Goal: Feedback & Contribution: Contribute content

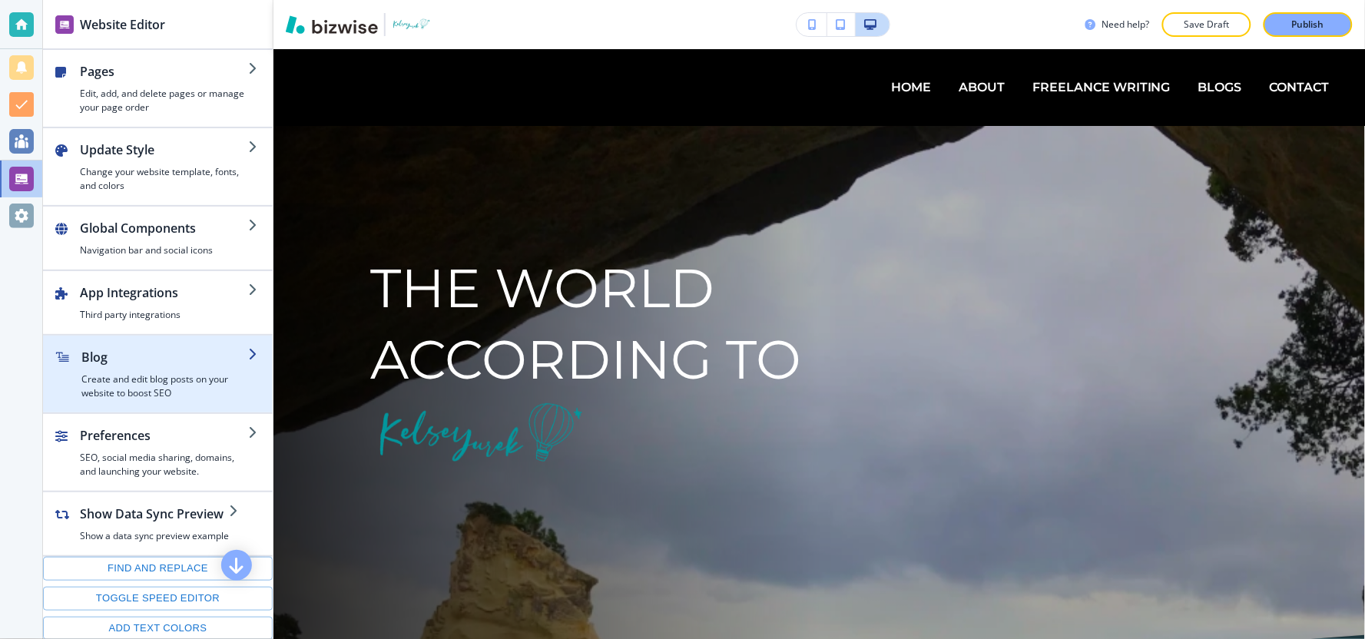
click at [106, 366] on div "button" at bounding box center [164, 369] width 167 height 6
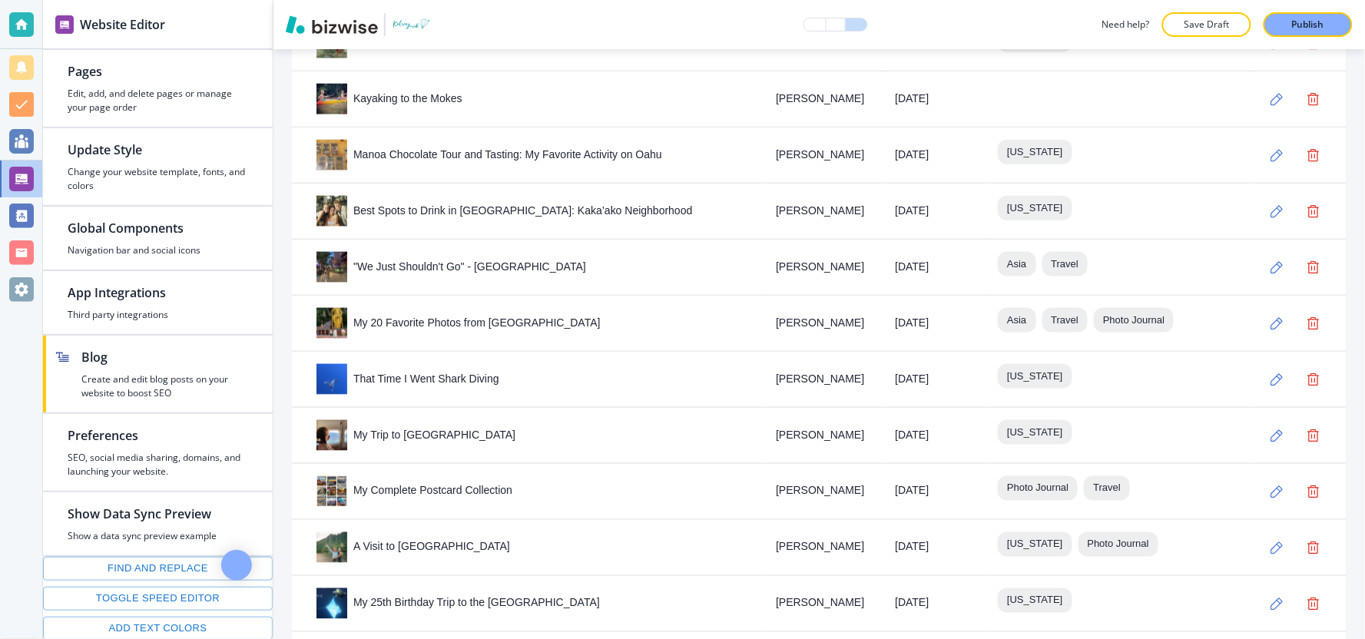
scroll to position [2307, 0]
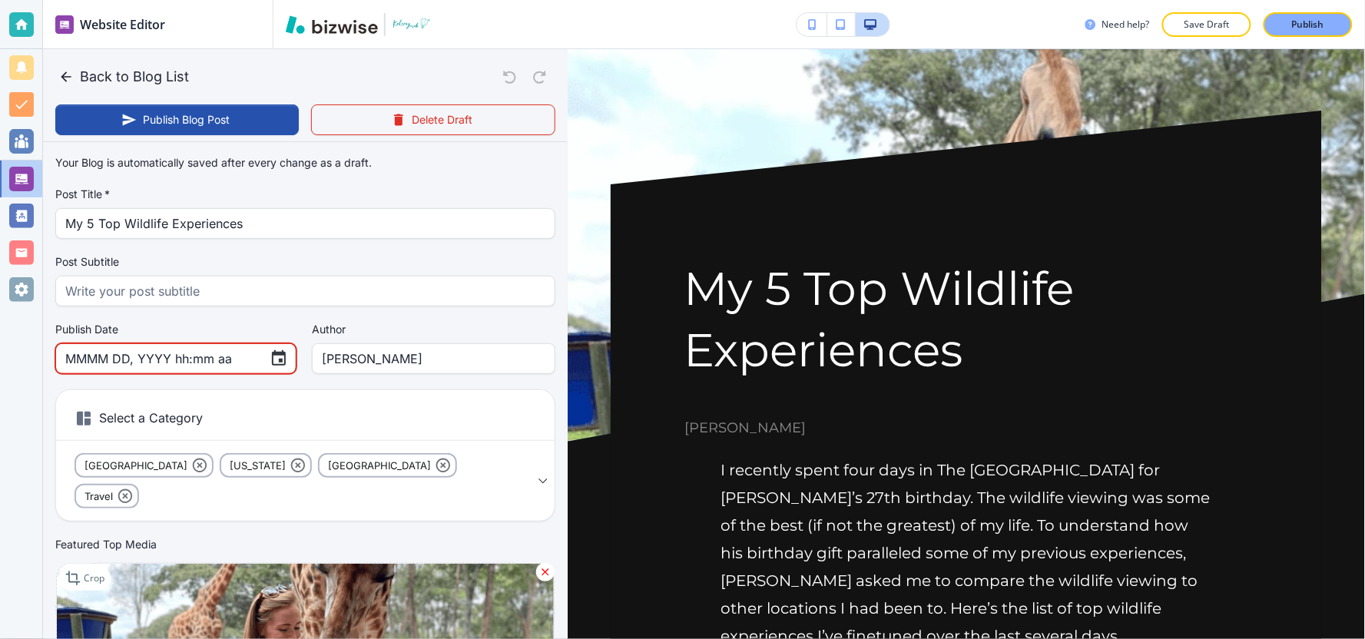
click at [192, 363] on input "MMMM DD, YYYY hh:mm aa" at bounding box center [161, 358] width 192 height 29
click at [228, 356] on input "MMMM DD, YYYY hh:mm aa" at bounding box center [161, 358] width 192 height 29
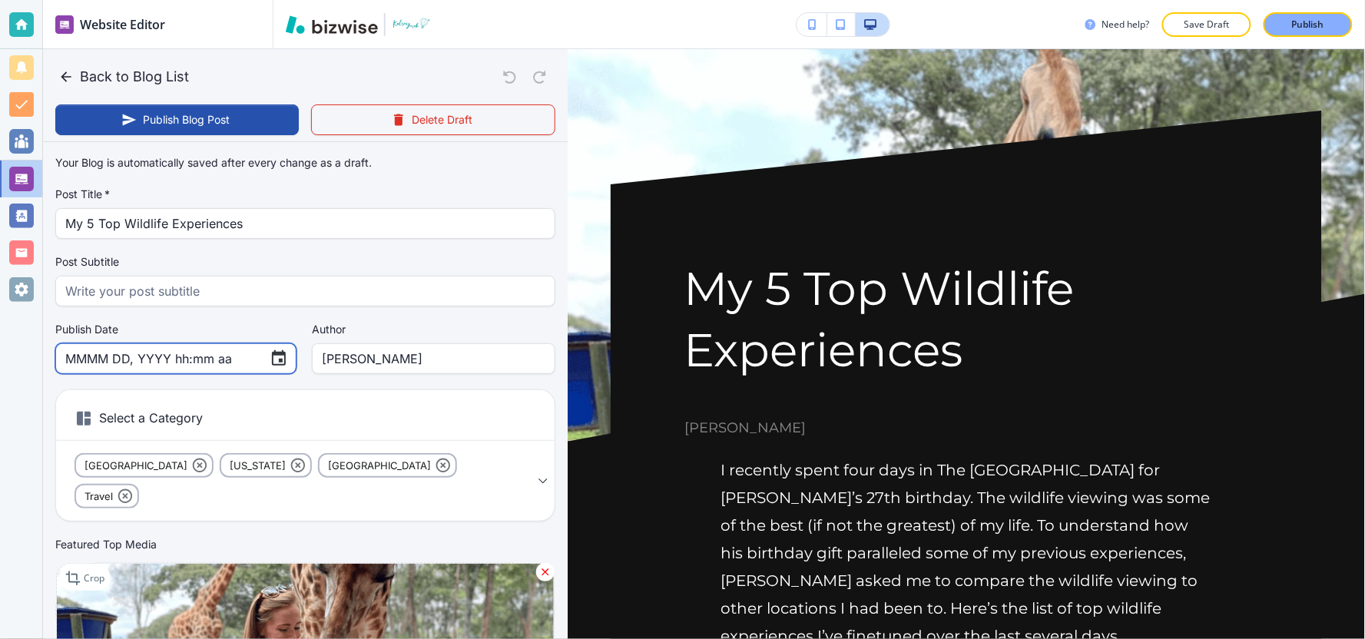
type input "MMMM DD, YYYY hh:mm aa"
click at [154, 363] on input "MMMM DD, YYYY hh:mm aa" at bounding box center [161, 358] width 192 height 29
click at [75, 357] on input "MMMM DD, YYYY hh:mm aa" at bounding box center [161, 358] width 192 height 29
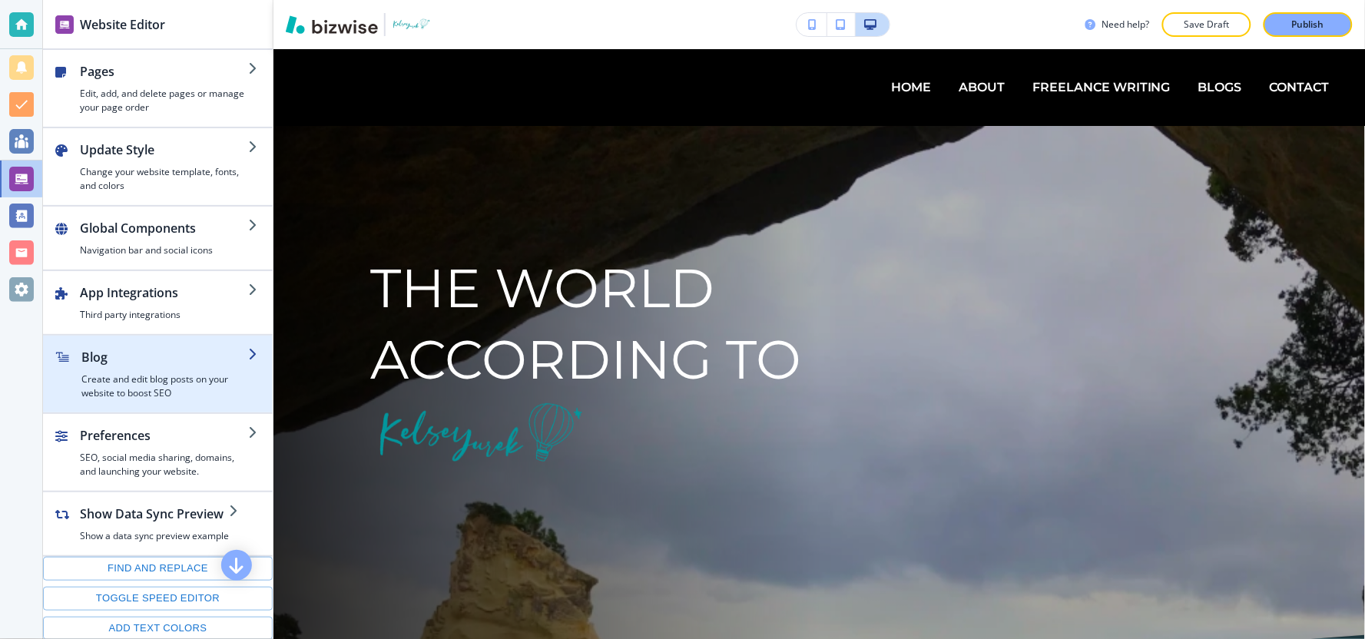
click at [69, 386] on div "button" at bounding box center [75, 374] width 12 height 52
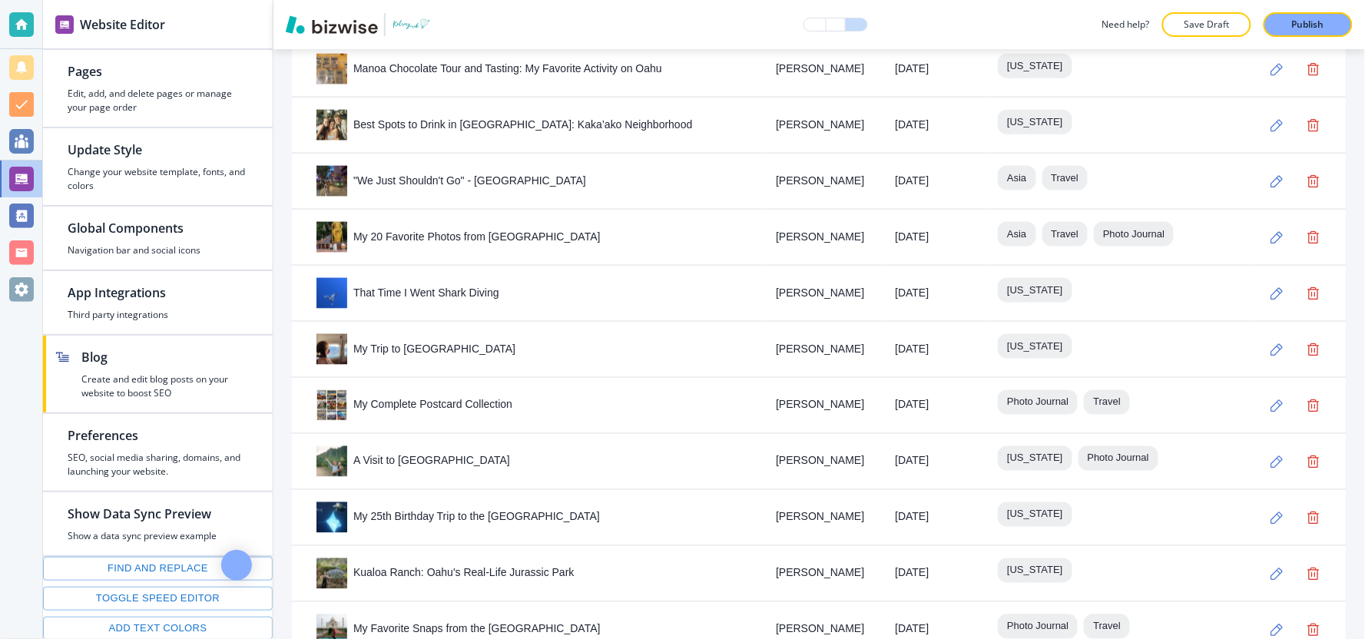
scroll to position [2307, 0]
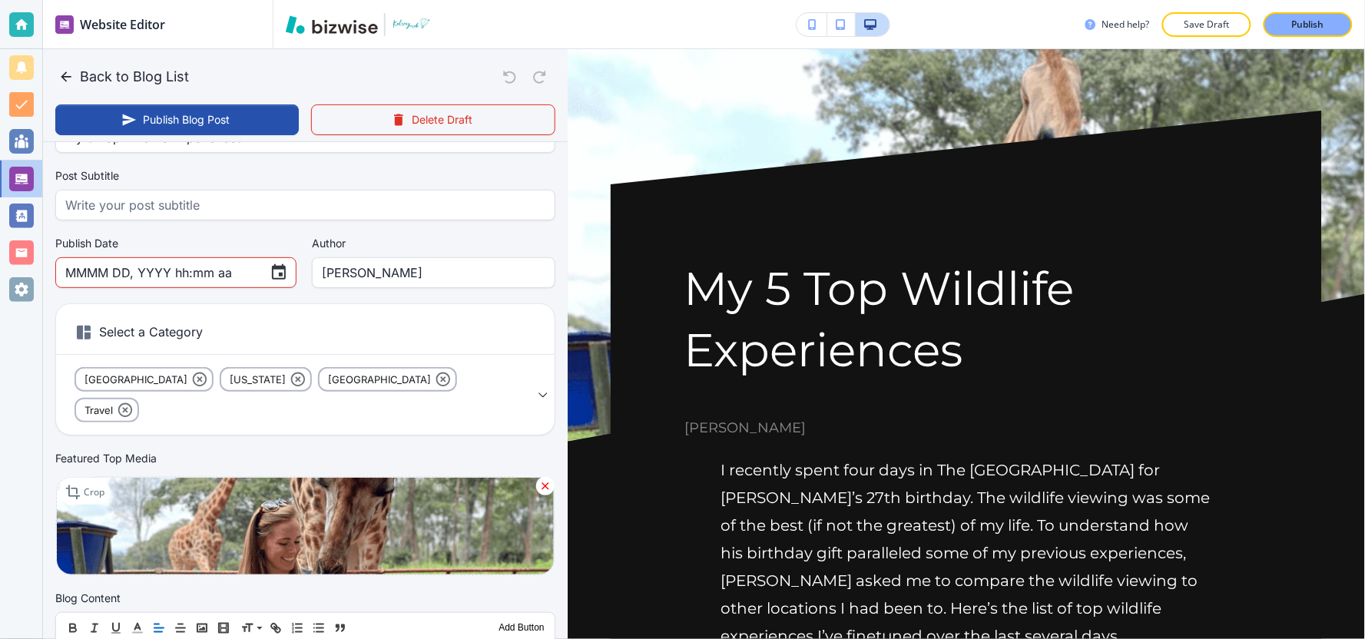
scroll to position [85, 0]
click at [270, 279] on icon "Choose date" at bounding box center [279, 273] width 18 height 18
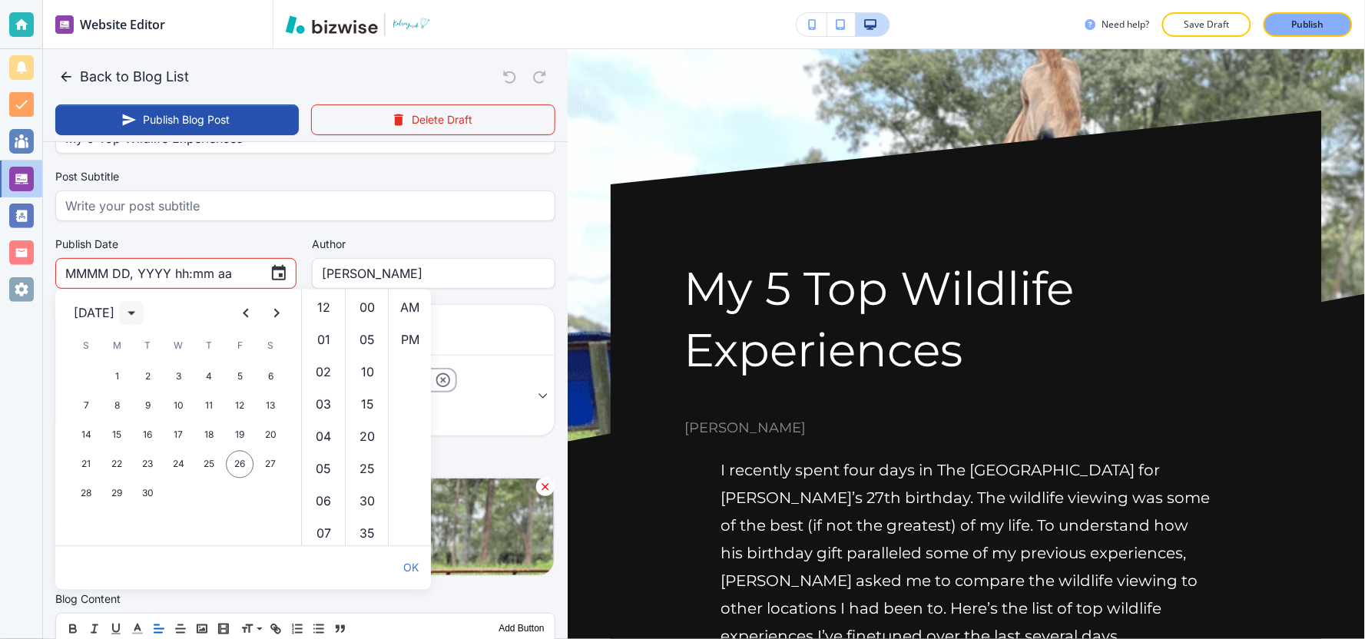
click at [135, 313] on icon "calendar view is open, switch to year view" at bounding box center [132, 314] width 8 height 4
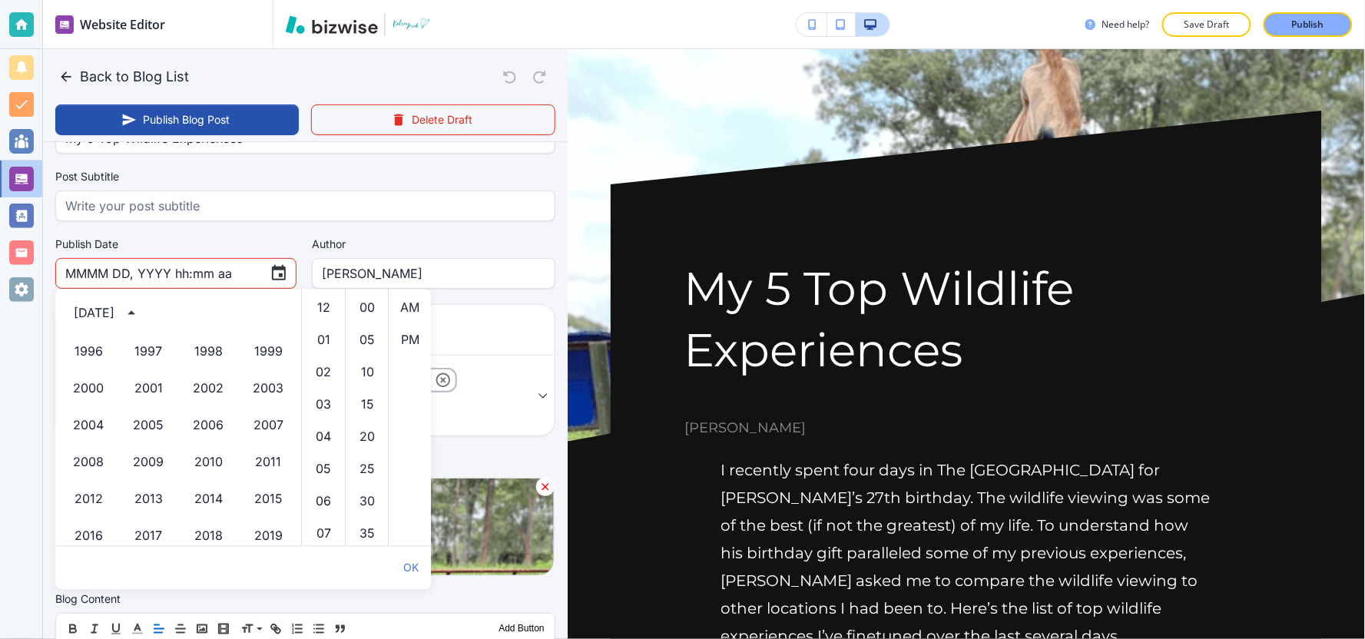
scroll to position [968, 0]
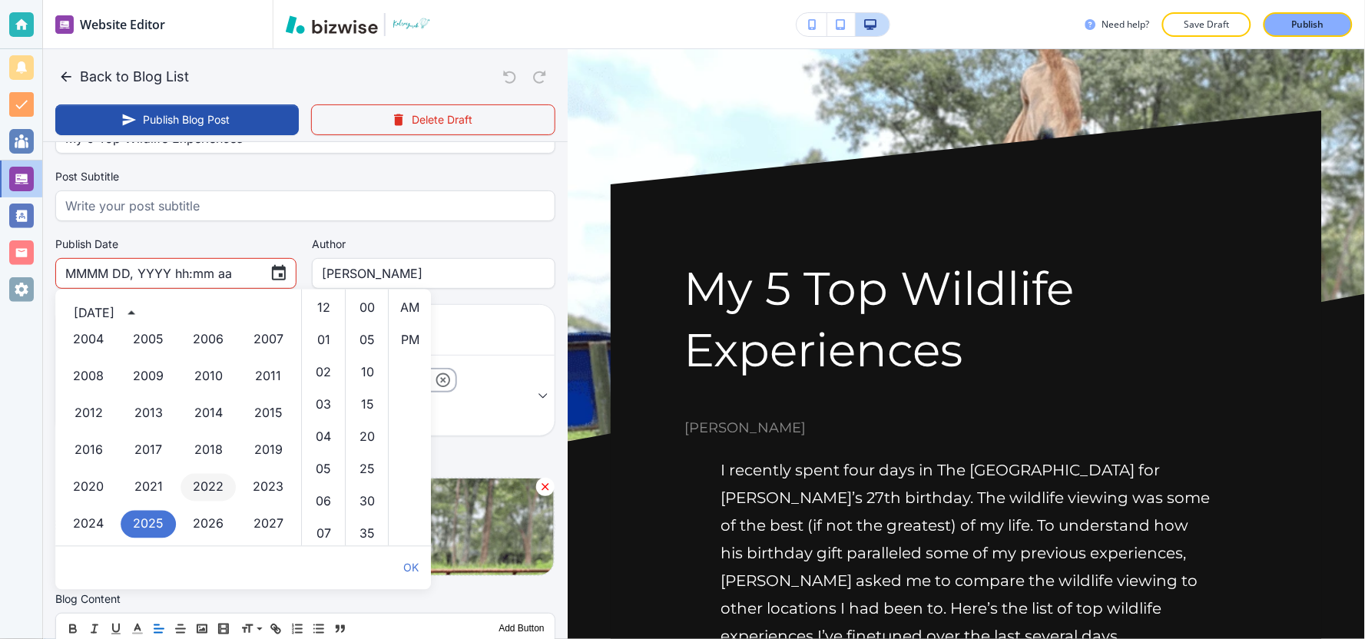
click at [207, 492] on button "2022" at bounding box center [208, 488] width 55 height 28
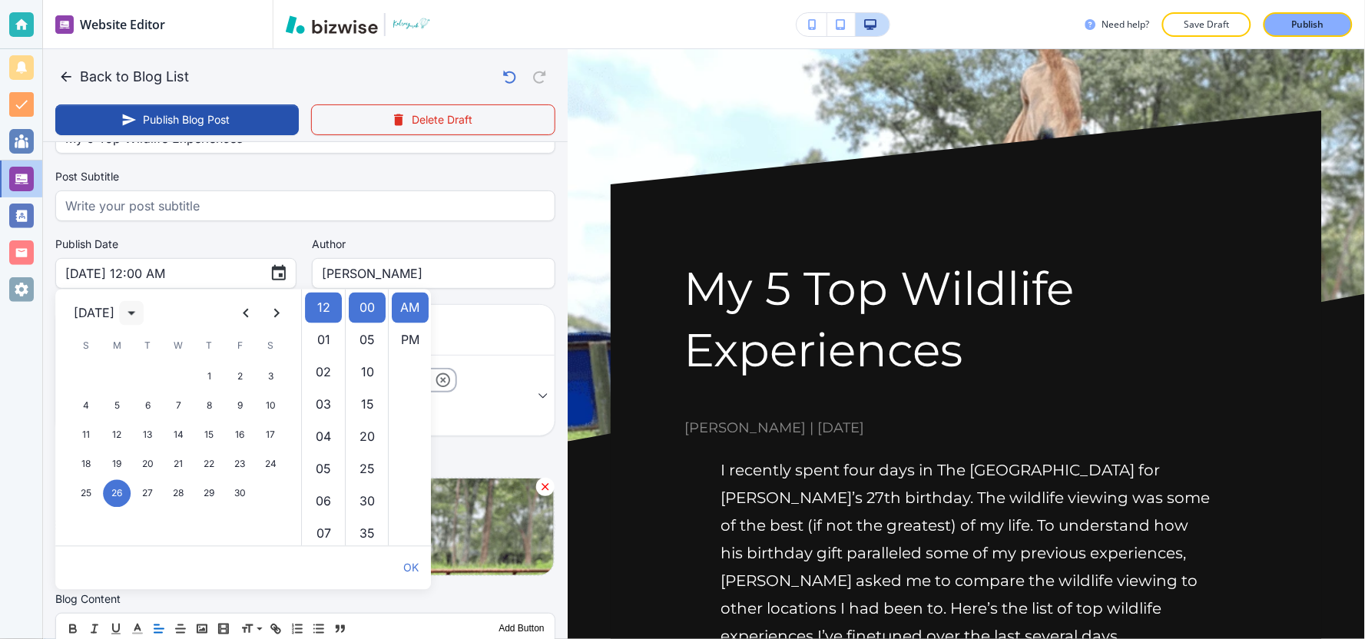
click at [141, 315] on icon "calendar view is open, switch to year view" at bounding box center [131, 313] width 18 height 18
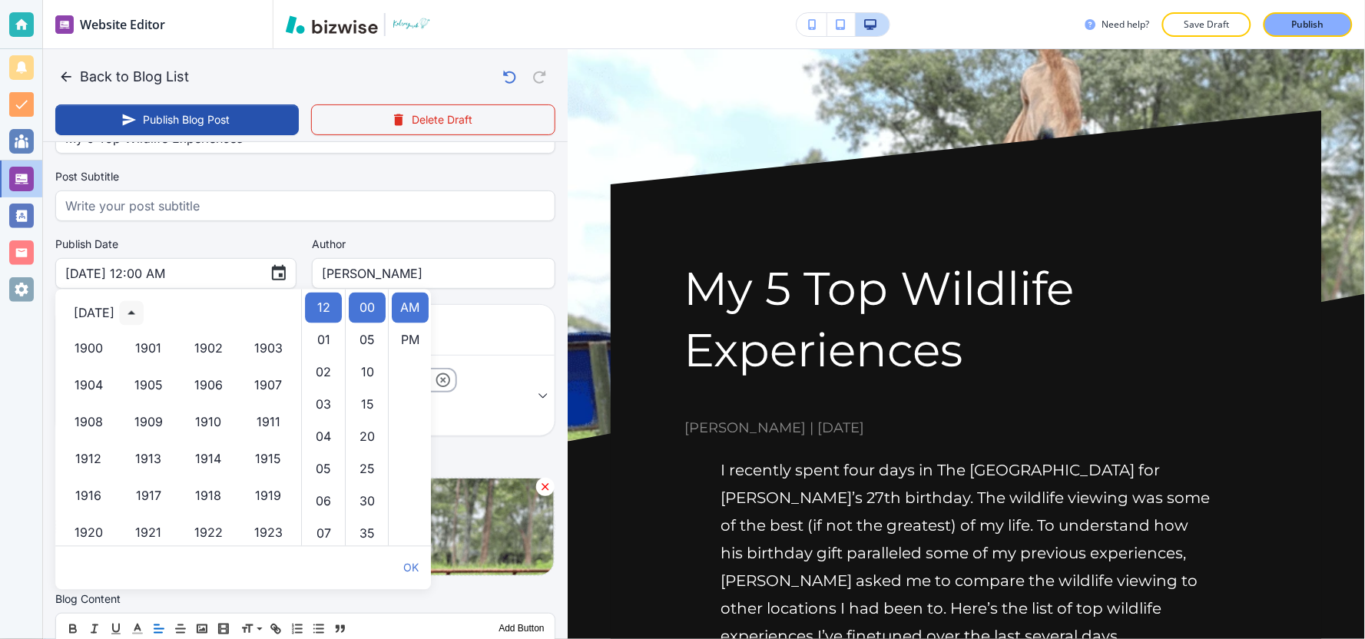
scroll to position [1016, 0]
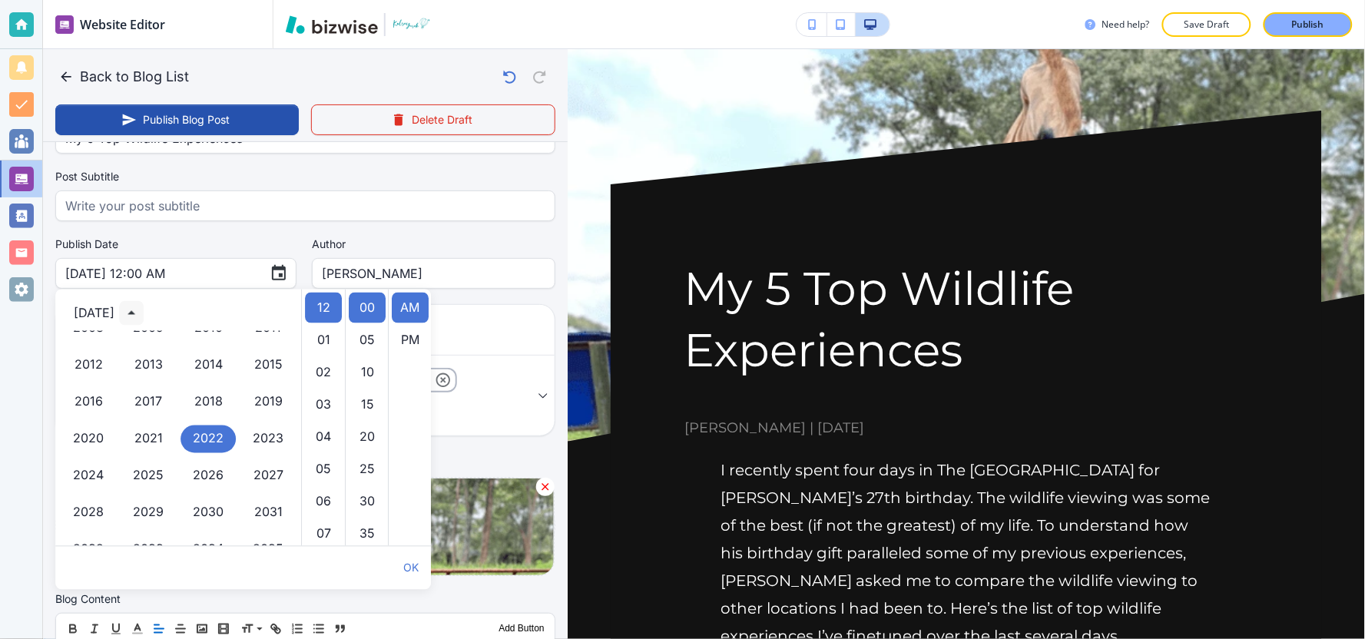
click at [141, 315] on icon "year view is open, switch to calendar view" at bounding box center [131, 313] width 18 height 18
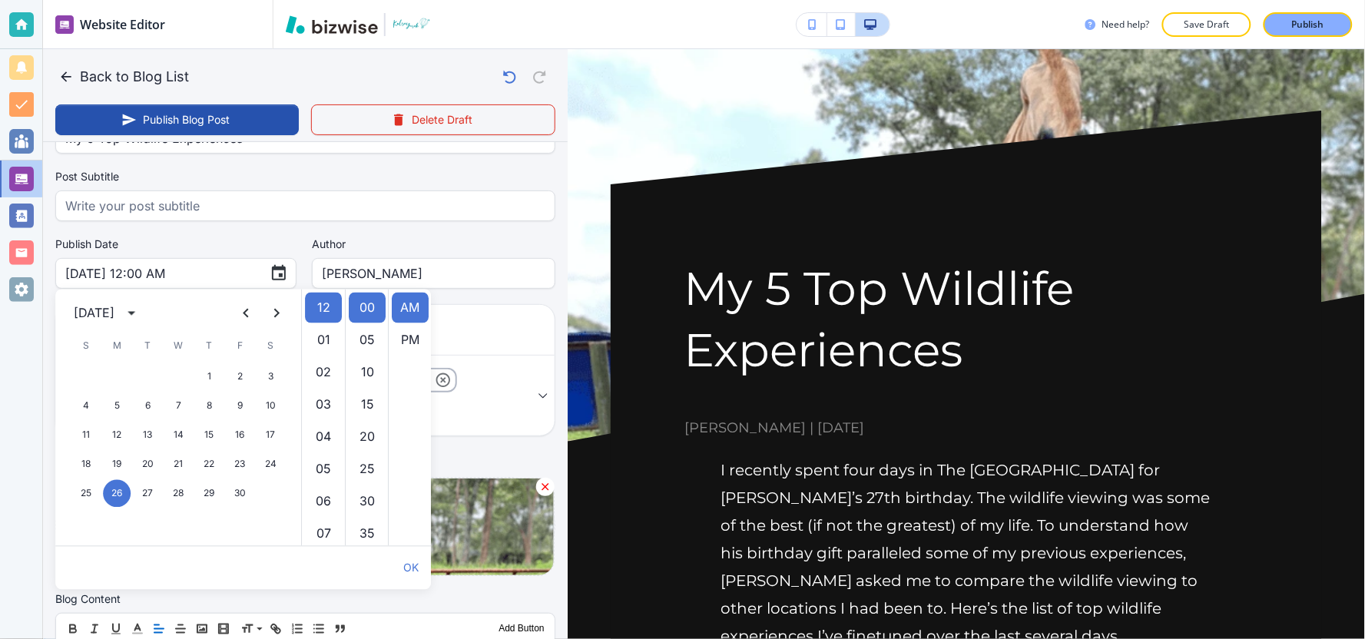
click at [101, 317] on div "September 2022" at bounding box center [94, 313] width 41 height 18
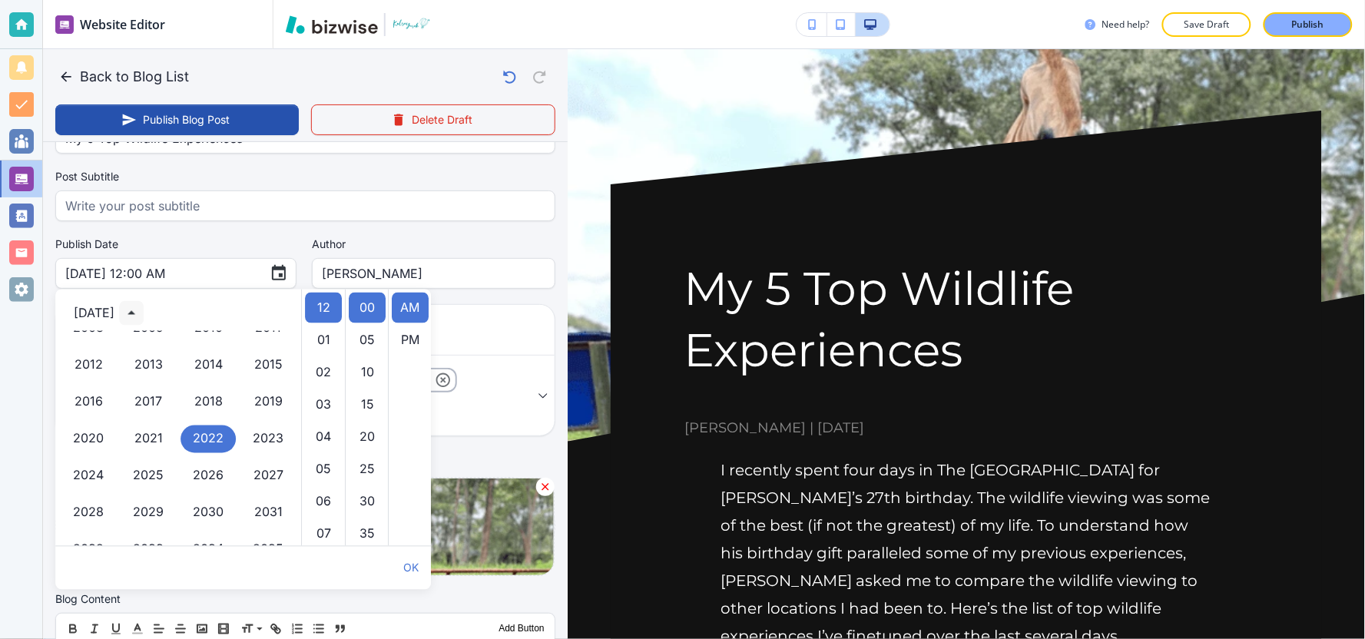
click at [141, 316] on icon "year view is open, switch to calendar view" at bounding box center [131, 313] width 18 height 18
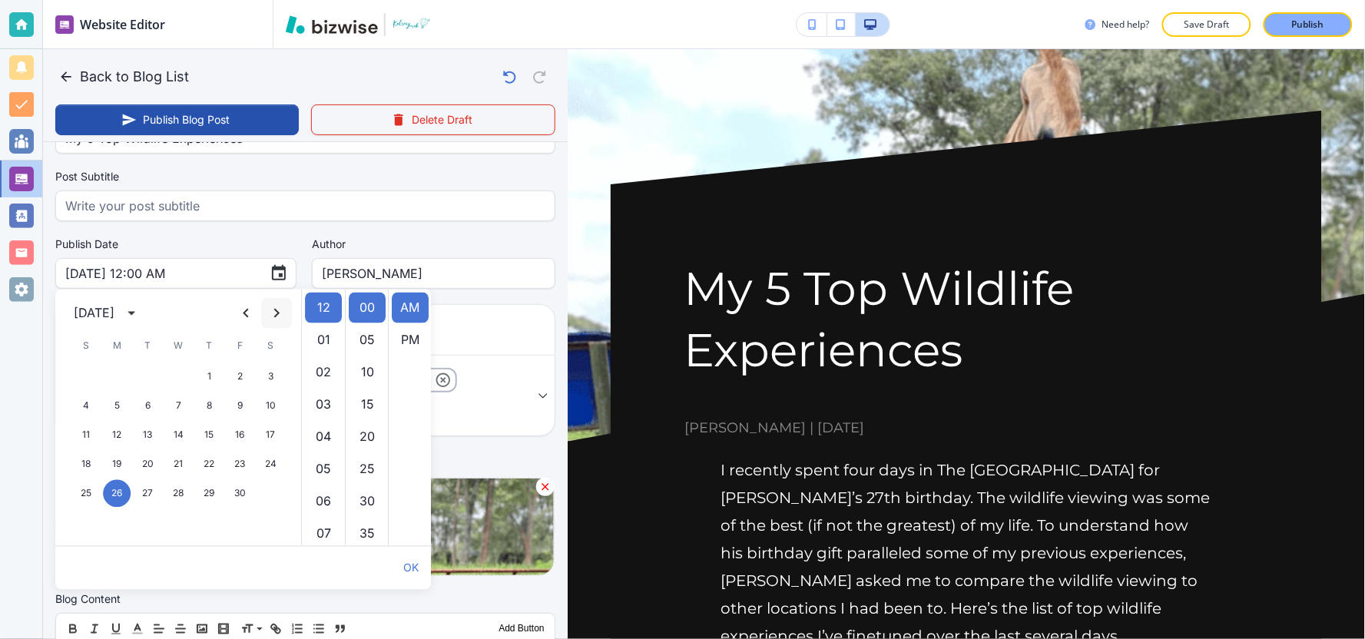
click at [271, 313] on icon "Next month" at bounding box center [276, 313] width 18 height 18
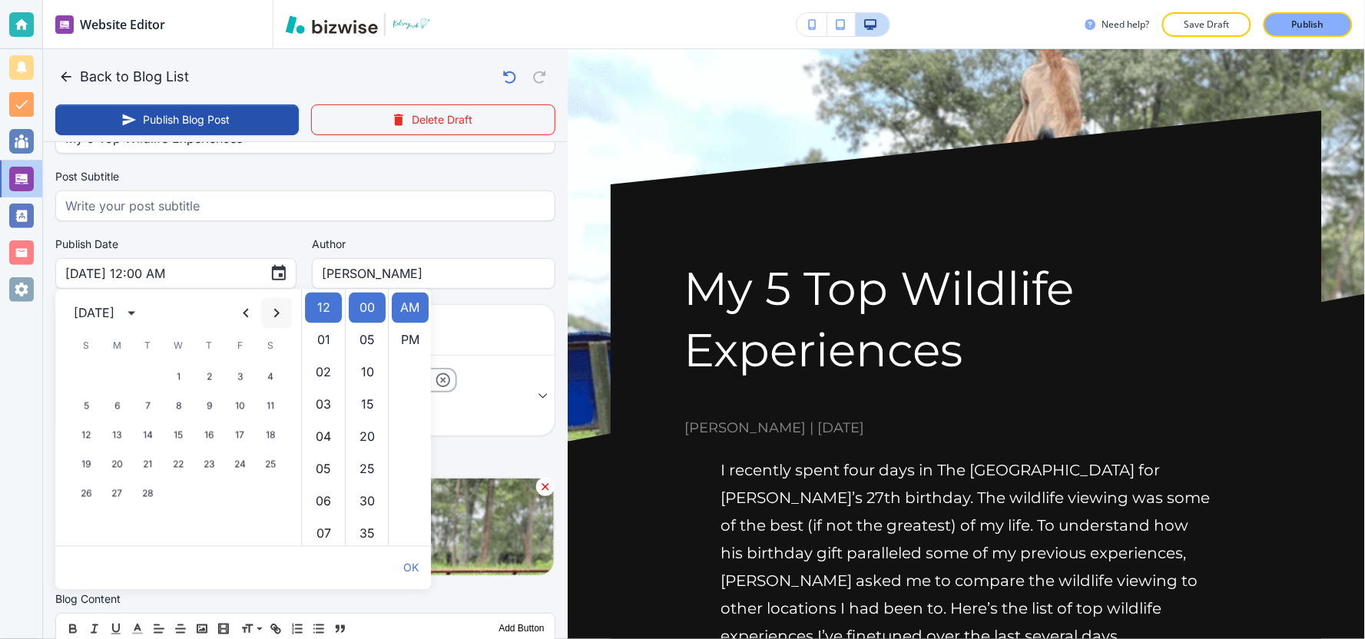
click at [271, 313] on icon "Next month" at bounding box center [276, 313] width 18 height 18
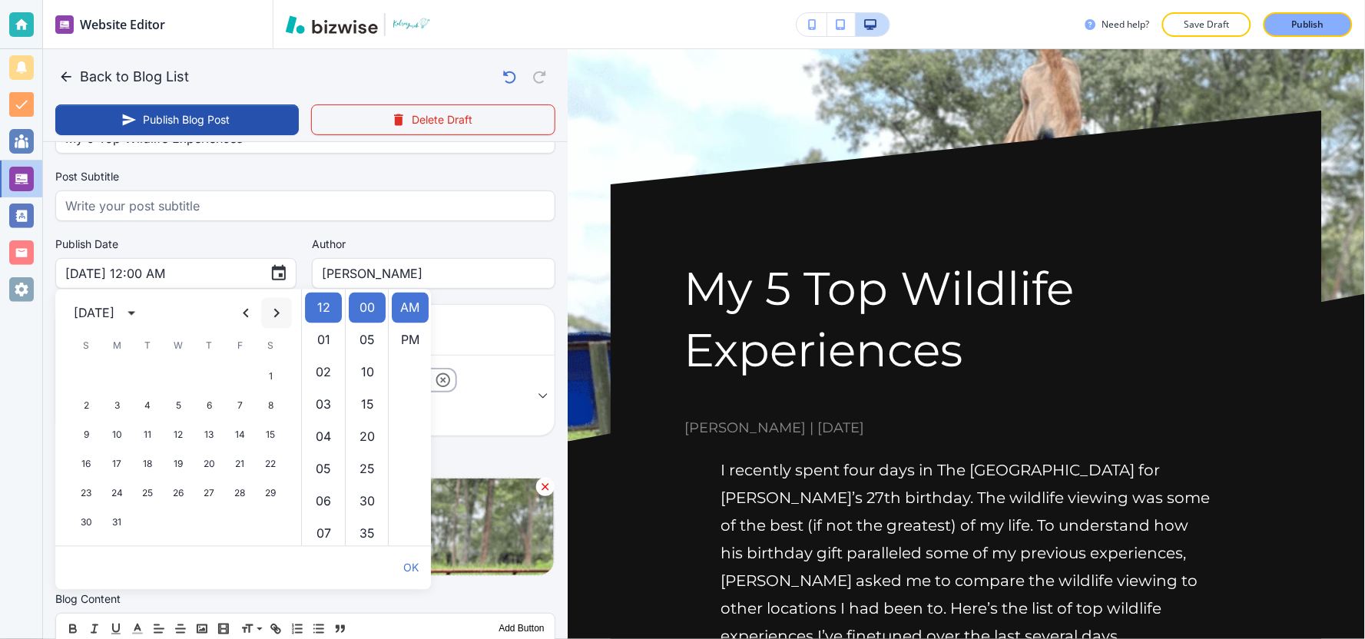
click at [271, 313] on icon "Next month" at bounding box center [276, 313] width 18 height 18
click at [263, 407] on button "12" at bounding box center [271, 407] width 28 height 28
click at [141, 316] on icon "calendar view is open, switch to year view" at bounding box center [131, 313] width 18 height 18
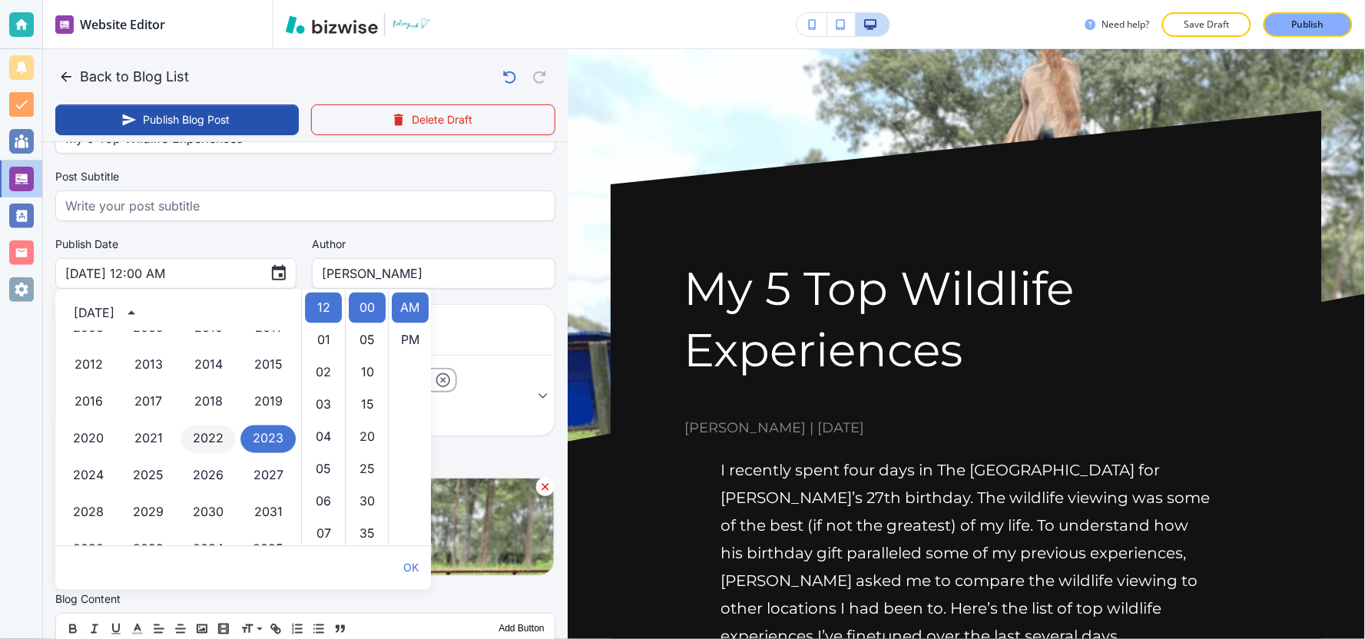
click at [201, 440] on button "2022" at bounding box center [208, 440] width 55 height 28
type input "Aug 12, 2022 12:00 AM"
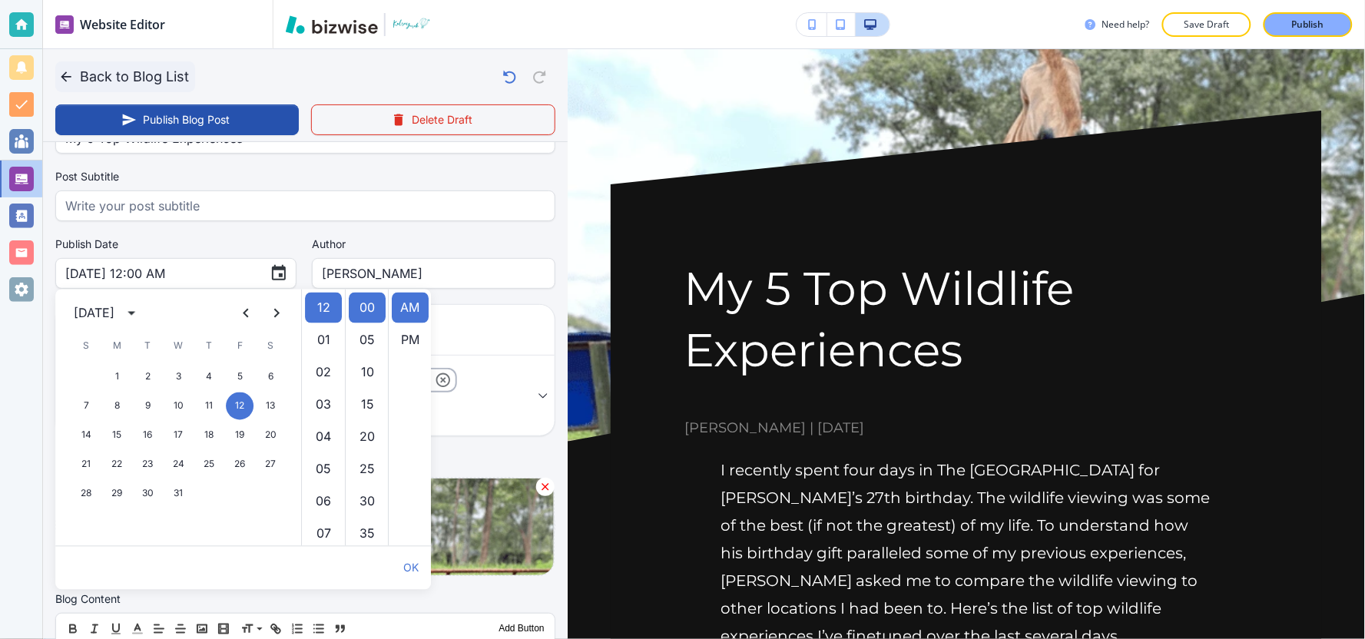
click at [139, 75] on button "Back to Blog List" at bounding box center [125, 76] width 140 height 31
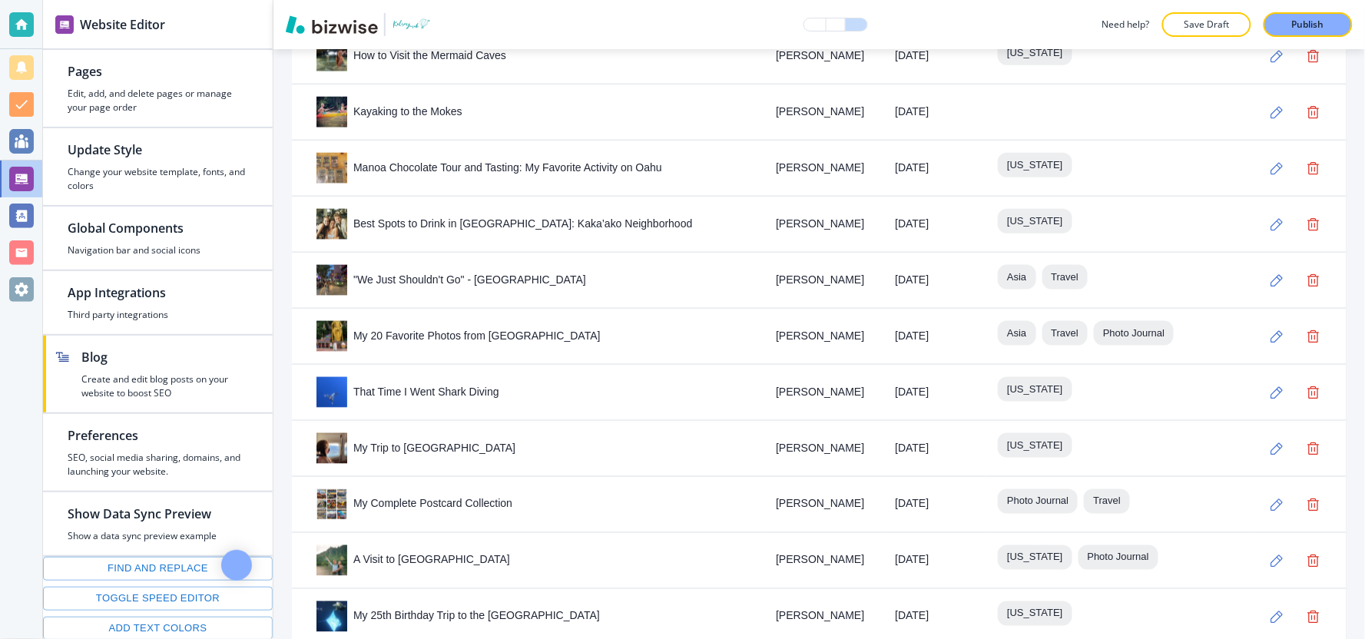
scroll to position [2307, 0]
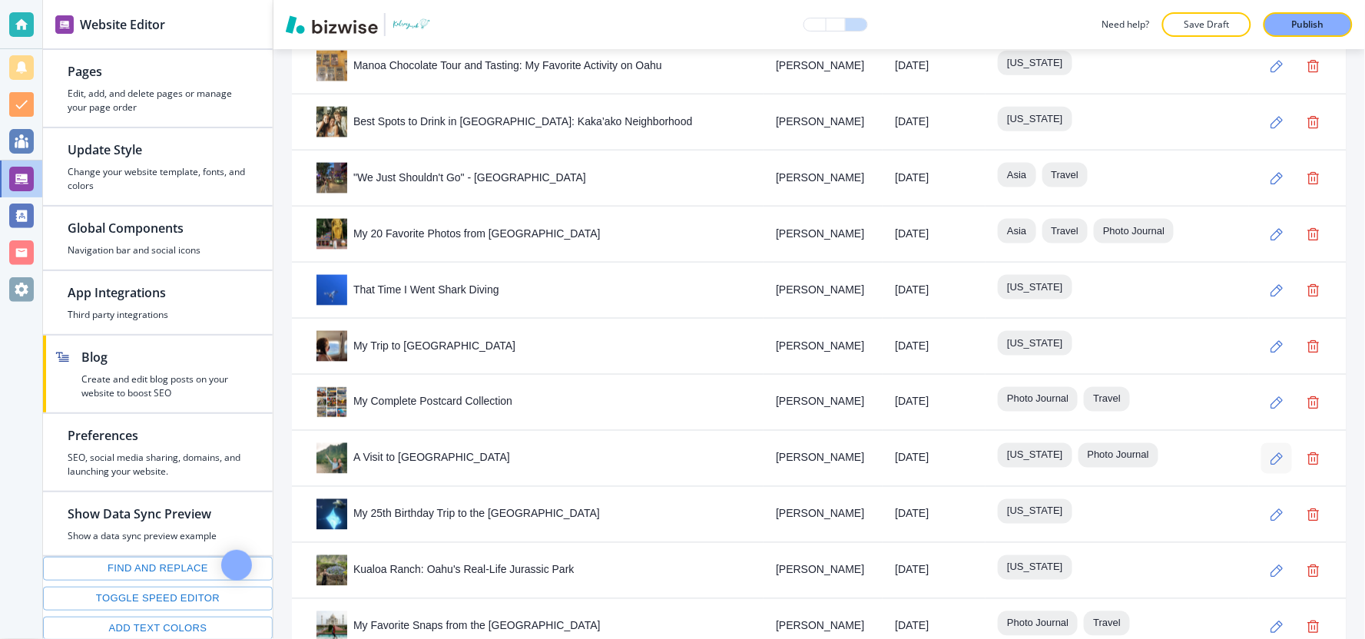
click at [1261, 443] on button "button" at bounding box center [1276, 458] width 31 height 31
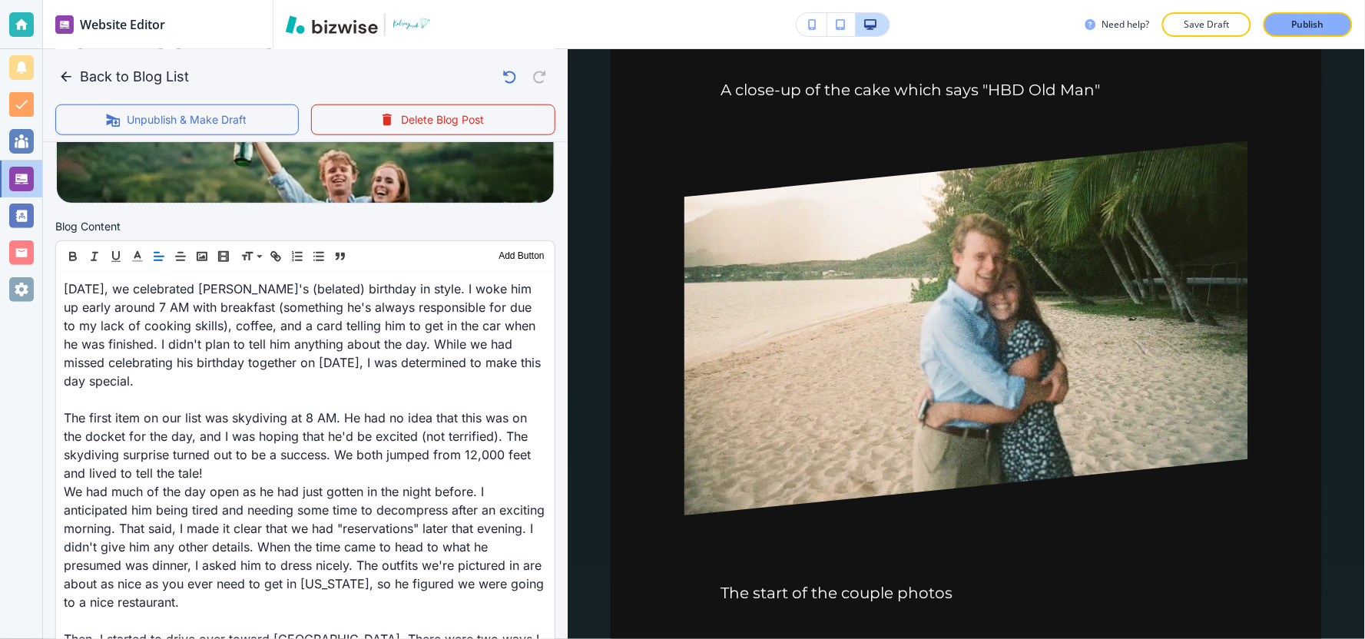
scroll to position [426, 0]
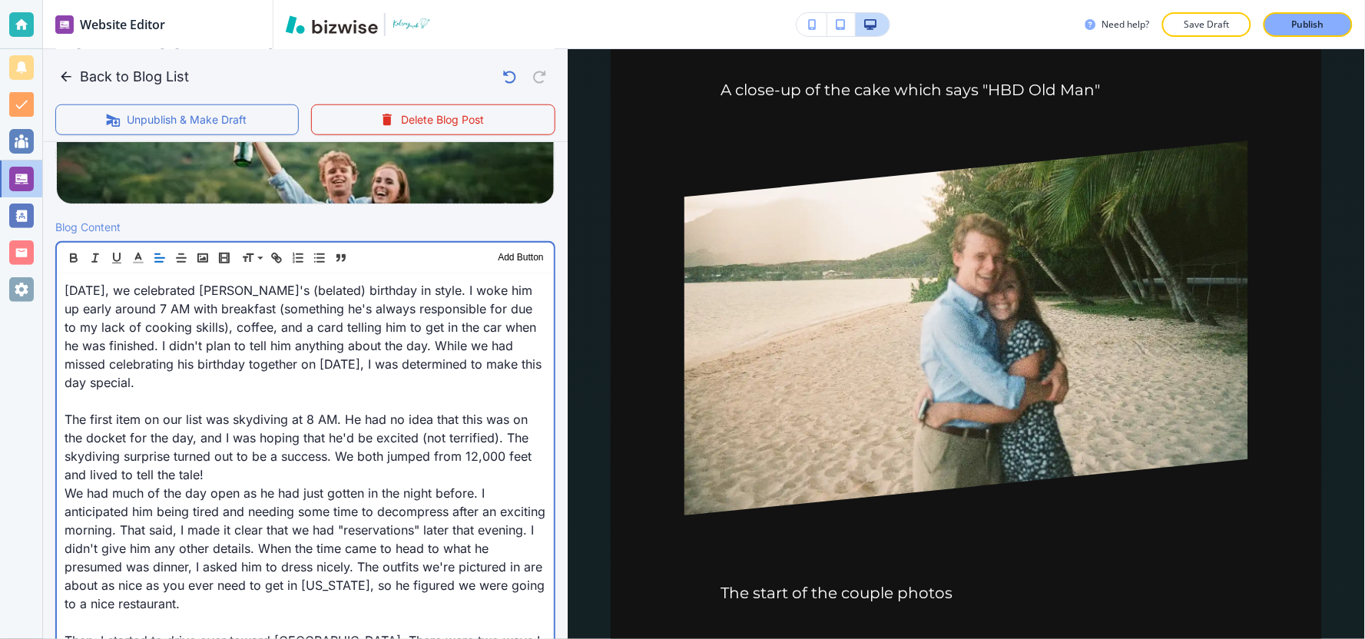
drag, startPoint x: 197, startPoint y: 381, endPoint x: 277, endPoint y: 384, distance: 79.2
click at [277, 384] on p "Last Sunday, we celebrated Dan's (belated) birthday in style. I woke him up ear…" at bounding box center [306, 336] width 482 height 111
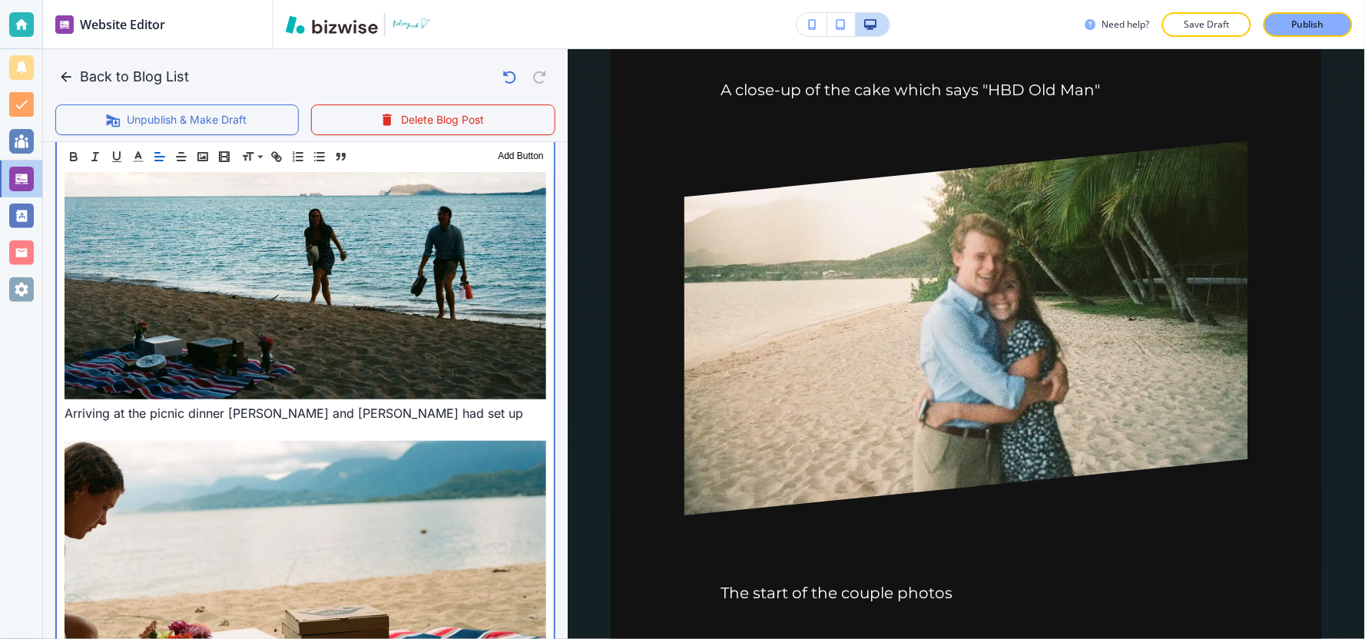
scroll to position [1792, 0]
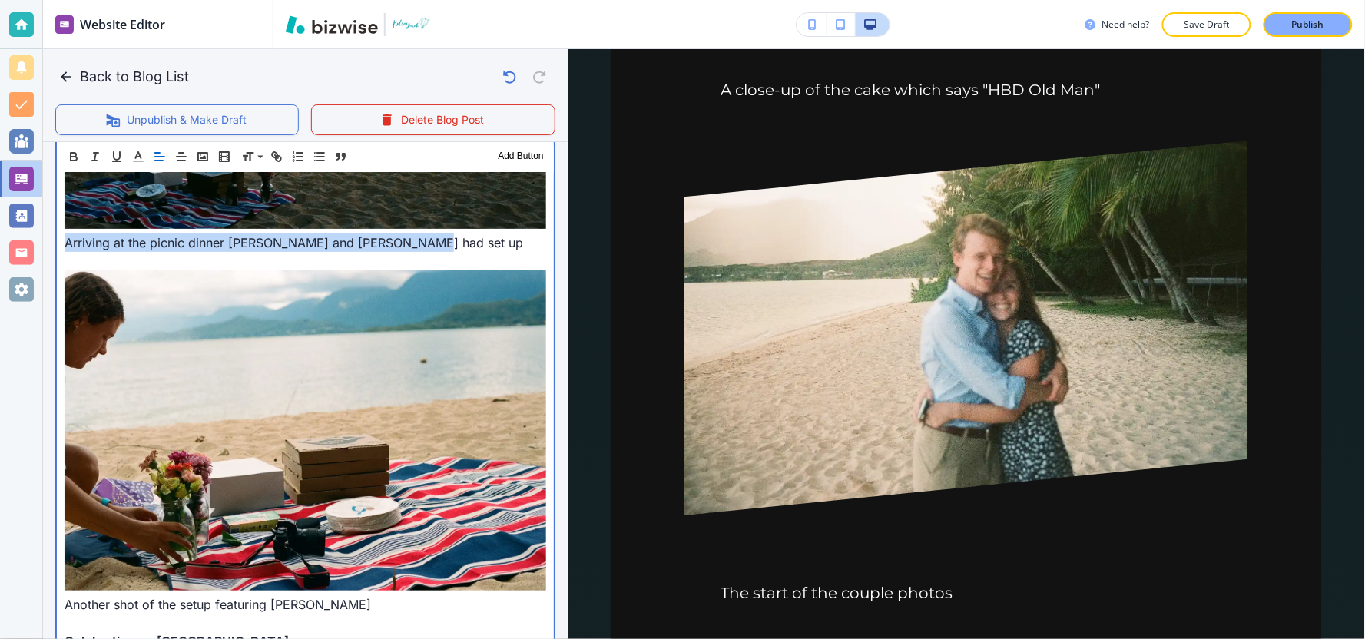
drag, startPoint x: 419, startPoint y: 242, endPoint x: 67, endPoint y: 233, distance: 352.7
click at [67, 234] on p "Arriving at the picnic dinner Mallory and Shannon had set up" at bounding box center [306, 243] width 482 height 18
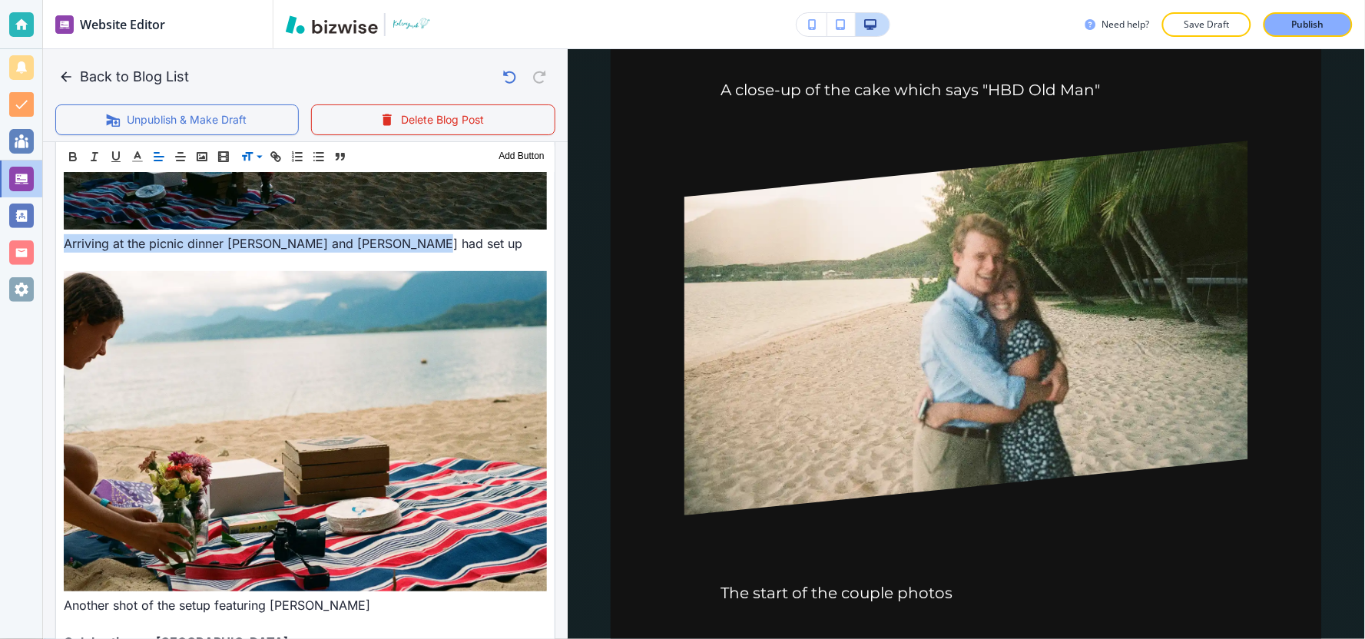
click at [240, 155] on icon at bounding box center [247, 157] width 18 height 14
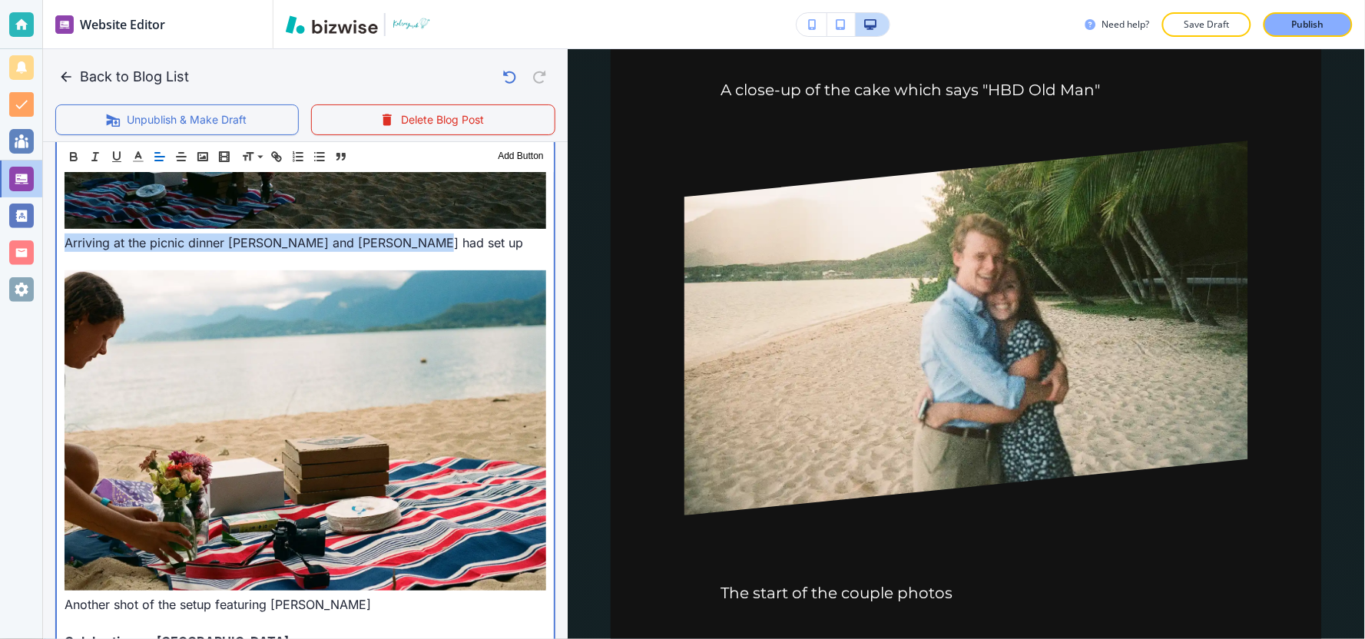
click at [433, 236] on p "Arriving at the picnic dinner Mallory and Shannon had set up" at bounding box center [306, 243] width 482 height 18
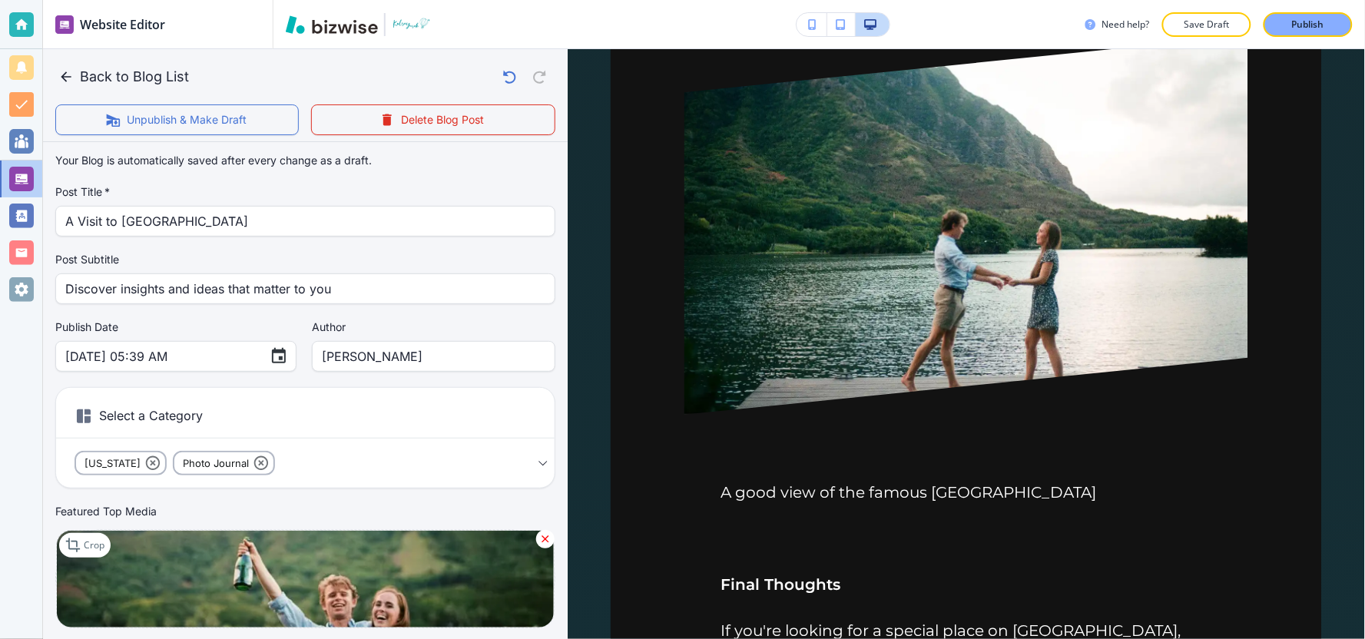
scroll to position [0, 0]
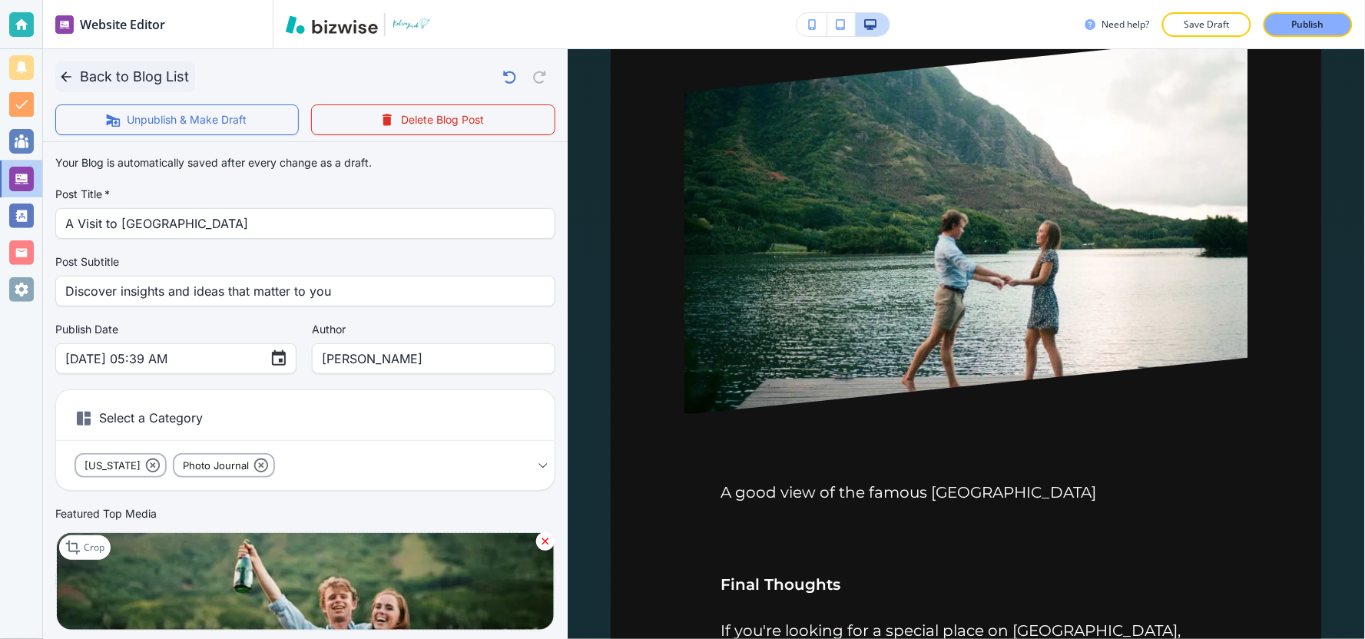
click at [140, 81] on button "Back to Blog List" at bounding box center [125, 76] width 140 height 31
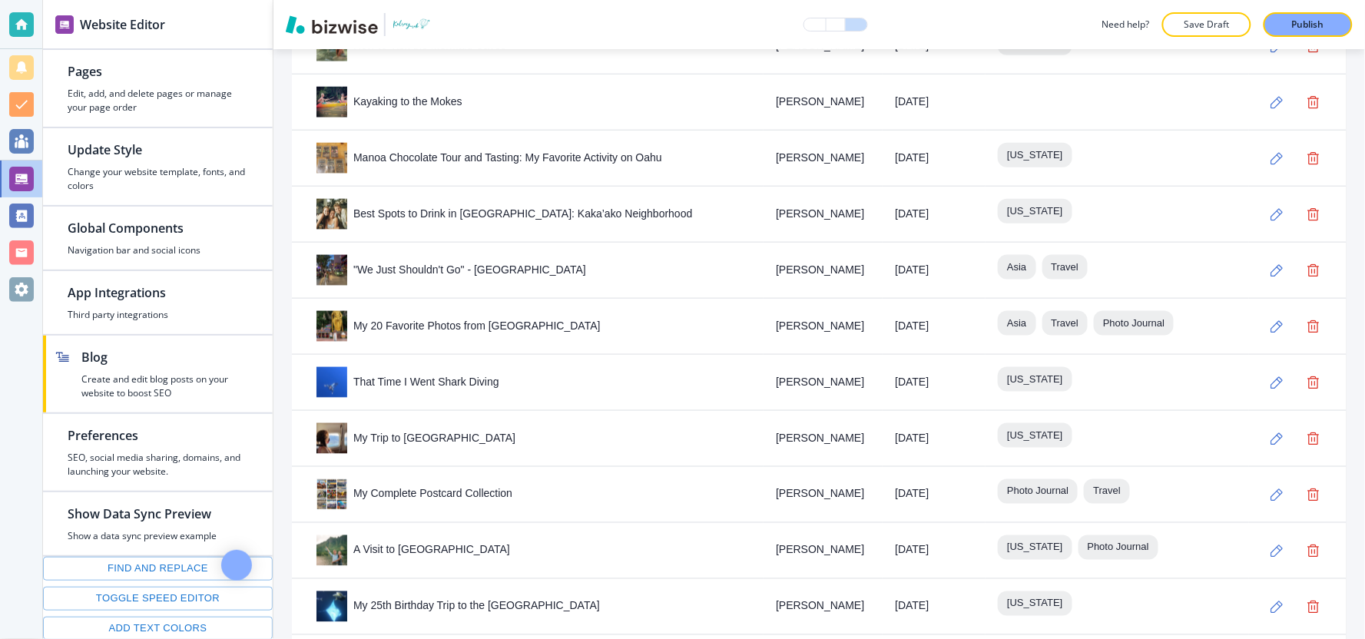
scroll to position [2307, 0]
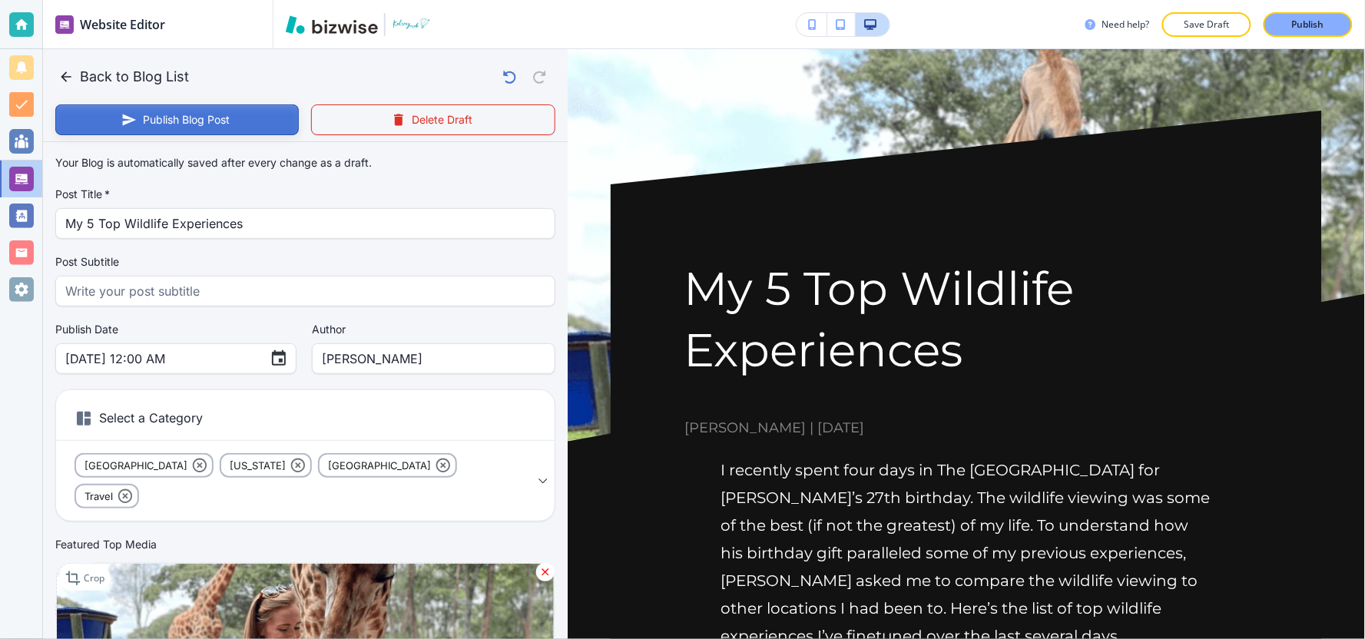
click at [213, 118] on button "Publish Blog Post" at bounding box center [176, 119] width 243 height 31
click at [71, 71] on icon "button" at bounding box center [65, 76] width 15 height 15
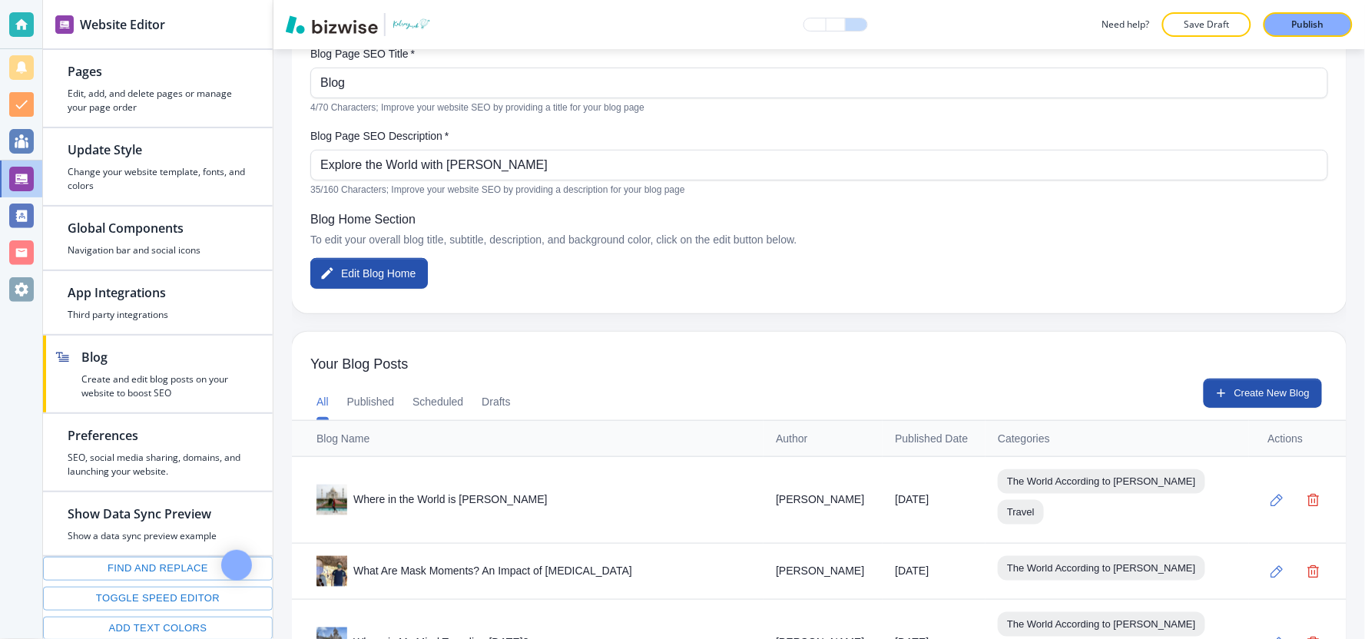
scroll to position [341, 0]
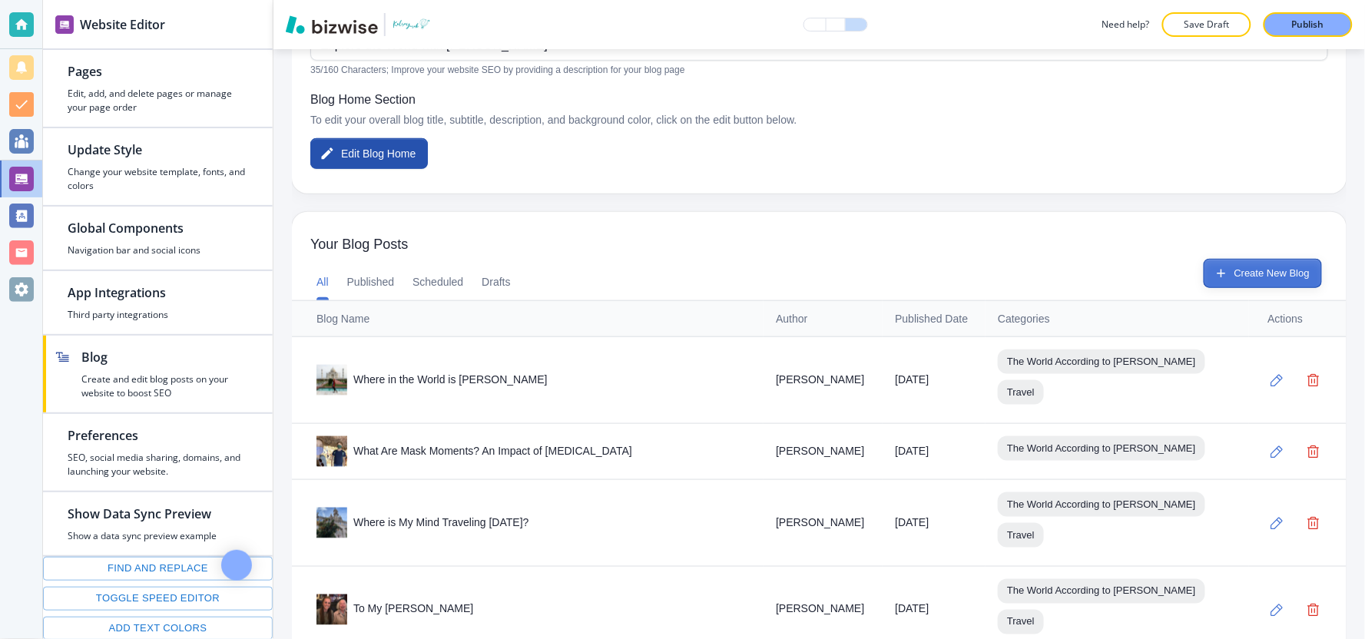
click at [1227, 267] on button "Create New Blog" at bounding box center [1263, 273] width 118 height 29
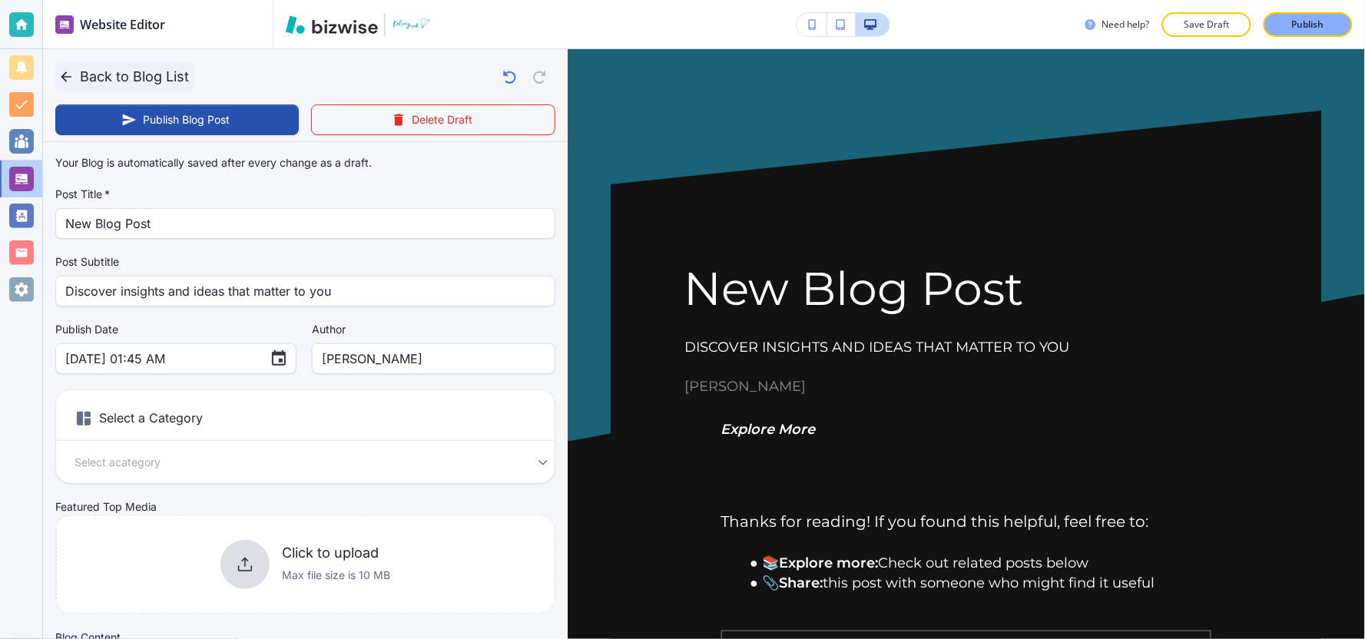
click at [105, 81] on button "Back to Blog List" at bounding box center [125, 76] width 140 height 31
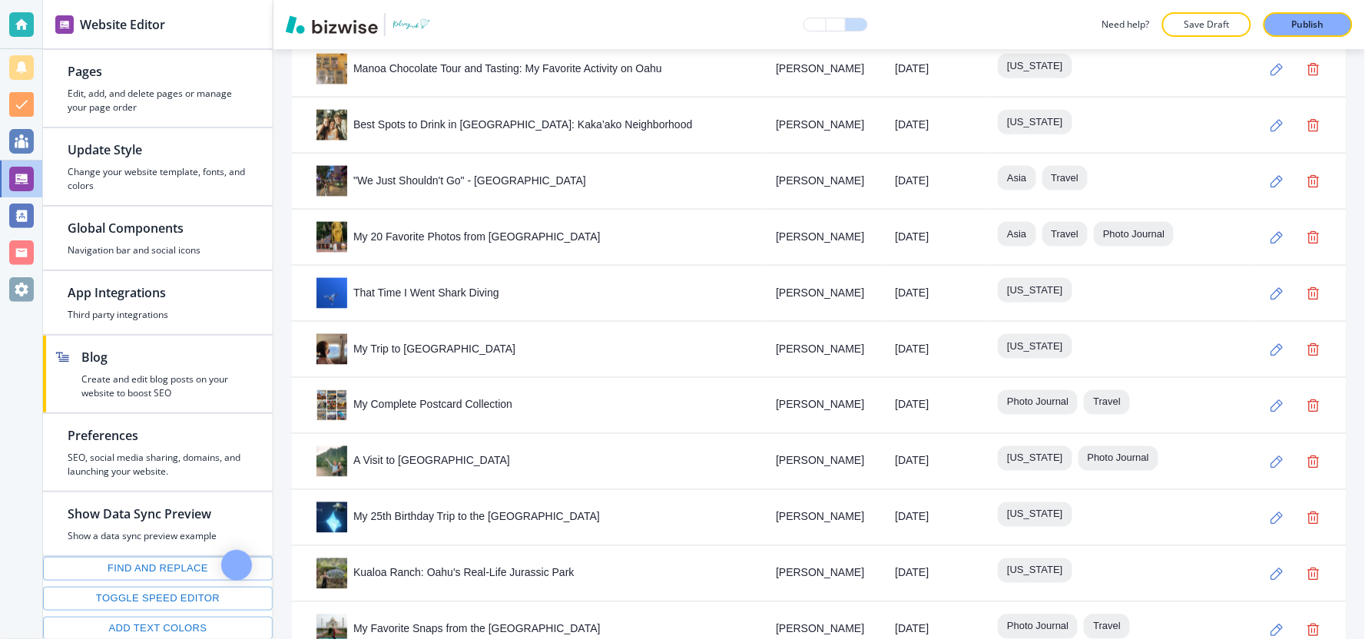
scroll to position [2363, 0]
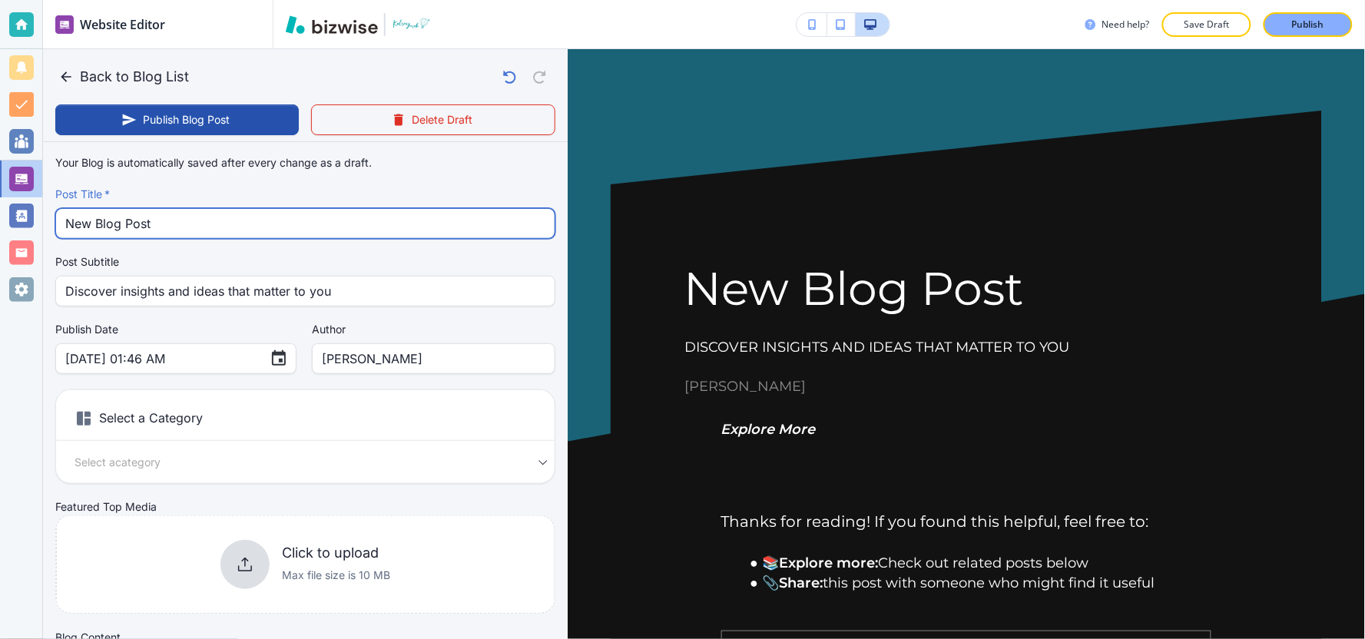
drag, startPoint x: 227, startPoint y: 230, endPoint x: 12, endPoint y: 231, distance: 215.1
click at [0, 233] on div "Website Editor Pages Edit, add, and delete pages or manage your page order Upda…" at bounding box center [682, 319] width 1365 height 639
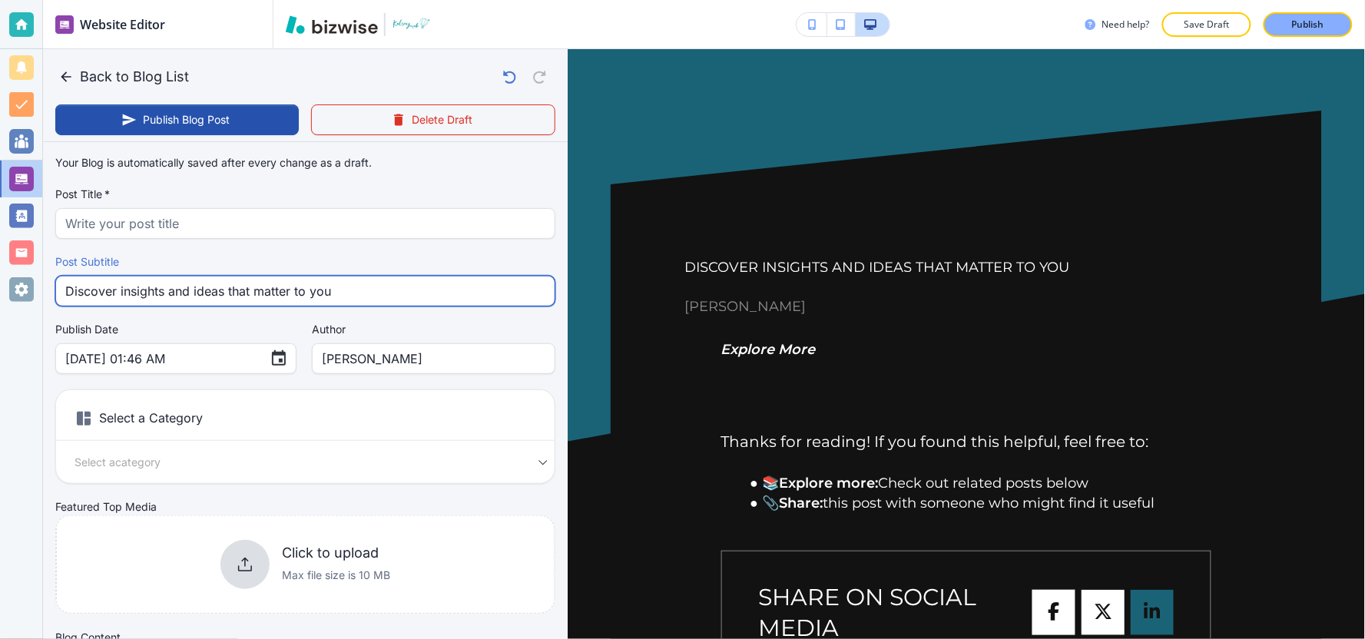
drag, startPoint x: 440, startPoint y: 298, endPoint x: 0, endPoint y: 293, distance: 440.2
click at [0, 293] on div "Website Editor Pages Edit, add, and delete pages or manage your page order Upda…" at bounding box center [682, 319] width 1365 height 639
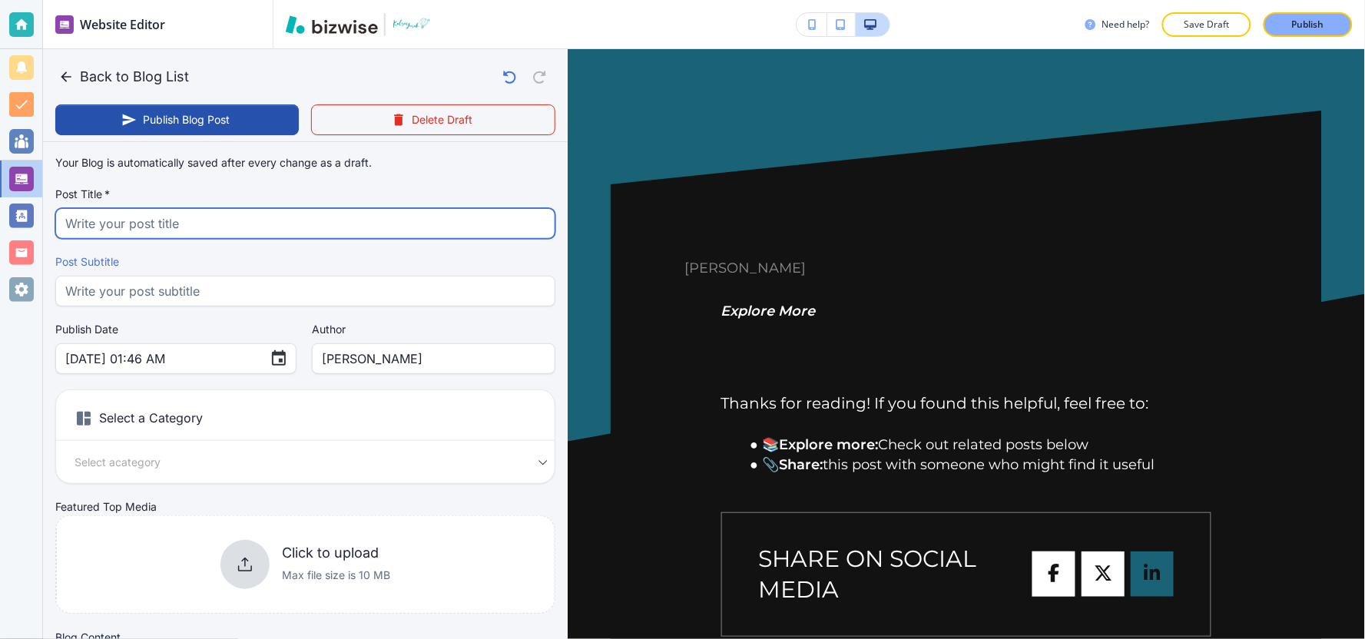
click at [155, 223] on input "text" at bounding box center [305, 223] width 480 height 29
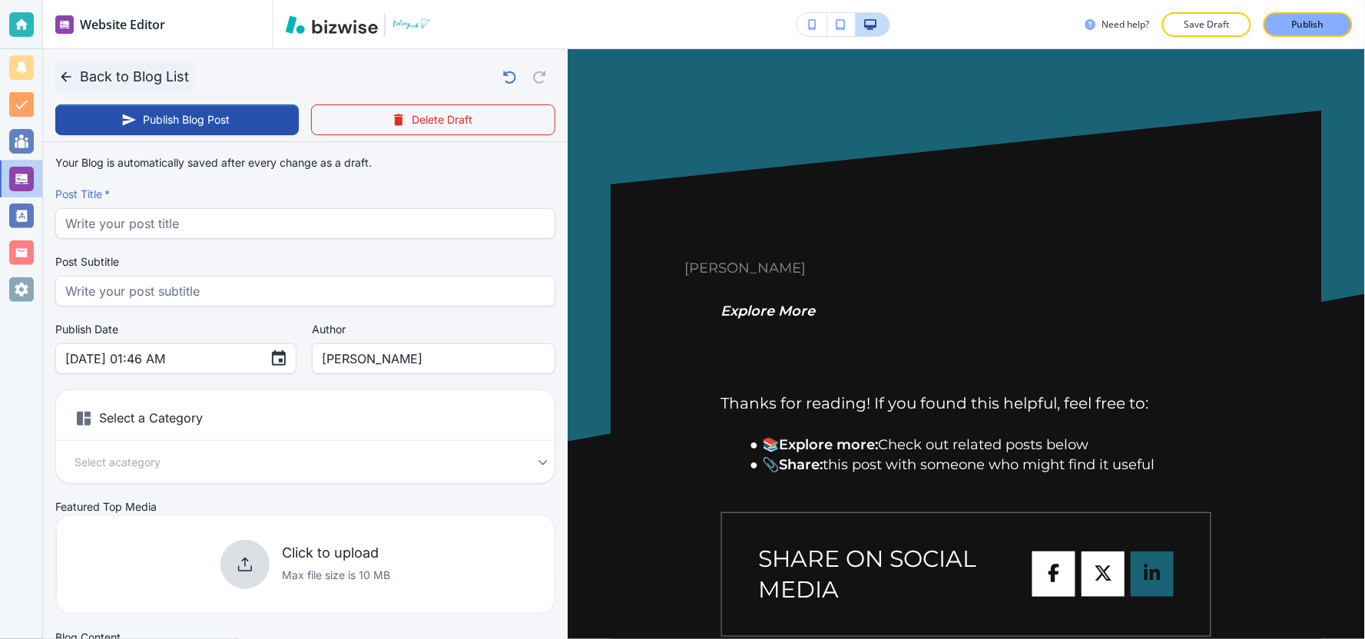
click at [161, 79] on button "Back to Blog List" at bounding box center [125, 76] width 140 height 31
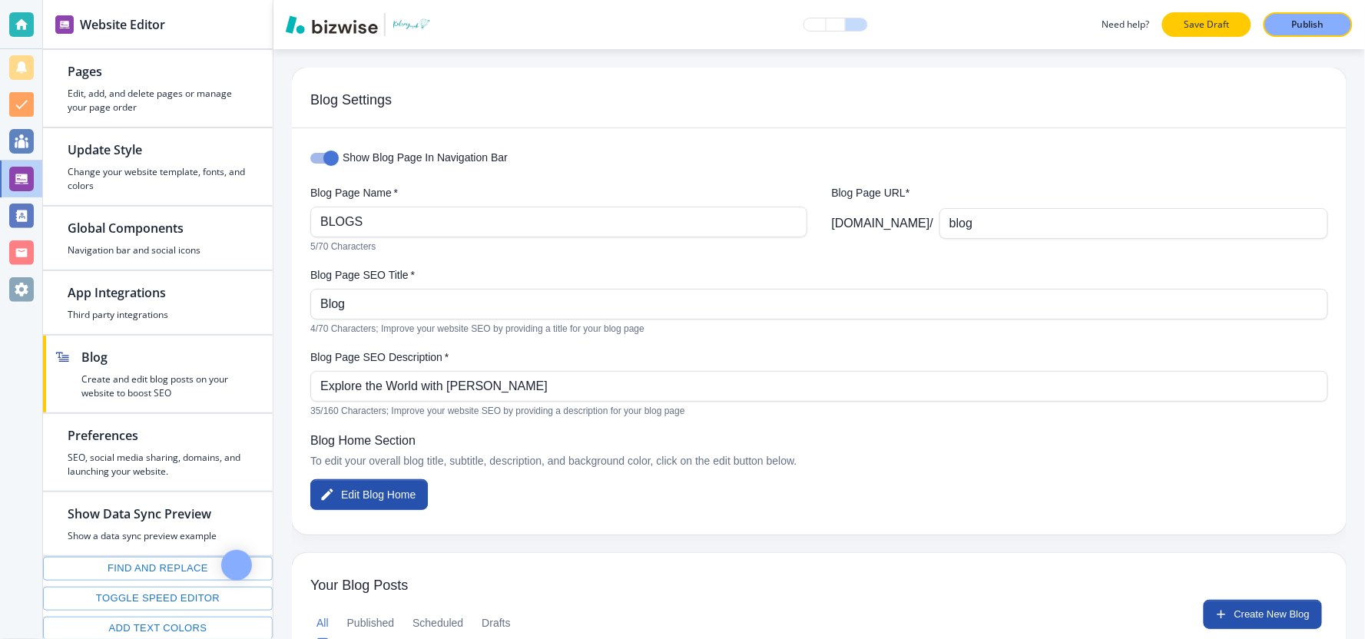
click at [1220, 28] on p "Save Draft" at bounding box center [1206, 25] width 49 height 14
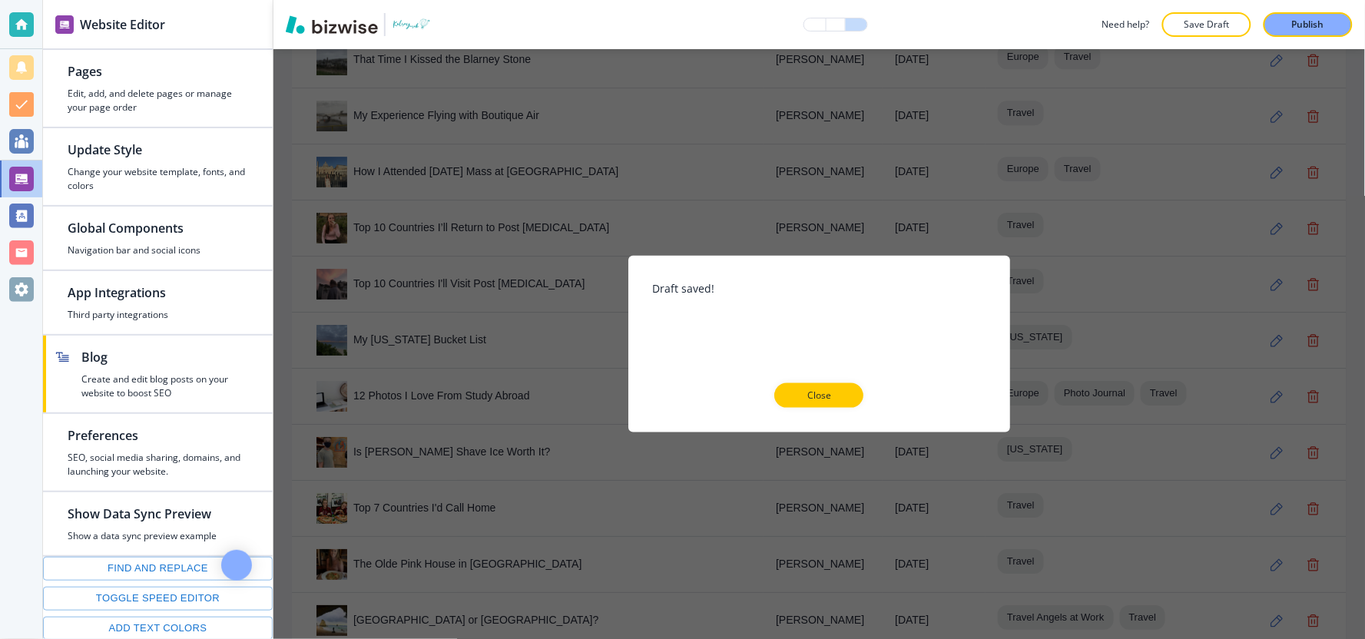
scroll to position [1707, 0]
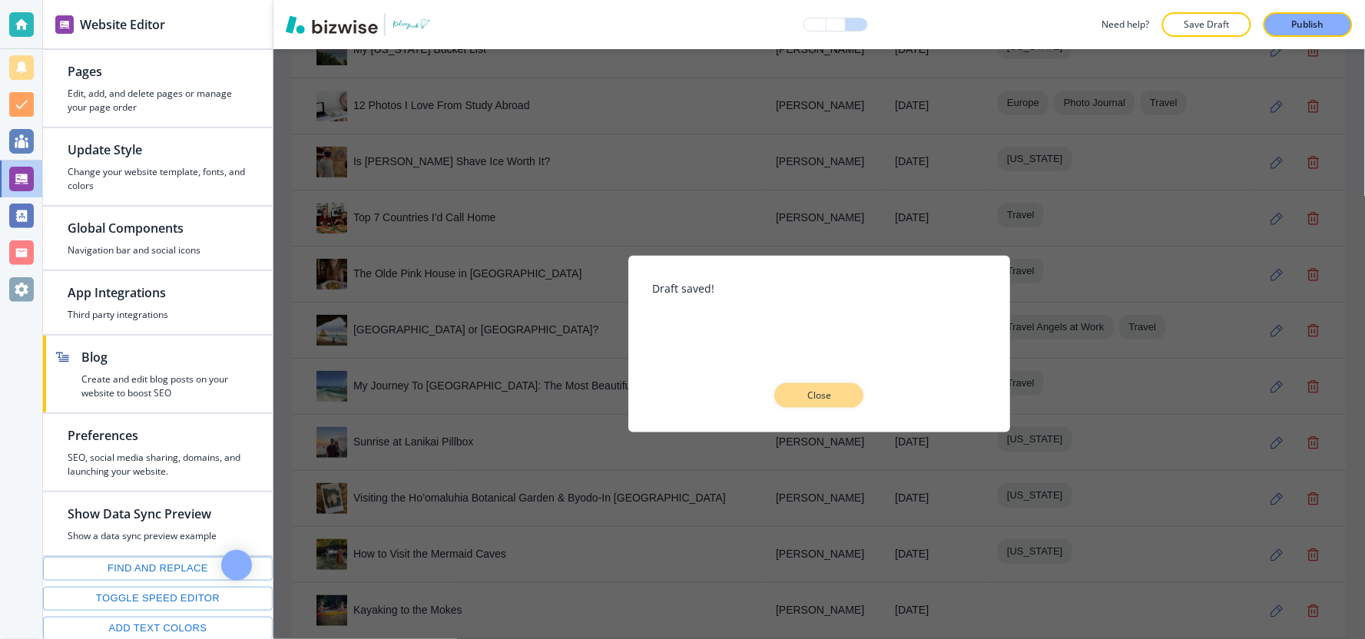
click at [855, 396] on button "Close" at bounding box center [819, 395] width 89 height 25
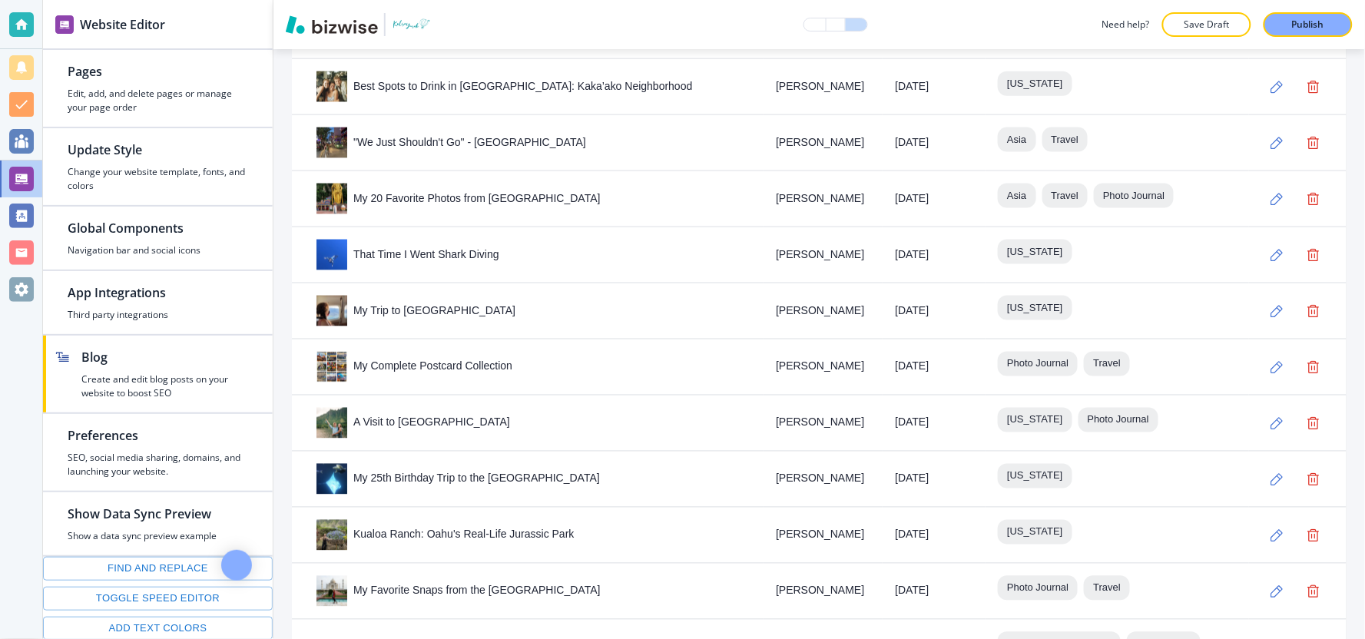
scroll to position [2363, 0]
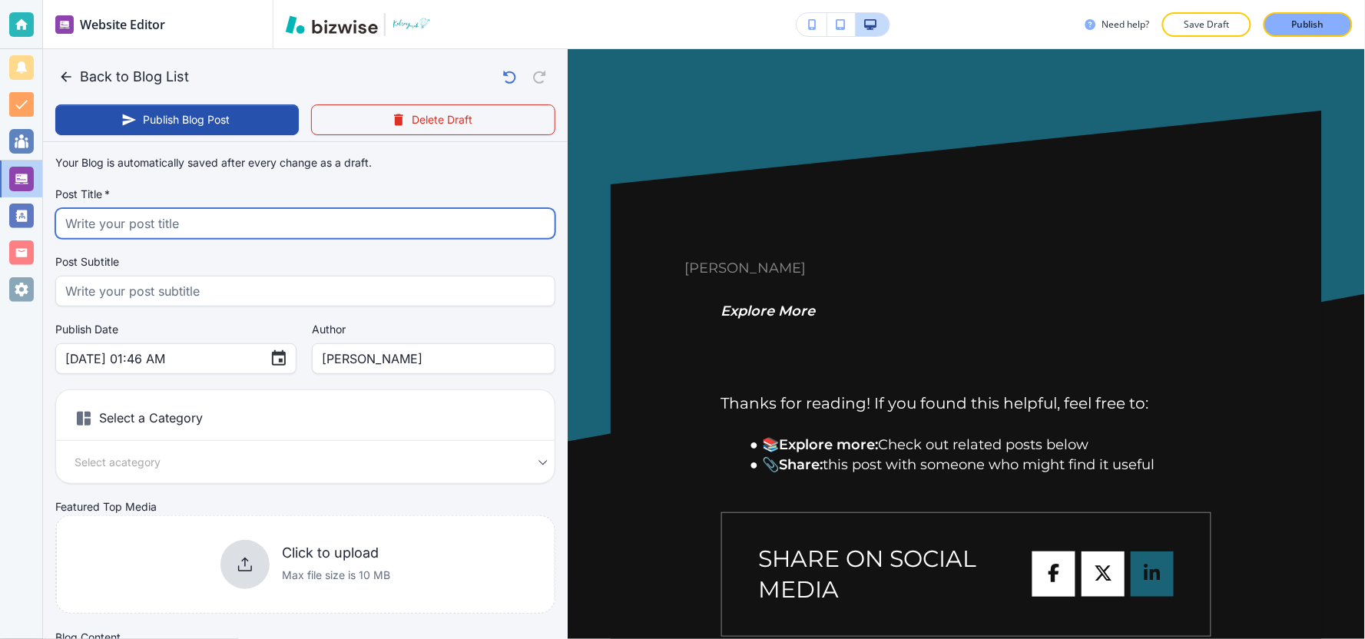
click at [233, 227] on input "text" at bounding box center [305, 223] width 480 height 29
paste input "Safari Log: Animals I've Seen on Safari"
type input "Safari Log: Animals I've Seen on Safari"
type input "Sep 26, 2025 01:47 AM"
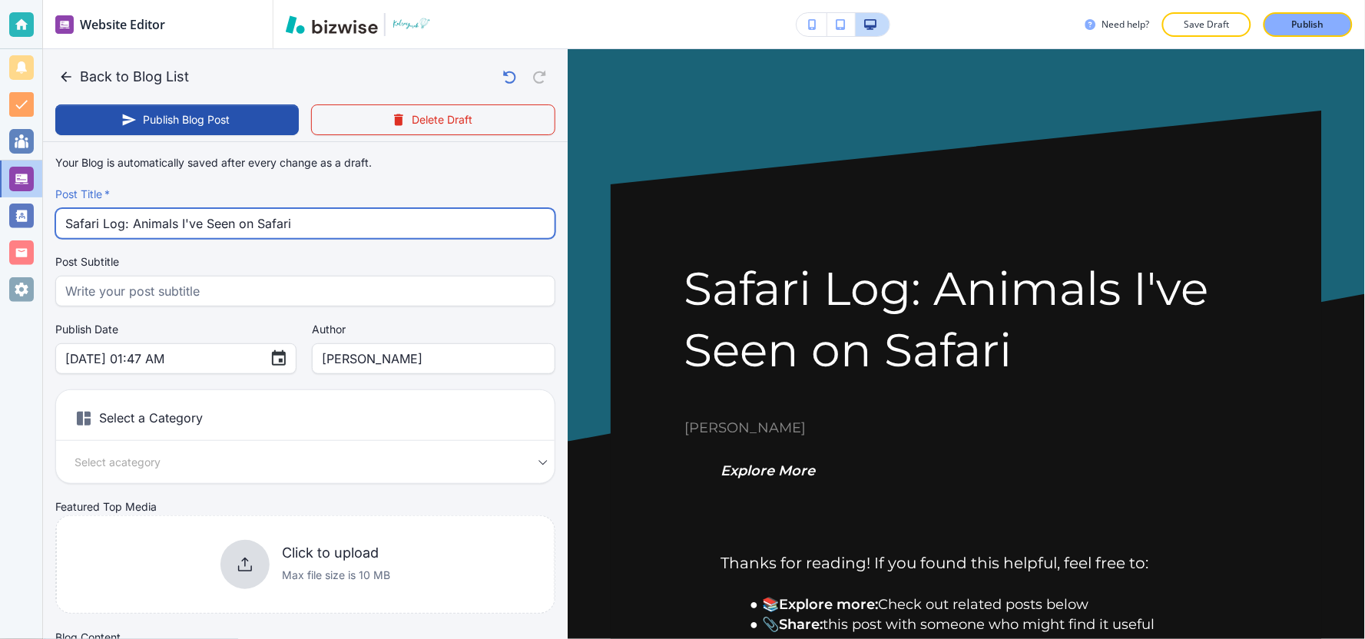
scroll to position [85, 0]
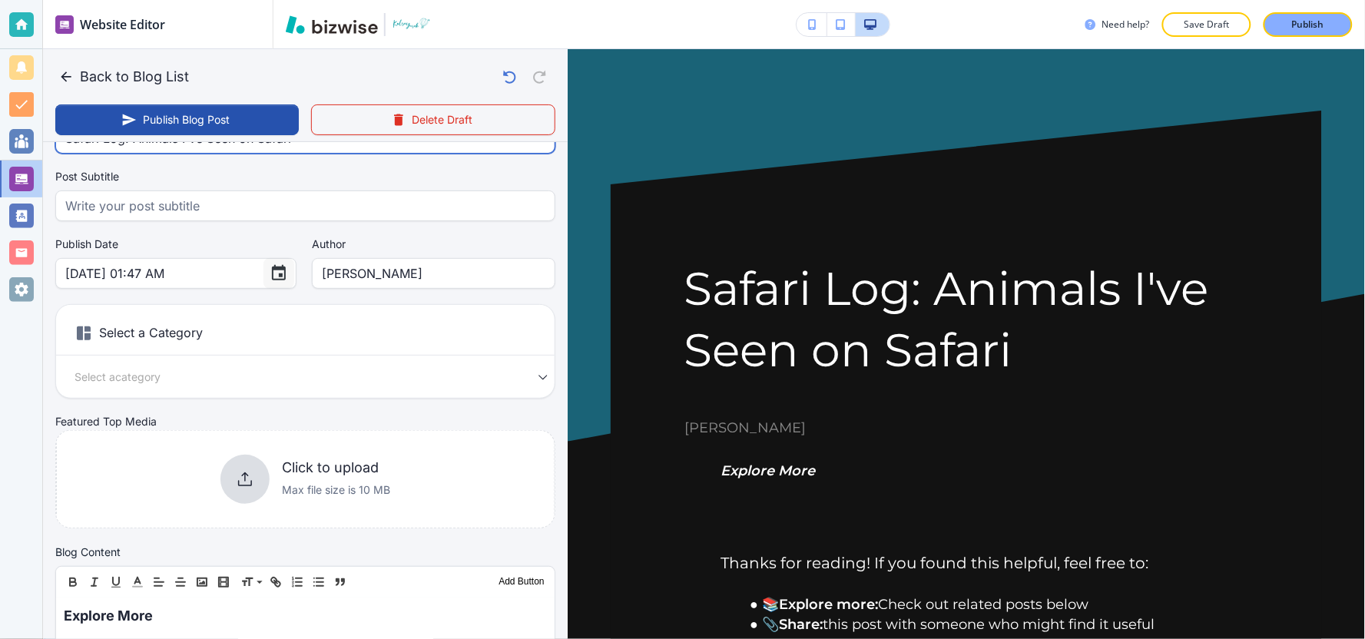
type input "Safari Log: Animals I've Seen on Safari"
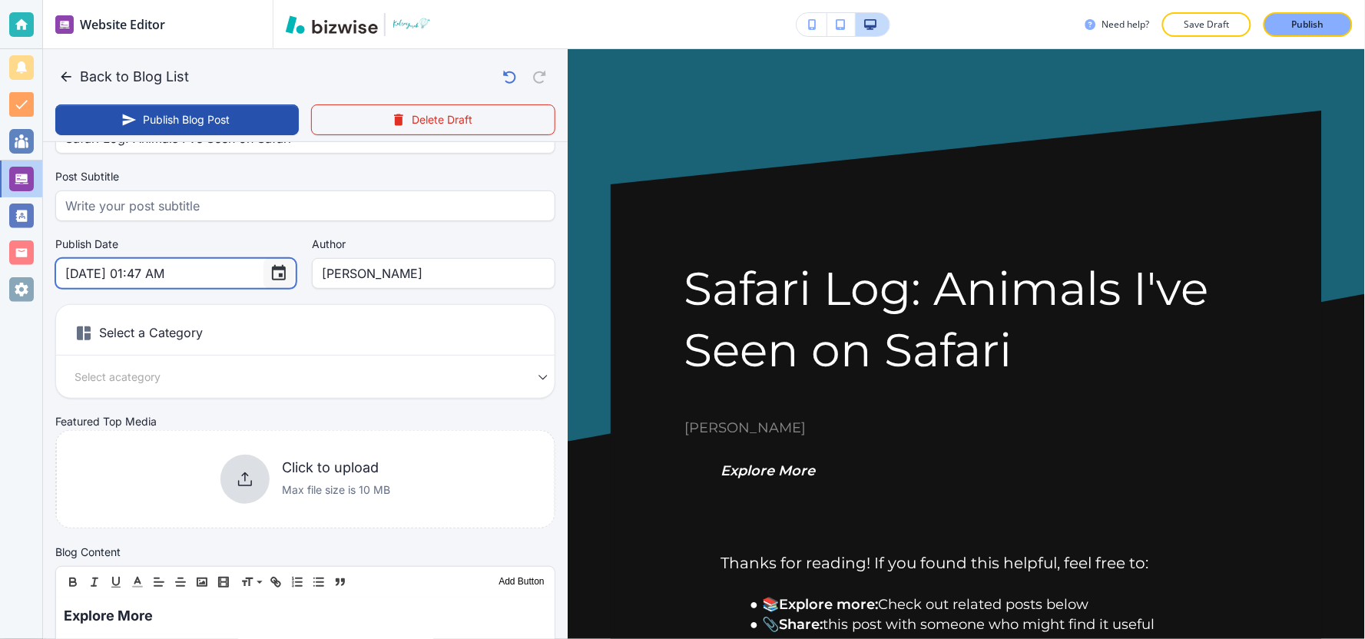
click at [270, 269] on icon "Choose date, selected date is Sep 26, 2025" at bounding box center [279, 273] width 18 height 18
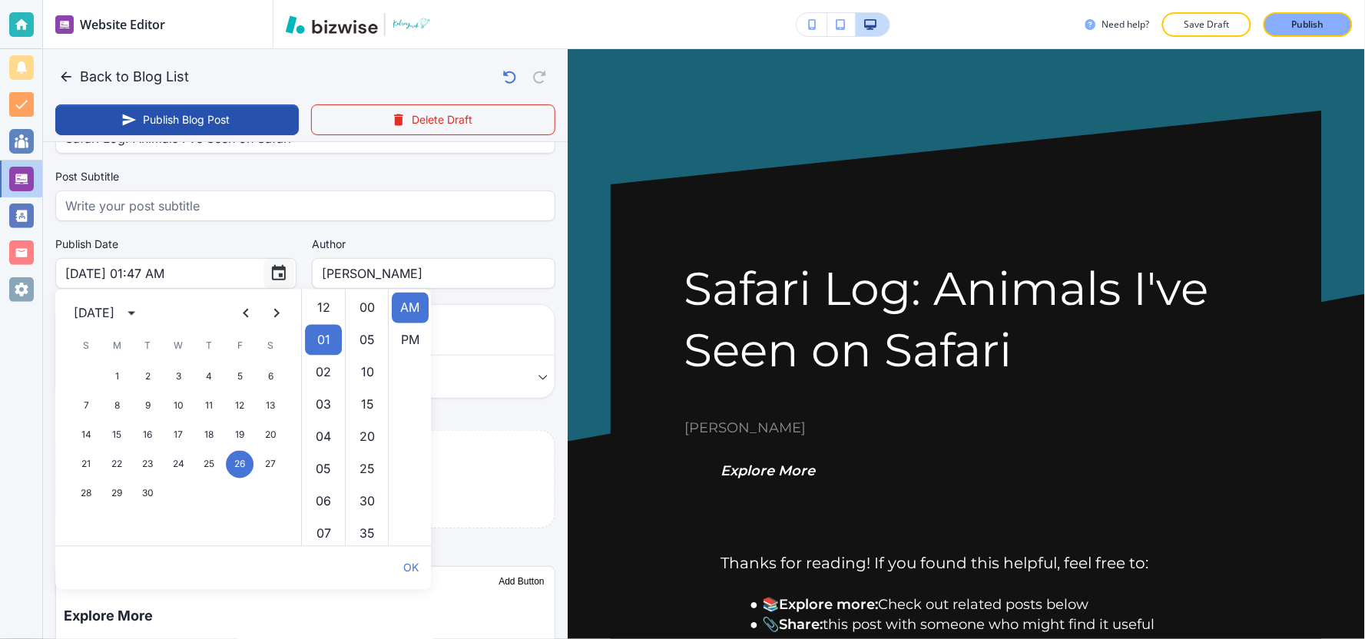
scroll to position [32, 0]
click at [278, 323] on button "Next month" at bounding box center [276, 313] width 31 height 31
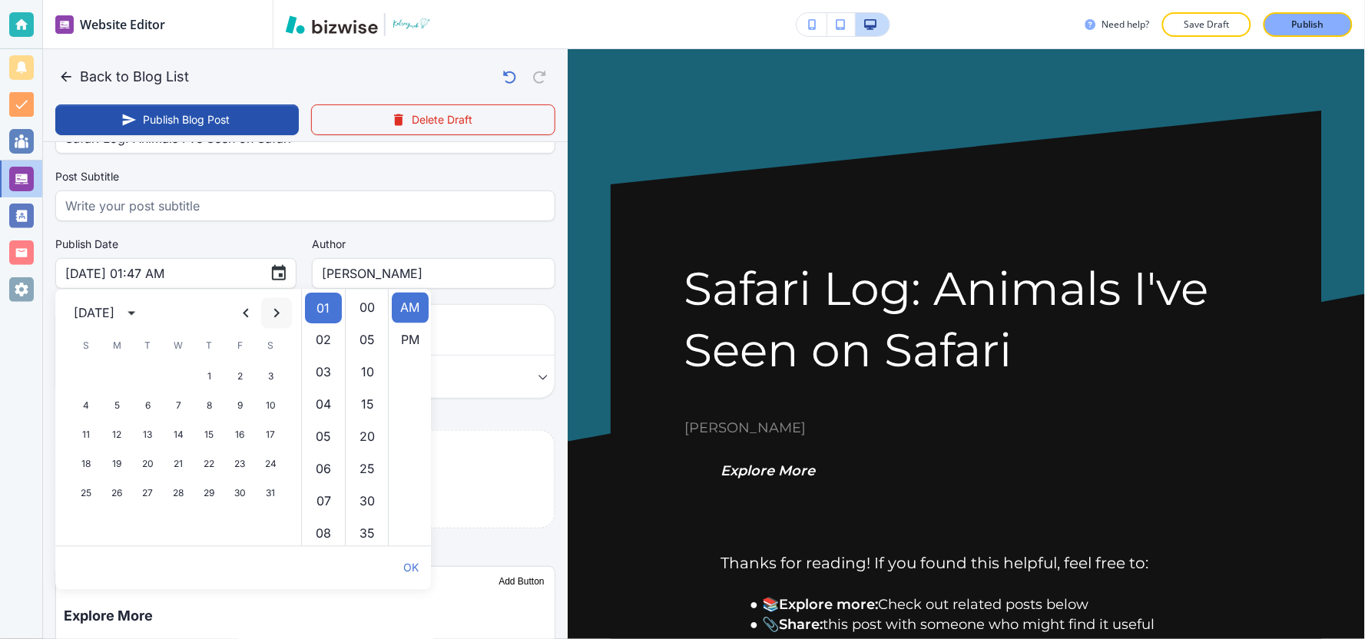
click at [278, 323] on button "Next month" at bounding box center [276, 313] width 31 height 31
click at [278, 321] on icon "Next month" at bounding box center [276, 313] width 18 height 18
click at [141, 313] on icon "calendar view is open, switch to year view" at bounding box center [131, 313] width 18 height 18
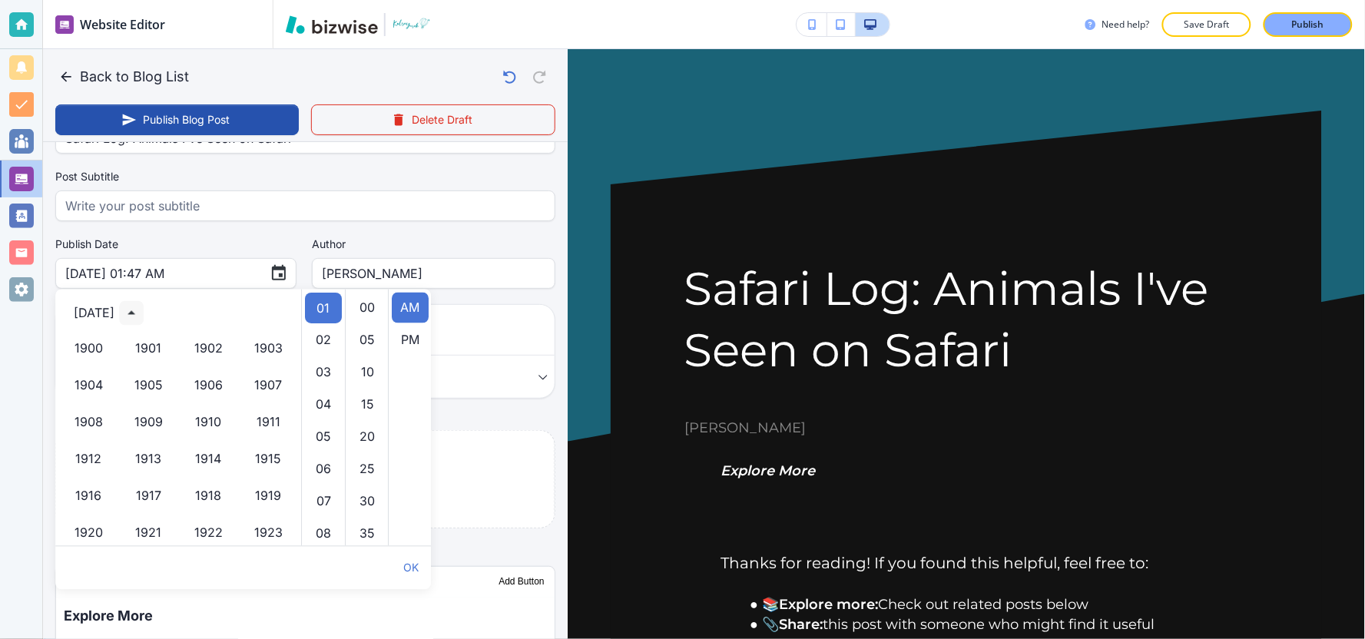
scroll to position [1053, 0]
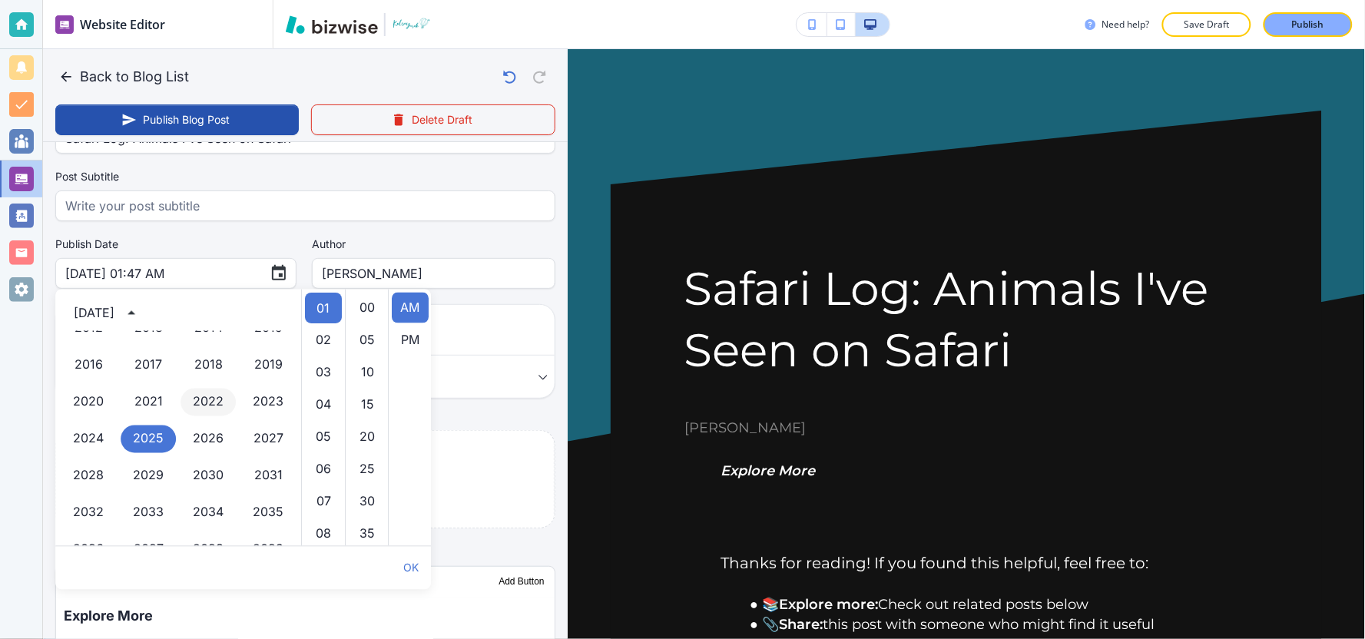
click at [194, 404] on button "2022" at bounding box center [208, 403] width 55 height 28
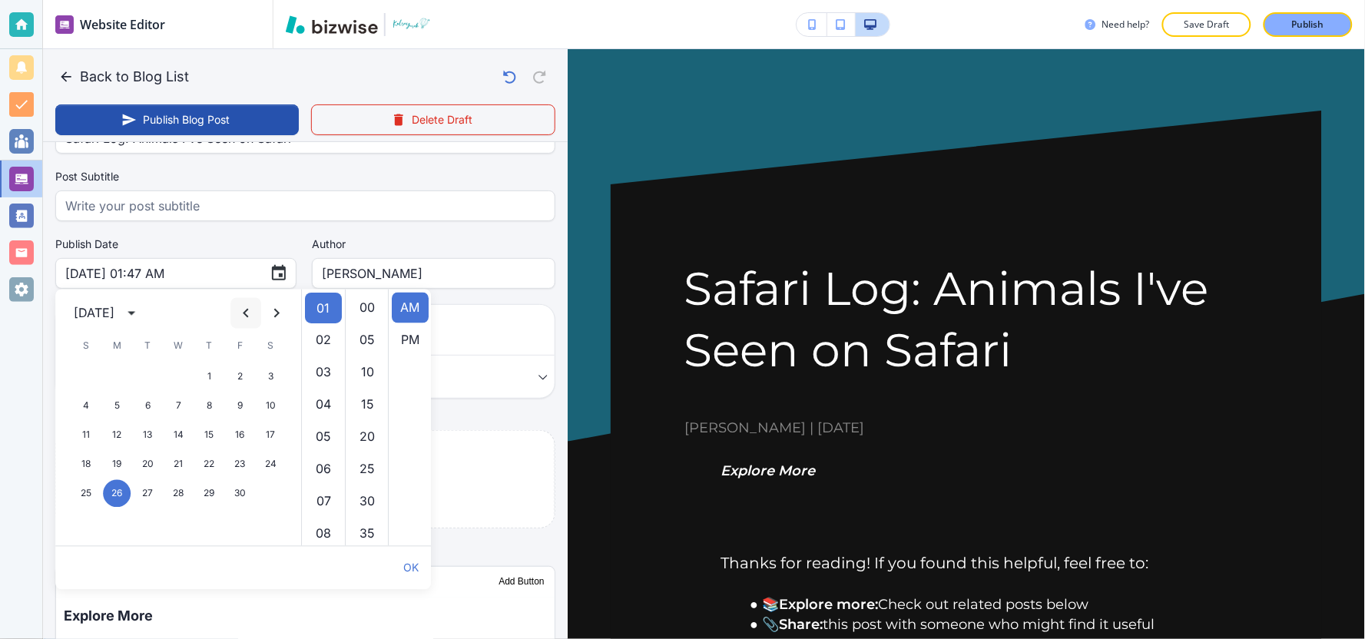
click at [244, 313] on icon "Previous month" at bounding box center [245, 313] width 5 height 9
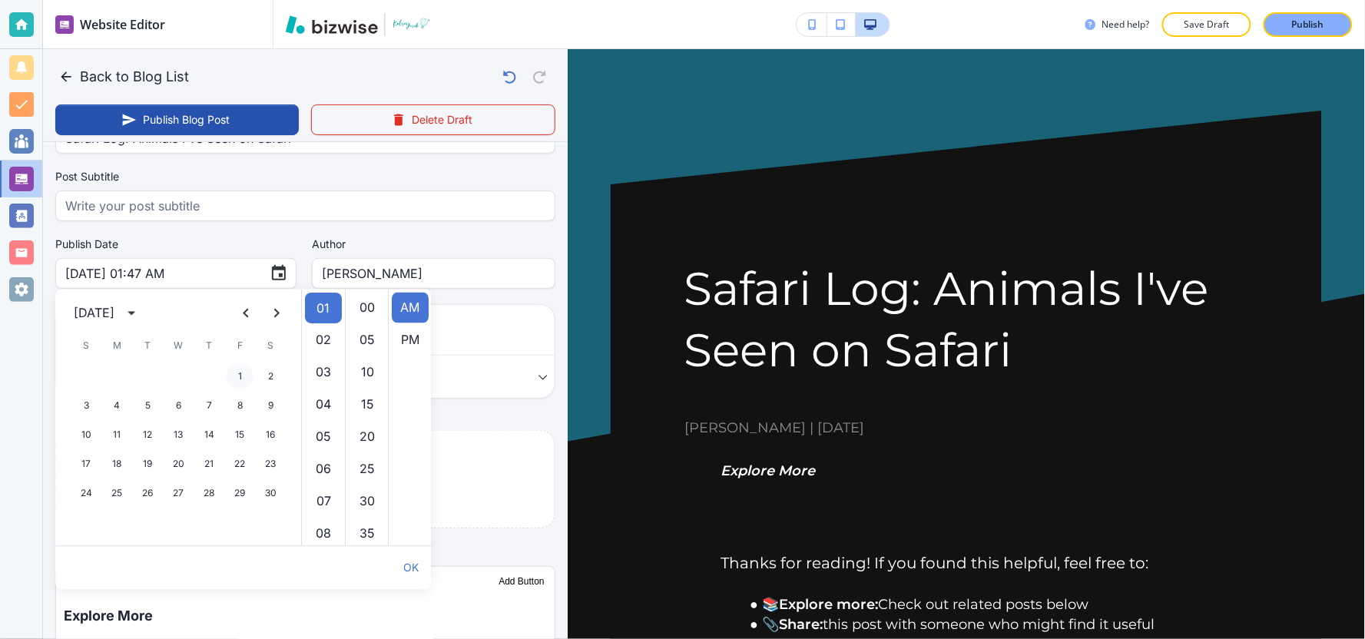
click at [243, 377] on button "1" at bounding box center [240, 377] width 28 height 28
type input "Apr 01, 2022 01:47 AM"
click at [48, 364] on div "Your Blog is automatically saved after every change as a draft. Post Title   * …" at bounding box center [305, 608] width 525 height 1102
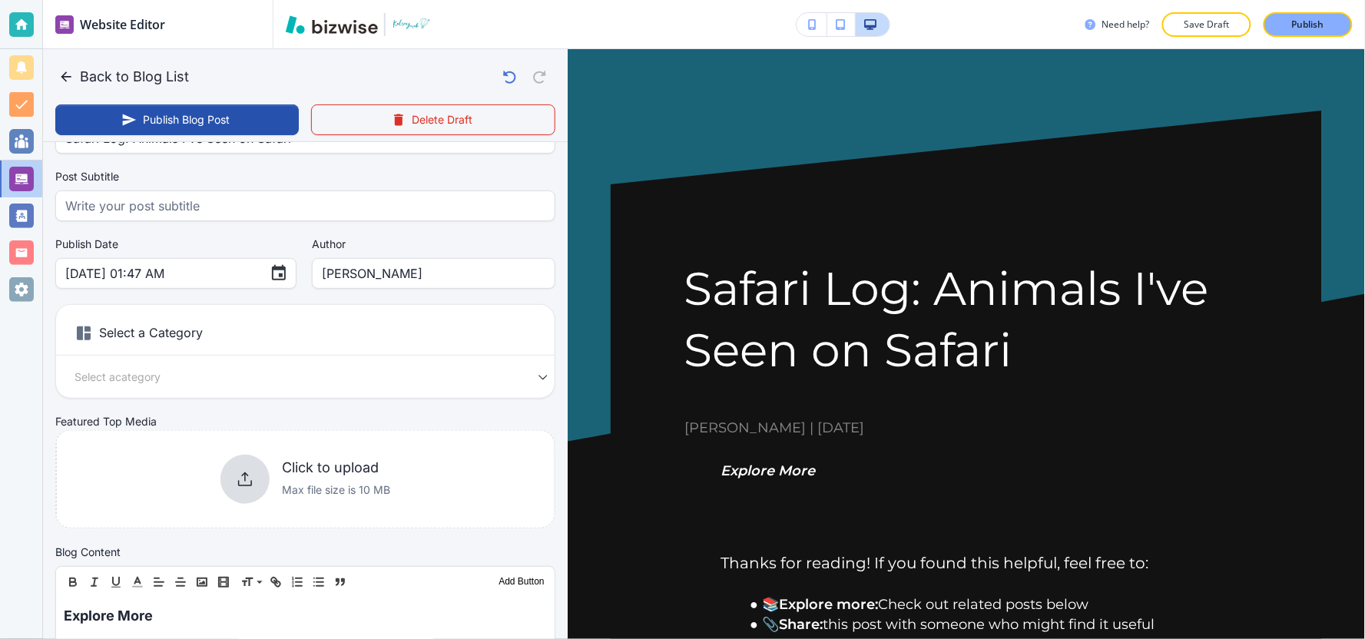
click at [134, 0] on body "Website Editor Pages Edit, add, and delete pages or manage your page order Upda…" at bounding box center [682, 0] width 1365 height 0
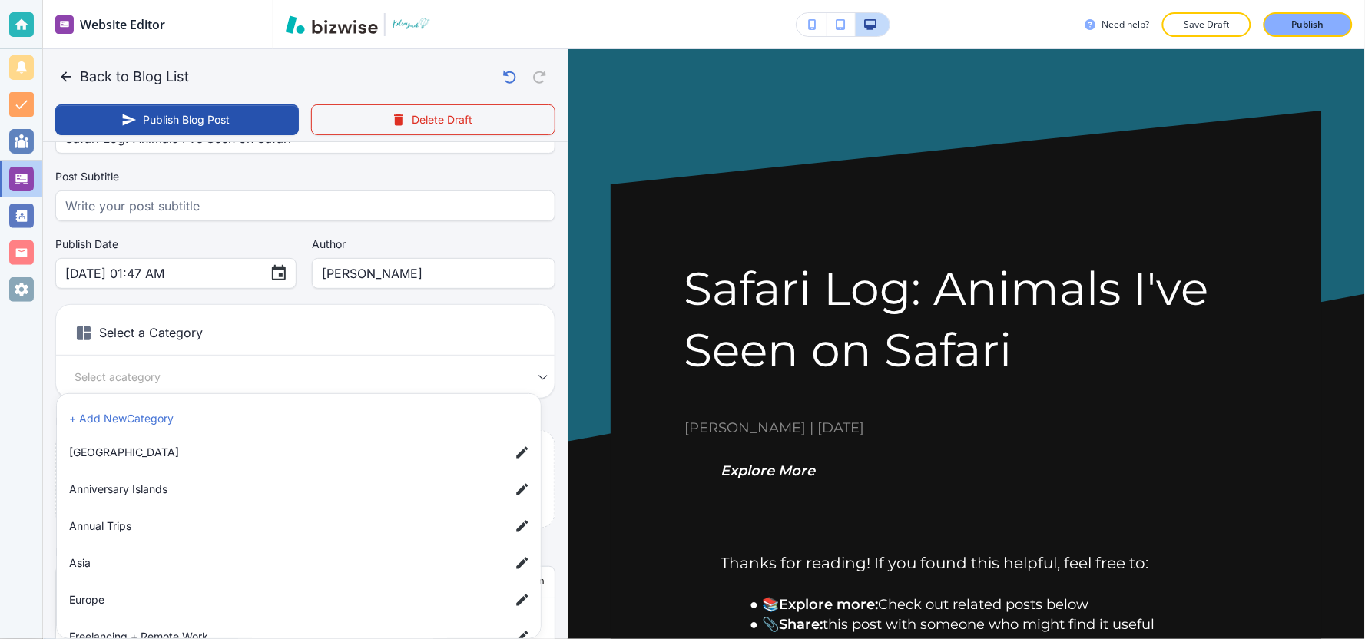
click at [128, 459] on span "[GEOGRAPHIC_DATA]" at bounding box center [283, 452] width 429 height 17
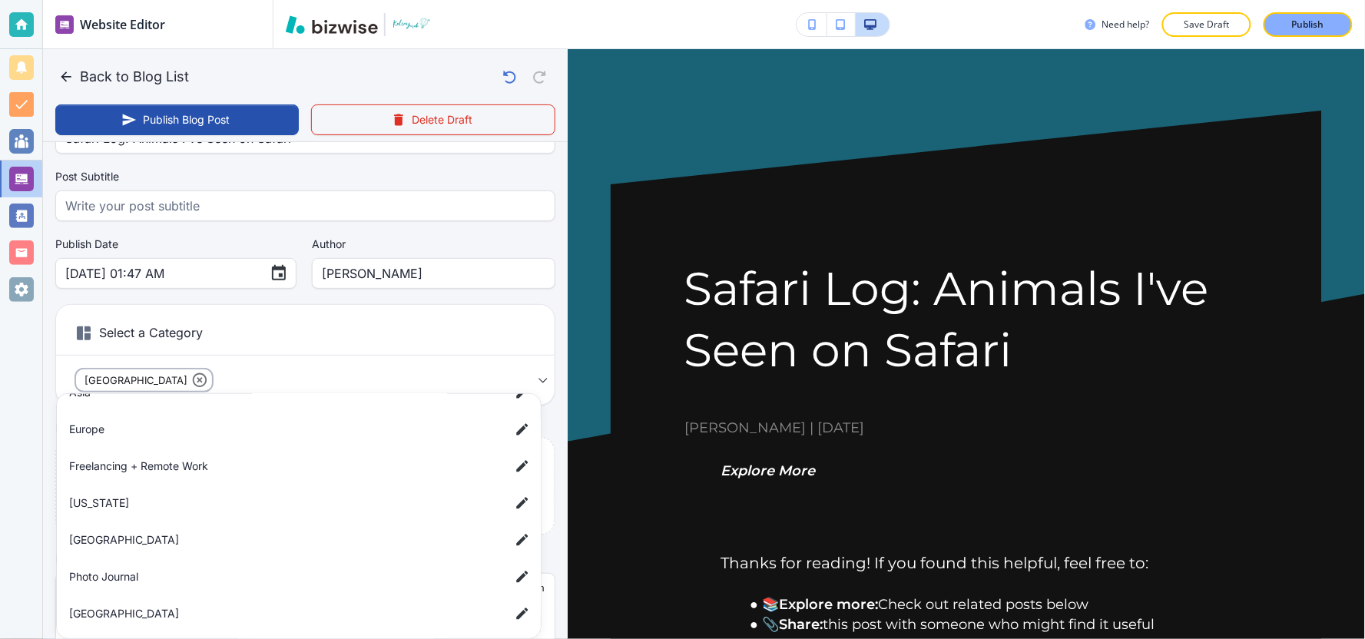
scroll to position [256, 0]
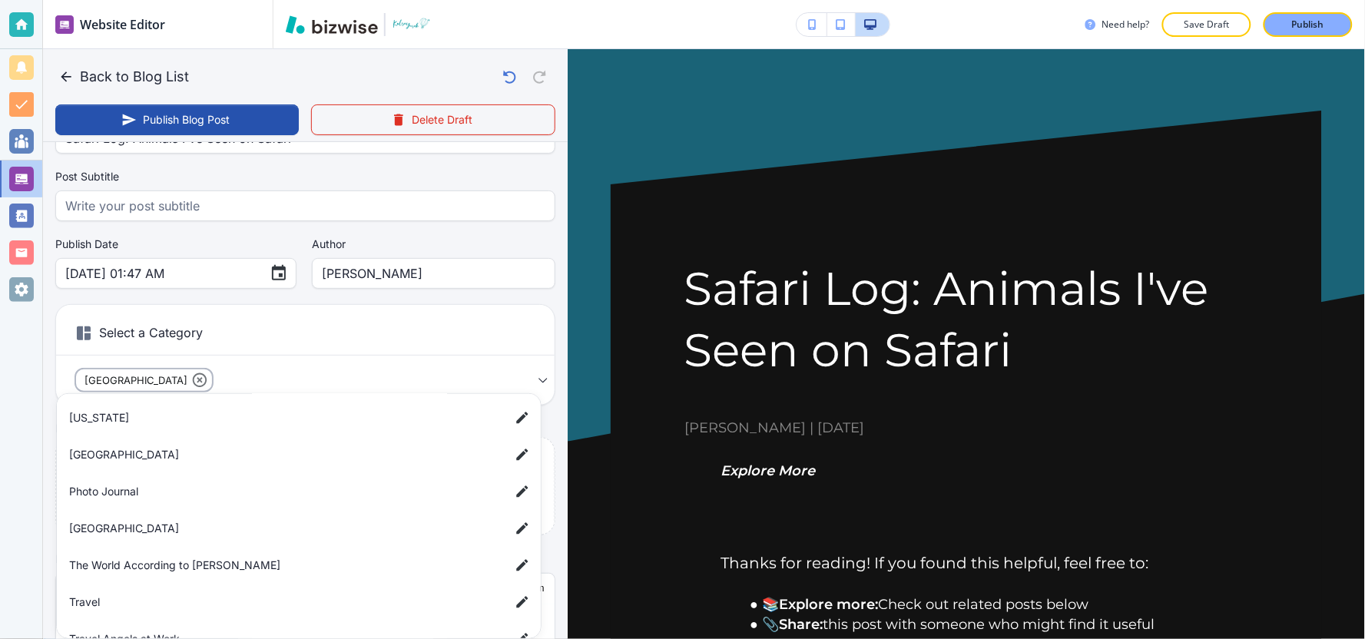
click at [201, 500] on li "Photo Journal" at bounding box center [302, 491] width 478 height 31
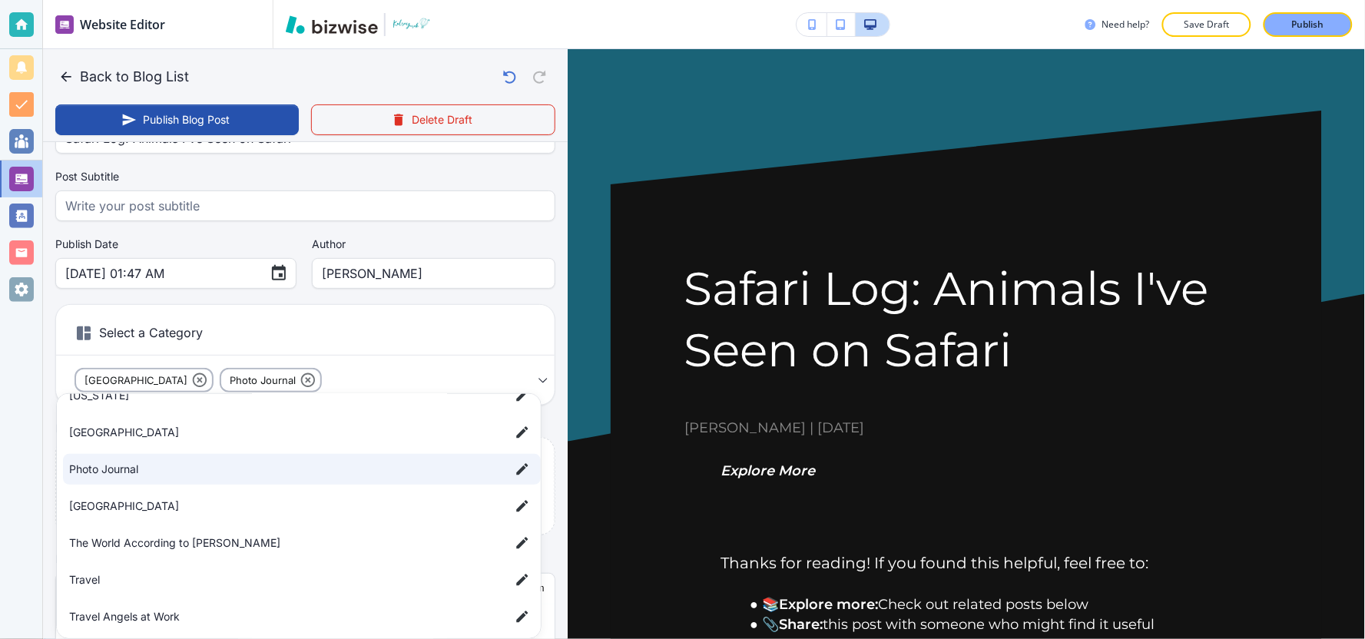
scroll to position [284, 0]
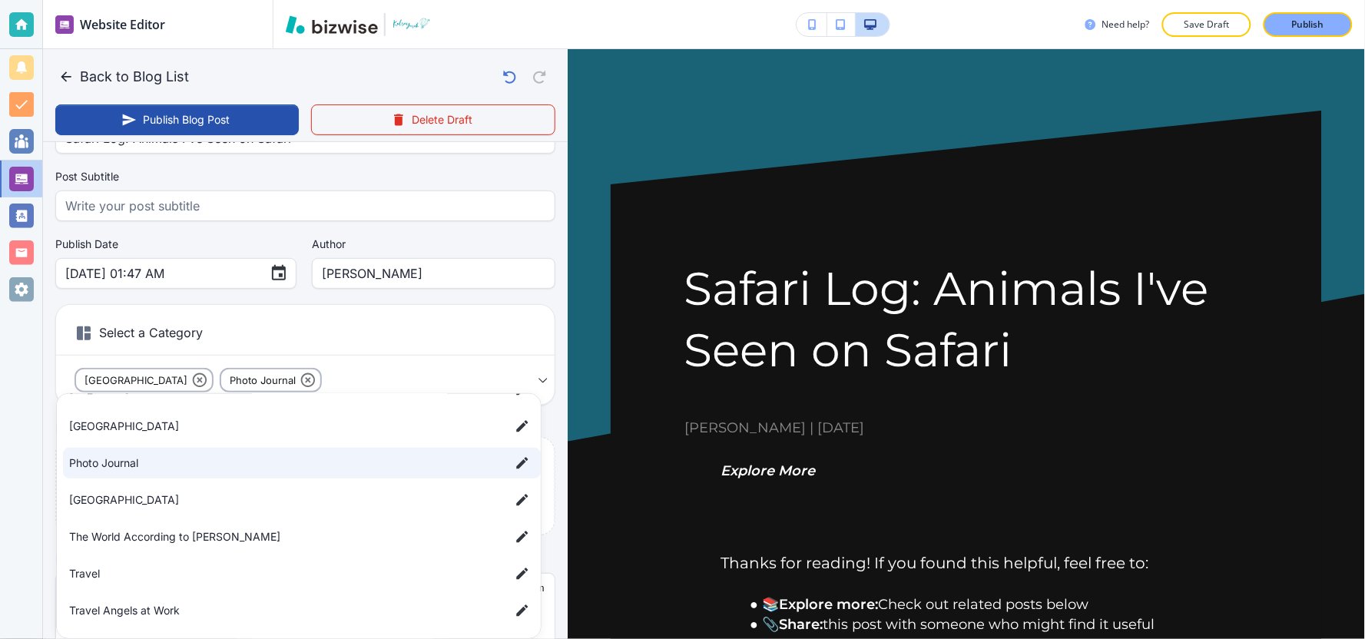
click at [186, 564] on li "Travel" at bounding box center [302, 573] width 478 height 31
type input "a3a567d38588cf2eb42f5,a56d8f1e3a7489b4c625c,a7d5d0a3501f3a2933ba1"
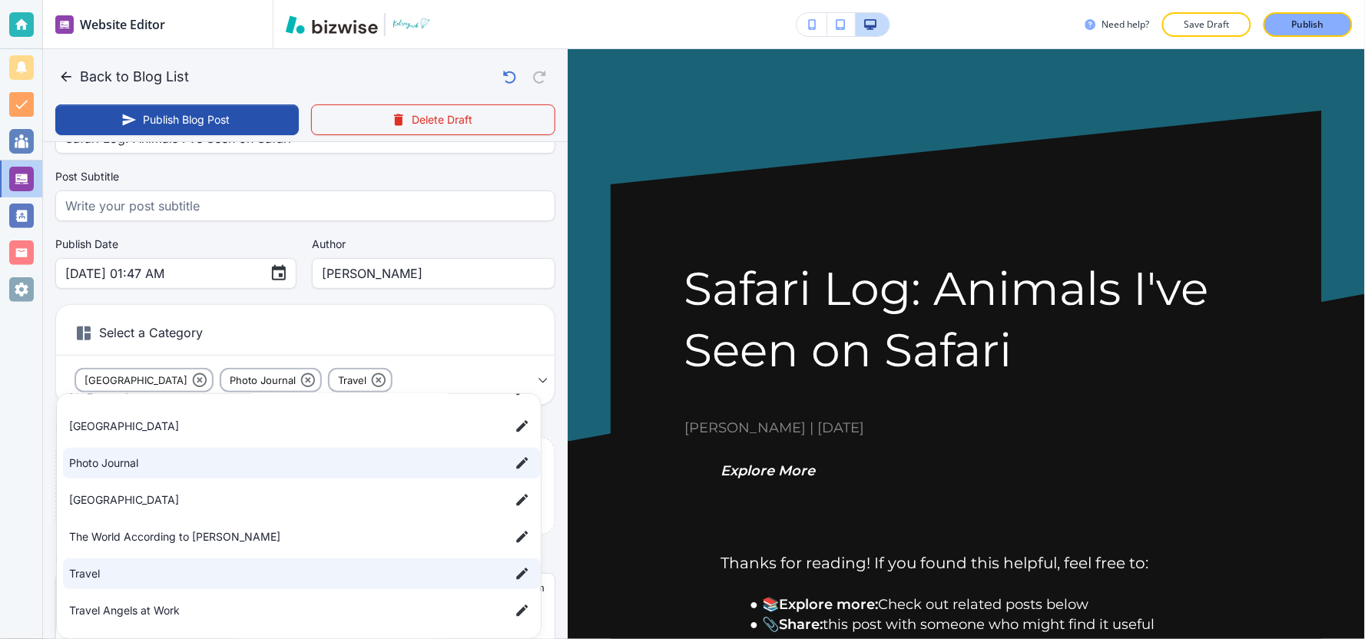
click at [375, 312] on div at bounding box center [682, 319] width 1365 height 639
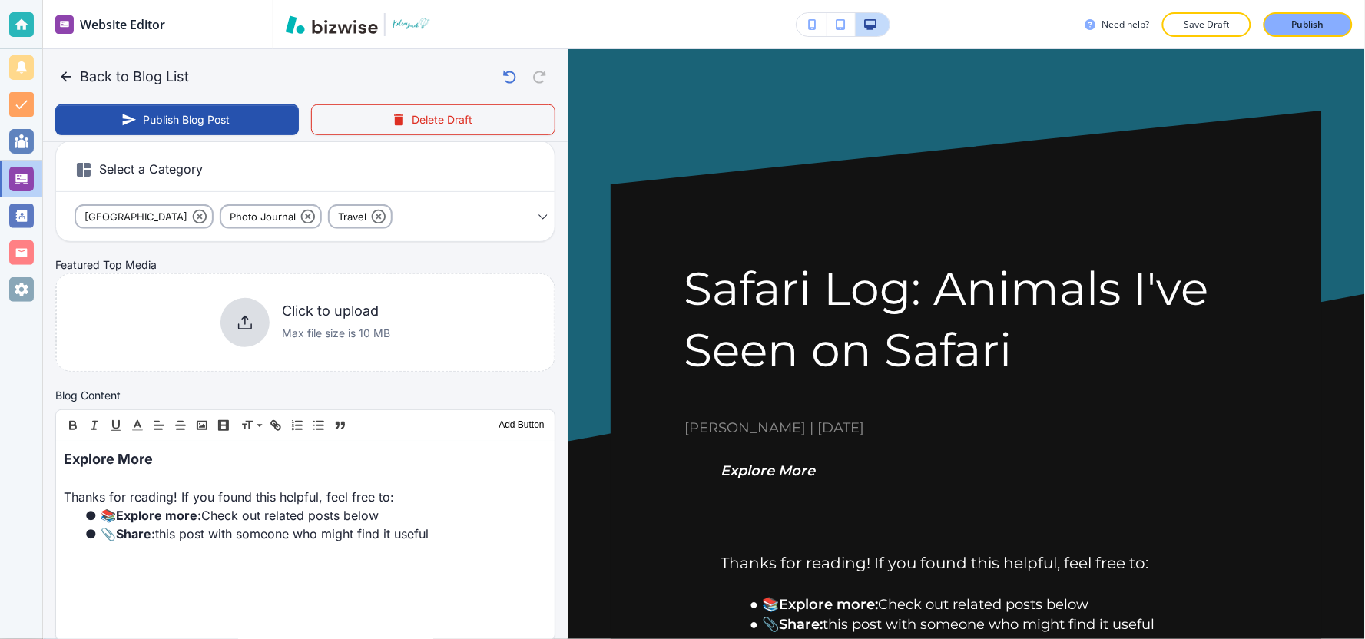
scroll to position [256, 0]
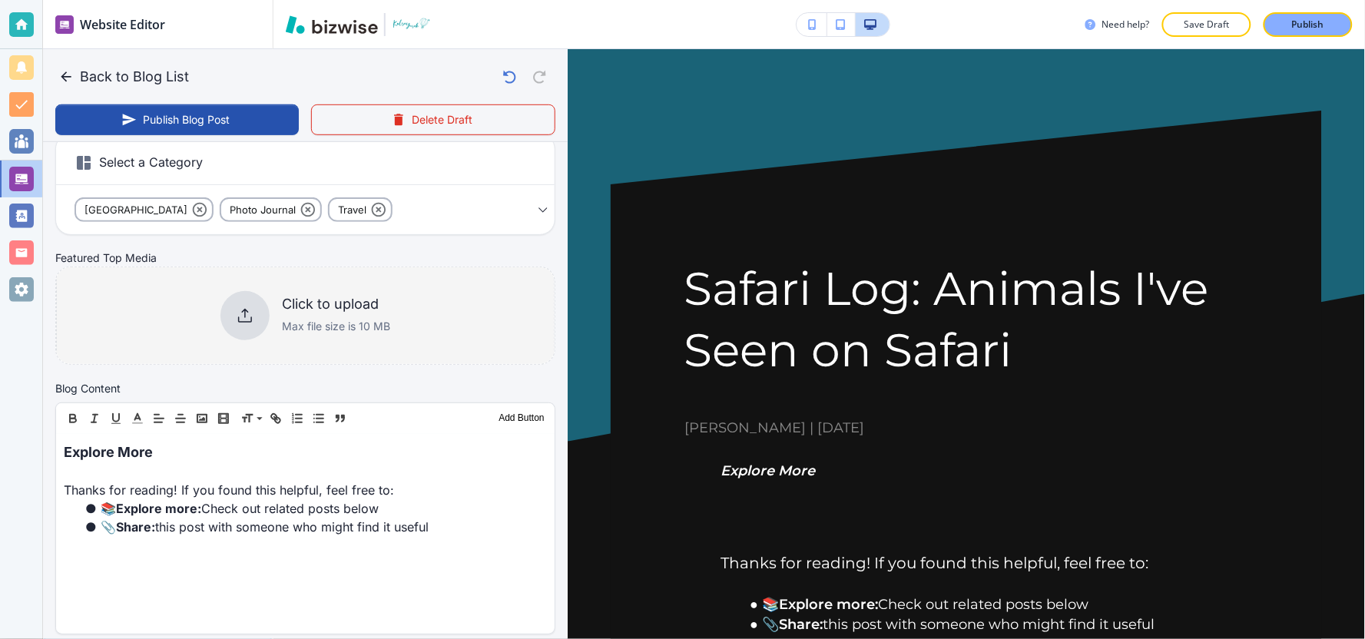
click at [318, 311] on h6 "Click to upload" at bounding box center [336, 304] width 108 height 17
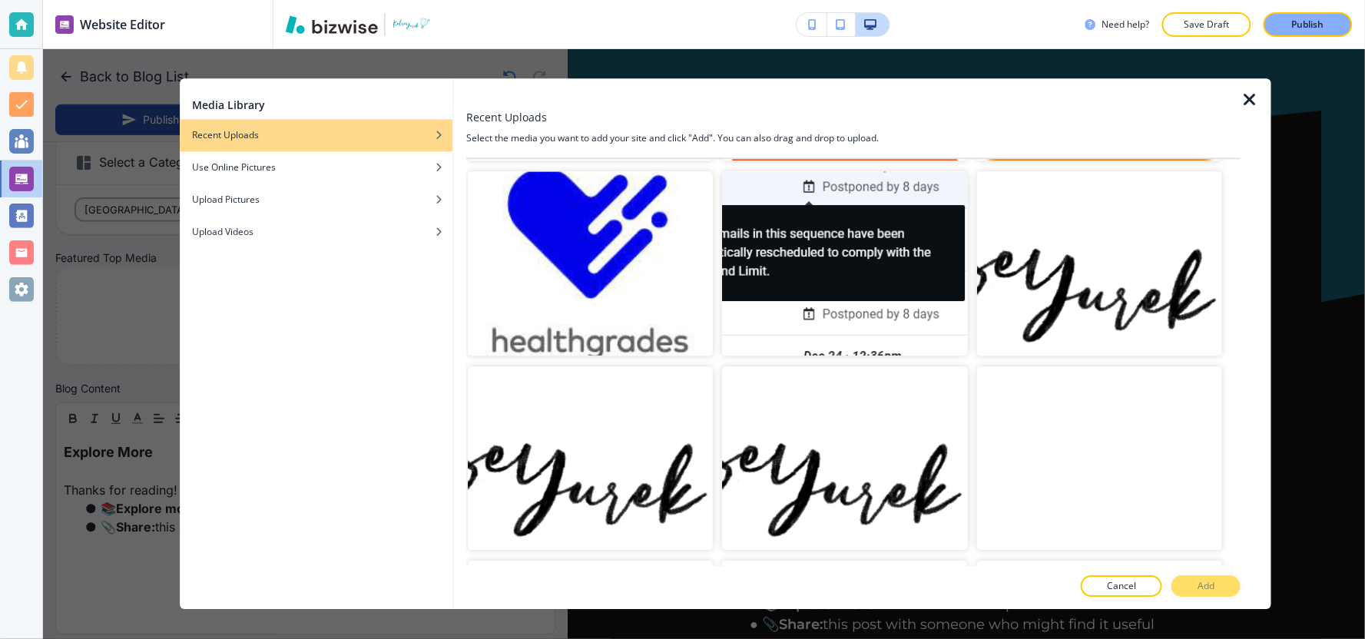
scroll to position [0, 0]
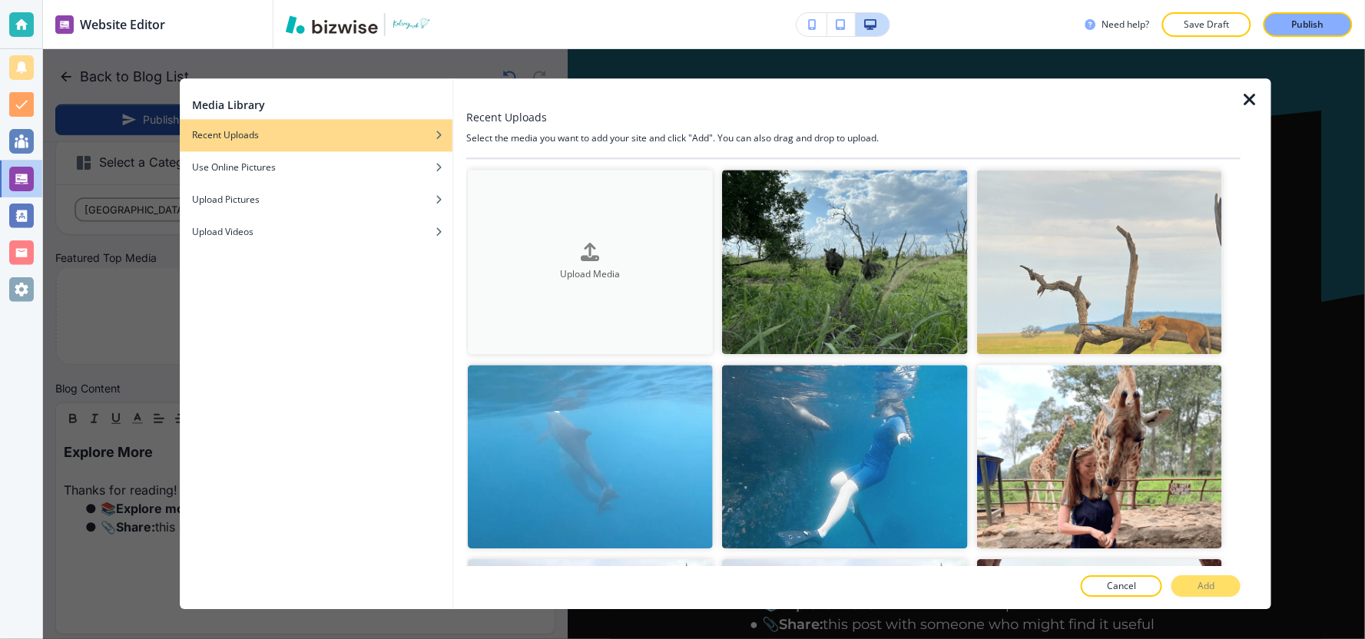
click at [633, 281] on button "Upload Media" at bounding box center [590, 262] width 245 height 184
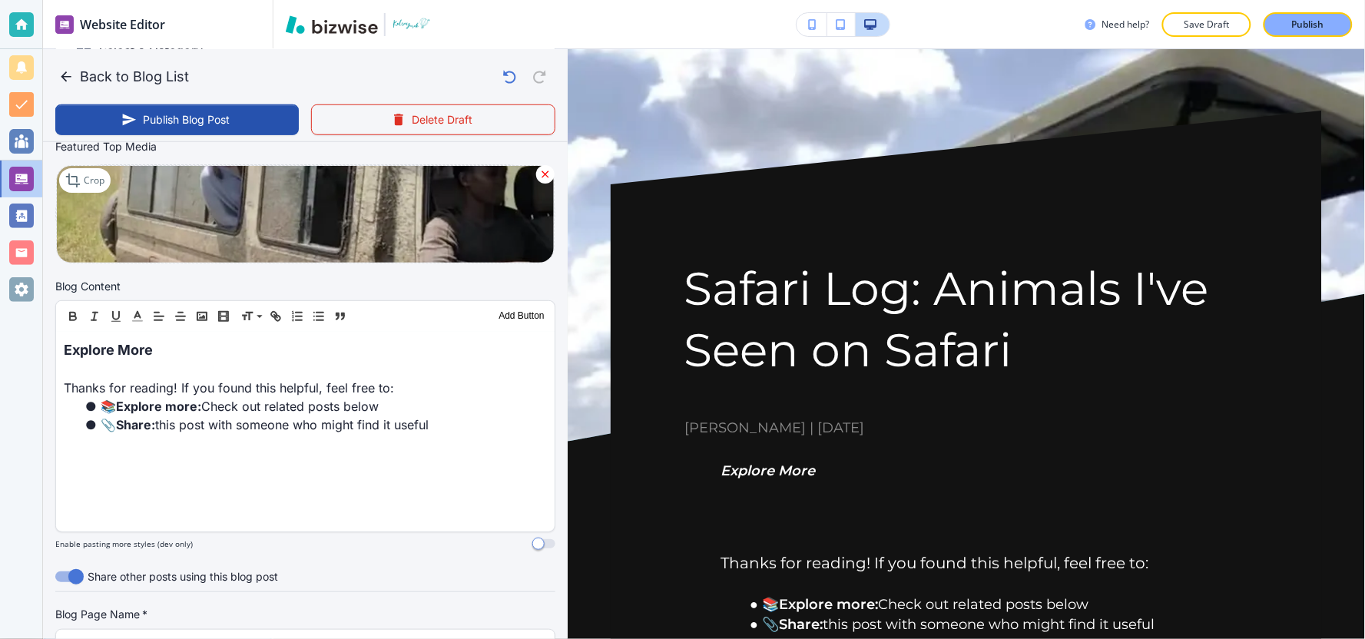
scroll to position [426, 0]
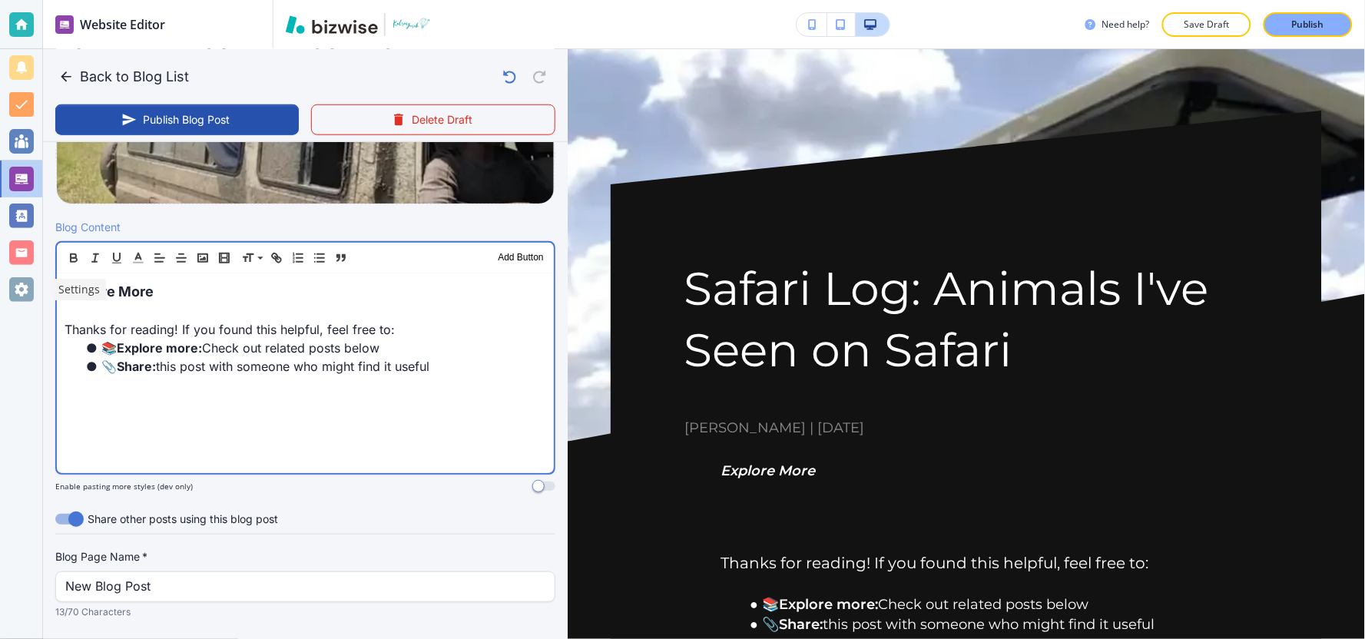
drag, startPoint x: 470, startPoint y: 366, endPoint x: 40, endPoint y: 293, distance: 436.3
click at [48, 0] on body "Website Editor Pages Edit, add, and delete pages or manage your page order Upda…" at bounding box center [682, 0] width 1365 height 0
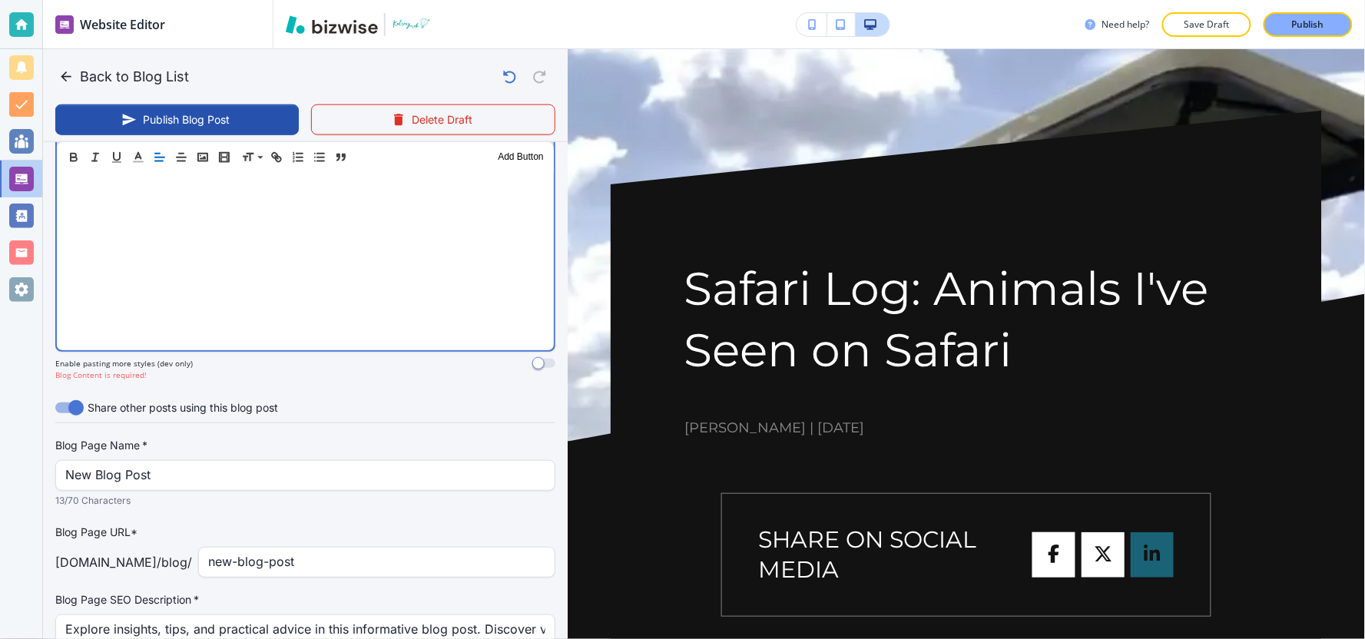
scroll to position [633, 0]
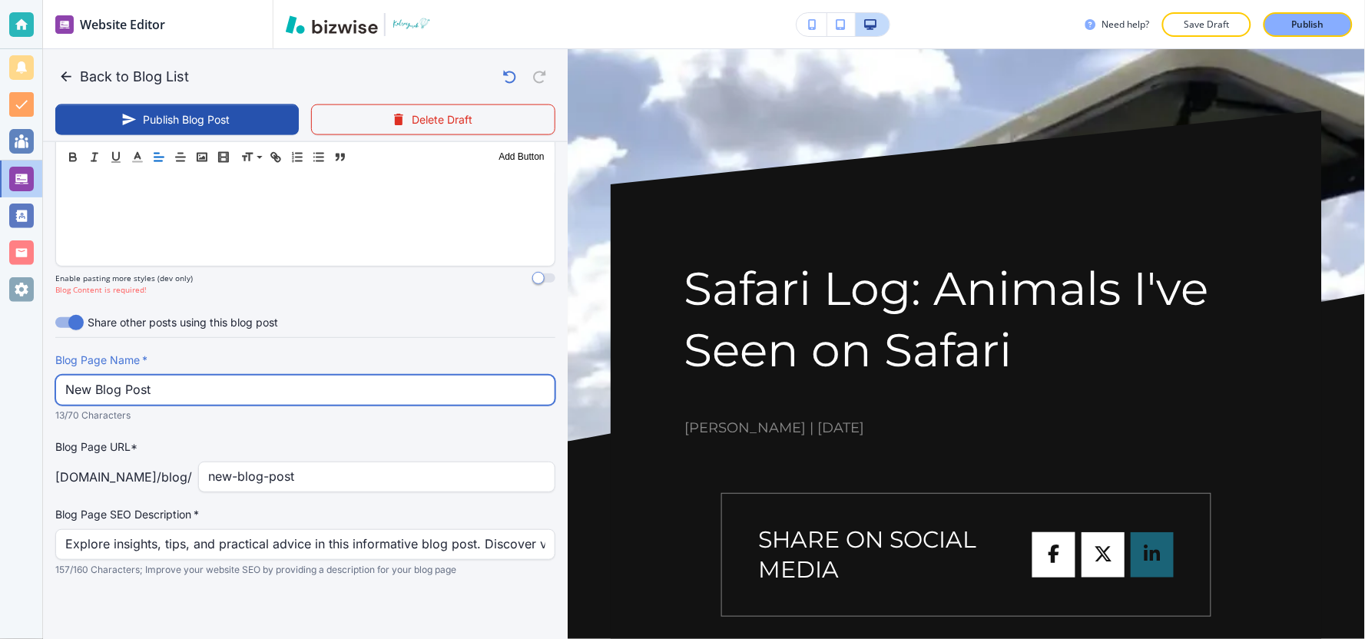
drag, startPoint x: 216, startPoint y: 393, endPoint x: 0, endPoint y: 425, distance: 218.1
click at [0, 425] on div "Website Editor Pages Edit, add, and delete pages or manage your page order Upda…" at bounding box center [682, 319] width 1365 height 639
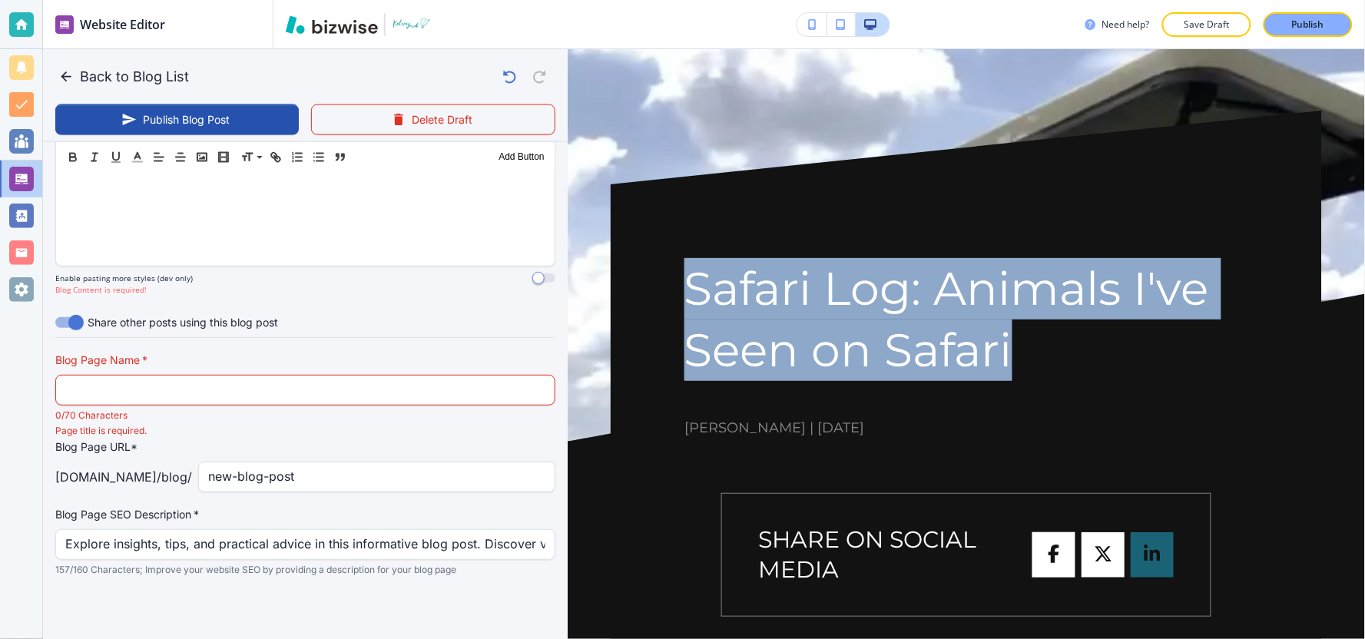
drag, startPoint x: 677, startPoint y: 270, endPoint x: 1057, endPoint y: 355, distance: 388.7
click at [1057, 355] on div "Safari Log: Animals I've Seen on Safari Kelsey Yurek | April 1, 2022 SHARE ON S…" at bounding box center [966, 419] width 711 height 617
copy h1 "Safari Log: Animals I've Seen on Safari"
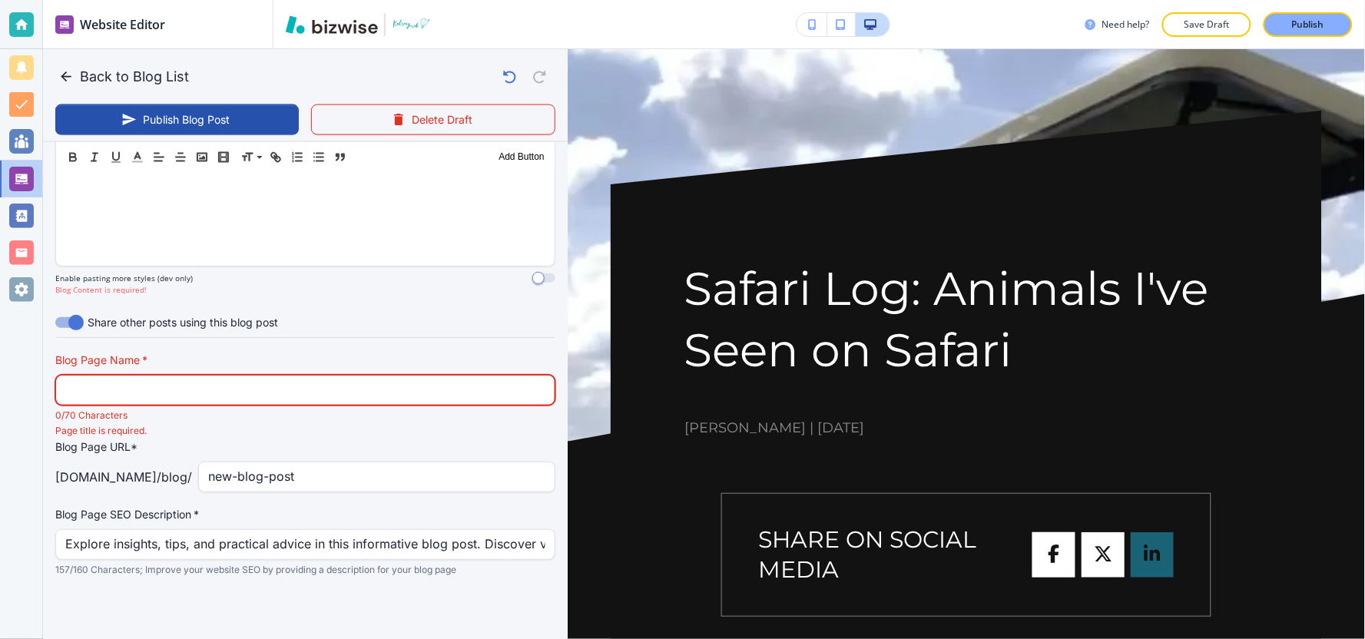
click at [242, 393] on input "text" at bounding box center [305, 390] width 480 height 29
paste input "Safari Log: Animals I've Seen on Safari"
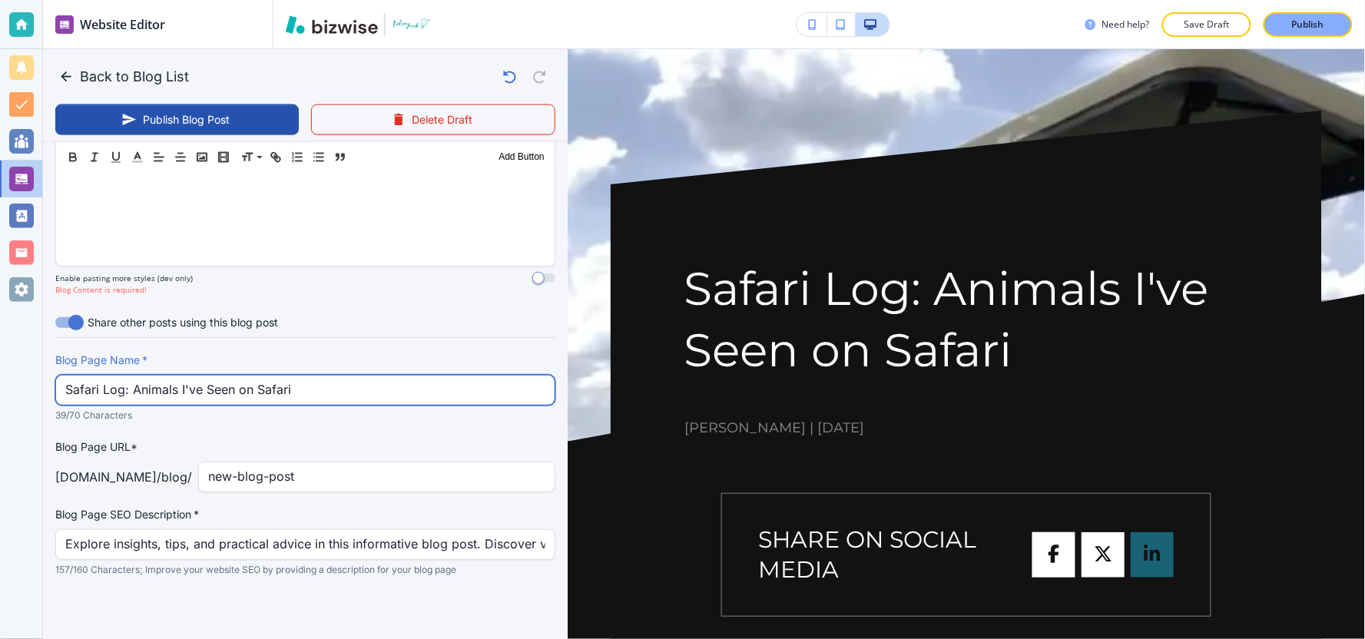
type input "Safari Log: Animals I've Seen on Safari"
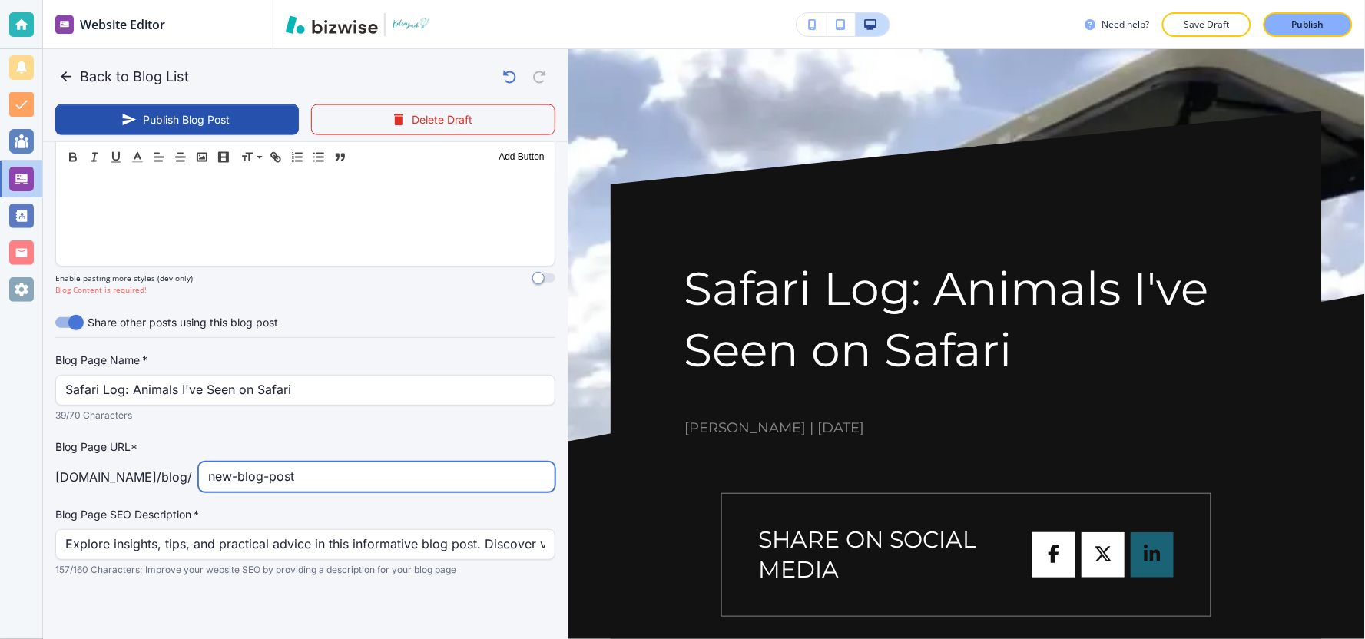
drag, startPoint x: 320, startPoint y: 465, endPoint x: 175, endPoint y: 499, distance: 148.3
click at [175, 499] on div "Blog Page Name   * Safari Log: Animals I've Seen on Safari Blog Page Name   * 3…" at bounding box center [305, 465] width 500 height 224
click at [326, 472] on input "safari-log-animals-i-ve-seen-on-safari" at bounding box center [376, 476] width 337 height 29
click at [313, 477] on input "safari-log-animals-i-ve-seen-on-safari" at bounding box center [376, 476] width 337 height 29
click at [327, 474] on input "safari-log-animals-I-ve-seen-on-safari" at bounding box center [376, 476] width 337 height 29
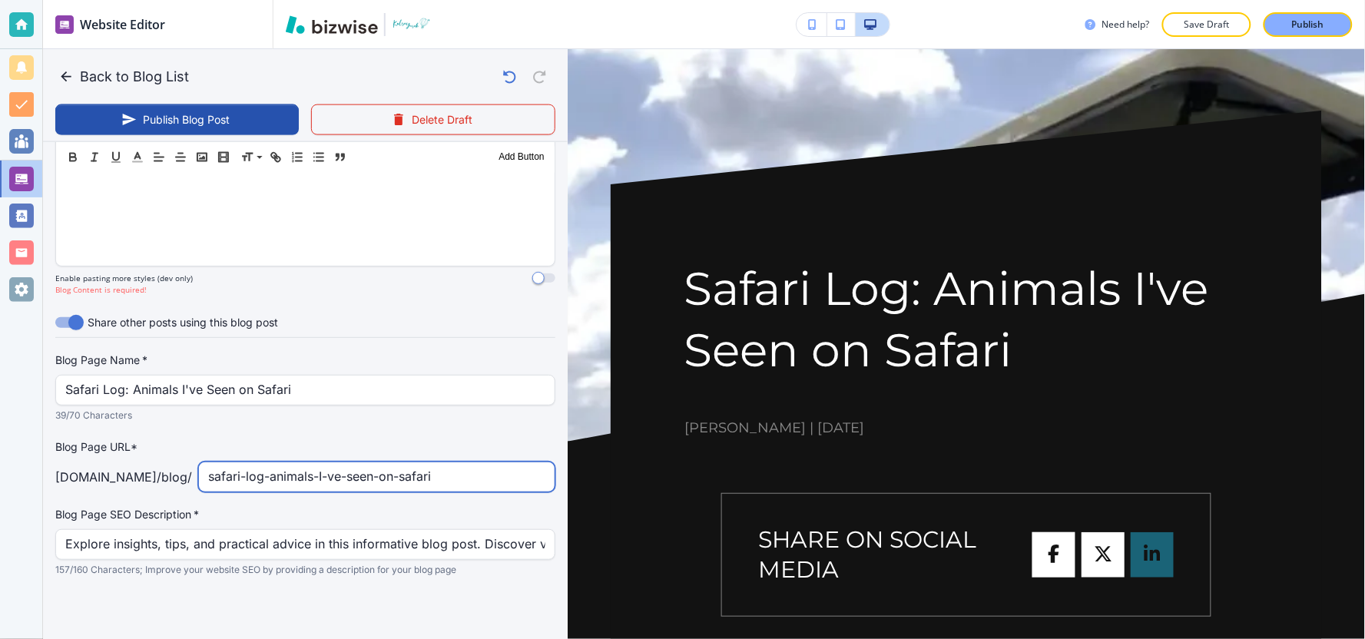
drag, startPoint x: 325, startPoint y: 479, endPoint x: 348, endPoint y: 466, distance: 26.1
click at [325, 476] on input "safari-log-animals-I-ve-seen-on-safari" at bounding box center [376, 476] width 337 height 29
type input "safari-log-animals-I-ve-seen-on-safari"
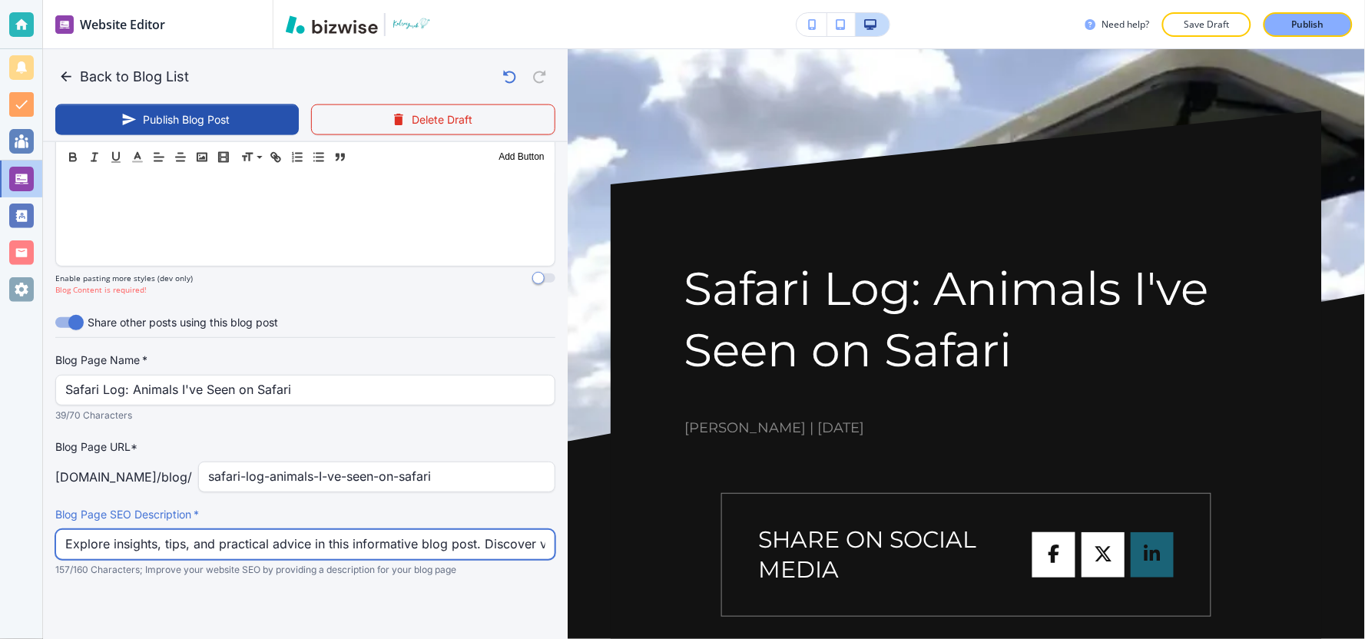
click at [164, 549] on input "Explore insights, tips, and practical advice in this informative blog post. Dis…" at bounding box center [305, 544] width 480 height 29
click at [252, 548] on input "Explore insights, tips, and practical advice in this informative blog post. Dis…" at bounding box center [305, 544] width 480 height 29
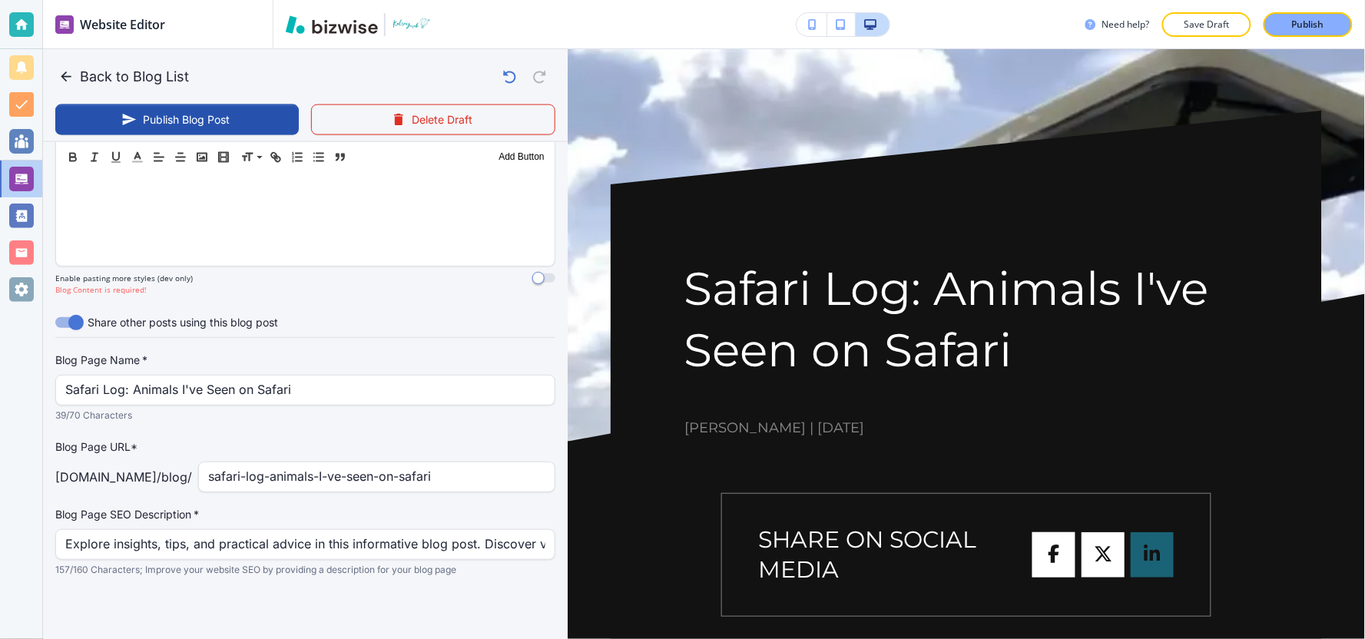
drag, startPoint x: 528, startPoint y: 542, endPoint x: 272, endPoint y: 551, distance: 256.7
click at [270, 552] on div "Explore insights, tips, and practical advice in this informative blog post. Dis…" at bounding box center [305, 544] width 500 height 31
click at [536, 546] on div "Explore insights, tips, and practical advice in this informative blog post. Dis…" at bounding box center [305, 544] width 500 height 31
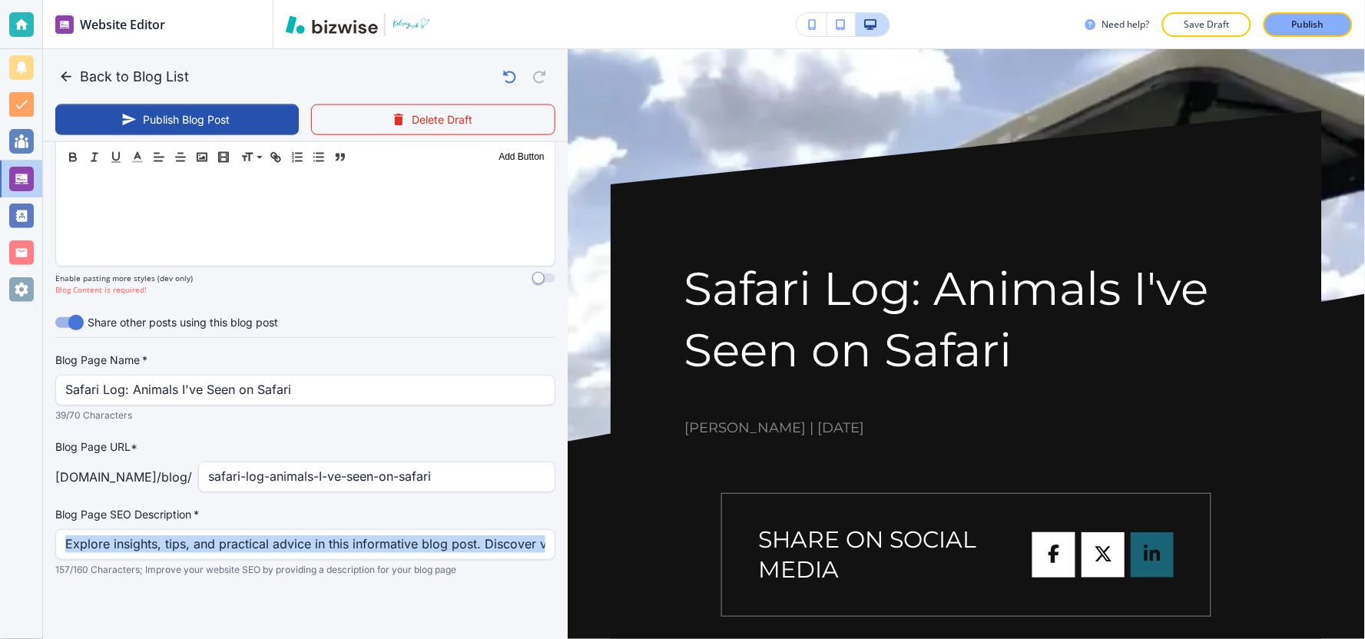
click at [536, 546] on div "Explore insights, tips, and practical advice in this informative blog post. Dis…" at bounding box center [305, 544] width 500 height 31
drag, startPoint x: 536, startPoint y: 546, endPoint x: 510, endPoint y: 545, distance: 26.1
click at [510, 545] on div "Explore insights, tips, and practical advice in this informative blog post. Dis…" at bounding box center [305, 544] width 500 height 31
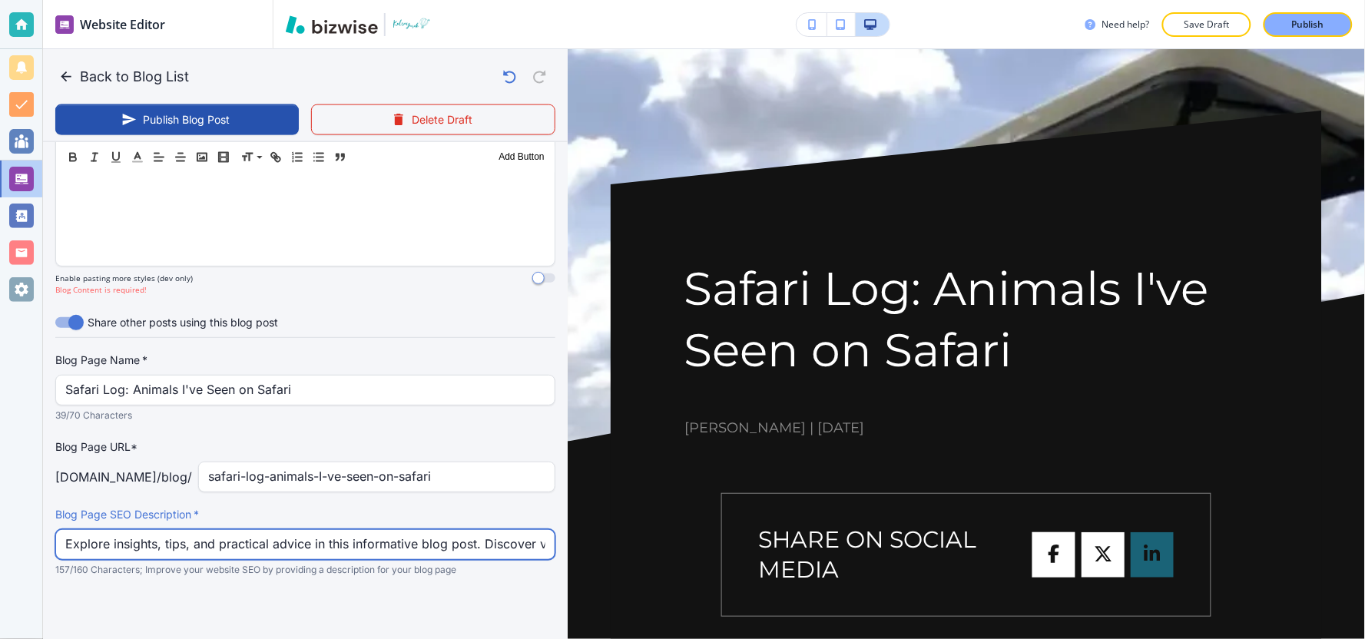
click at [515, 542] on input "Explore insights, tips, and practical advice in this informative blog post. Dis…" at bounding box center [305, 544] width 480 height 29
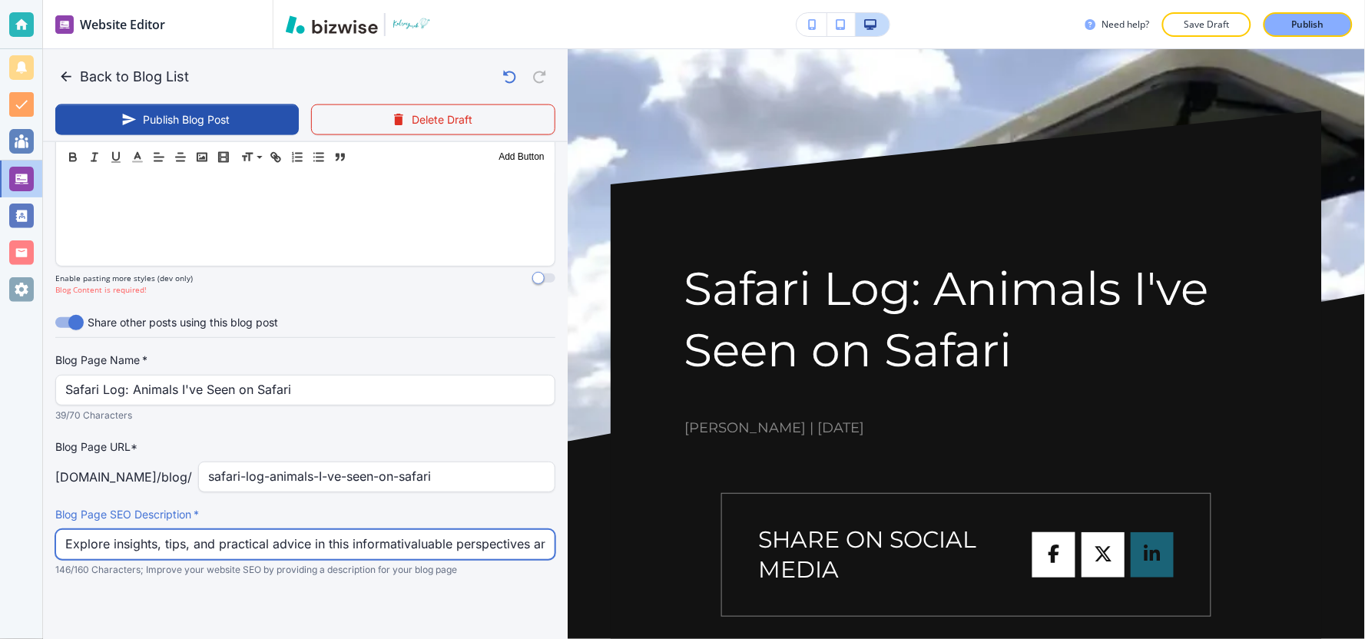
type input "Explore insights, tips, and practical advice in this informatvaluable perspecti…"
click at [493, 541] on input "Explore insights, tips, and practical advice in this informatvaluable perspecti…" at bounding box center [305, 544] width 480 height 29
drag, startPoint x: 204, startPoint y: 542, endPoint x: 0, endPoint y: 536, distance: 203.6
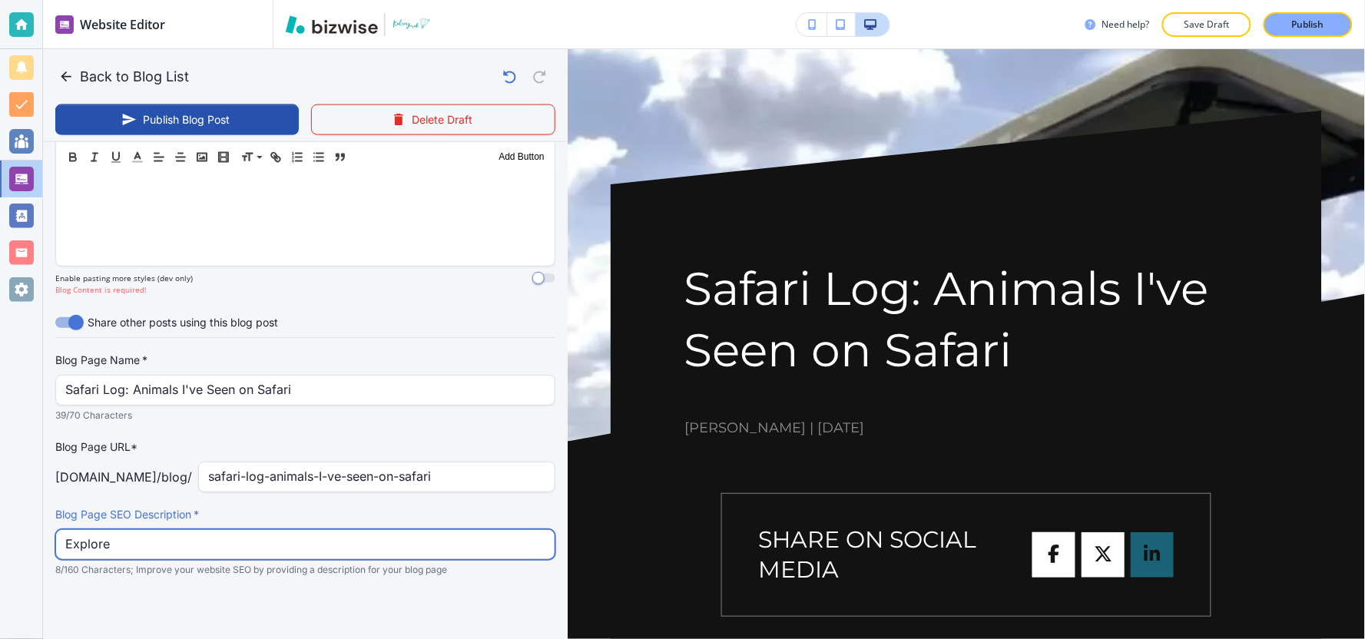
click at [0, 536] on div "Website Editor Pages Edit, add, and delete pages or manage your page order Upda…" at bounding box center [682, 319] width 1365 height 639
paste input "Roughly two years ago, in February and March 2020 (pre-COVID-19), I had my firs…"
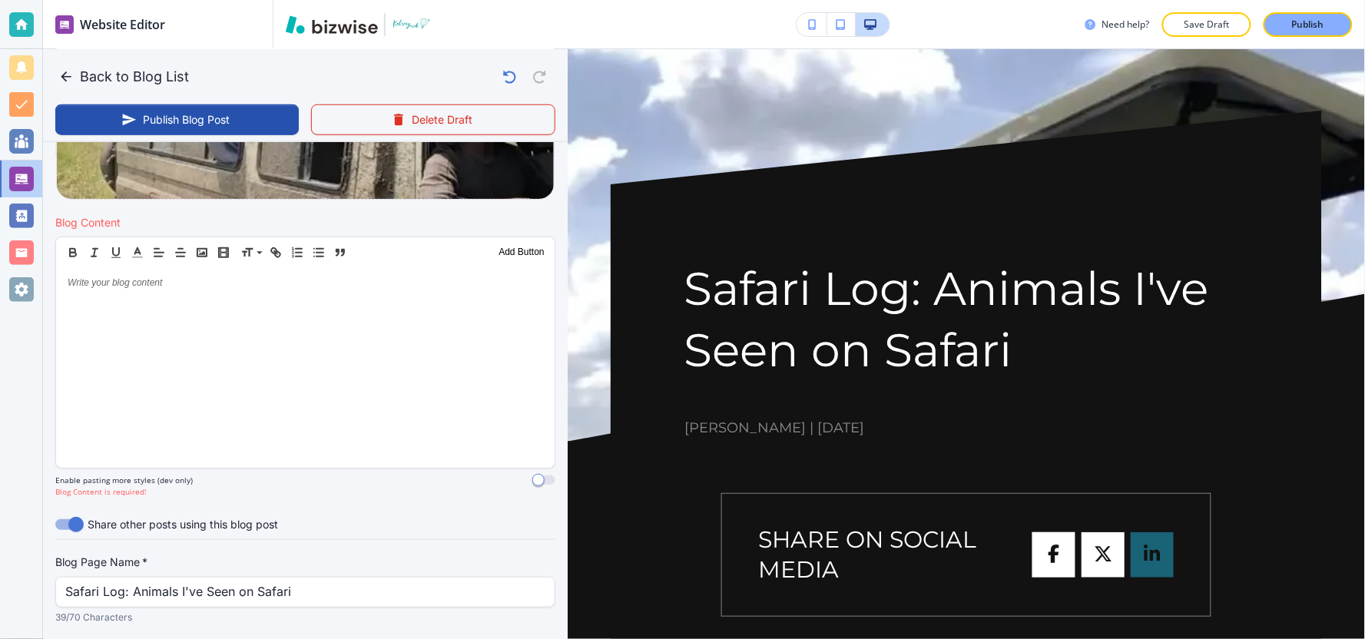
scroll to position [377, 0]
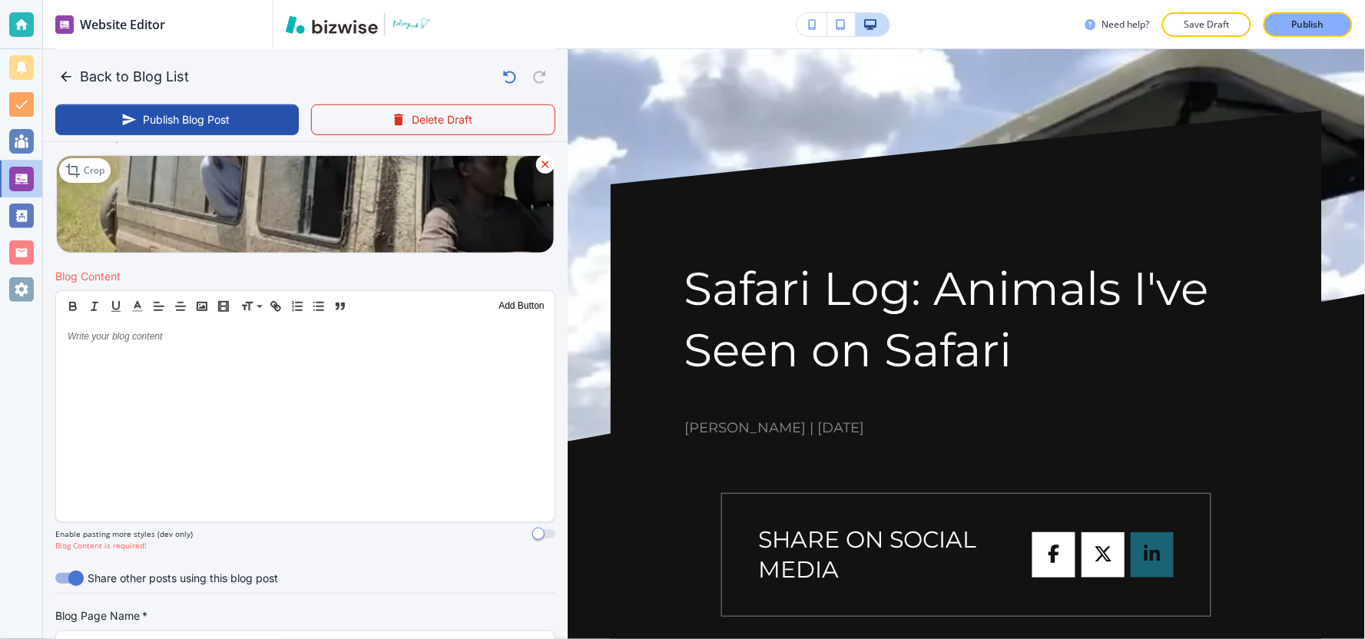
type input "Roughly two years ago, in February and March 2020 (pre-COVID-19), I had my firs…"
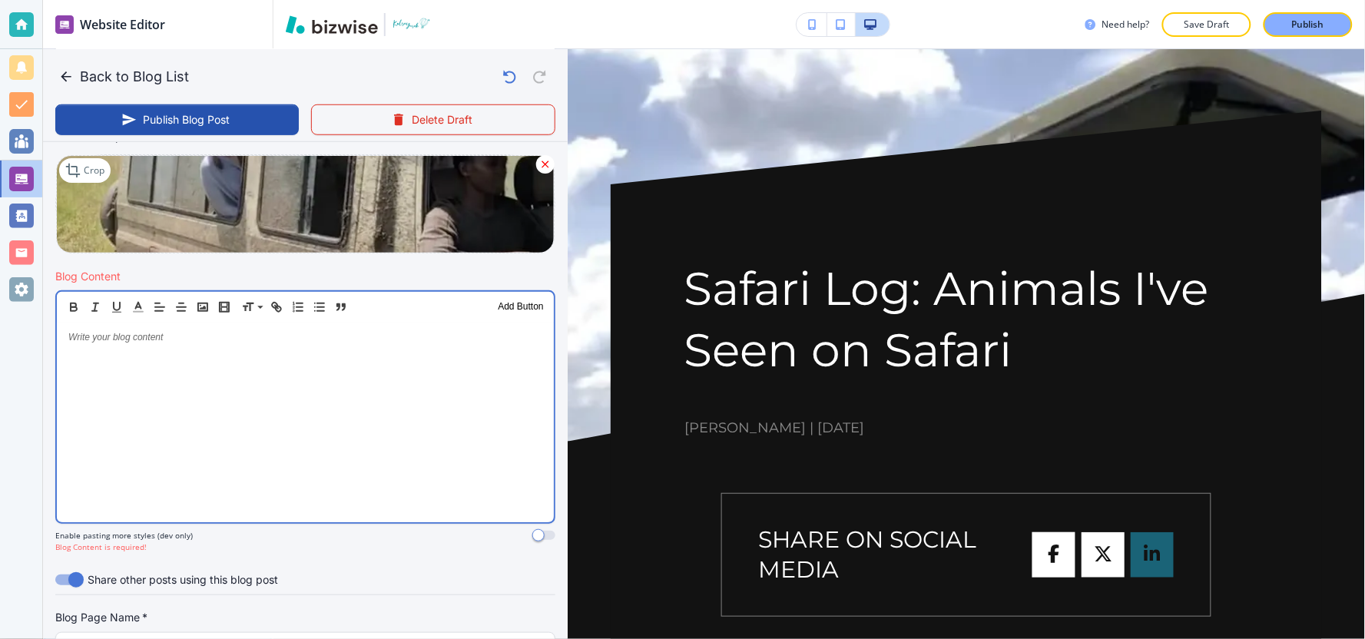
click at [220, 417] on div at bounding box center [305, 423] width 497 height 200
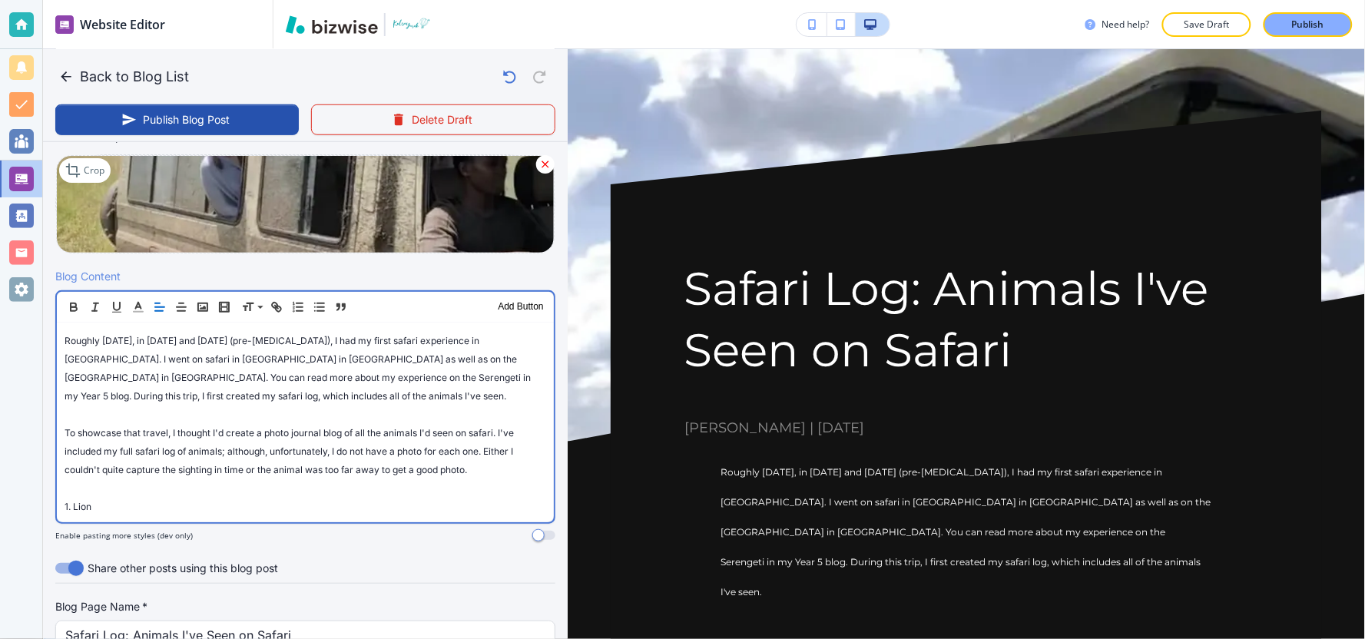
scroll to position [0, 0]
click at [59, 424] on div "Roughly two years ago, in February and March 2020 (pre-COVID-19), I had my firs…" at bounding box center [305, 423] width 497 height 200
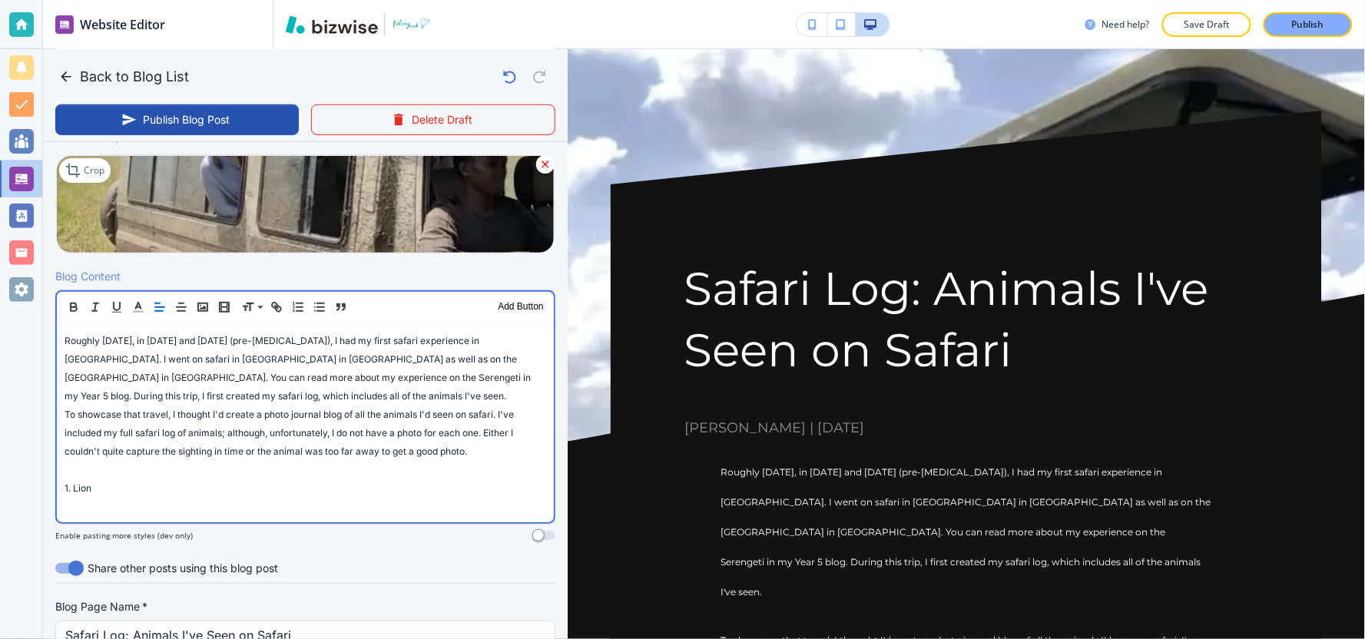
click at [61, 486] on div "Roughly two years ago, in February and March 2020 (pre-COVID-19), I had my firs…" at bounding box center [305, 423] width 497 height 200
drag, startPoint x: 109, startPoint y: 472, endPoint x: 40, endPoint y: 472, distance: 69.1
click at [40, 472] on div "Website Editor Pages Edit, add, and delete pages or manage your page order Upda…" at bounding box center [682, 319] width 1365 height 639
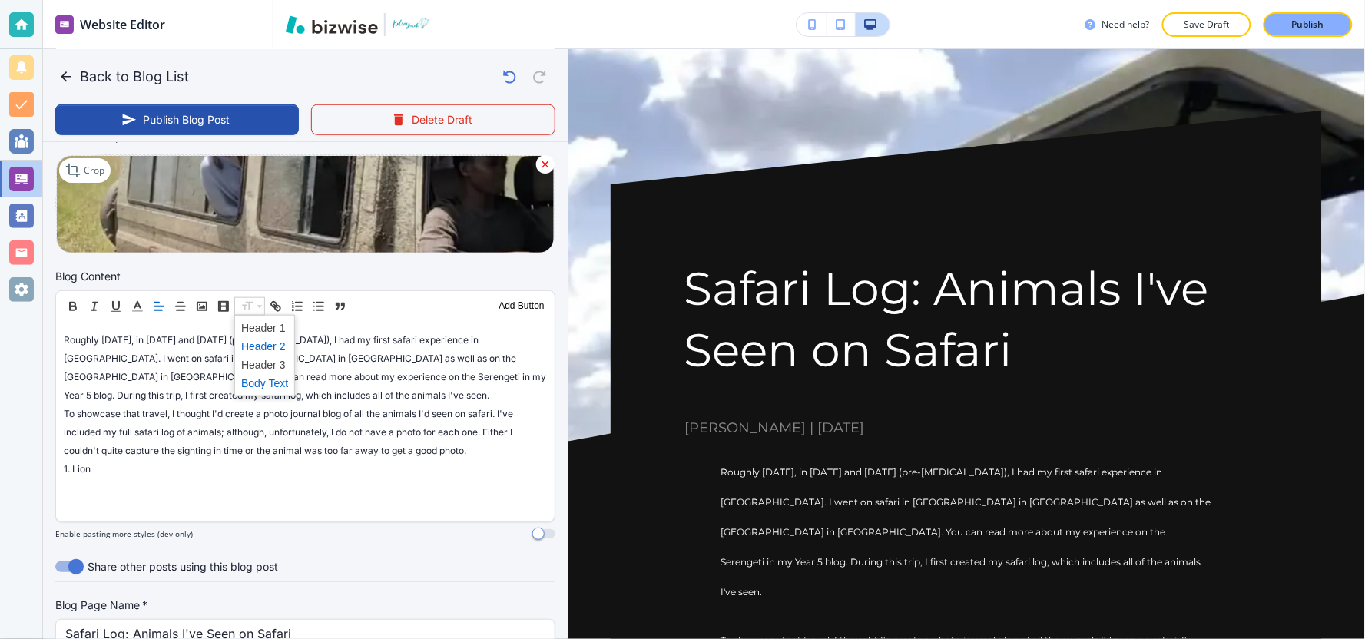
click at [263, 349] on span at bounding box center [264, 346] width 47 height 18
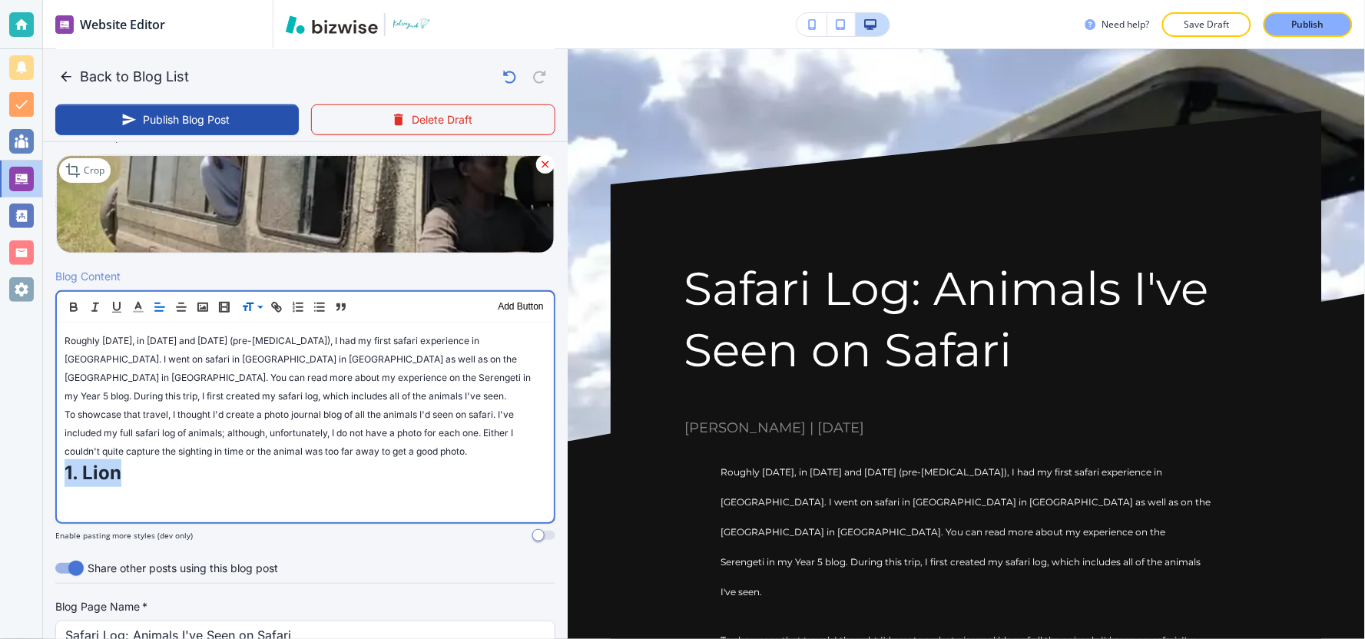
drag, startPoint x: 474, startPoint y: 449, endPoint x: 71, endPoint y: 327, distance: 420.6
click at [62, 326] on div "Roughly two years ago, in February and March 2020 (pre-COVID-19), I had my firs…" at bounding box center [305, 423] width 497 height 200
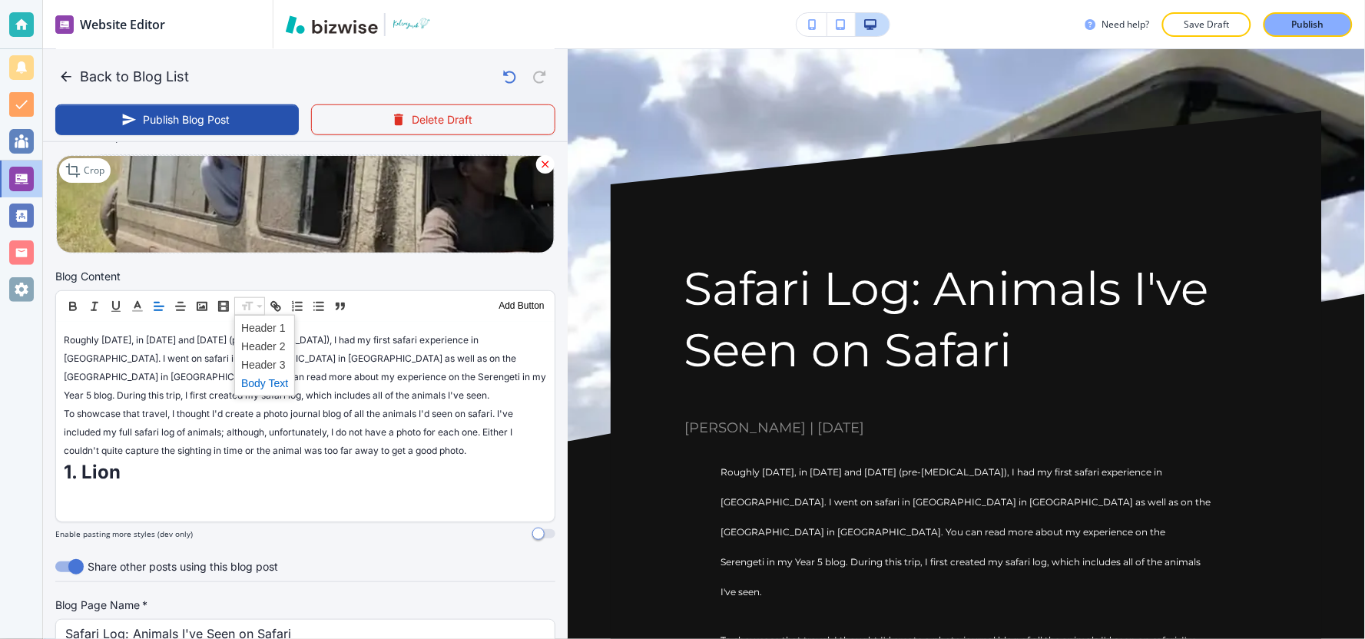
click at [257, 383] on span at bounding box center [264, 383] width 47 height 18
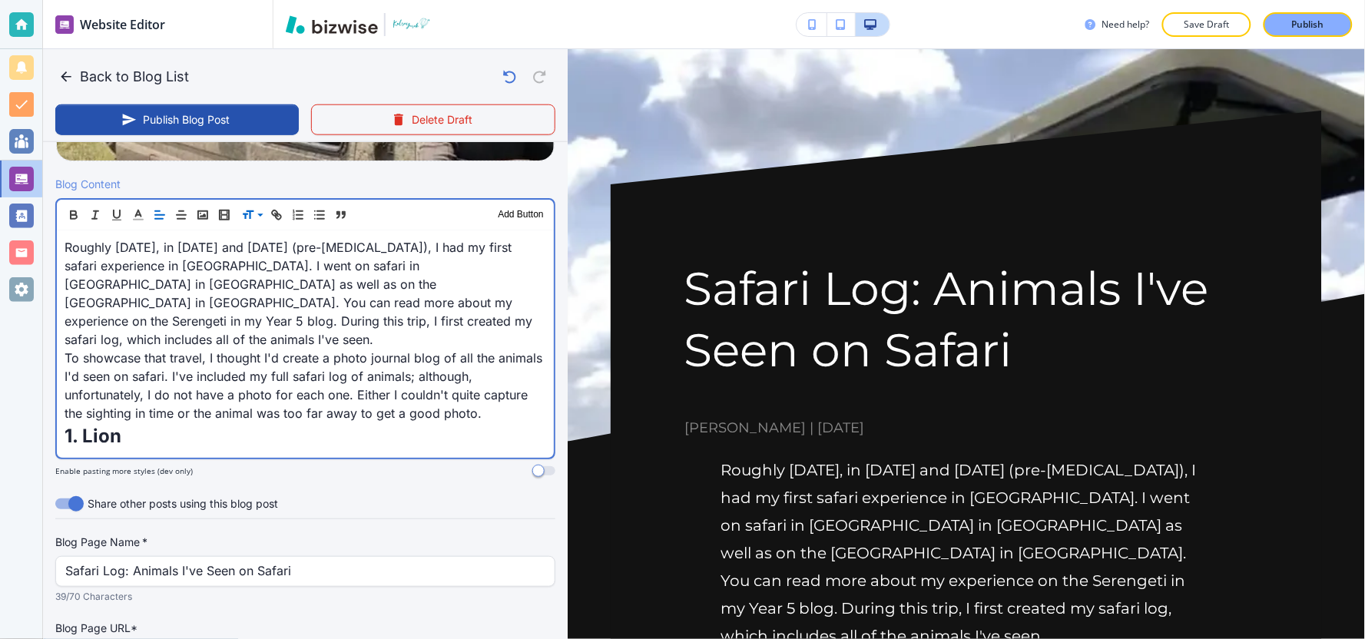
scroll to position [631, 0]
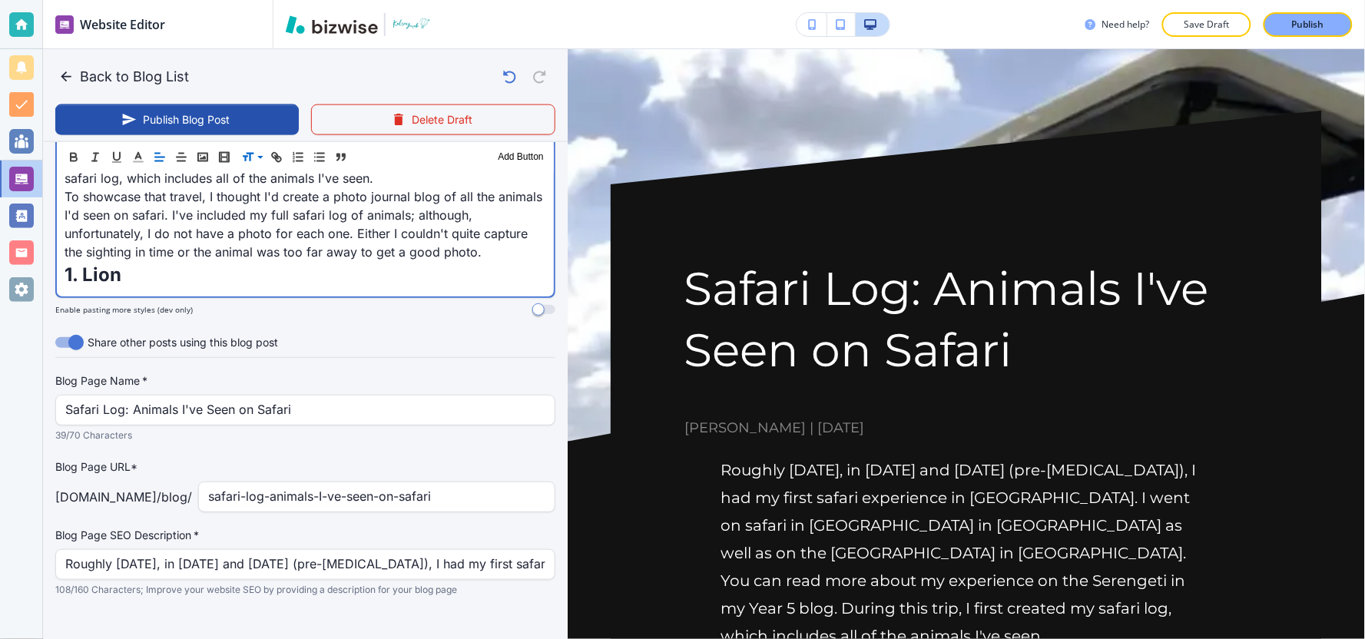
click at [154, 265] on p "1. Lion" at bounding box center [306, 275] width 482 height 28
click at [202, 154] on icon "button" at bounding box center [202, 157] width 14 height 14
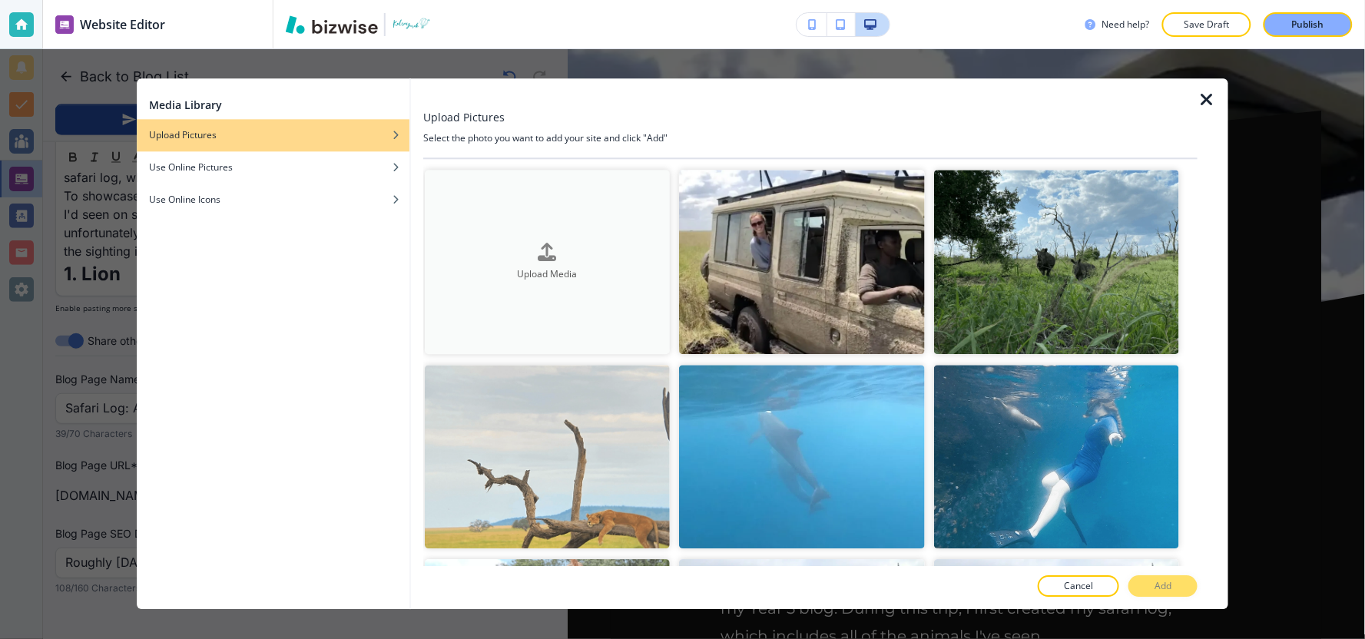
click at [550, 281] on button "Upload Media" at bounding box center [547, 262] width 245 height 184
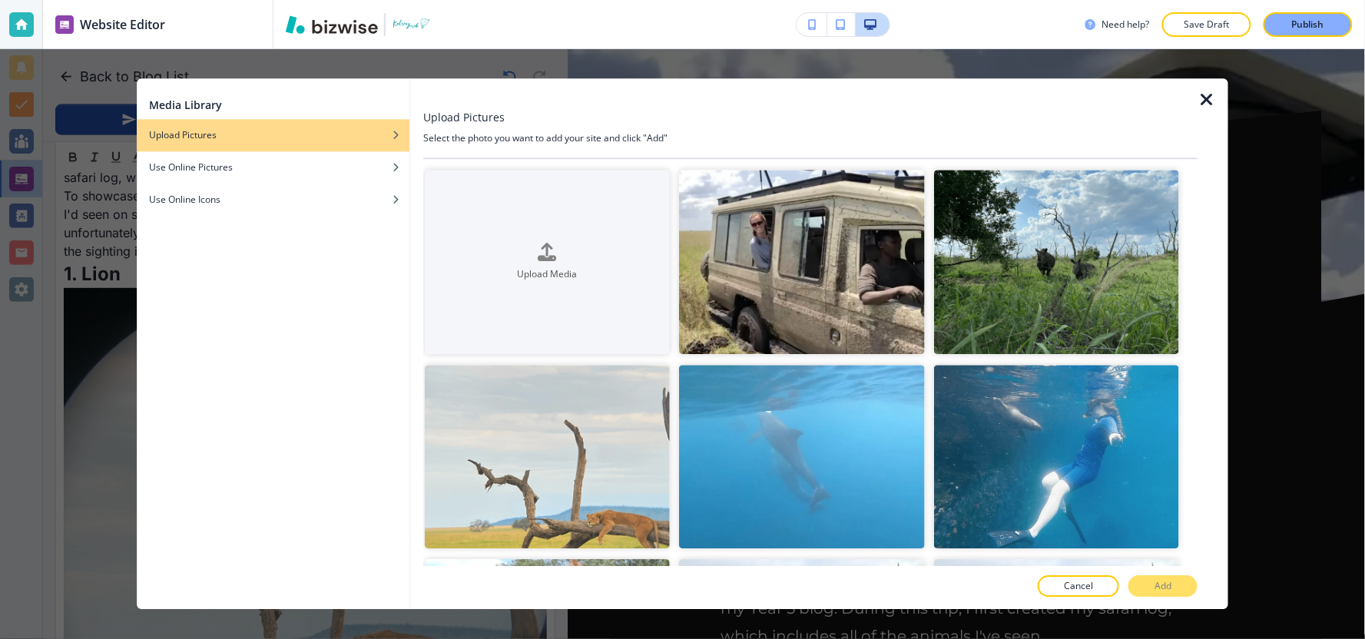
click at [1203, 97] on icon "button" at bounding box center [1206, 100] width 18 height 18
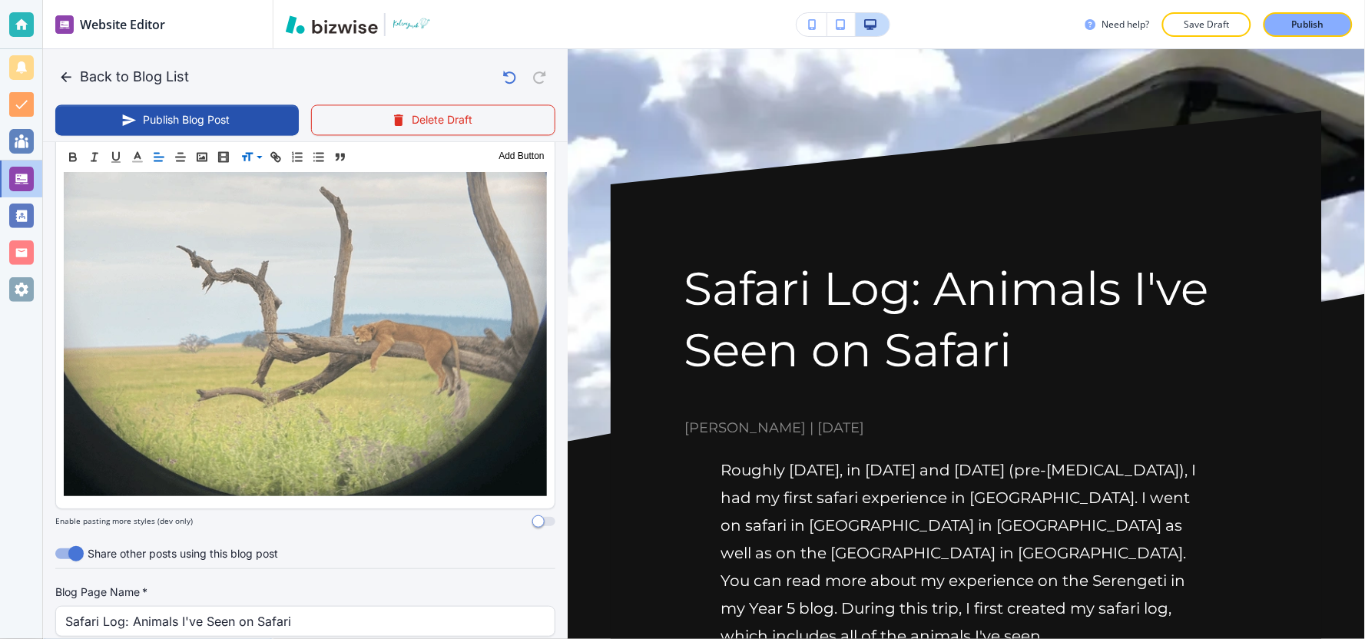
scroll to position [972, 0]
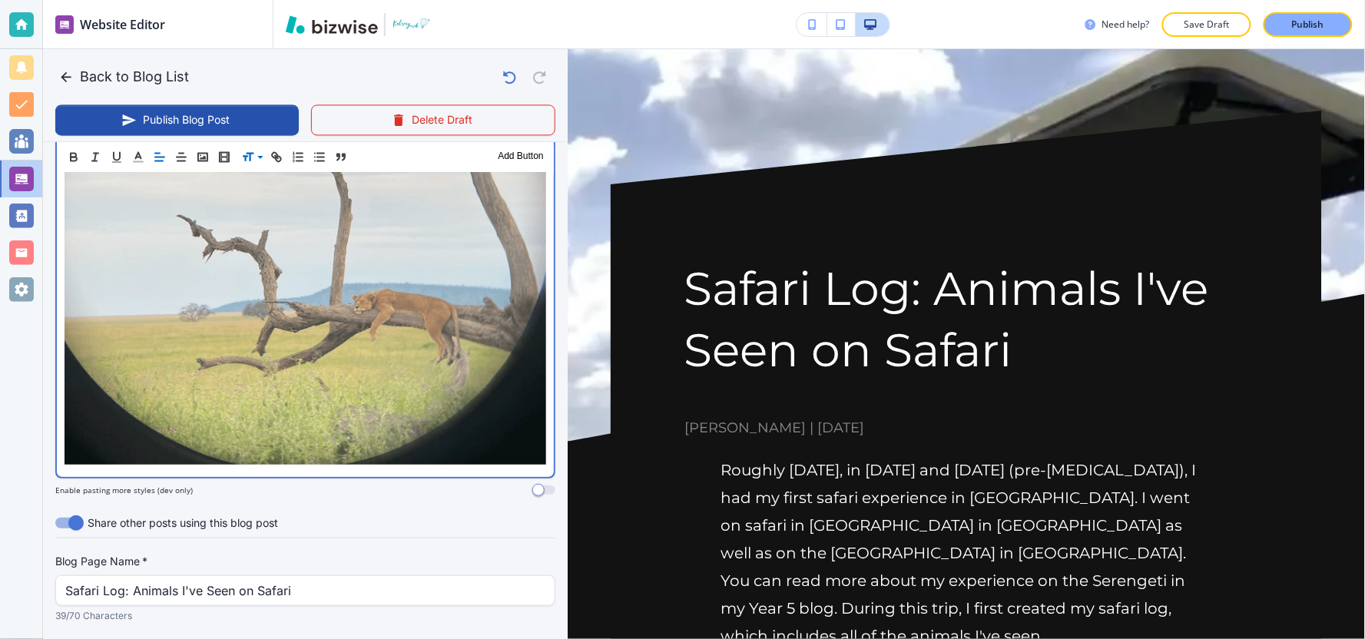
click at [538, 393] on div "Roughly two years ago, in February and March 2020 (pre-COVID-19), I had my firs…" at bounding box center [305, 102] width 497 height 749
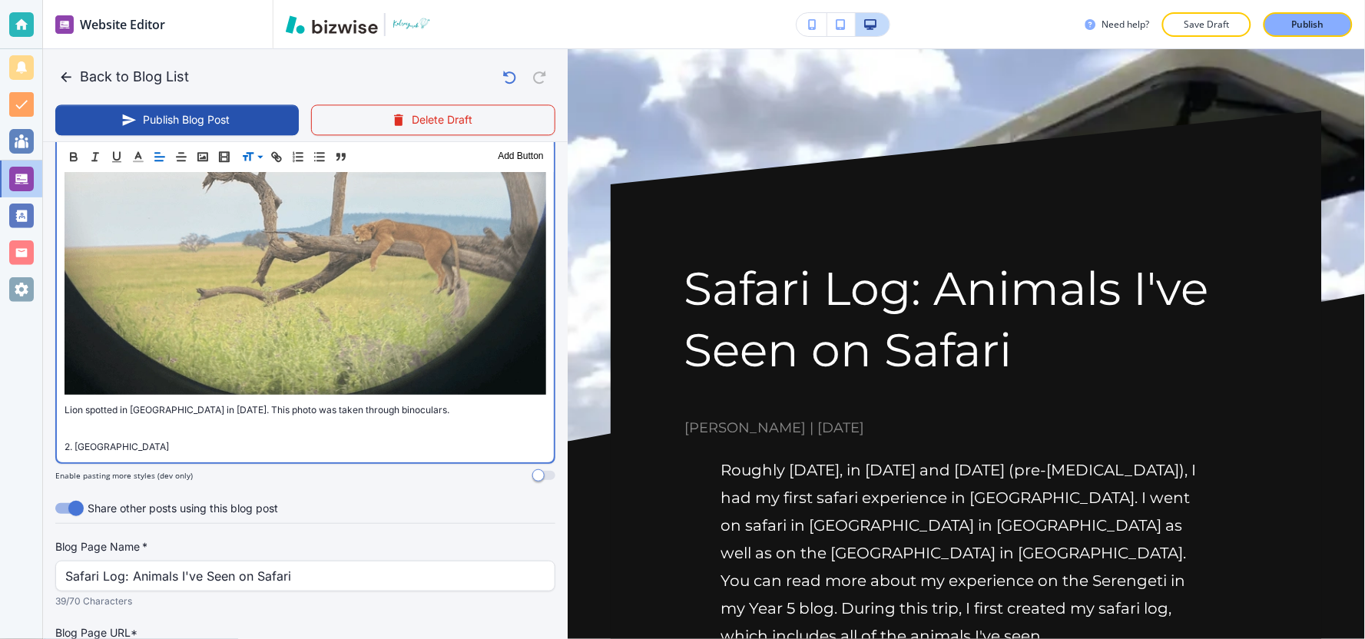
scroll to position [1025, 0]
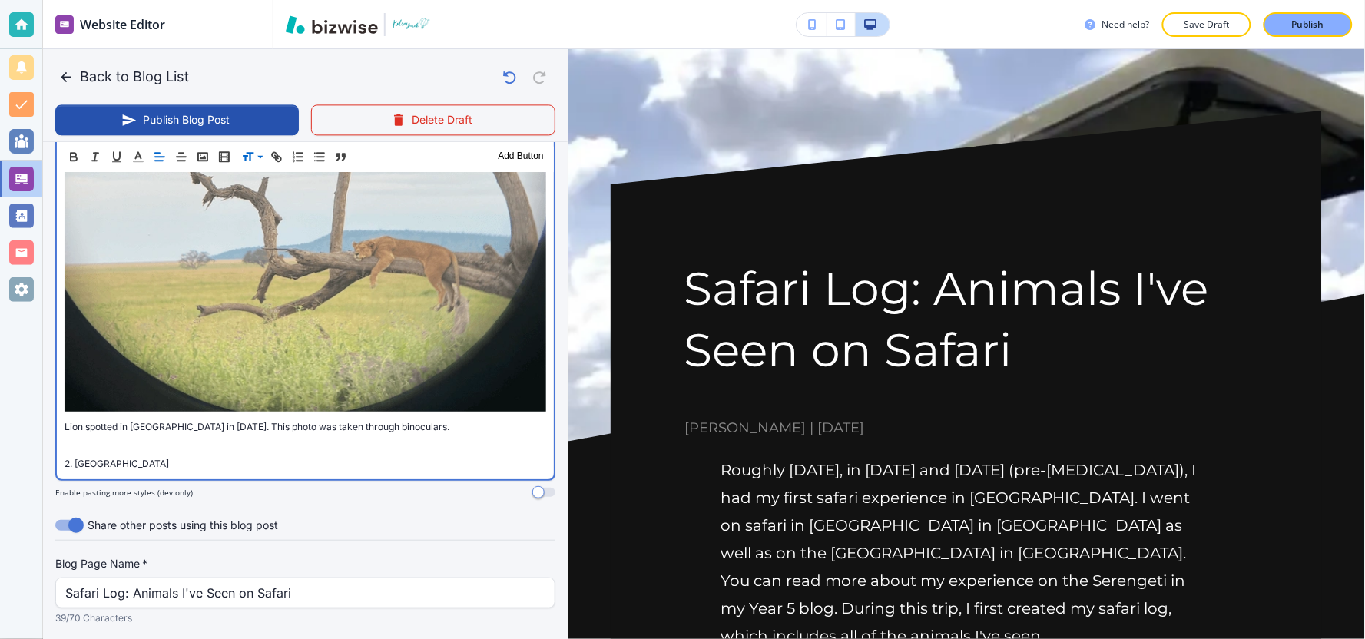
click at [65, 458] on span "2. Zebra" at bounding box center [117, 464] width 104 height 12
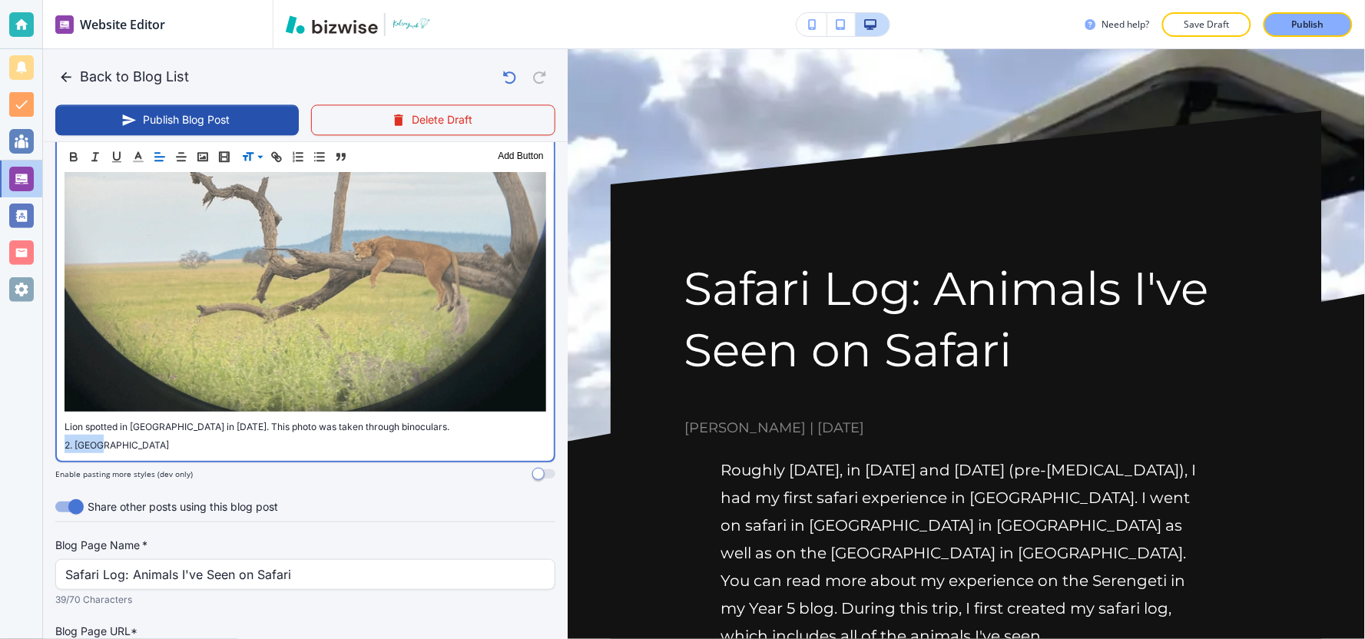
drag, startPoint x: 118, startPoint y: 417, endPoint x: 18, endPoint y: 418, distance: 99.9
click at [18, 418] on div "Website Editor Pages Edit, add, and delete pages or manage your page order Upda…" at bounding box center [682, 319] width 1365 height 639
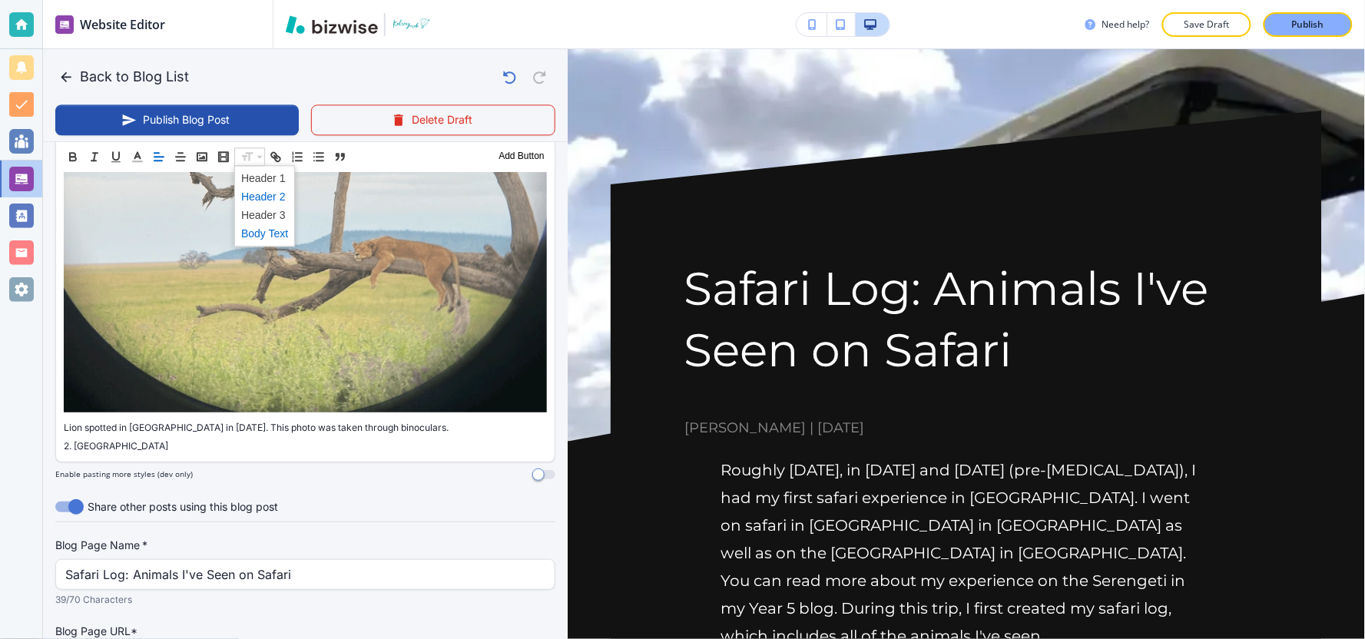
click at [270, 201] on span at bounding box center [264, 196] width 47 height 18
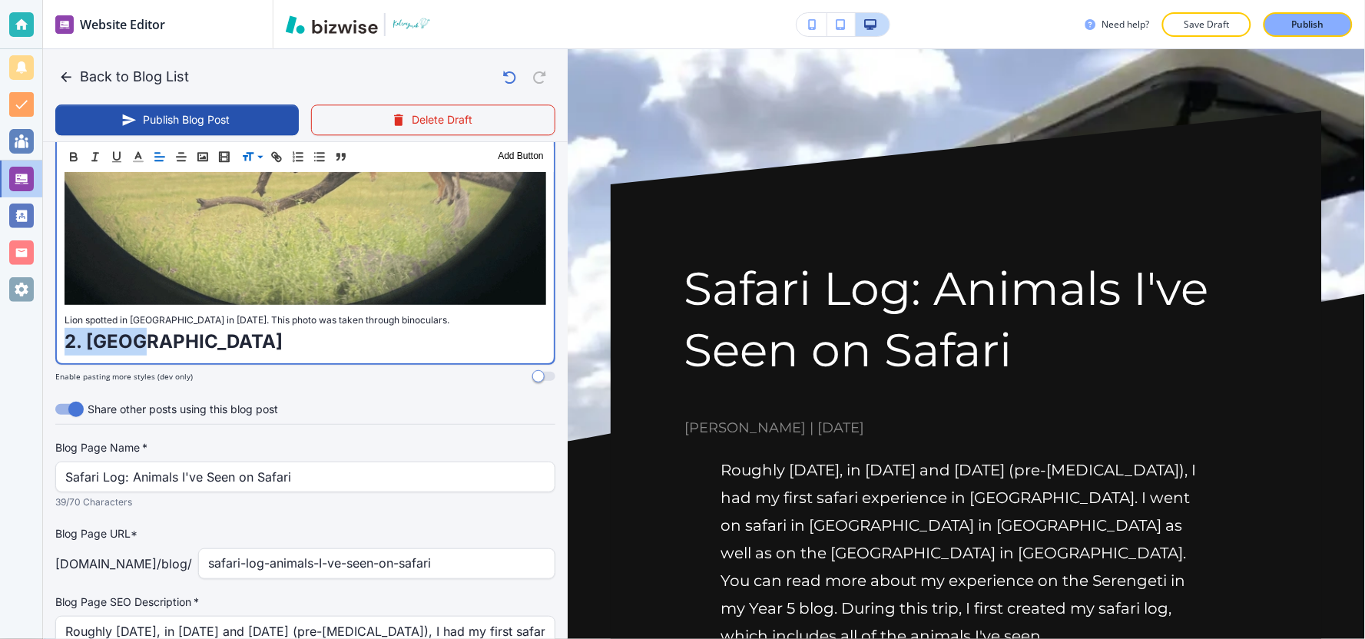
scroll to position [1140, 0]
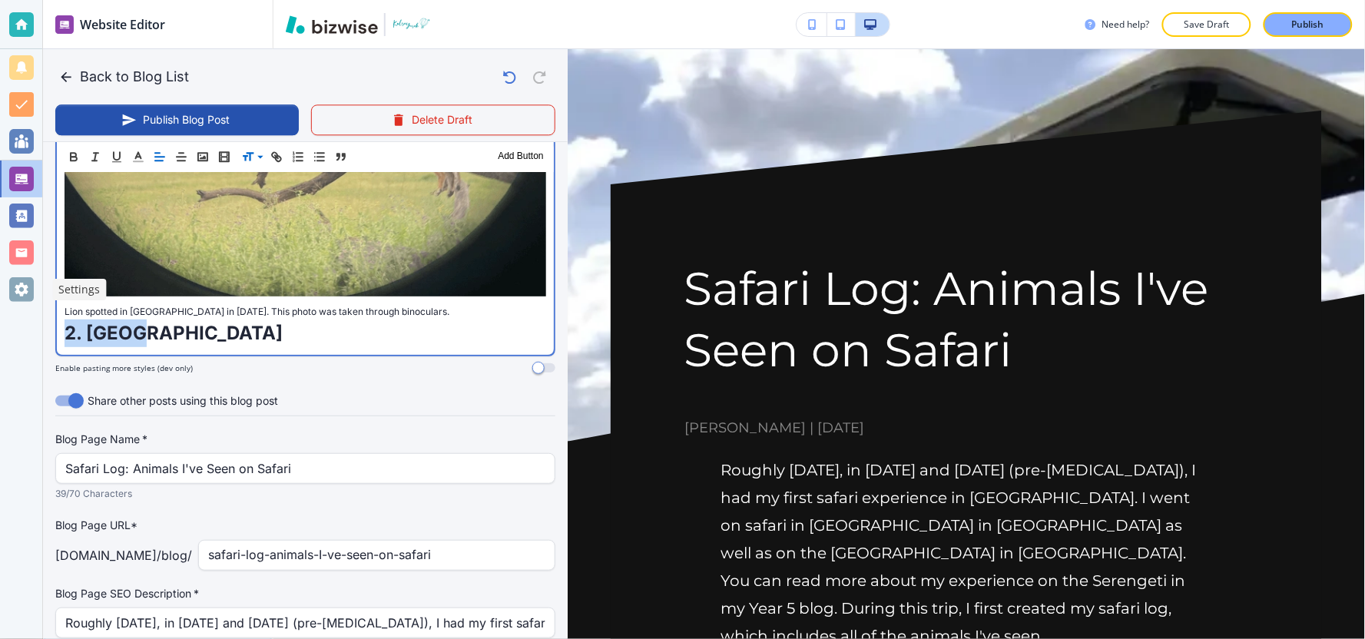
drag, startPoint x: 455, startPoint y: 277, endPoint x: 31, endPoint y: 277, distance: 423.2
click at [31, 277] on div "Website Editor Pages Edit, add, and delete pages or manage your page order Upda…" at bounding box center [682, 319] width 1365 height 639
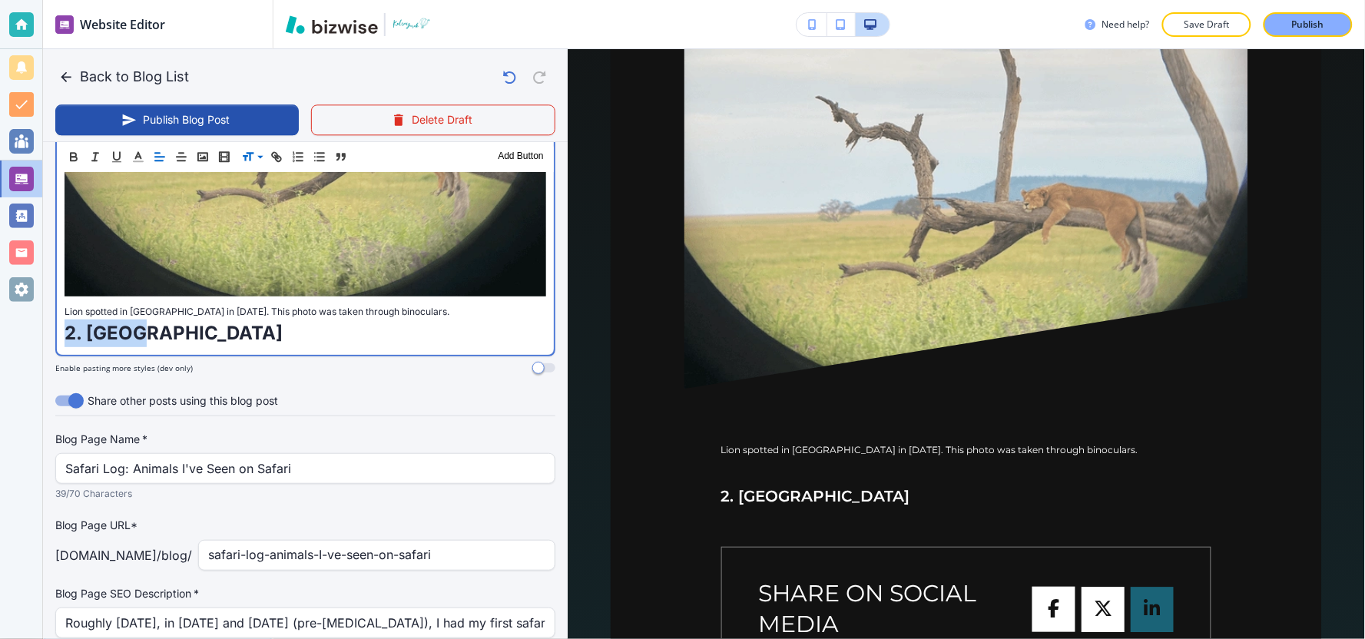
scroll to position [1280, 0]
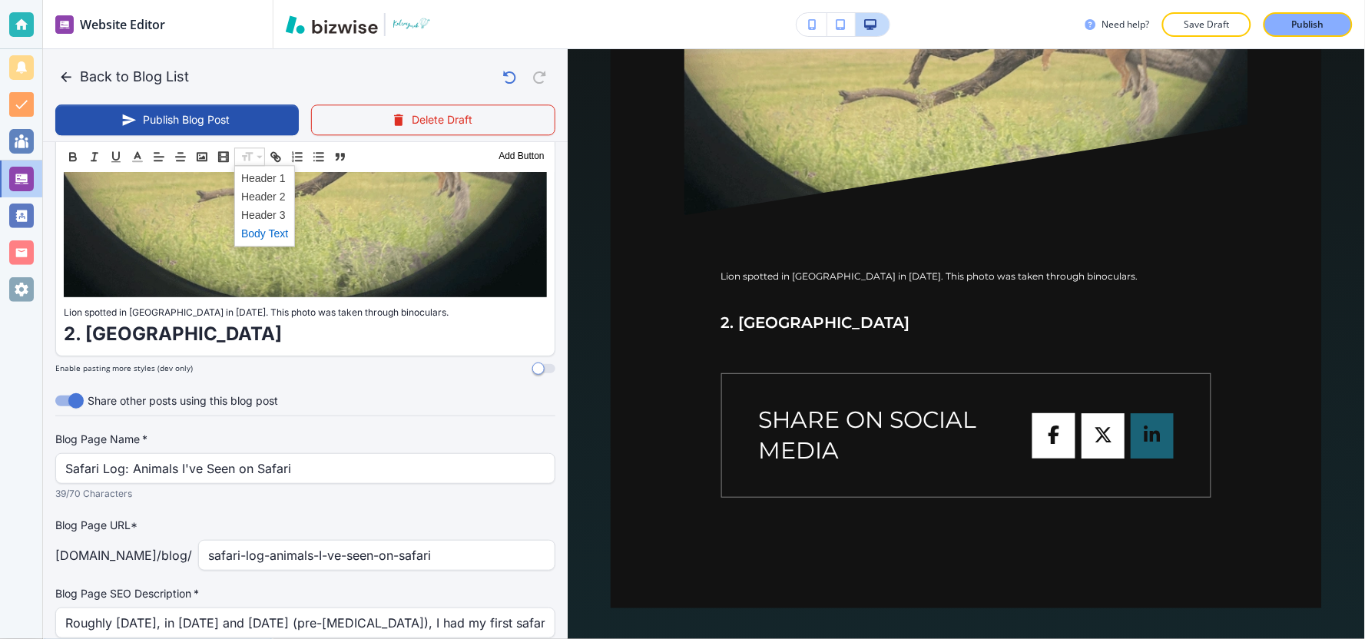
click at [269, 233] on span at bounding box center [264, 233] width 47 height 18
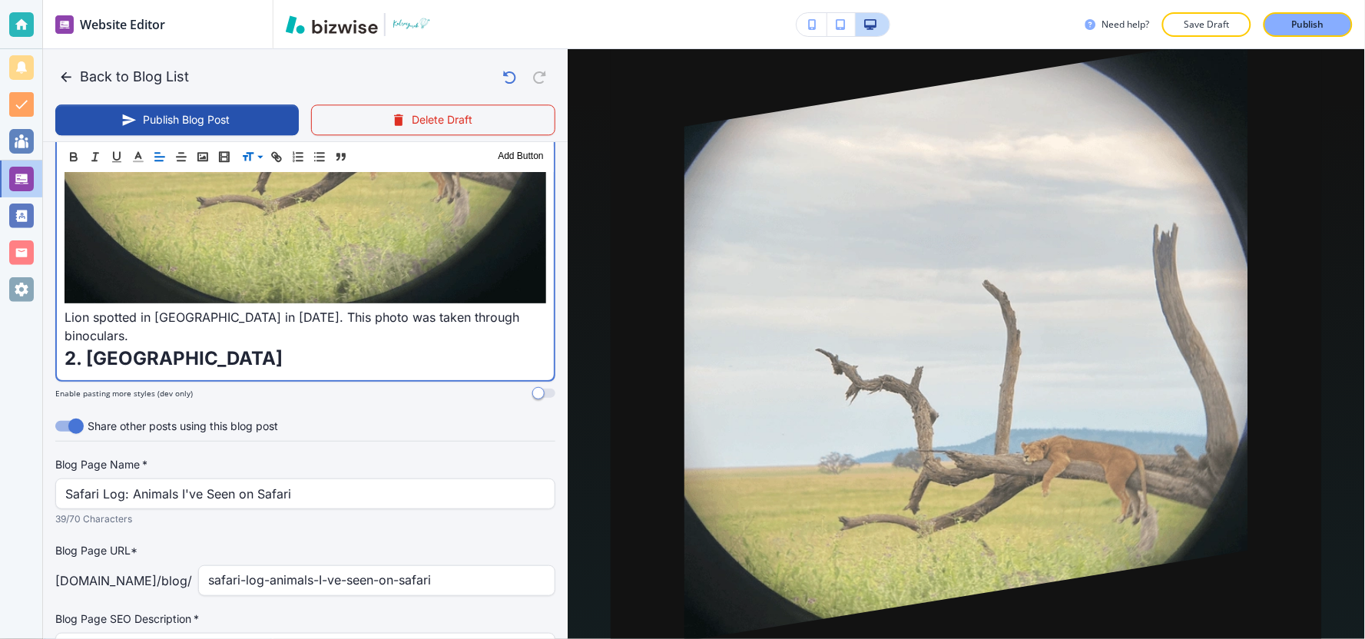
scroll to position [1204, 0]
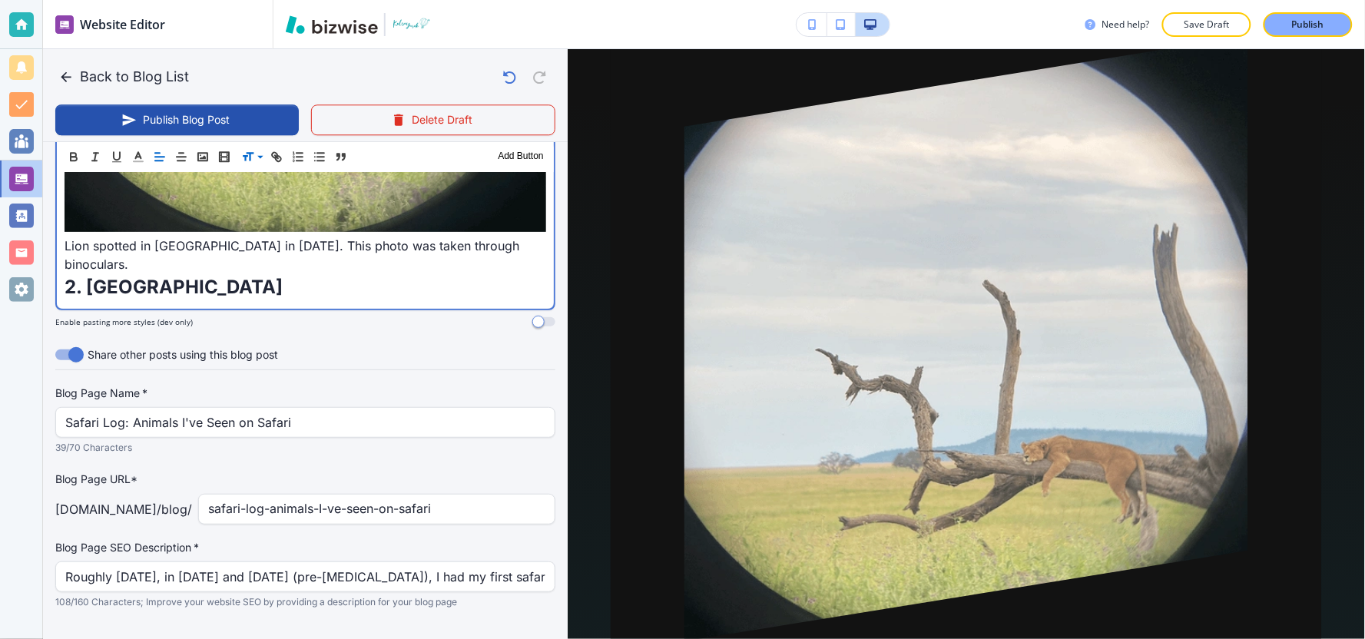
click at [175, 273] on p "2. Zebra" at bounding box center [306, 287] width 482 height 28
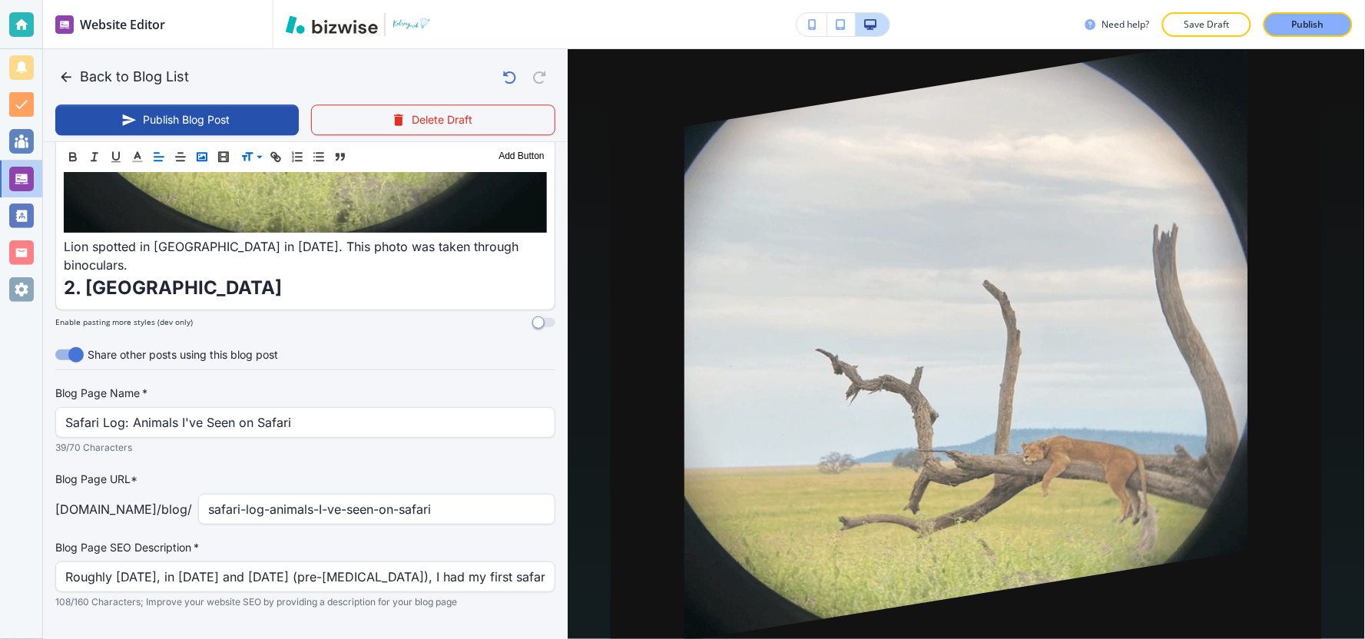
click at [197, 154] on rect "button" at bounding box center [201, 157] width 9 height 8
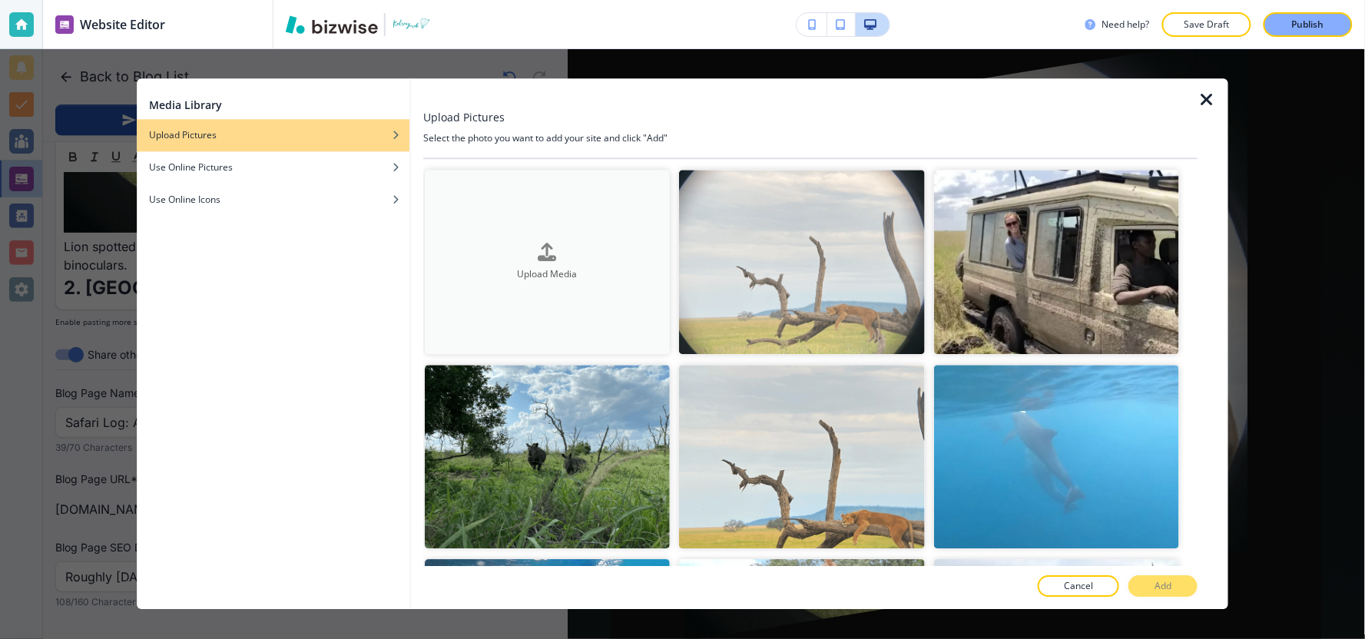
click at [648, 289] on button "Upload Media" at bounding box center [547, 262] width 245 height 184
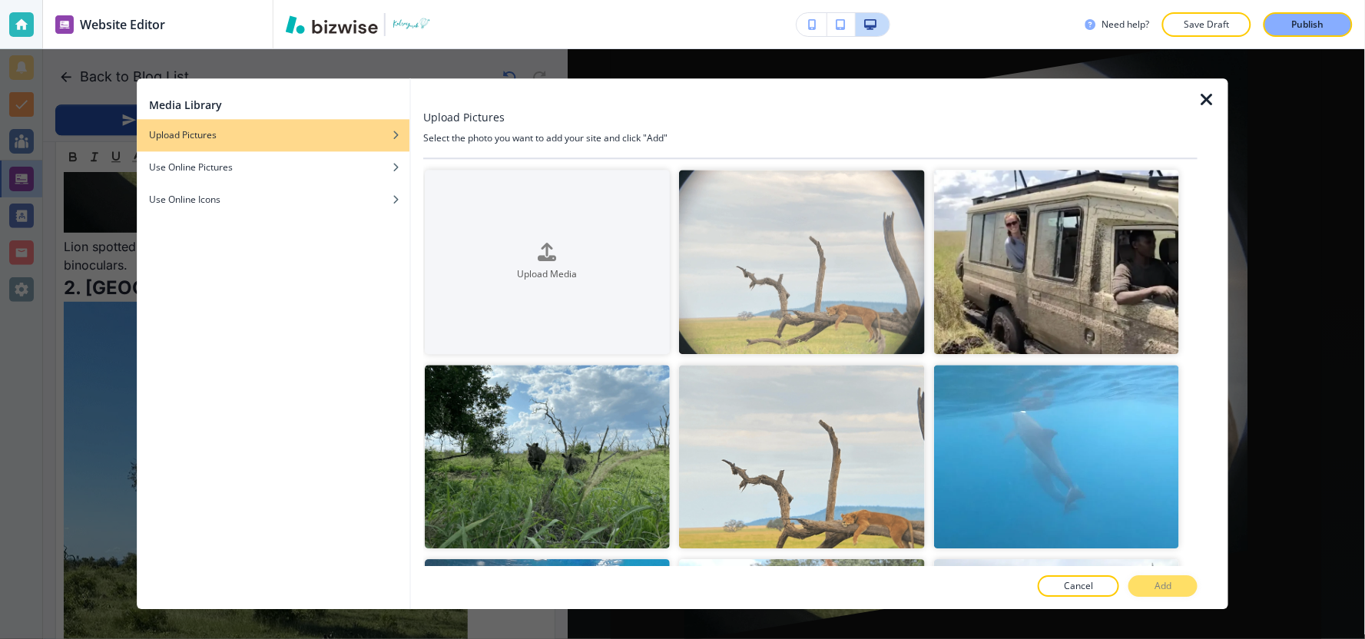
click at [1211, 97] on icon "button" at bounding box center [1206, 100] width 18 height 18
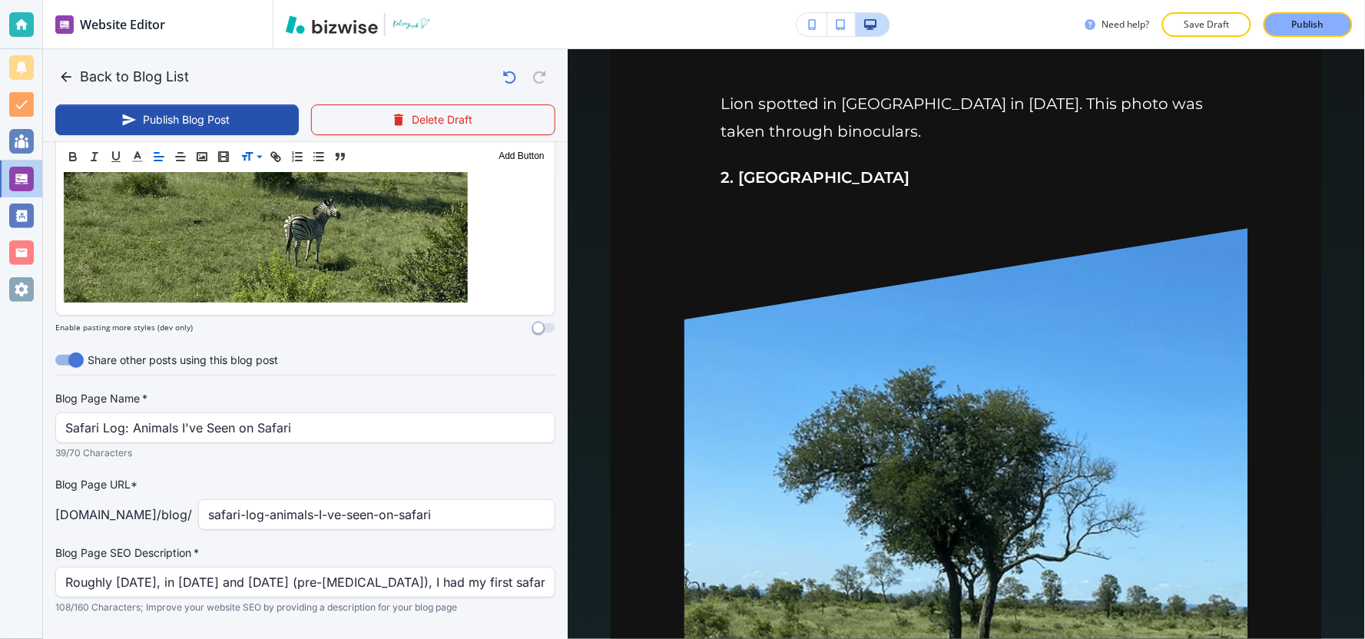
scroll to position [1646, 0]
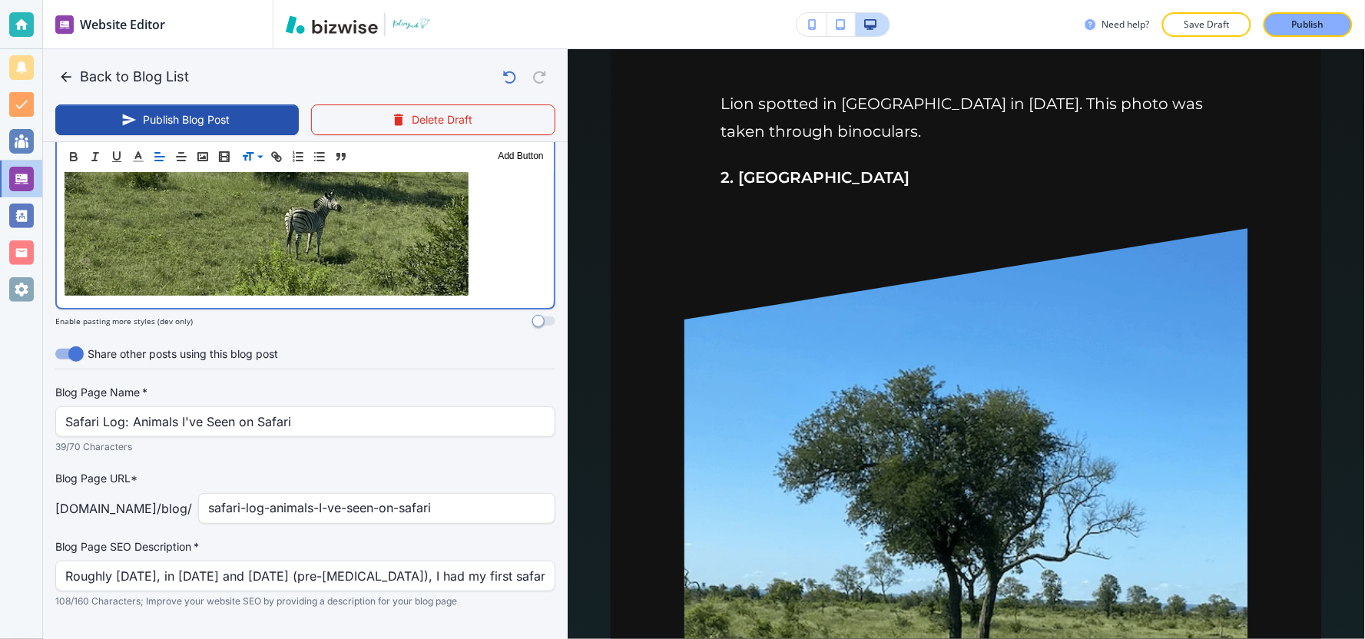
click at [481, 254] on p "2. Zebra" at bounding box center [306, 66] width 482 height 469
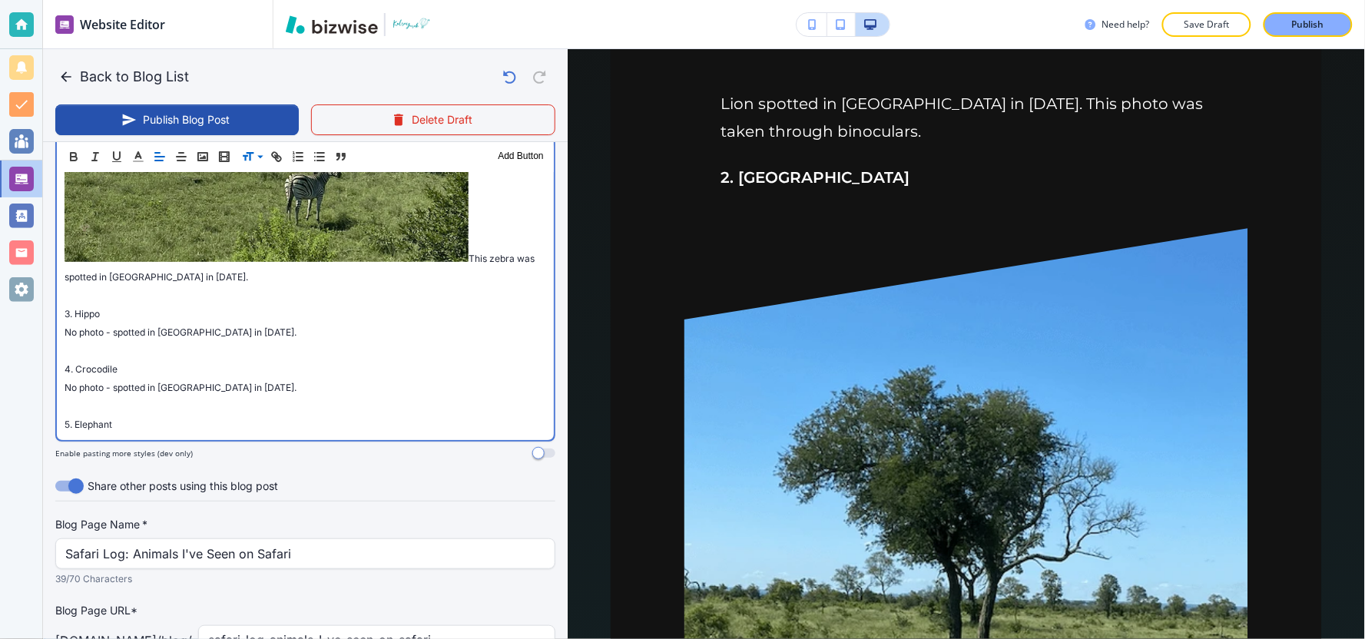
scroll to position [1652, 0]
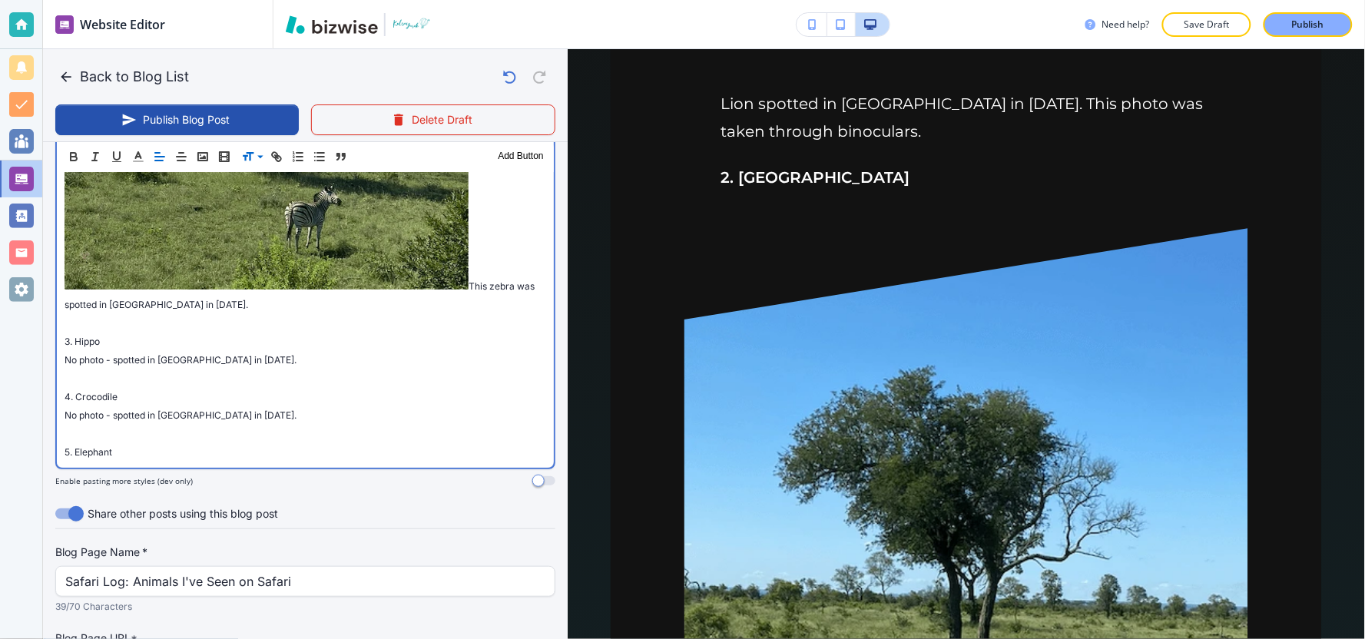
click at [65, 336] on span "3. Hippo" at bounding box center [82, 342] width 35 height 12
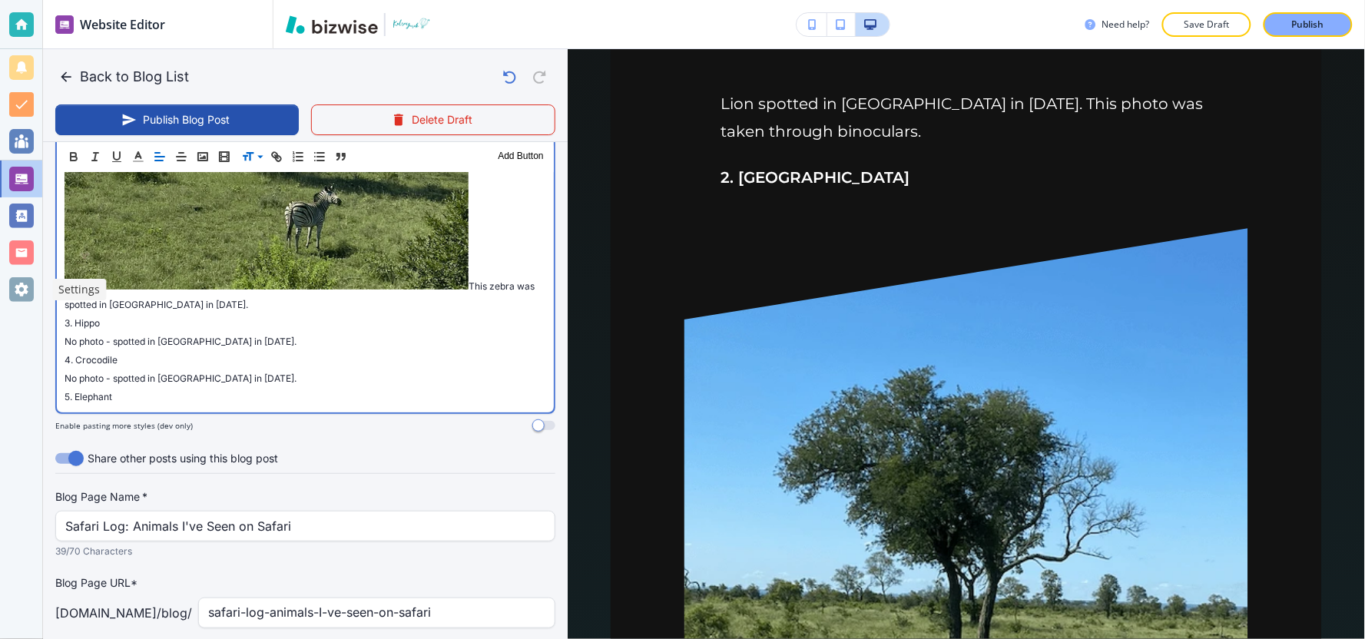
drag, startPoint x: 292, startPoint y: 280, endPoint x: 25, endPoint y: 272, distance: 266.7
click at [25, 272] on div "Website Editor Pages Edit, add, and delete pages or manage your page order Upda…" at bounding box center [682, 319] width 1365 height 639
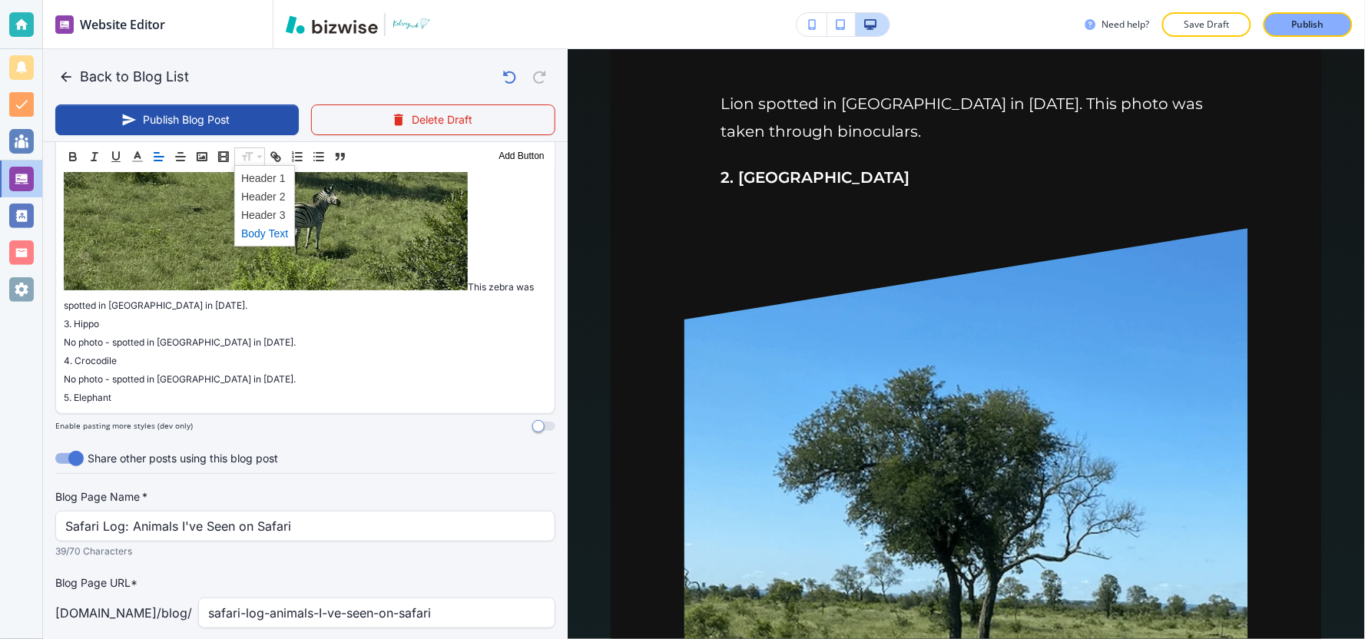
click at [259, 236] on span at bounding box center [264, 233] width 47 height 18
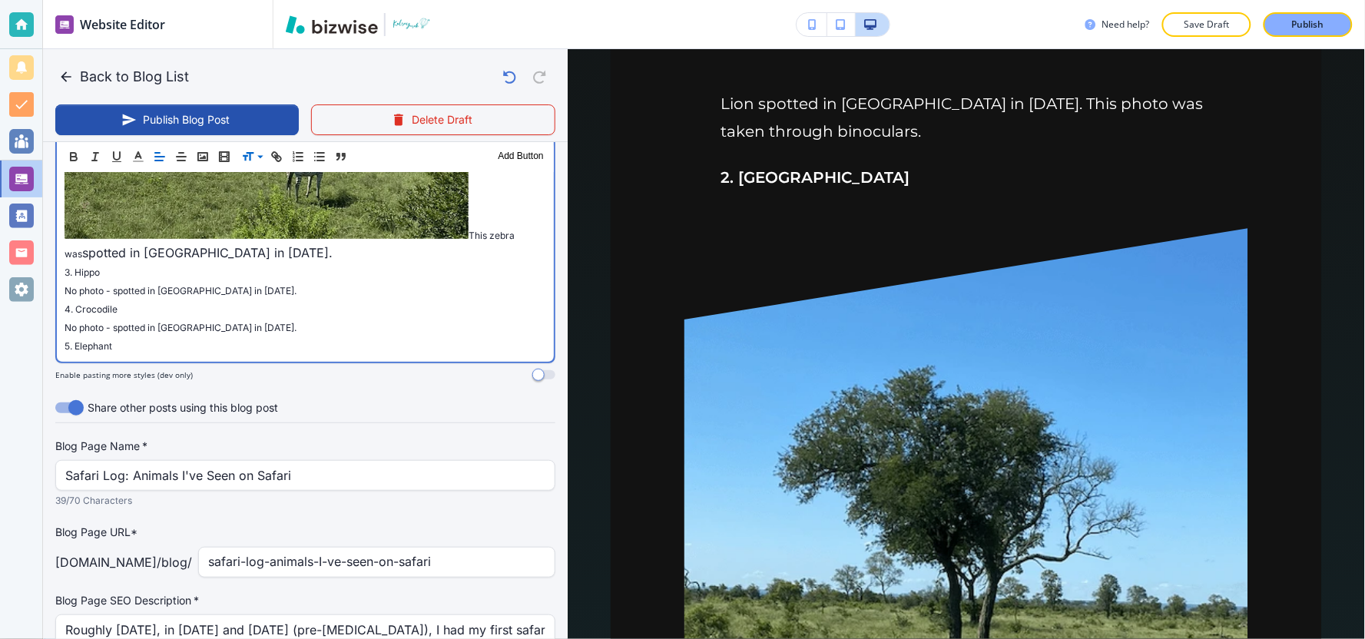
scroll to position [1737, 0]
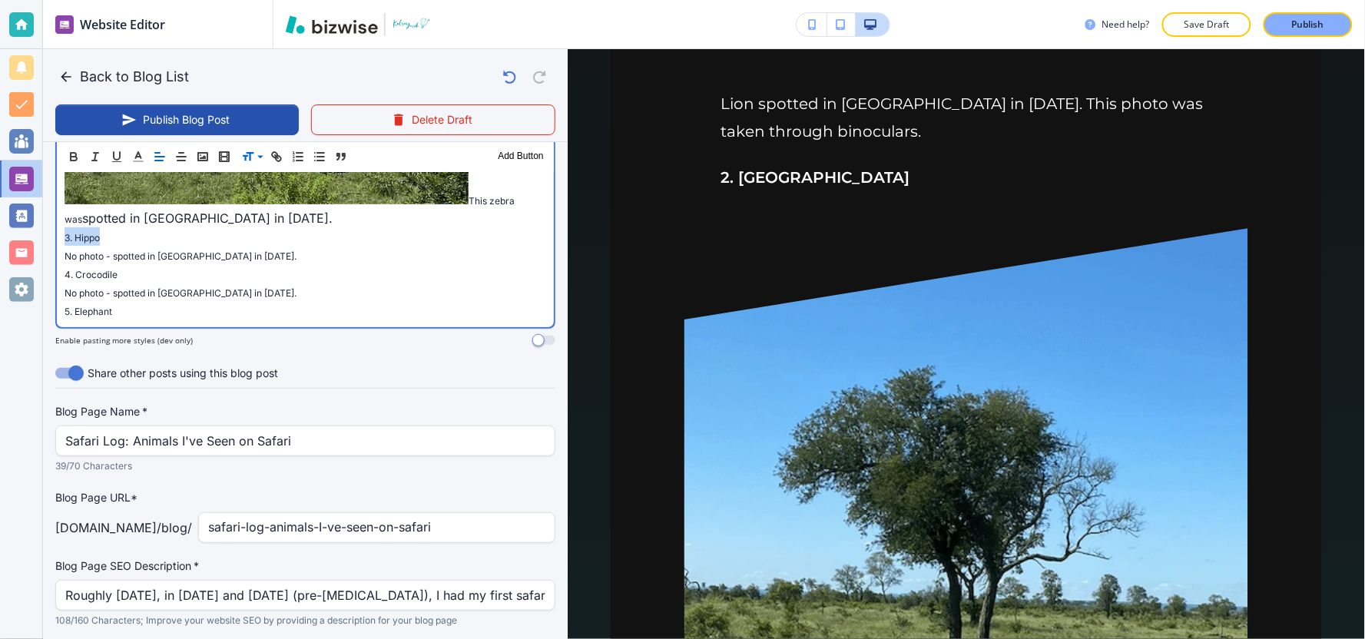
drag, startPoint x: 118, startPoint y: 214, endPoint x: 17, endPoint y: 213, distance: 101.4
click at [17, 213] on div "Website Editor Pages Edit, add, and delete pages or manage your page order Upda…" at bounding box center [682, 319] width 1365 height 639
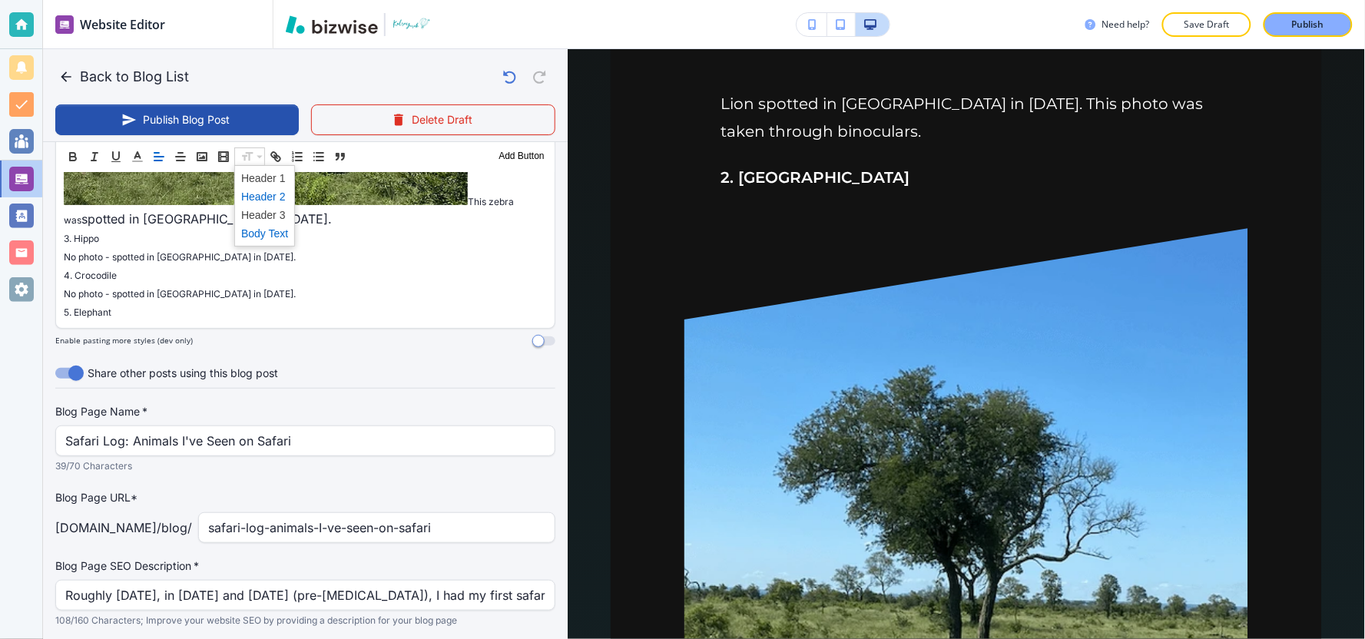
click at [263, 200] on span at bounding box center [264, 196] width 47 height 18
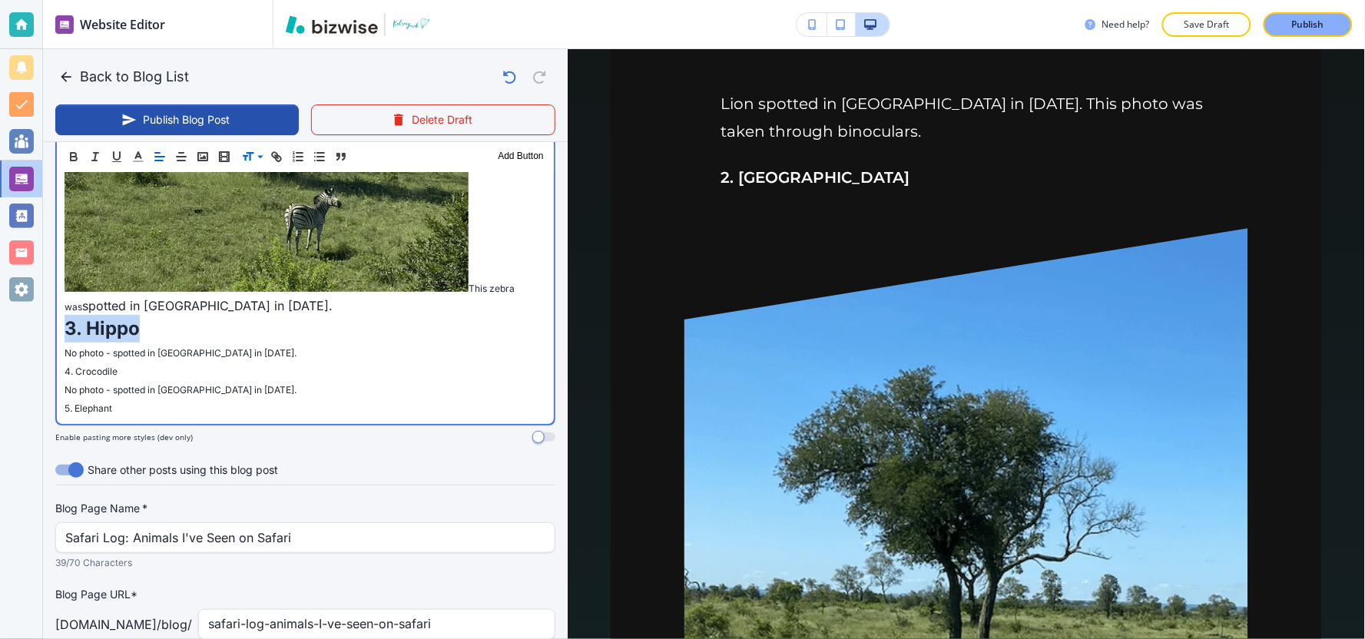
scroll to position [1652, 0]
drag, startPoint x: 335, startPoint y: 319, endPoint x: 51, endPoint y: 316, distance: 283.4
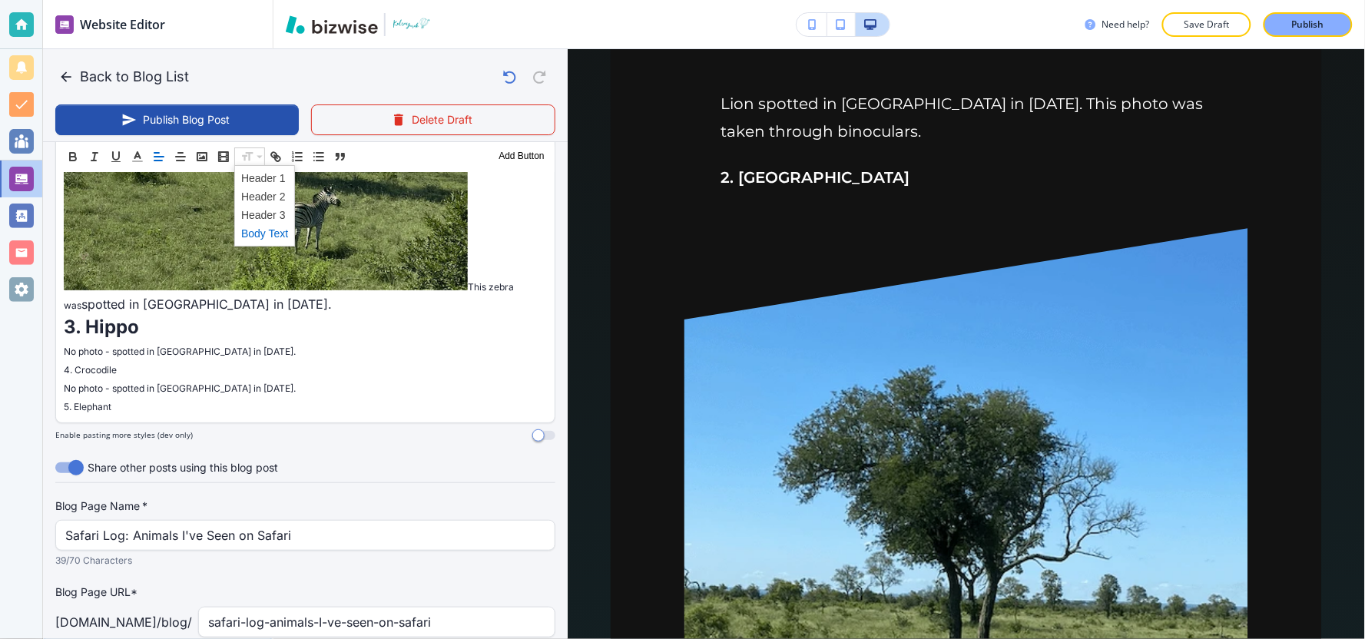
click at [262, 236] on span at bounding box center [264, 233] width 47 height 18
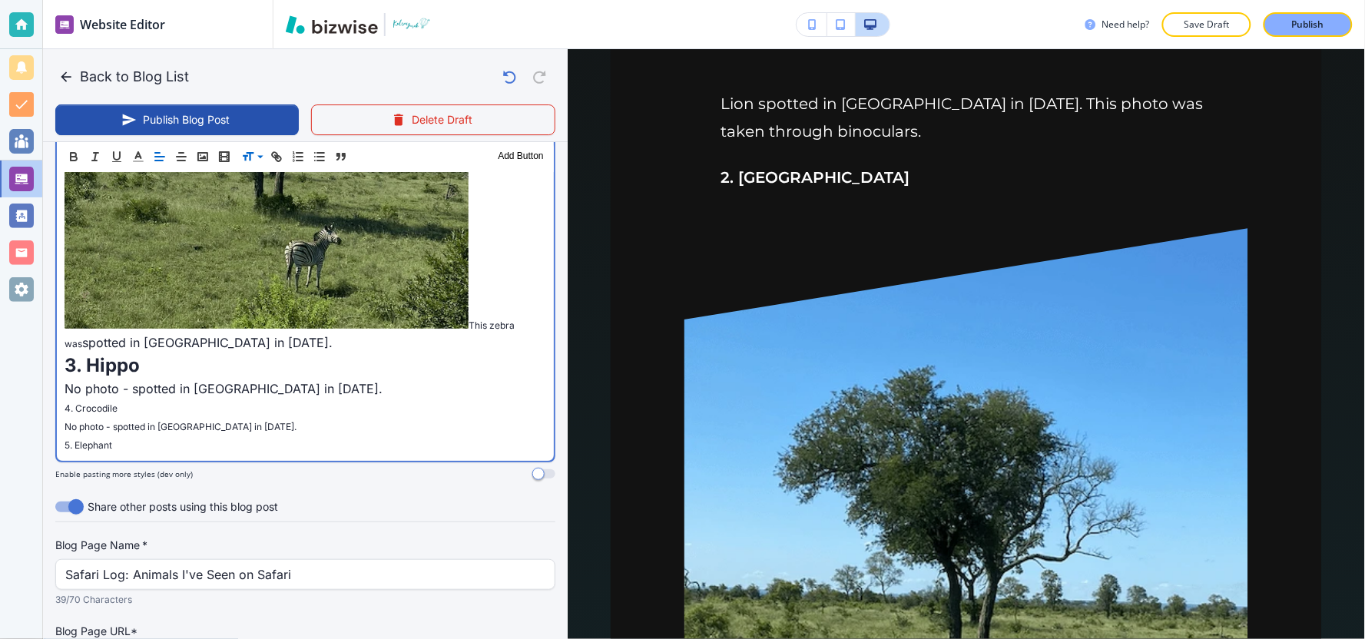
scroll to position [1595, 0]
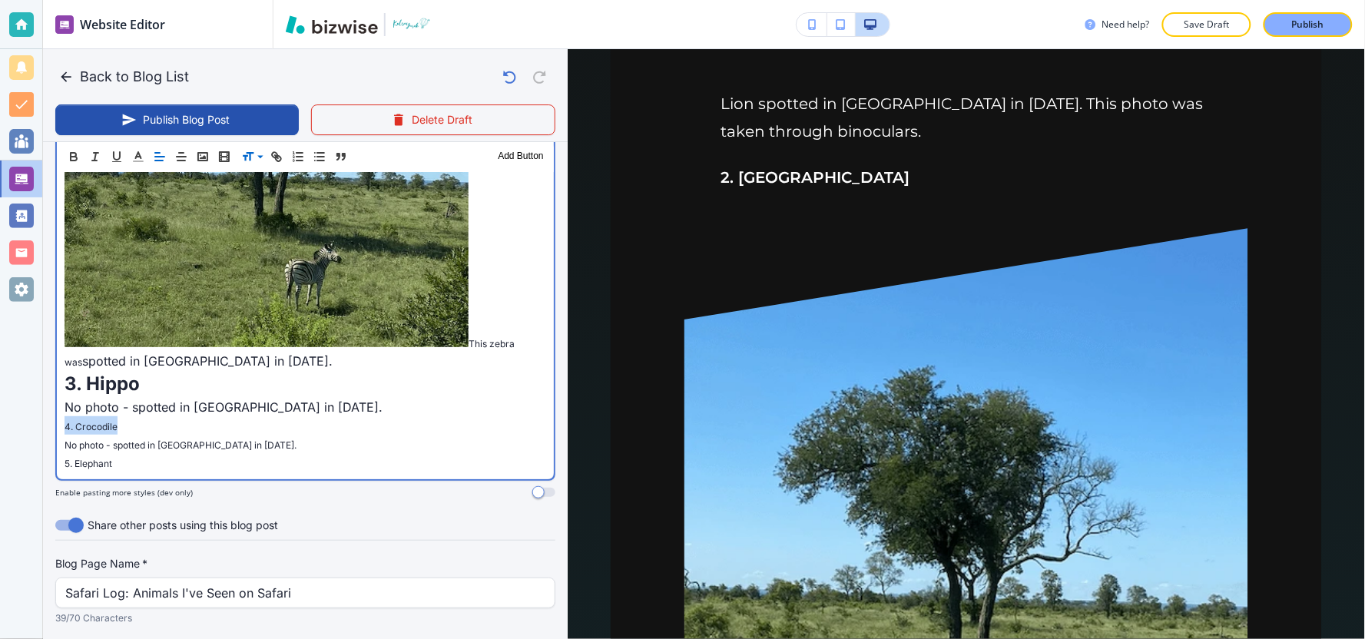
drag, startPoint x: 138, startPoint y: 396, endPoint x: 109, endPoint y: 339, distance: 63.9
click at [37, 399] on div "Website Editor Pages Edit, add, and delete pages or manage your page order Upda…" at bounding box center [682, 319] width 1365 height 639
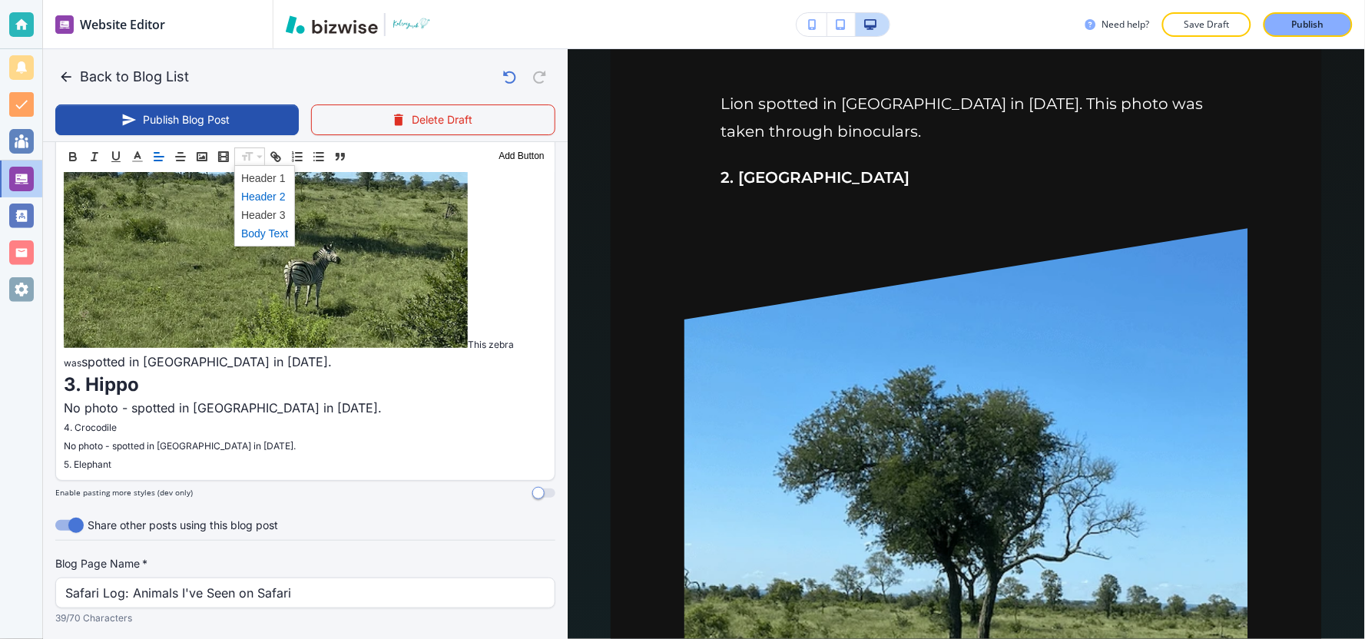
click at [255, 195] on span at bounding box center [264, 196] width 47 height 18
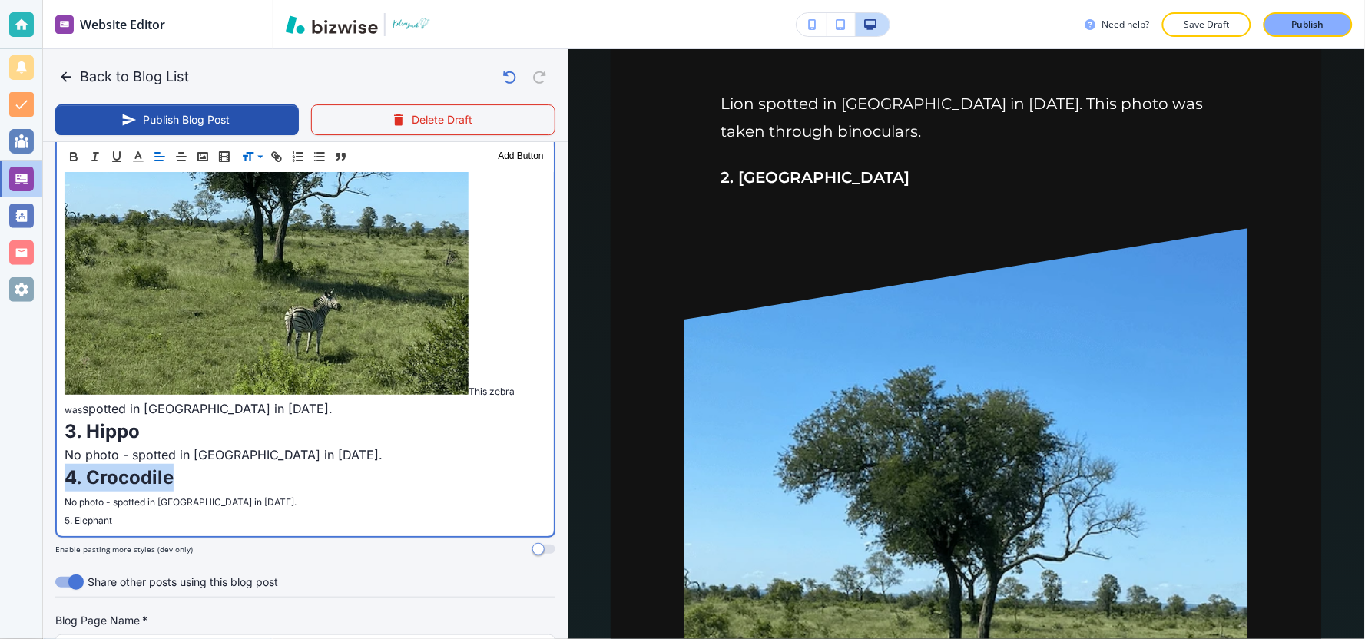
scroll to position [1737, 0]
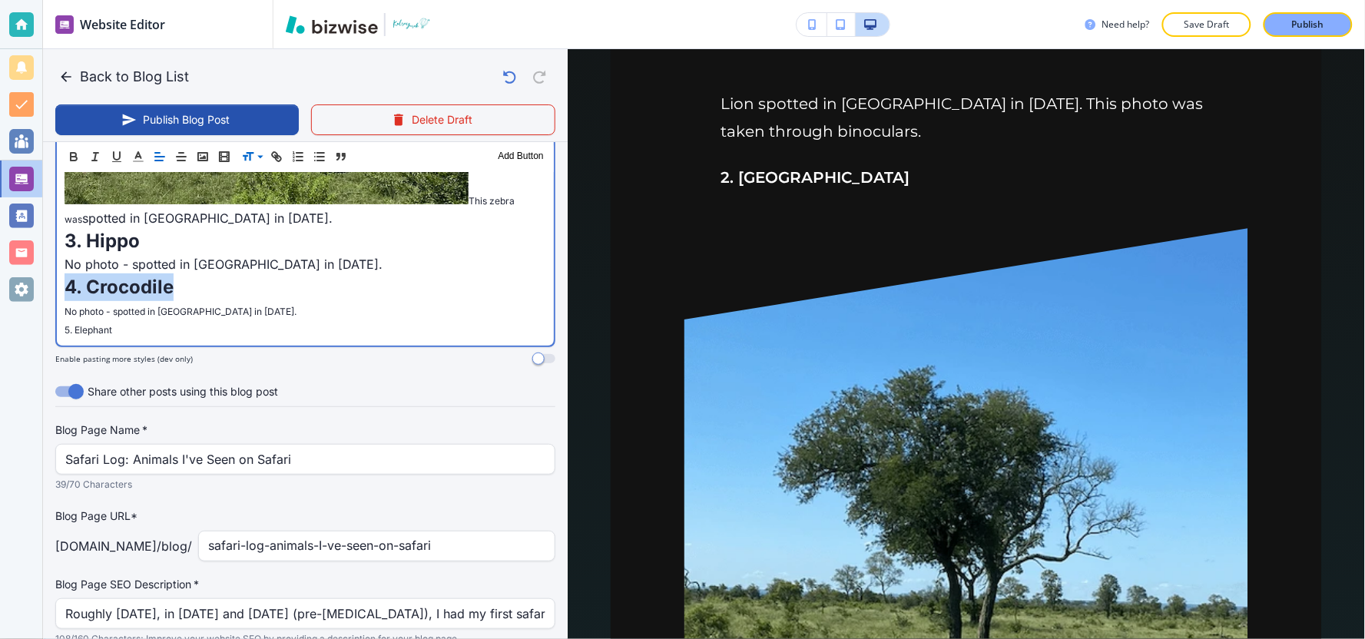
drag, startPoint x: 332, startPoint y: 280, endPoint x: 124, endPoint y: 221, distance: 215.5
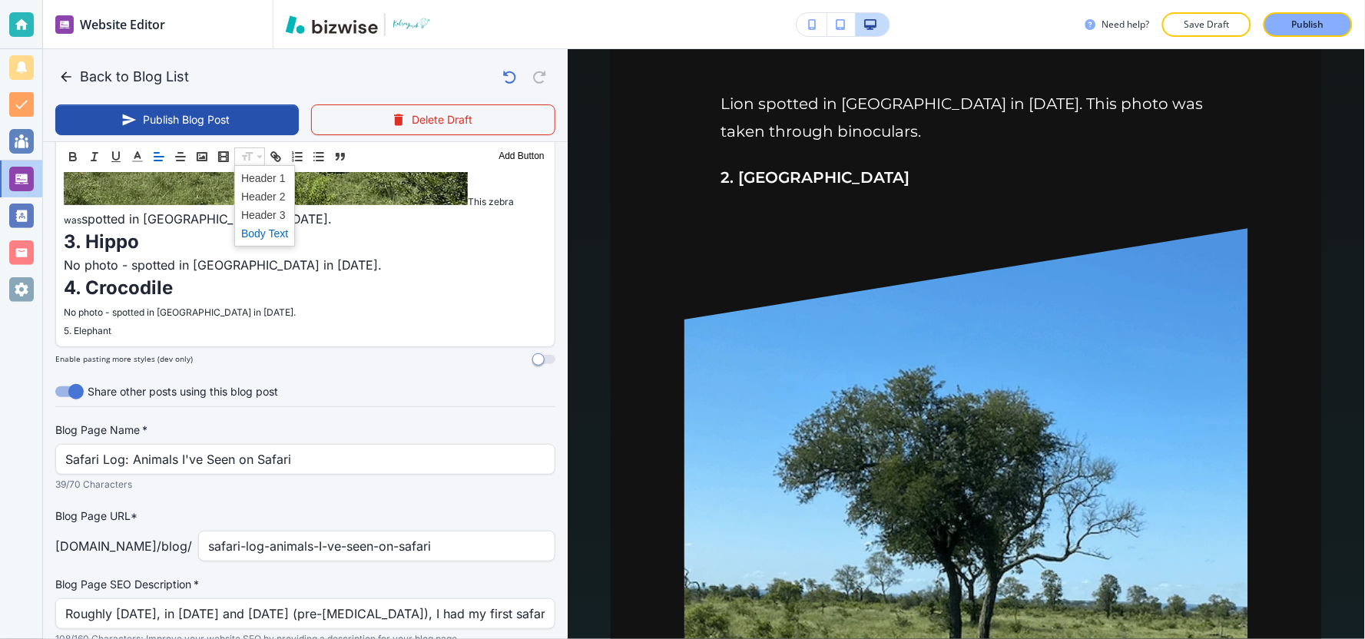
click at [273, 231] on span at bounding box center [264, 233] width 47 height 18
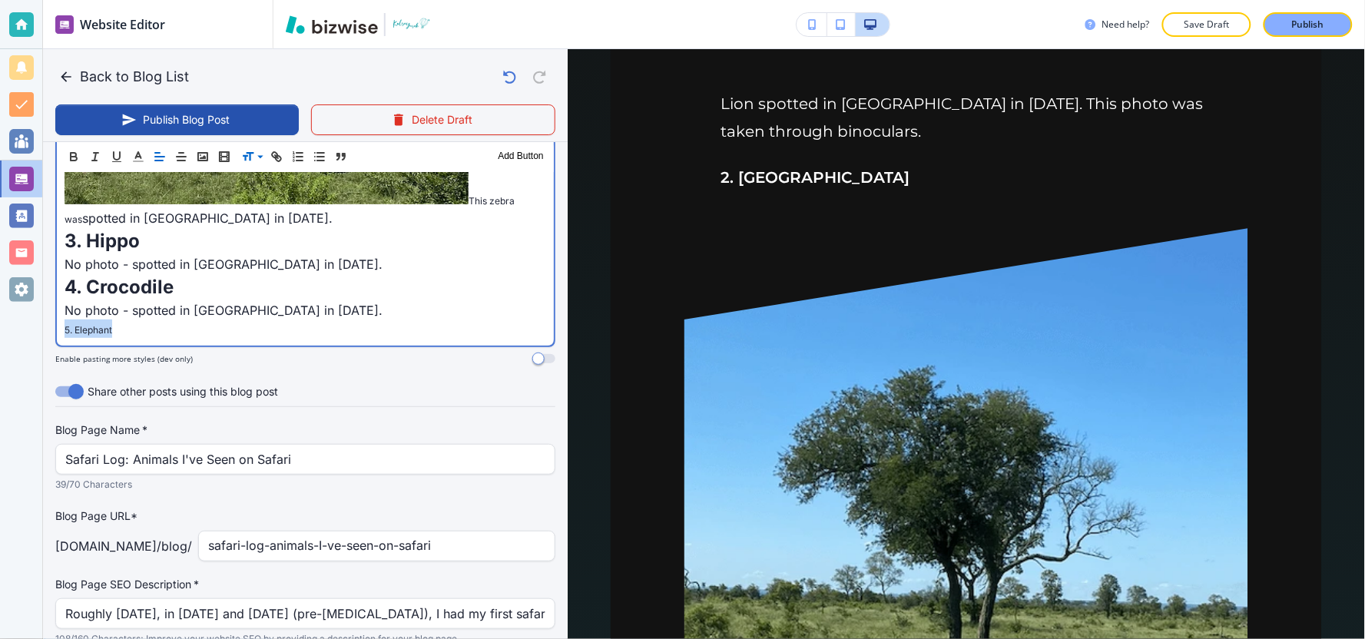
drag, startPoint x: 170, startPoint y: 301, endPoint x: 0, endPoint y: 300, distance: 169.8
click at [0, 300] on div "Website Editor Pages Edit, add, and delete pages or manage your page order Upda…" at bounding box center [682, 319] width 1365 height 639
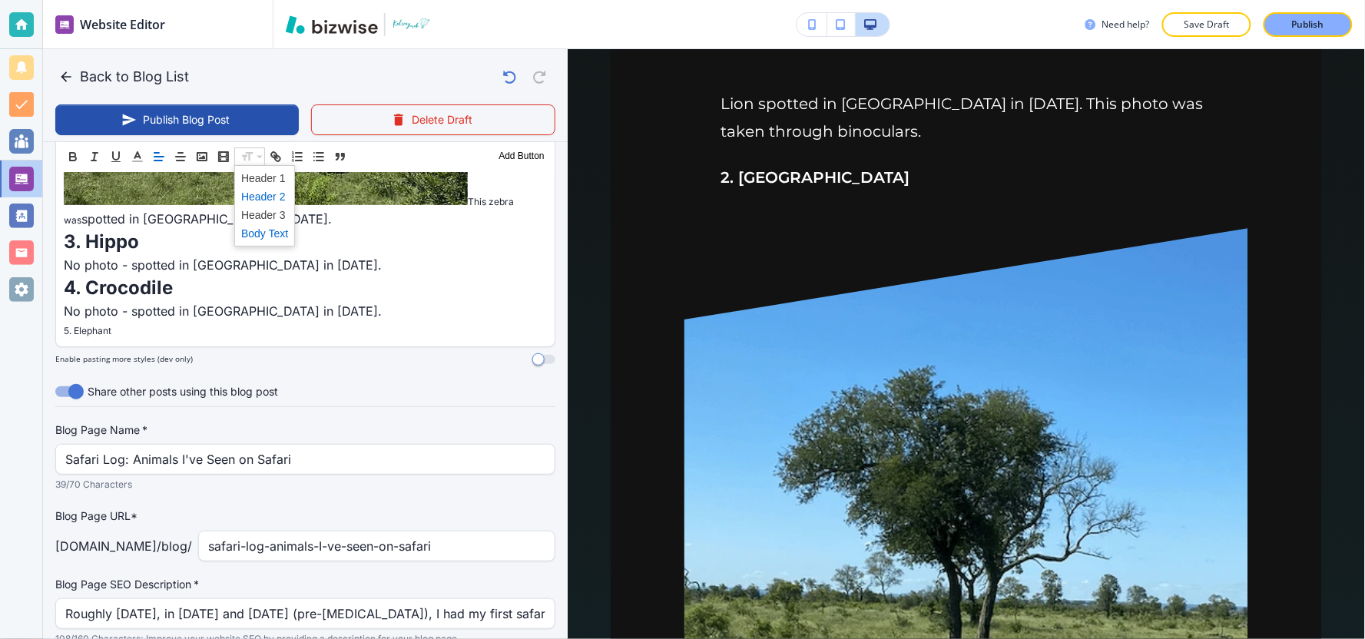
click at [266, 200] on span at bounding box center [264, 196] width 47 height 18
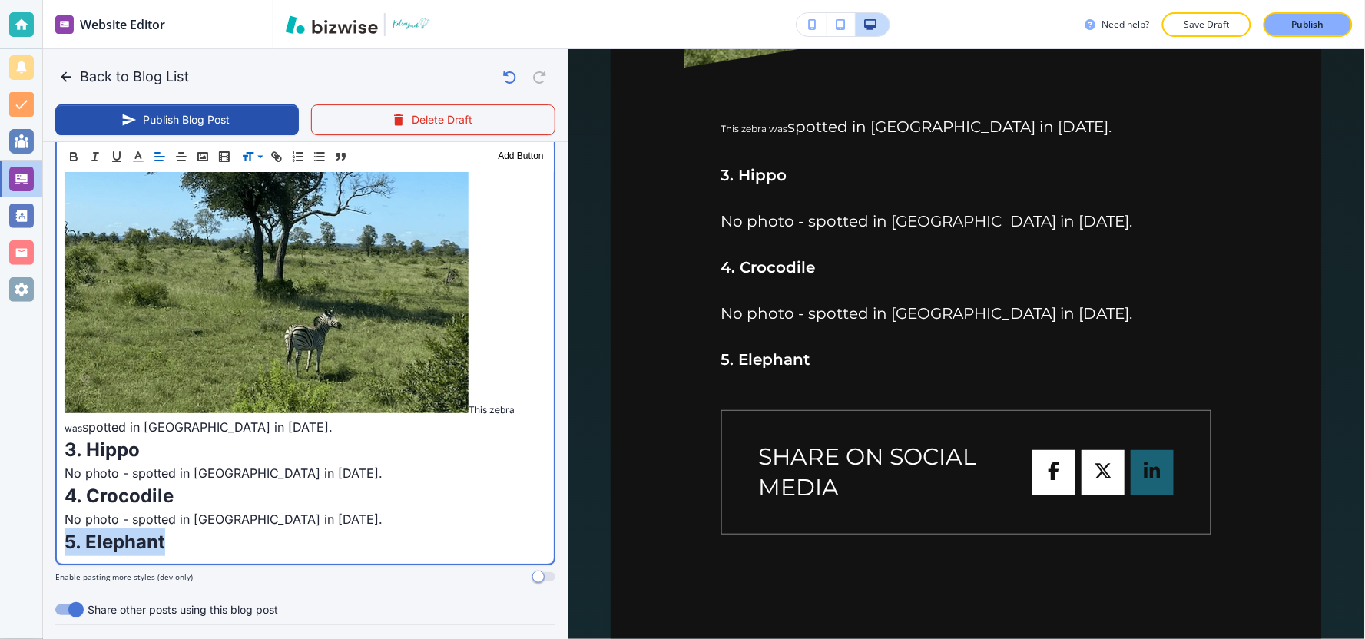
scroll to position [1784, 0]
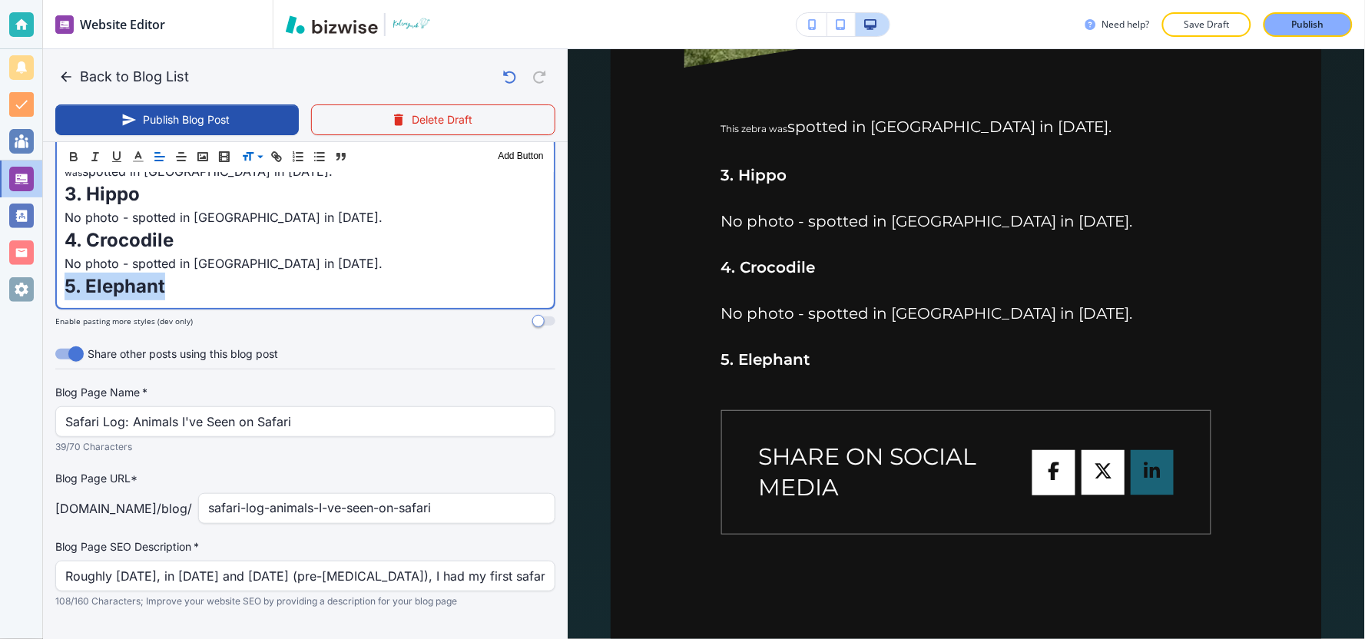
click at [193, 273] on p "5. Elephant" at bounding box center [306, 287] width 482 height 28
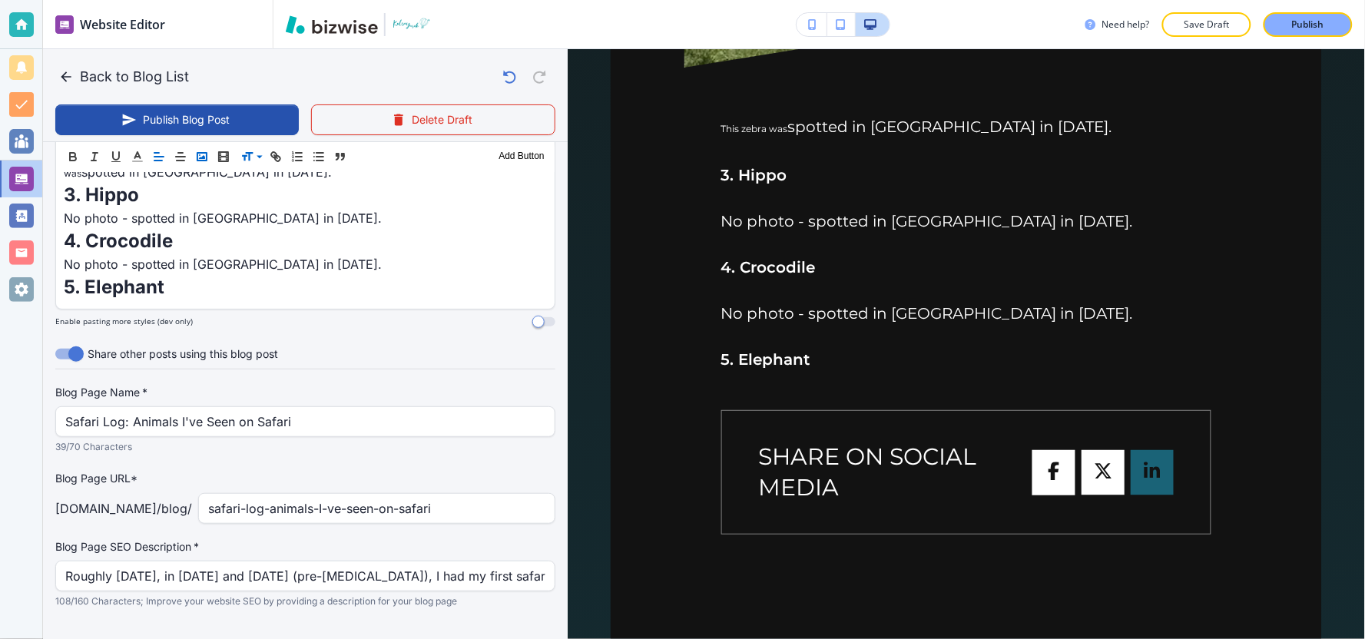
click at [201, 154] on icon "button" at bounding box center [202, 157] width 14 height 14
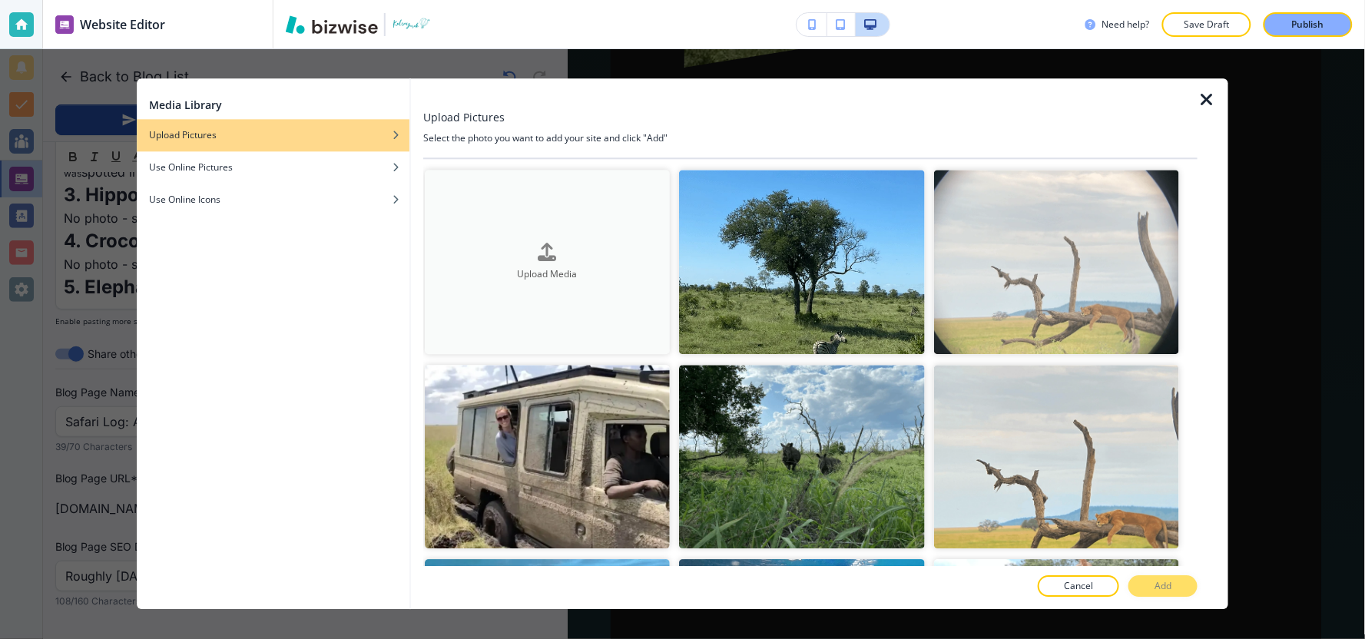
click at [532, 270] on h4 "Upload Media" at bounding box center [547, 274] width 245 height 14
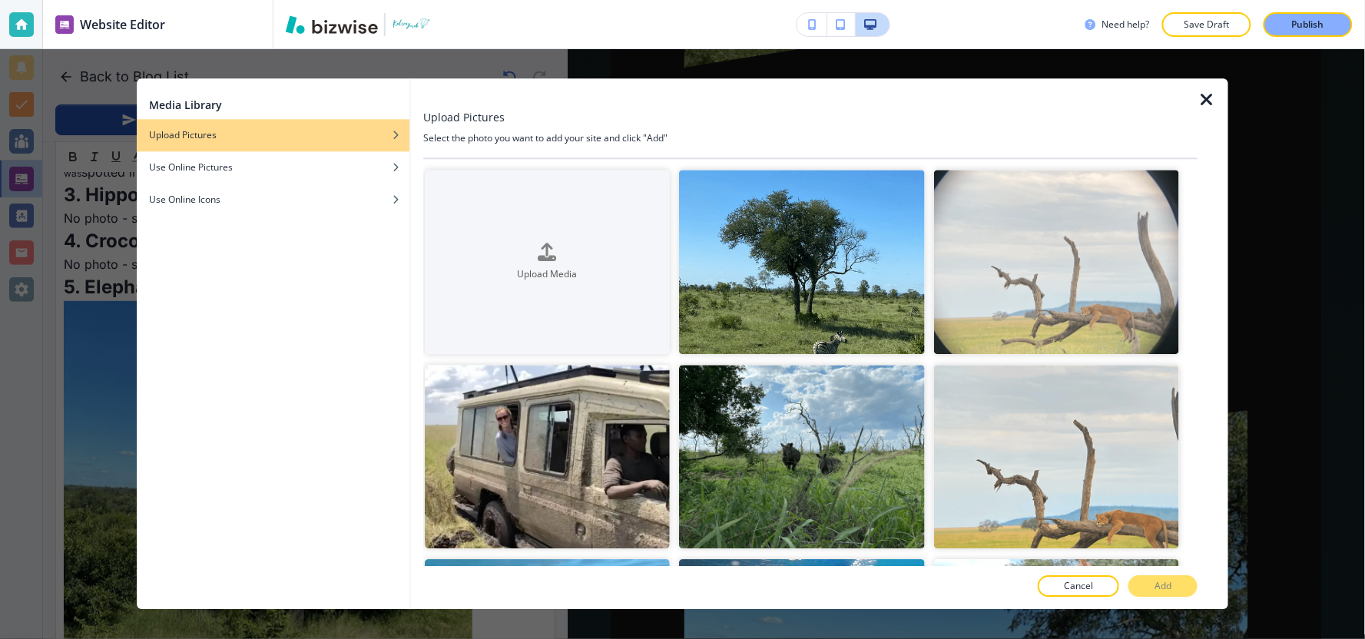
click at [1207, 93] on icon "button" at bounding box center [1206, 100] width 18 height 18
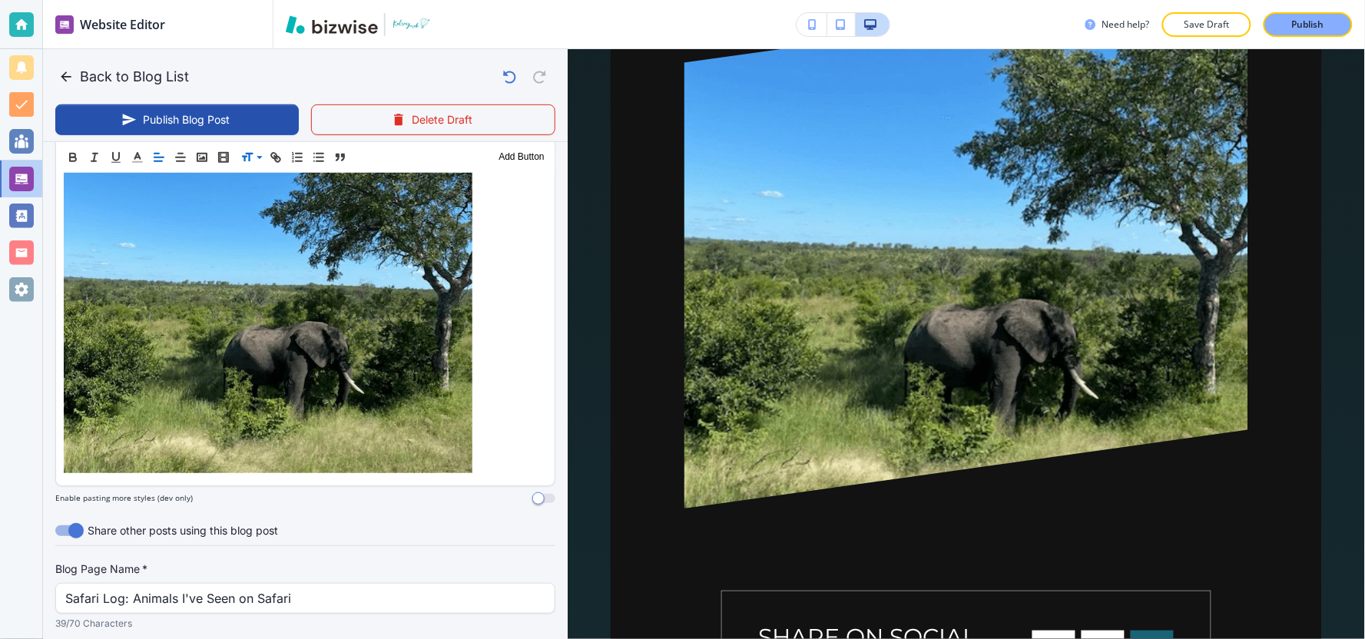
scroll to position [2125, 0]
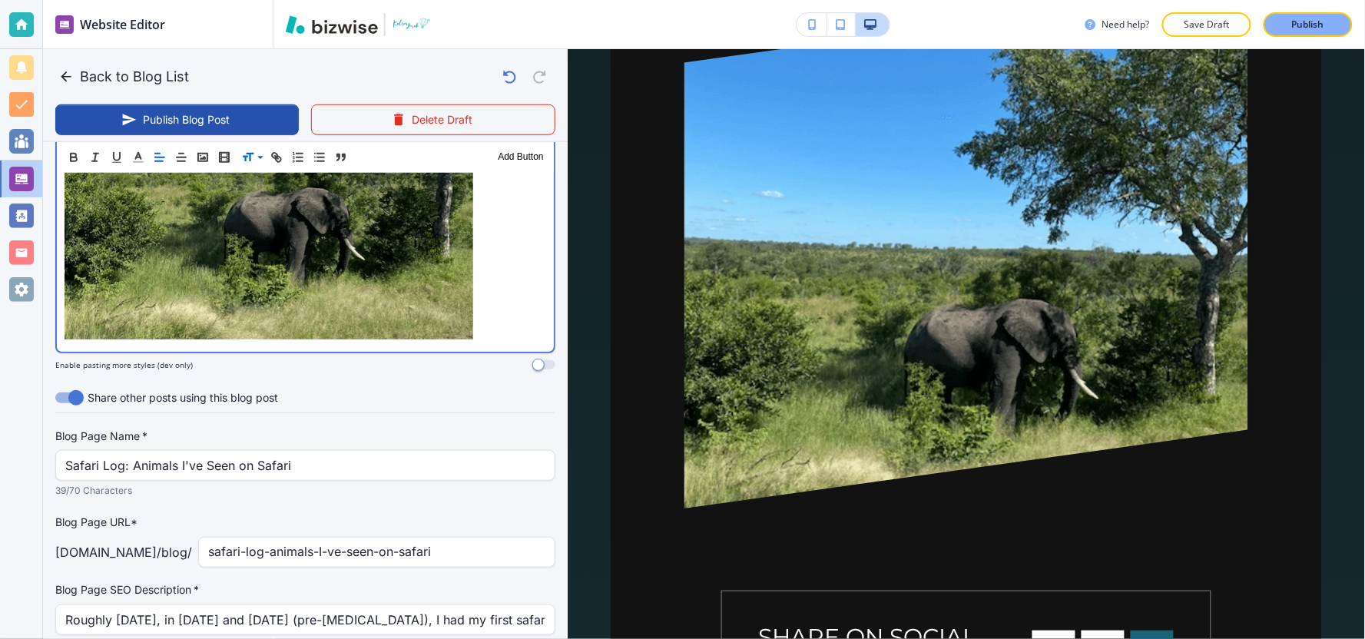
click at [492, 280] on p "5. Elephant" at bounding box center [306, 138] width 482 height 412
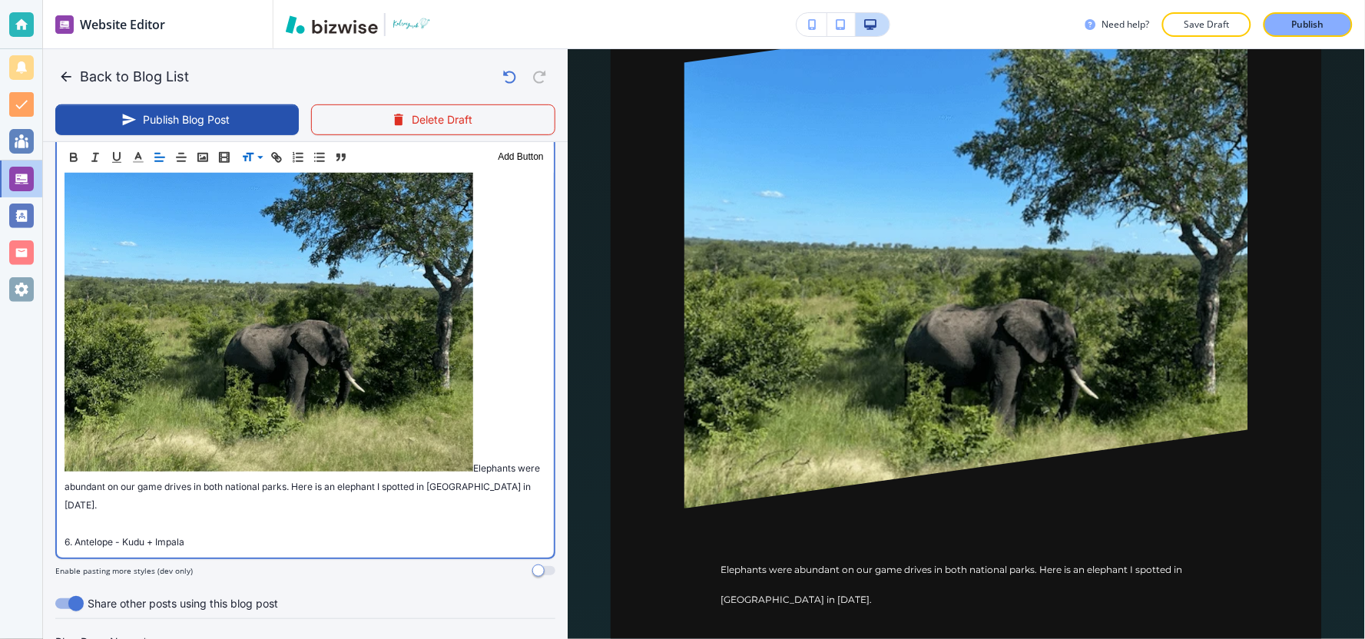
scroll to position [2244, 0]
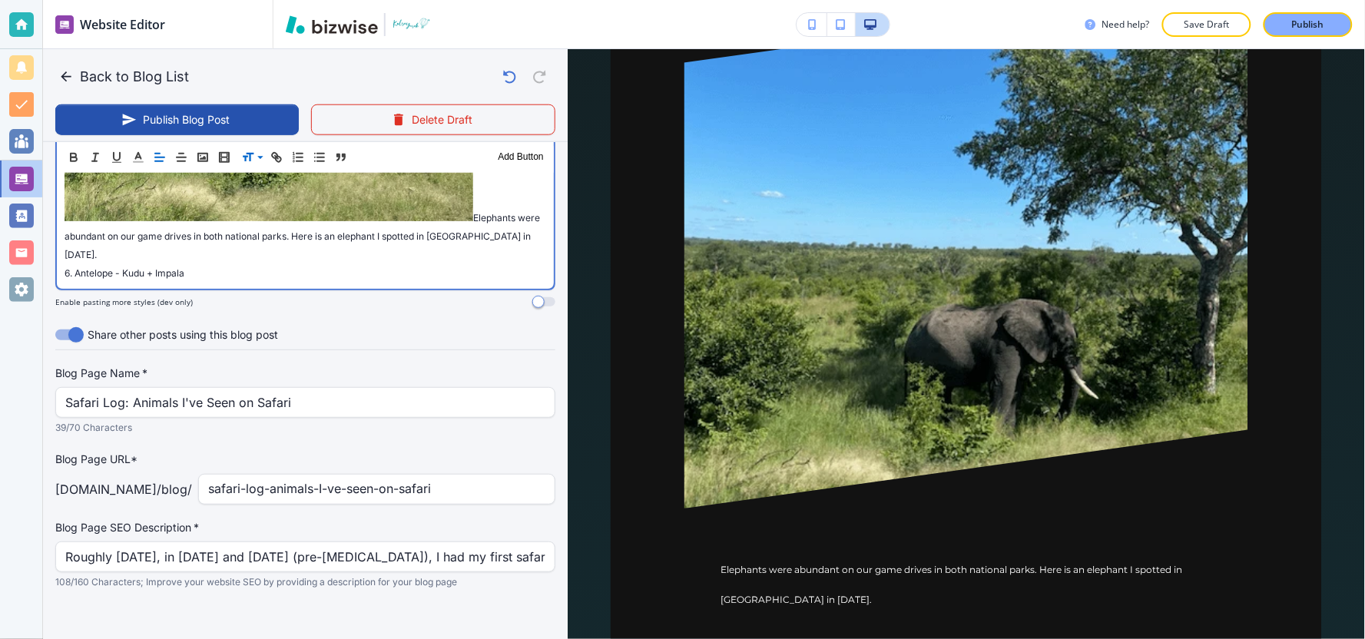
scroll to position [2224, 0]
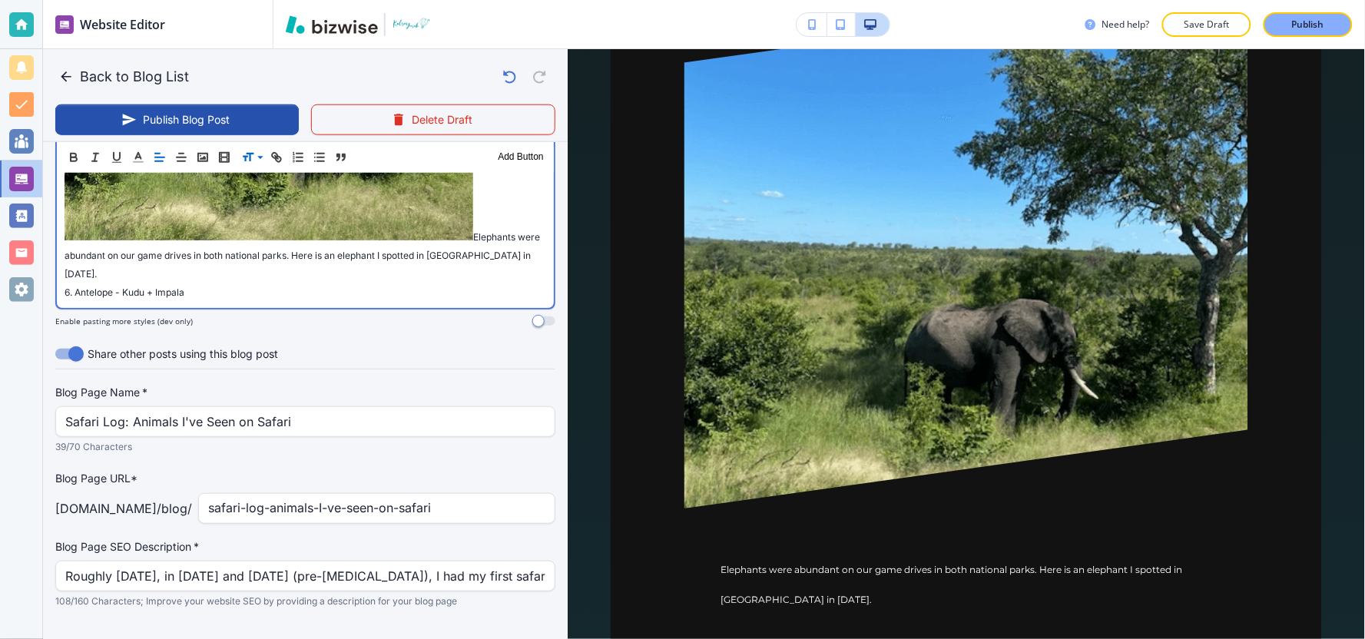
drag, startPoint x: 174, startPoint y: 247, endPoint x: 82, endPoint y: 212, distance: 98.4
click at [65, 221] on p "5. Elephant Elephants were abundant on our game drives in both national parks. …" at bounding box center [306, 57] width 482 height 449
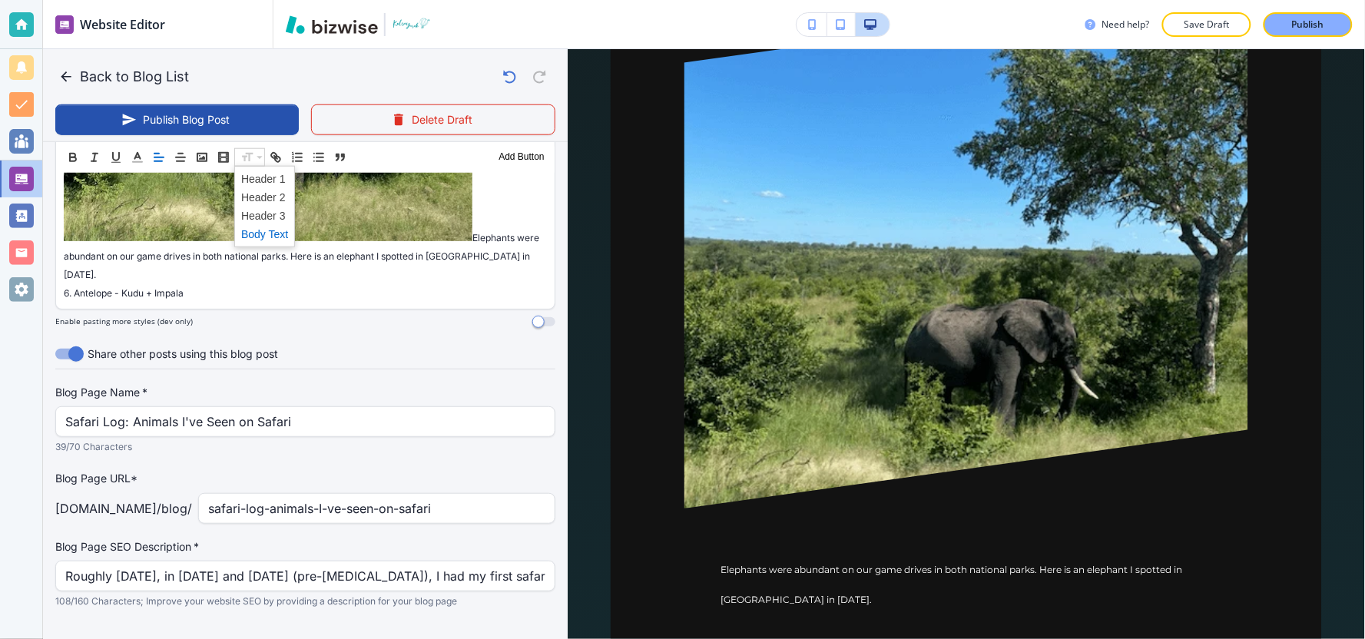
click at [251, 234] on span at bounding box center [264, 233] width 47 height 18
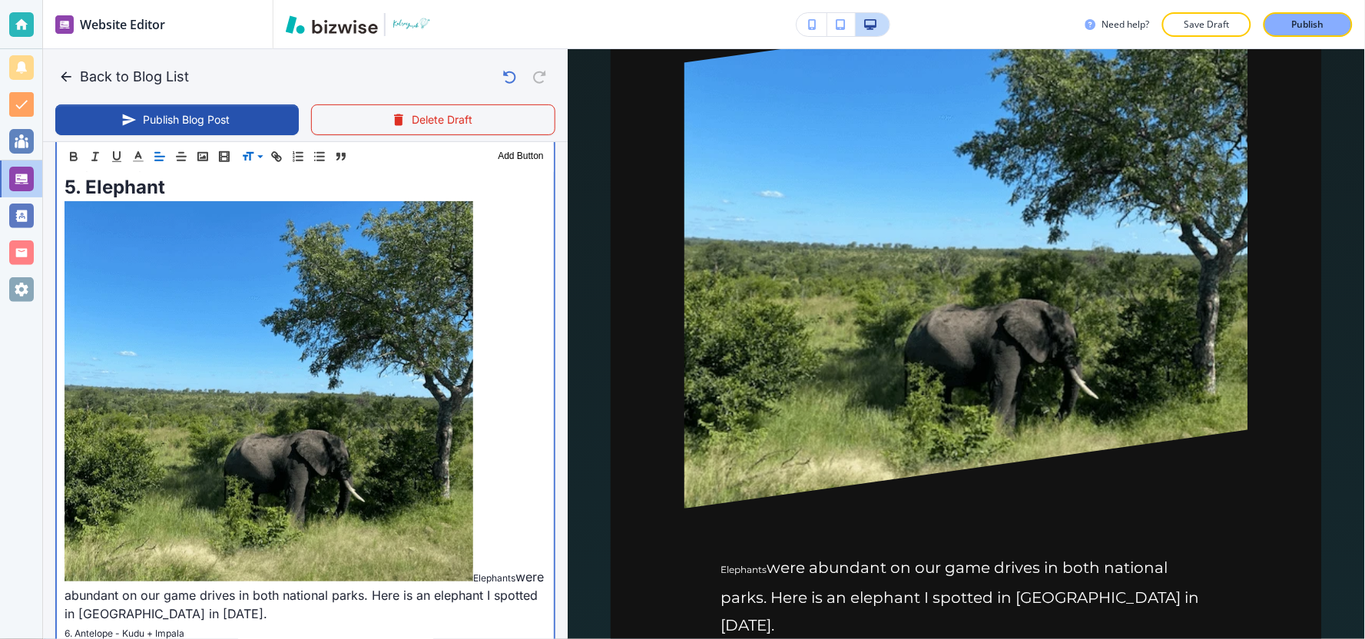
scroll to position [2139, 0]
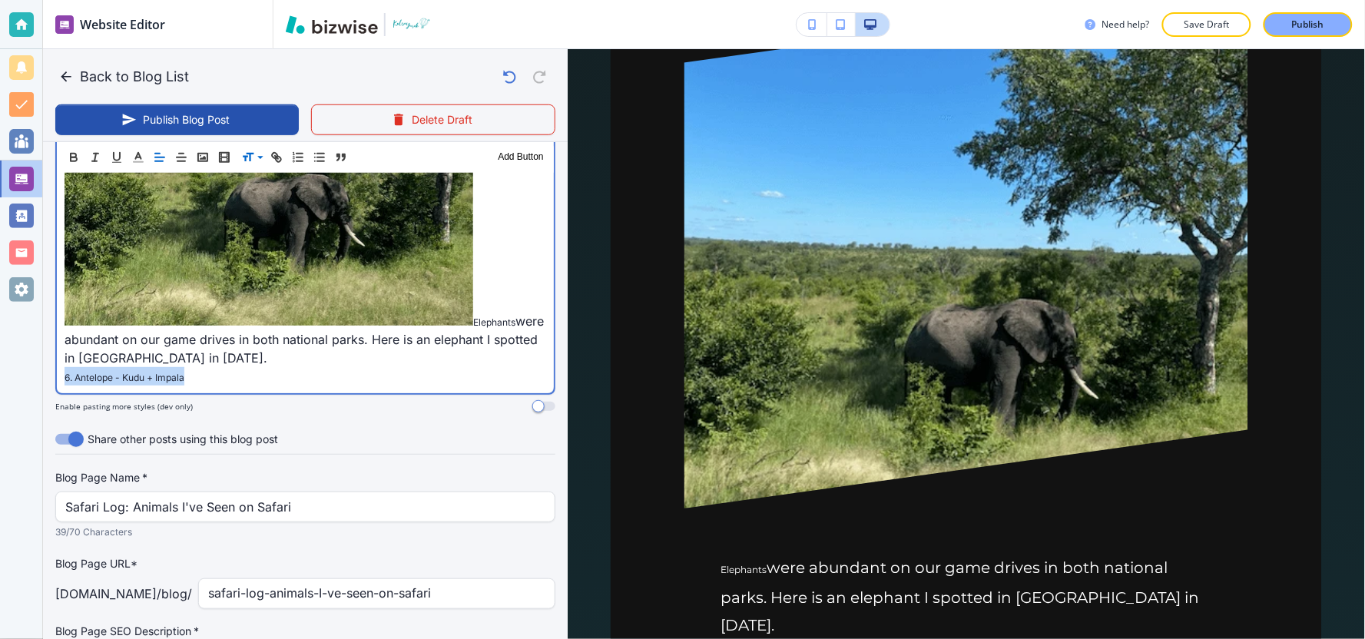
drag, startPoint x: 183, startPoint y: 355, endPoint x: 60, endPoint y: 351, distance: 123.0
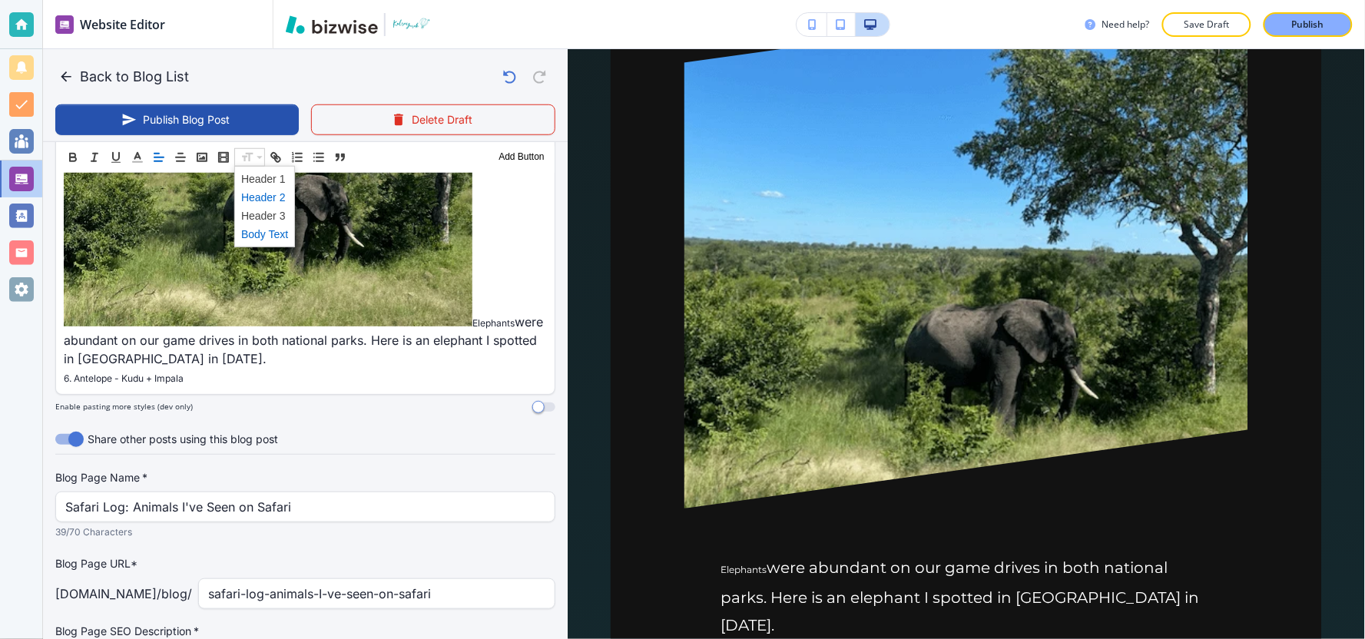
click at [263, 194] on span at bounding box center [264, 196] width 47 height 18
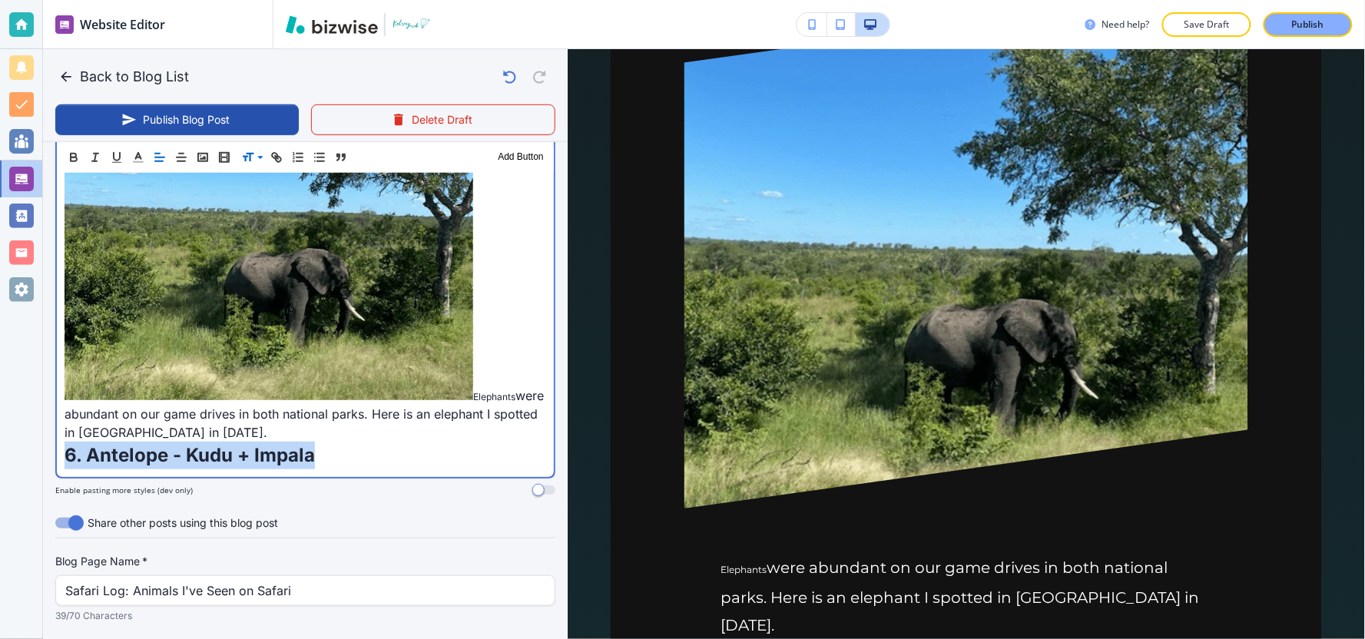
scroll to position [2063, 0]
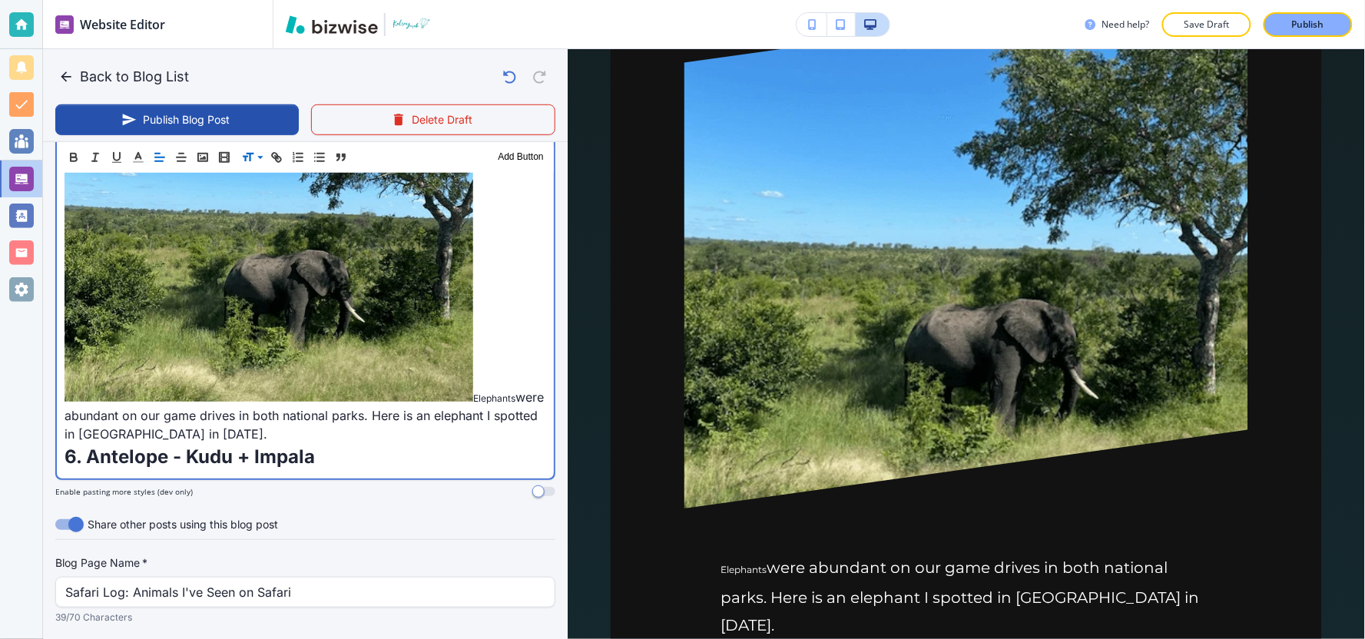
click at [476, 393] on span "Elephants" at bounding box center [494, 399] width 42 height 12
click at [471, 373] on p "5. Elephant Elephants were abundant on our game drives in both national parks. …" at bounding box center [306, 218] width 482 height 449
drag, startPoint x: 517, startPoint y: 367, endPoint x: 469, endPoint y: 365, distance: 47.7
click at [469, 365] on p "5. Elephant Elephants were abundant on our game drives in both national parks. …" at bounding box center [306, 218] width 482 height 449
click at [521, 354] on p "5. Elephant Elephants were abundant on our game drives in both national parks. …" at bounding box center [306, 218] width 482 height 449
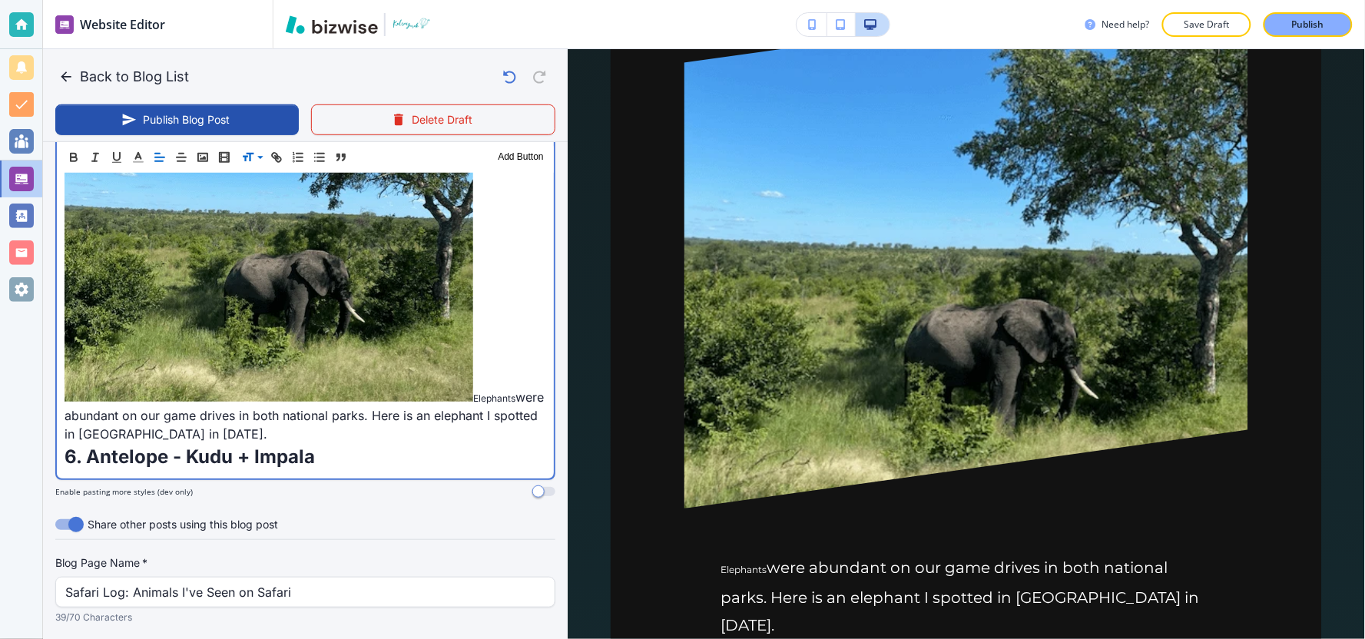
click at [473, 393] on span "Elephants" at bounding box center [494, 399] width 42 height 12
drag, startPoint x: 106, startPoint y: 386, endPoint x: 0, endPoint y: 378, distance: 106.3
click at [0, 379] on div "Website Editor Pages Edit, add, and delete pages or manage your page order Upda…" at bounding box center [682, 319] width 1365 height 639
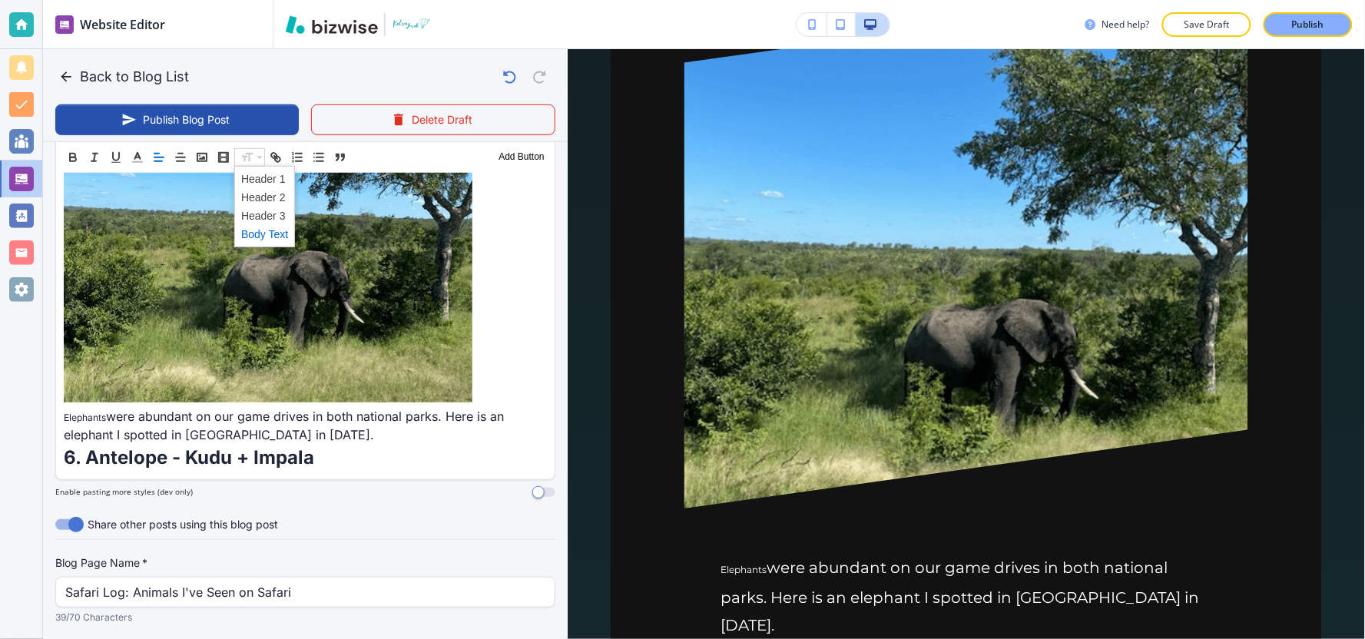
click at [256, 235] on span at bounding box center [264, 233] width 47 height 18
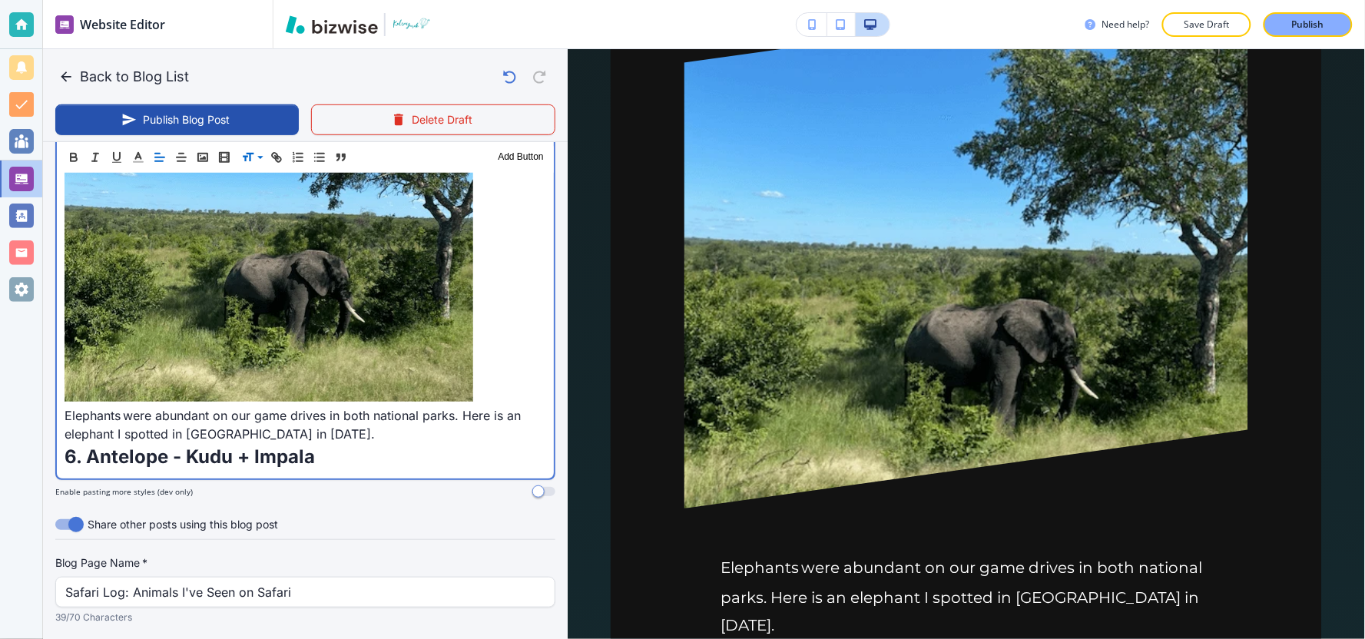
click at [121, 411] on span at bounding box center [122, 417] width 2 height 12
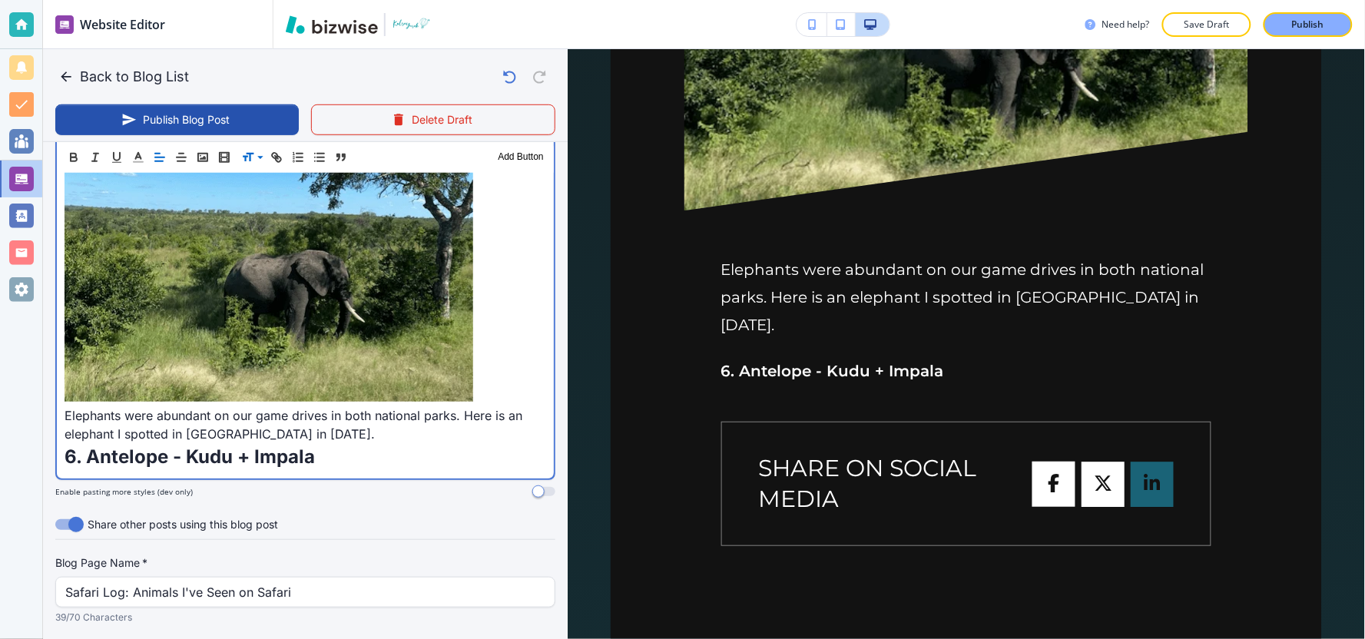
scroll to position [2902, 0]
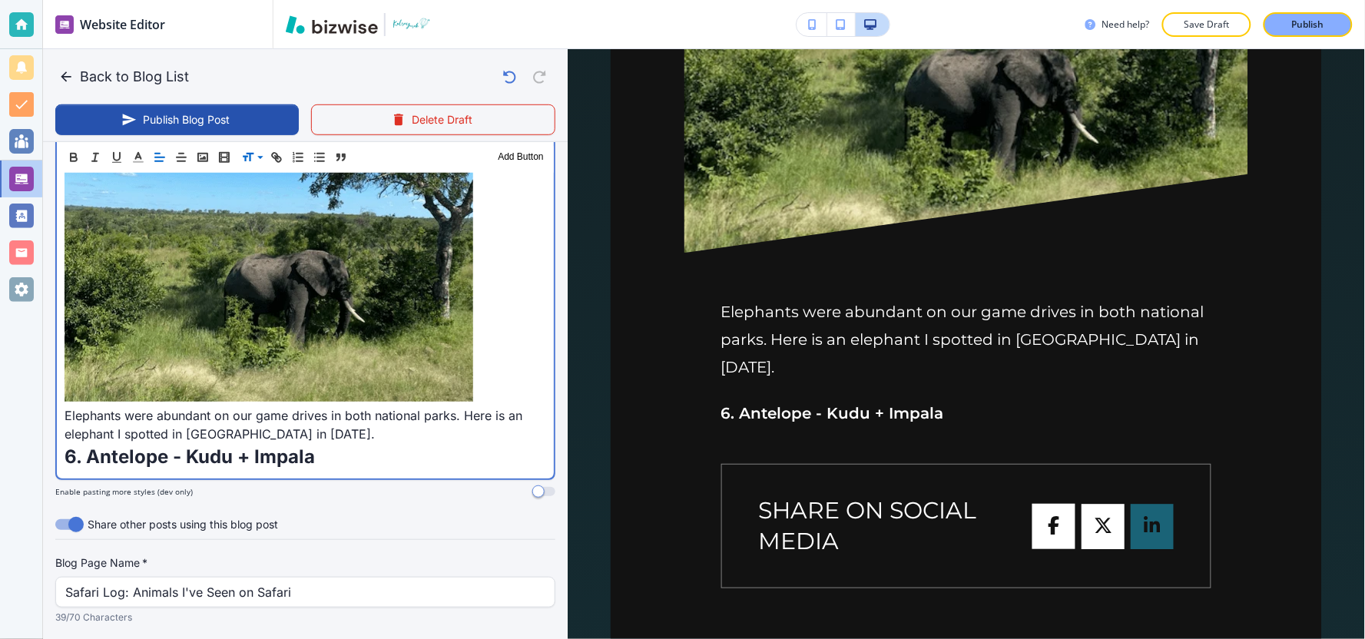
click at [403, 443] on p "6. Antelope - Kudu + Impala" at bounding box center [306, 457] width 482 height 28
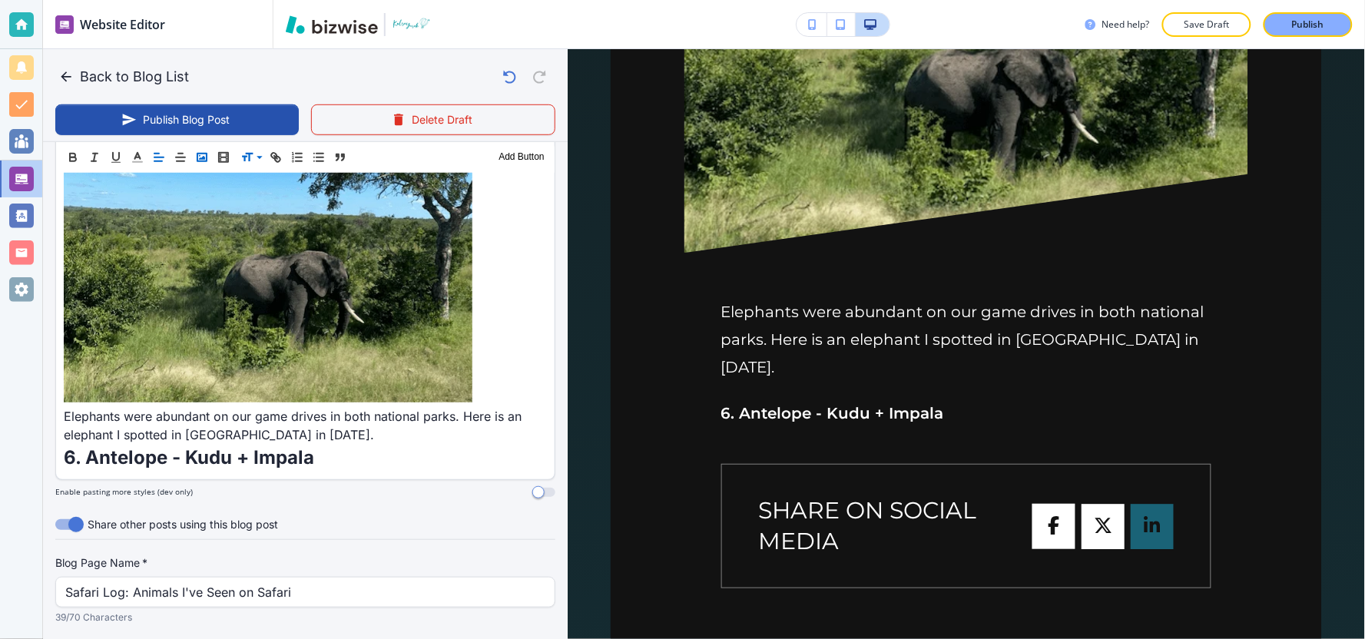
click at [200, 155] on circle "button" at bounding box center [200, 155] width 2 height 2
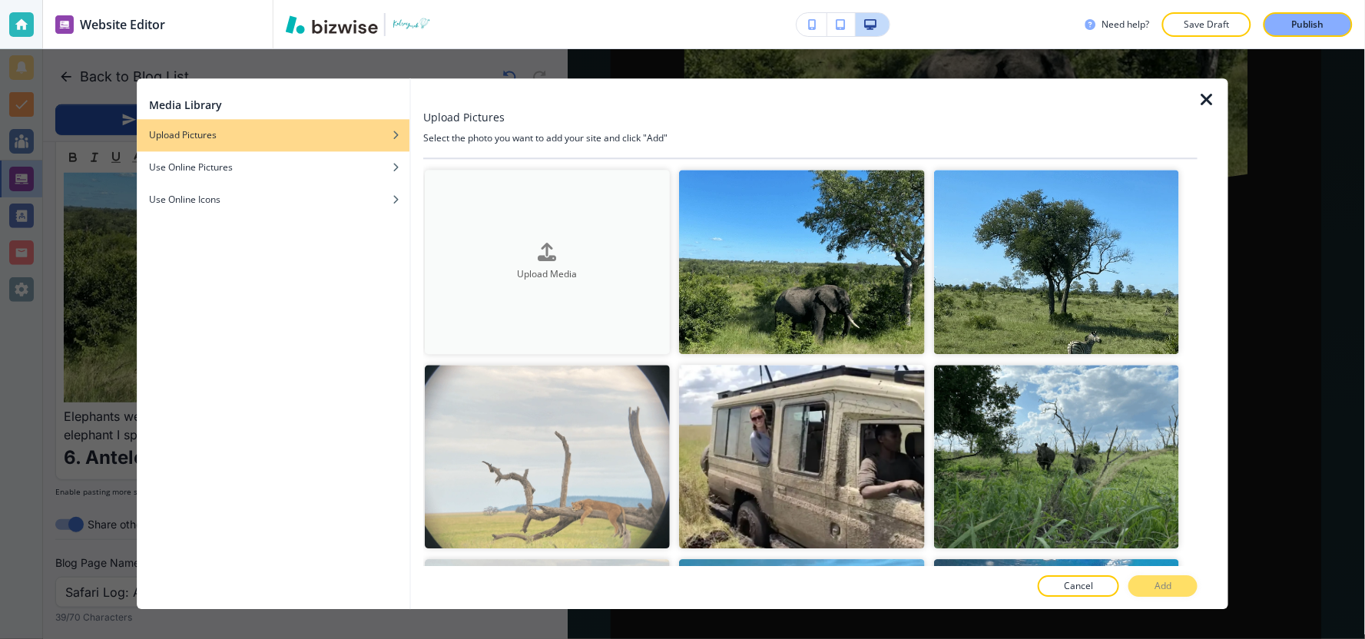
click at [544, 243] on icon "button" at bounding box center [547, 252] width 18 height 18
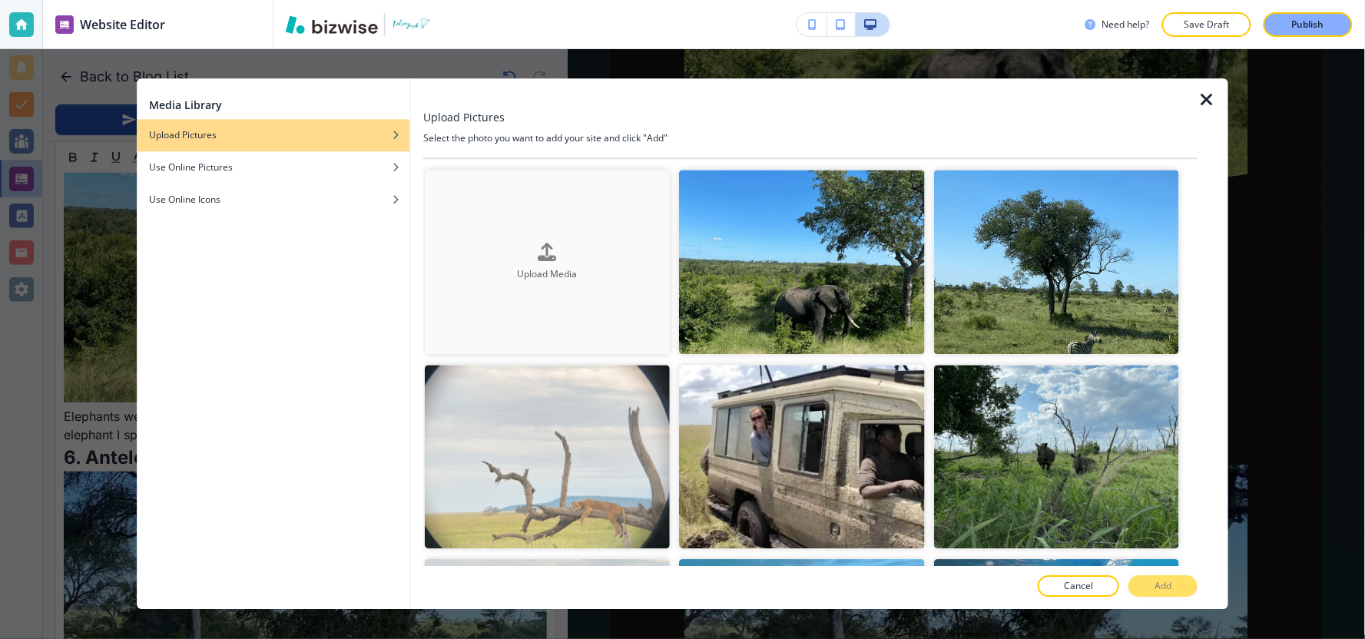
click at [613, 279] on h4 "Upload Media" at bounding box center [547, 274] width 245 height 14
click at [1207, 100] on icon "button" at bounding box center [1206, 100] width 18 height 18
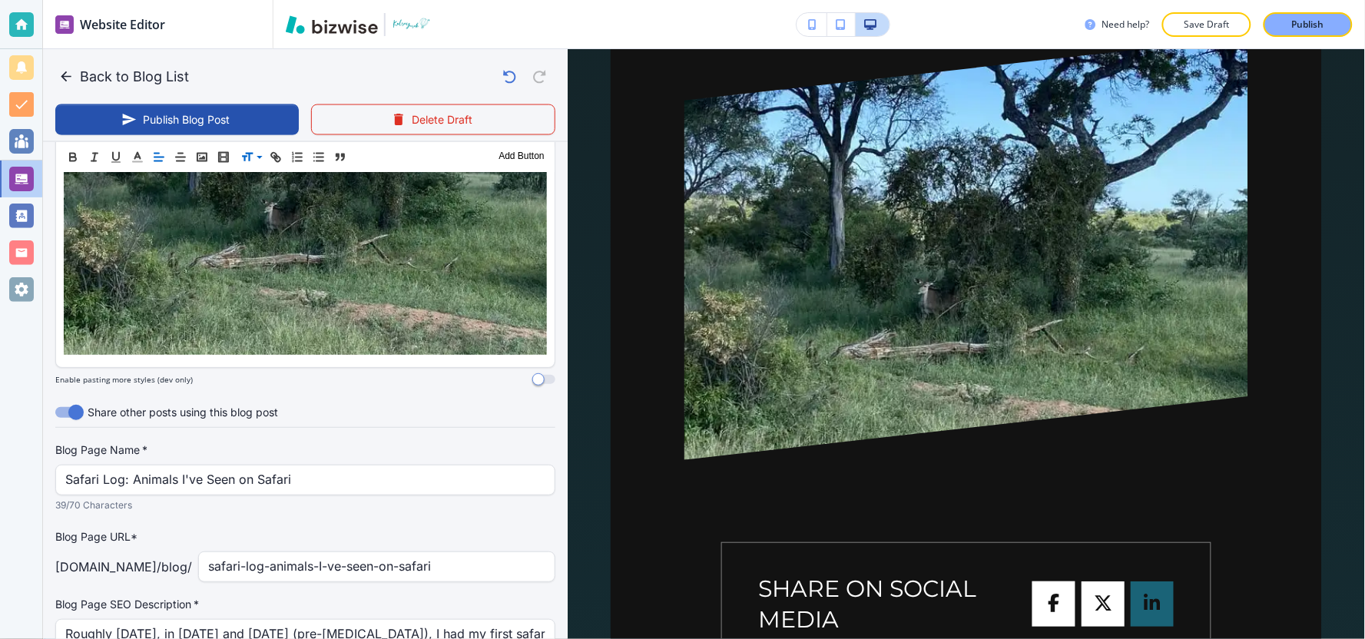
scroll to position [2592, 0]
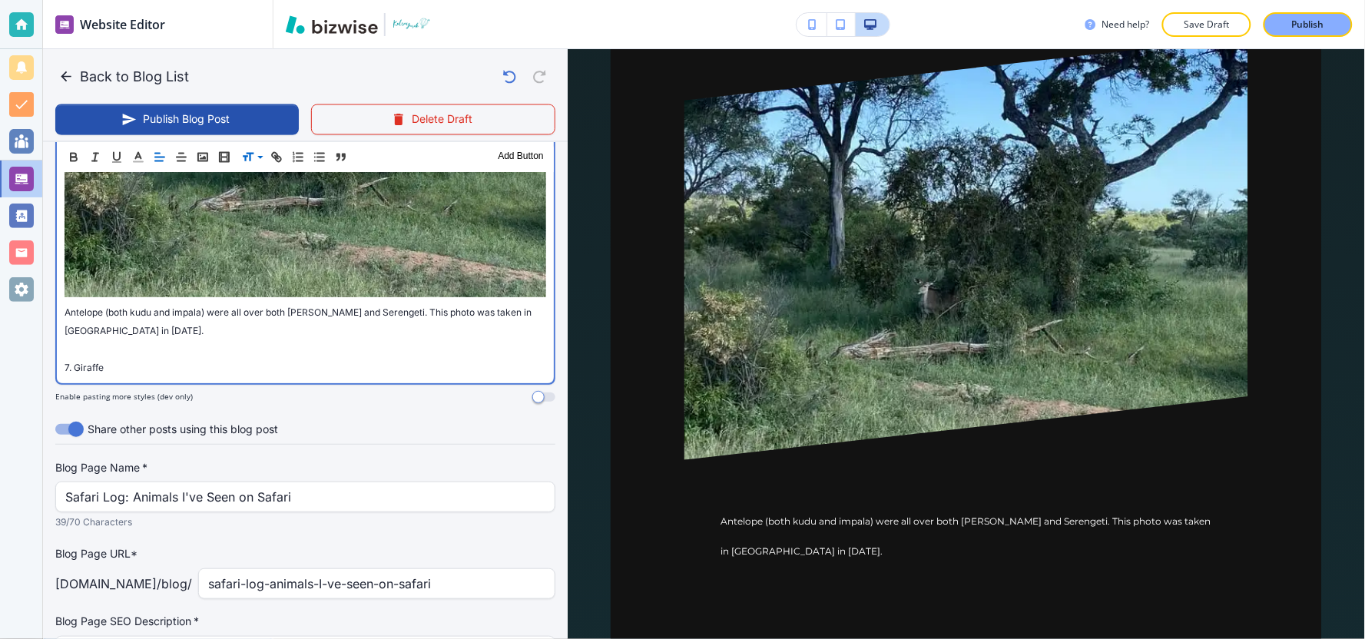
scroll to position [2494, 0]
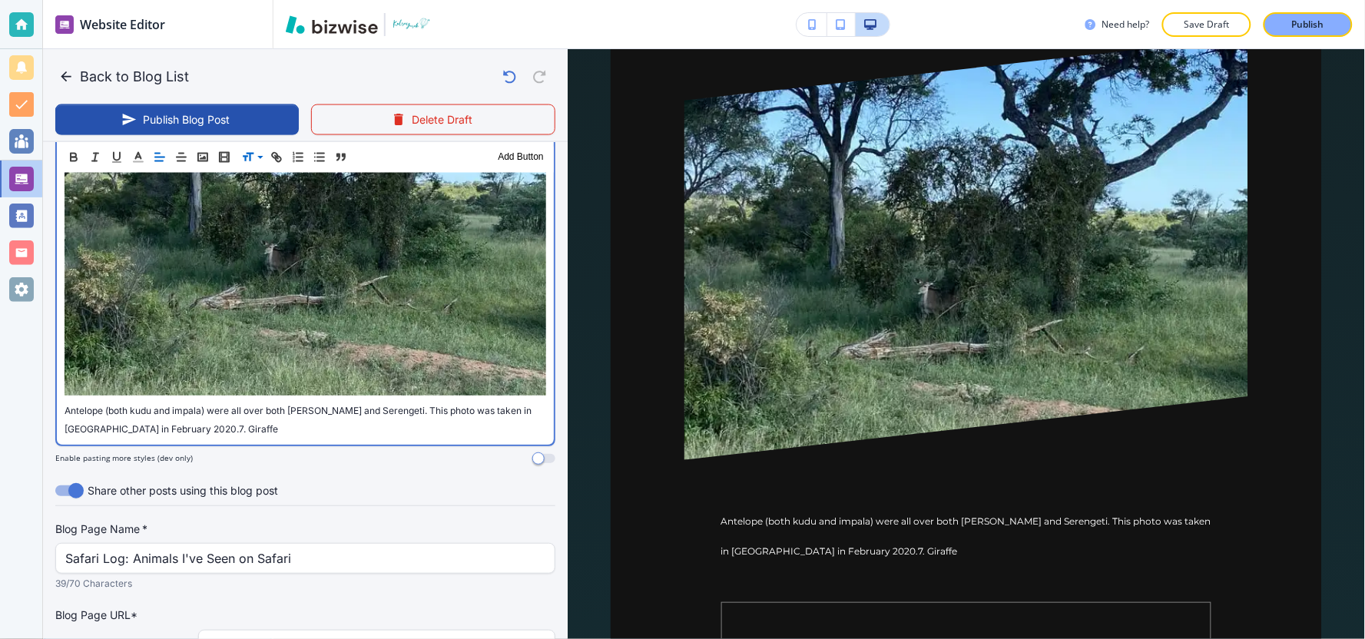
scroll to position [2628, 0]
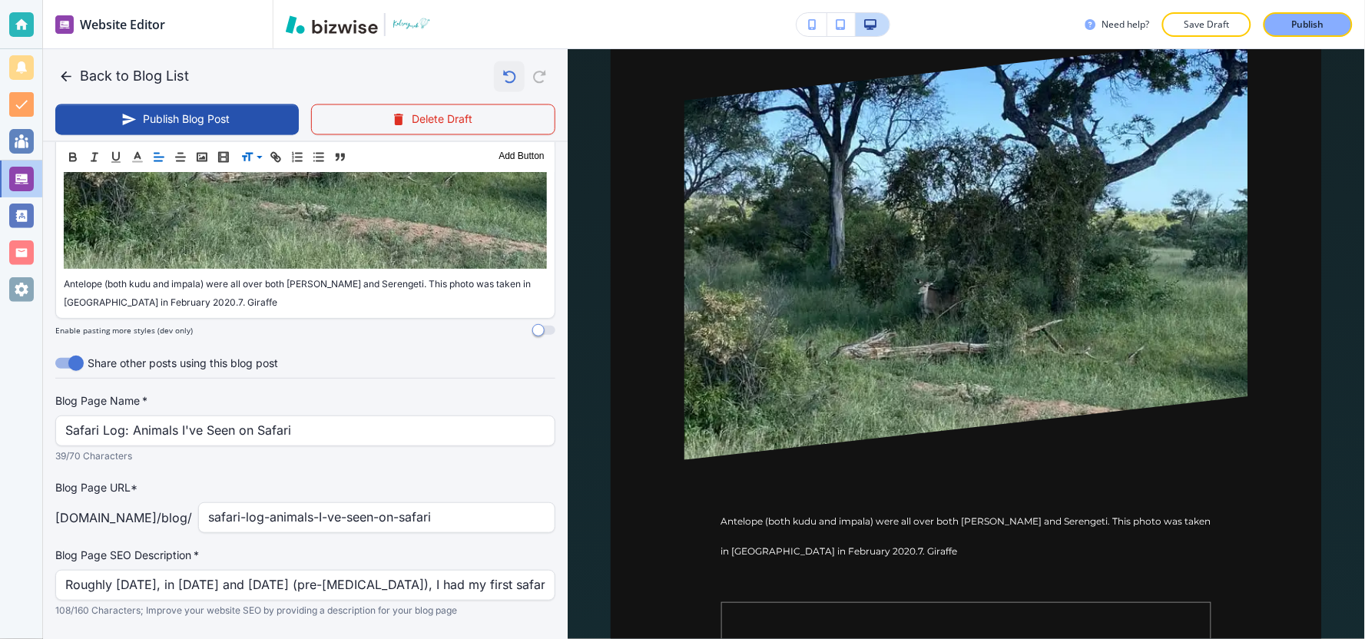
click at [496, 71] on icon "button" at bounding box center [509, 77] width 26 height 26
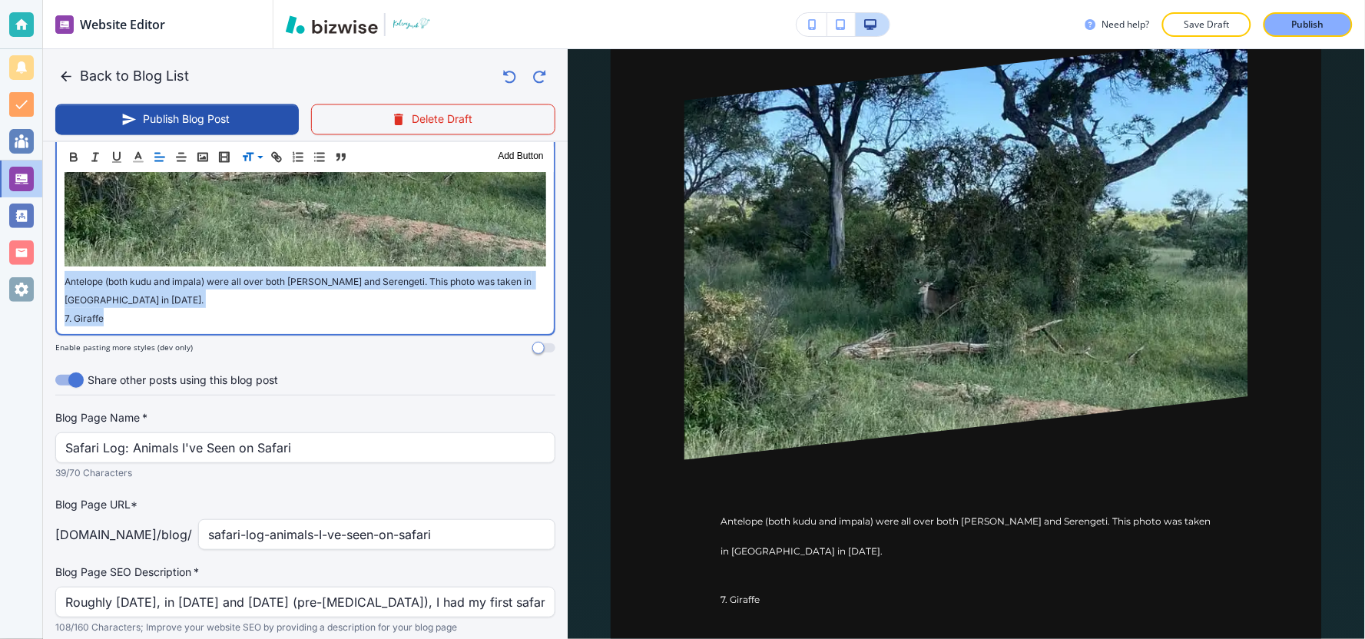
drag, startPoint x: 149, startPoint y: 285, endPoint x: 48, endPoint y: 249, distance: 107.6
click at [175, 308] on p "7. Giraffe" at bounding box center [306, 317] width 482 height 18
click at [141, 263] on p "6. Antelope - Kudu + Impala Antelope (both kudu and impala) were all over both …" at bounding box center [306, 93] width 482 height 430
drag, startPoint x: 141, startPoint y: 262, endPoint x: 55, endPoint y: 244, distance: 87.1
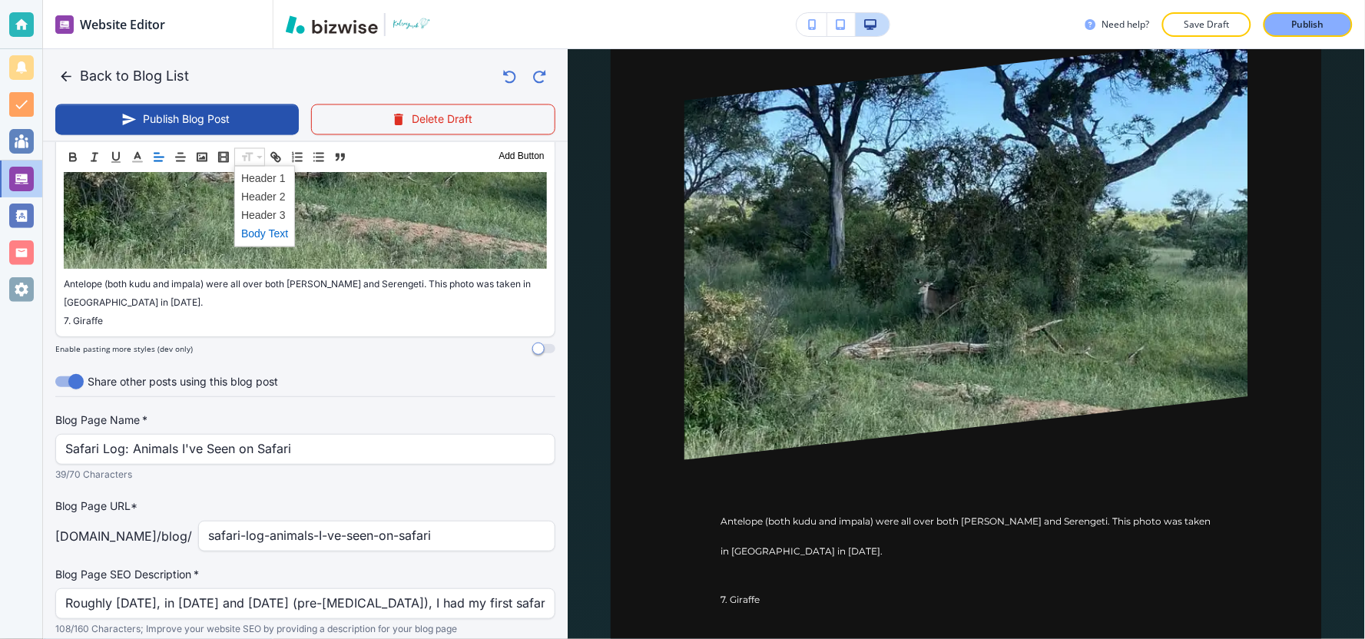
click at [270, 229] on span at bounding box center [264, 233] width 47 height 18
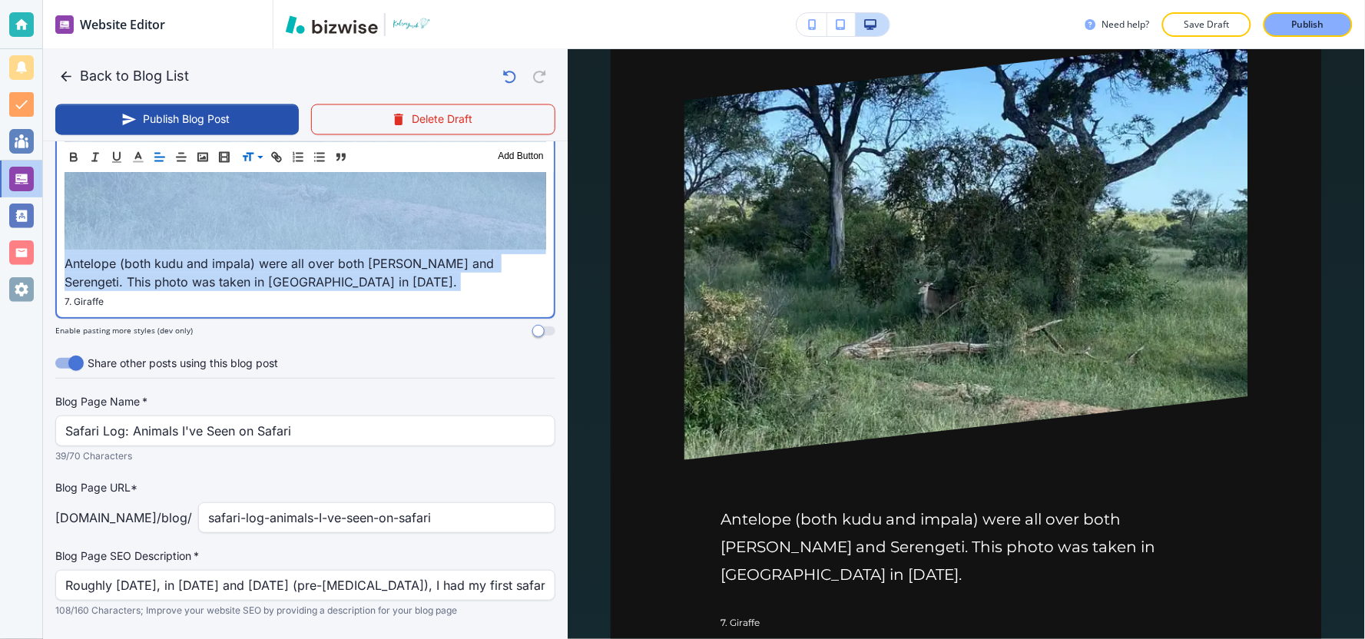
scroll to position [2646, 0]
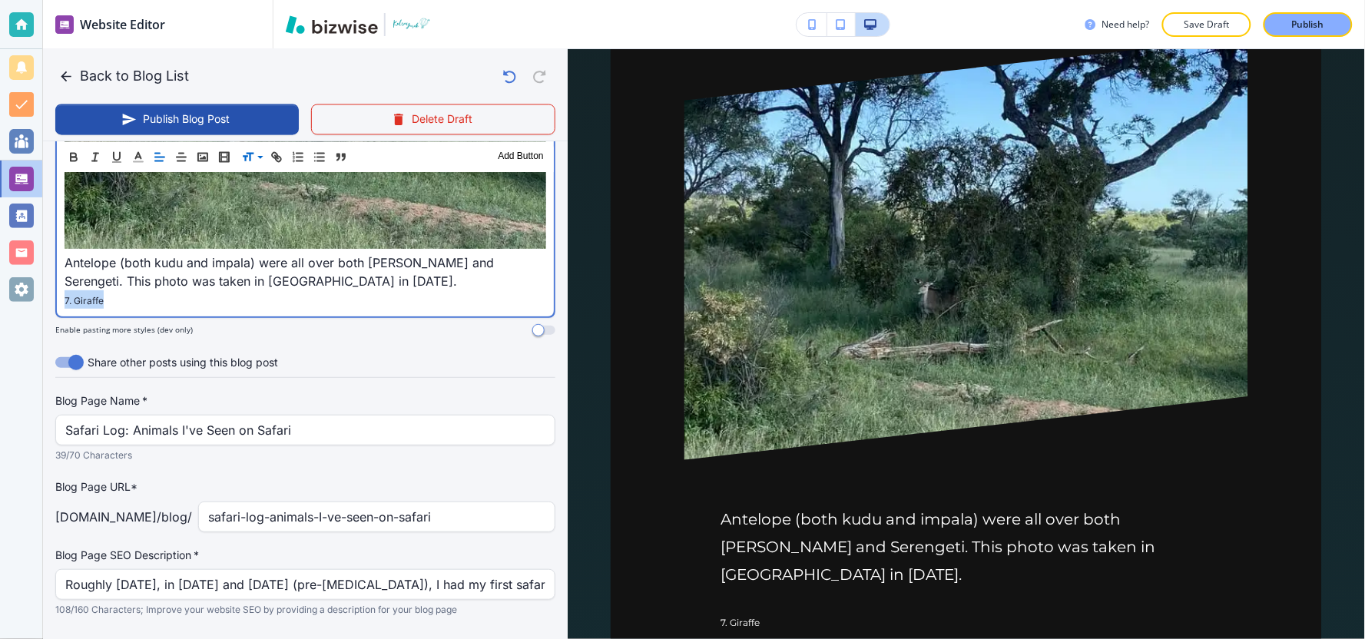
drag, startPoint x: 133, startPoint y: 265, endPoint x: 0, endPoint y: 263, distance: 132.9
click at [0, 263] on div "Website Editor Pages Edit, add, and delete pages or manage your page order Upda…" at bounding box center [682, 319] width 1365 height 639
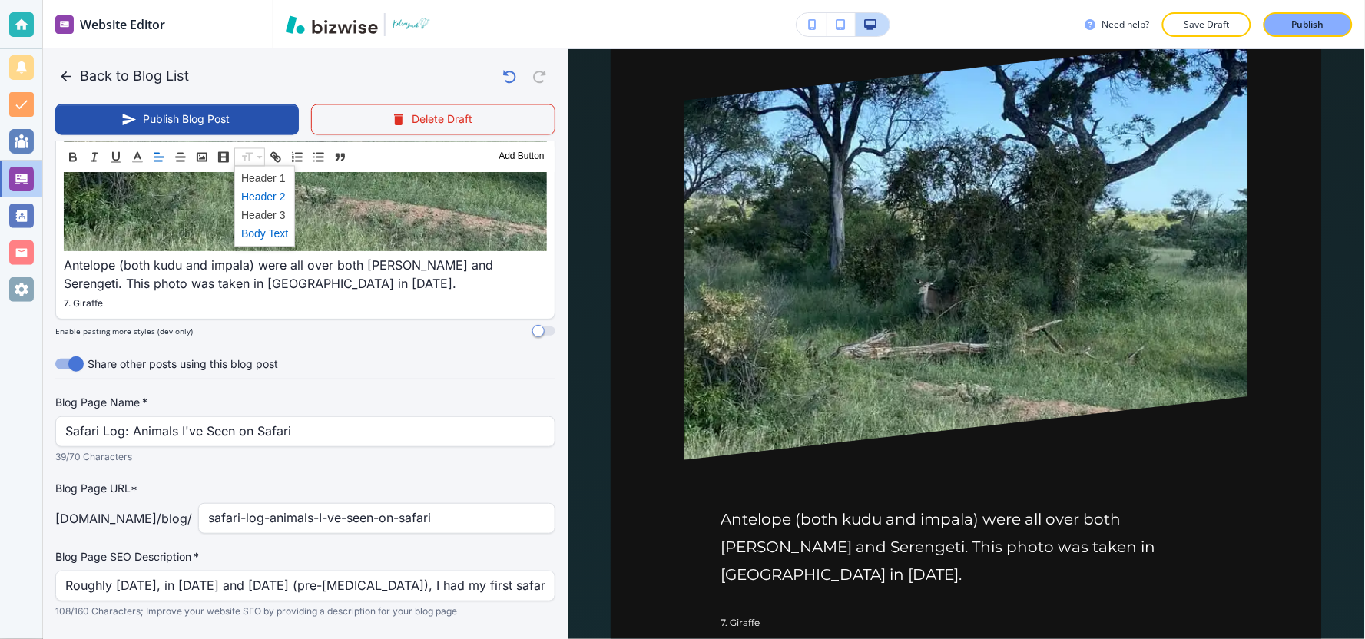
click at [269, 192] on span at bounding box center [264, 196] width 47 height 18
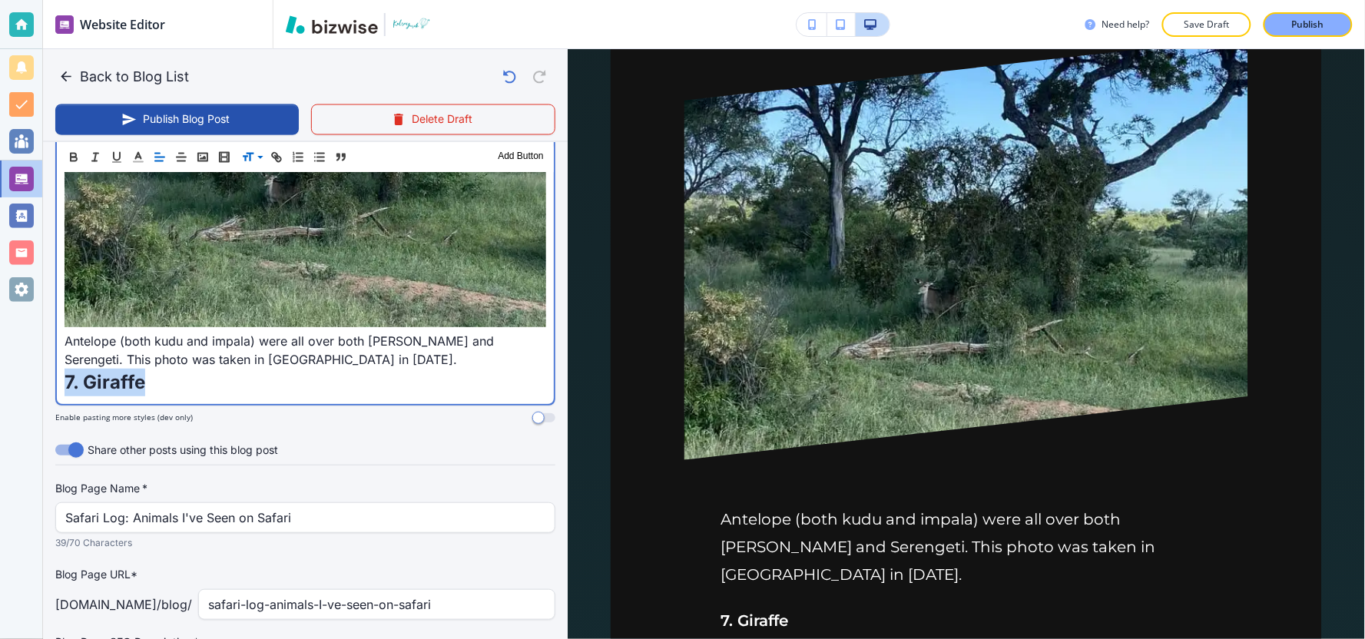
scroll to position [2485, 0]
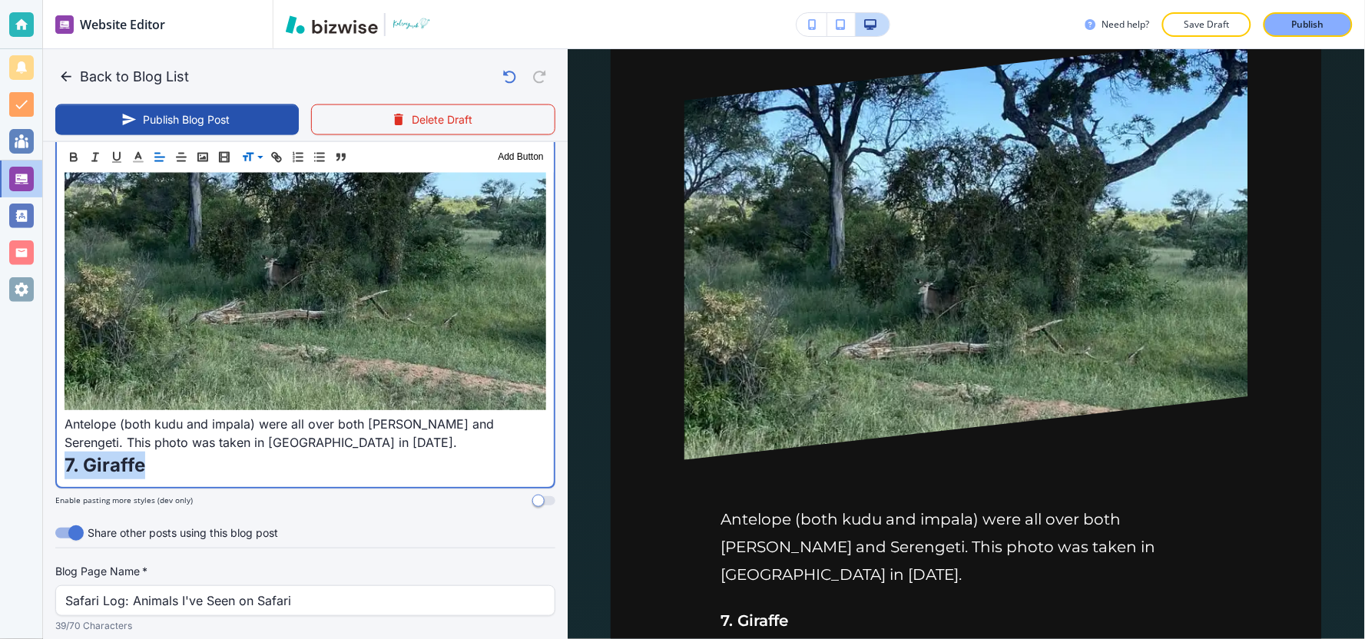
click at [193, 452] on p "7. Giraffe" at bounding box center [306, 466] width 482 height 28
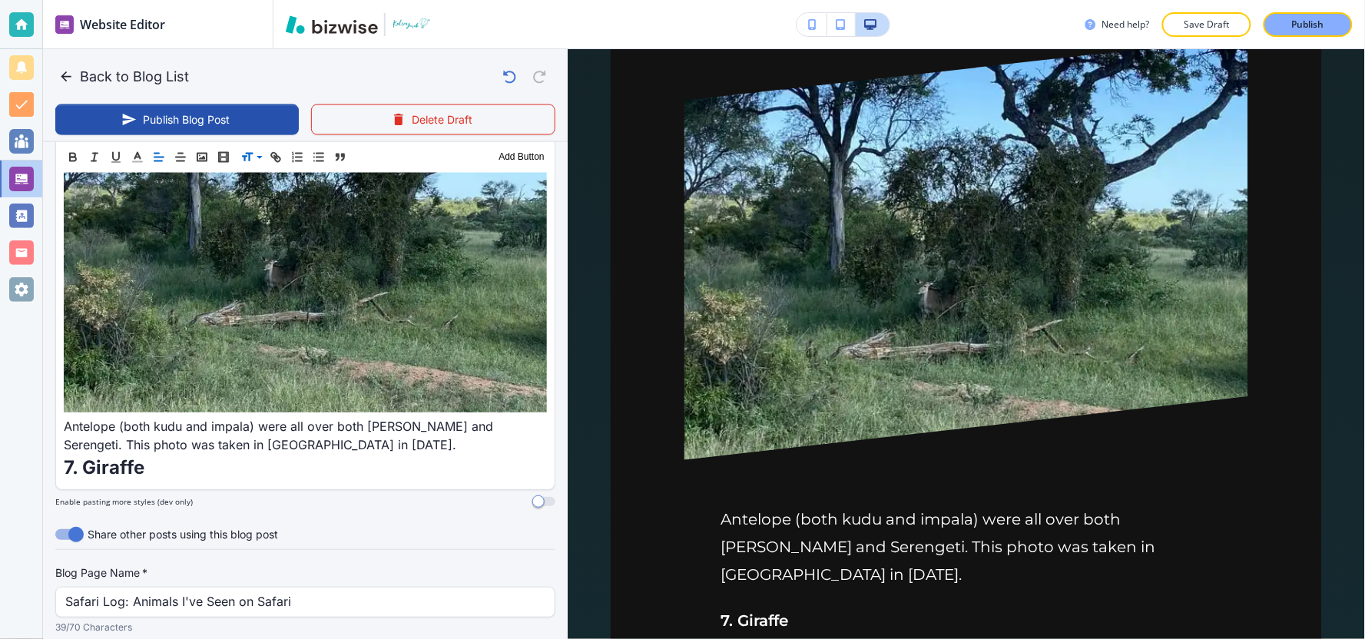
click at [197, 146] on div "Header 1 Header 2 Header 3 Body Text Add Button" at bounding box center [305, 156] width 499 height 31
click at [195, 159] on icon "button" at bounding box center [202, 157] width 14 height 14
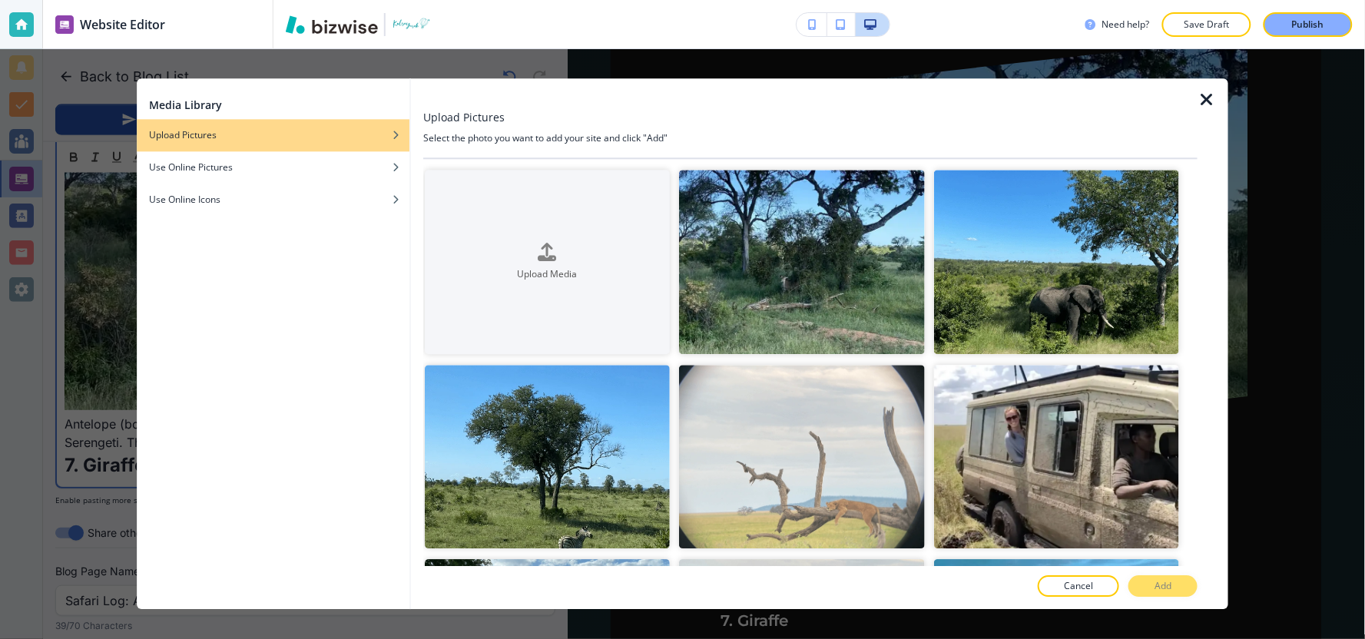
scroll to position [372, 0]
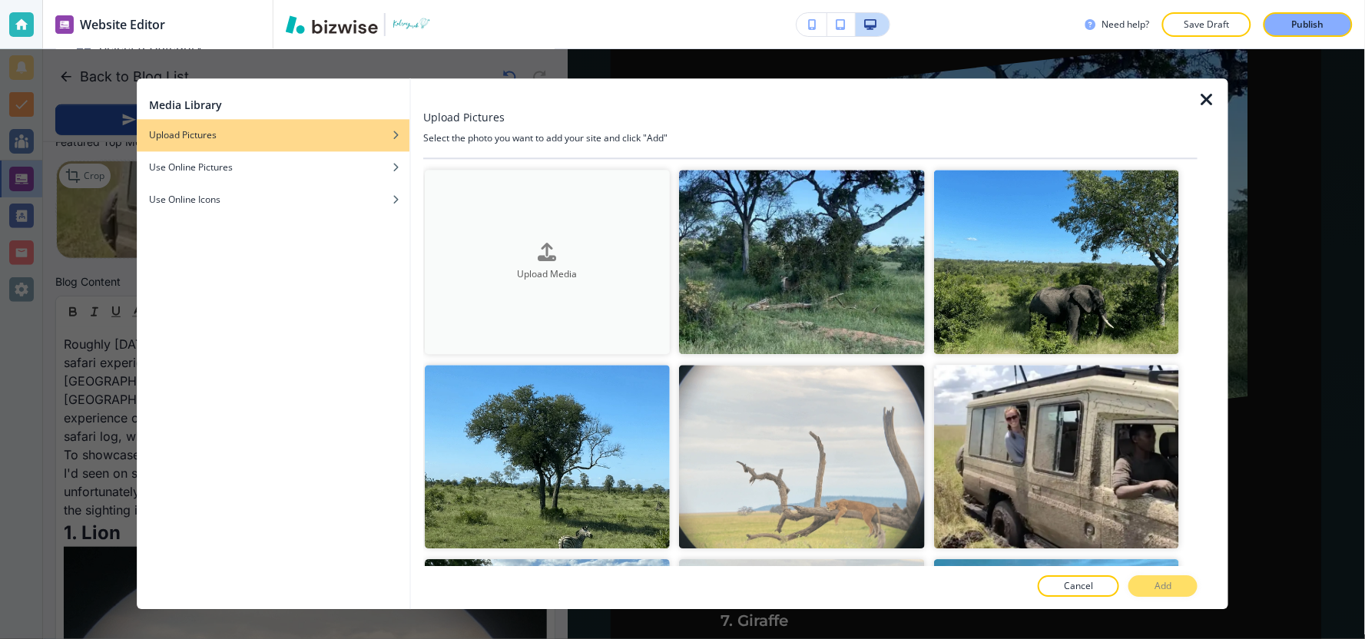
click at [578, 232] on button "Upload Media" at bounding box center [547, 262] width 245 height 184
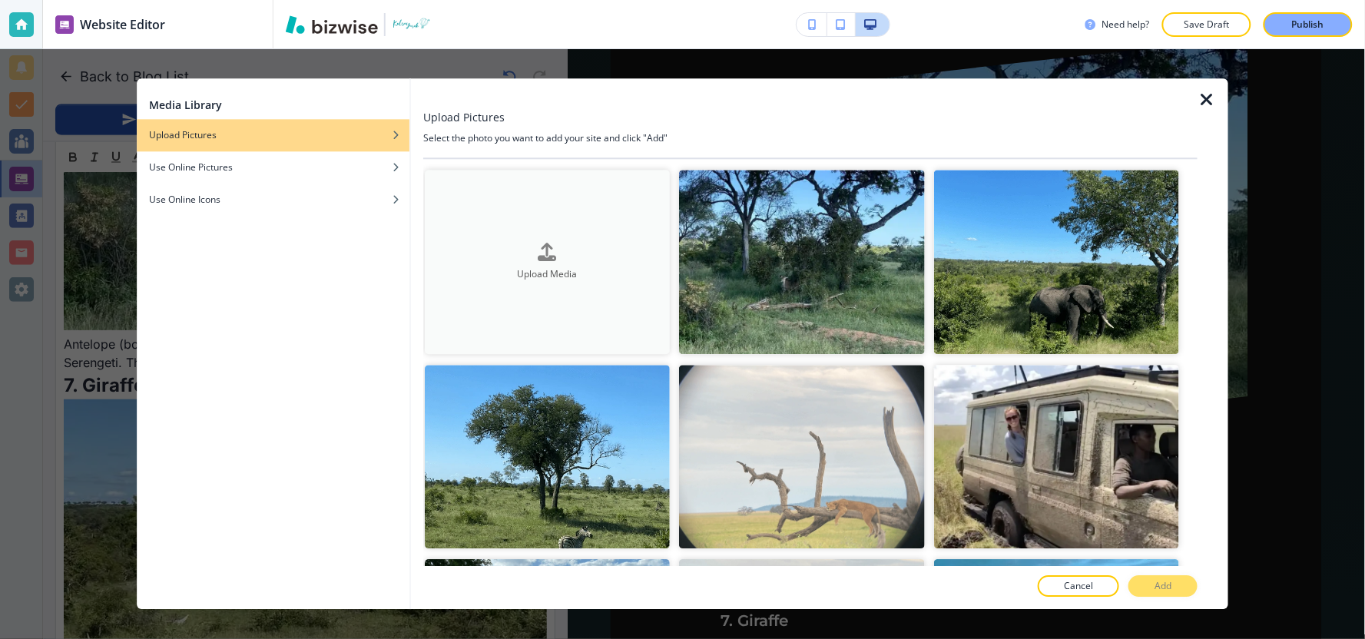
click at [608, 294] on button "Upload Media" at bounding box center [547, 262] width 245 height 184
click at [1197, 101] on div at bounding box center [810, 93] width 774 height 31
click at [1207, 97] on icon "button" at bounding box center [1206, 100] width 18 height 18
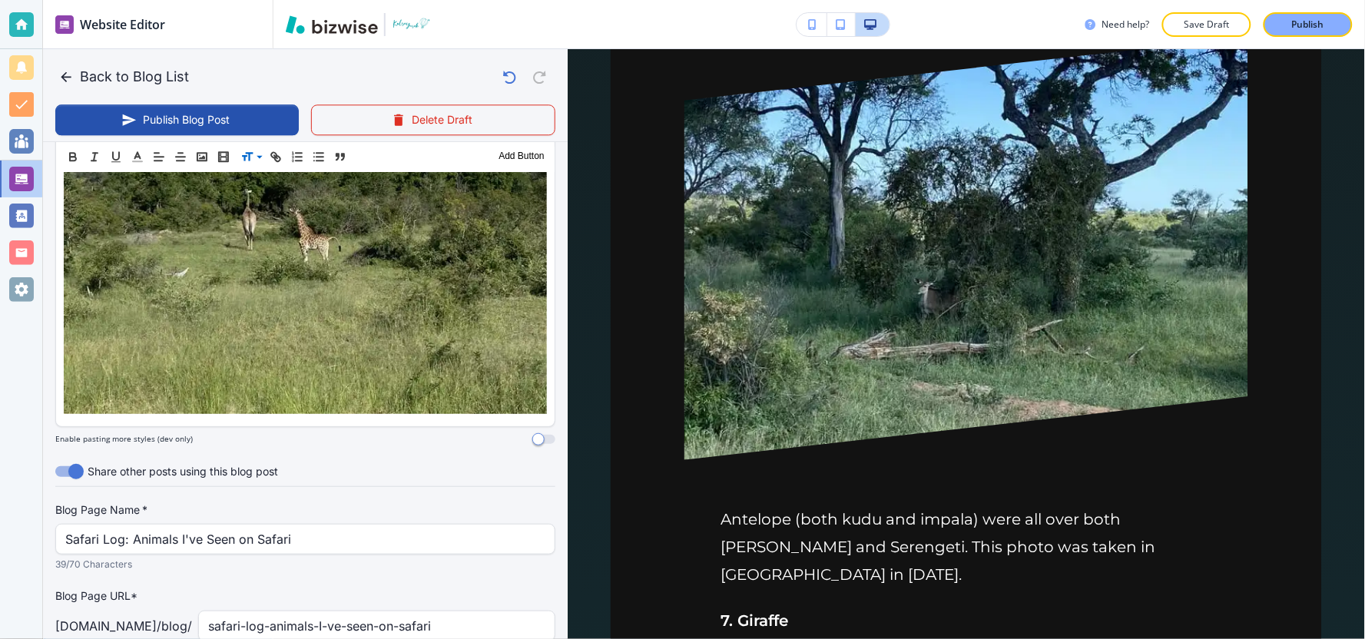
scroll to position [2843, 0]
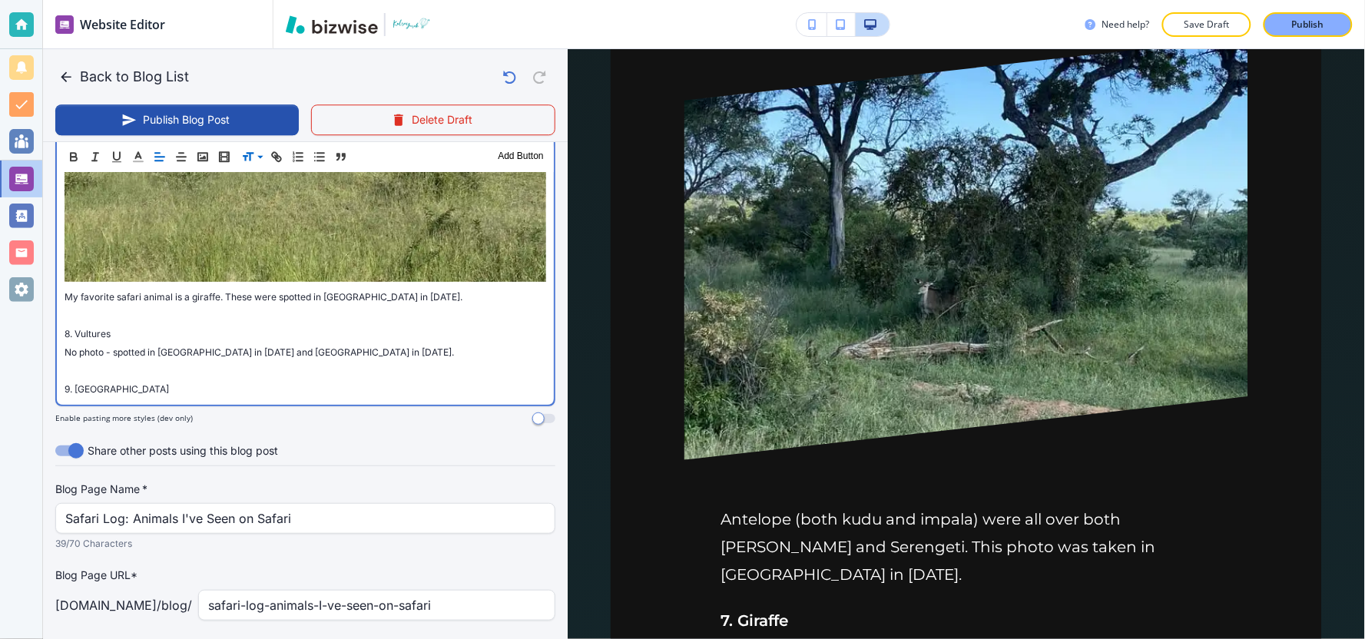
scroll to position [3017, 0]
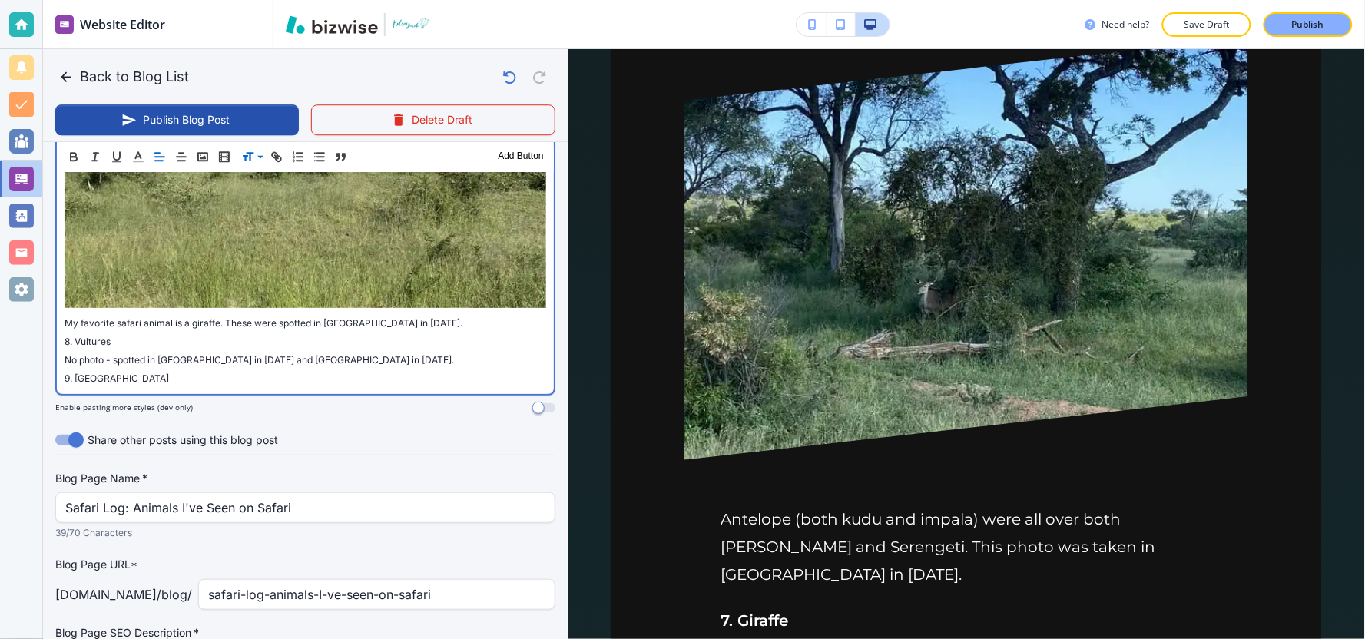
drag, startPoint x: 494, startPoint y: 280, endPoint x: 65, endPoint y: 269, distance: 428.7
click at [65, 269] on p "7. Giraffe My favorite safari animal is a giraffe. These were spotted in Kruger…" at bounding box center [306, 125] width 482 height 412
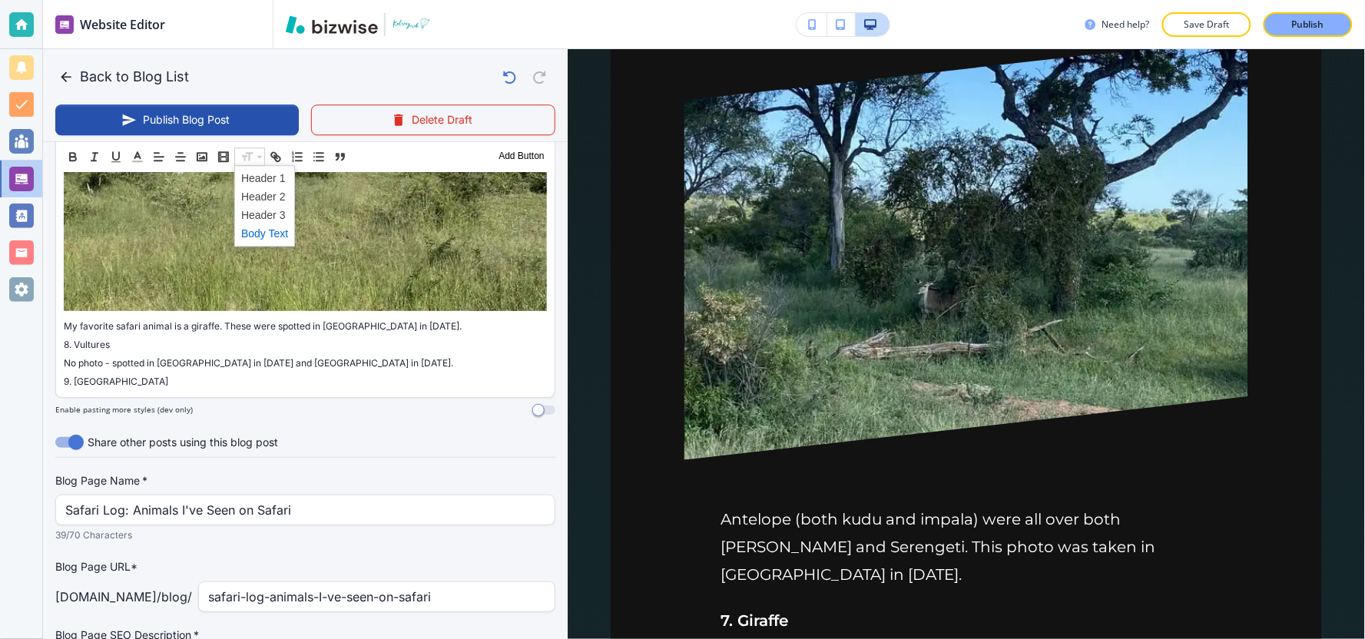
click at [257, 231] on span at bounding box center [264, 233] width 47 height 18
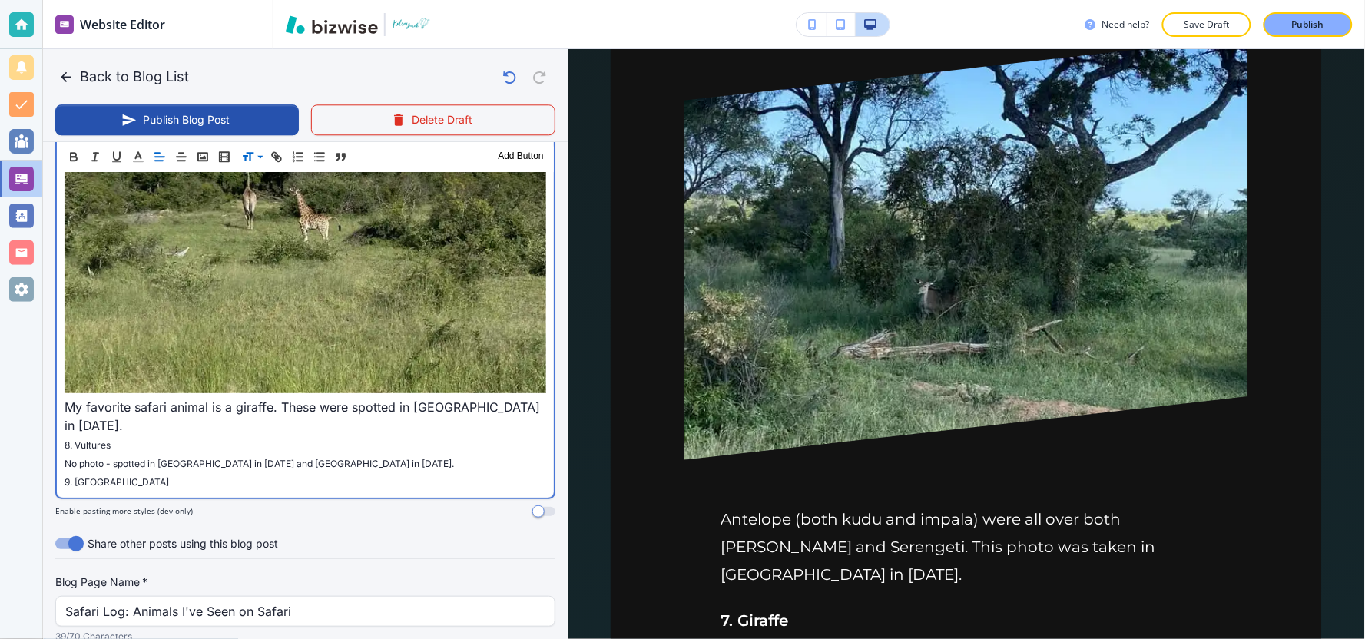
scroll to position [3105, 0]
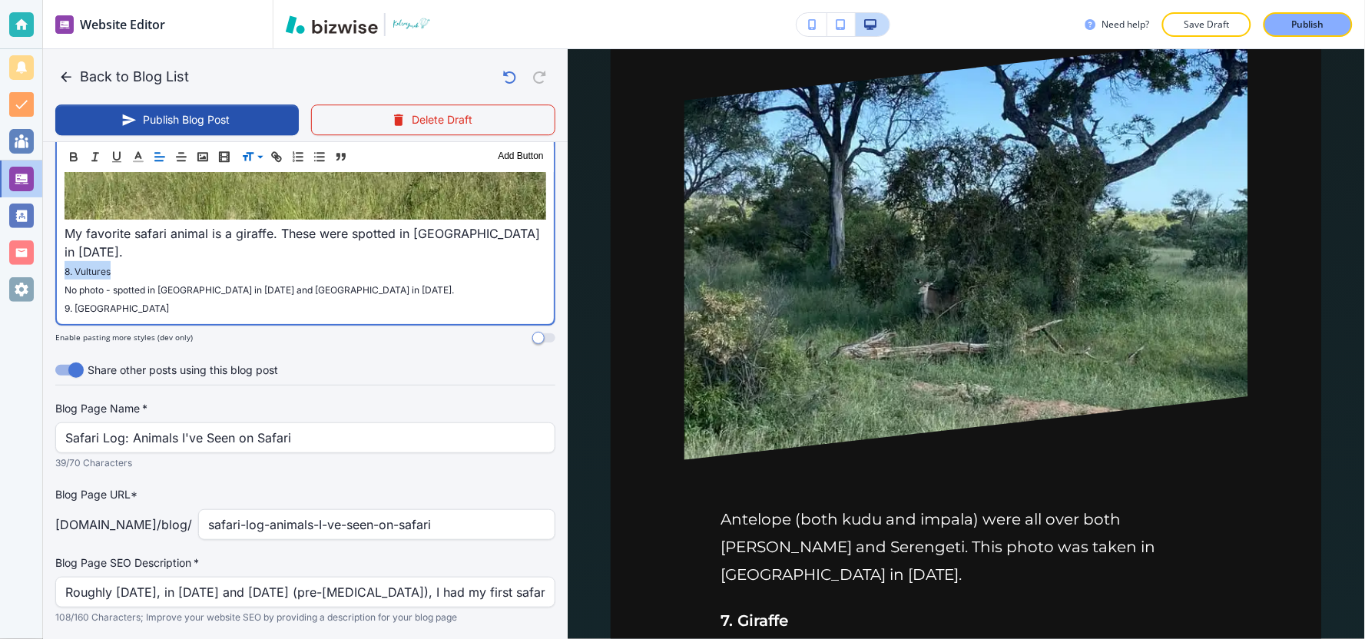
drag, startPoint x: 124, startPoint y: 225, endPoint x: 39, endPoint y: 229, distance: 84.6
click at [39, 229] on div "Website Editor Pages Edit, add, and delete pages or manage your page order Upda…" at bounding box center [682, 319] width 1365 height 639
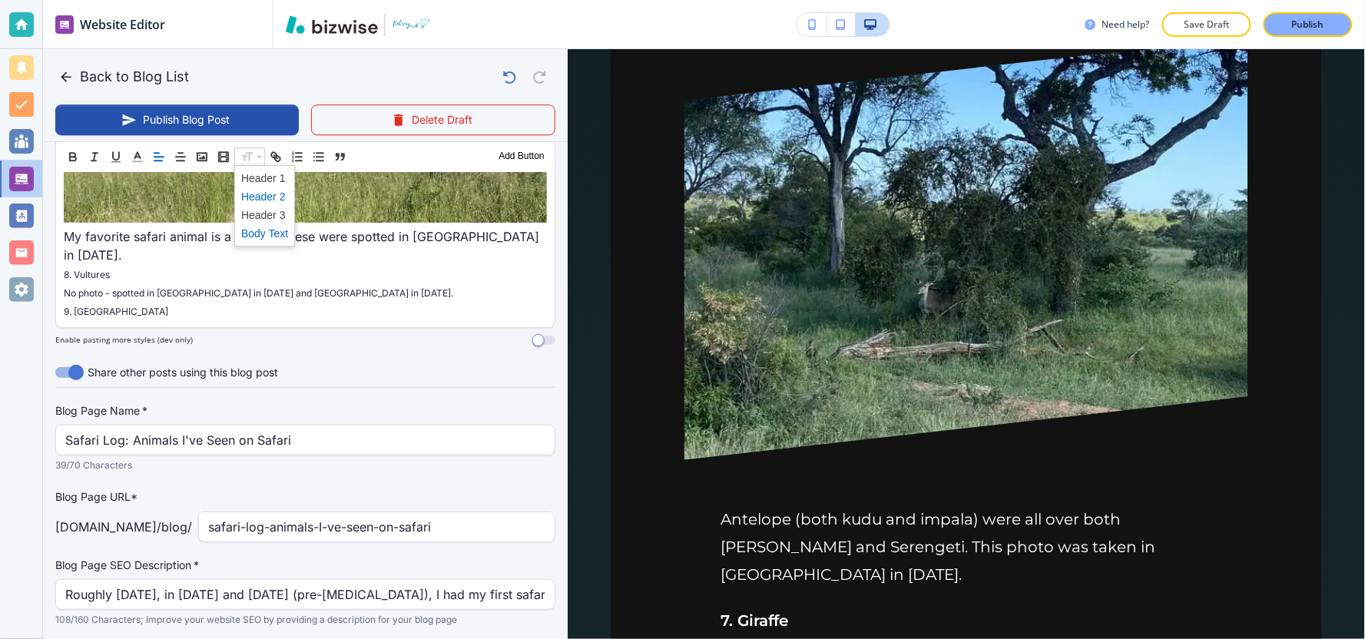
click at [257, 197] on span at bounding box center [264, 196] width 47 height 18
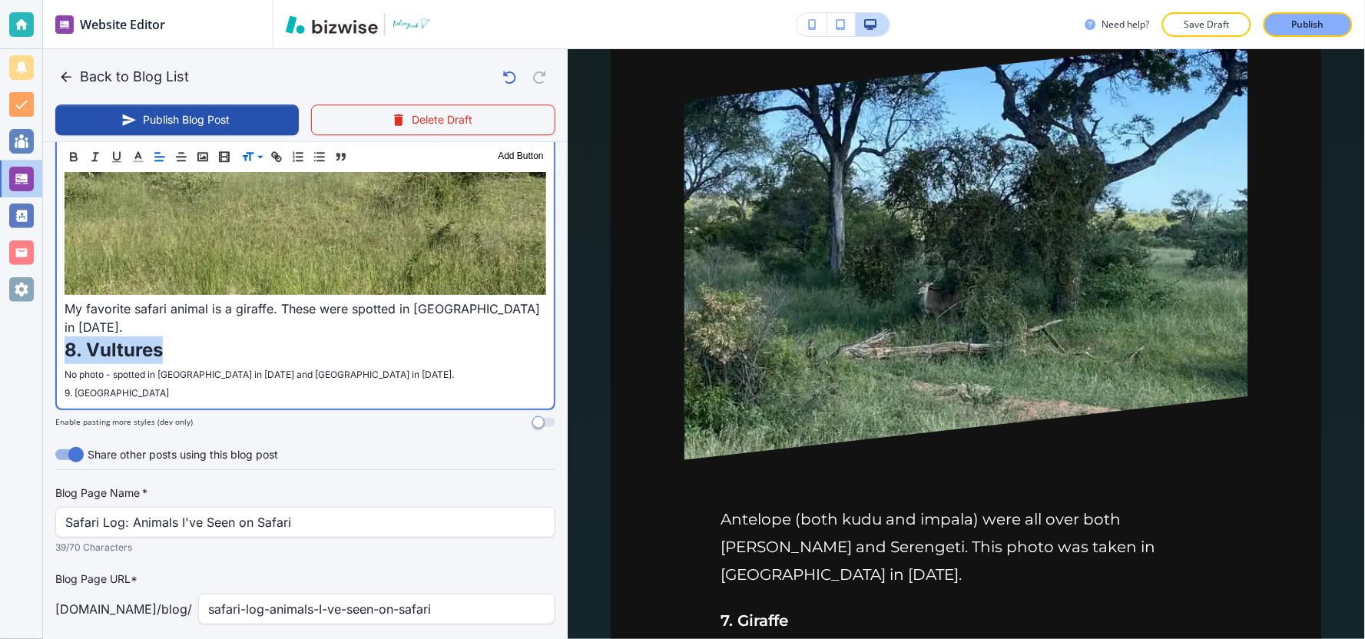
scroll to position [3029, 0]
drag, startPoint x: 521, startPoint y: 329, endPoint x: 54, endPoint y: 326, distance: 467.0
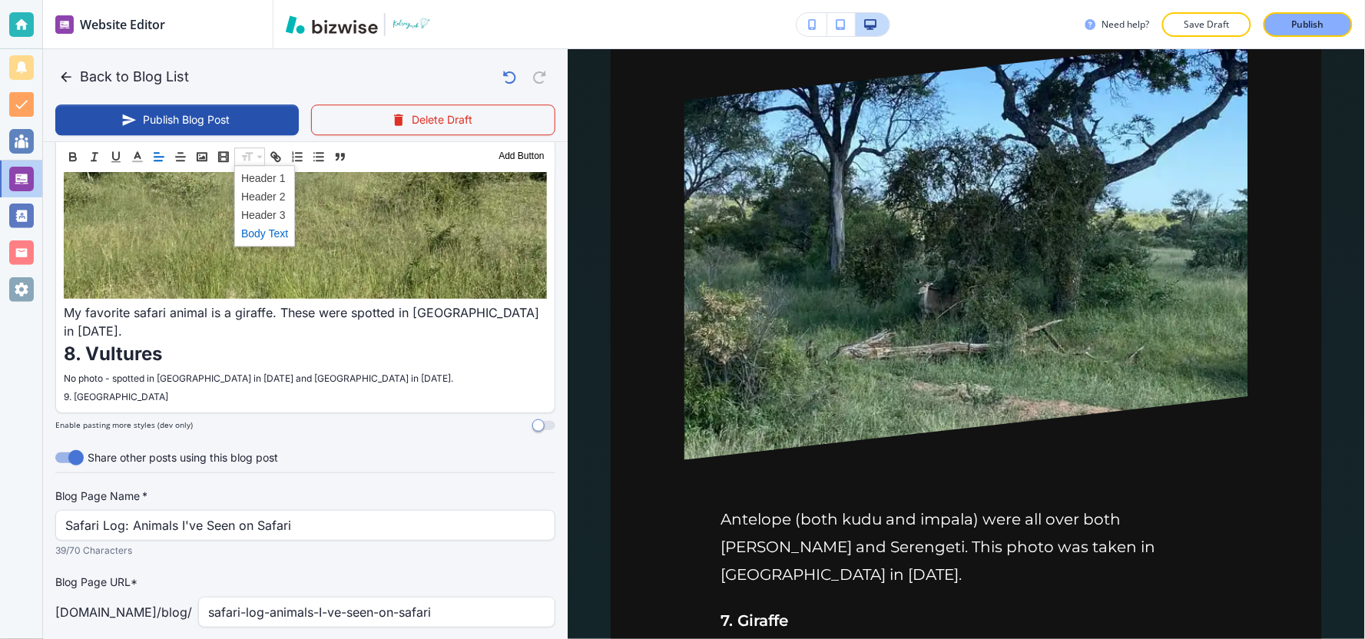
click at [253, 231] on span at bounding box center [264, 233] width 47 height 18
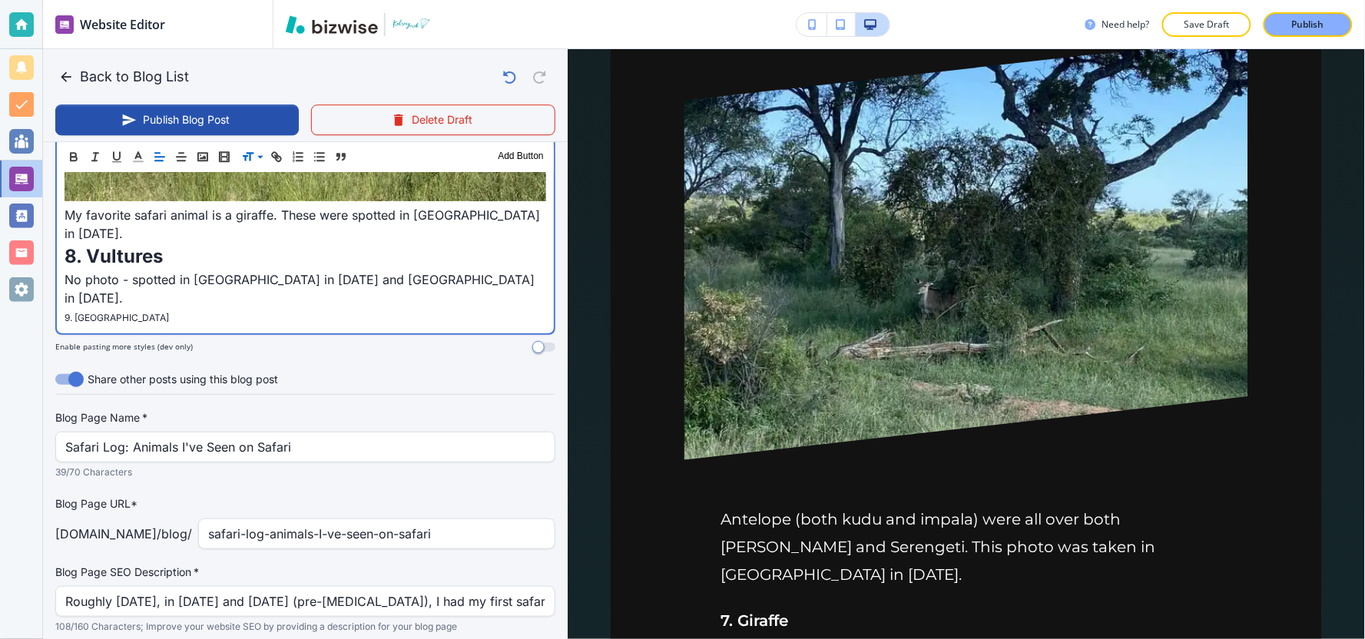
scroll to position [3134, 0]
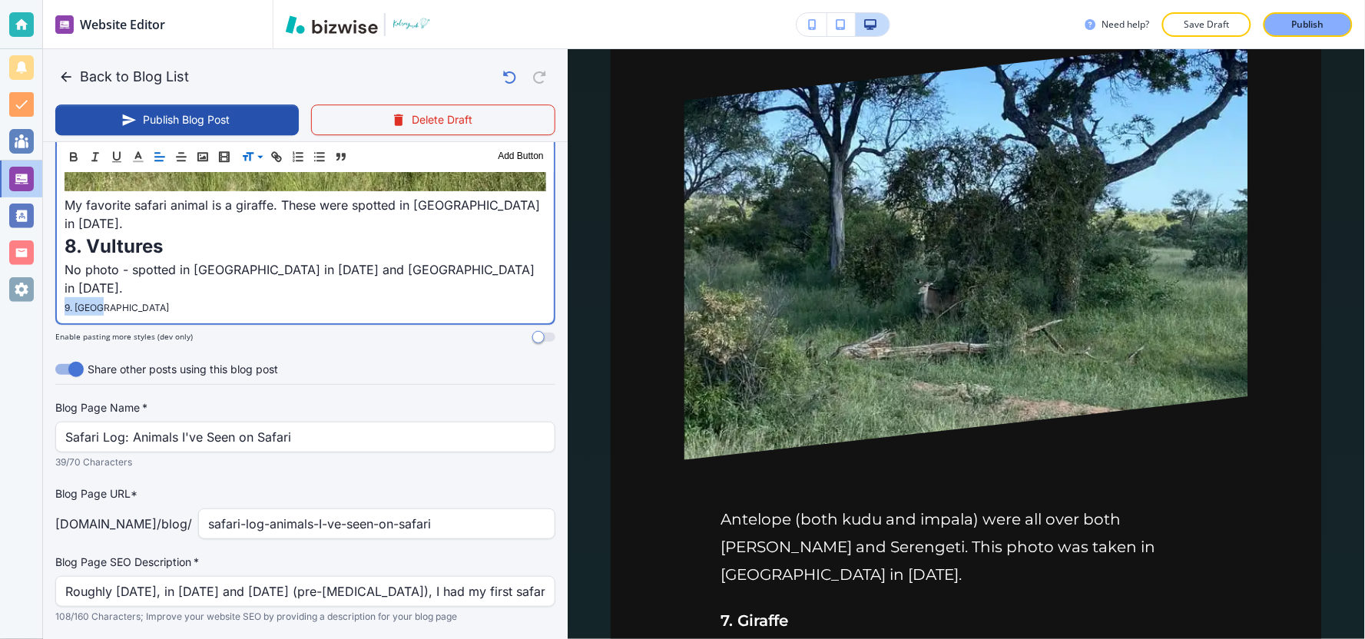
drag, startPoint x: 141, startPoint y: 264, endPoint x: 63, endPoint y: 271, distance: 77.9
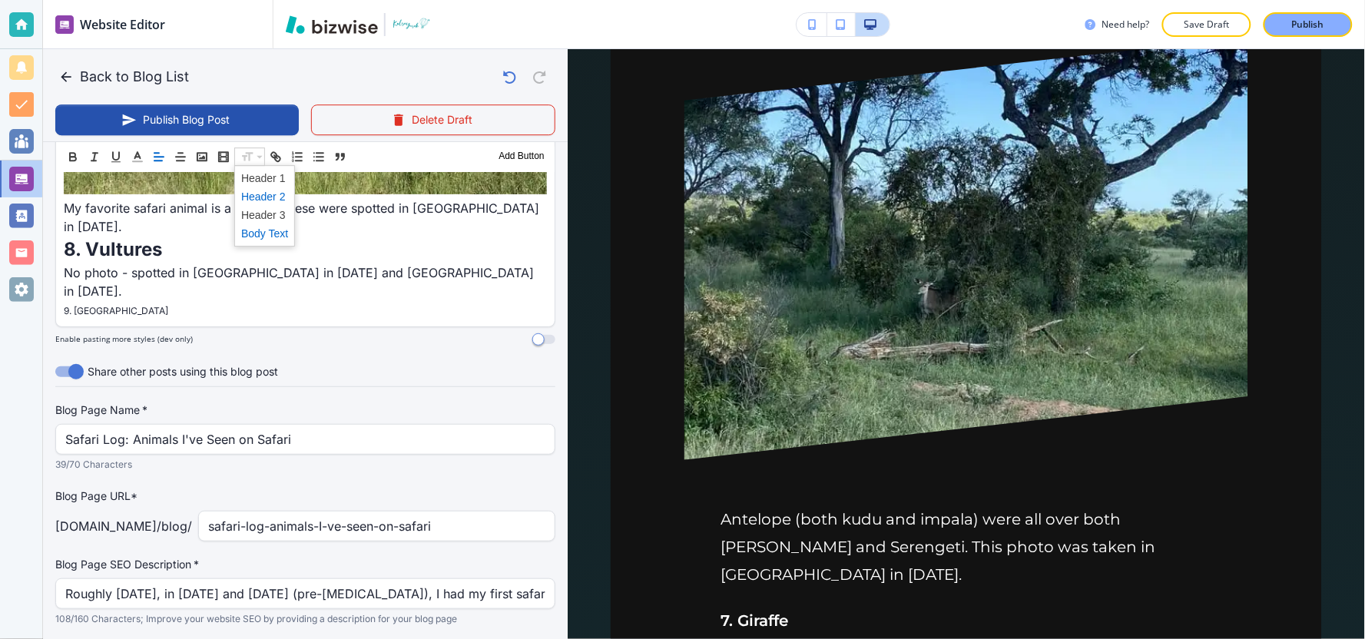
click at [273, 194] on span at bounding box center [264, 196] width 47 height 18
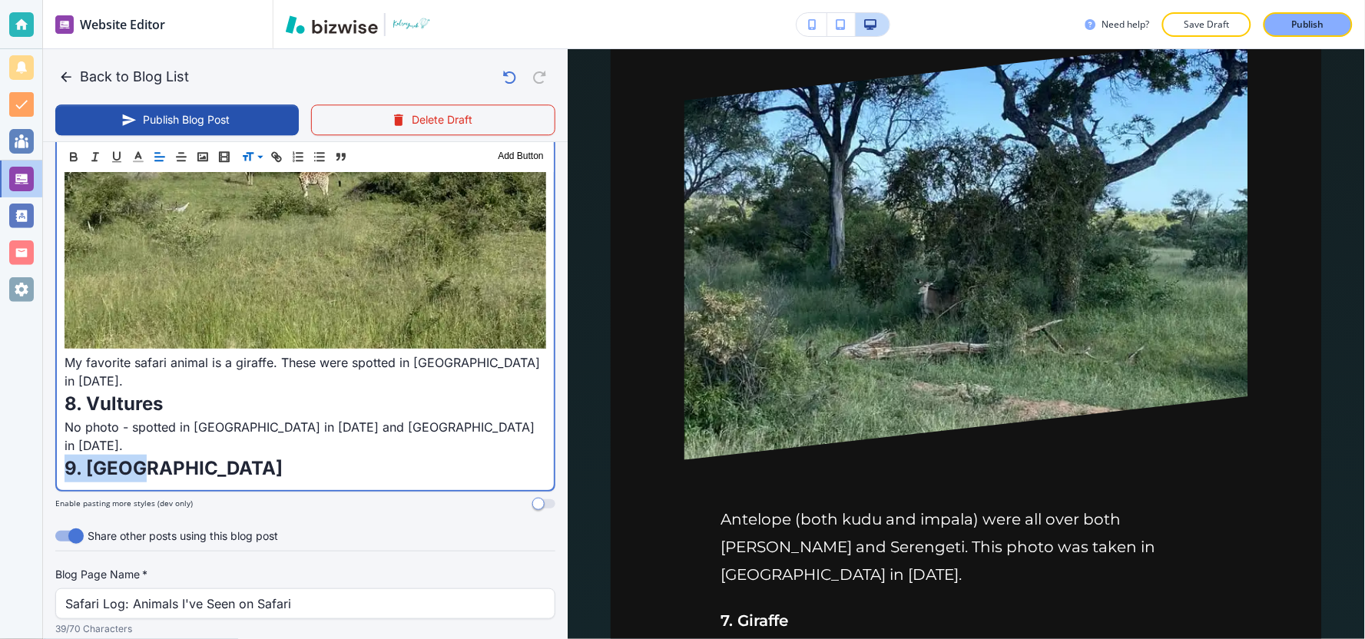
scroll to position [3142, 0]
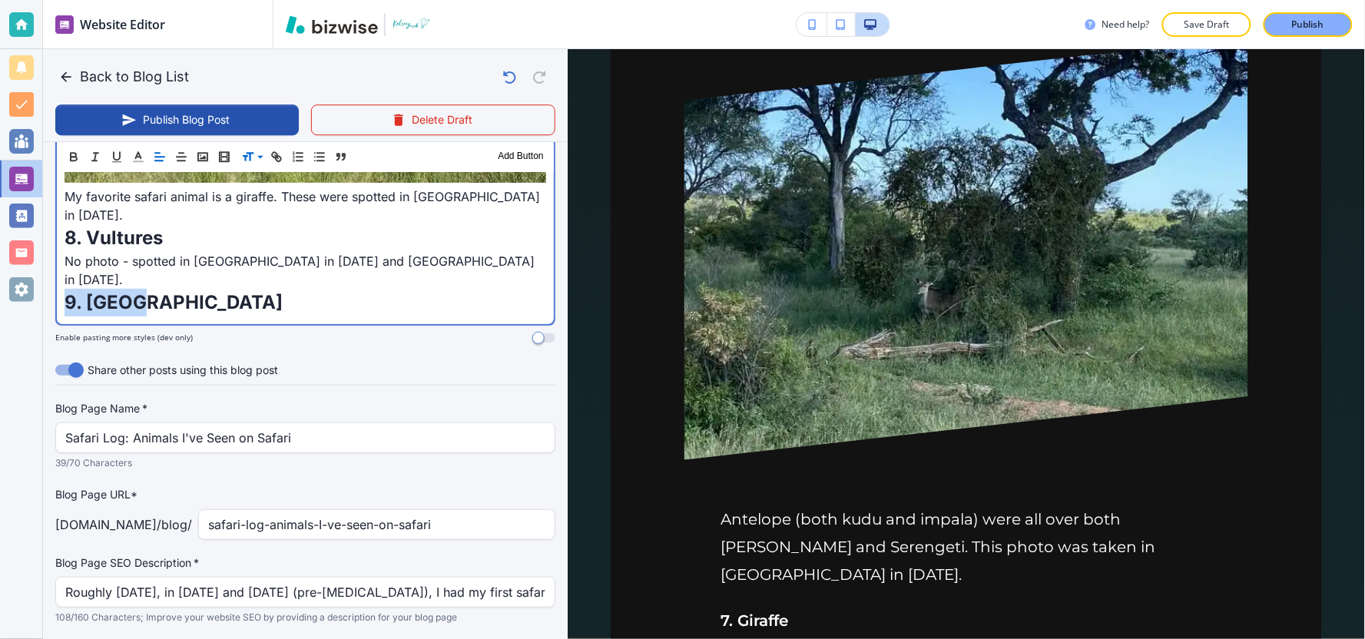
click at [196, 289] on p "9. Rhino" at bounding box center [306, 303] width 482 height 28
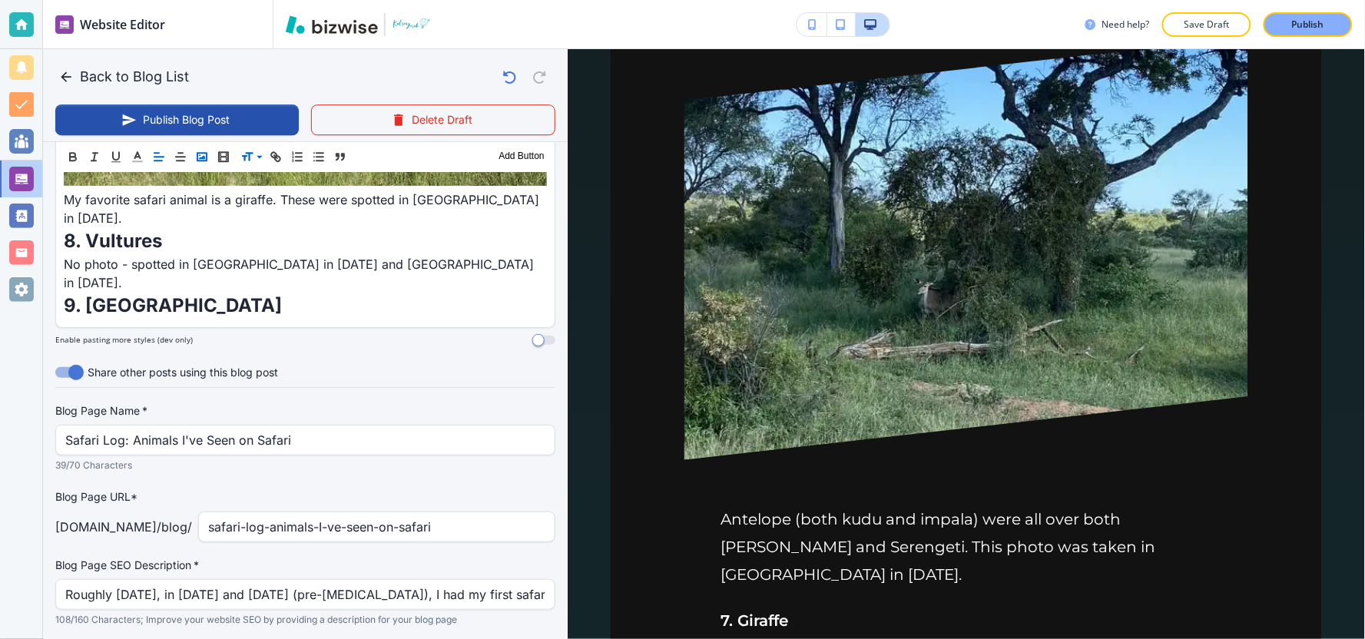
click at [201, 156] on icon "button" at bounding box center [202, 157] width 14 height 14
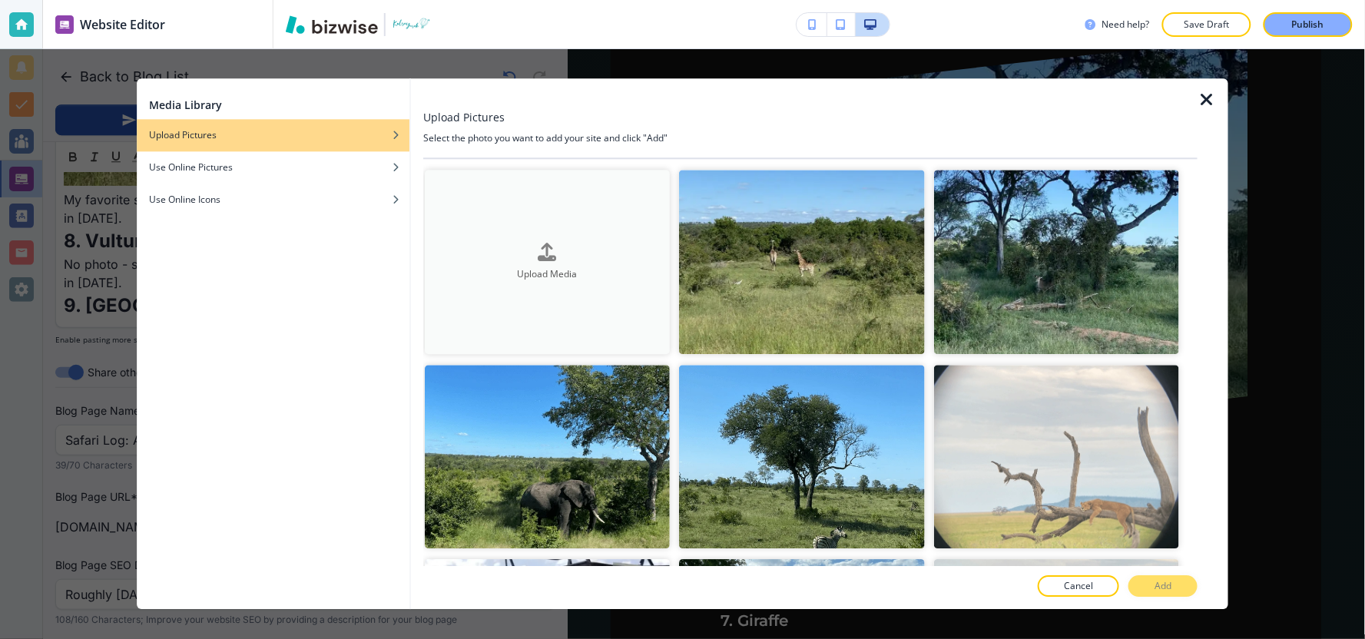
click at [577, 227] on button "Upload Media" at bounding box center [547, 262] width 245 height 184
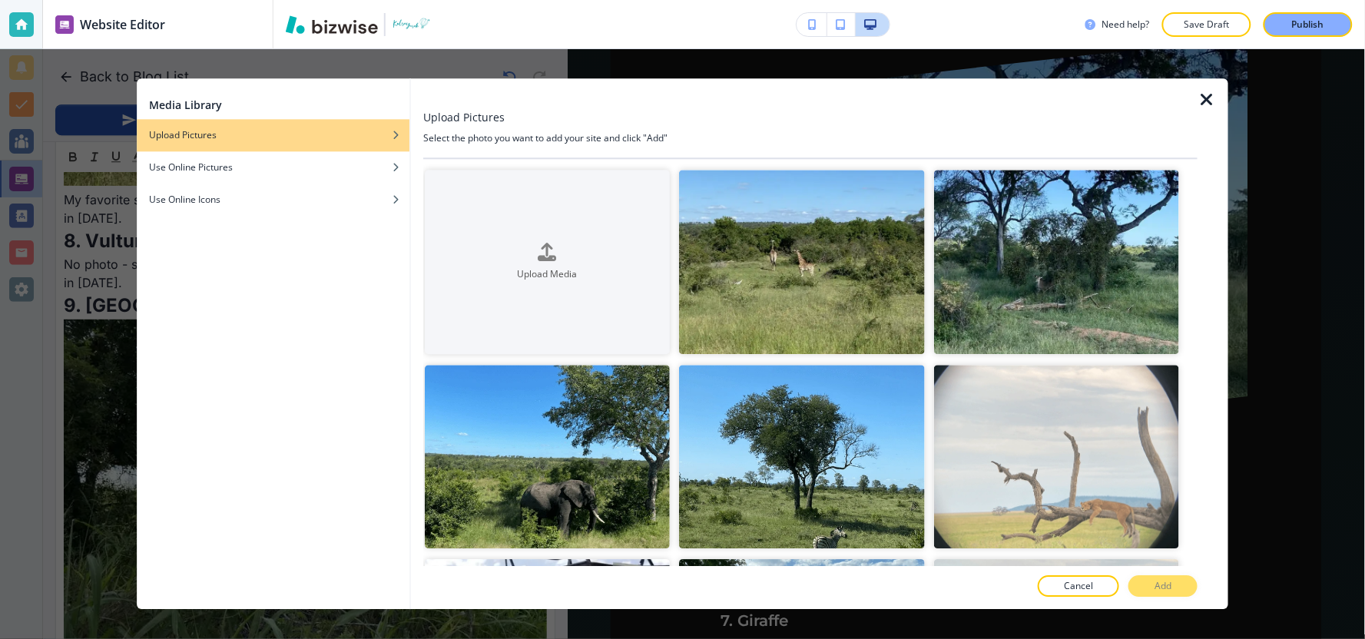
click at [1207, 96] on icon "button" at bounding box center [1206, 100] width 18 height 18
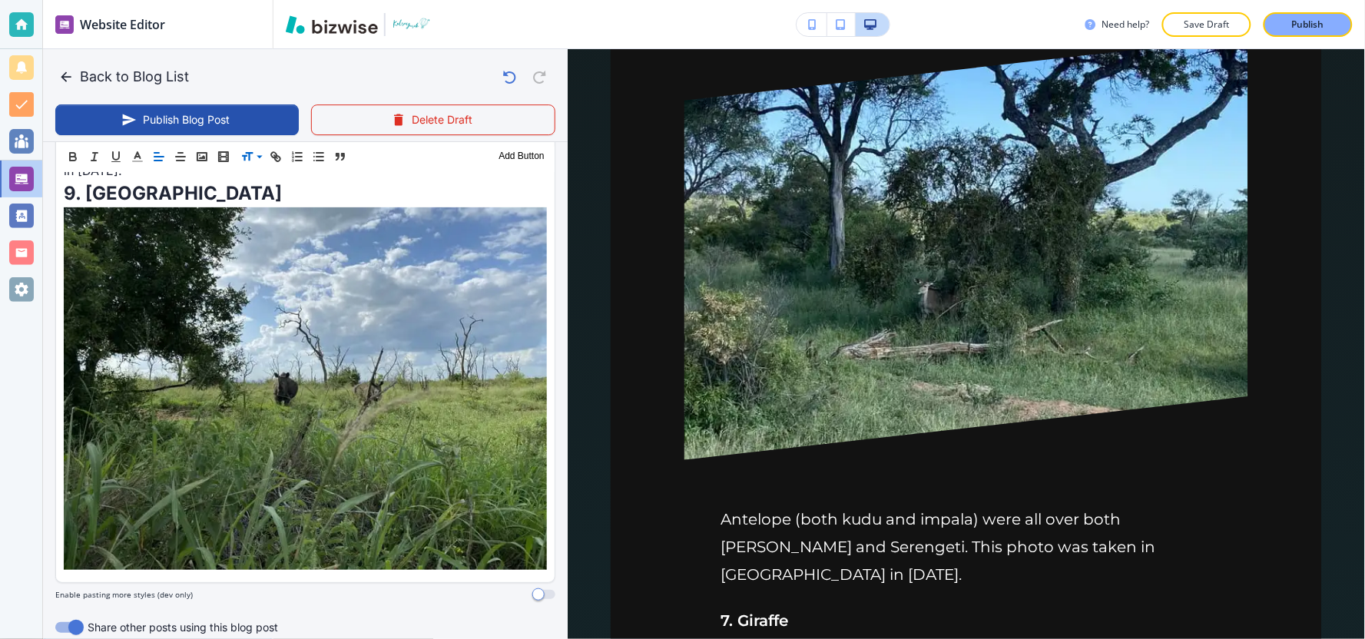
scroll to position [3313, 0]
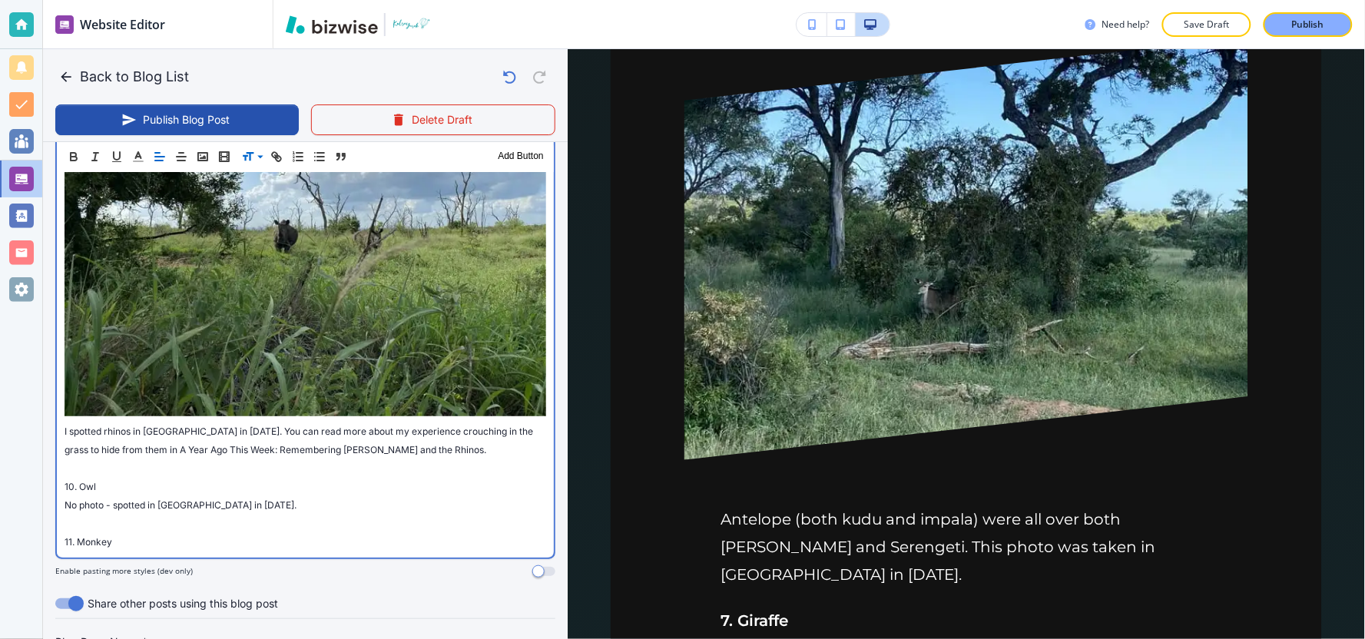
scroll to position [3529, 0]
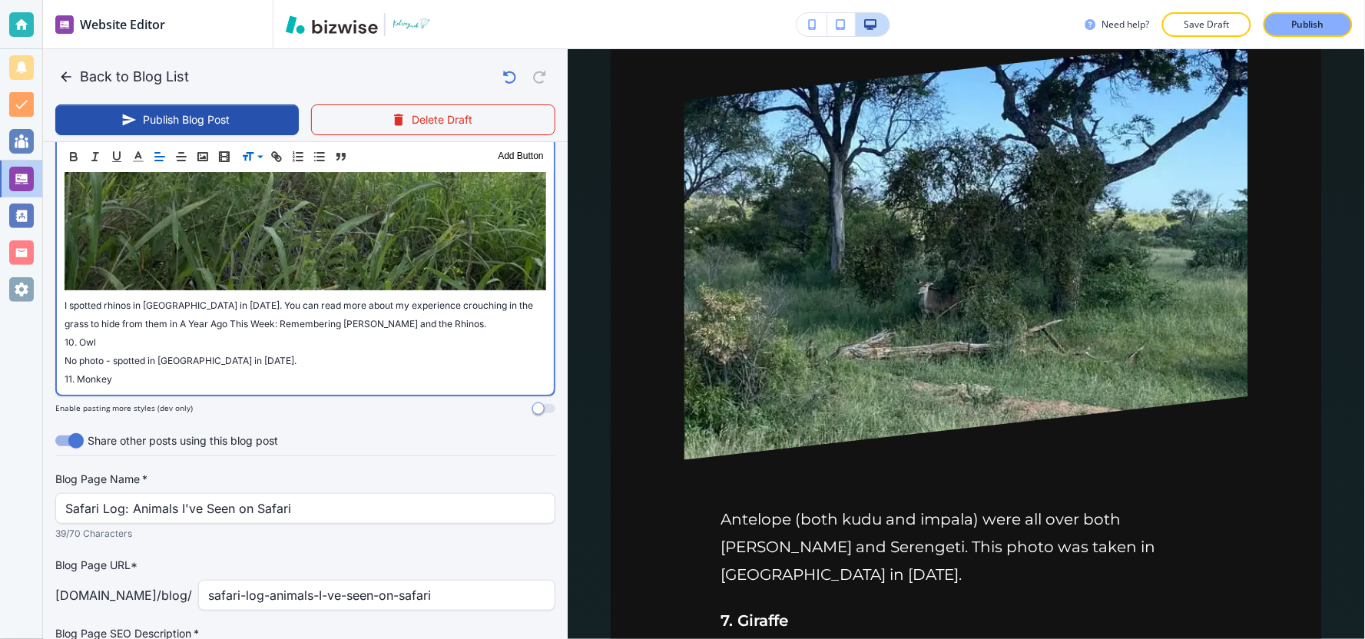
drag, startPoint x: 528, startPoint y: 267, endPoint x: 59, endPoint y: 250, distance: 469.6
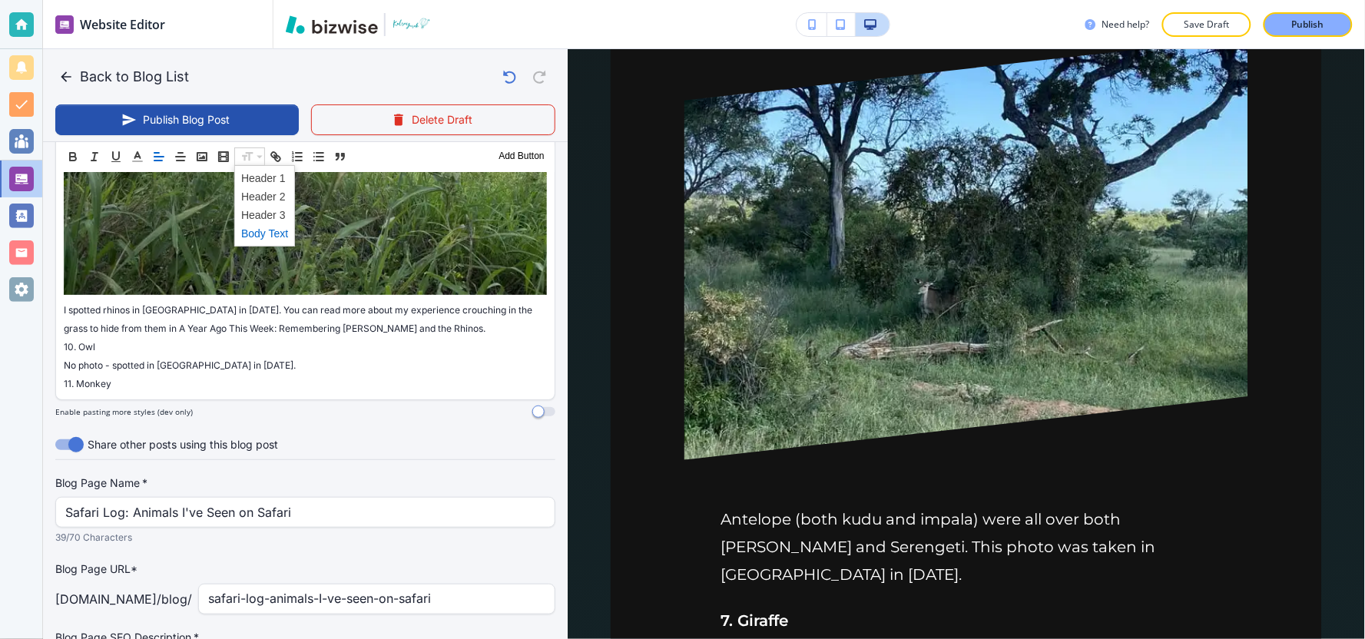
click at [253, 231] on span at bounding box center [264, 233] width 47 height 18
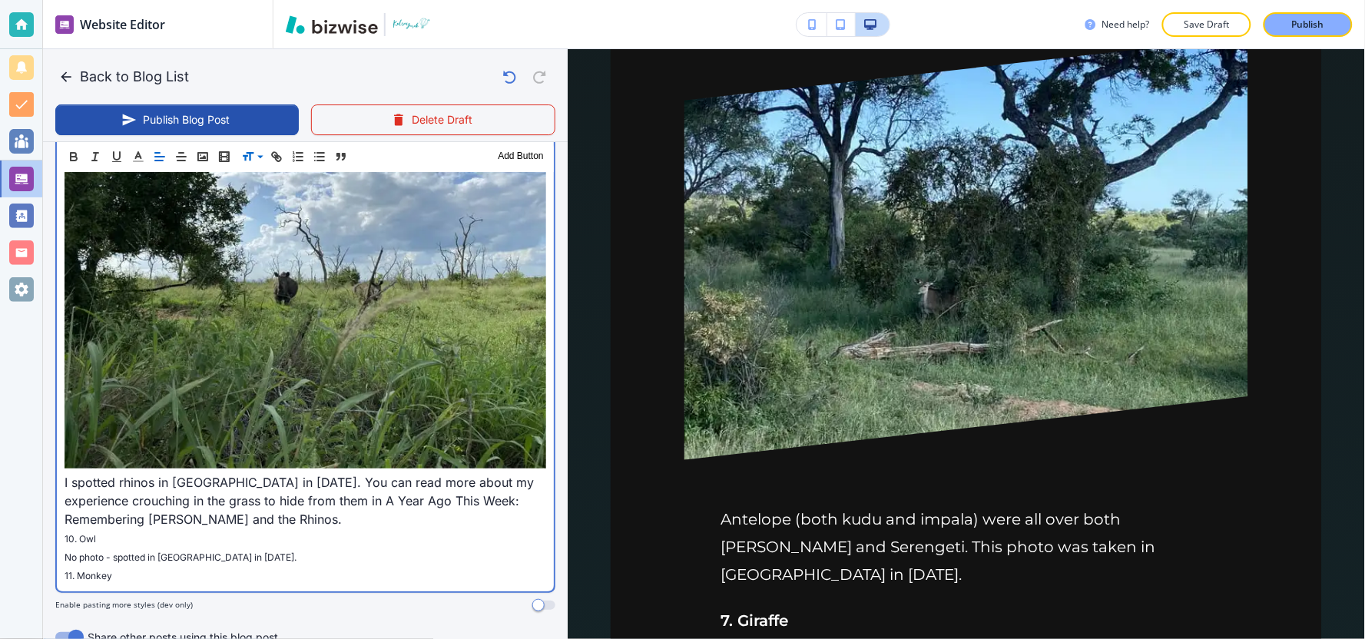
scroll to position [3444, 0]
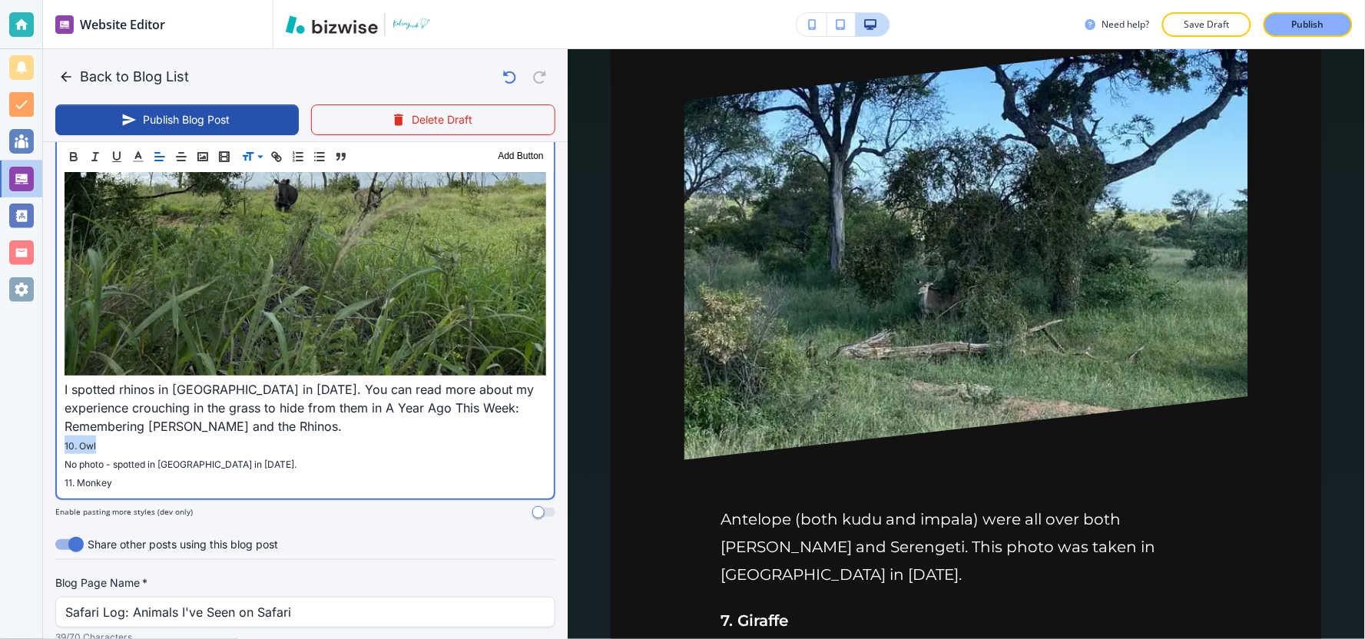
drag, startPoint x: 97, startPoint y: 394, endPoint x: 54, endPoint y: 398, distance: 43.2
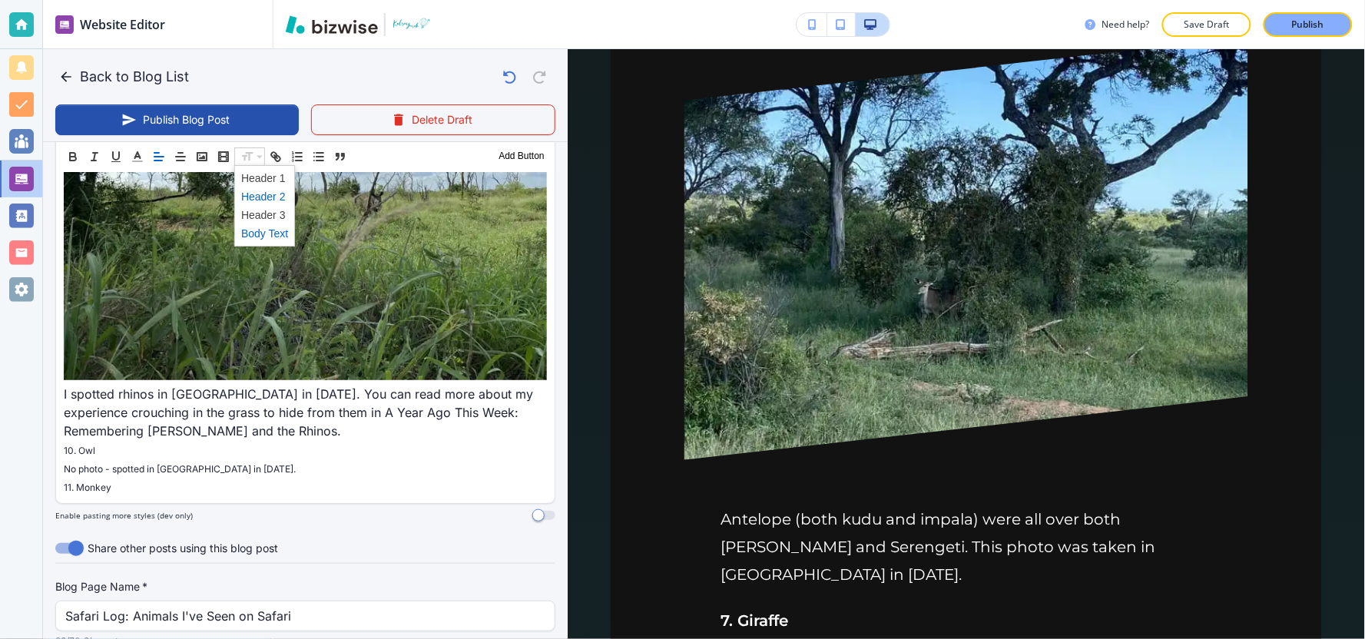
click at [264, 197] on span at bounding box center [264, 196] width 47 height 18
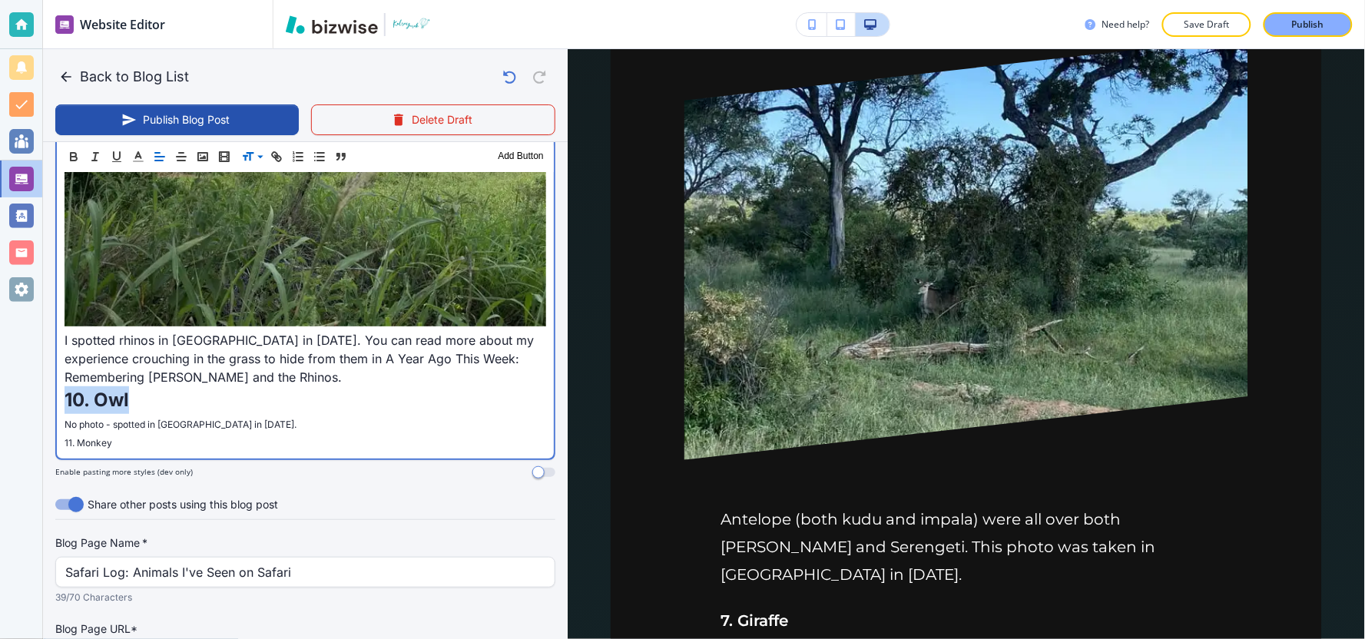
scroll to position [3620, 0]
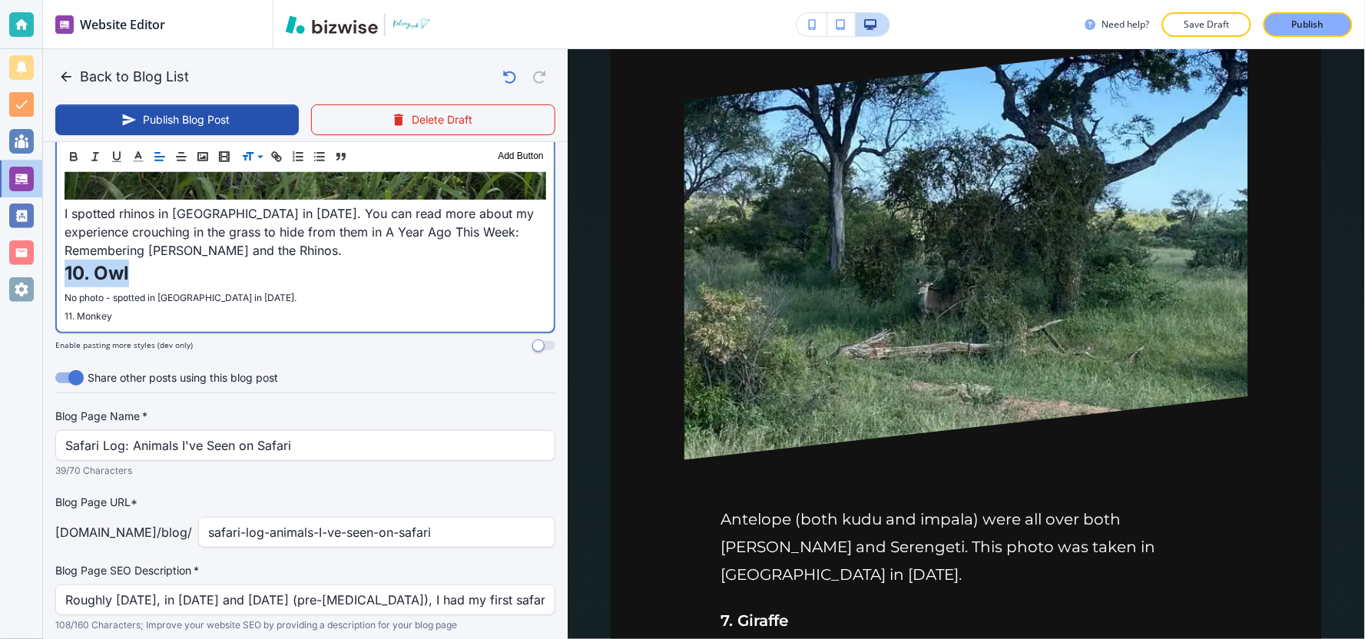
drag, startPoint x: 329, startPoint y: 240, endPoint x: 62, endPoint y: 237, distance: 266.6
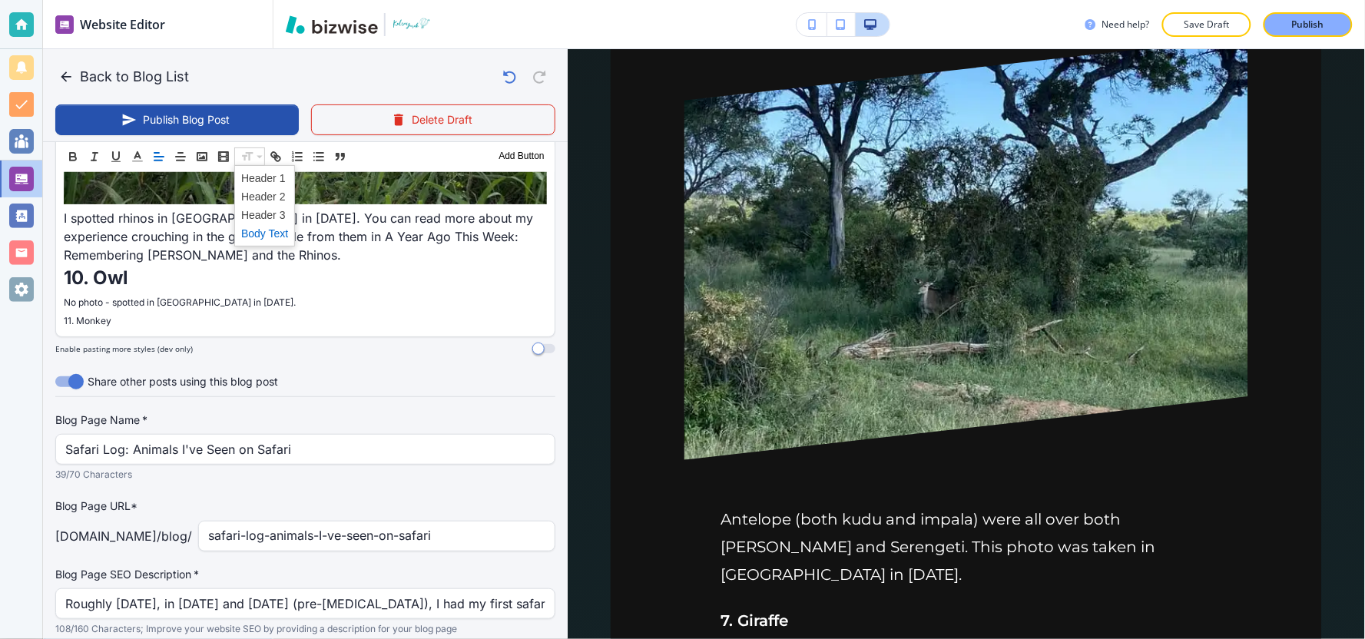
click at [280, 234] on span at bounding box center [264, 233] width 47 height 18
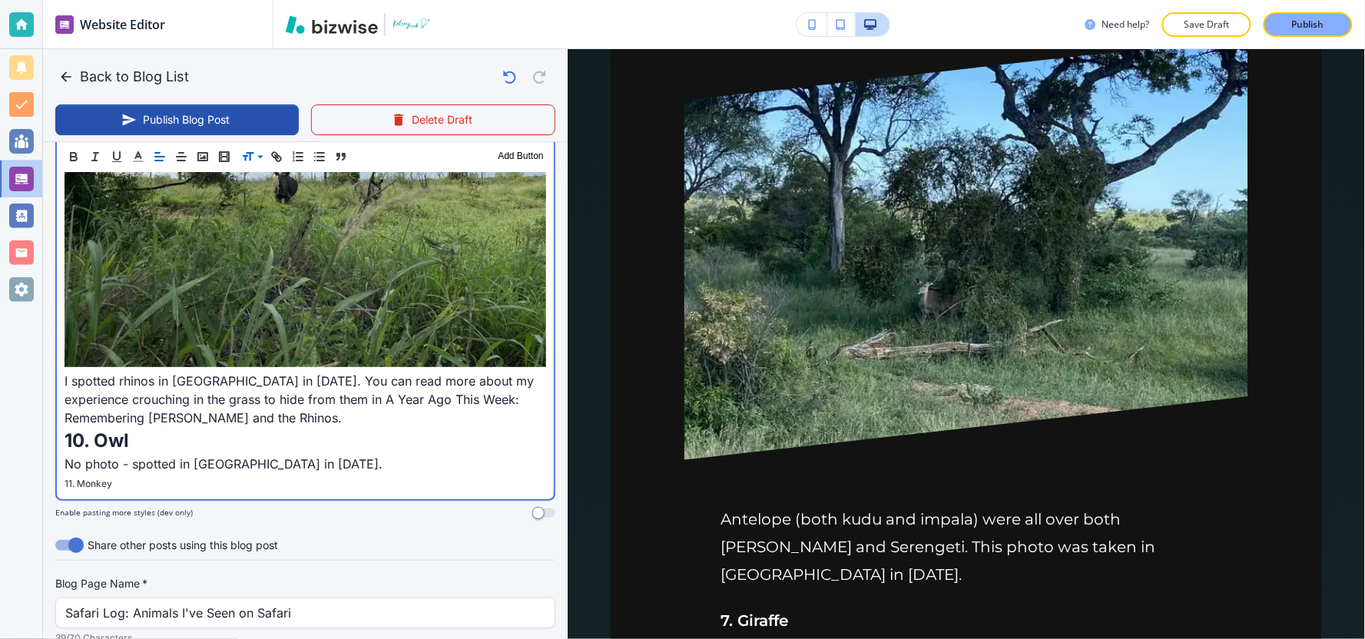
scroll to position [3450, 0]
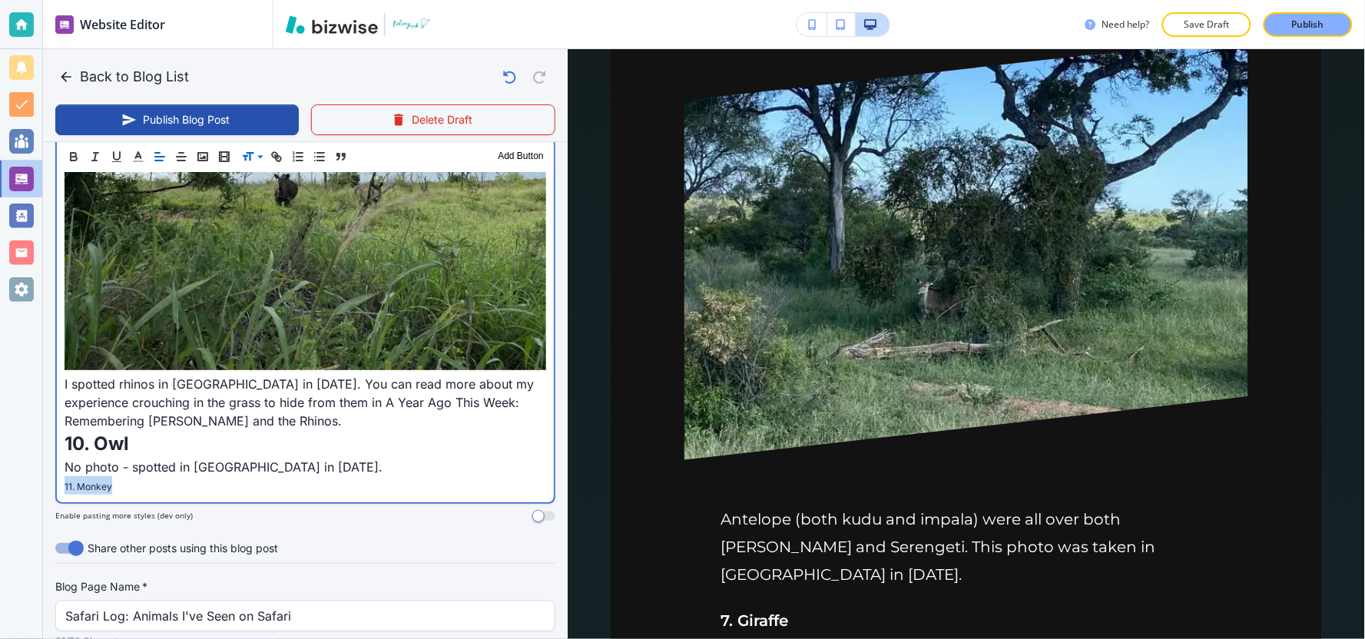
drag, startPoint x: 140, startPoint y: 438, endPoint x: 112, endPoint y: 379, distance: 65.3
click at [17, 439] on div "Website Editor Pages Edit, add, and delete pages or manage your page order Upda…" at bounding box center [682, 319] width 1365 height 639
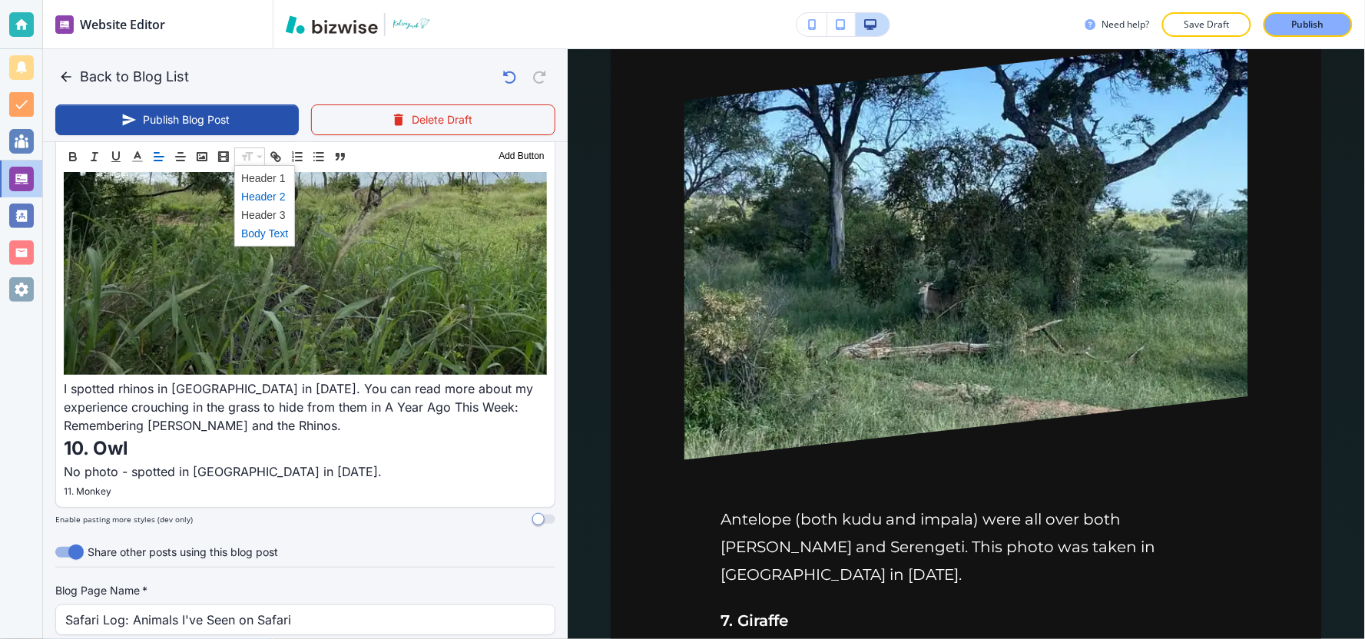
click at [263, 194] on span at bounding box center [264, 196] width 47 height 18
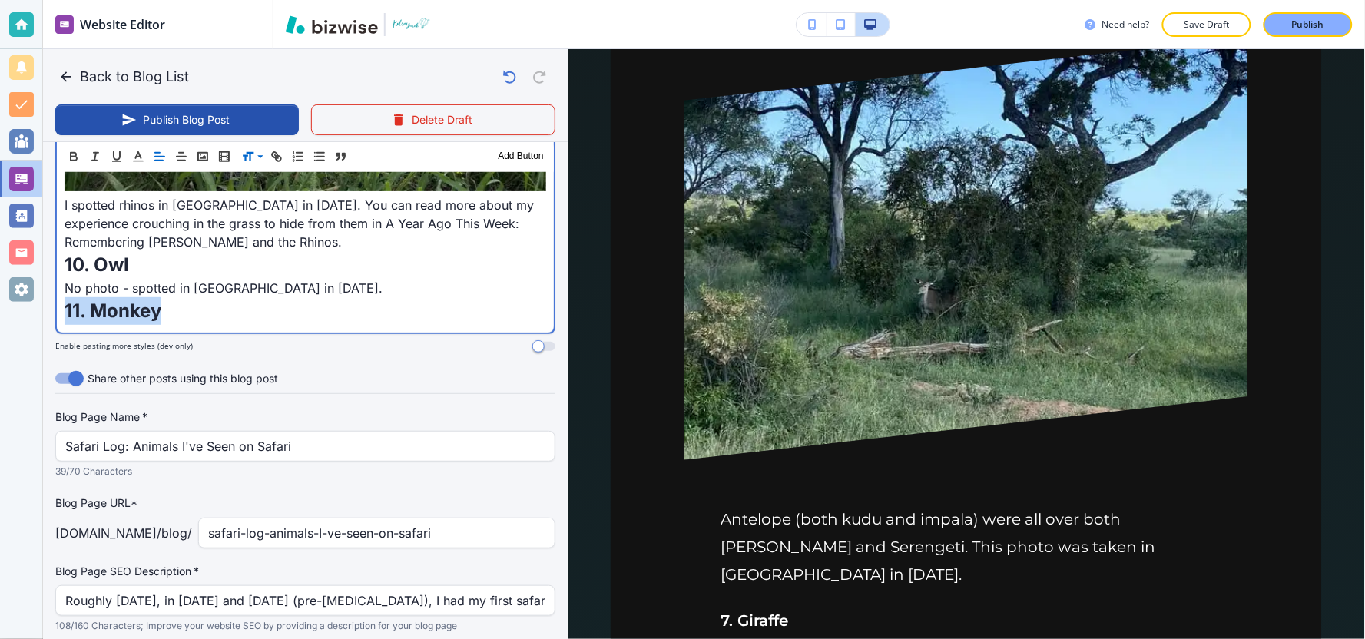
scroll to position [3543, 0]
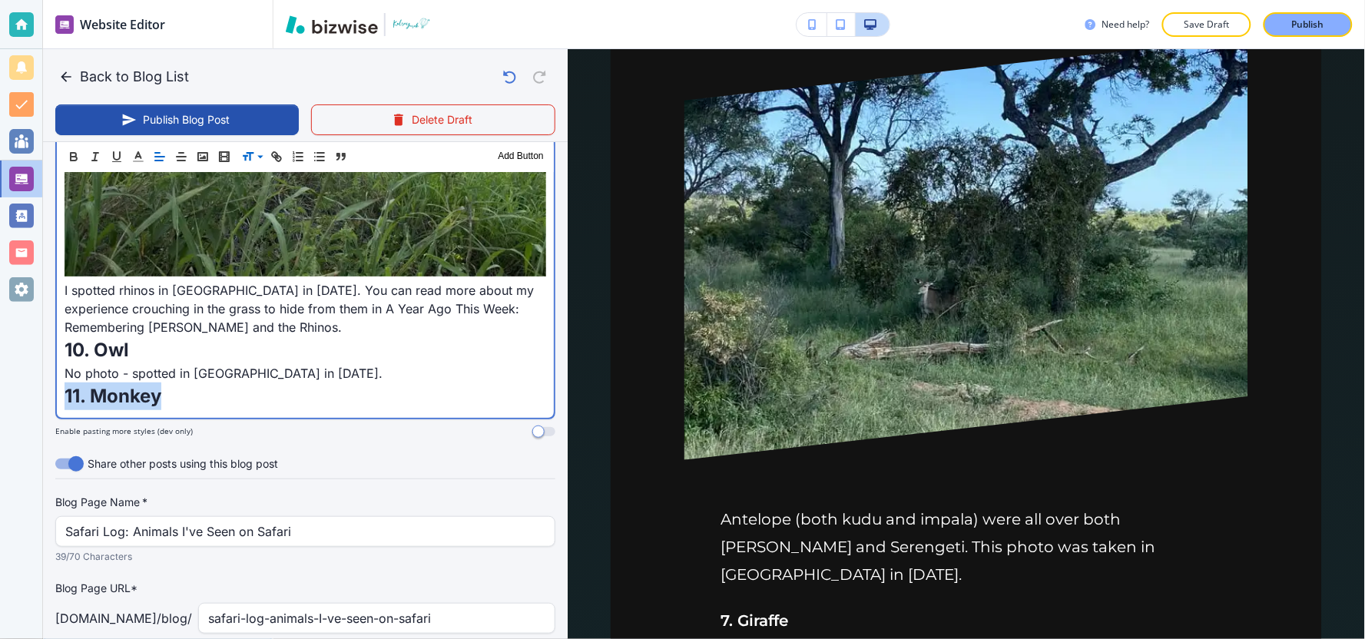
click at [192, 383] on p "11. Monkey" at bounding box center [306, 397] width 482 height 28
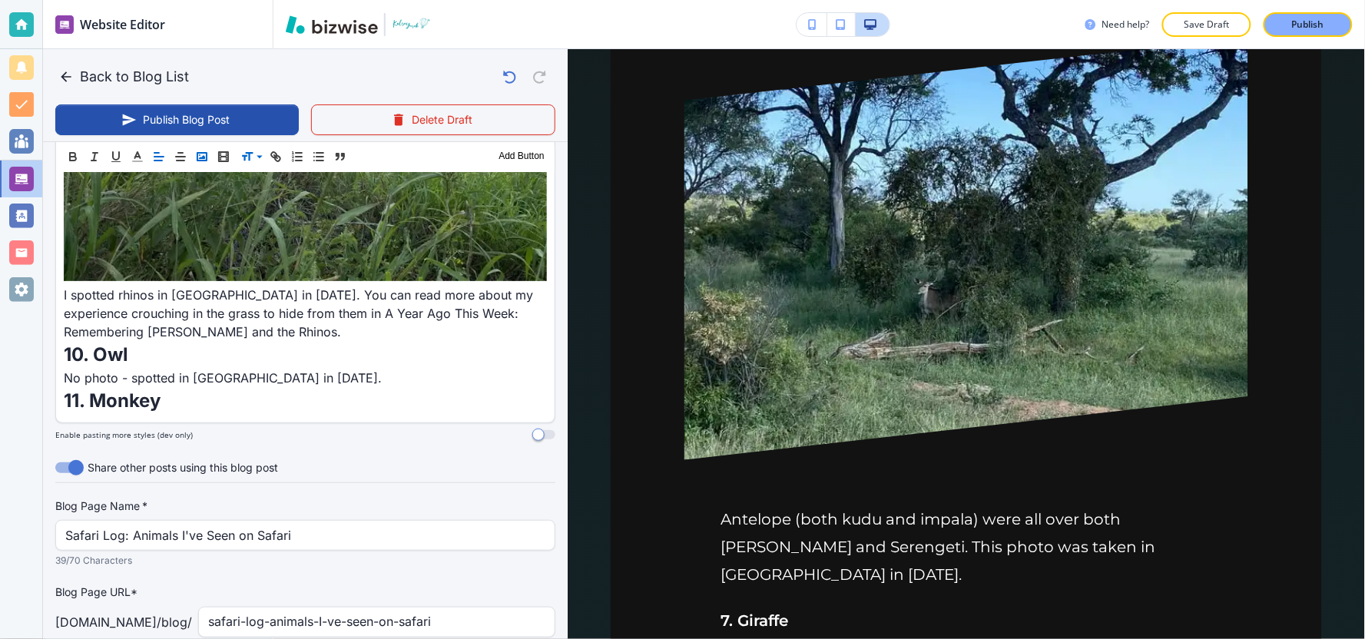
click at [202, 159] on icon "button" at bounding box center [202, 157] width 14 height 14
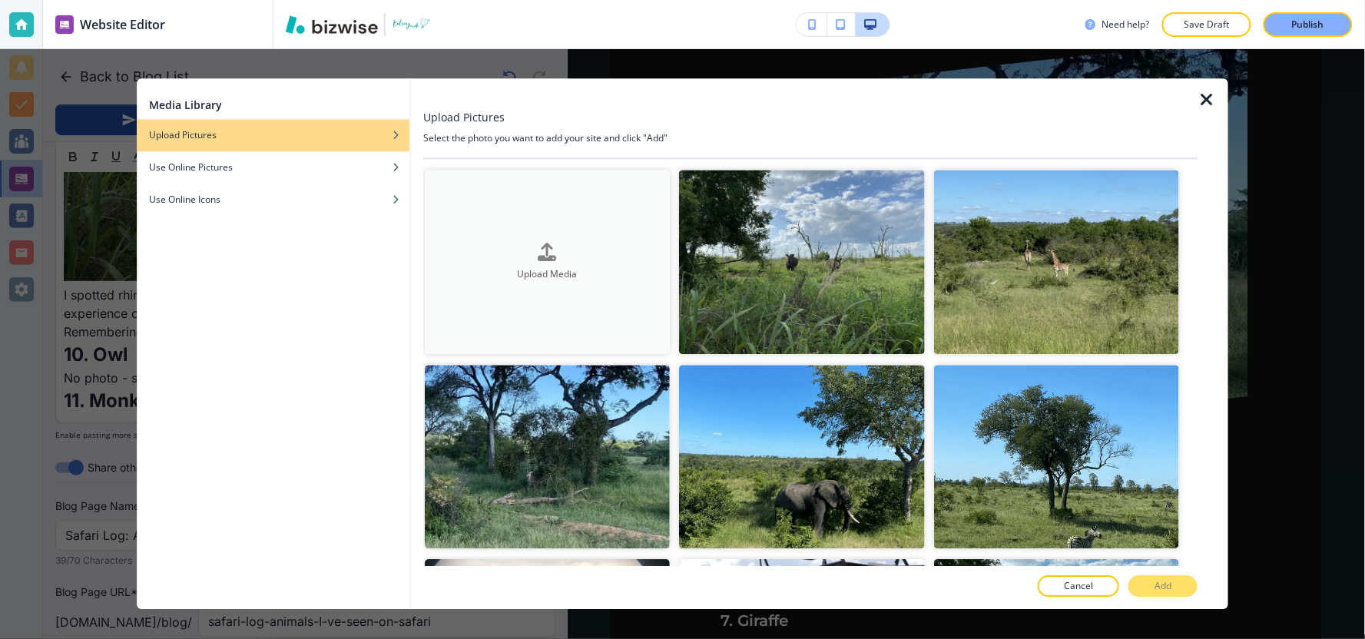
click at [615, 255] on div "Upload Media" at bounding box center [547, 262] width 245 height 38
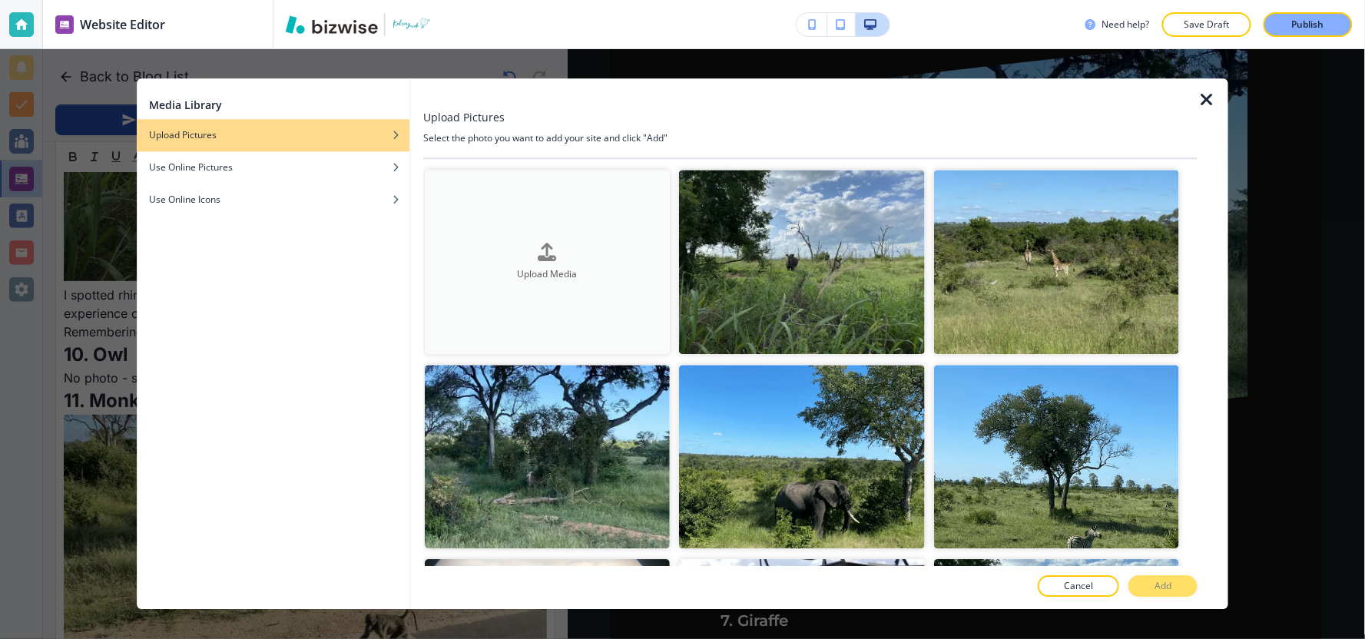
click at [499, 280] on button "Upload Media" at bounding box center [547, 262] width 245 height 184
click at [1207, 96] on icon "button" at bounding box center [1206, 100] width 18 height 18
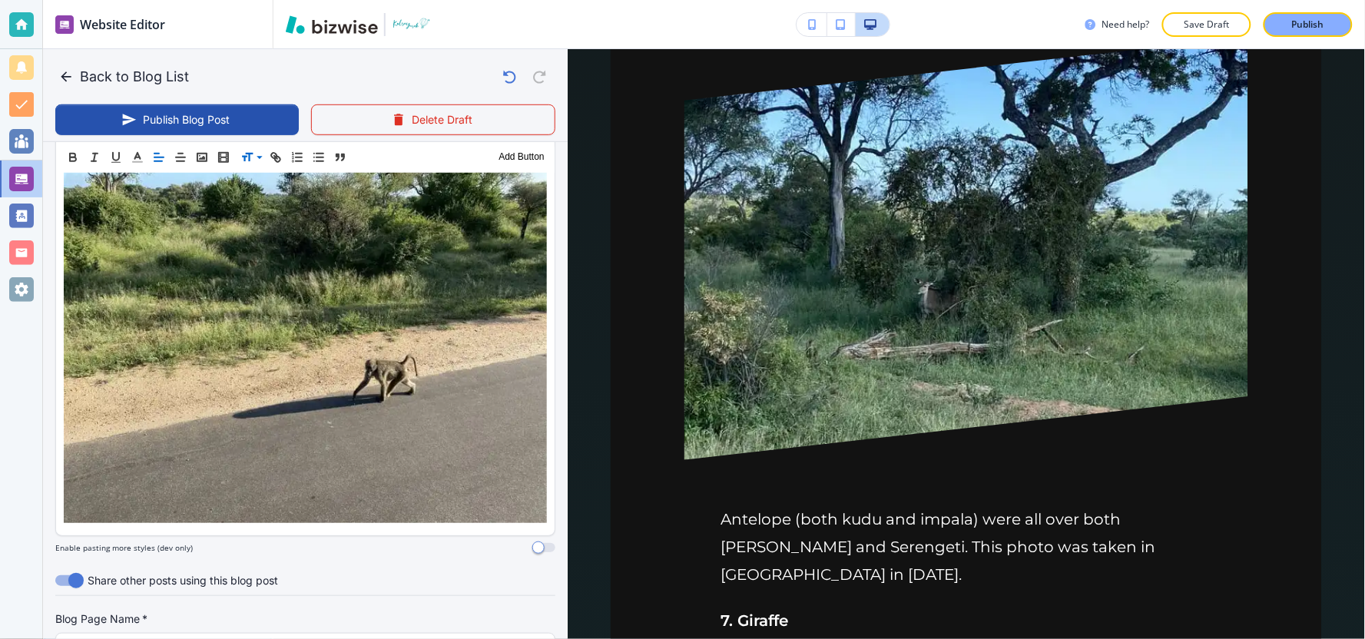
scroll to position [3799, 0]
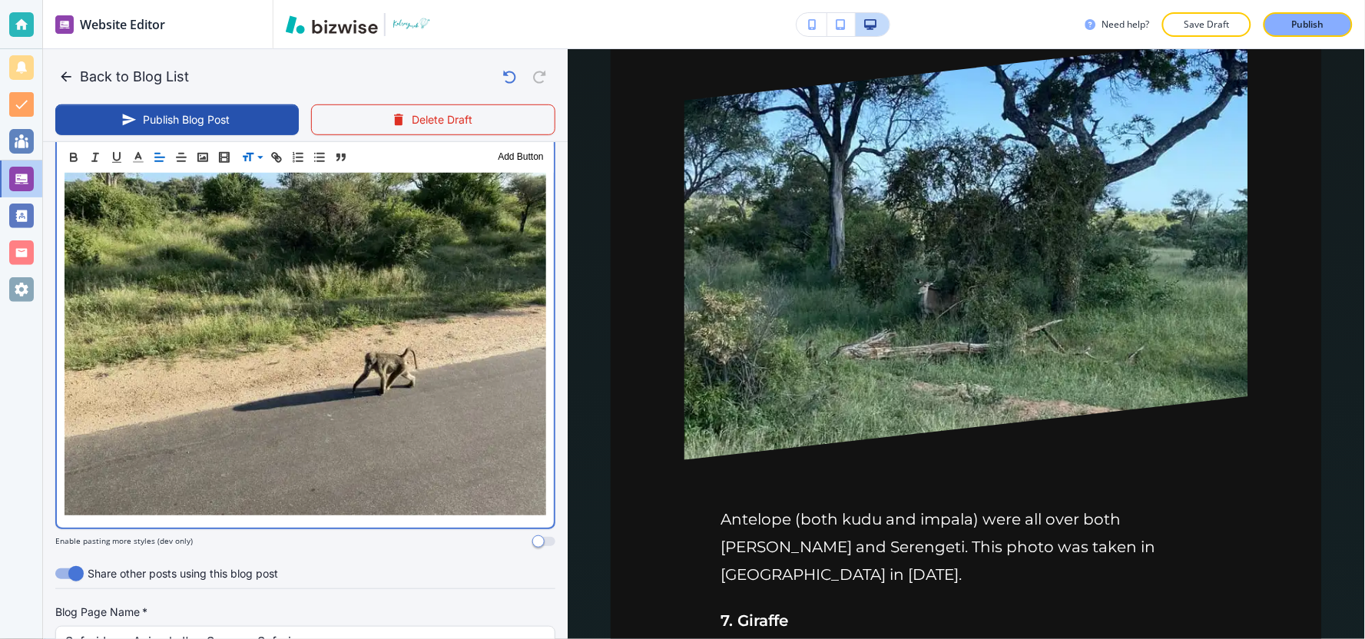
click at [532, 418] on img at bounding box center [306, 334] width 482 height 361
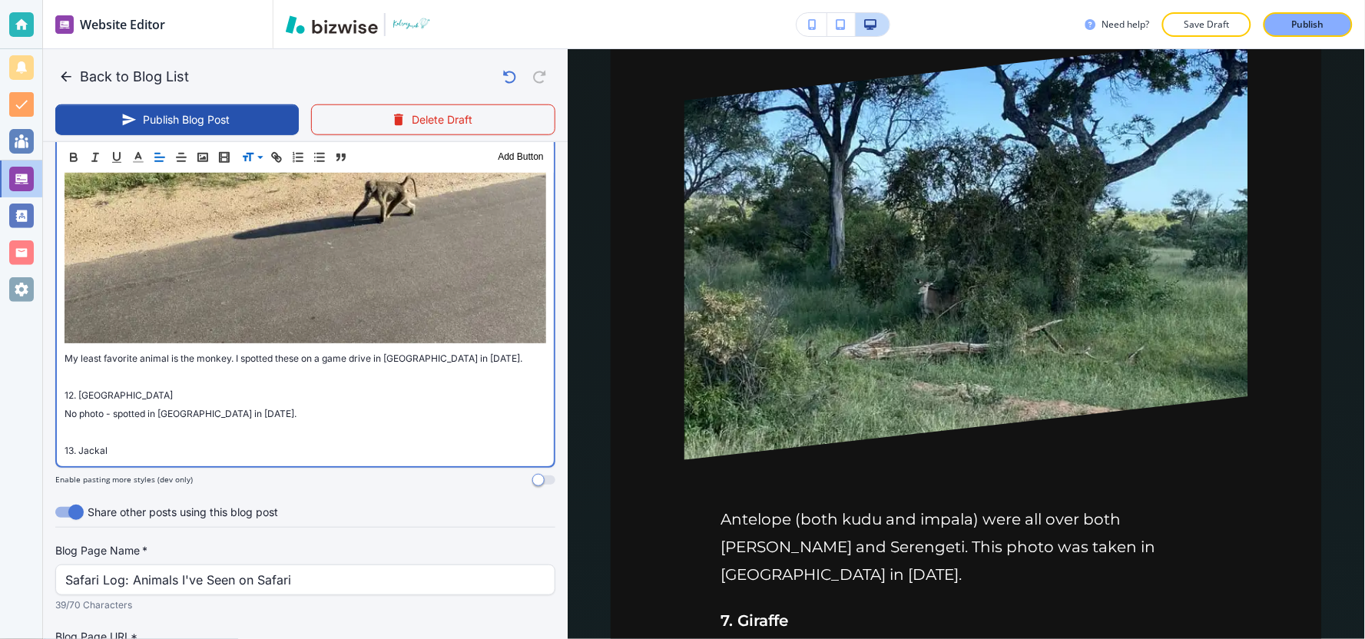
scroll to position [3944, 0]
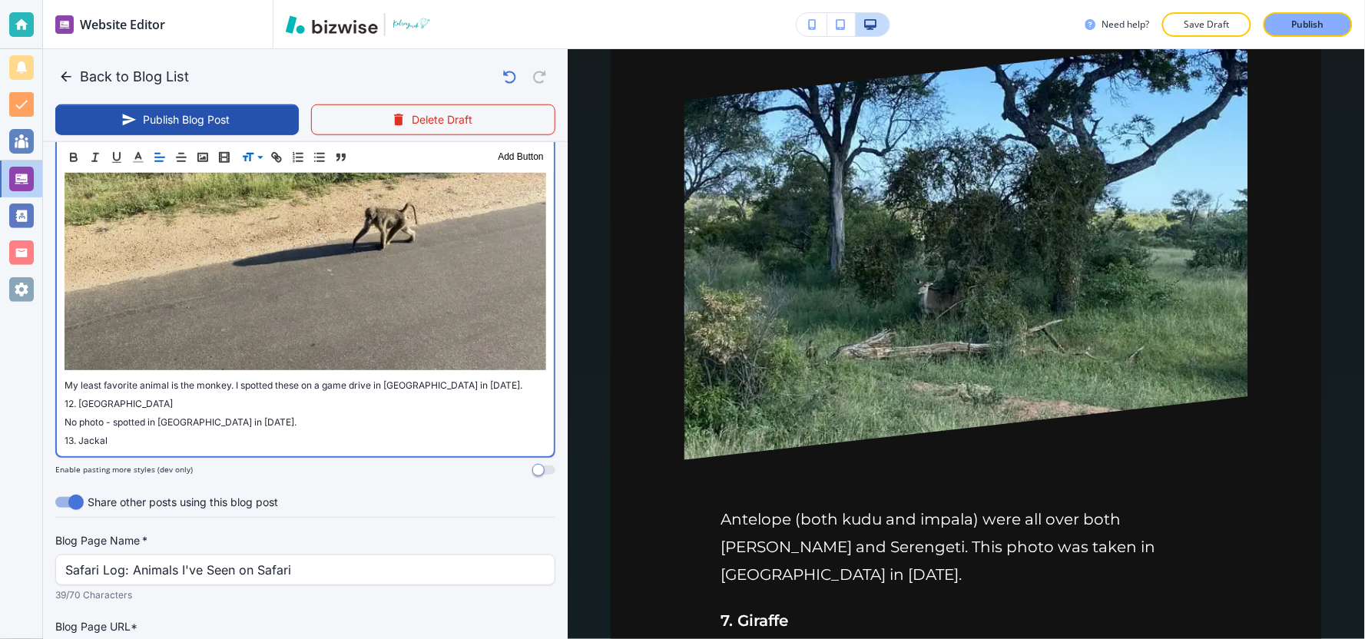
drag, startPoint x: 89, startPoint y: 340, endPoint x: 33, endPoint y: 324, distance: 58.3
click at [33, 324] on div "Website Editor Pages Edit, add, and delete pages or manage your page order Upda…" at bounding box center [682, 319] width 1365 height 639
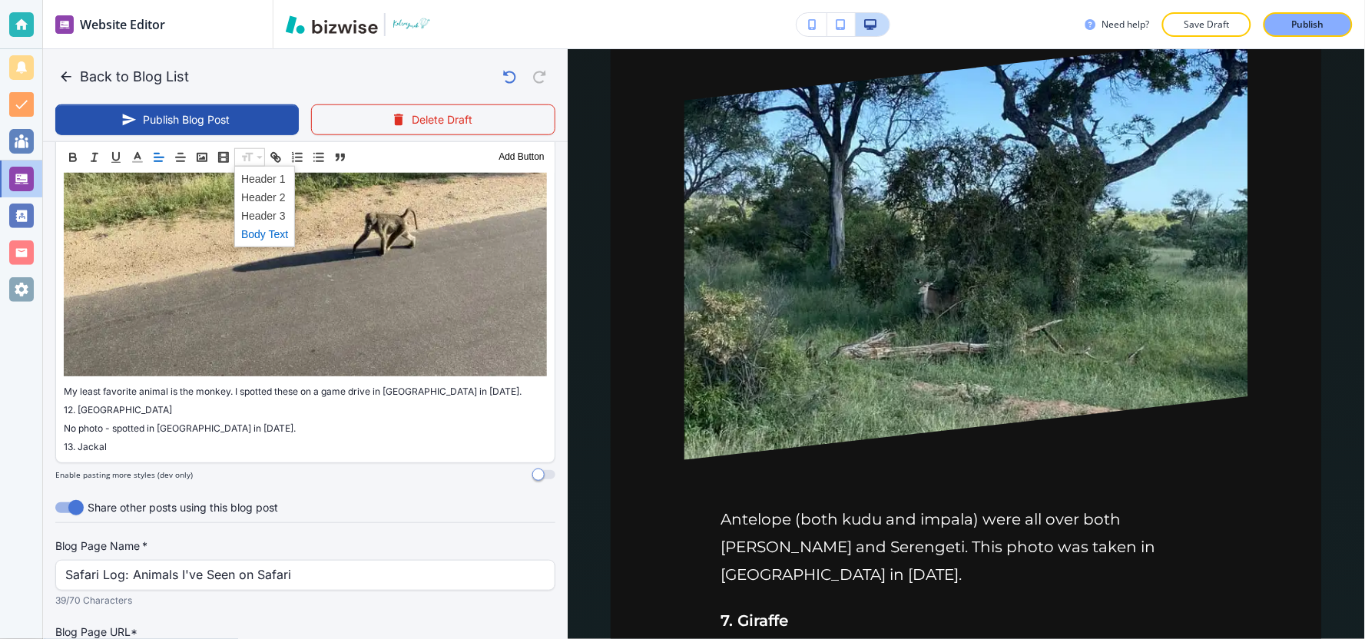
click at [264, 231] on span at bounding box center [264, 233] width 47 height 18
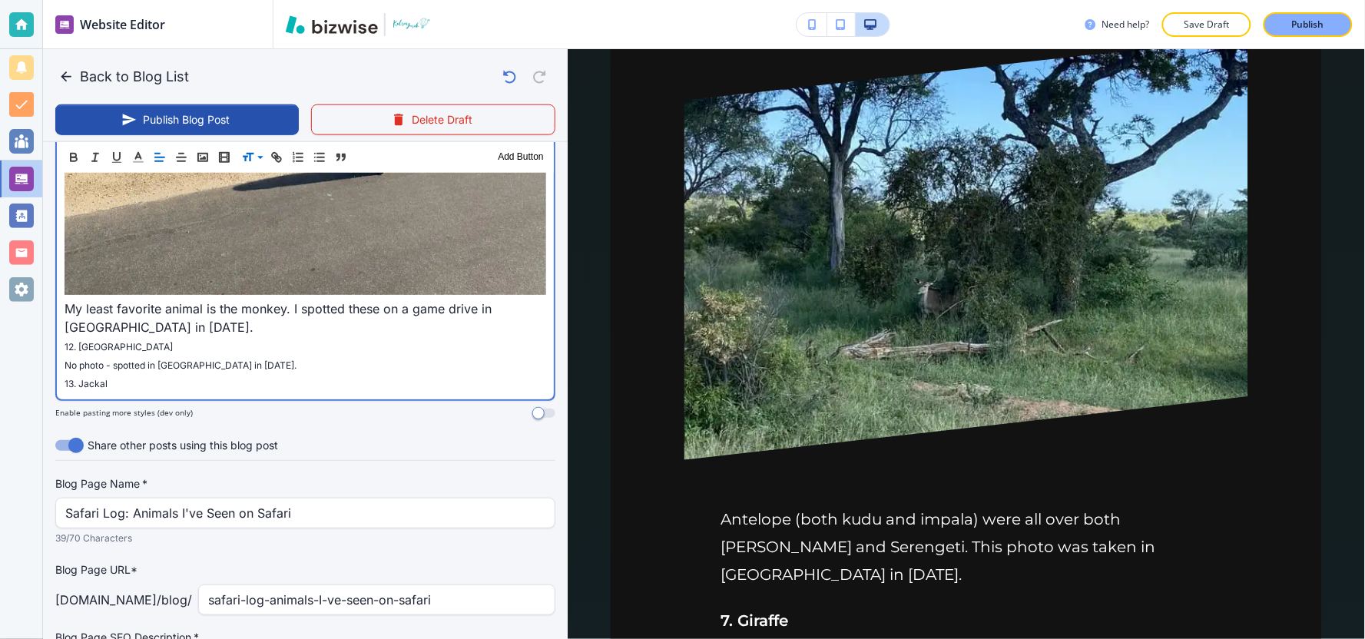
scroll to position [4079, 0]
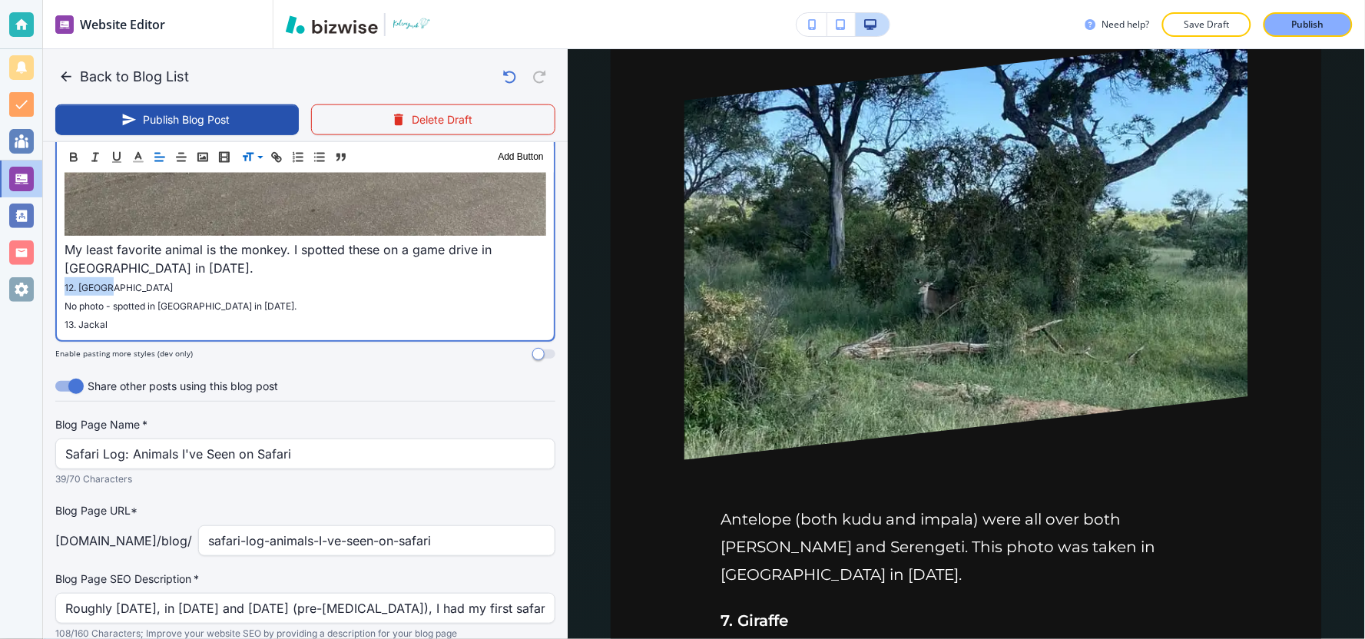
drag, startPoint x: 103, startPoint y: 227, endPoint x: 50, endPoint y: 230, distance: 53.1
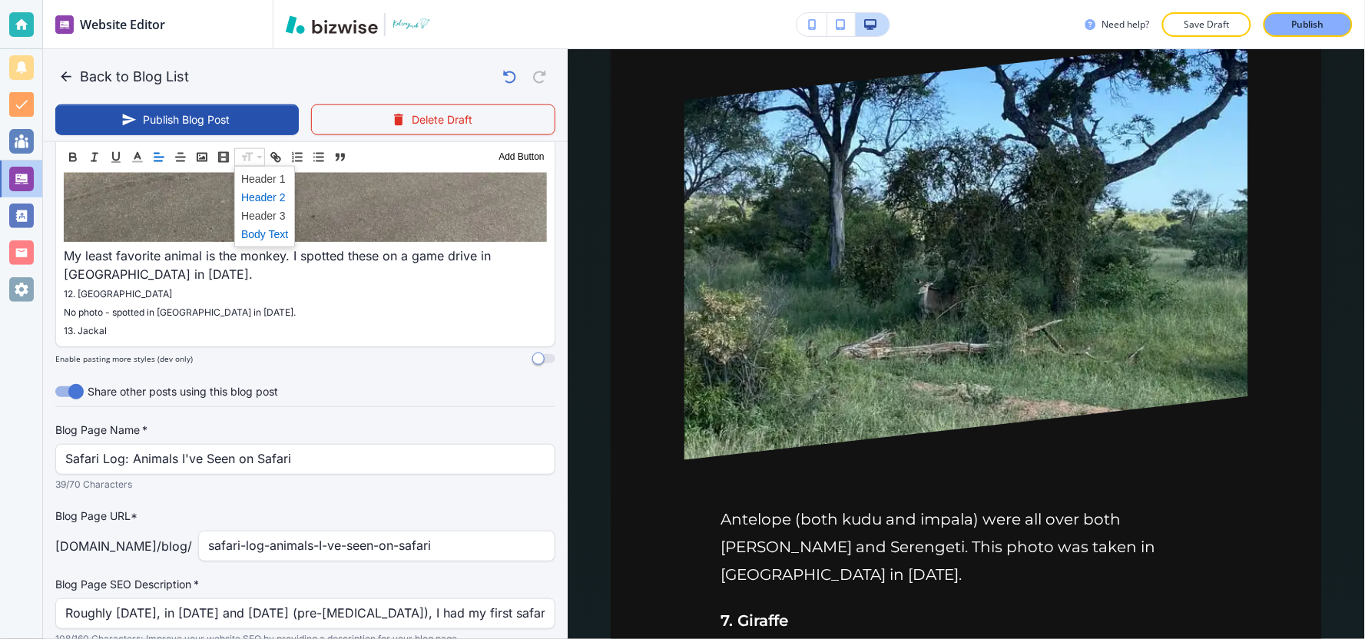
click at [252, 198] on span at bounding box center [264, 196] width 47 height 18
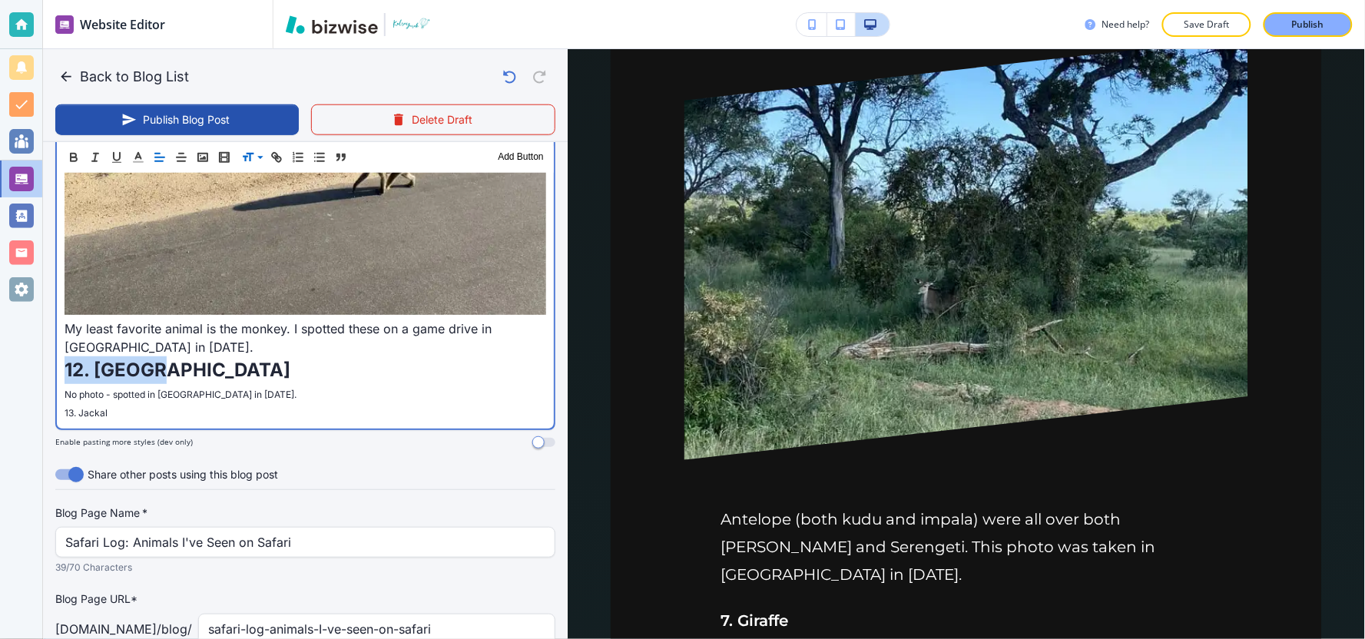
scroll to position [4003, 0]
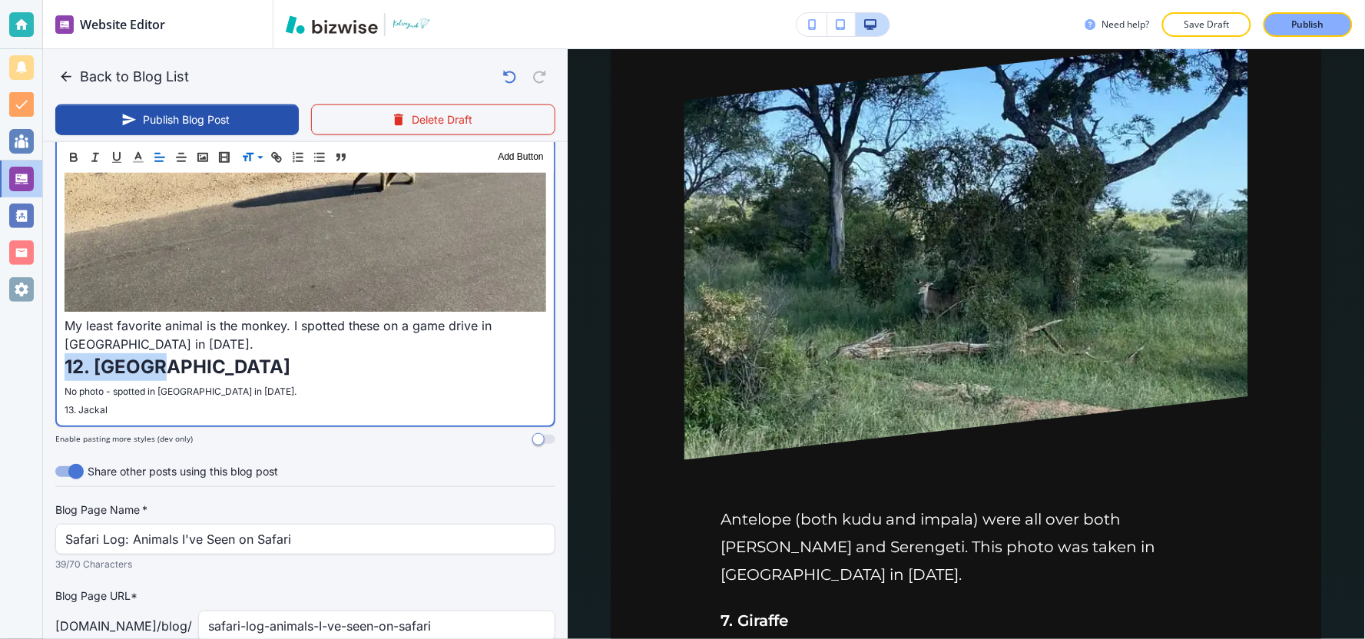
drag, startPoint x: 329, startPoint y: 326, endPoint x: 65, endPoint y: 334, distance: 264.4
click at [65, 381] on p "No photo - spotted in Kruger National Park in February 2020." at bounding box center [306, 390] width 482 height 18
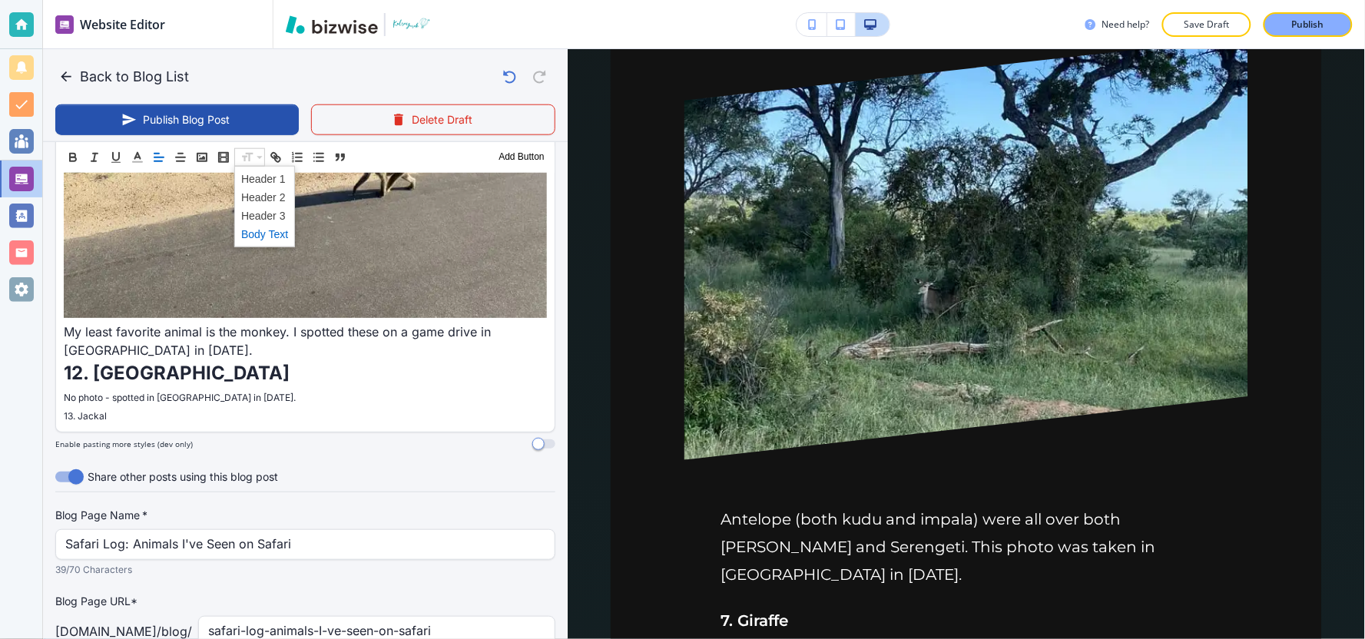
click at [265, 239] on span at bounding box center [264, 233] width 47 height 18
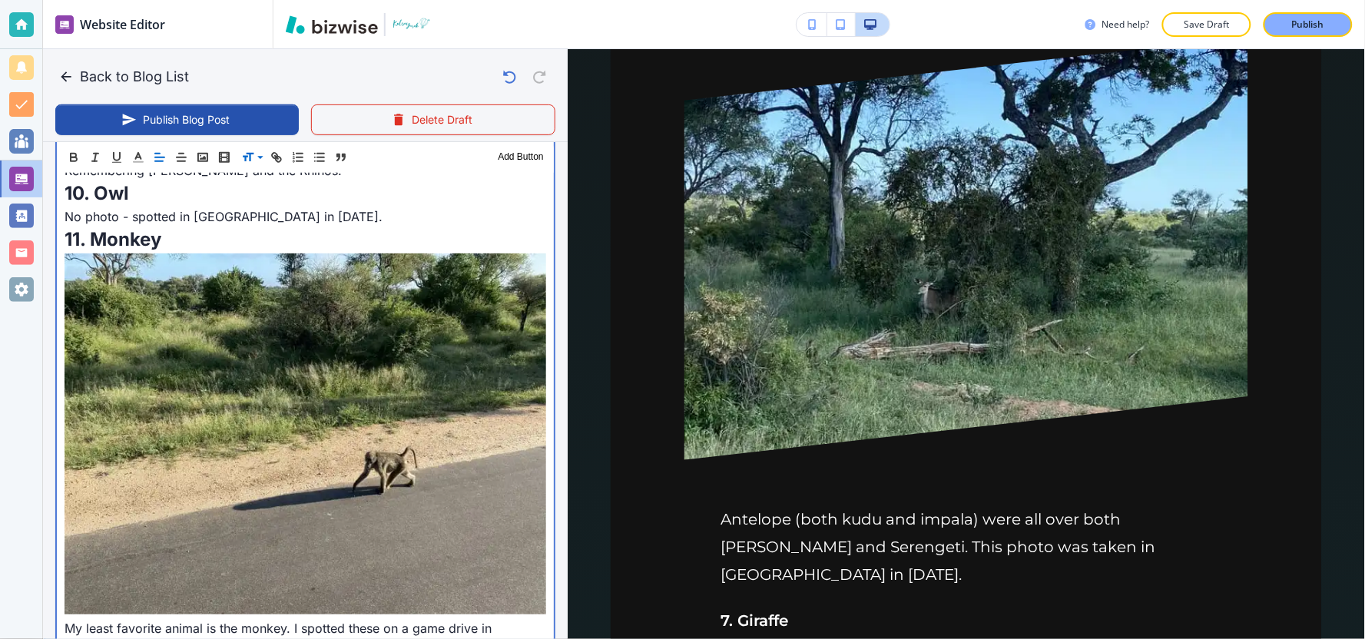
scroll to position [4088, 0]
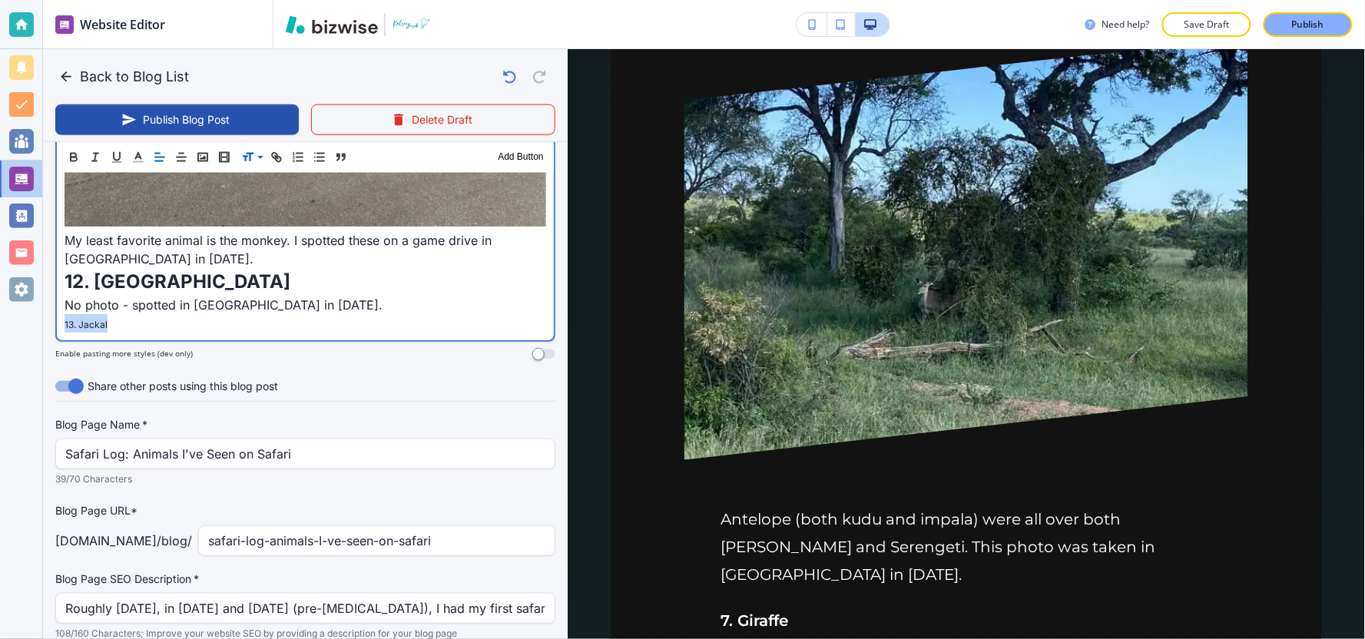
drag, startPoint x: 121, startPoint y: 272, endPoint x: 20, endPoint y: 269, distance: 100.7
click at [20, 269] on div "Website Editor Pages Edit, add, and delete pages or manage your page order Upda…" at bounding box center [682, 319] width 1365 height 639
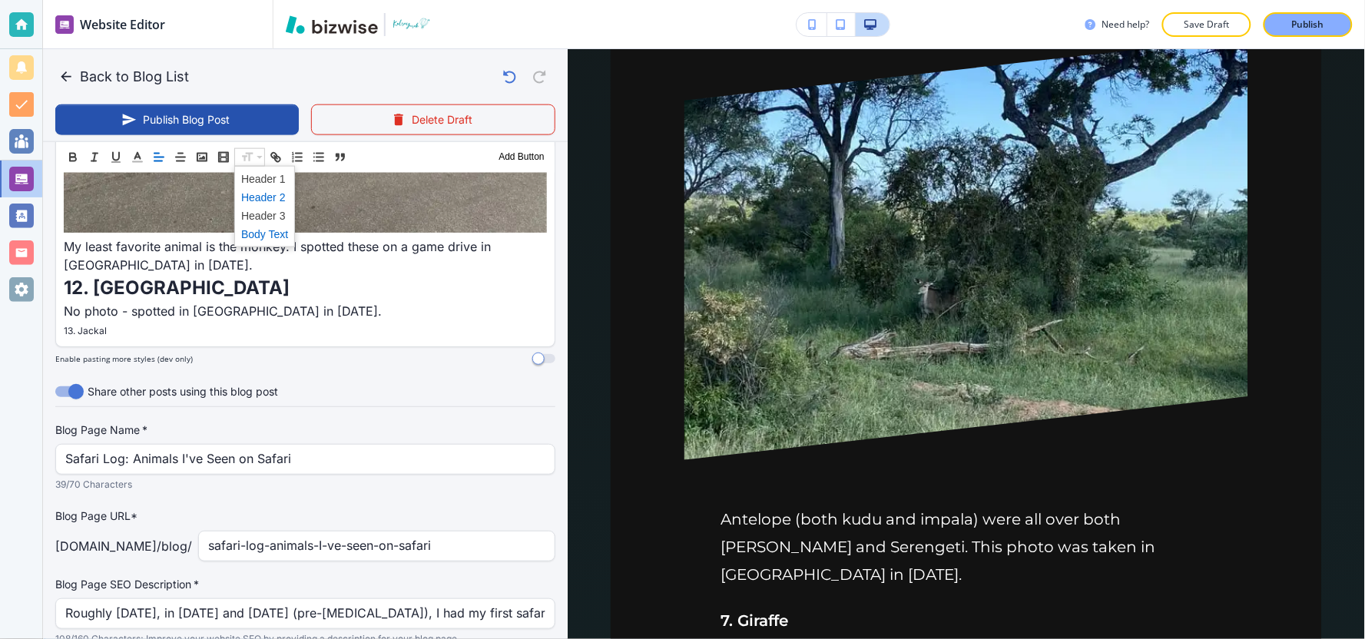
click at [255, 196] on span at bounding box center [264, 196] width 47 height 18
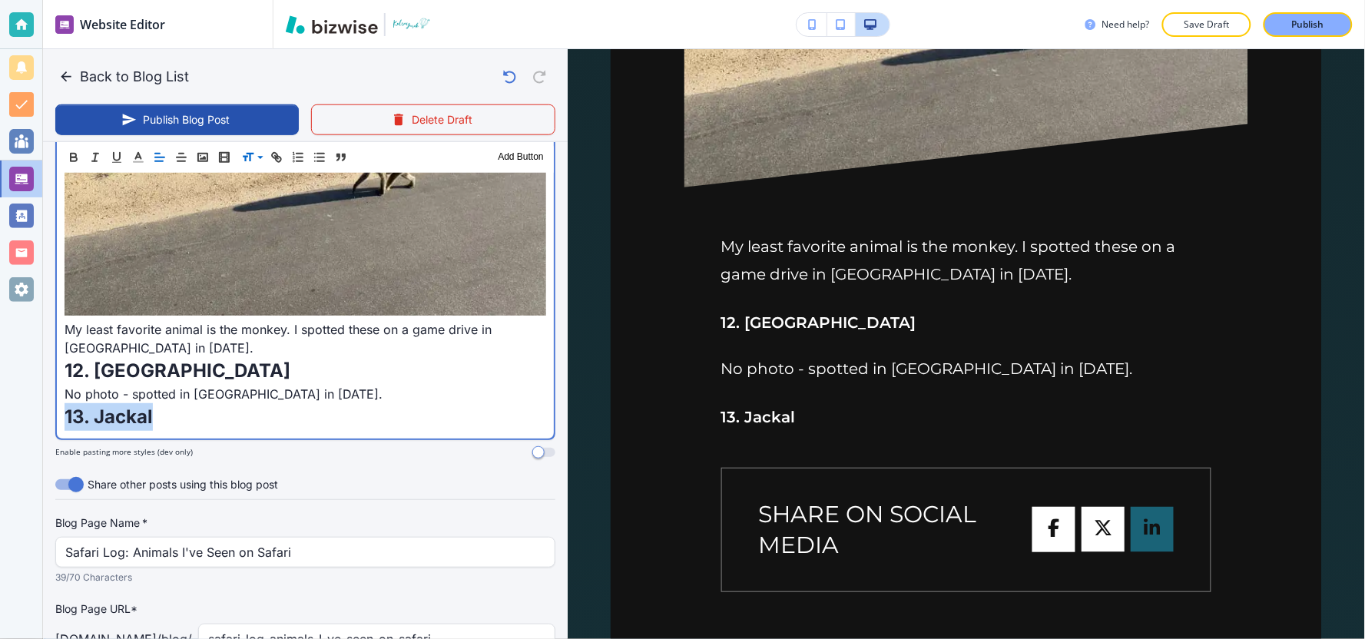
scroll to position [3927, 0]
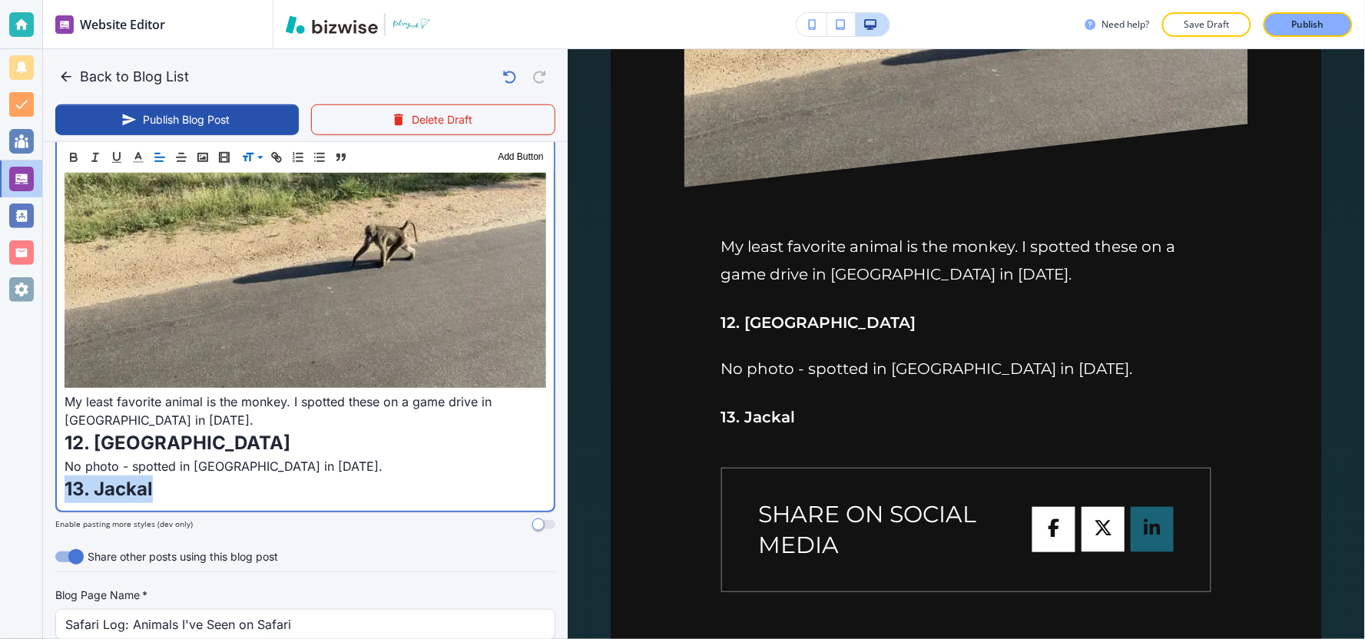
click at [220, 475] on p "13. Jackal" at bounding box center [306, 489] width 482 height 28
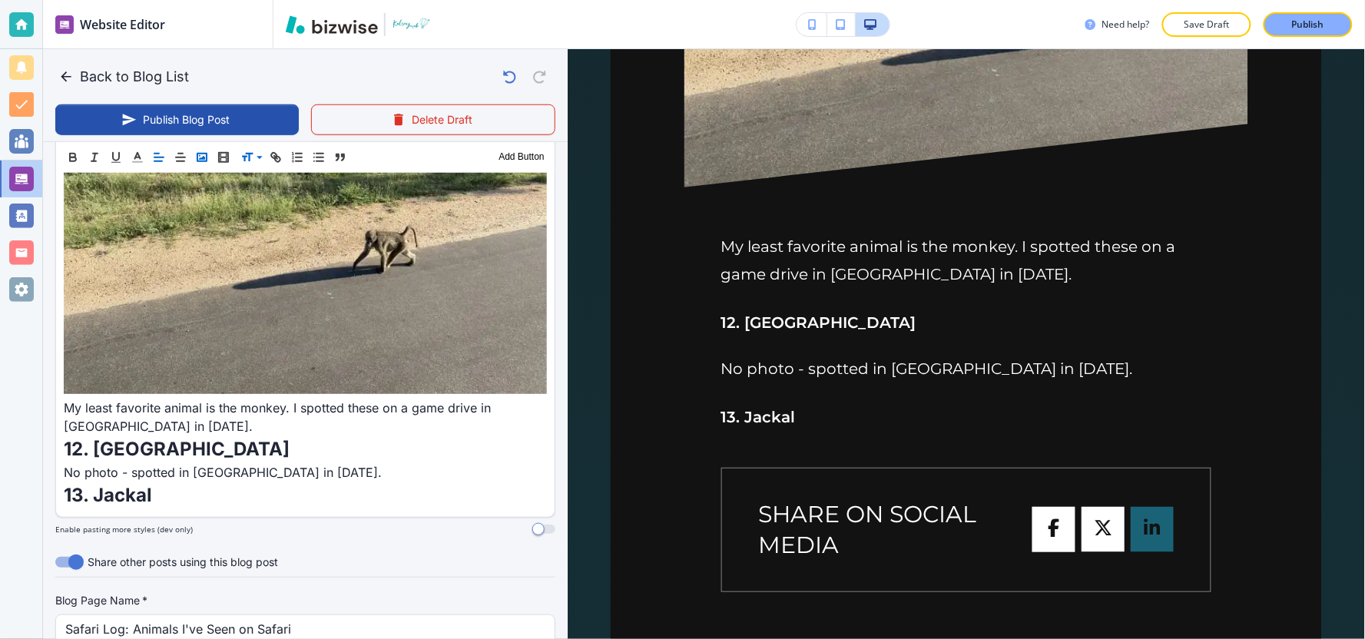
click at [200, 160] on rect "button" at bounding box center [201, 157] width 9 height 8
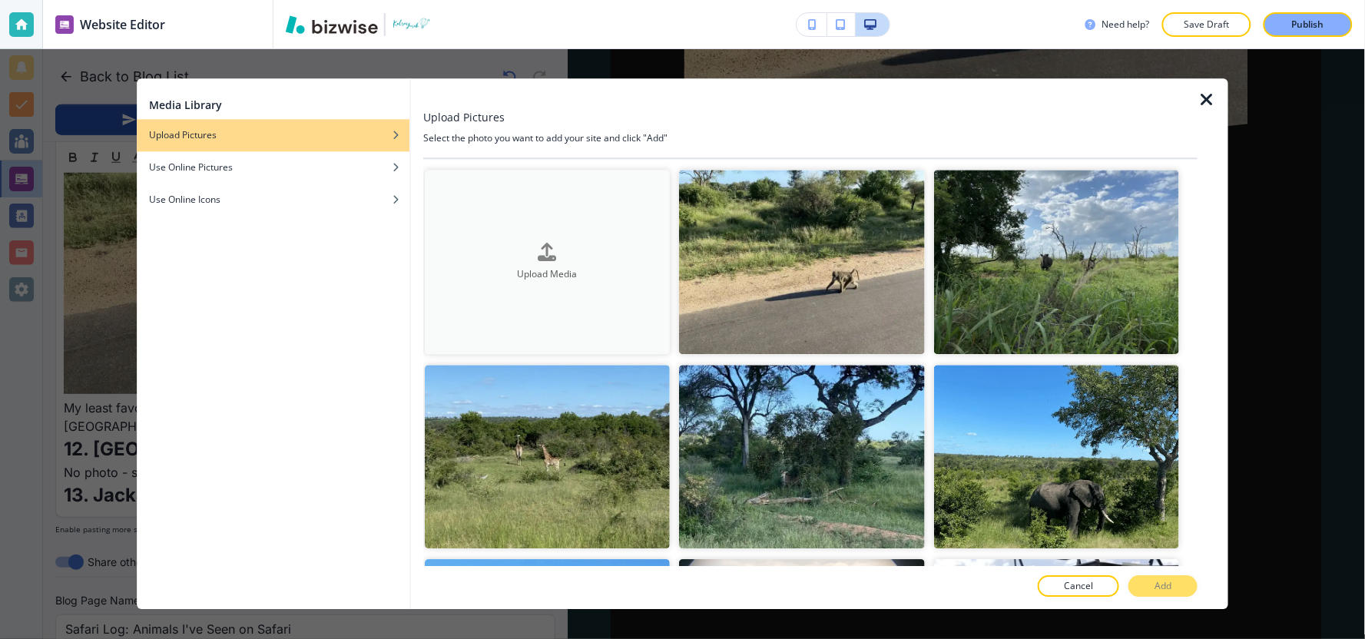
click at [487, 220] on button "Upload Media" at bounding box center [547, 262] width 245 height 184
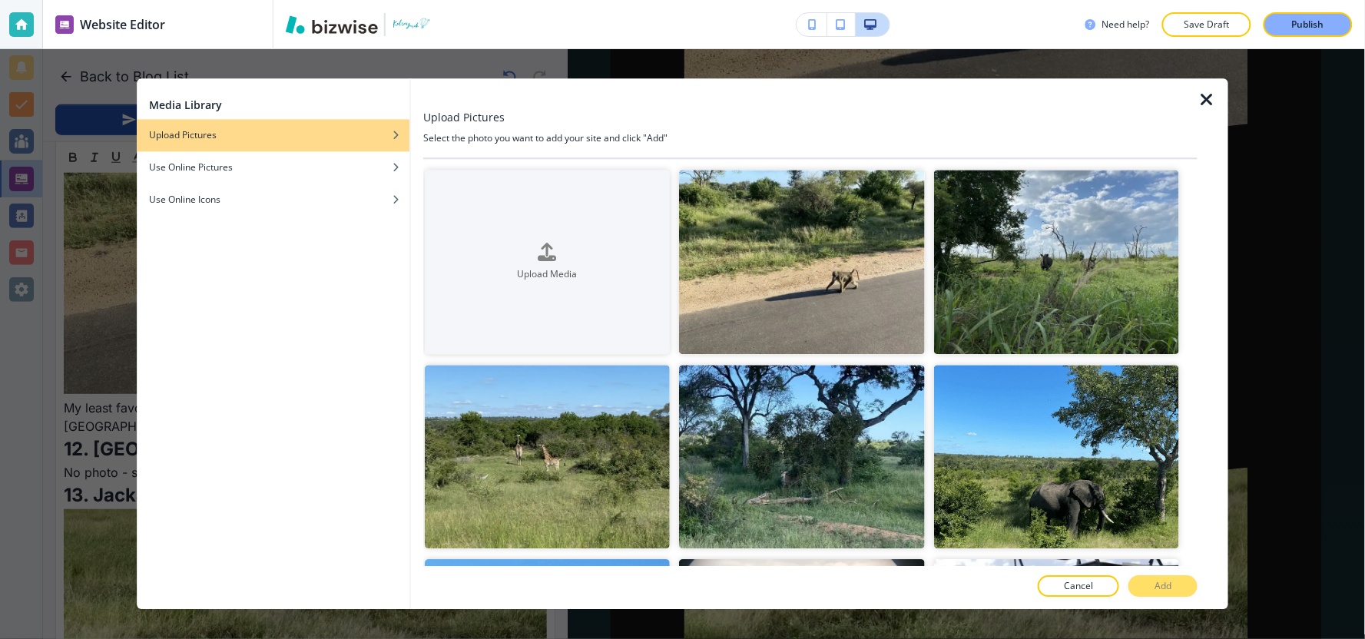
click at [1211, 104] on icon "button" at bounding box center [1206, 100] width 18 height 18
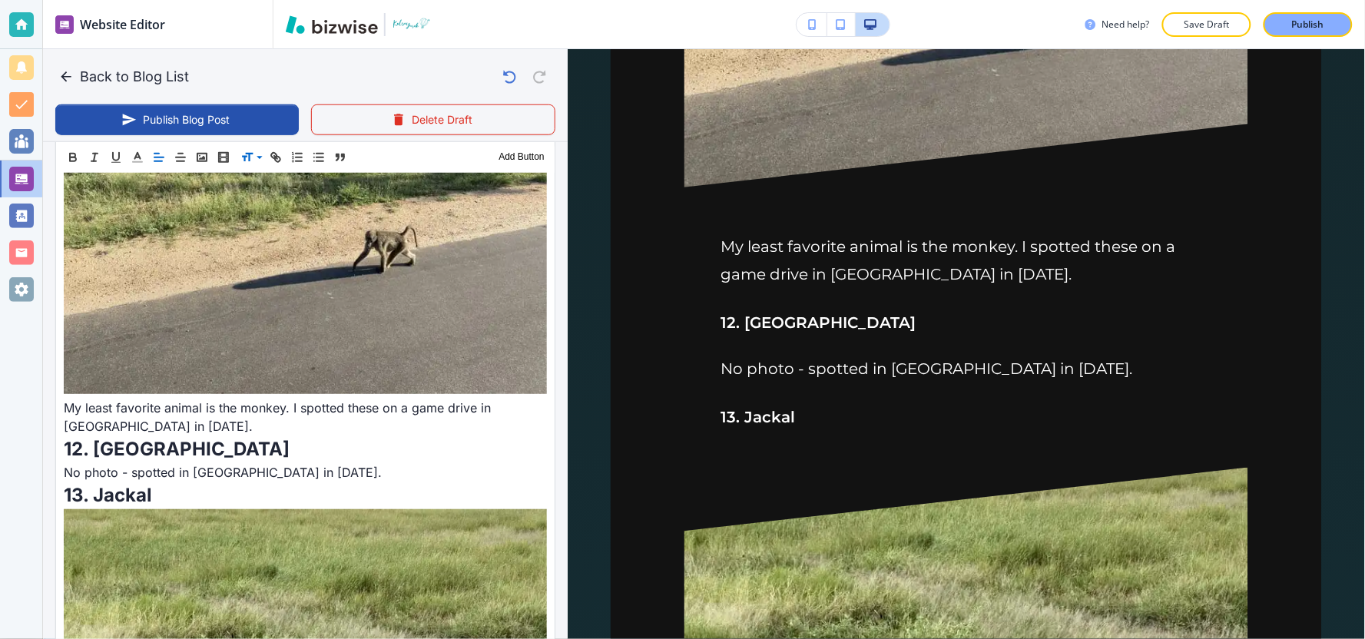
scroll to position [4268, 0]
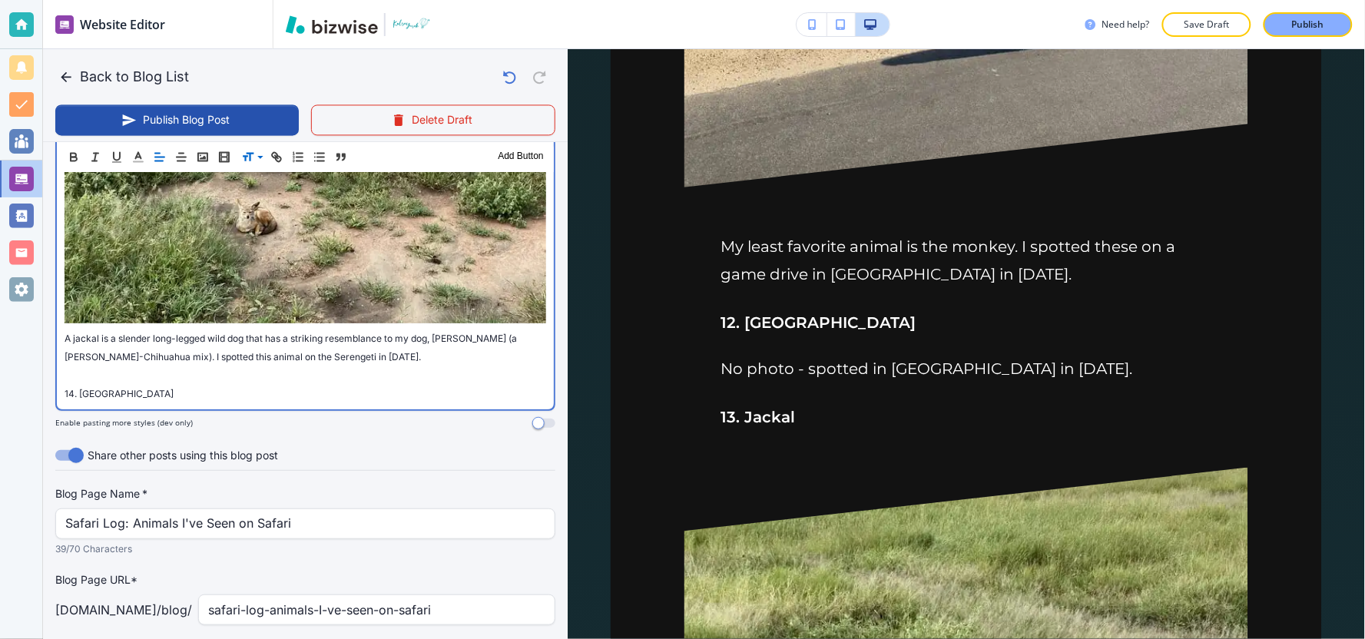
scroll to position [4468, 0]
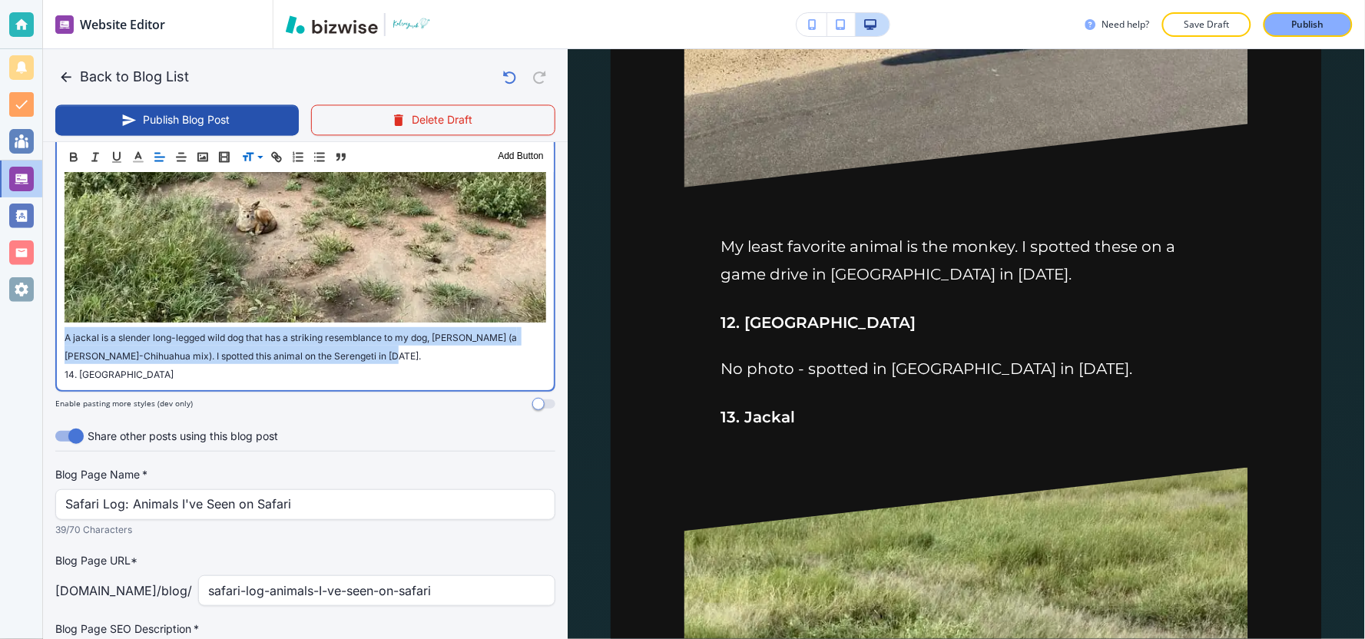
drag, startPoint x: 393, startPoint y: 288, endPoint x: 66, endPoint y: 269, distance: 327.0
click at [66, 270] on p "13. Jackal A jackal is a slender long-legged wild dog that has a striking resem…" at bounding box center [306, 149] width 482 height 430
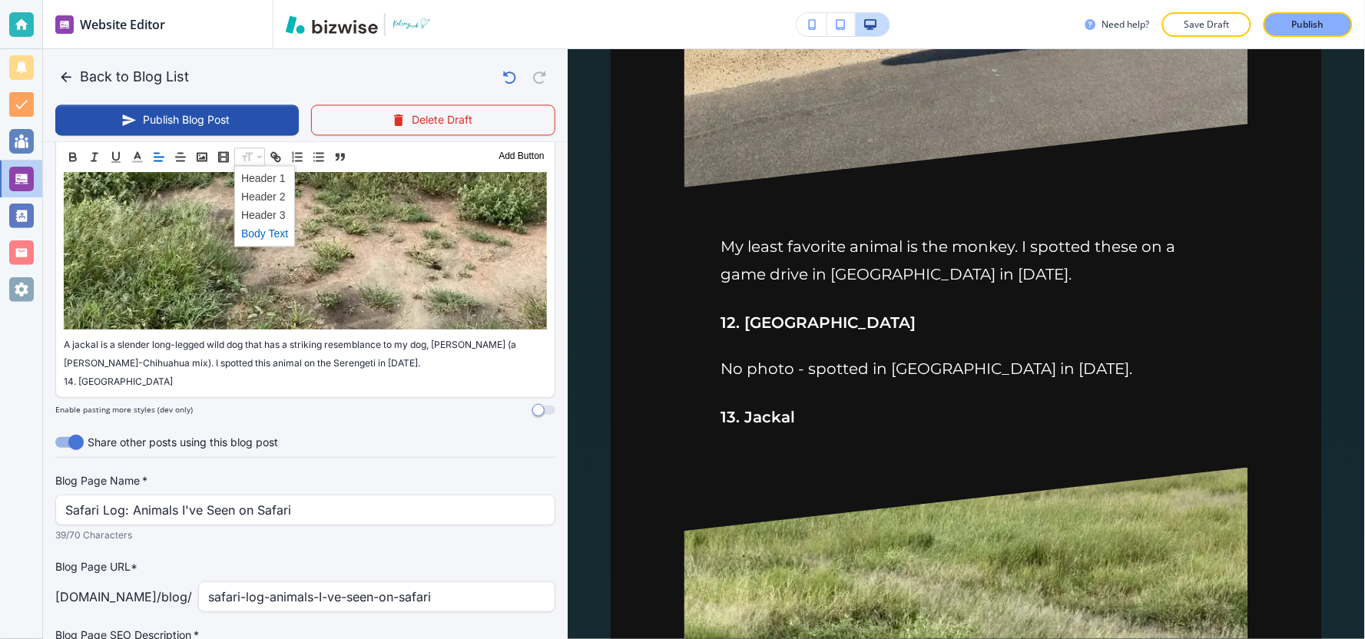
click at [272, 234] on span at bounding box center [264, 233] width 47 height 18
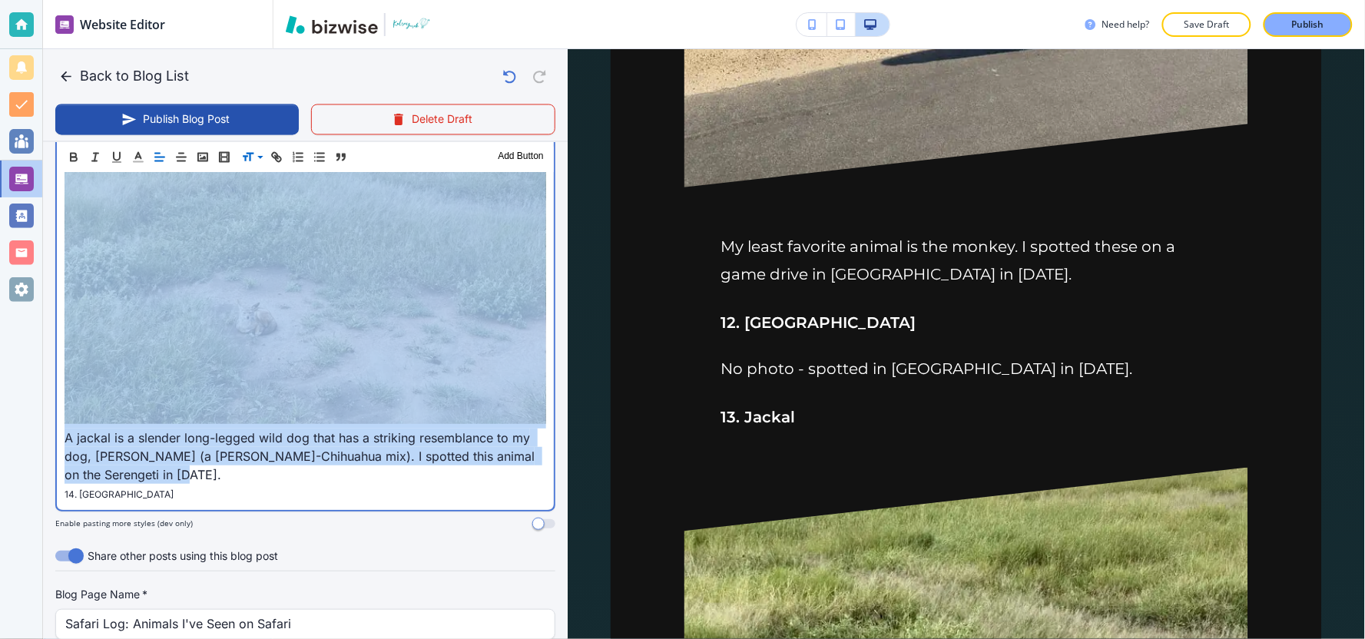
scroll to position [4528, 0]
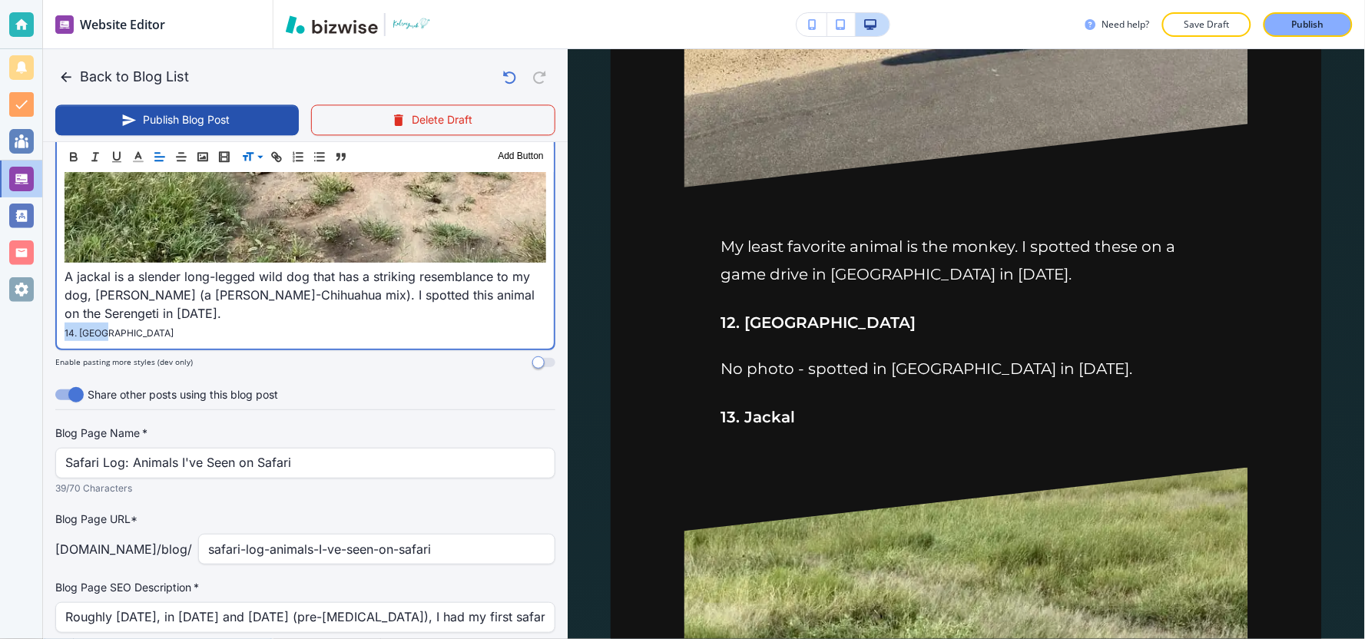
drag, startPoint x: 123, startPoint y: 263, endPoint x: 48, endPoint y: 273, distance: 76.0
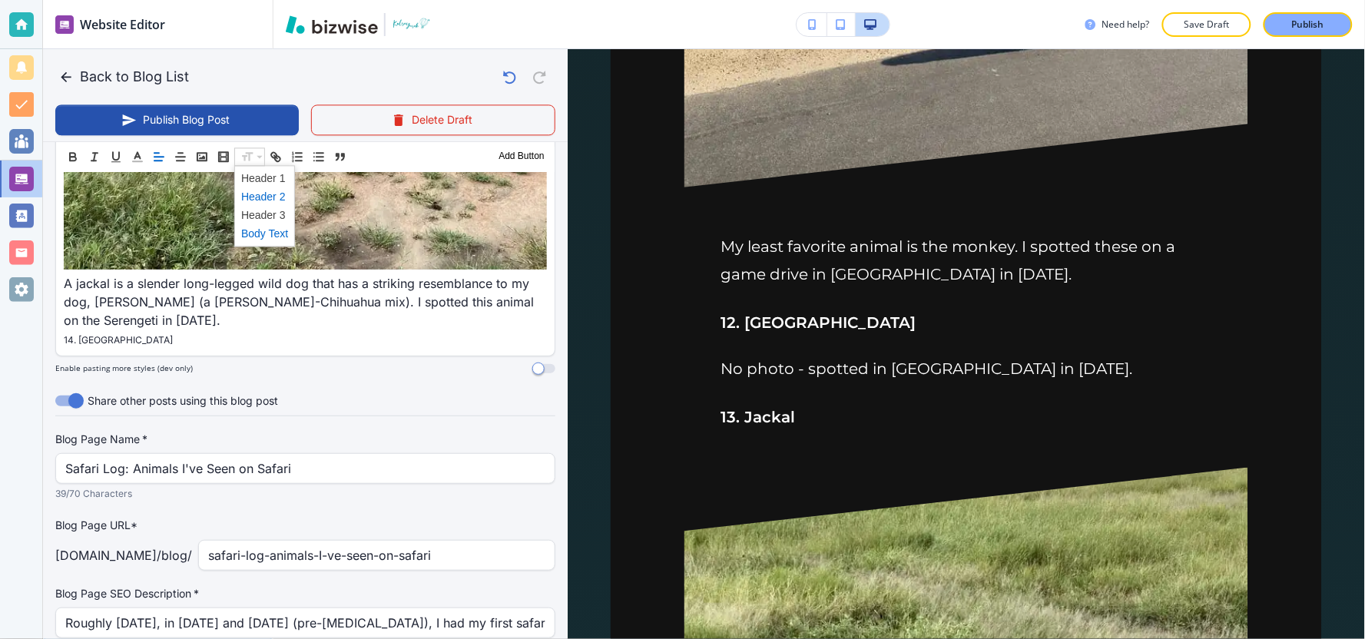
click at [280, 200] on span at bounding box center [264, 196] width 47 height 18
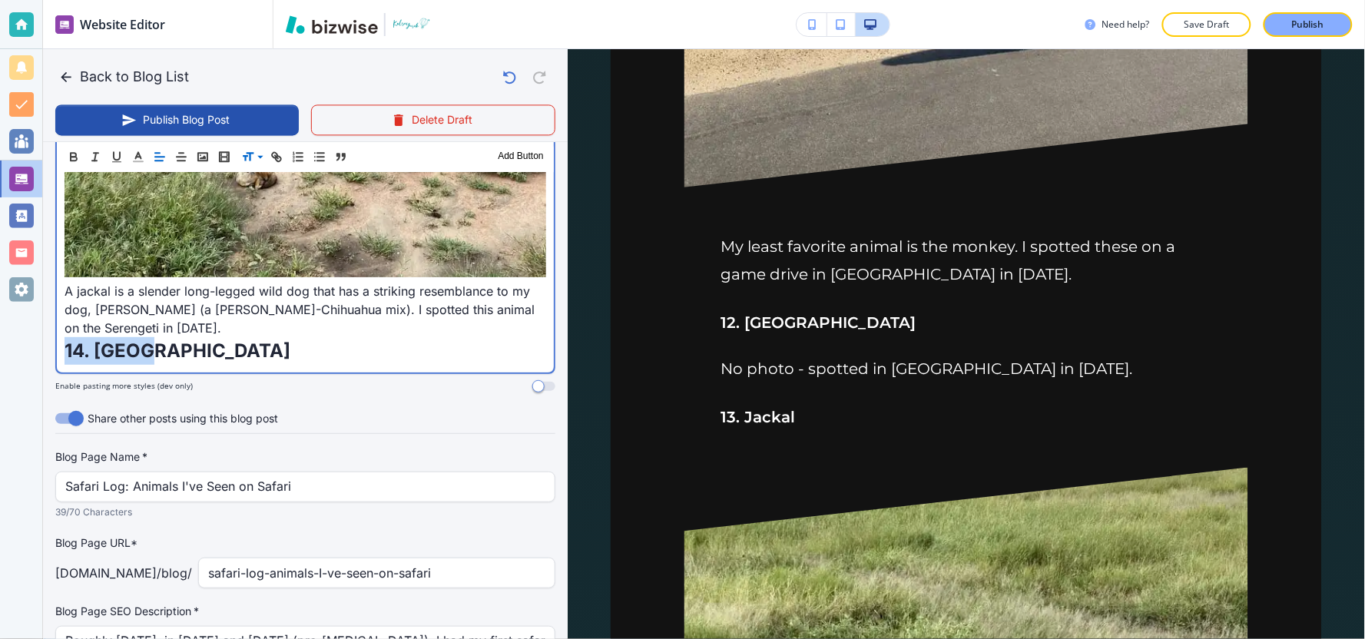
scroll to position [4537, 0]
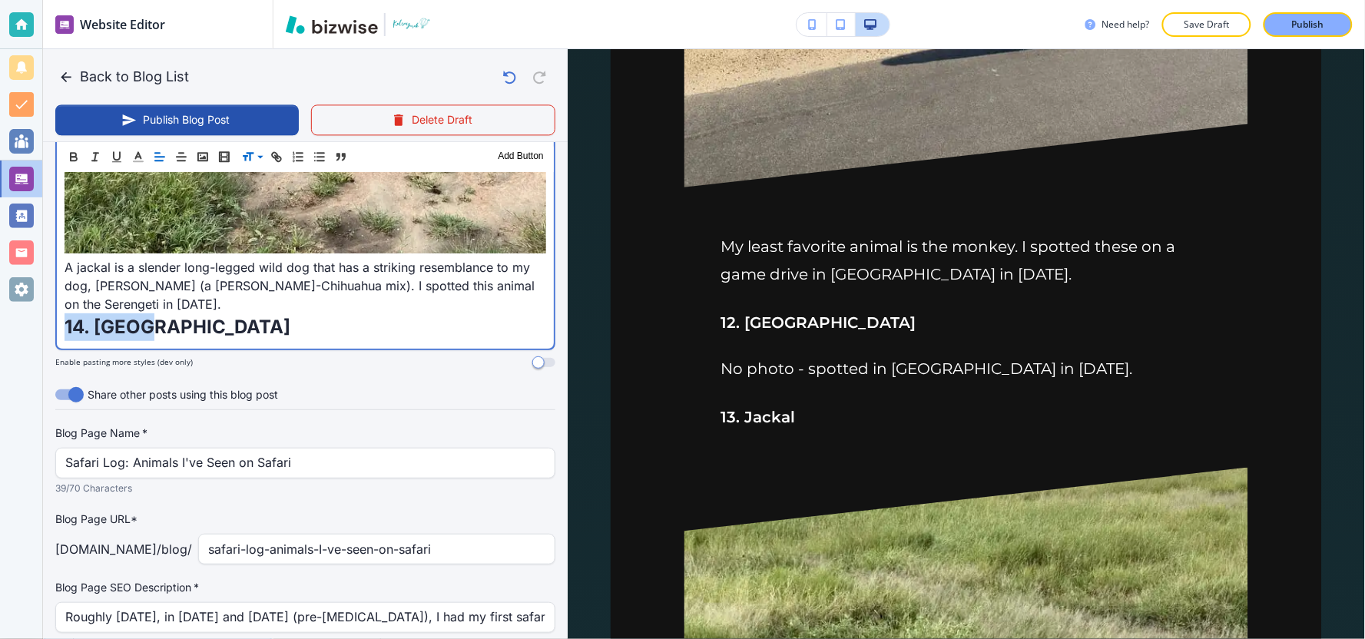
click at [164, 313] on p "14. Hyena" at bounding box center [306, 327] width 482 height 28
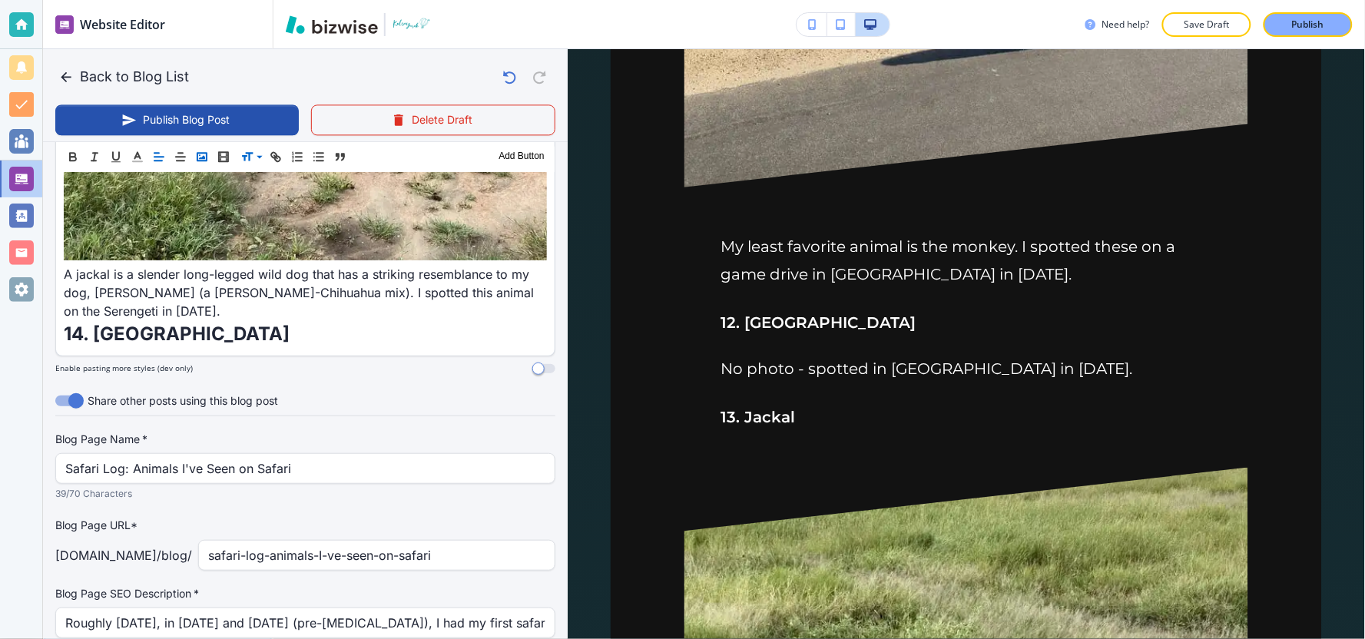
click at [202, 159] on icon "button" at bounding box center [202, 157] width 14 height 14
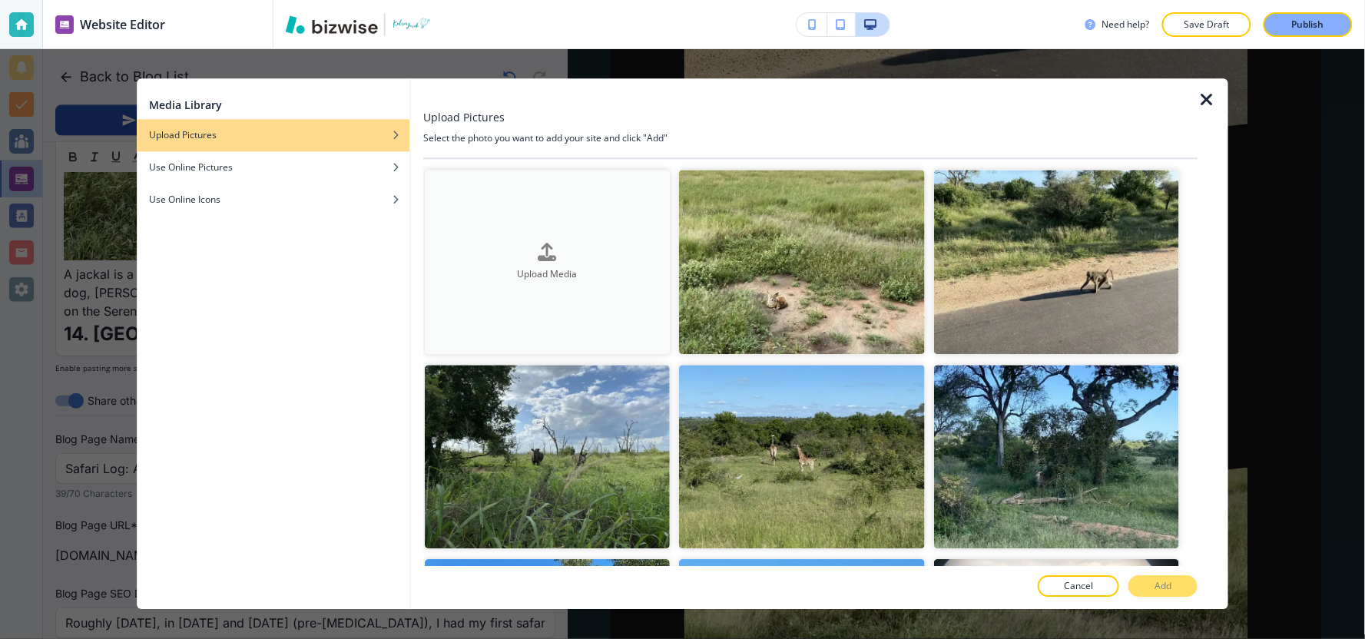
click at [558, 295] on button "Upload Media" at bounding box center [547, 262] width 245 height 184
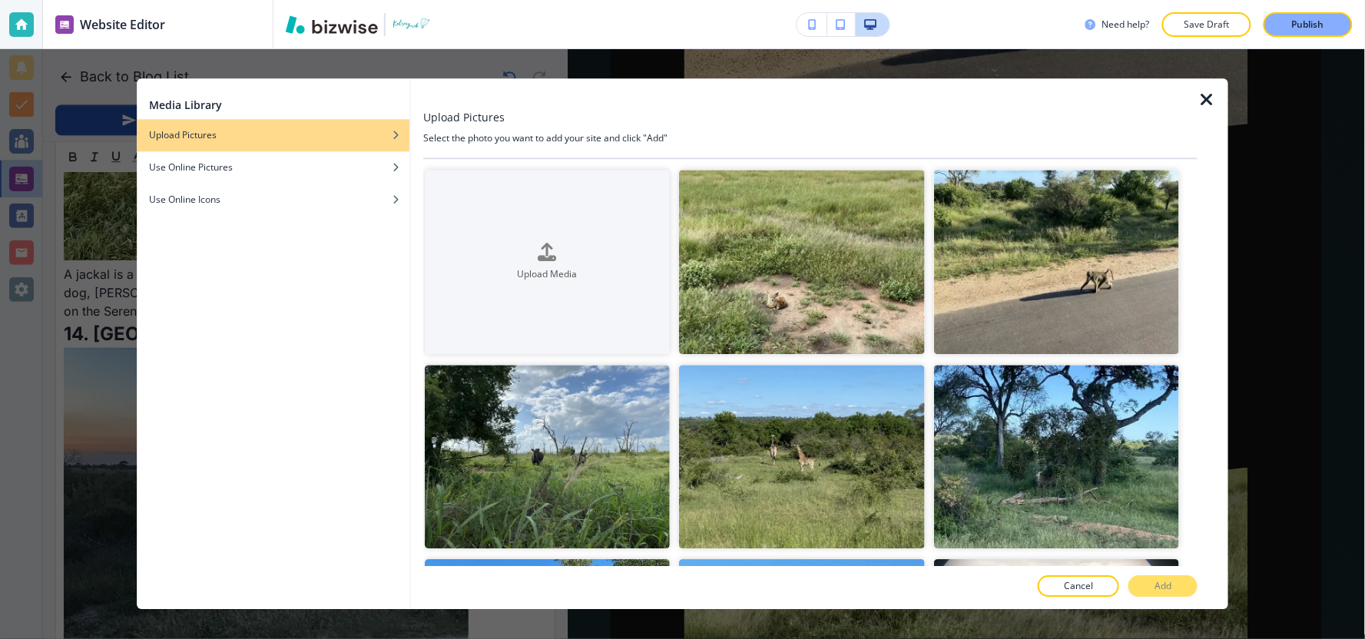
click at [1210, 103] on icon "button" at bounding box center [1206, 100] width 18 height 18
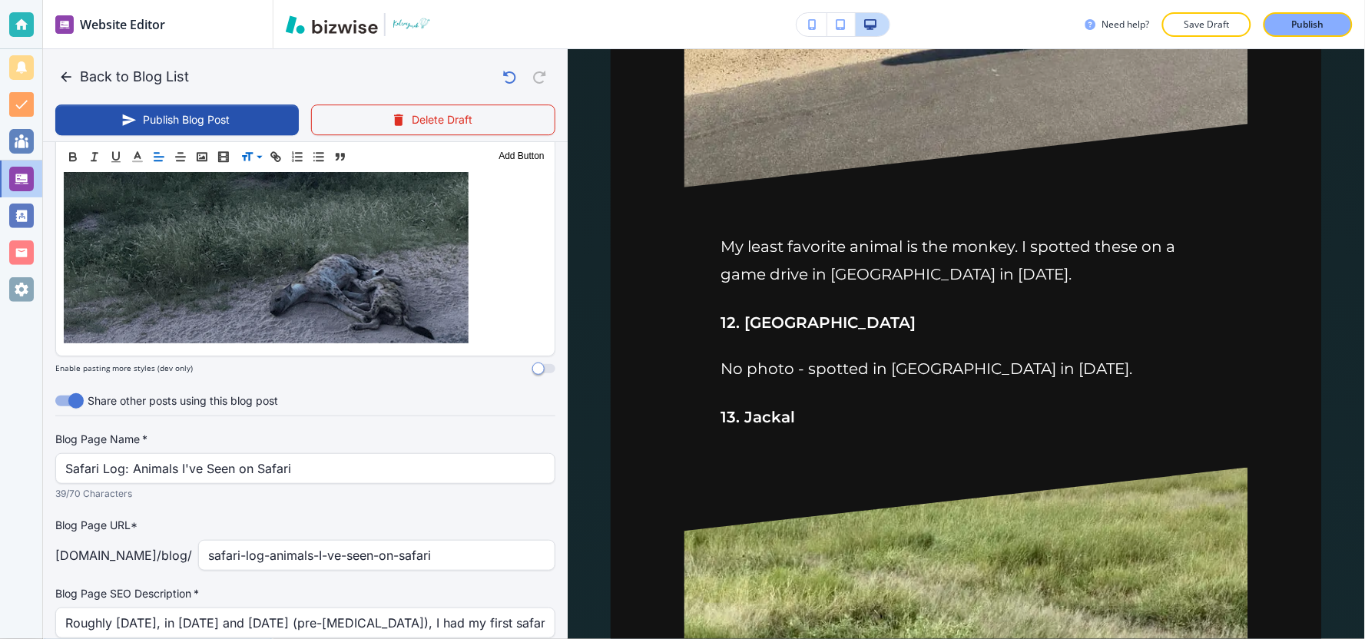
scroll to position [4672, 0]
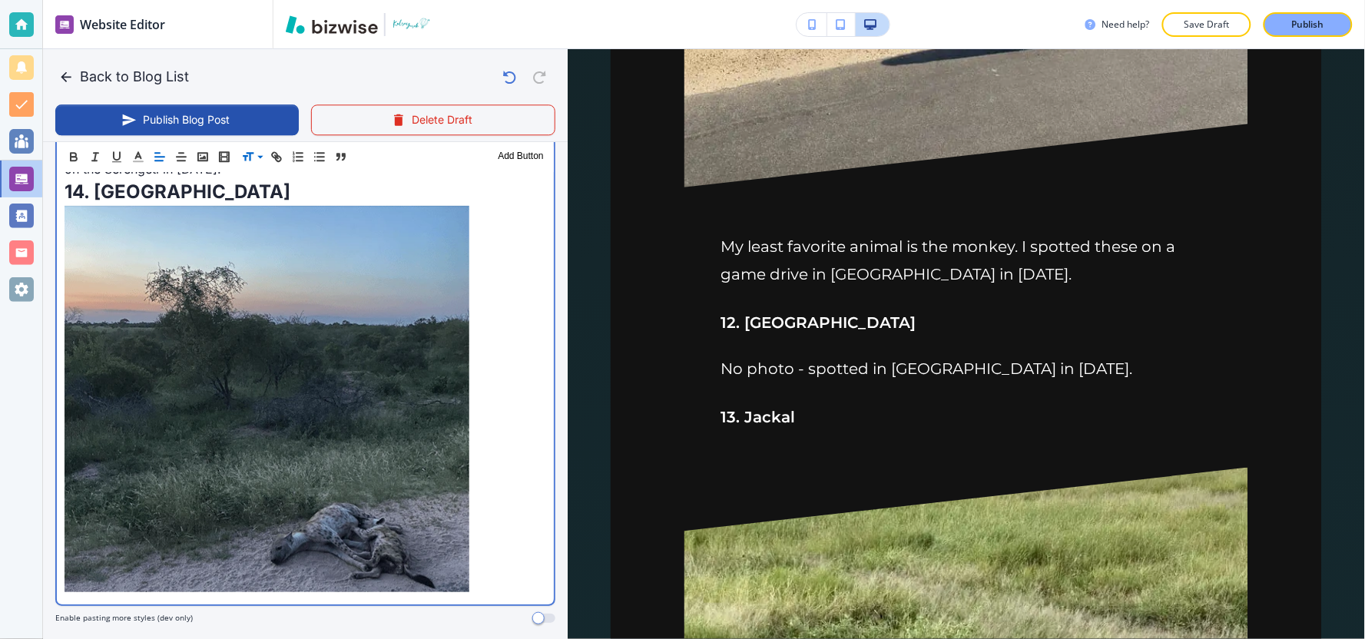
click at [509, 413] on p "14. Hyena" at bounding box center [306, 387] width 482 height 419
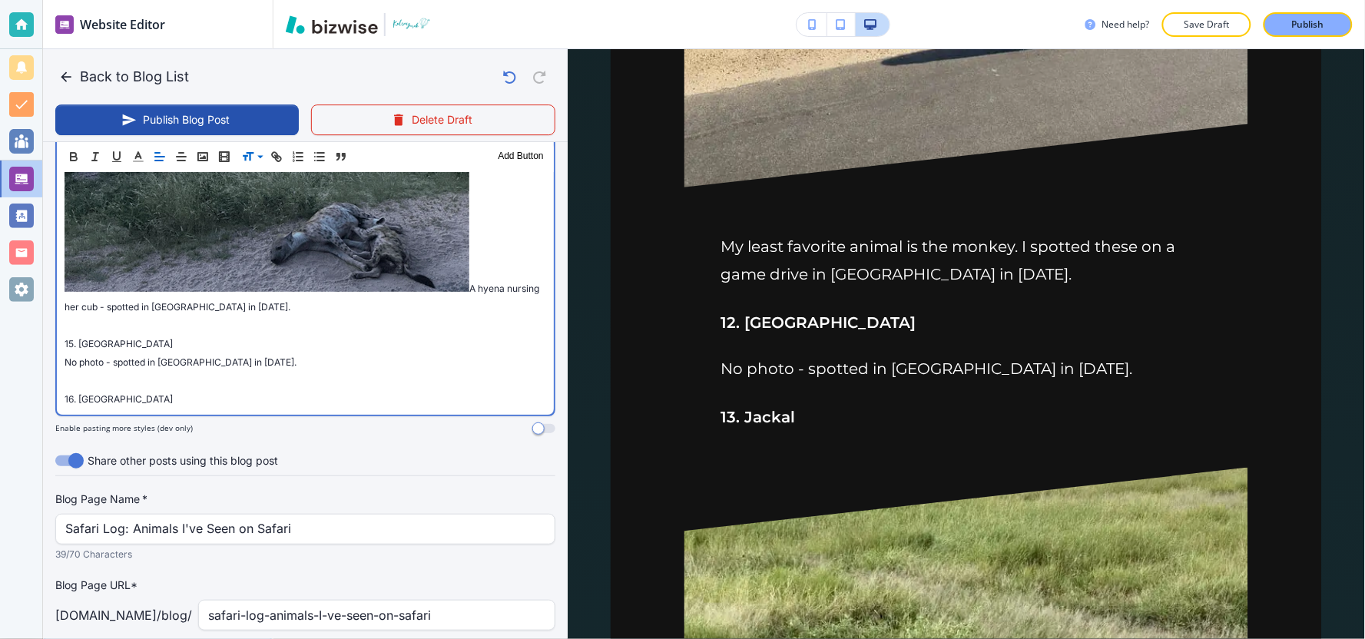
scroll to position [4980, 0]
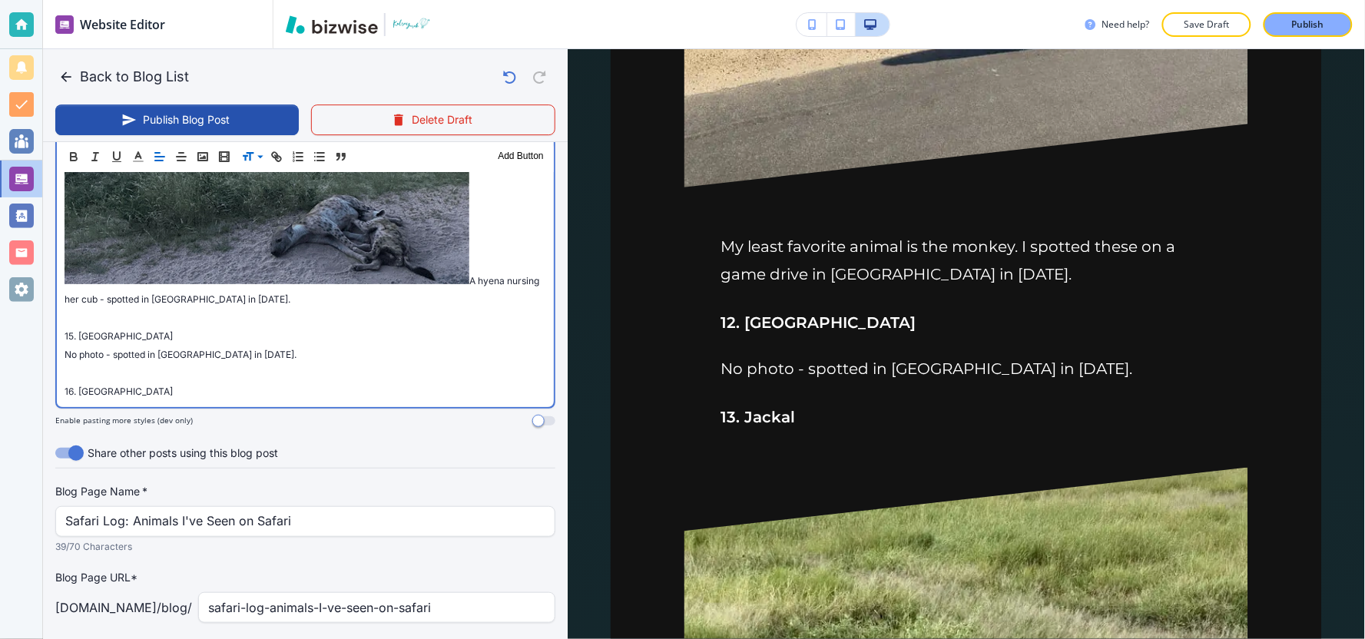
click at [471, 275] on span "A hyena nursing her cub - spotted in Kruger National Park in February 2020." at bounding box center [303, 290] width 477 height 30
click at [65, 330] on span "15. Wildebeest" at bounding box center [119, 336] width 108 height 12
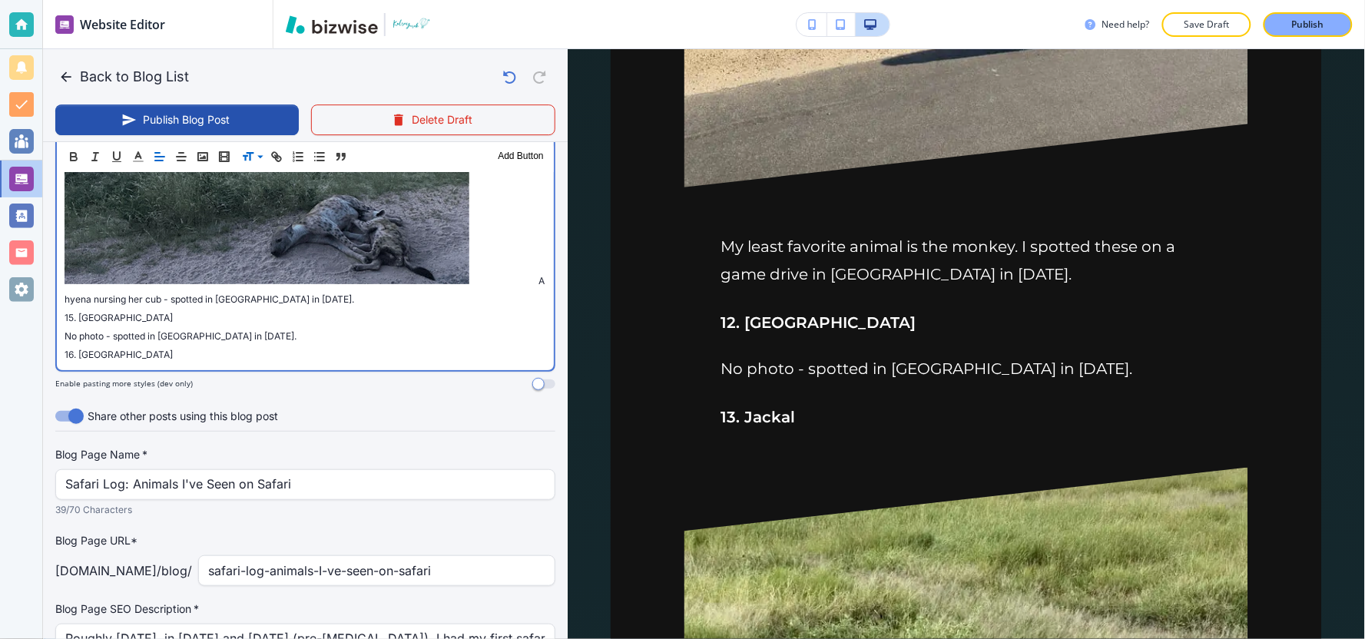
drag, startPoint x: 424, startPoint y: 230, endPoint x: 65, endPoint y: 234, distance: 359.5
click at [65, 234] on p "14. Hyena A hyena nursing her cub - spotted in Kruger National Park in February…" at bounding box center [306, 88] width 482 height 437
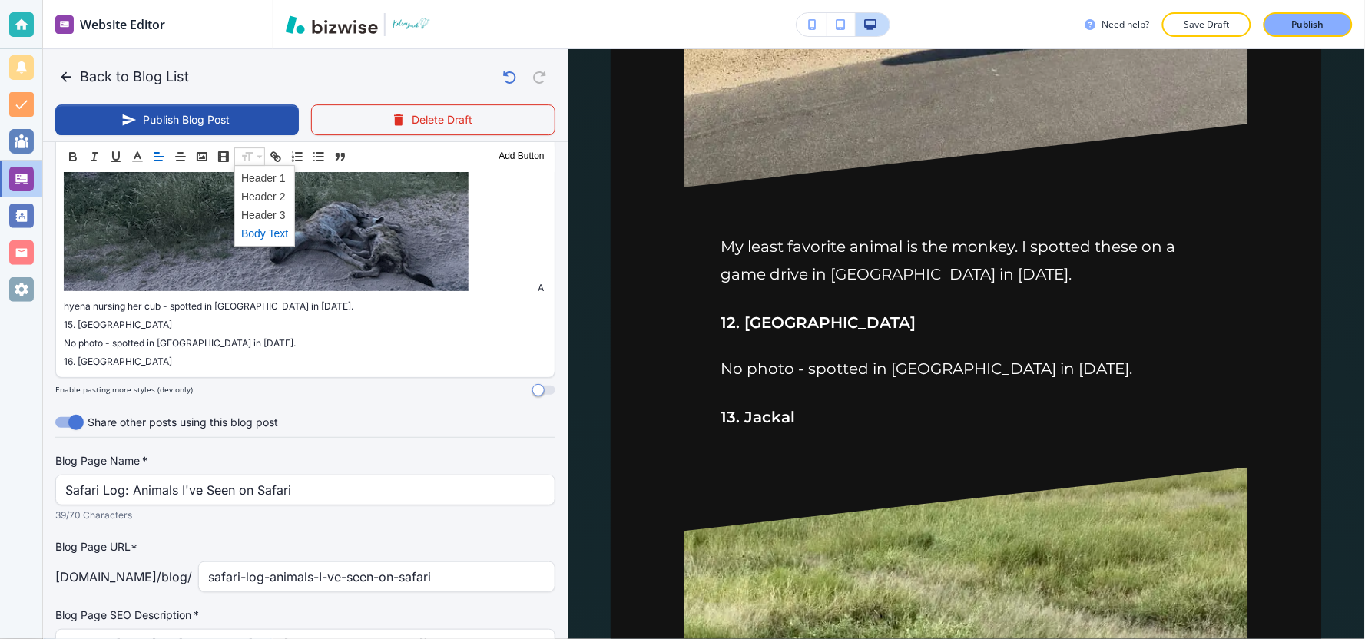
click at [258, 234] on span at bounding box center [264, 233] width 47 height 18
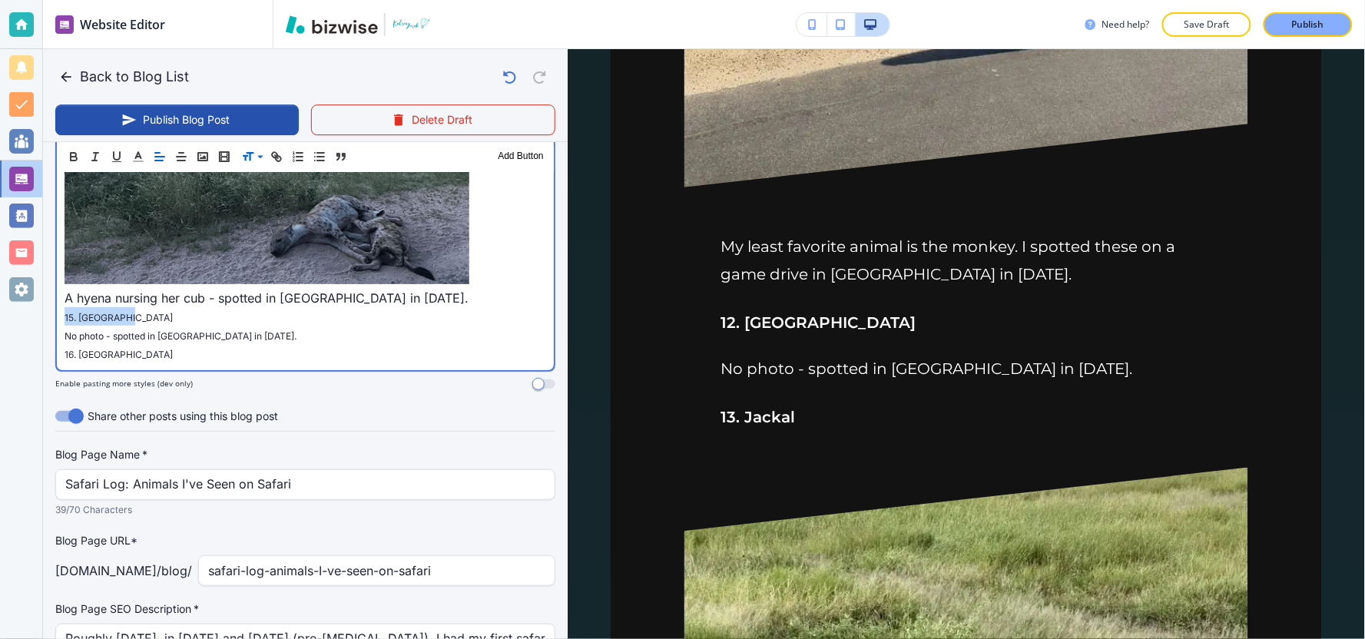
drag, startPoint x: 138, startPoint y: 247, endPoint x: 18, endPoint y: 246, distance: 119.8
click at [18, 246] on div "Website Editor Pages Edit, add, and delete pages or manage your page order Upda…" at bounding box center [682, 319] width 1365 height 639
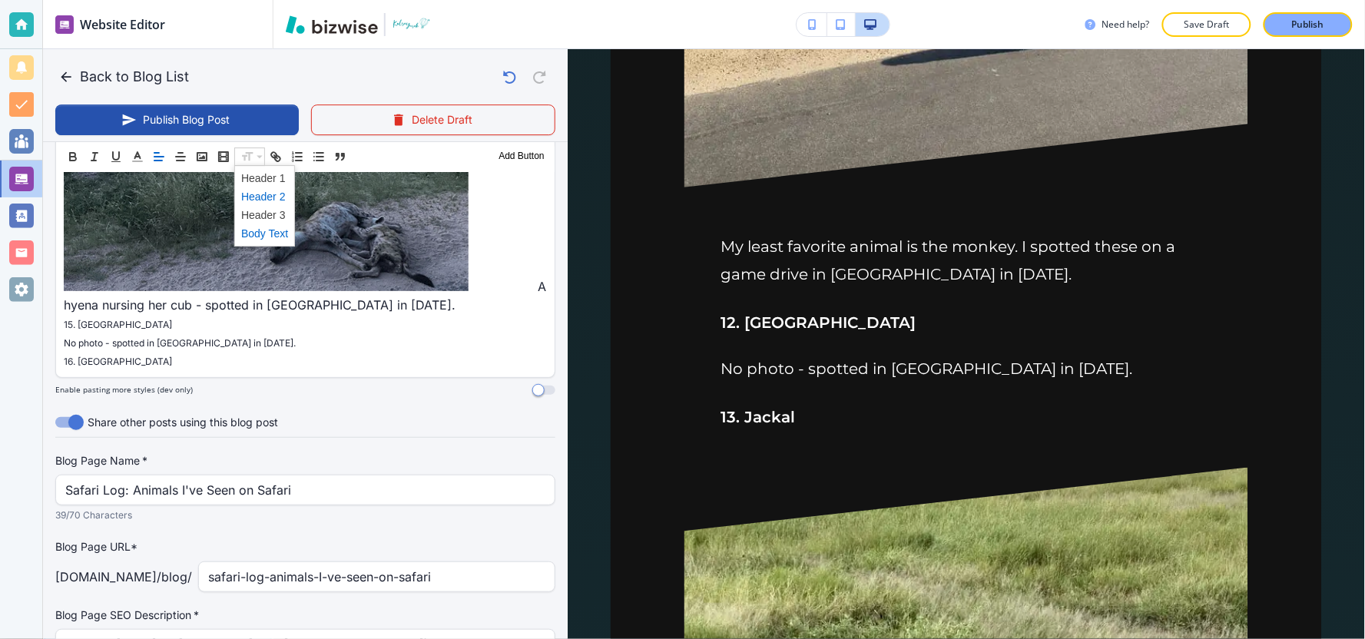
click at [270, 198] on span at bounding box center [264, 196] width 47 height 18
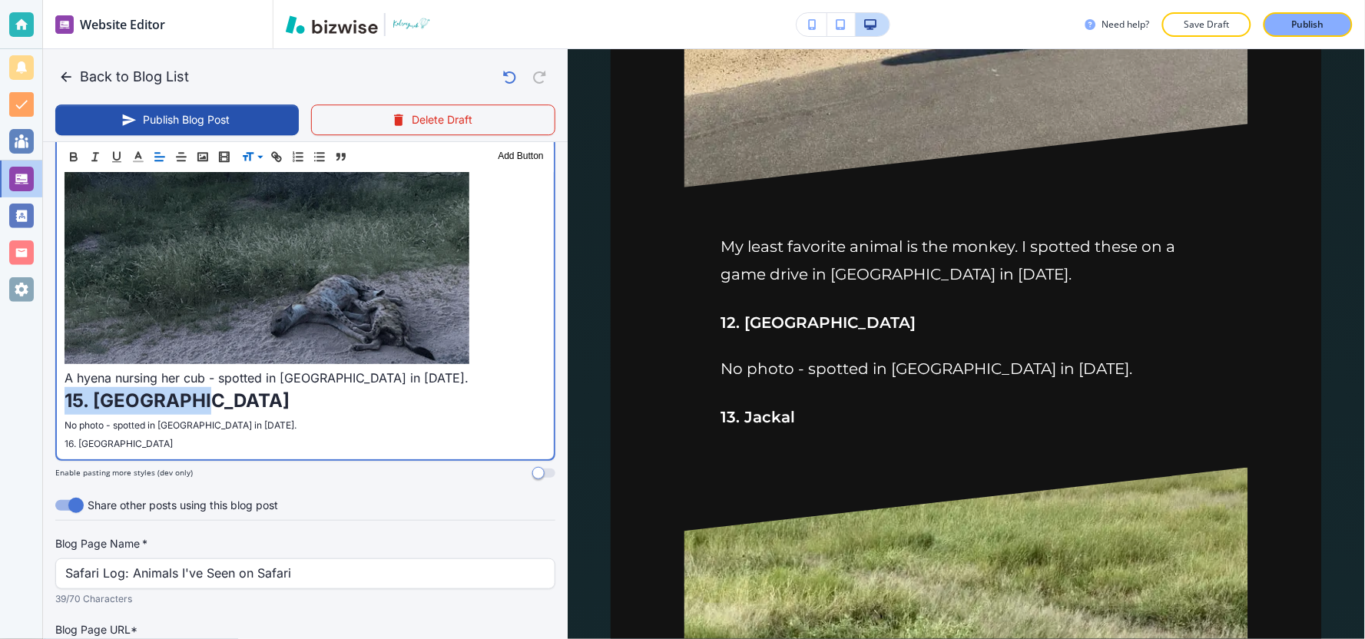
scroll to position [4926, 0]
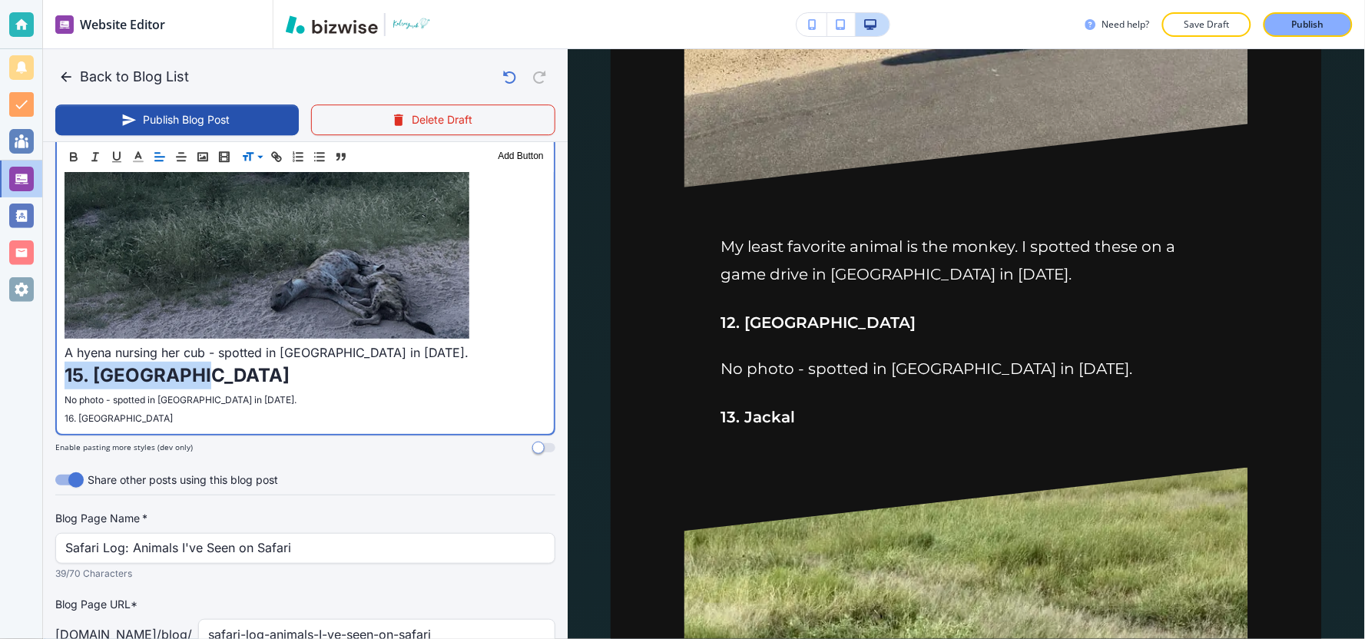
drag, startPoint x: 338, startPoint y: 333, endPoint x: 84, endPoint y: 312, distance: 254.4
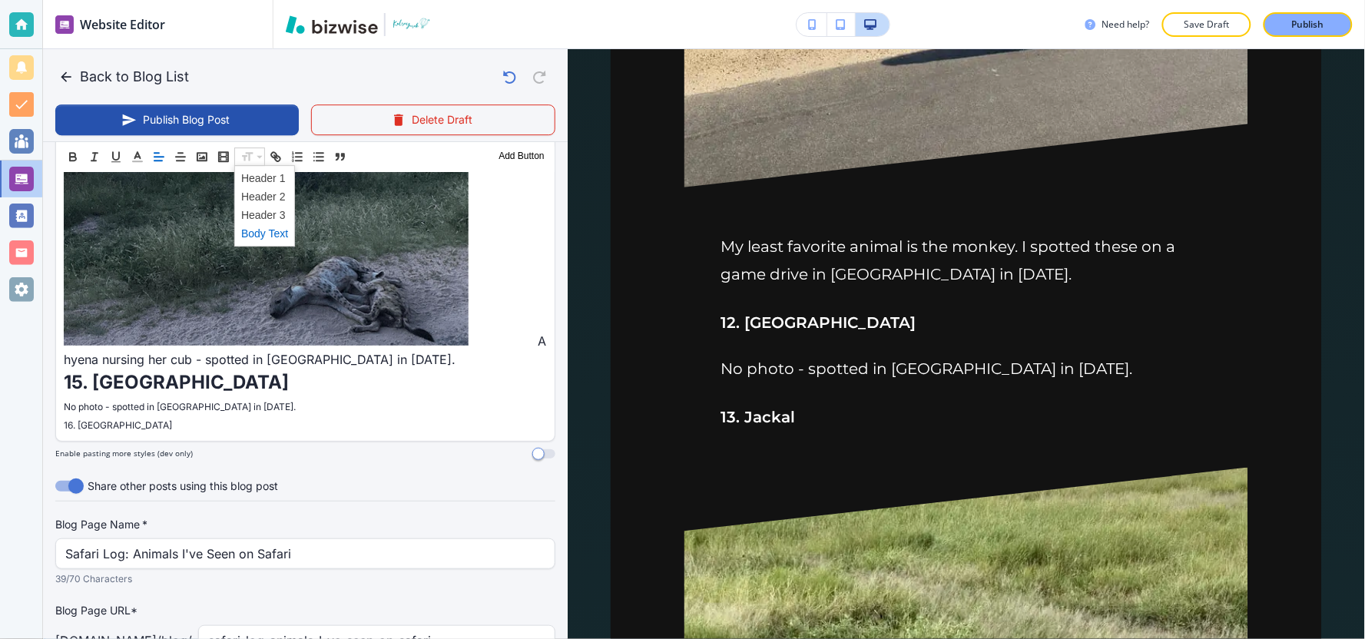
click at [261, 235] on span at bounding box center [264, 233] width 47 height 18
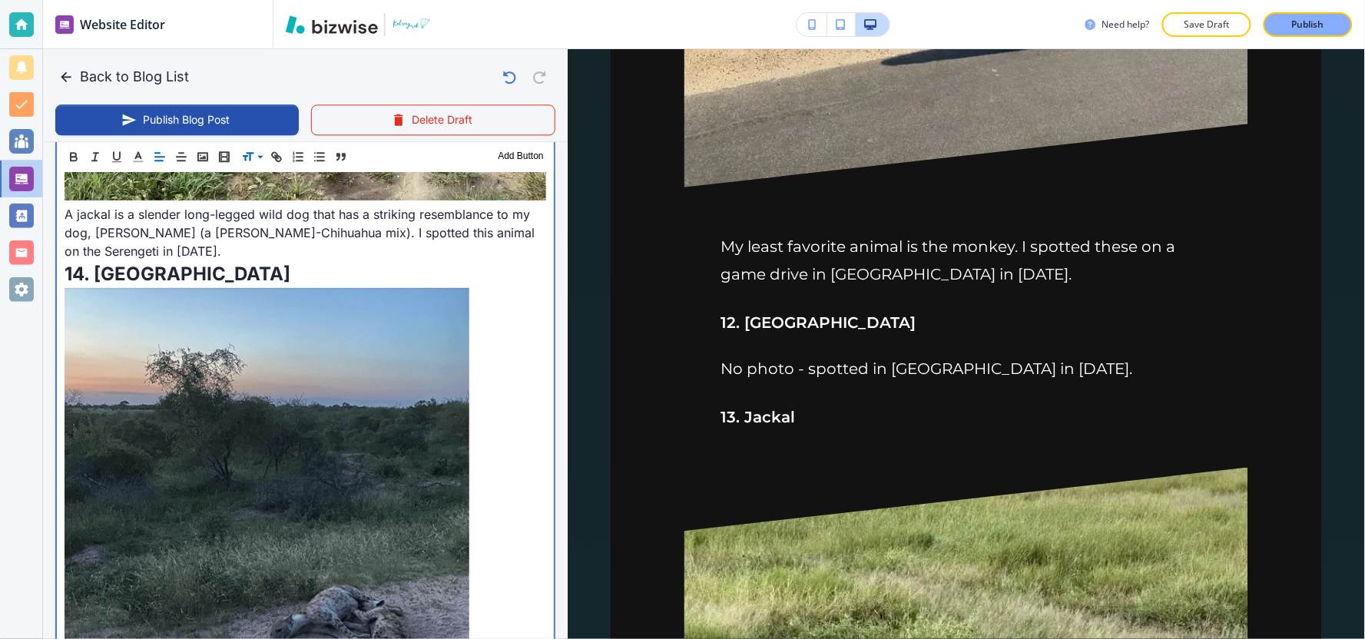
scroll to position [5011, 0]
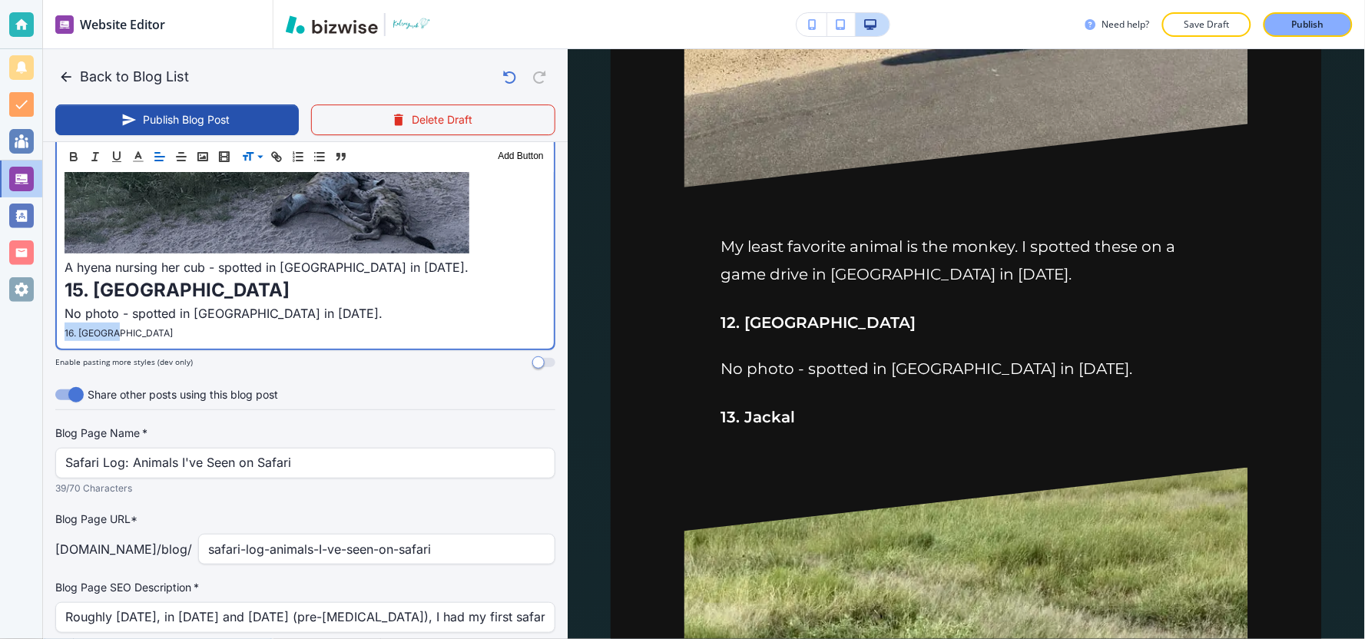
drag, startPoint x: 143, startPoint y: 263, endPoint x: 0, endPoint y: 280, distance: 143.9
click at [0, 280] on div "Website Editor Pages Edit, add, and delete pages or manage your page order Upda…" at bounding box center [682, 319] width 1365 height 639
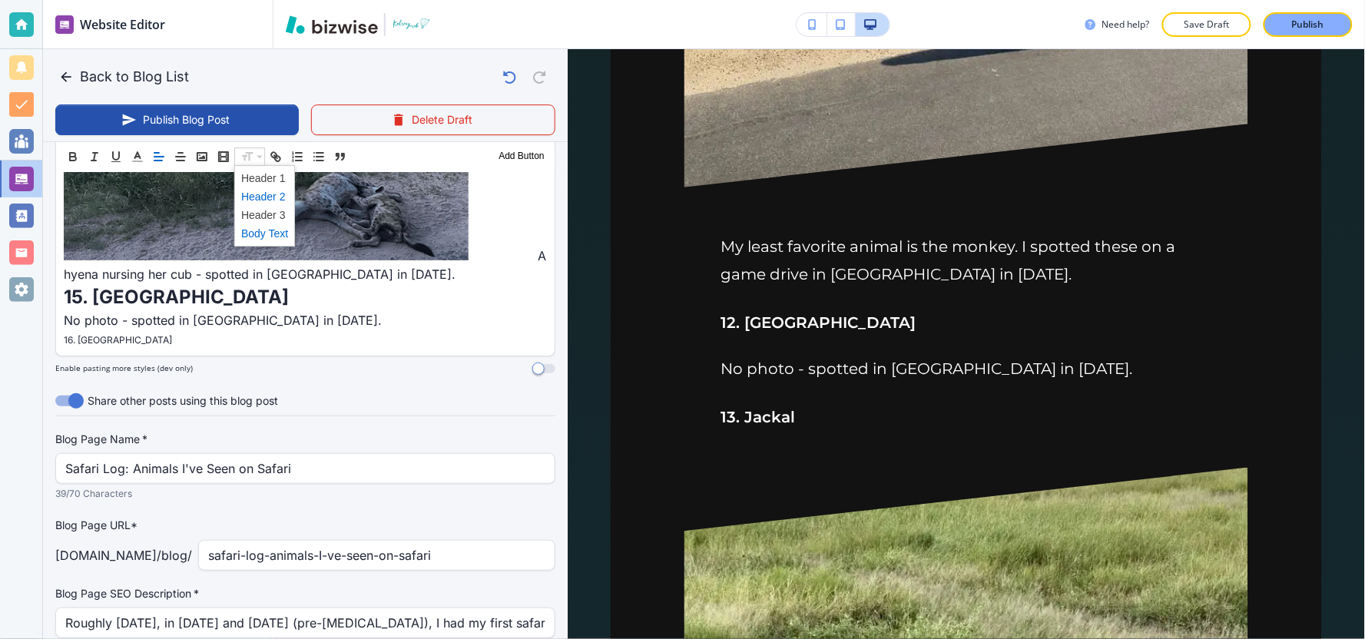
click at [263, 196] on span at bounding box center [264, 196] width 47 height 18
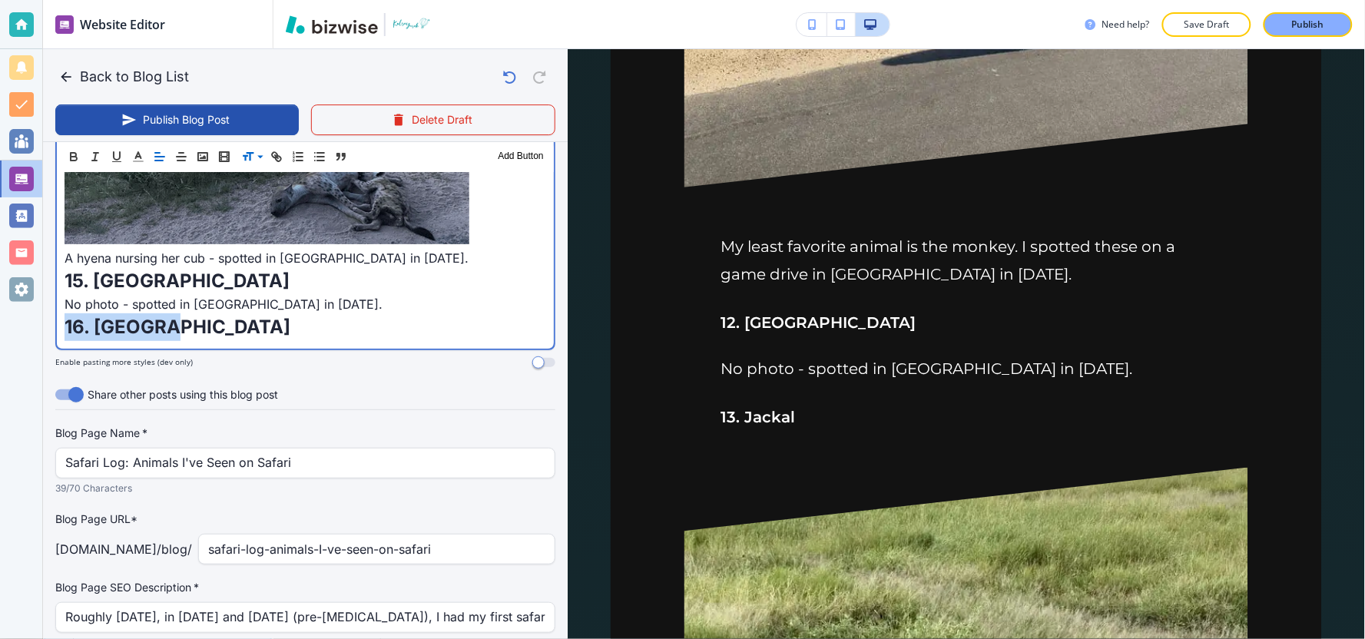
scroll to position [4850, 0]
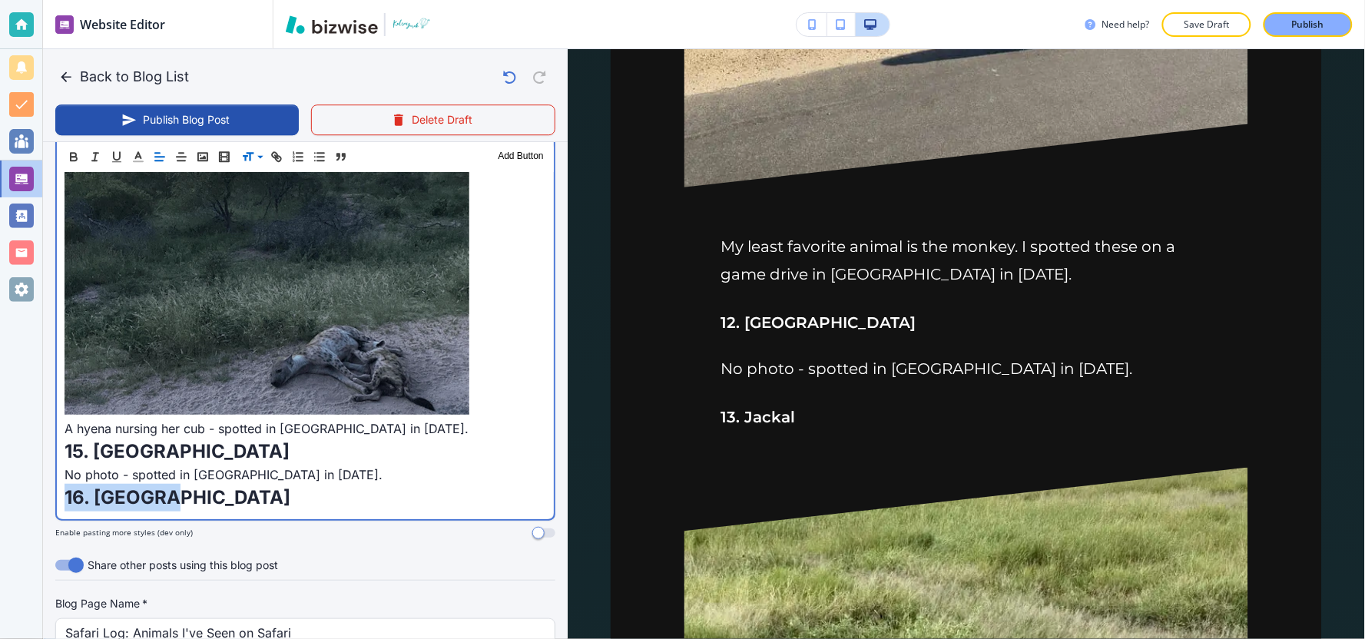
click at [190, 484] on p "16. Buffalo" at bounding box center [306, 498] width 482 height 28
click at [187, 484] on p "16. Buffalo" at bounding box center [306, 498] width 482 height 28
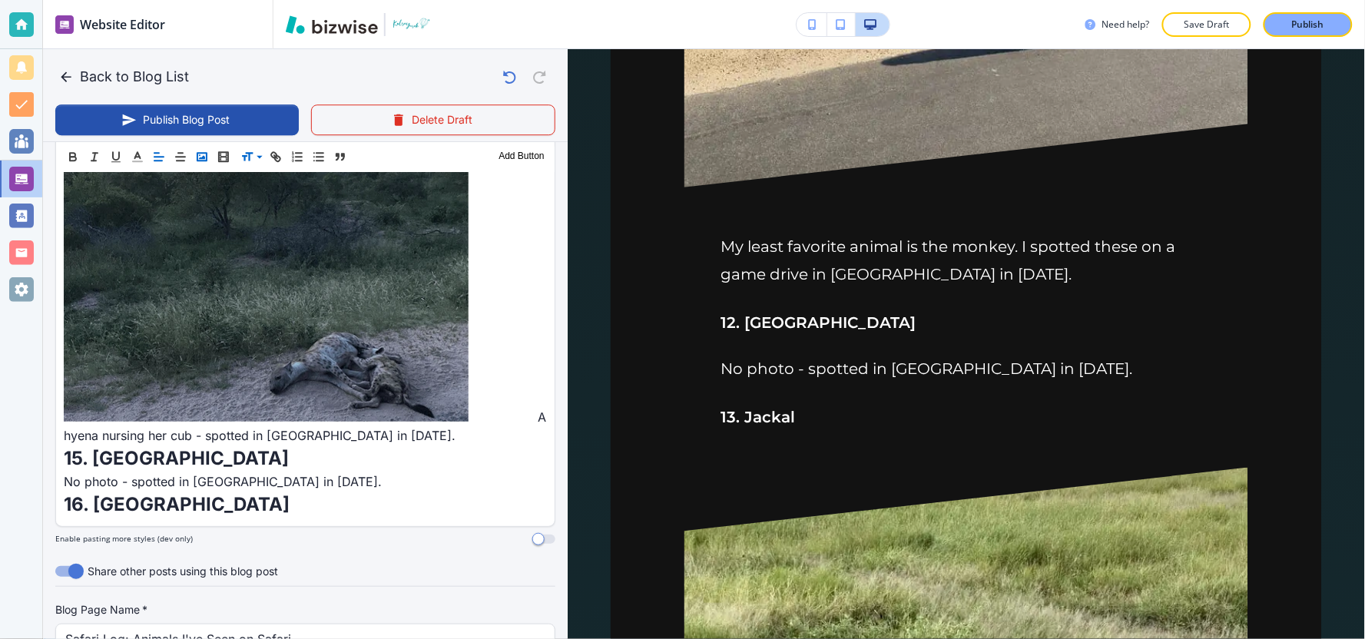
click at [203, 157] on polyline "button" at bounding box center [202, 157] width 6 height 4
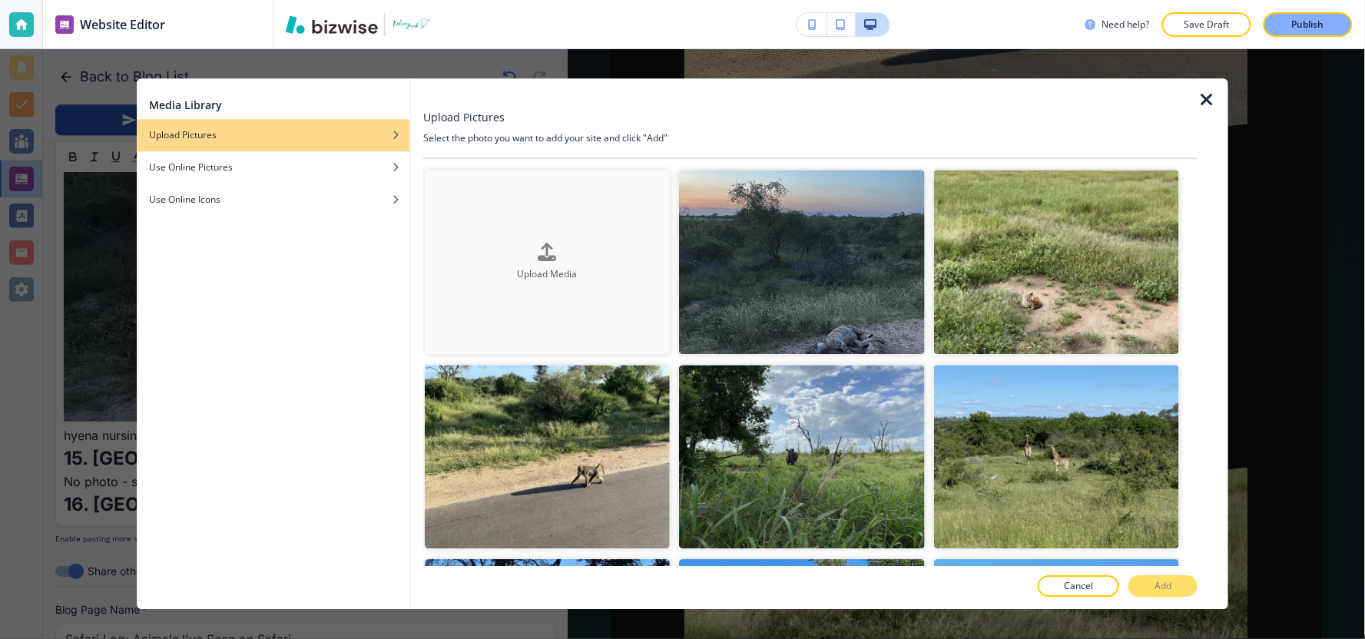
click at [532, 288] on button "Upload Media" at bounding box center [547, 262] width 245 height 184
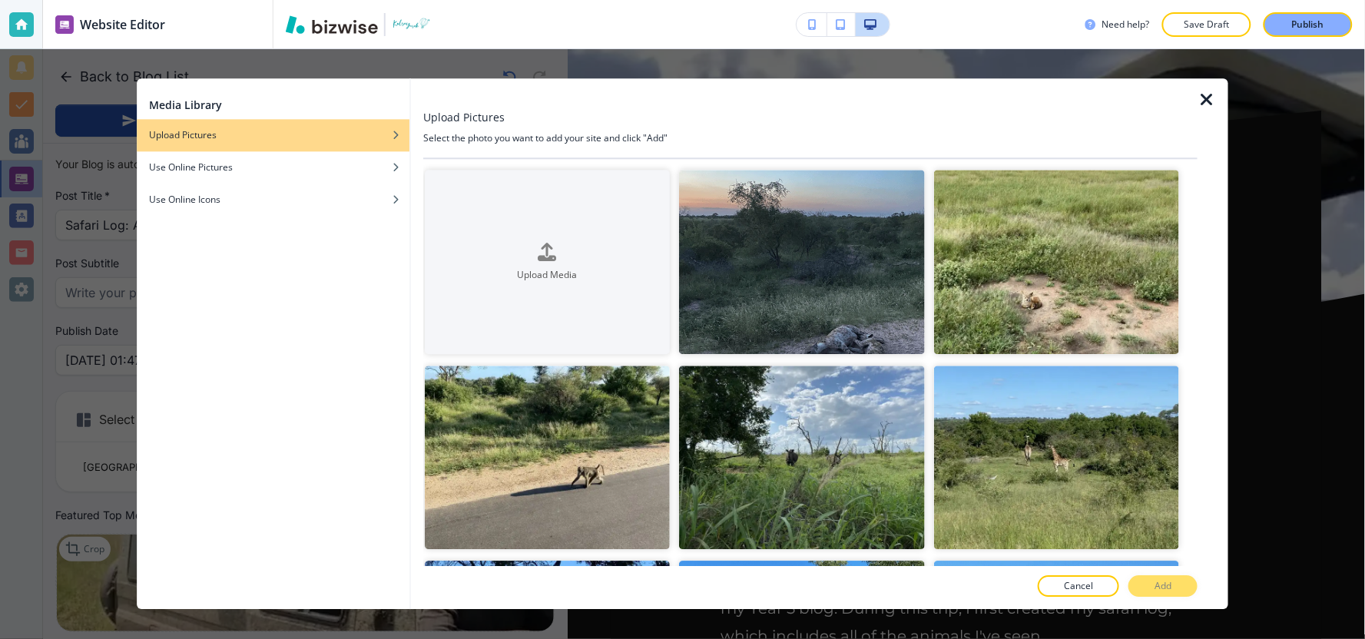
scroll to position [5719, 0]
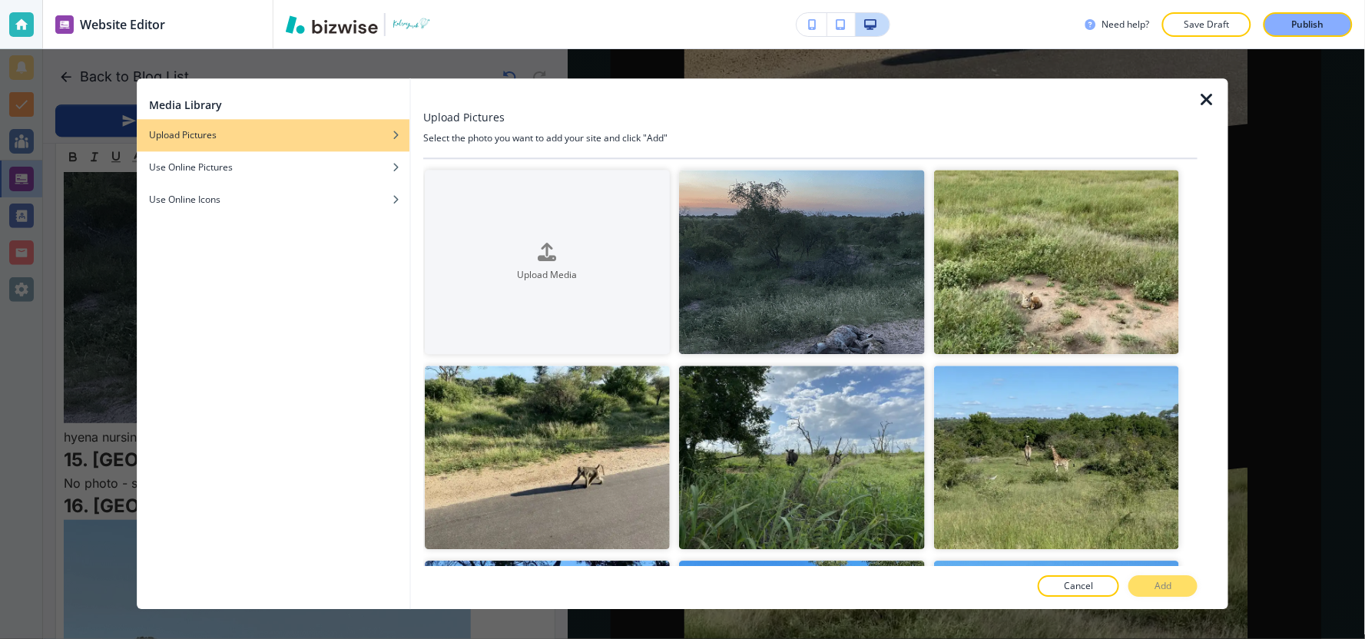
click at [1204, 103] on icon "button" at bounding box center [1206, 100] width 18 height 18
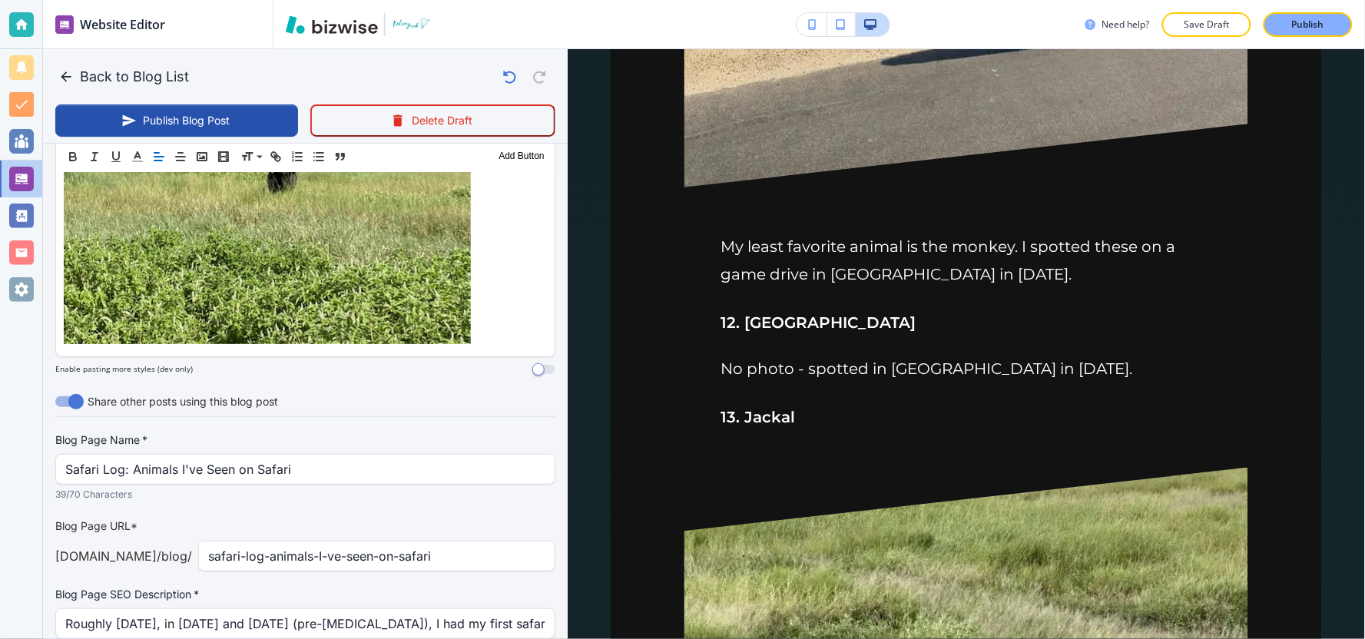
scroll to position [5101, 0]
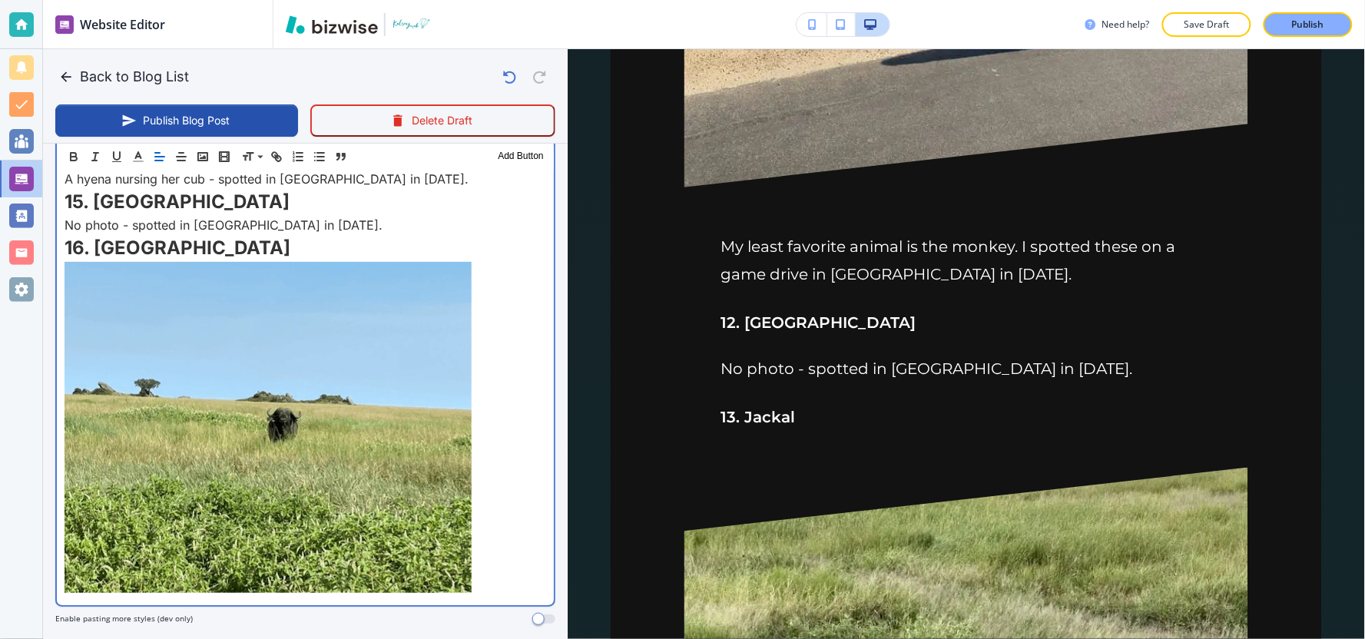
click at [507, 442] on p "16. Buffalo" at bounding box center [306, 415] width 482 height 363
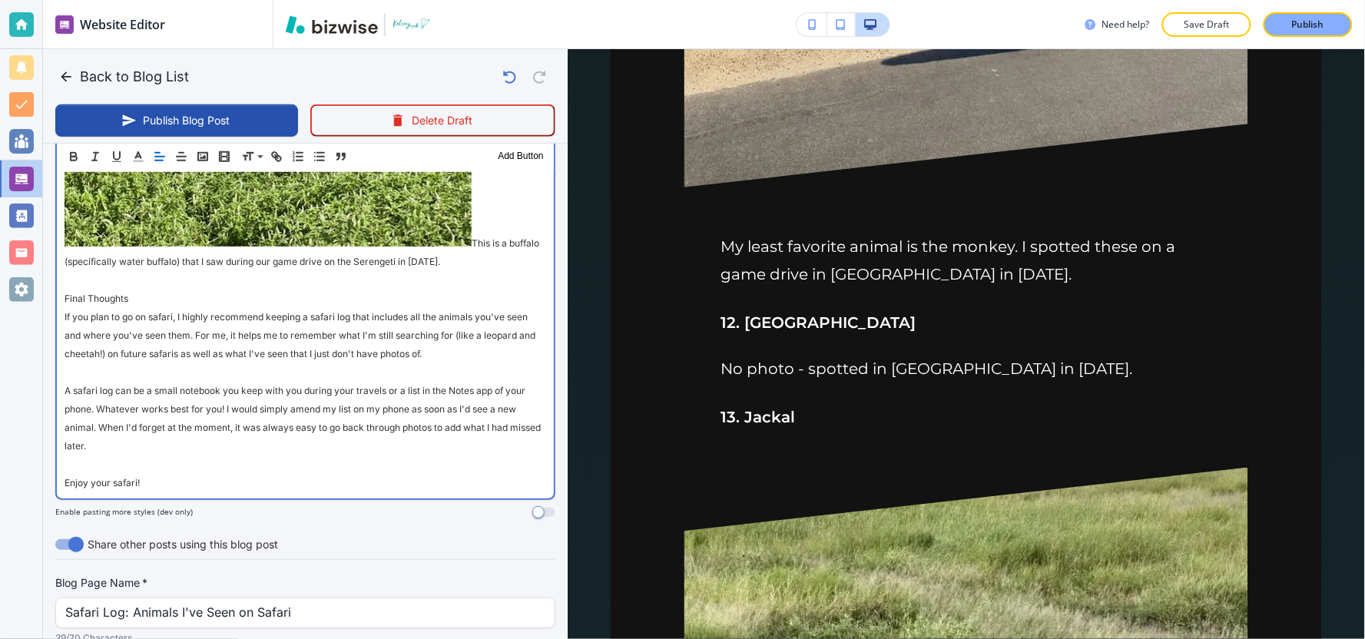
scroll to position [5408, 0]
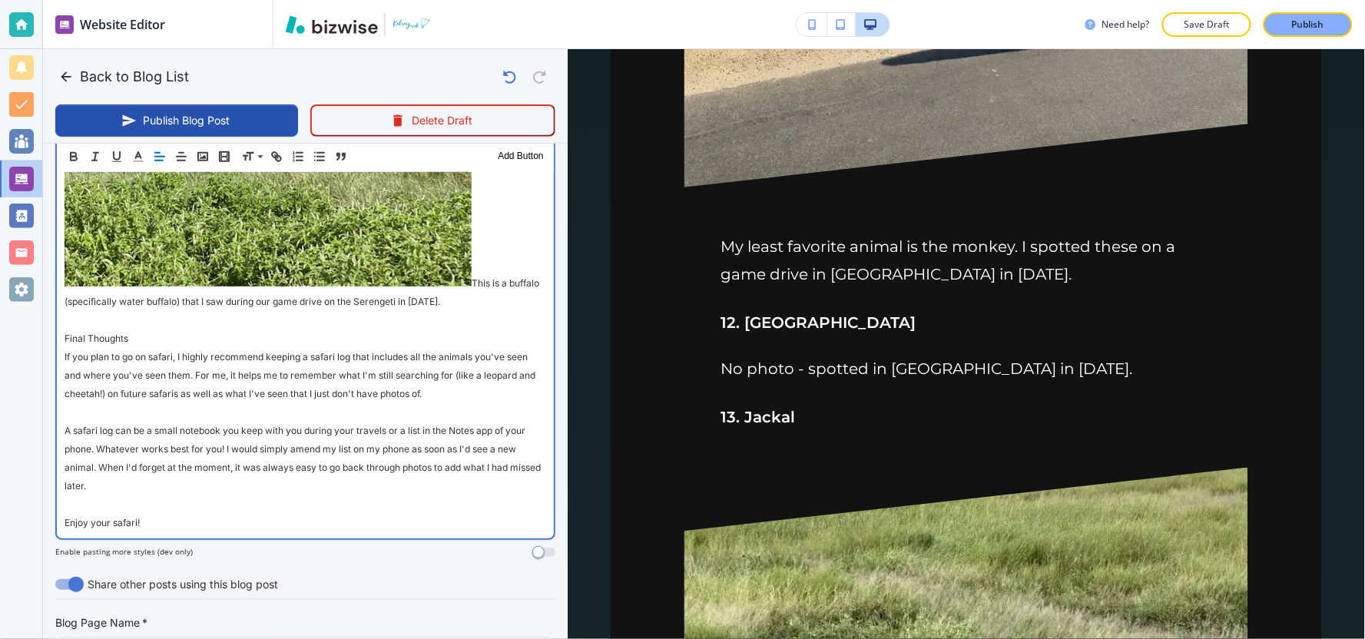
click at [473, 277] on span "This is a buffalo (specifically water buffalo) that I saw during our game drive…" at bounding box center [303, 292] width 477 height 30
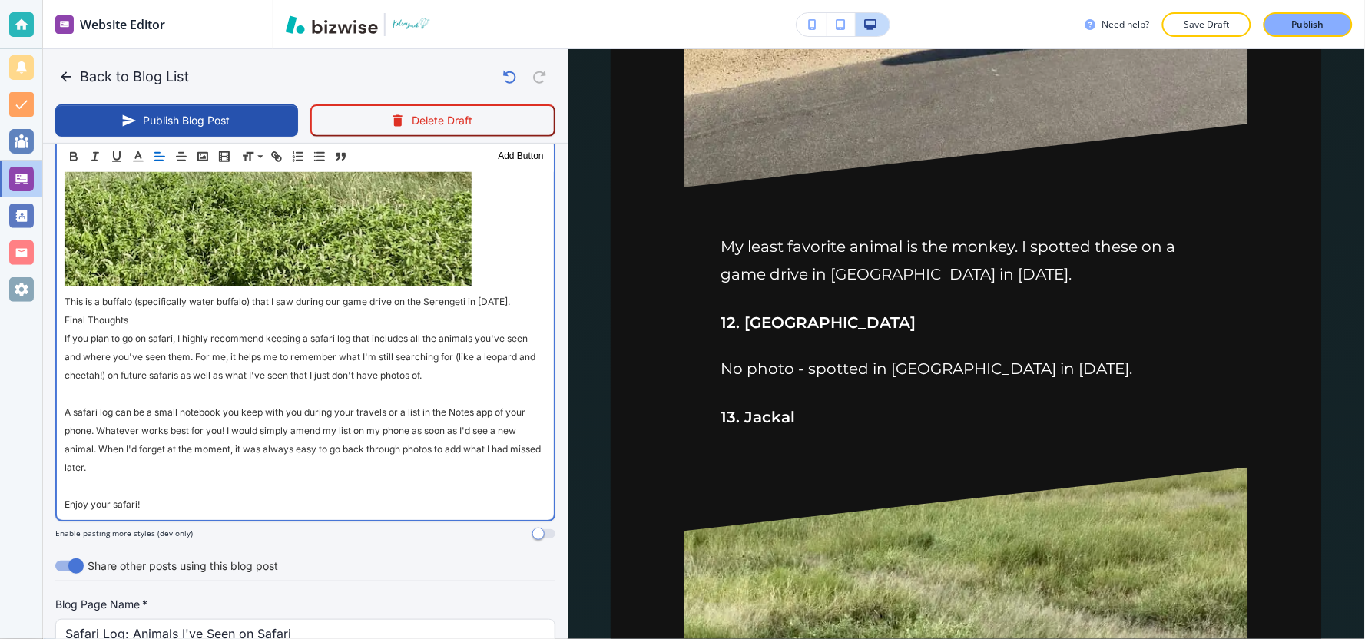
click at [65, 406] on span "A safari log can be a small notebook you keep with you during your travels or a…" at bounding box center [304, 439] width 479 height 67
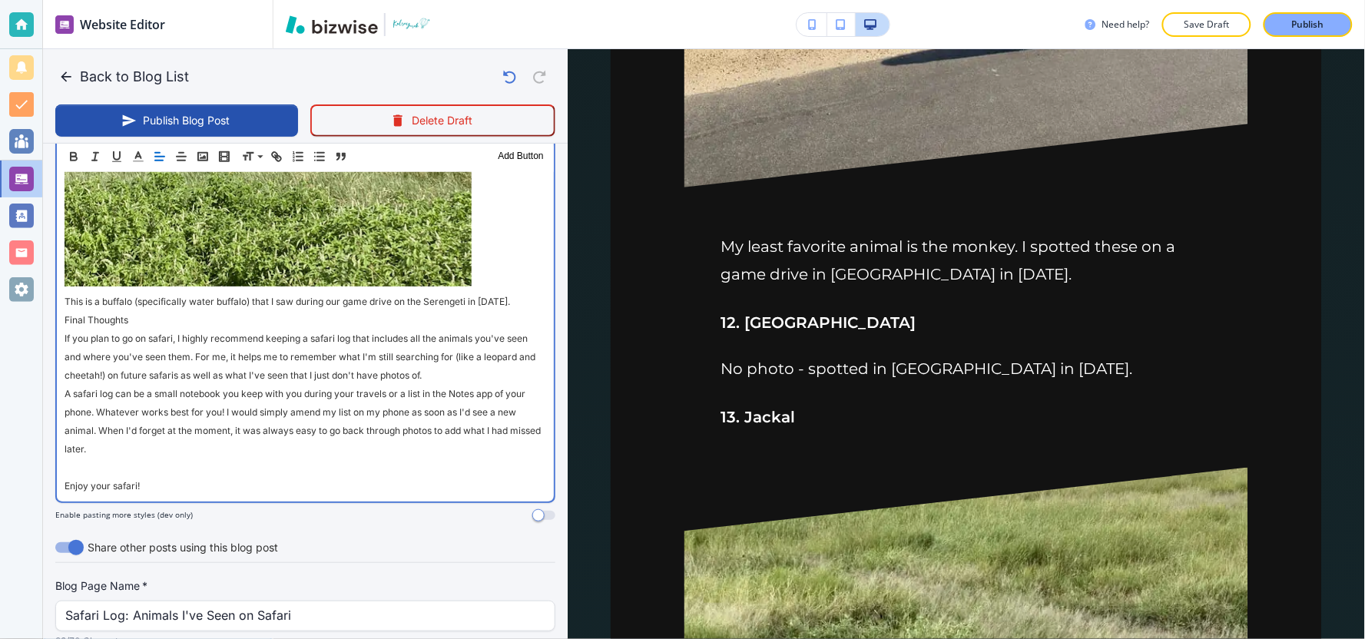
click at [65, 480] on span "Enjoy your safari!" at bounding box center [102, 486] width 75 height 12
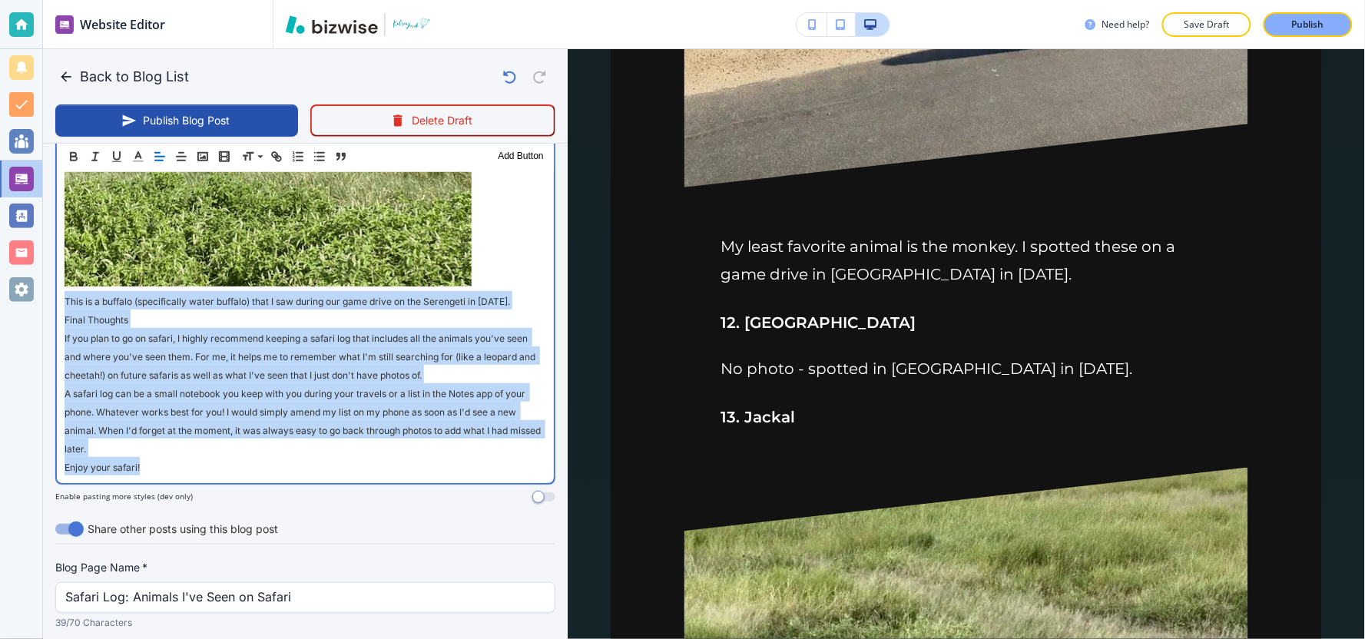
drag, startPoint x: 62, startPoint y: 230, endPoint x: 180, endPoint y: 365, distance: 178.6
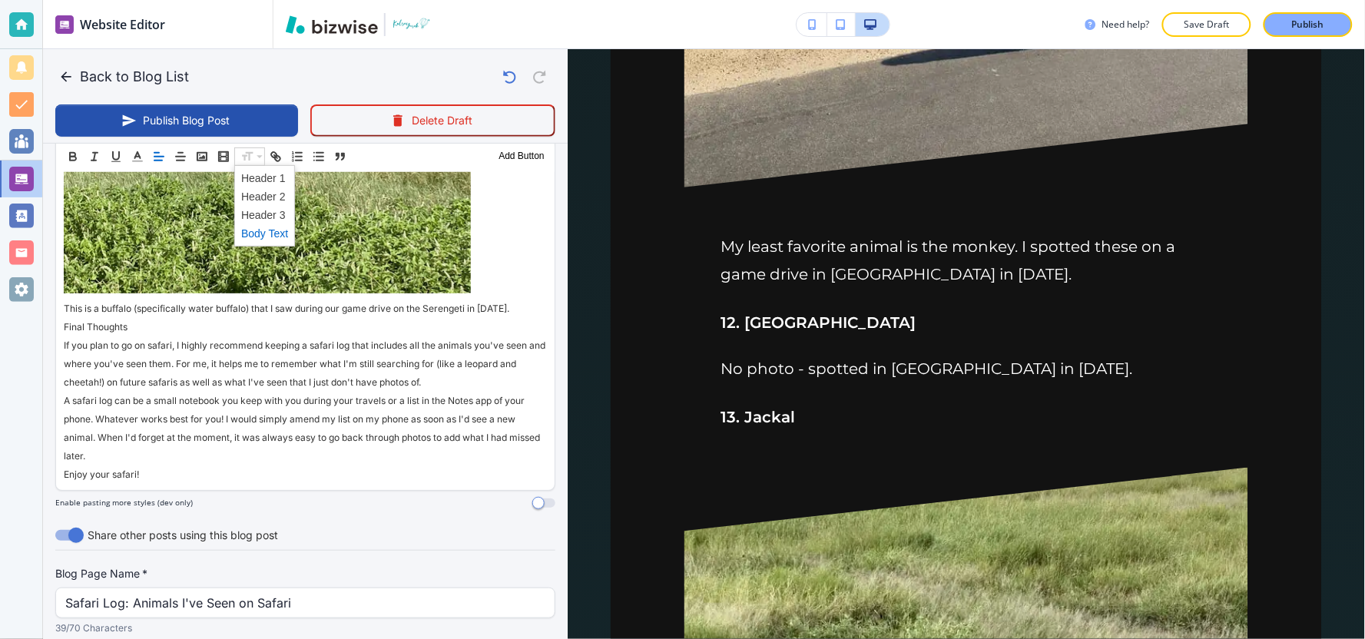
click at [270, 234] on span at bounding box center [264, 233] width 47 height 18
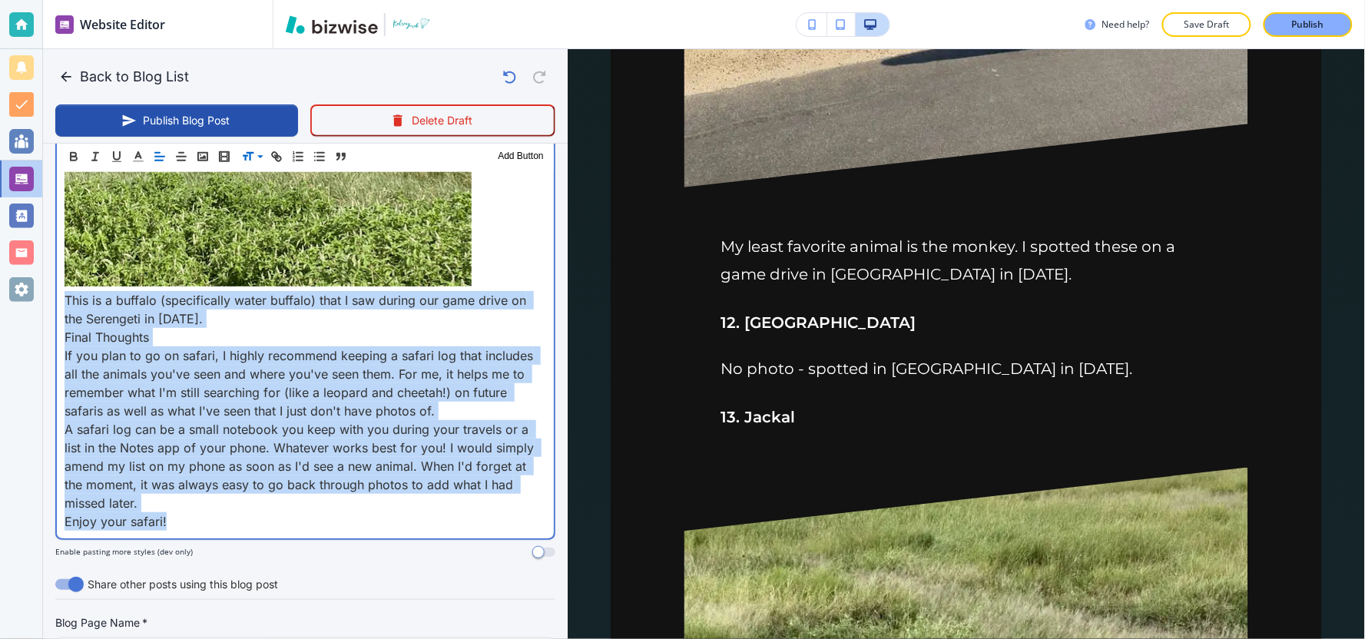
scroll to position [372, 0]
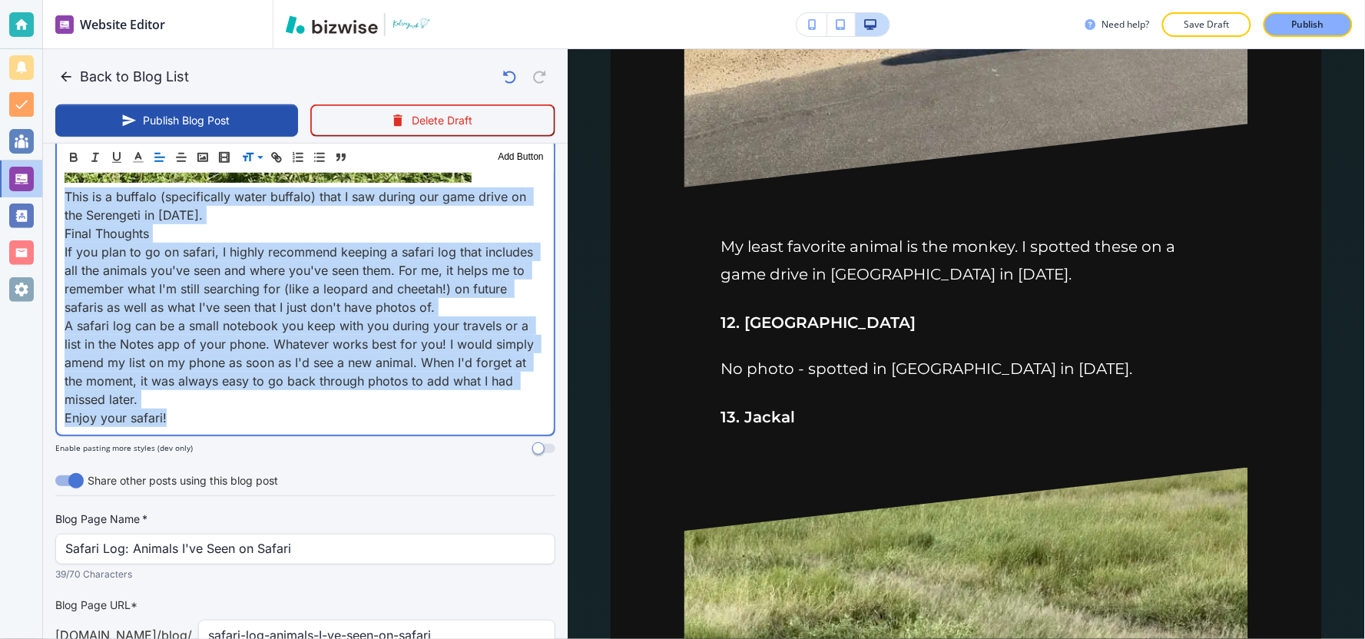
click at [195, 409] on p "Enjoy your safari!" at bounding box center [306, 418] width 482 height 18
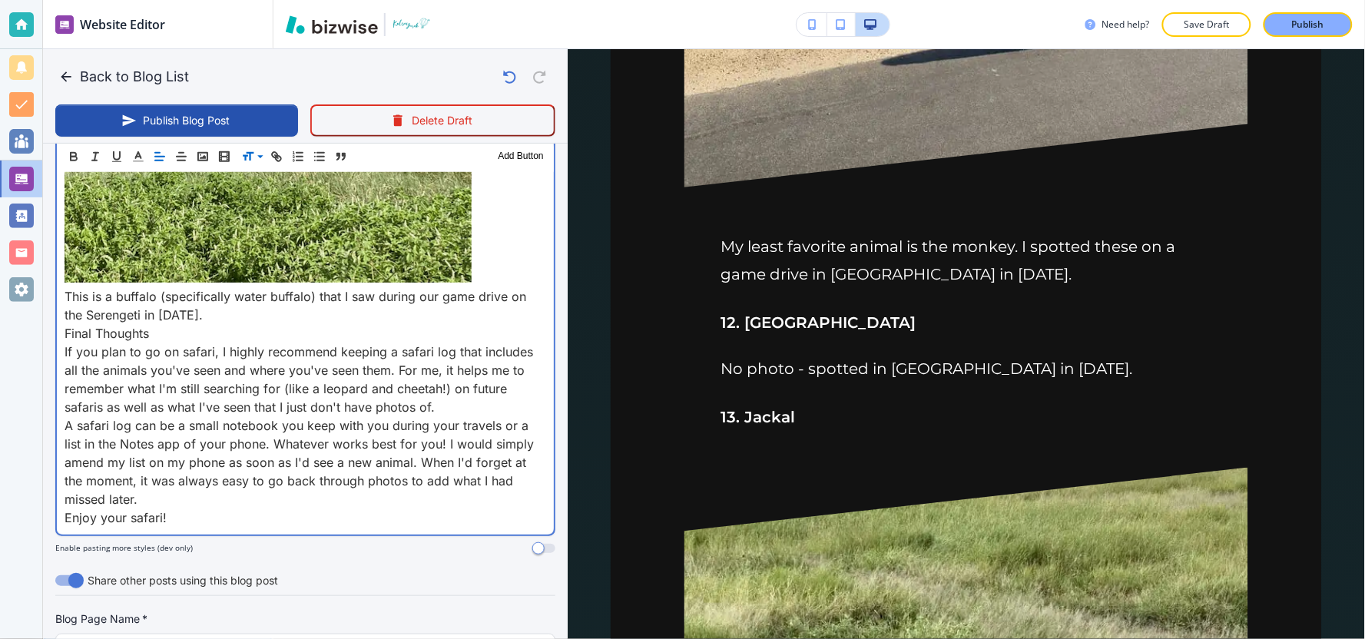
scroll to position [5341, 0]
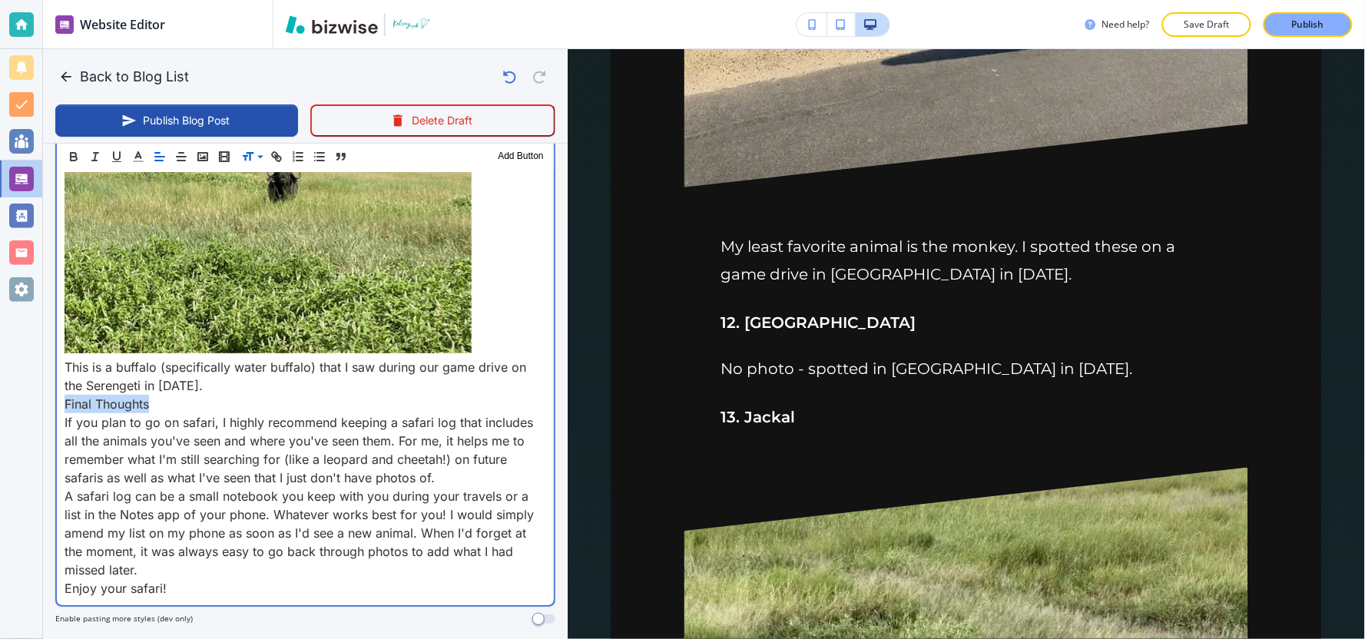
drag, startPoint x: 156, startPoint y: 338, endPoint x: 157, endPoint y: 293, distance: 45.3
click at [41, 339] on div "Website Editor Pages Edit, add, and delete pages or manage your page order Upda…" at bounding box center [682, 319] width 1365 height 639
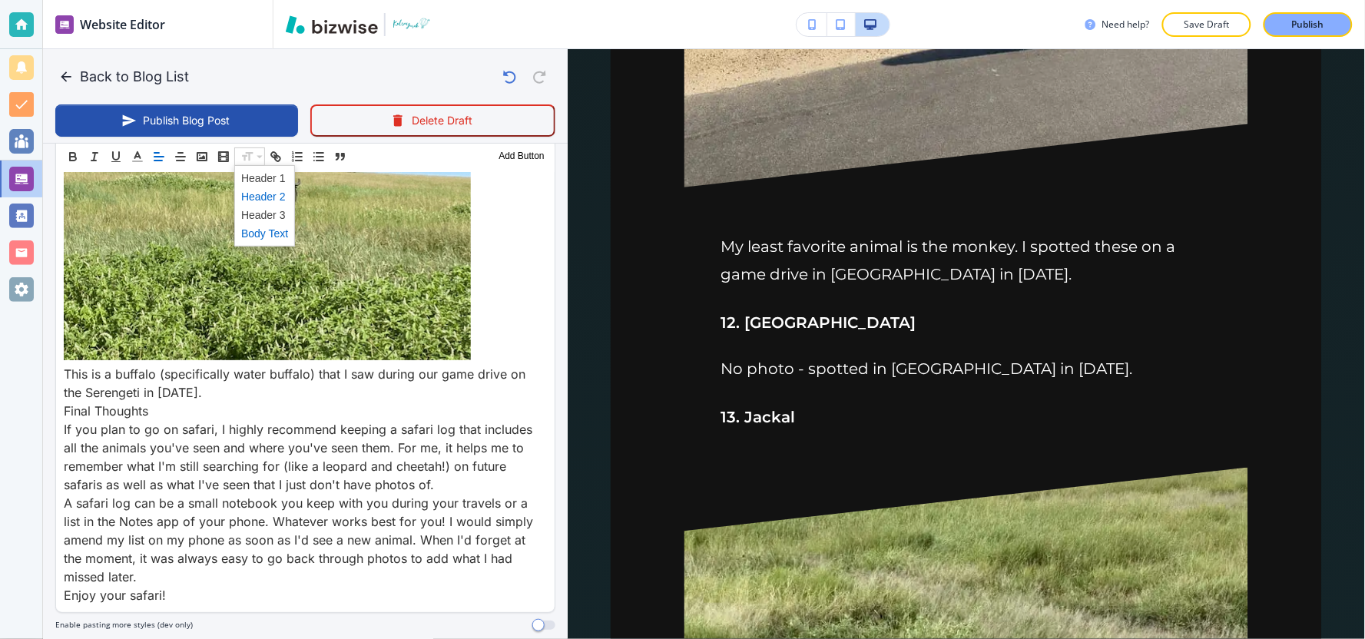
click at [256, 195] on span at bounding box center [264, 196] width 47 height 18
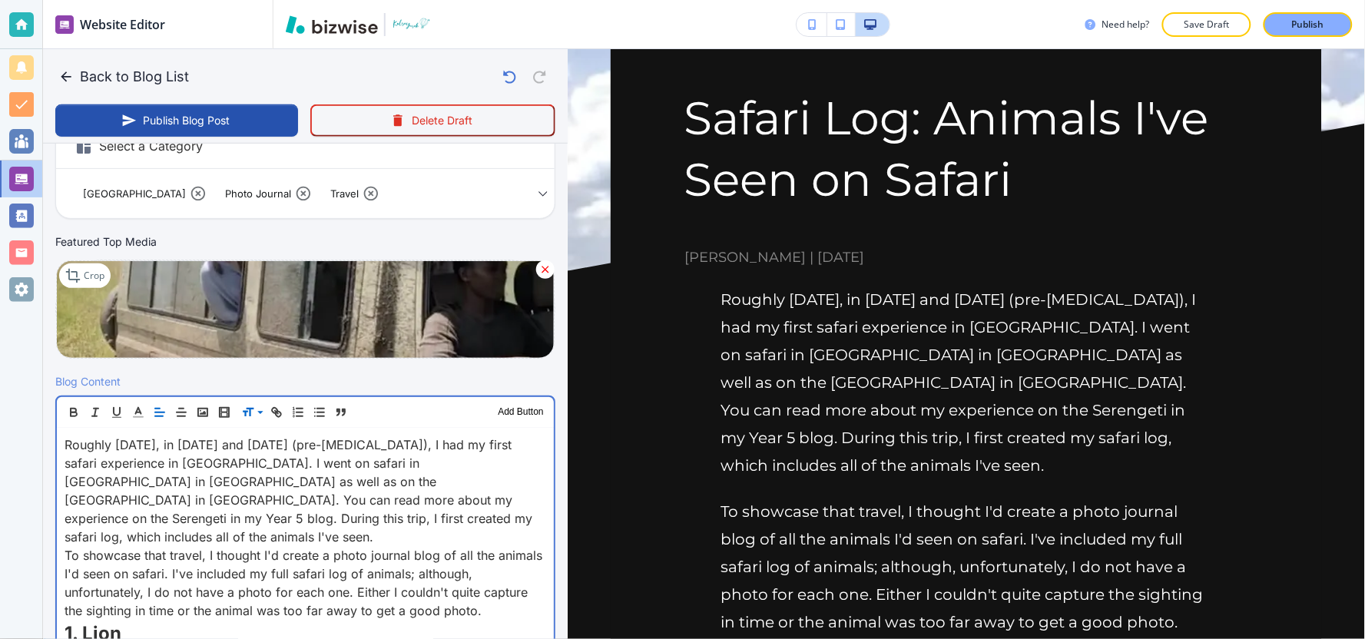
scroll to position [0, 0]
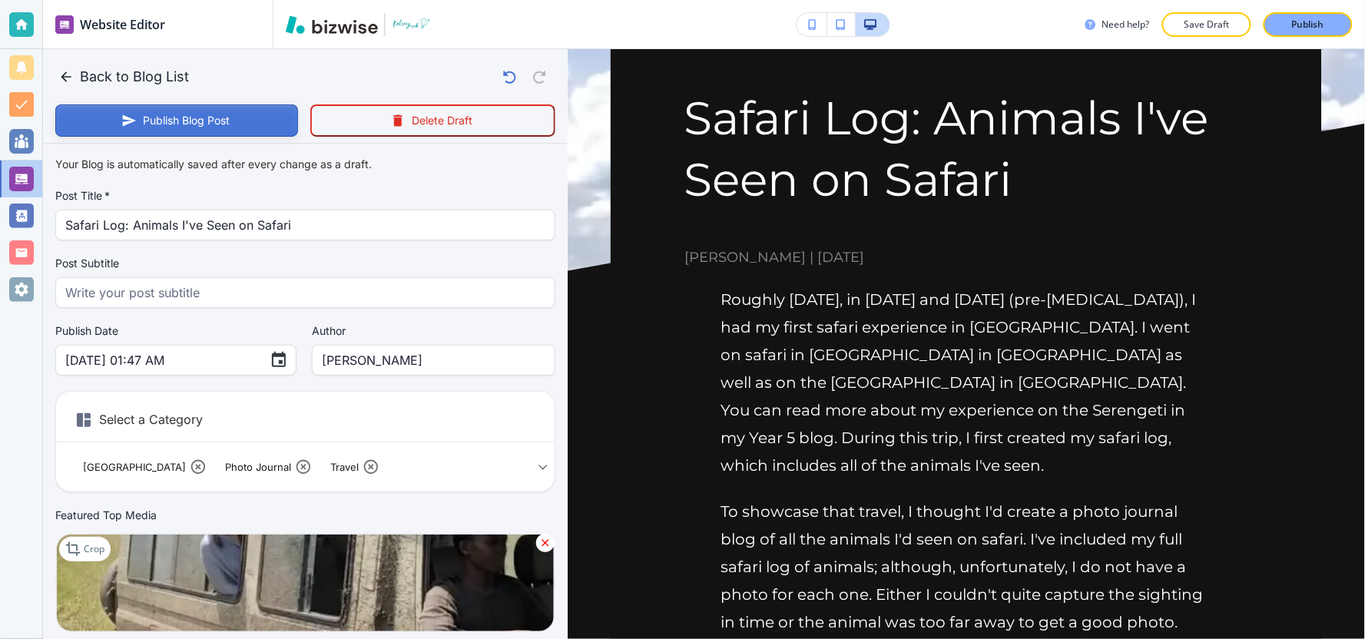
click at [175, 121] on button "Publish Blog Post" at bounding box center [176, 120] width 243 height 32
click at [118, 82] on button "Back to Blog List" at bounding box center [125, 76] width 140 height 31
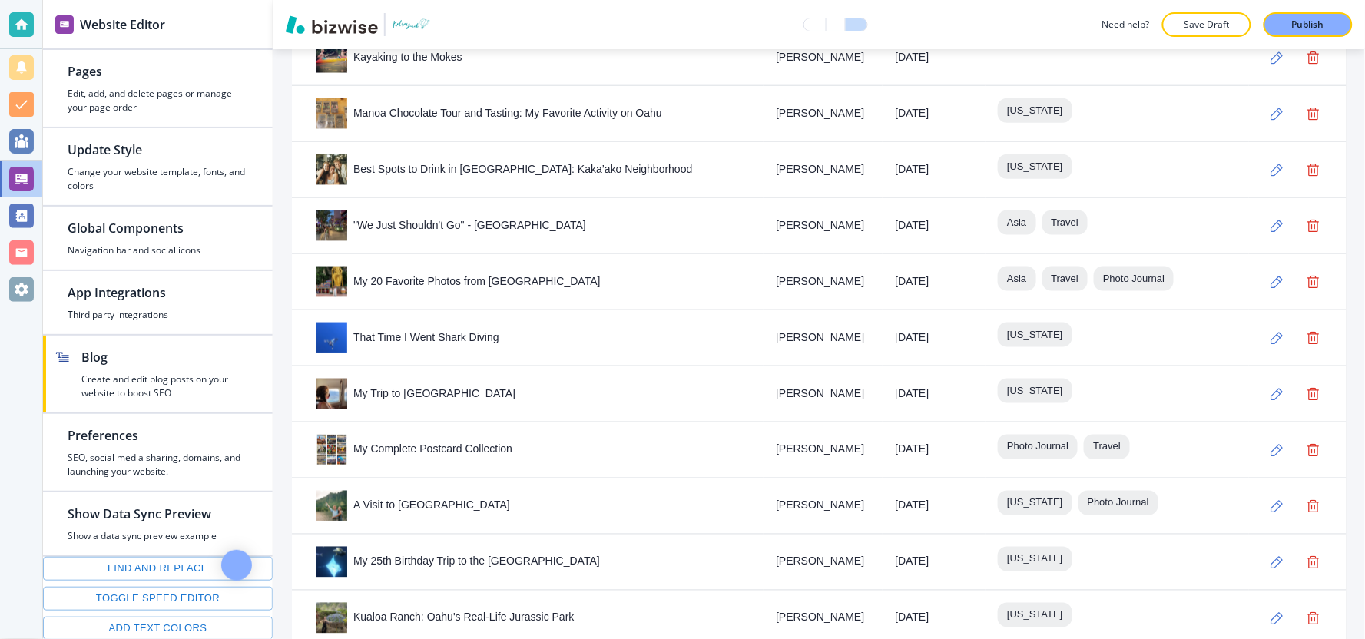
scroll to position [2363, 0]
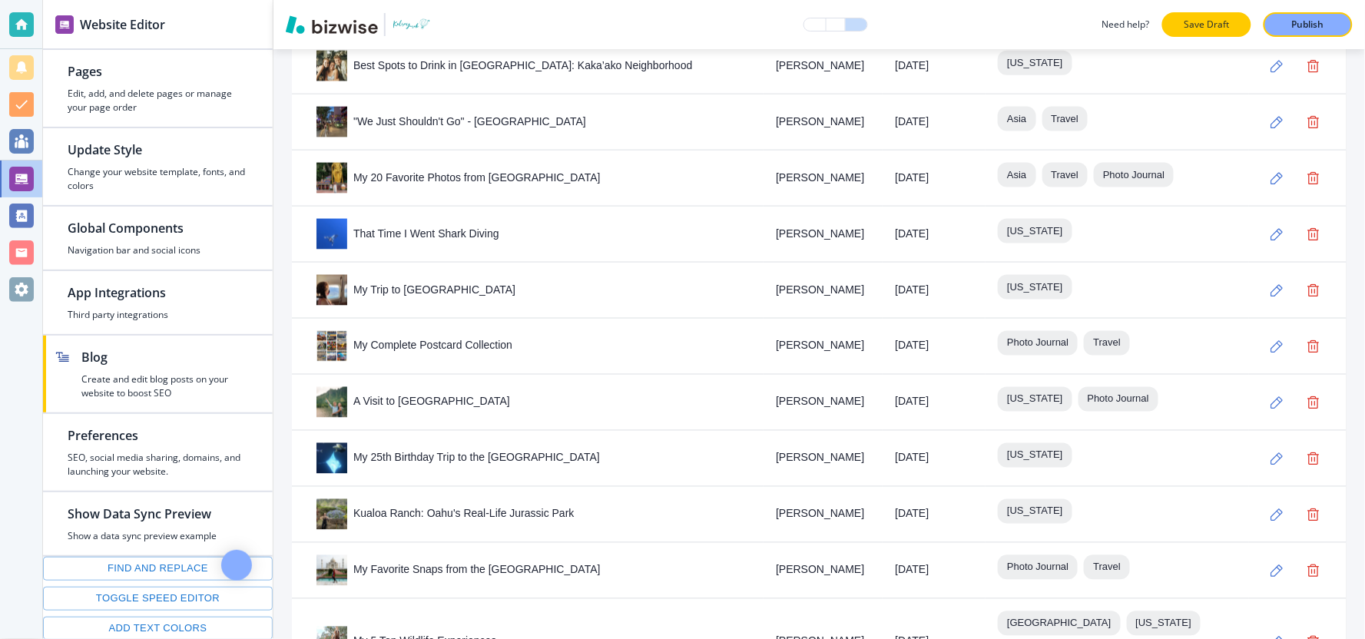
click at [1231, 28] on p "Save Draft" at bounding box center [1206, 25] width 49 height 14
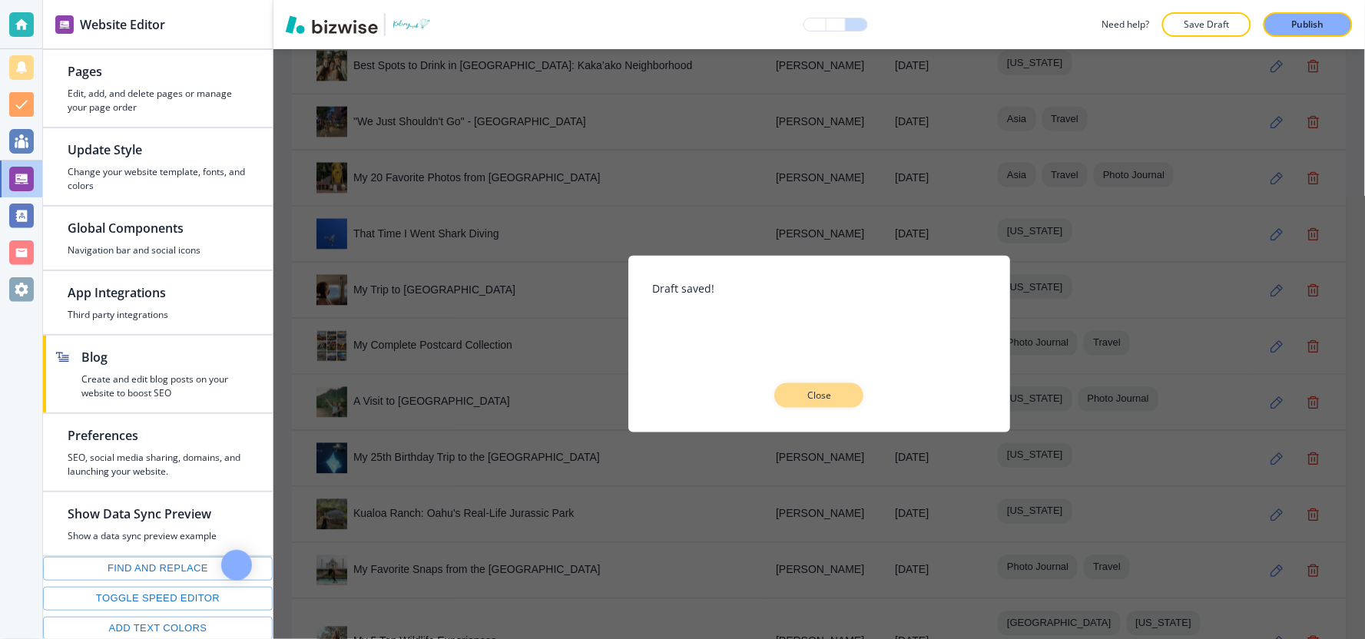
click at [834, 396] on p "Close" at bounding box center [819, 396] width 49 height 14
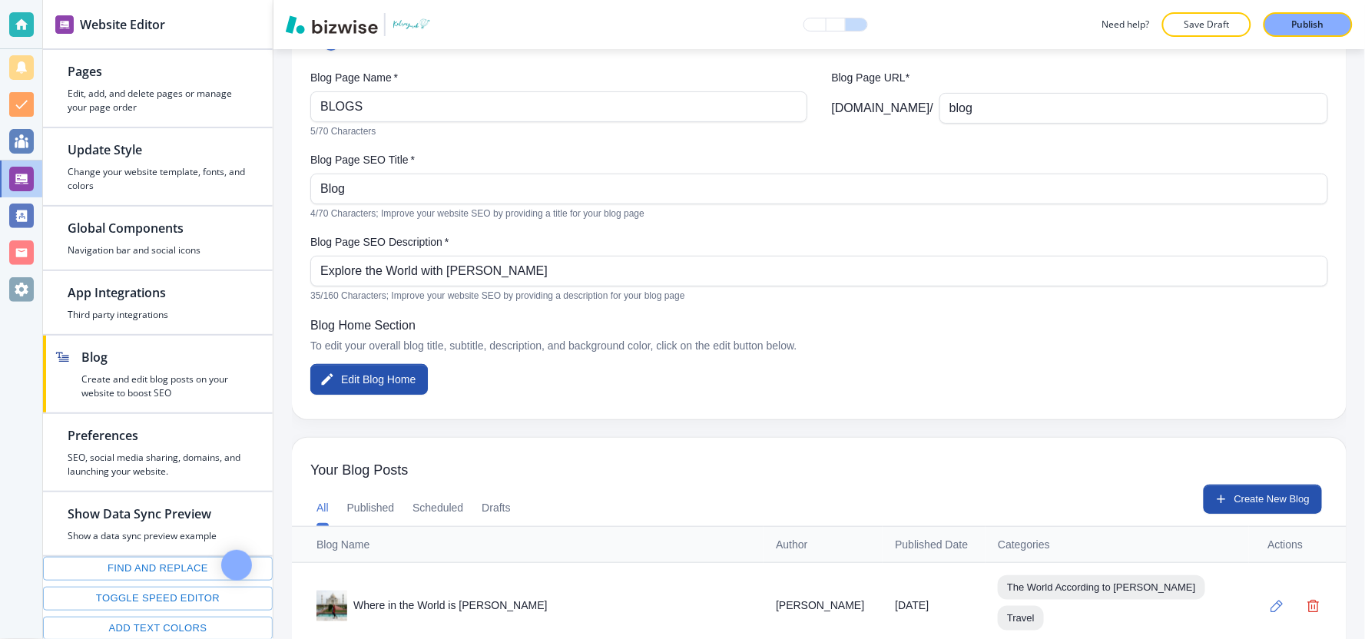
scroll to position [144, 0]
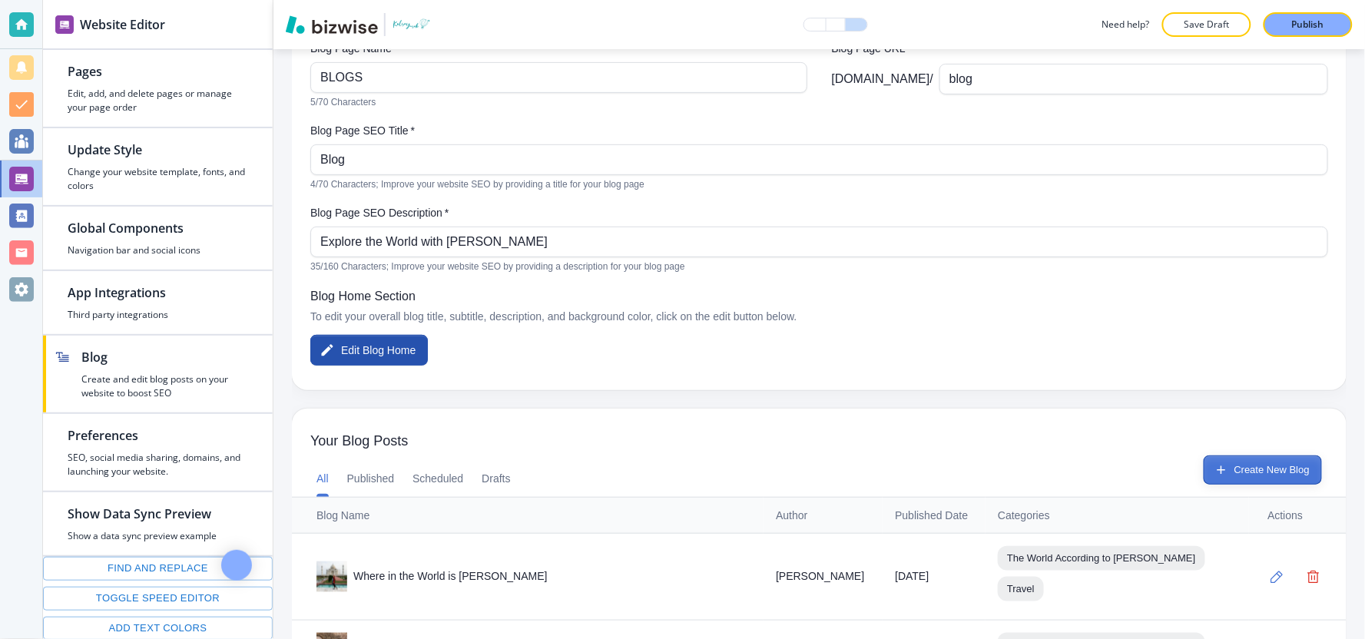
click at [1244, 465] on button "Create New Blog" at bounding box center [1263, 469] width 118 height 29
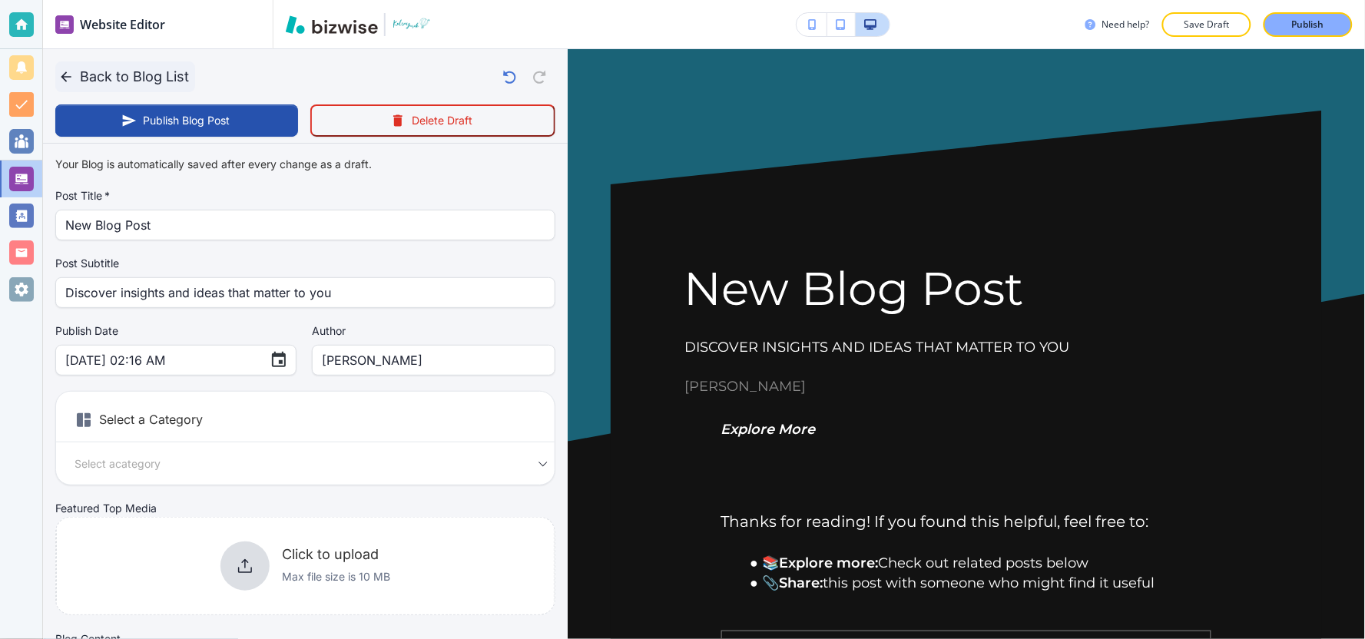
click at [65, 69] on icon "button" at bounding box center [65, 76] width 15 height 15
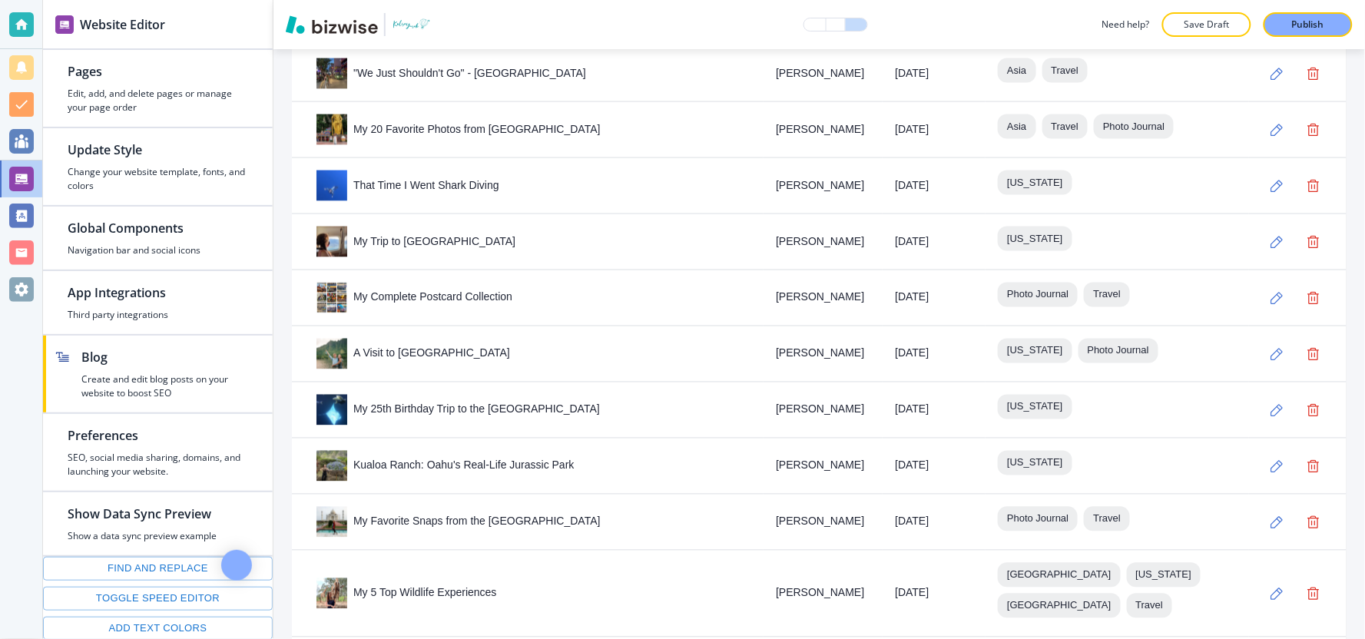
scroll to position [2420, 0]
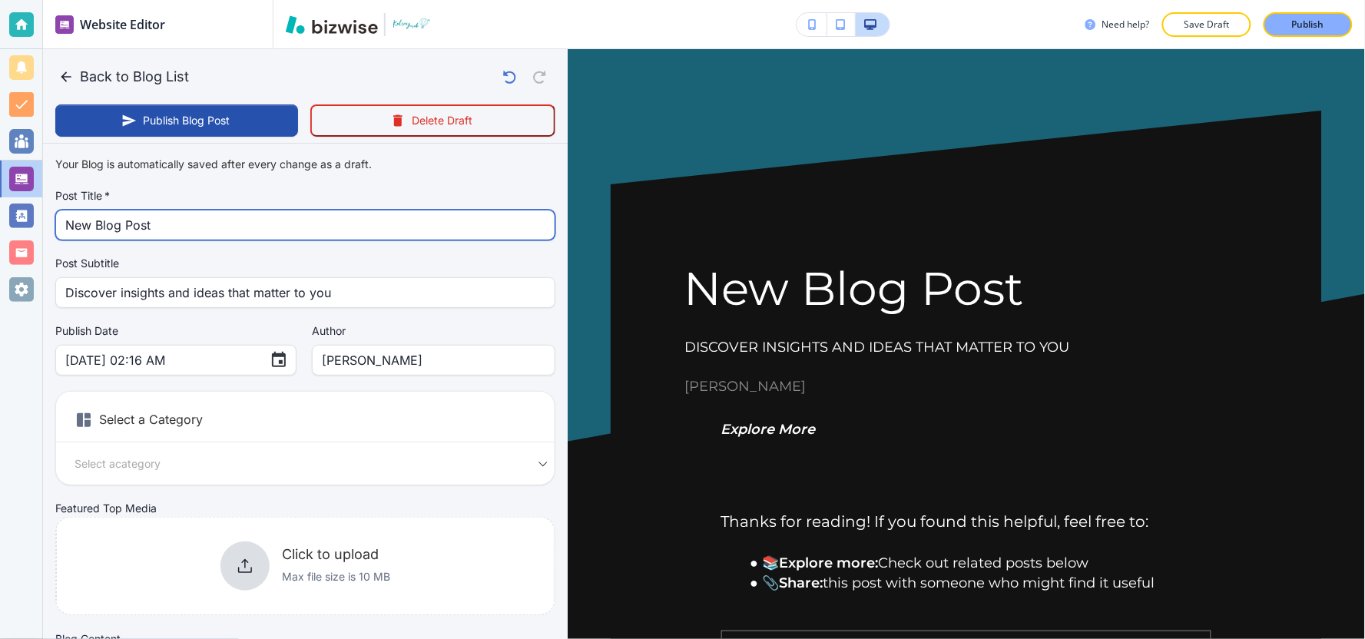
drag, startPoint x: 180, startPoint y: 223, endPoint x: 0, endPoint y: 221, distance: 179.7
click at [0, 219] on div "Website Editor Pages Edit, add, and delete pages or manage your page order Upda…" at bounding box center [682, 319] width 1365 height 639
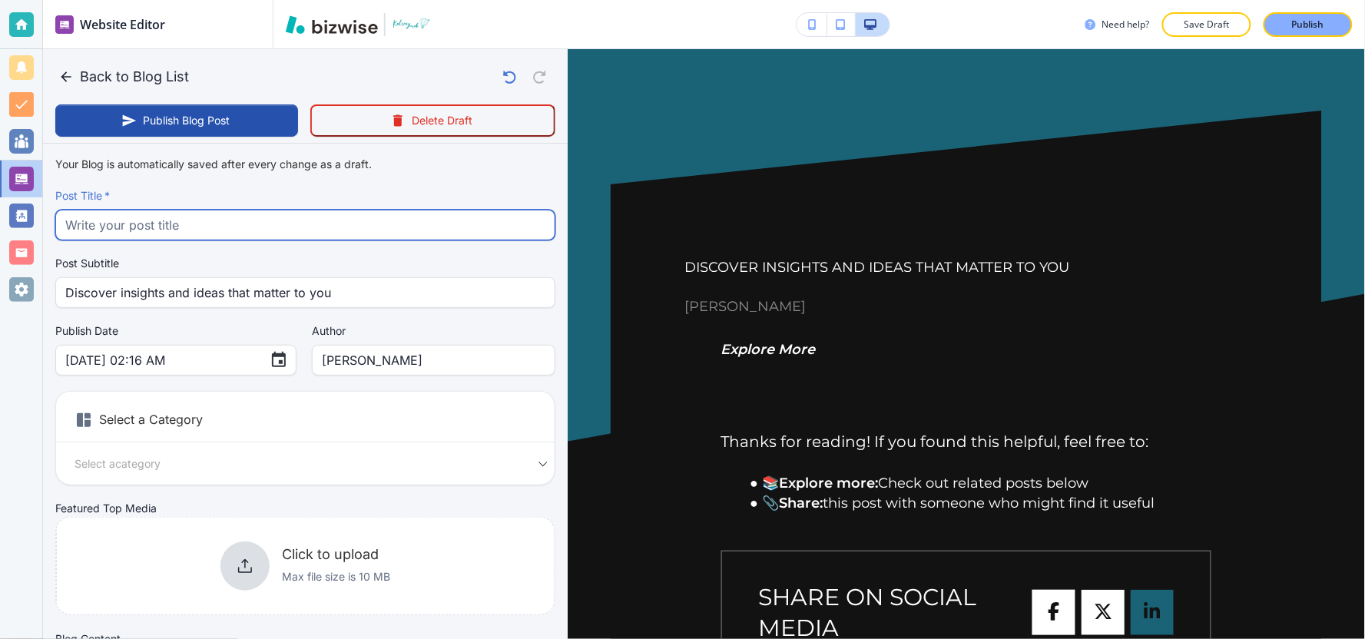
paste input "Visiting the Smallest Countries in the World"
type input "Visiting the Smallest Countries in the World"
type input "Sep 26, 2025 02:17 AM"
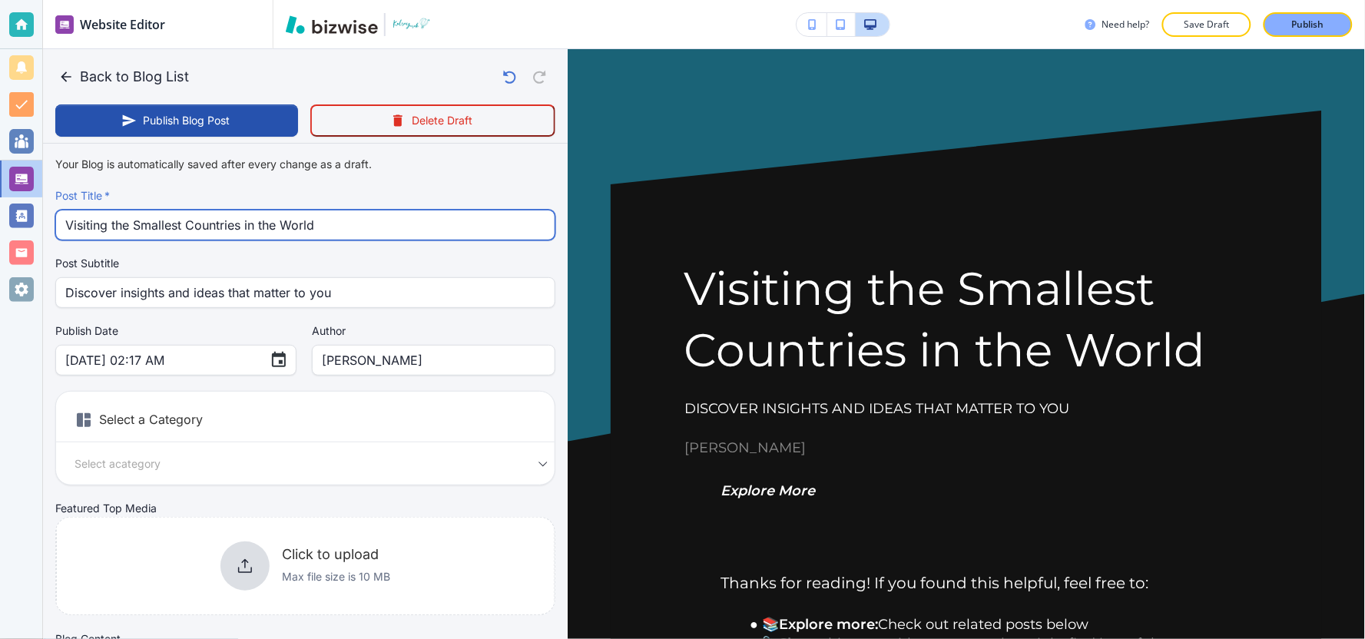
type input "Visiting the Smallest Countries in the World"
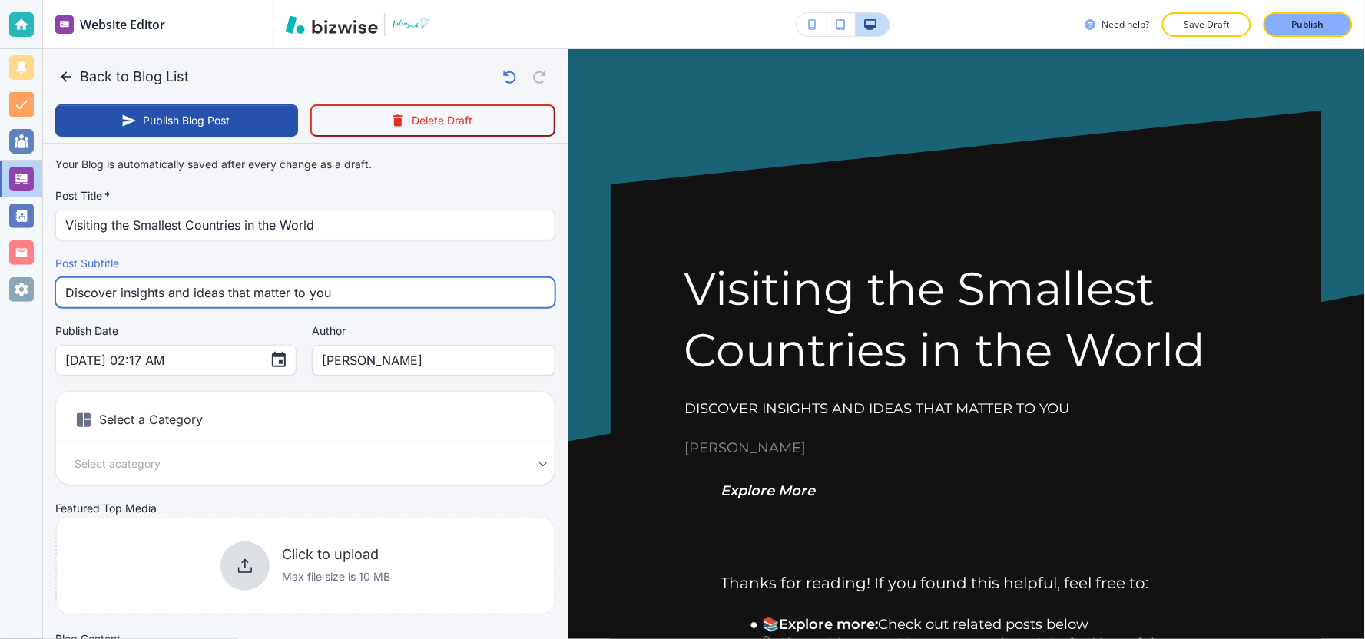
drag, startPoint x: 369, startPoint y: 290, endPoint x: 0, endPoint y: 296, distance: 368.7
click at [0, 296] on div "Website Editor Pages Edit, add, and delete pages or manage your page order Upda…" at bounding box center [682, 319] width 1365 height 639
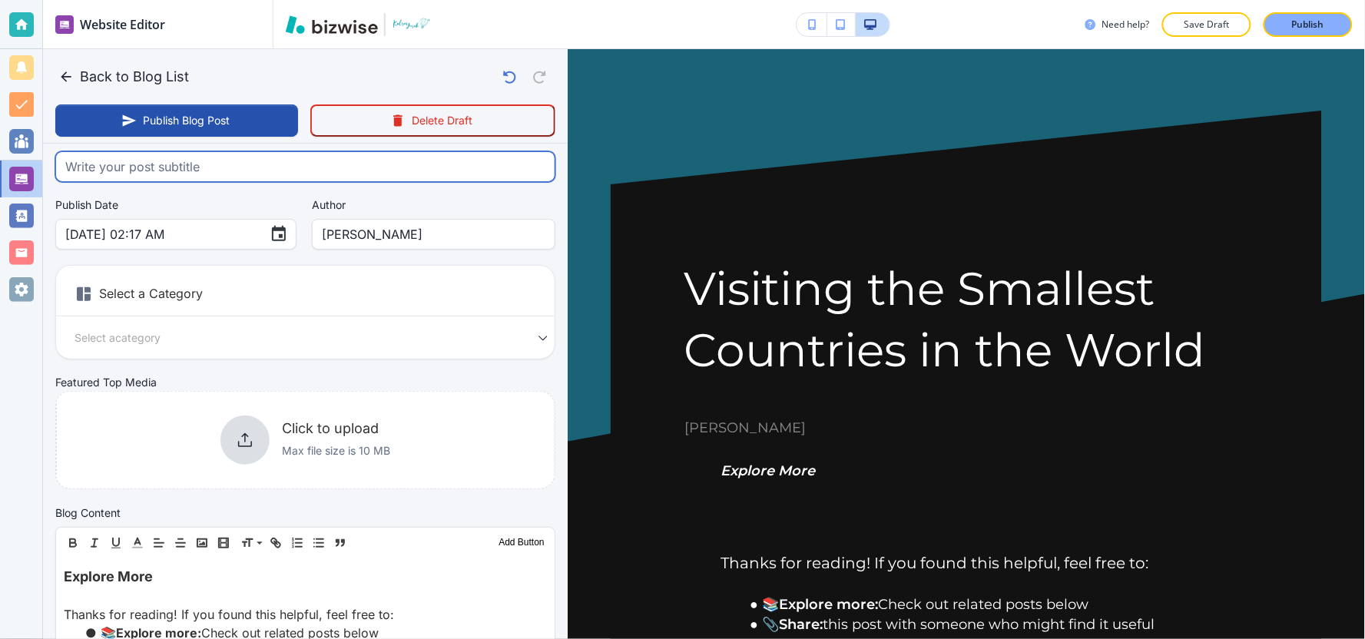
scroll to position [85, 0]
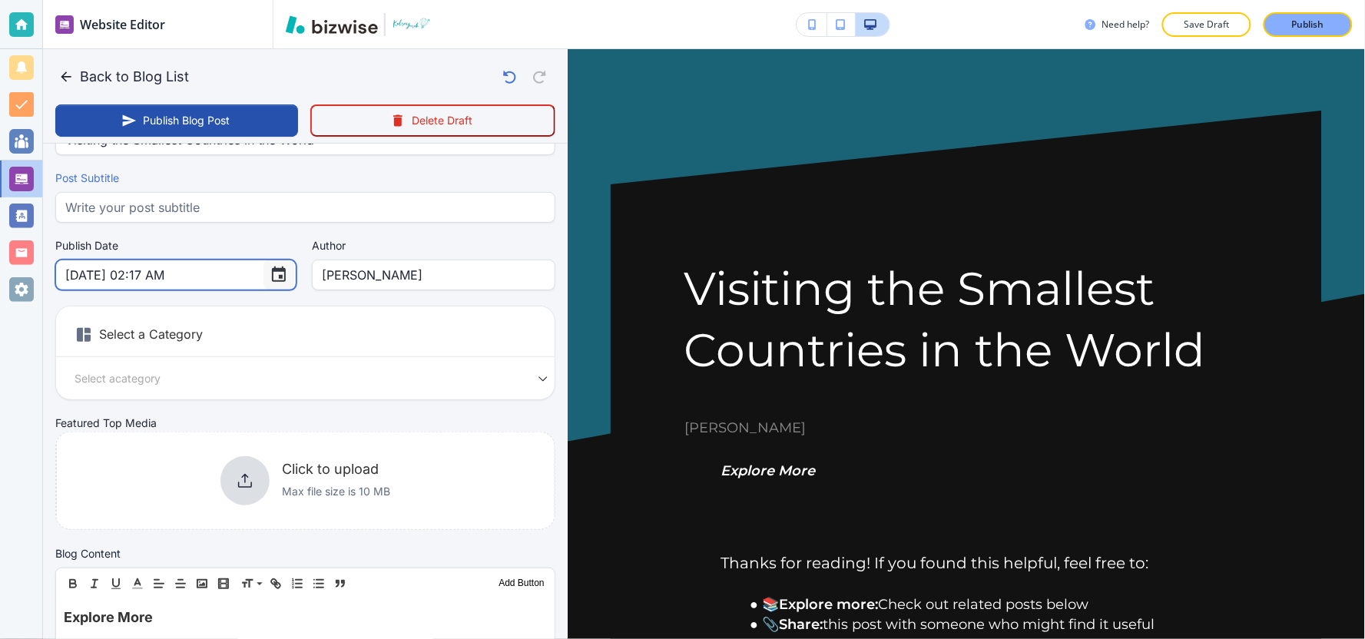
click at [272, 270] on icon "Choose date, selected date is Sep 26, 2025" at bounding box center [279, 274] width 14 height 15
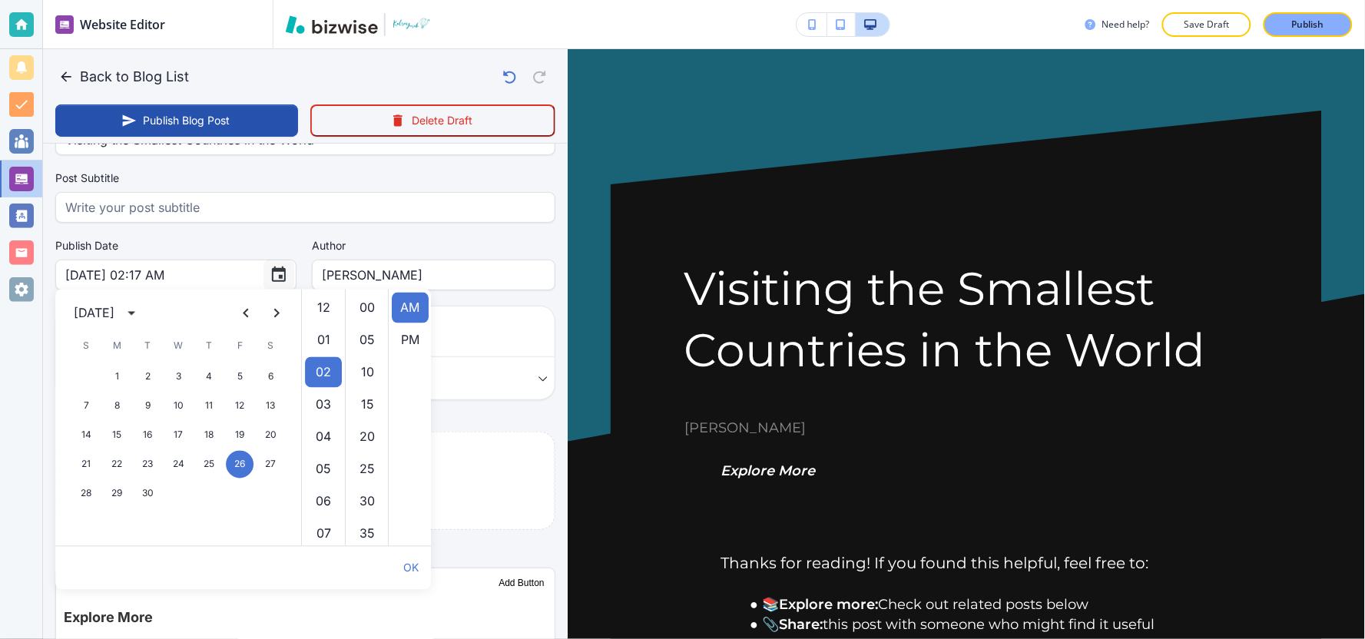
scroll to position [65, 0]
click at [135, 312] on icon "calendar view is open, switch to year view" at bounding box center [132, 314] width 8 height 4
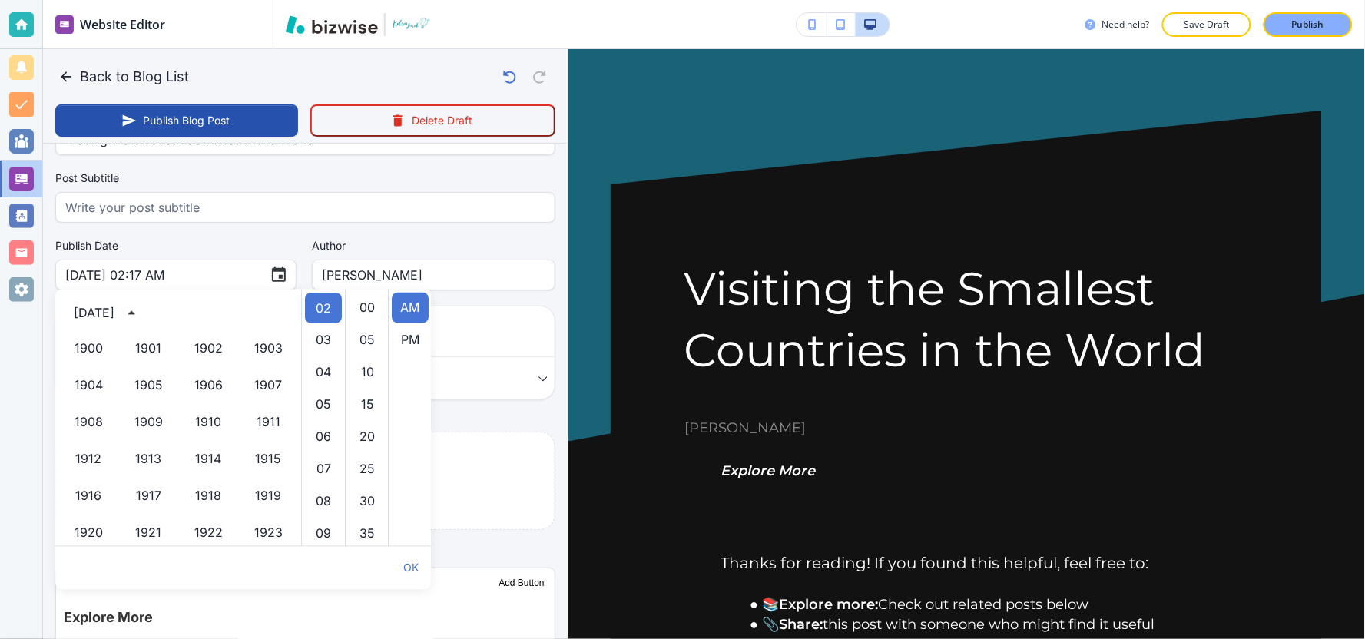
scroll to position [1053, 0]
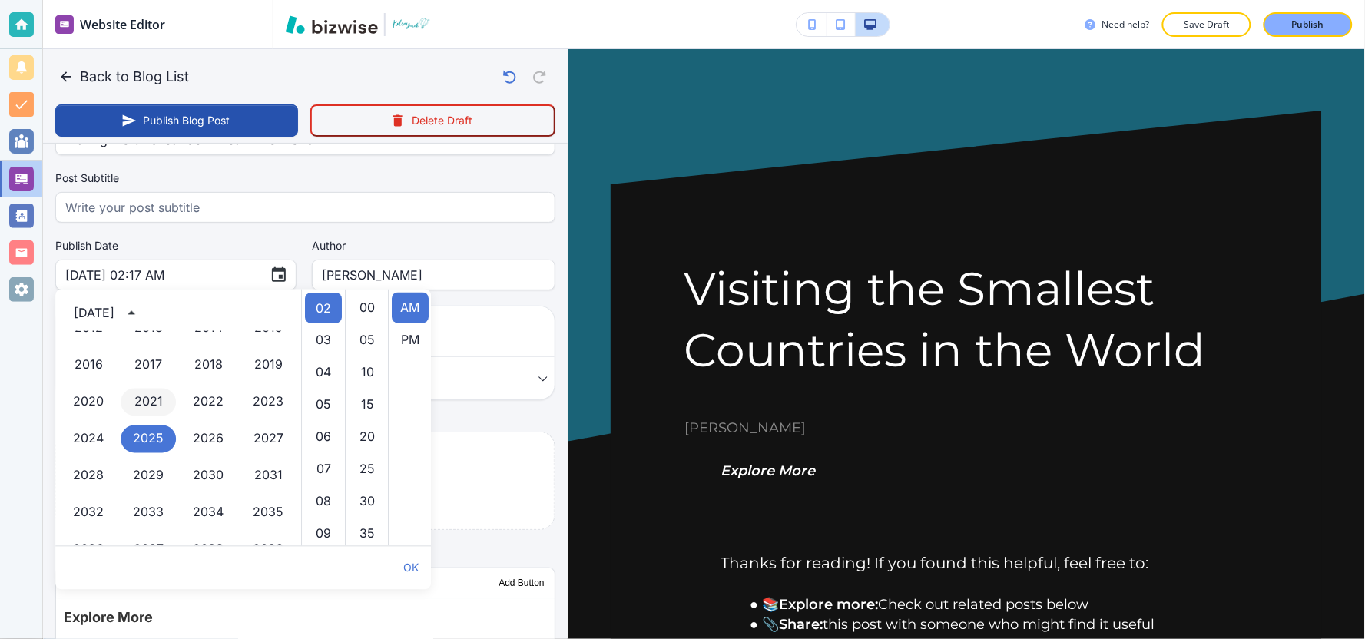
click at [134, 399] on button "2021" at bounding box center [148, 403] width 55 height 28
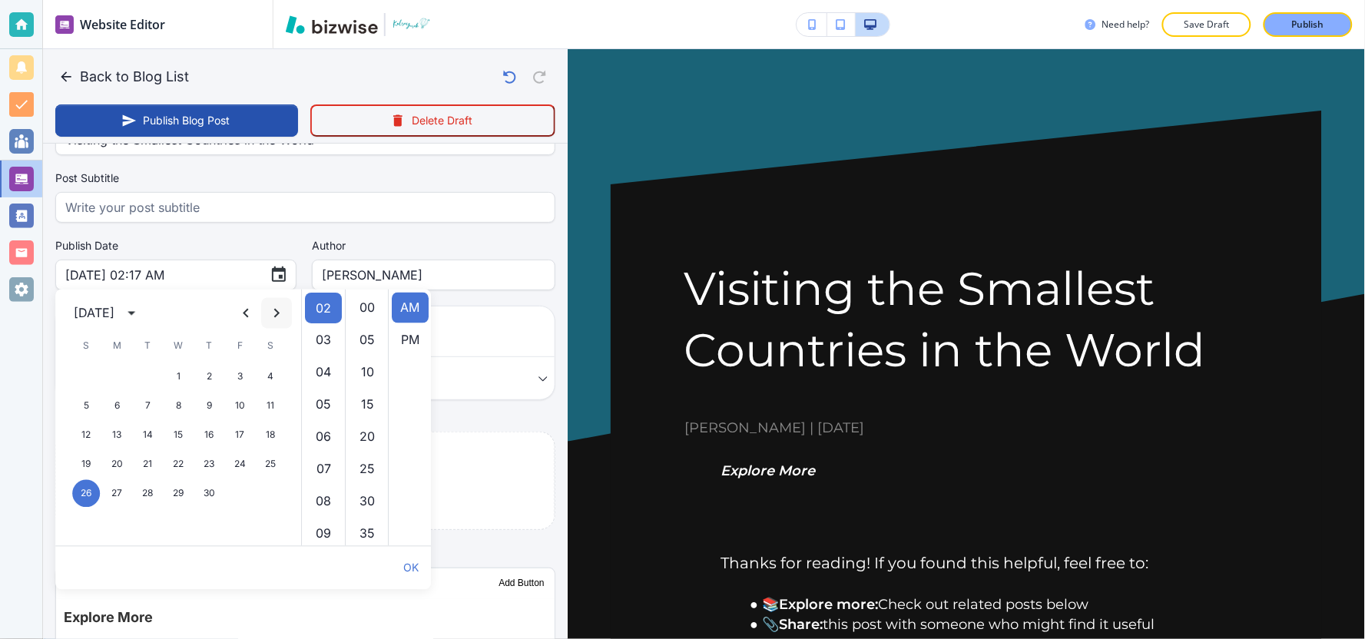
click at [274, 309] on icon "Next month" at bounding box center [276, 313] width 18 height 18
click at [274, 309] on icon "Next month" at bounding box center [276, 313] width 5 height 9
click at [241, 436] on button "17" at bounding box center [240, 436] width 28 height 28
type input "Dec 17, 2021 02:17 AM"
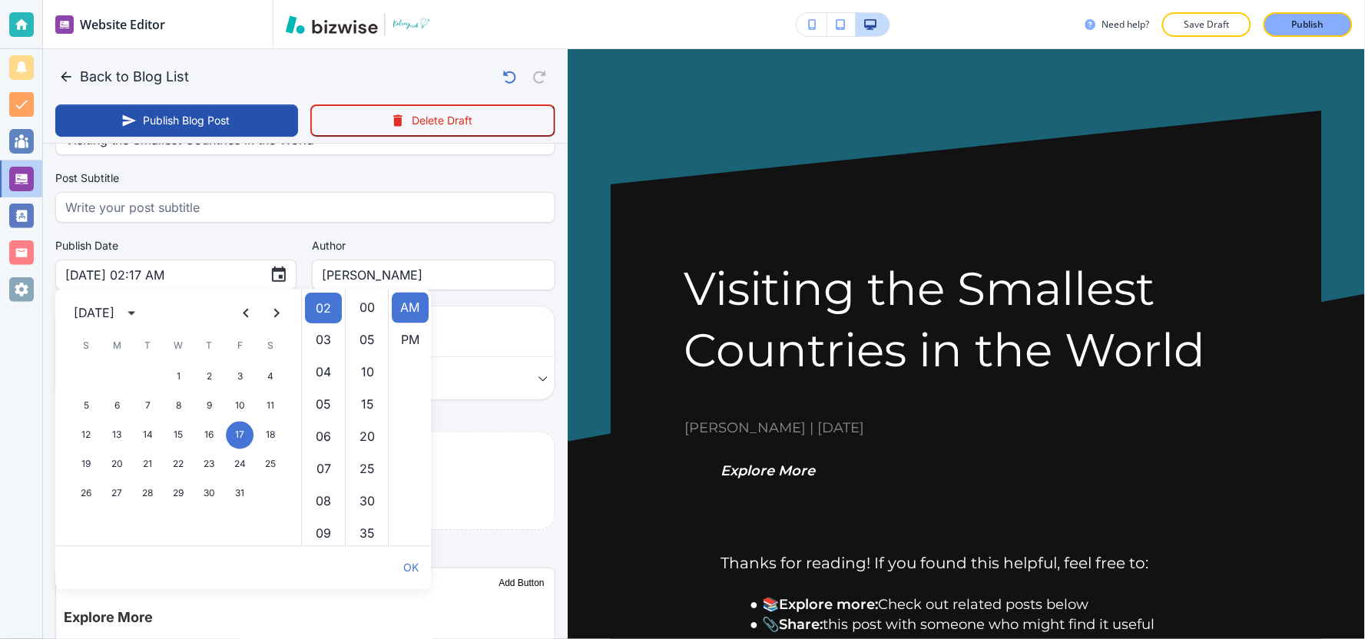
click at [37, 358] on div at bounding box center [21, 319] width 42 height 639
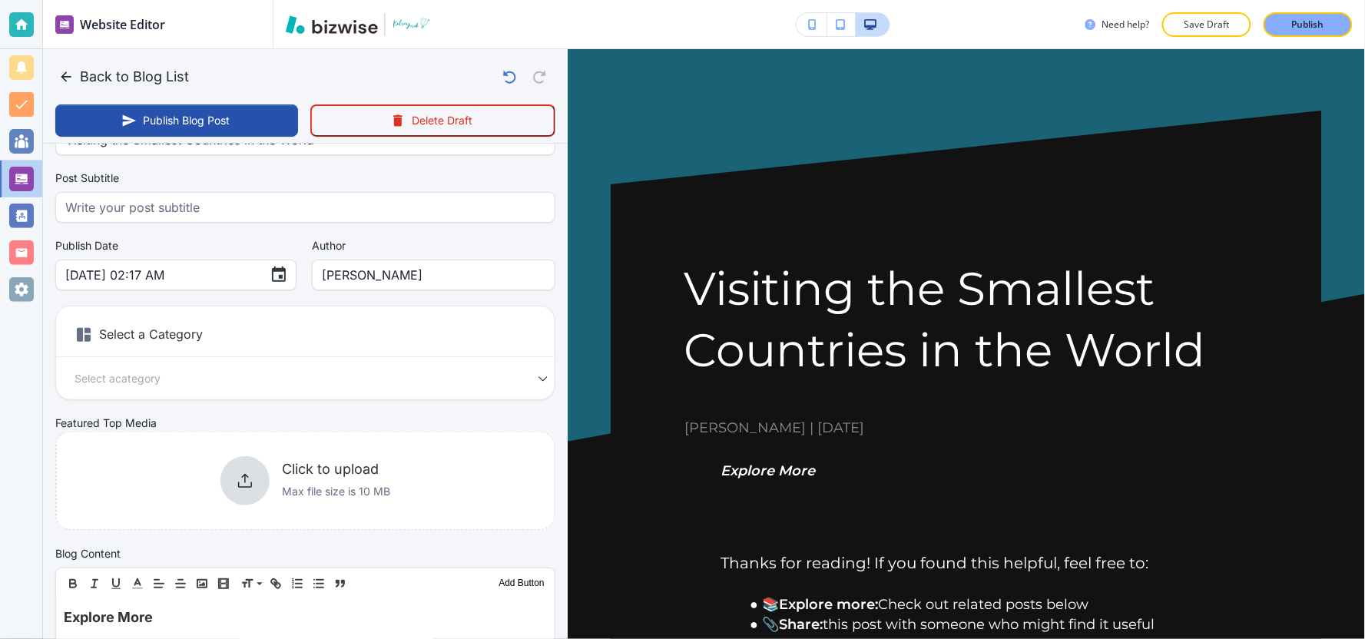
click at [305, 389] on div "Select a Category Select a category Select a Category" at bounding box center [305, 353] width 500 height 94
click at [521, 0] on body "Website Editor Pages Edit, add, and delete pages or manage your page order Upda…" at bounding box center [682, 0] width 1365 height 0
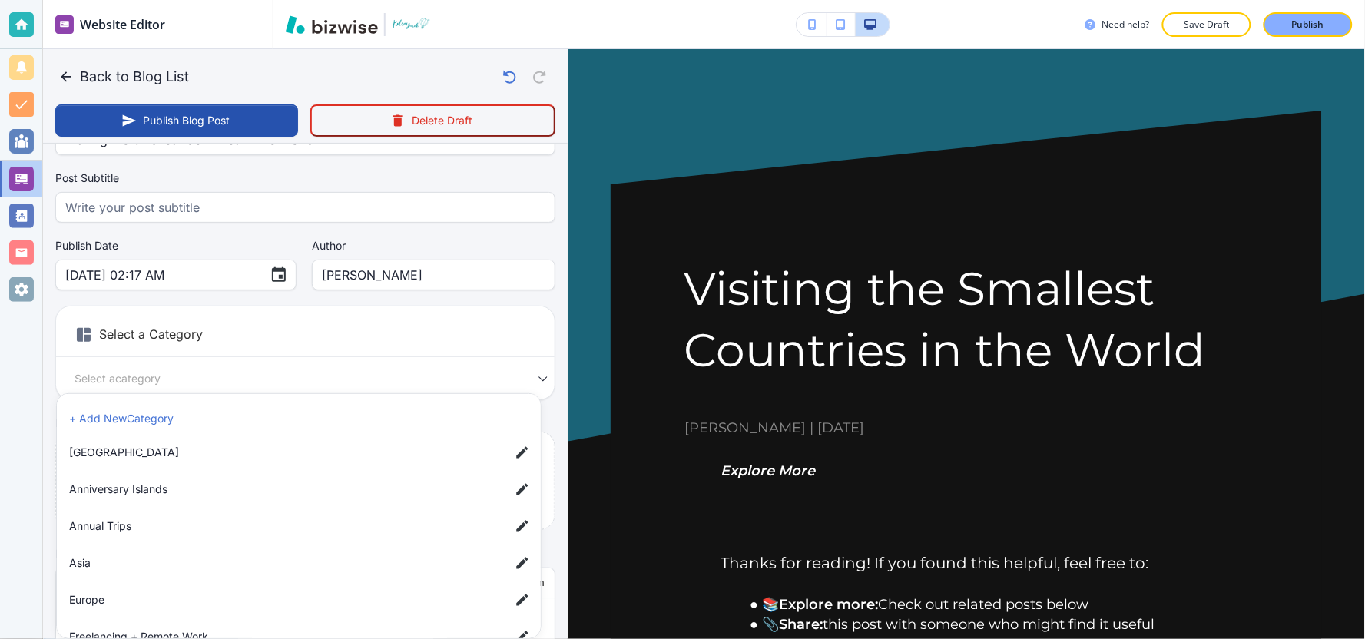
click at [227, 452] on span "[GEOGRAPHIC_DATA]" at bounding box center [283, 452] width 429 height 17
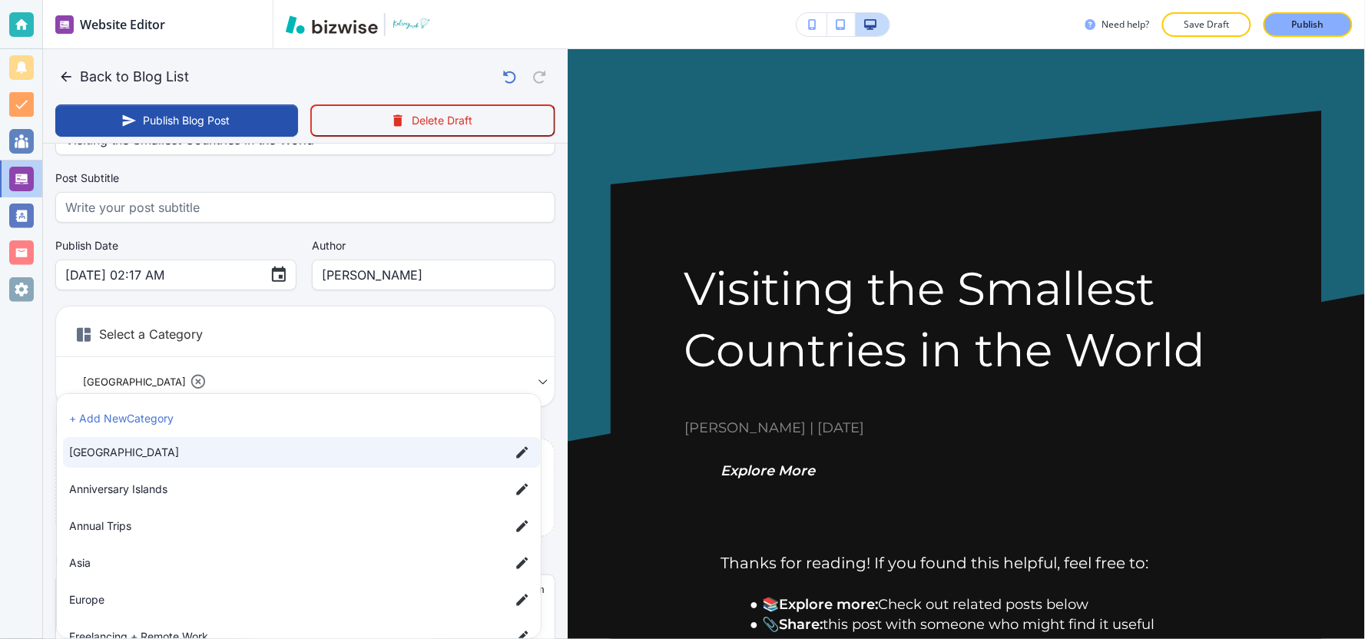
click at [201, 575] on li "Asia" at bounding box center [302, 563] width 478 height 31
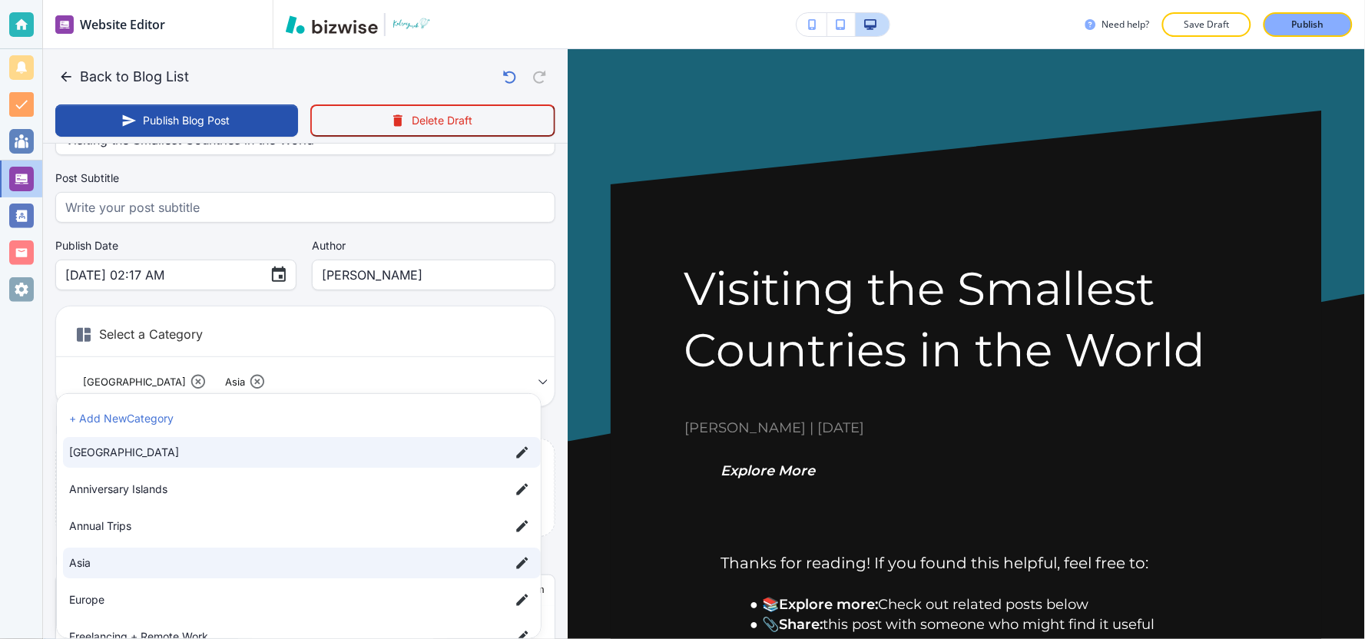
click at [192, 595] on span "Europe" at bounding box center [283, 599] width 429 height 17
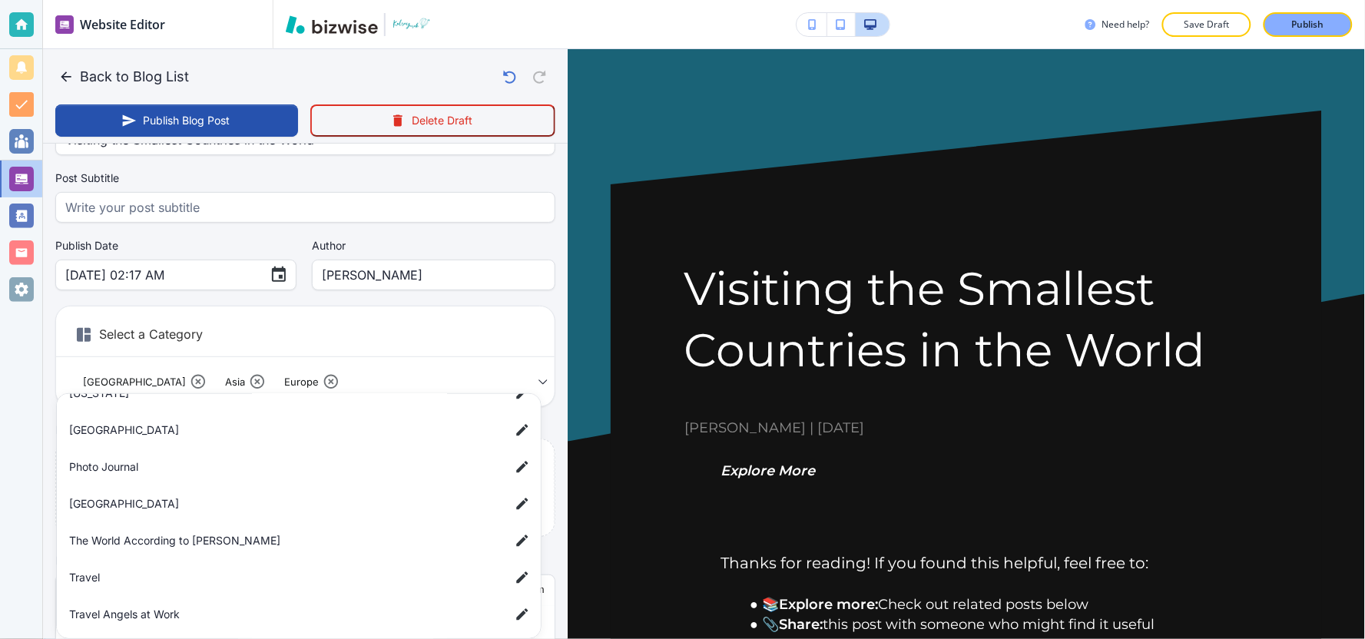
scroll to position [284, 0]
click at [124, 567] on span "Travel" at bounding box center [283, 573] width 429 height 17
type input "a3a567d38588cf2eb42f5,ab4d14dd4a3ae9480a437,a50a6f385796766b77c22,a7d5d0a3501f3…"
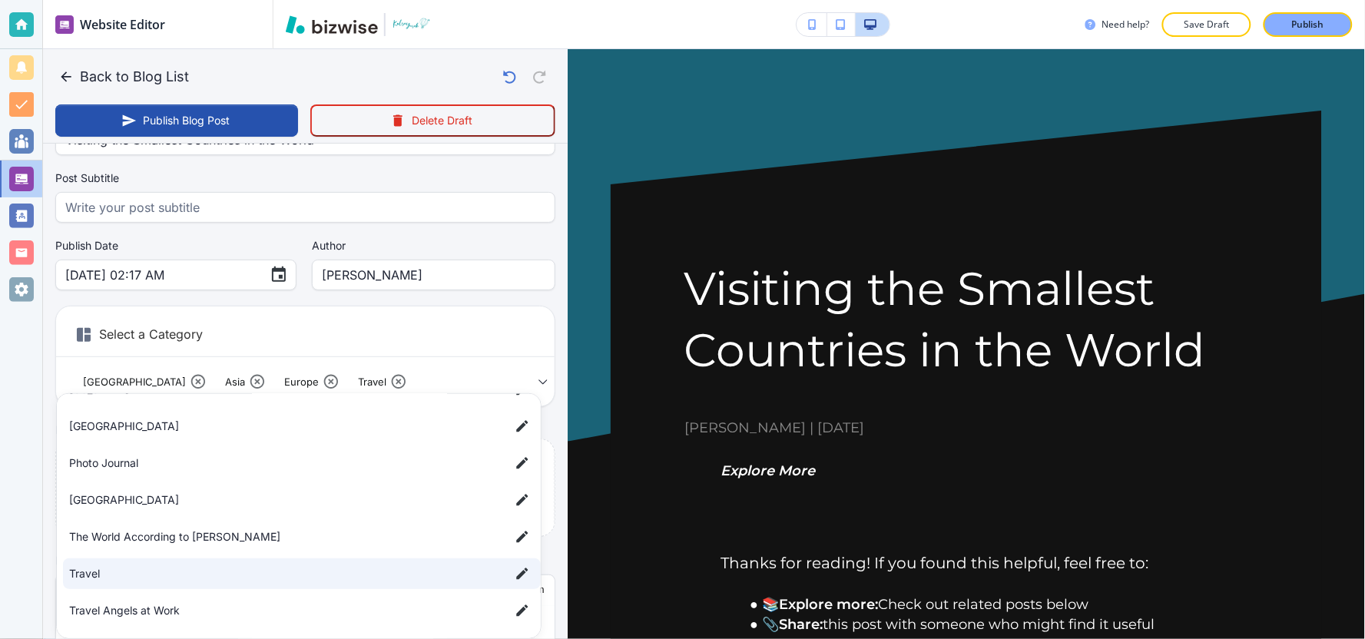
click at [19, 444] on div at bounding box center [682, 319] width 1365 height 639
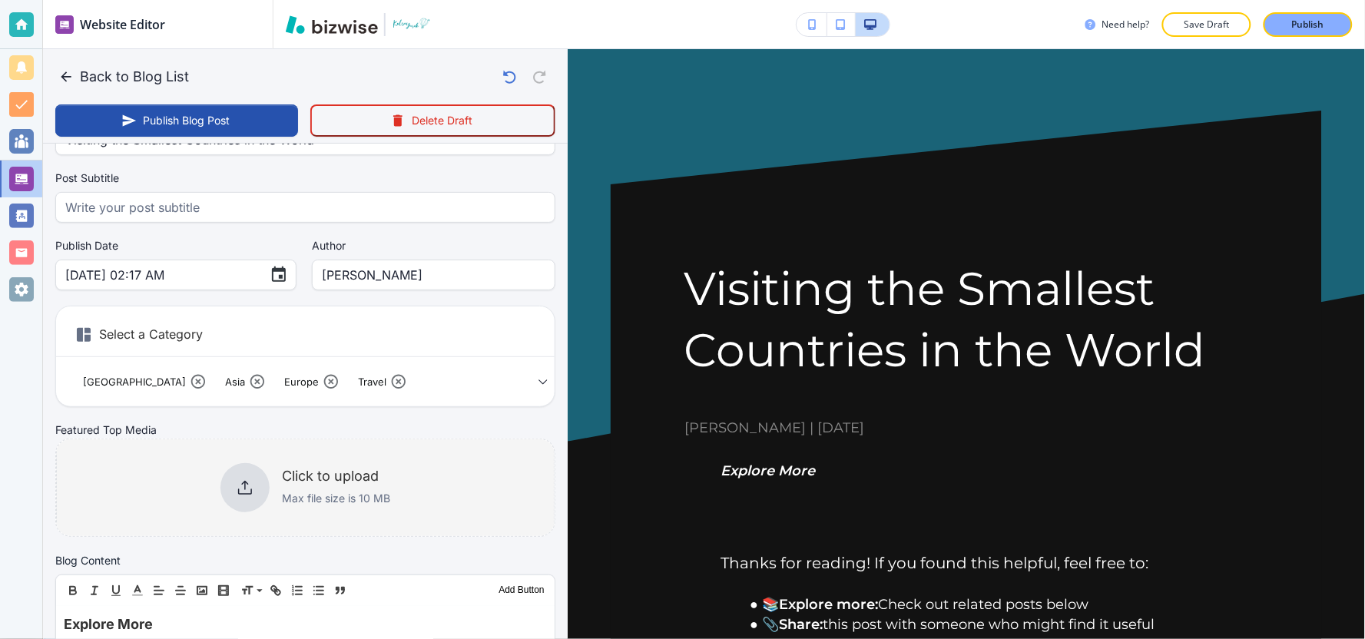
click at [175, 500] on div "Click to upload Max file size is 10 MB" at bounding box center [305, 488] width 499 height 124
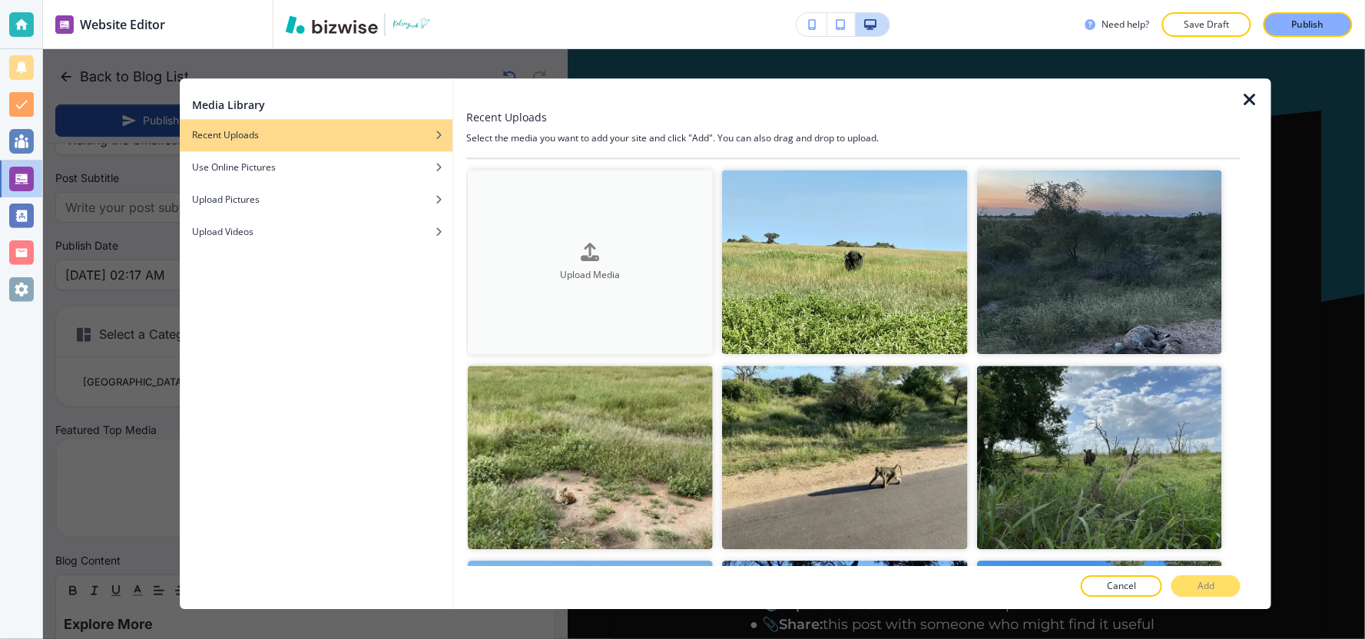
click at [609, 273] on h4 "Upload Media" at bounding box center [590, 275] width 245 height 14
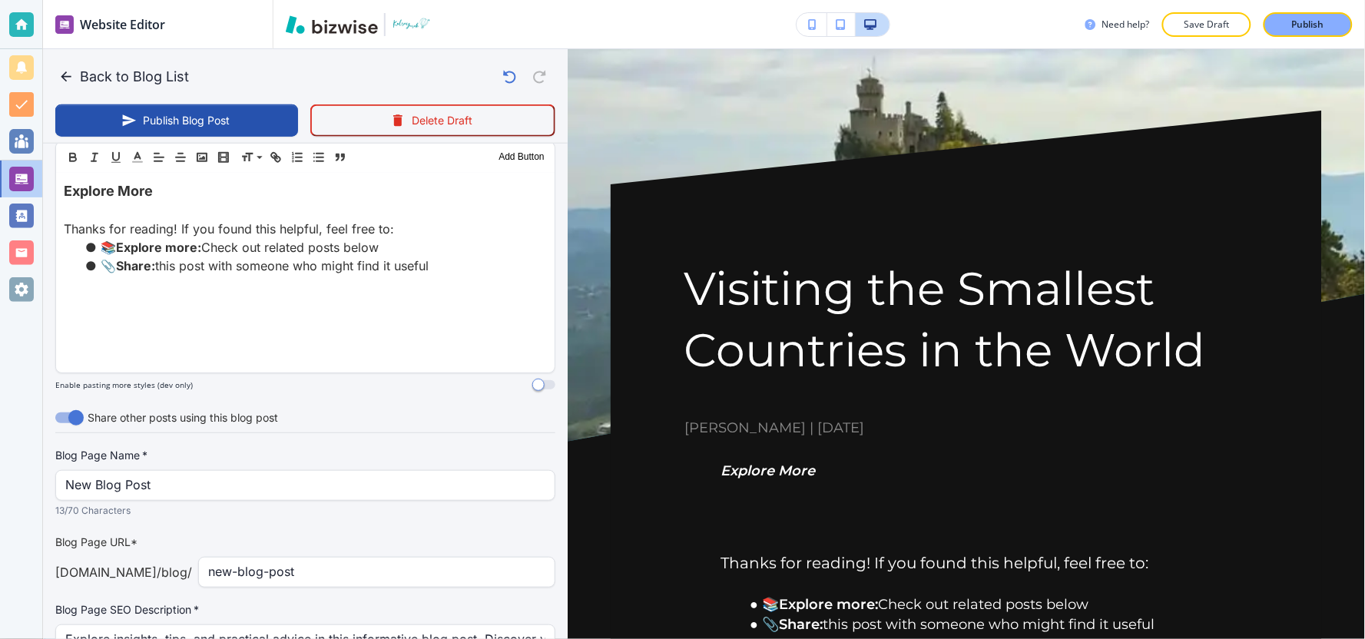
scroll to position [365, 0]
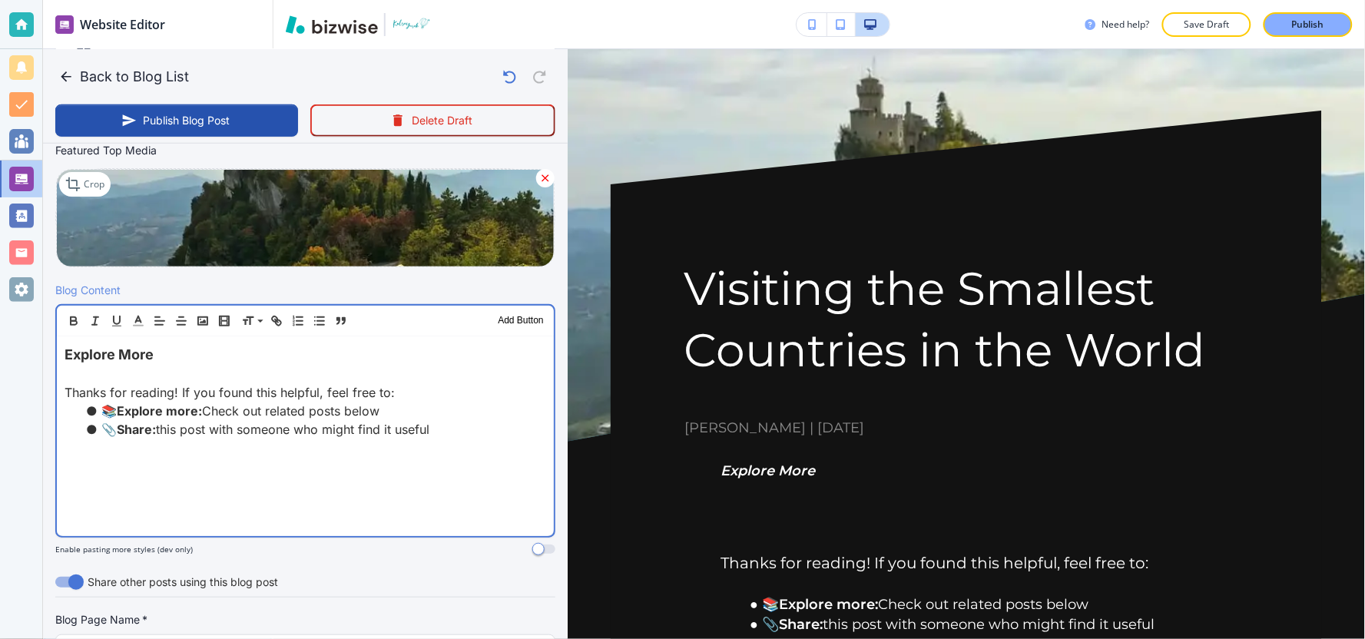
drag, startPoint x: 453, startPoint y: 440, endPoint x: 8, endPoint y: 344, distance: 455.7
click at [10, 340] on div "Website Editor Pages Edit, add, and delete pages or manage your page order Upda…" at bounding box center [682, 319] width 1365 height 639
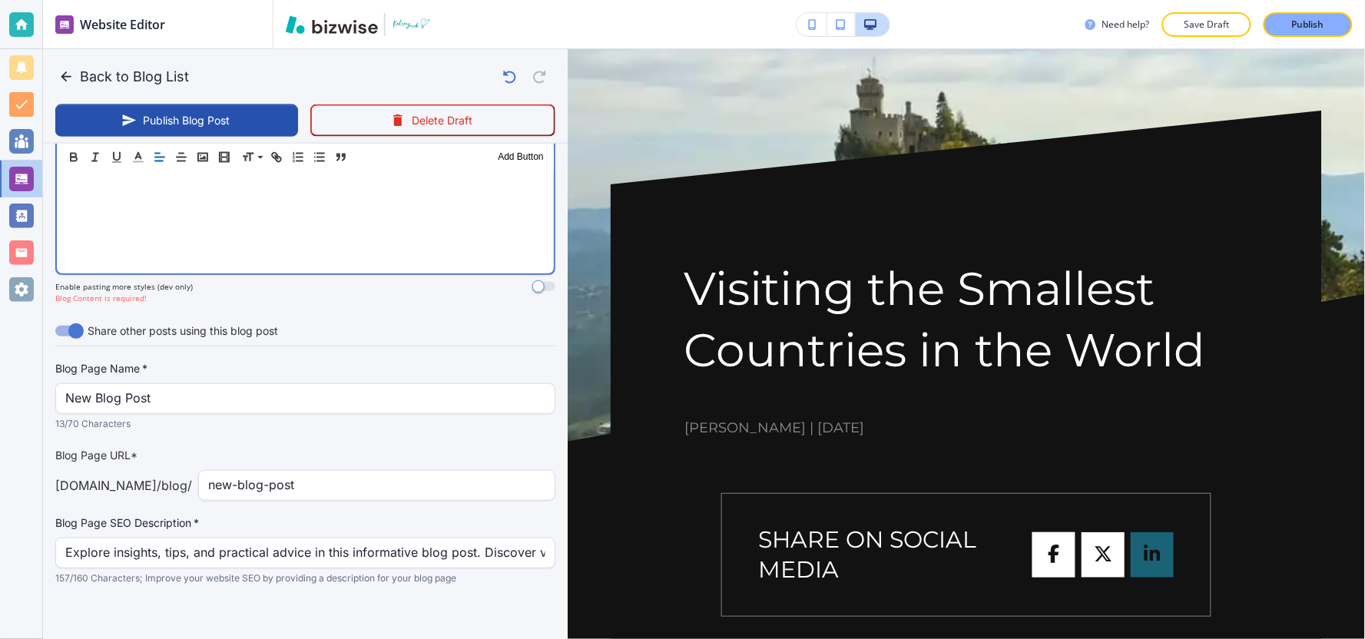
scroll to position [633, 0]
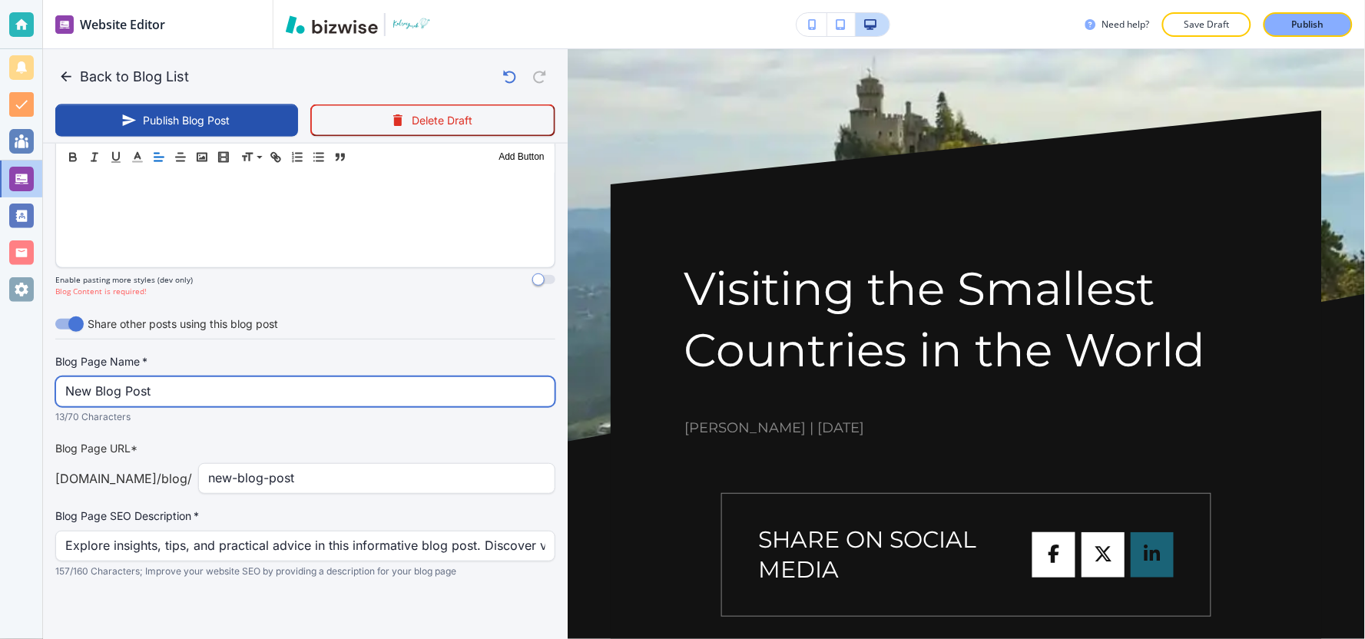
click at [0, 406] on div "Website Editor Pages Edit, add, and delete pages or manage your page order Upda…" at bounding box center [682, 319] width 1365 height 639
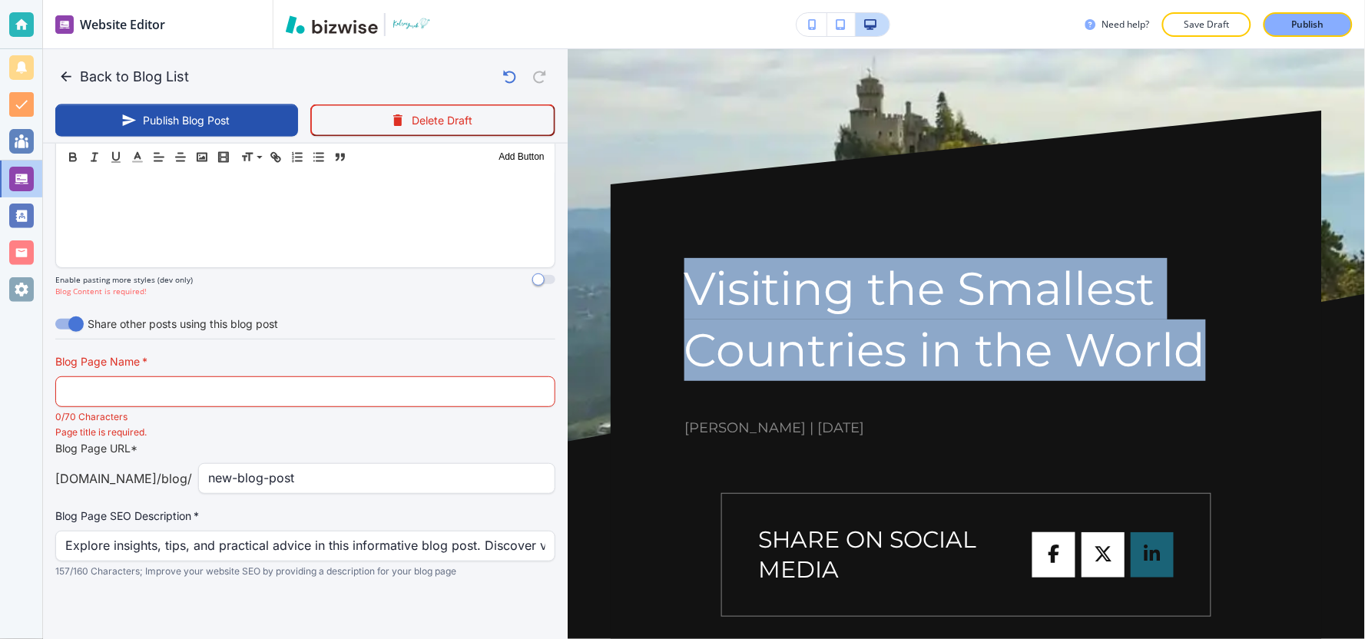
drag, startPoint x: 695, startPoint y: 303, endPoint x: 1217, endPoint y: 389, distance: 528.6
click at [1217, 389] on div "Visiting the Smallest Countries in the World Kelsey Yurek | December 17, 2021" at bounding box center [966, 348] width 564 height 180
copy h1 "Visiting the Smallest Countries in the World"
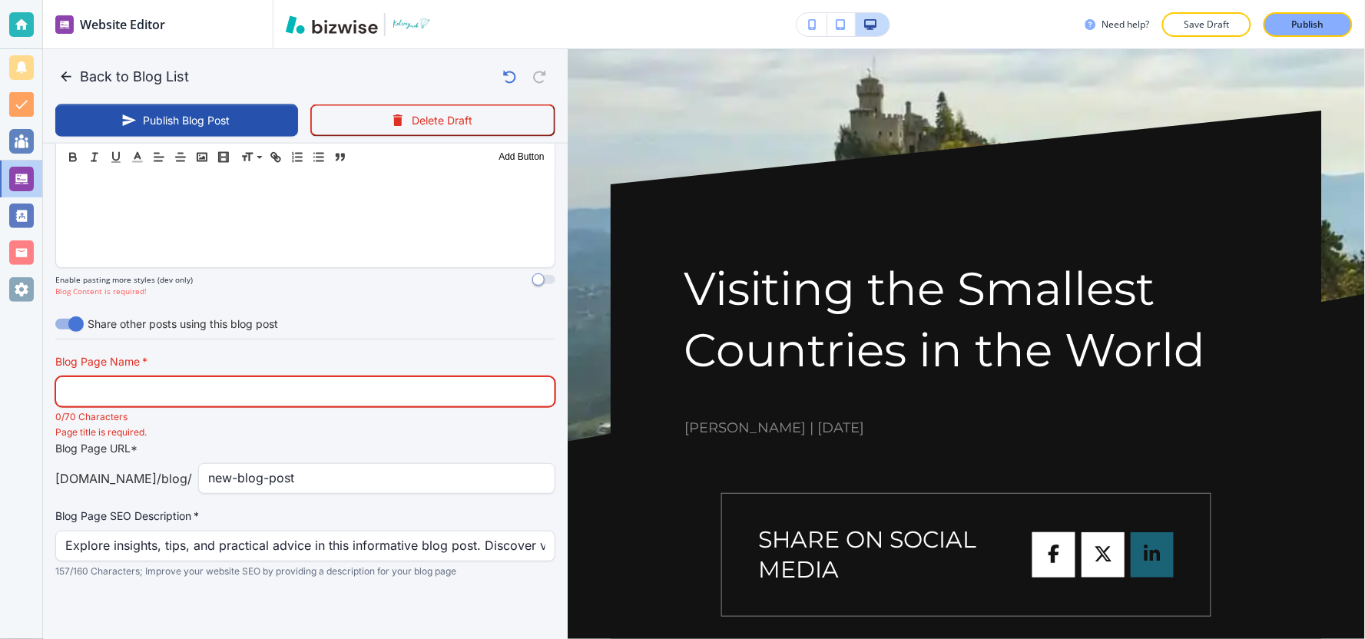
click at [287, 392] on input "text" at bounding box center [305, 391] width 480 height 29
paste input "Visiting the Smallest Countries in the World"
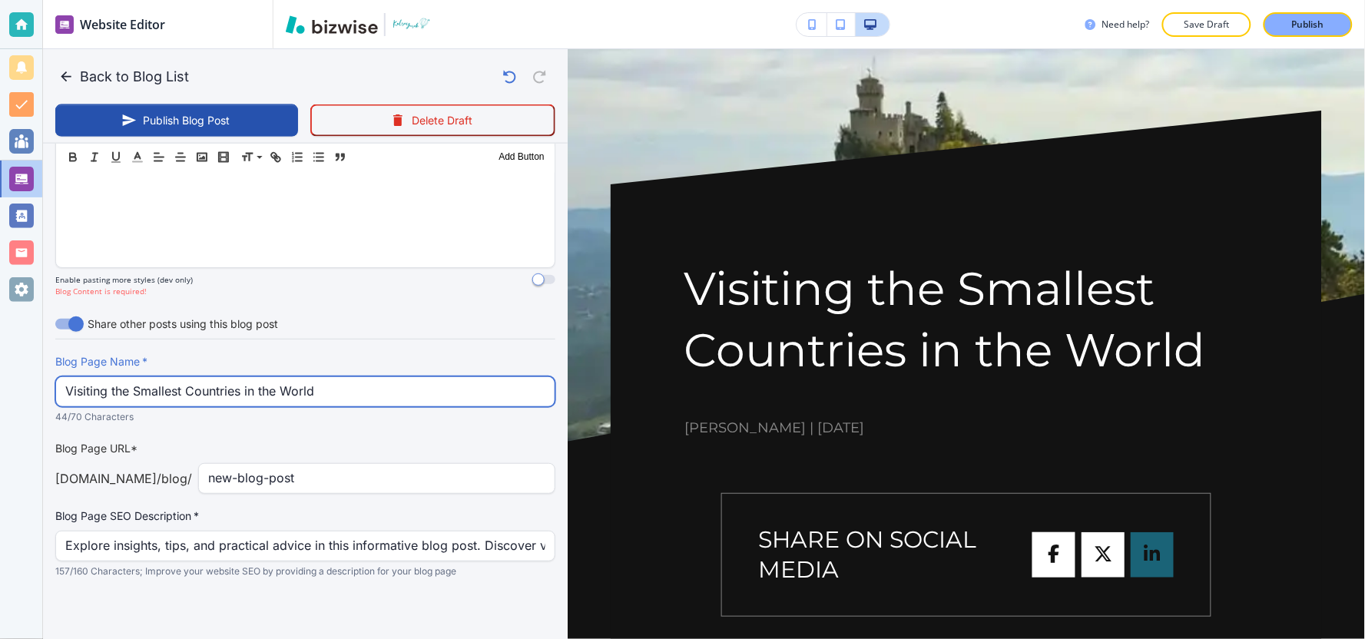
type input "Visiting the Smallest Countries in the World"
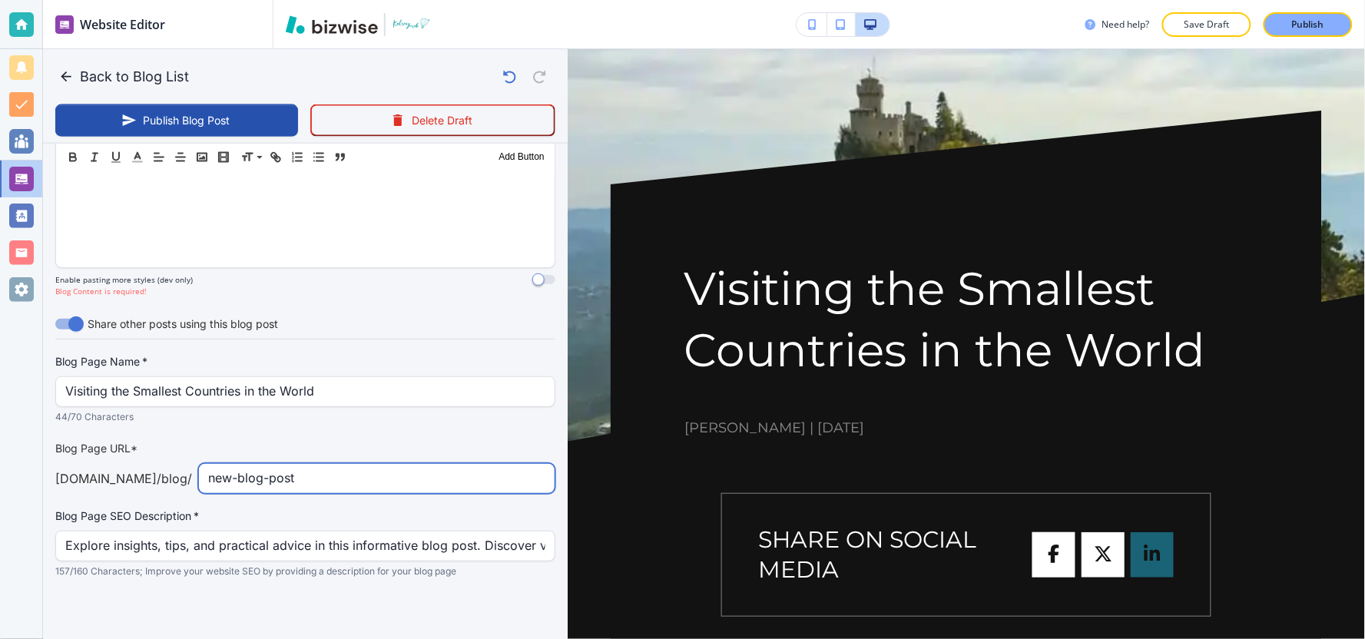
drag, startPoint x: 307, startPoint y: 478, endPoint x: 98, endPoint y: 474, distance: 209.7
click at [98, 474] on div "kelseyyurek.com /blog / new-blog-post ​" at bounding box center [305, 478] width 500 height 31
type input "visiting-the-smallest-countries-in-the-world"
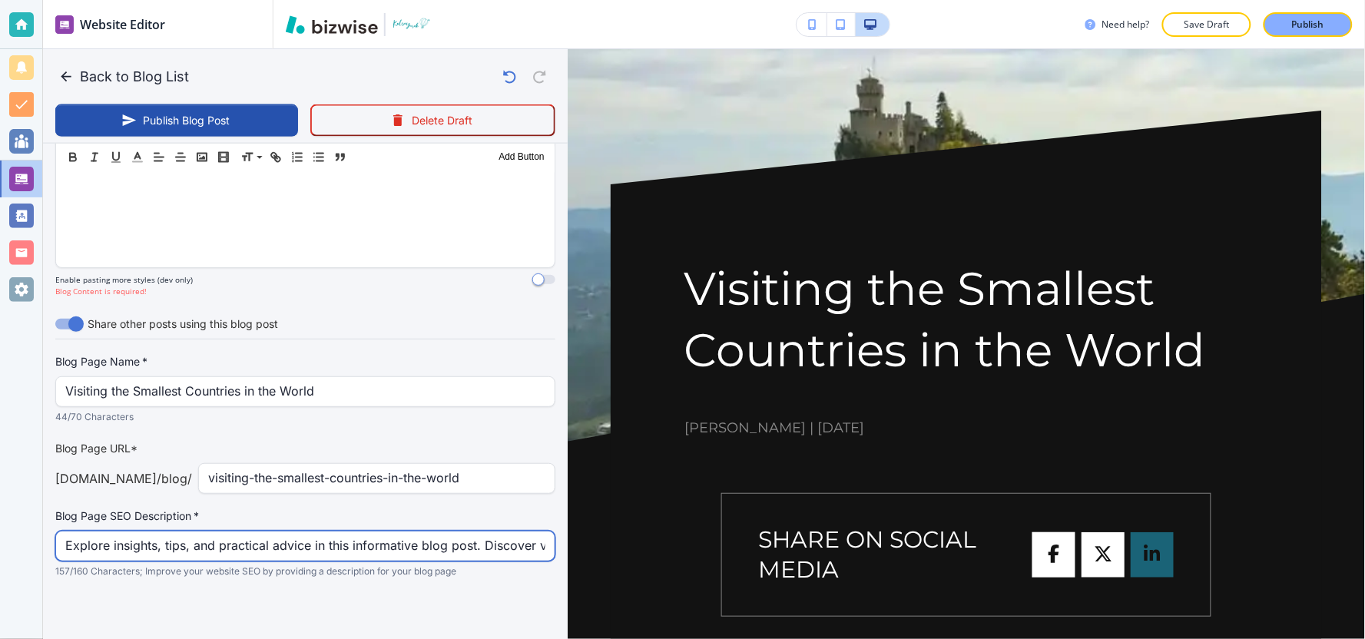
click at [285, 534] on input "Explore insights, tips, and practical advice in this informative blog post. Dis…" at bounding box center [305, 546] width 480 height 29
click at [281, 544] on input "Explore insights, tips, and practical advice in this informative blog post. Dis…" at bounding box center [305, 546] width 480 height 29
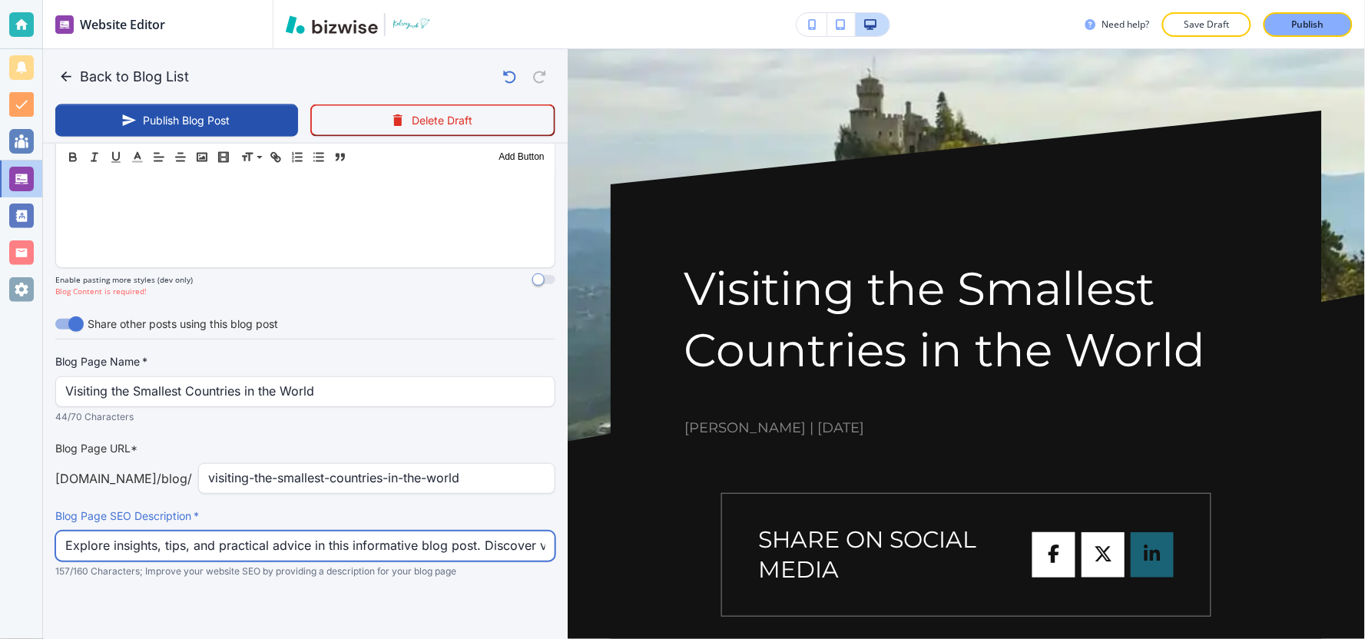
click at [281, 544] on input "Explore insights, tips, and practical advice in this informative blog post. Dis…" at bounding box center [305, 546] width 480 height 29
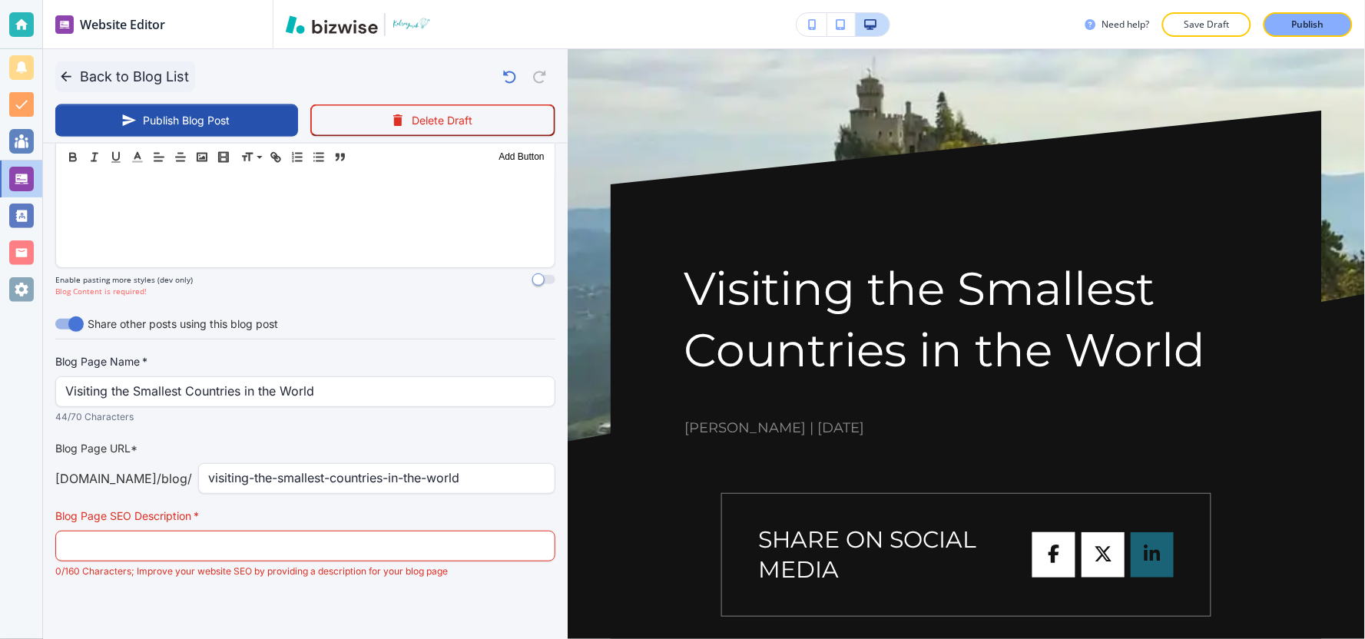
click at [124, 67] on button "Back to Blog List" at bounding box center [125, 76] width 140 height 31
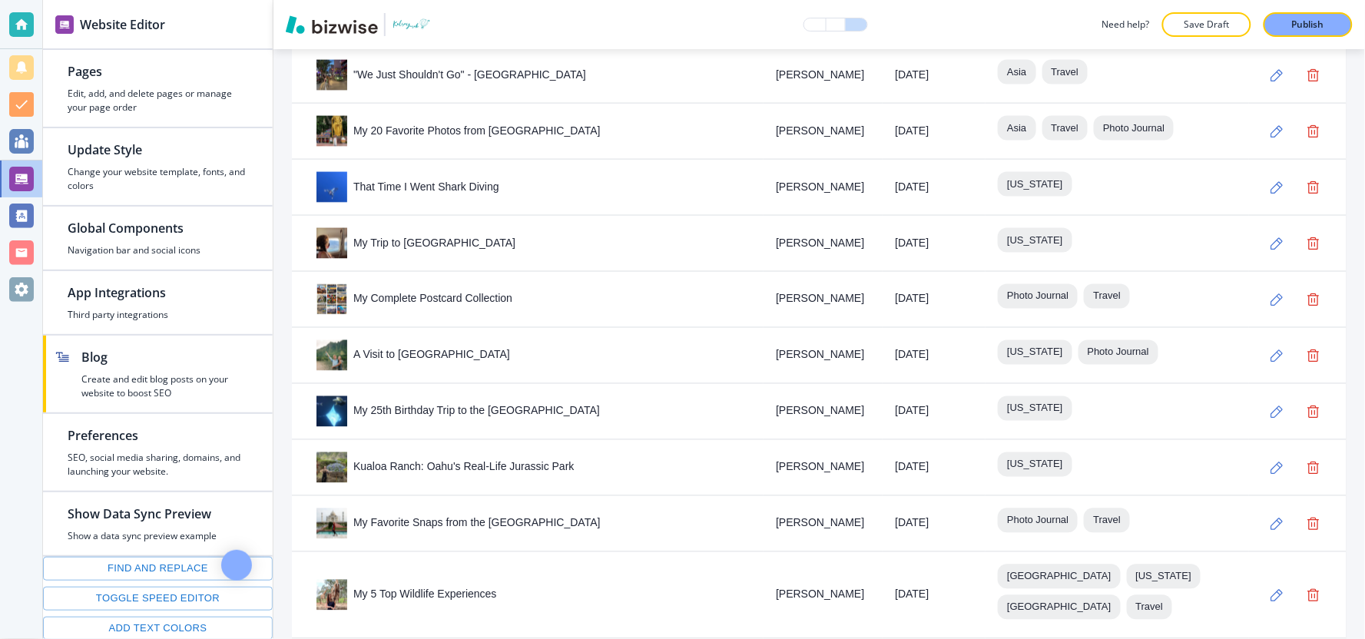
scroll to position [2420, 0]
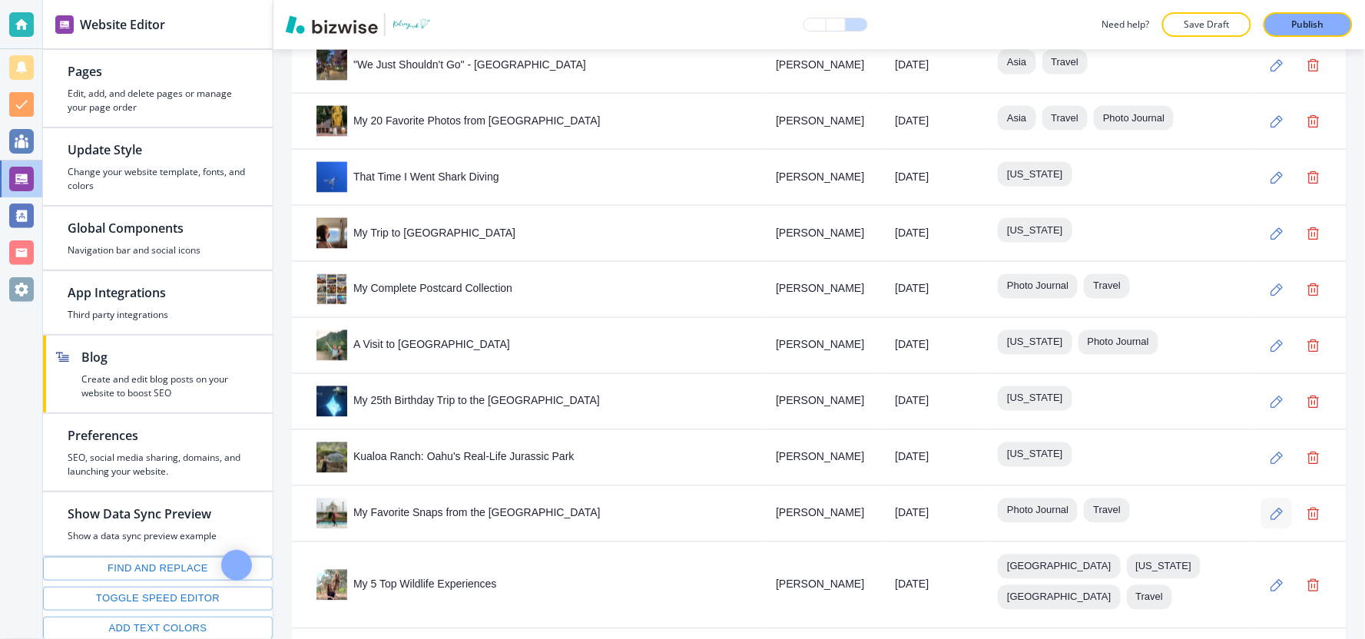
click at [1261, 499] on button "button" at bounding box center [1276, 514] width 31 height 31
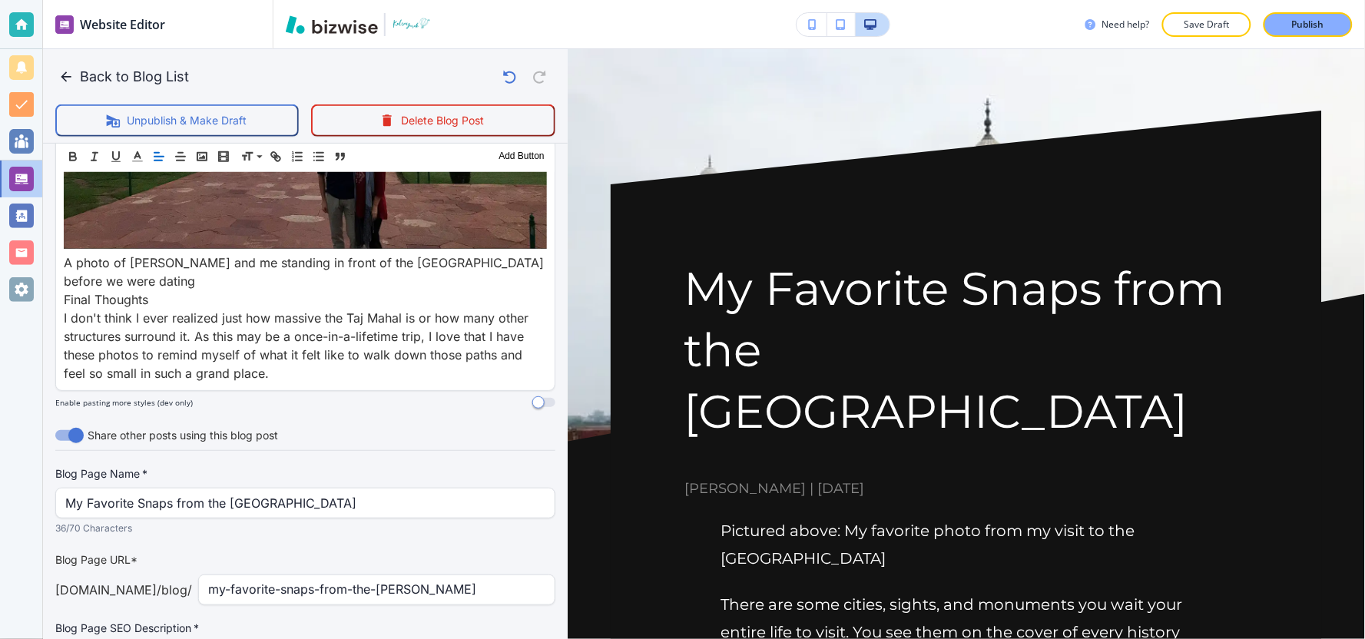
scroll to position [3682, 0]
drag, startPoint x: 296, startPoint y: 542, endPoint x: 41, endPoint y: 532, distance: 254.4
click at [41, 532] on div "Website Editor Pages Edit, add, and delete pages or manage your page order Upda…" at bounding box center [682, 319] width 1365 height 639
click at [109, 71] on button "Back to Blog List" at bounding box center [125, 76] width 140 height 31
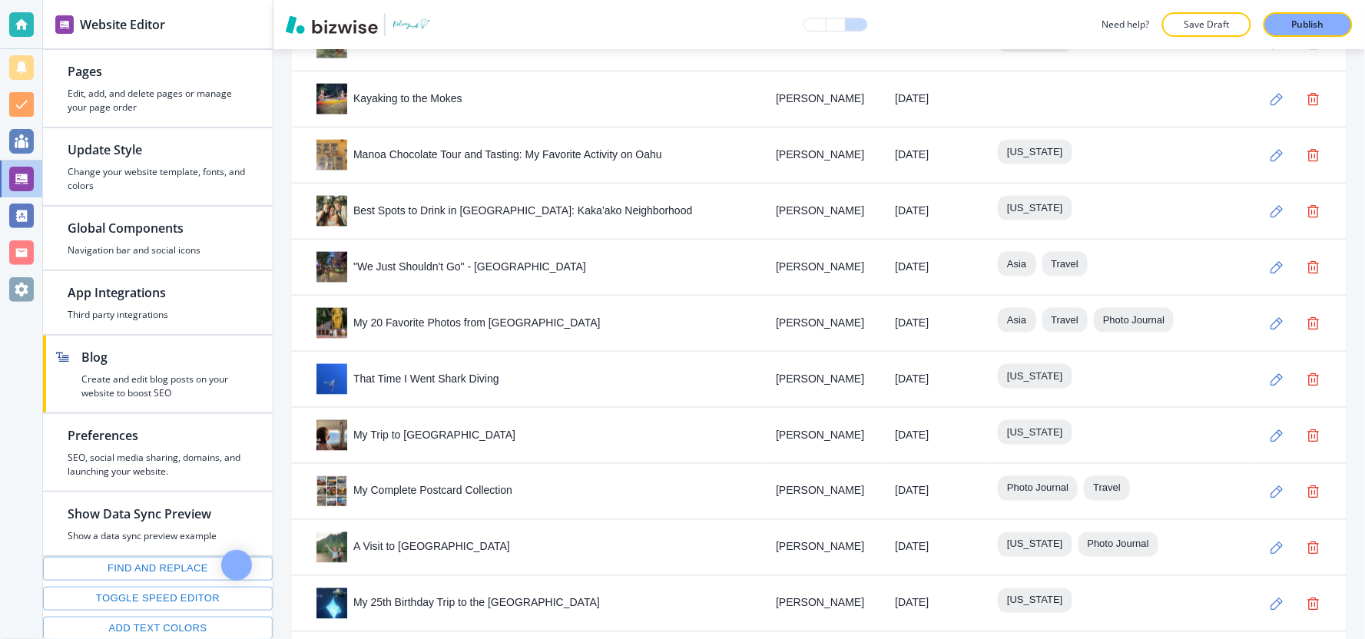
scroll to position [2420, 0]
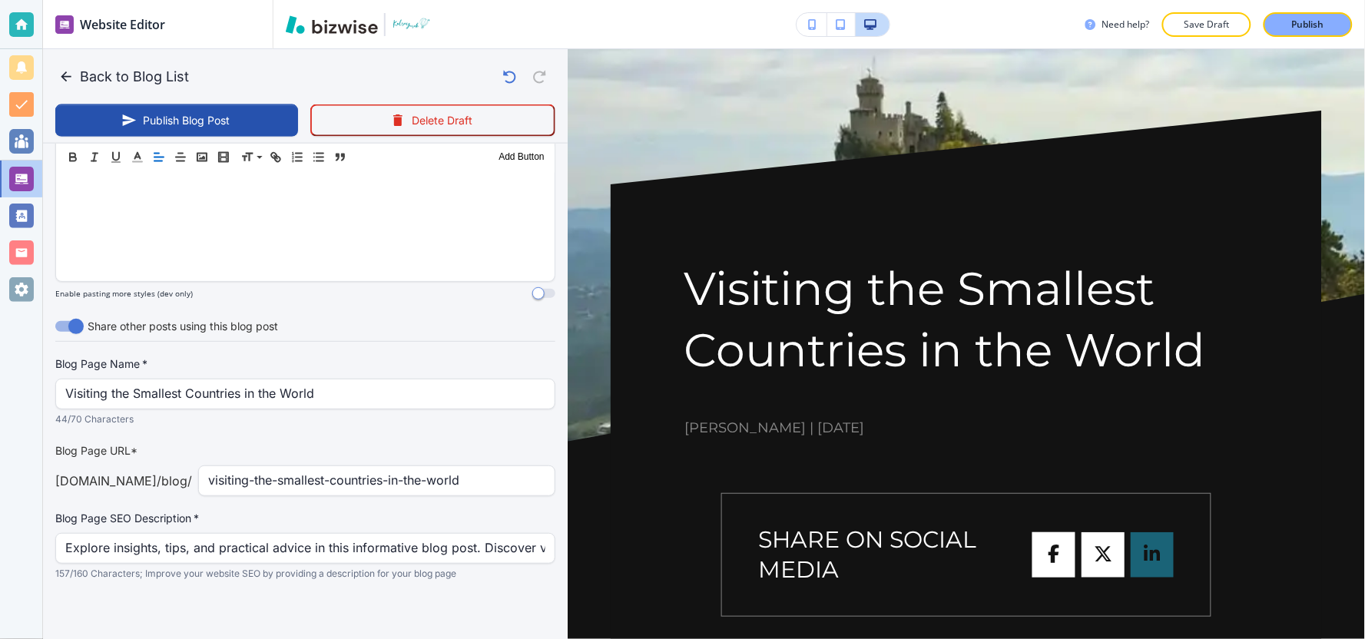
scroll to position [621, 0]
click at [250, 559] on div "Explore insights, tips, and practical advice in this informative blog post. Dis…" at bounding box center [305, 547] width 500 height 31
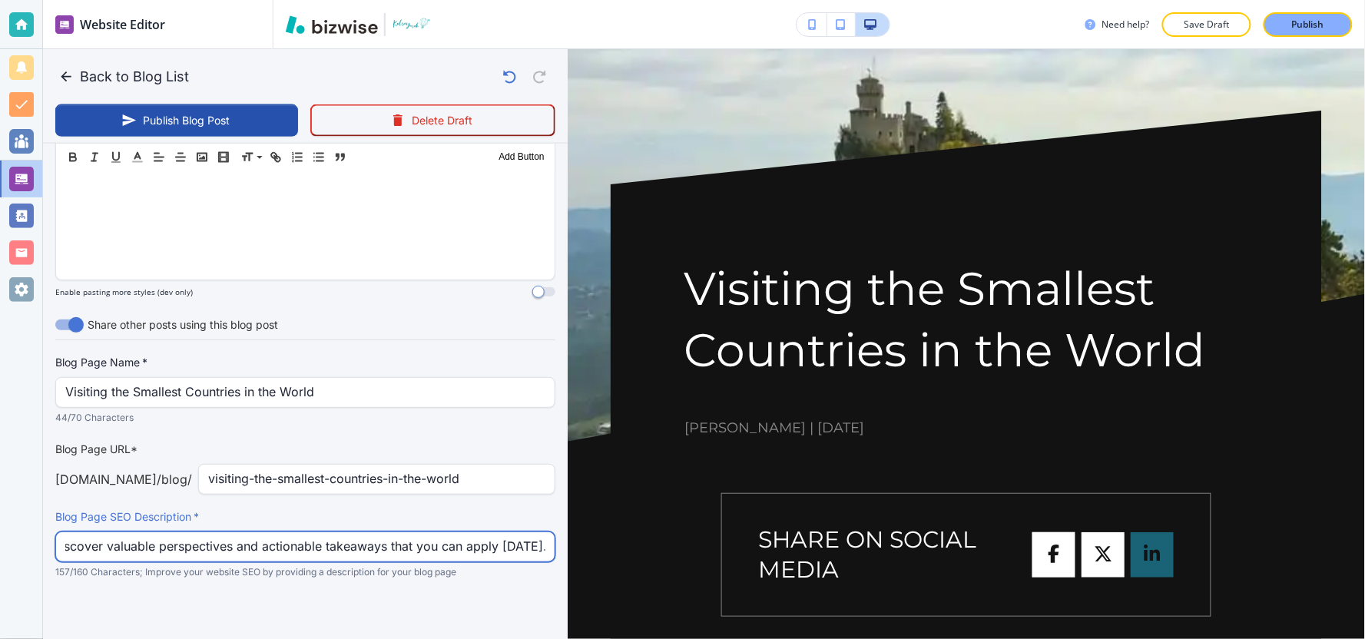
scroll to position [0, 433]
click at [251, 558] on input "Explore insights, tips, and practical advice in this informative blog post. Dis…" at bounding box center [305, 546] width 480 height 29
paste input "The world according to Kelsey Yurek"
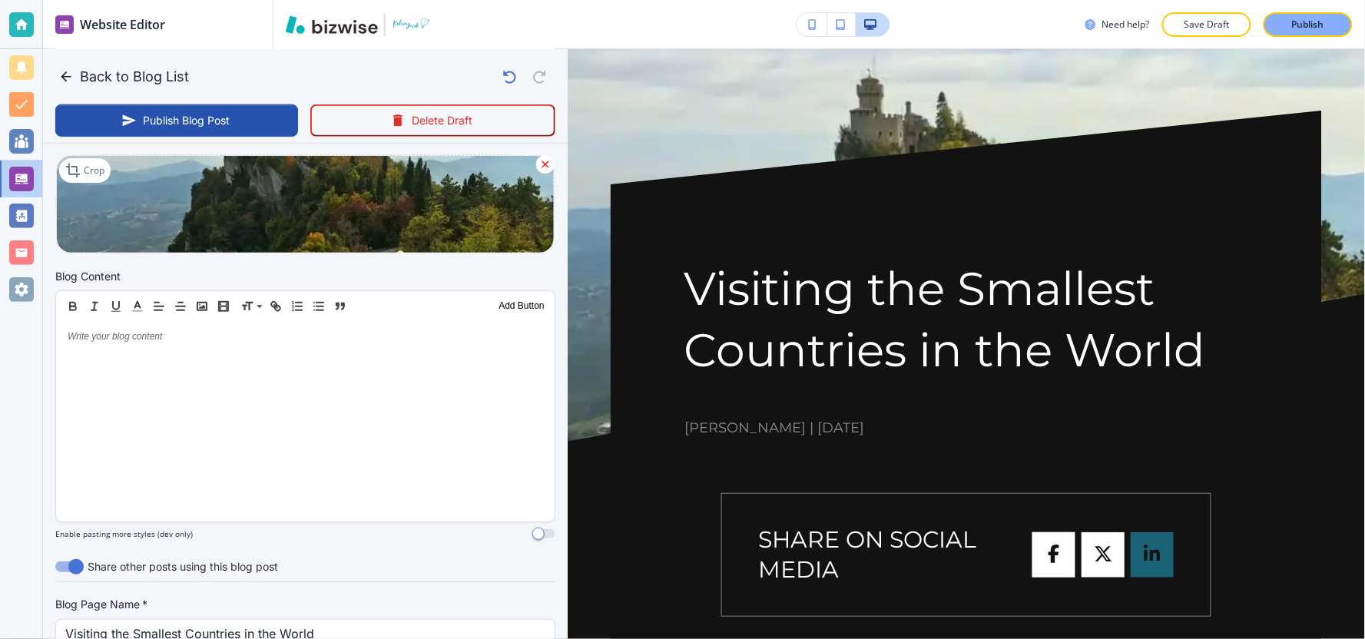
scroll to position [365, 0]
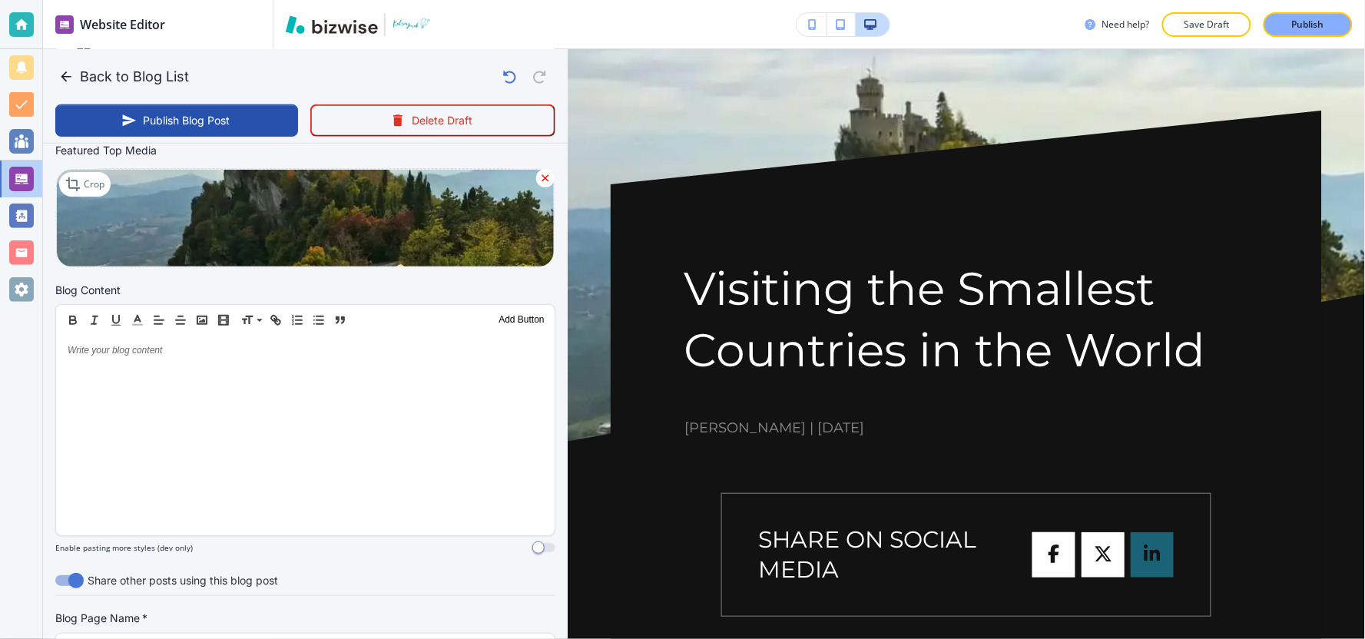
type input "The world according to Kelsey Yurek"
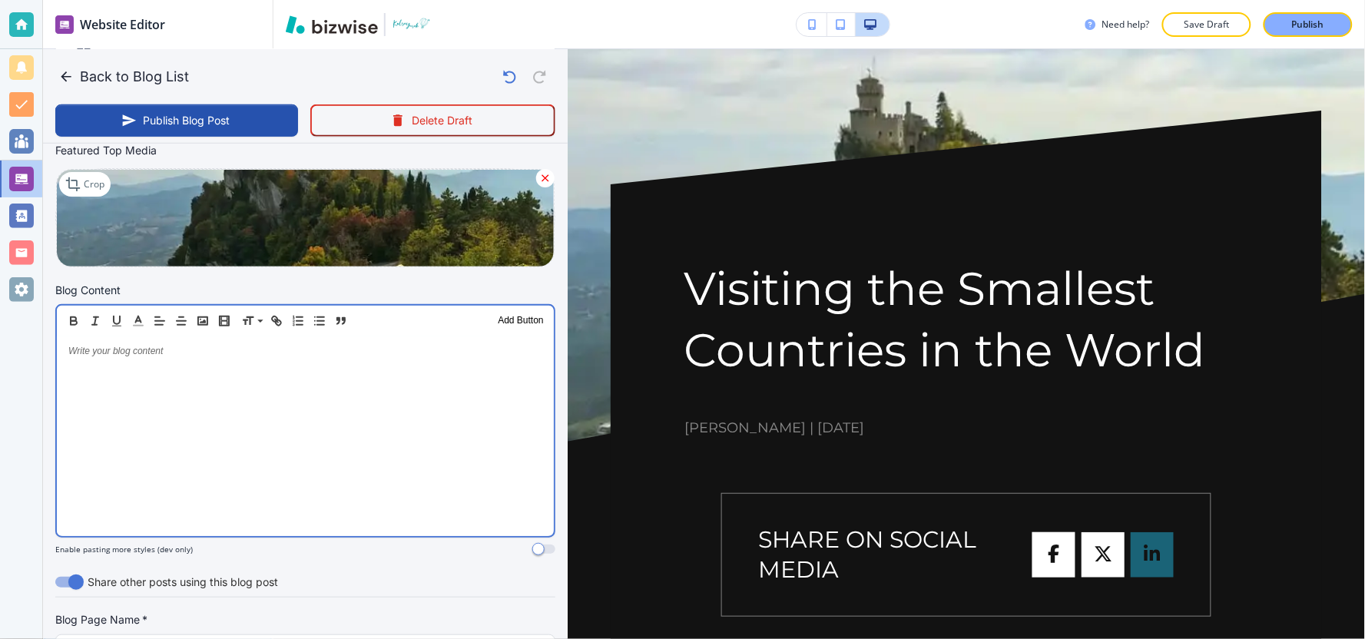
click at [339, 403] on div at bounding box center [305, 436] width 497 height 200
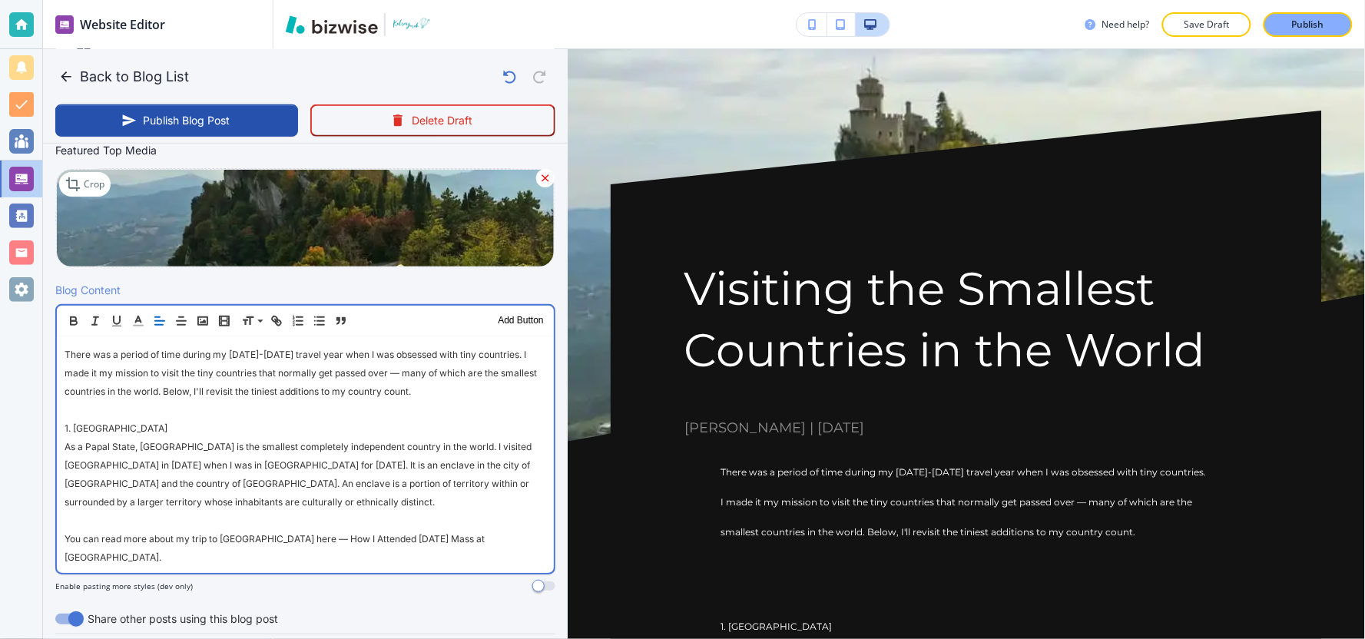
scroll to position [0, 0]
click at [58, 423] on div "There was a period of time during my 2019-2020 travel year when I was obsessed …" at bounding box center [305, 454] width 497 height 237
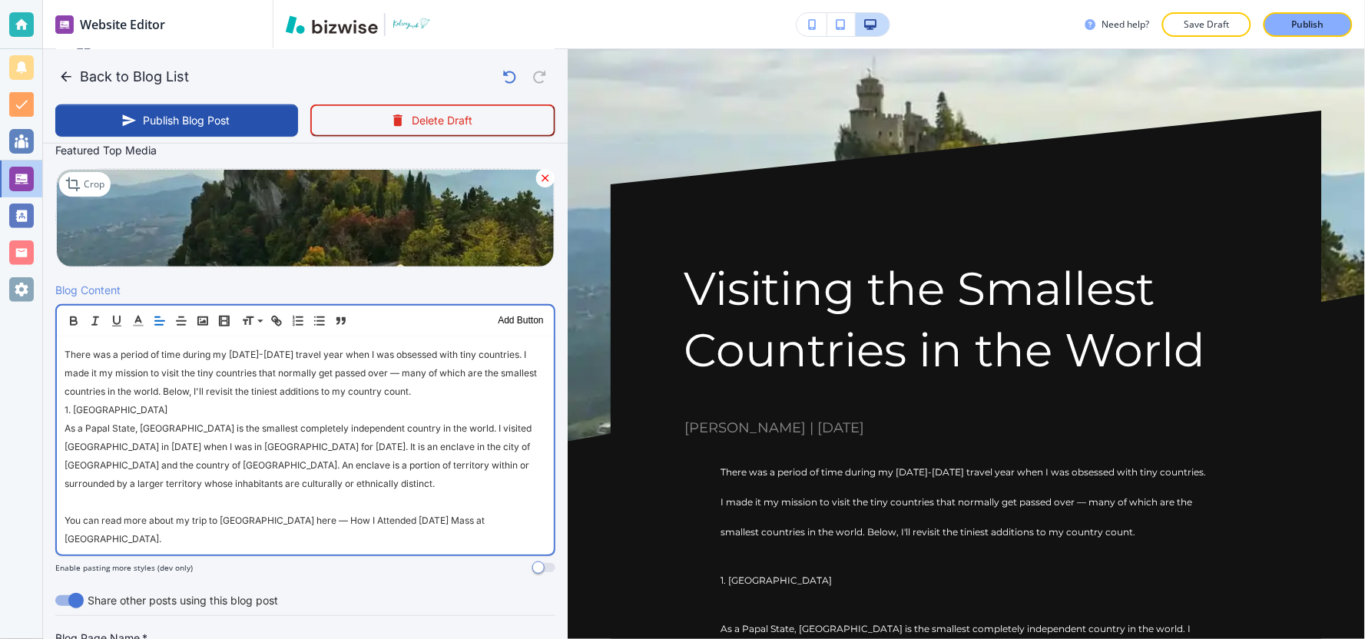
click at [65, 515] on span "You can read more about my trip to Vatican City here — How I Attended Easter Ma…" at bounding box center [276, 530] width 422 height 30
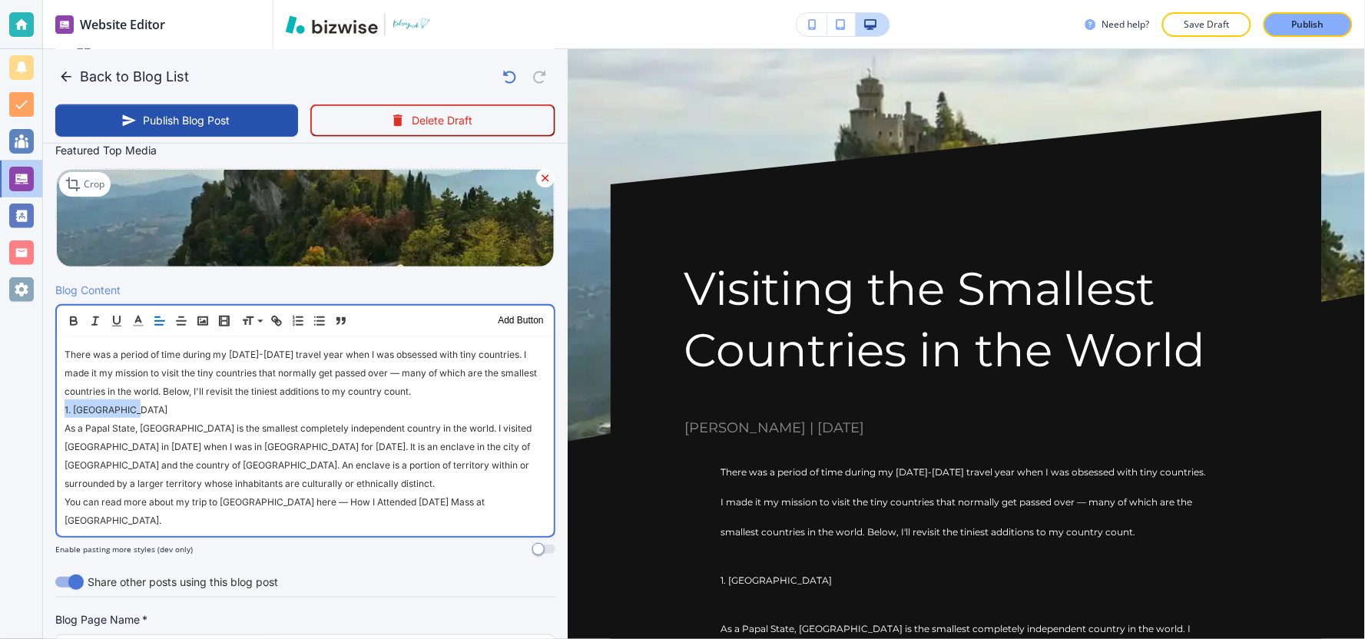
drag, startPoint x: 126, startPoint y: 408, endPoint x: 51, endPoint y: 413, distance: 75.5
click at [51, 413] on div "Blog Content Header 1 Header 2 Header 3 Body Text Add Button There was a period…" at bounding box center [305, 425] width 525 height 286
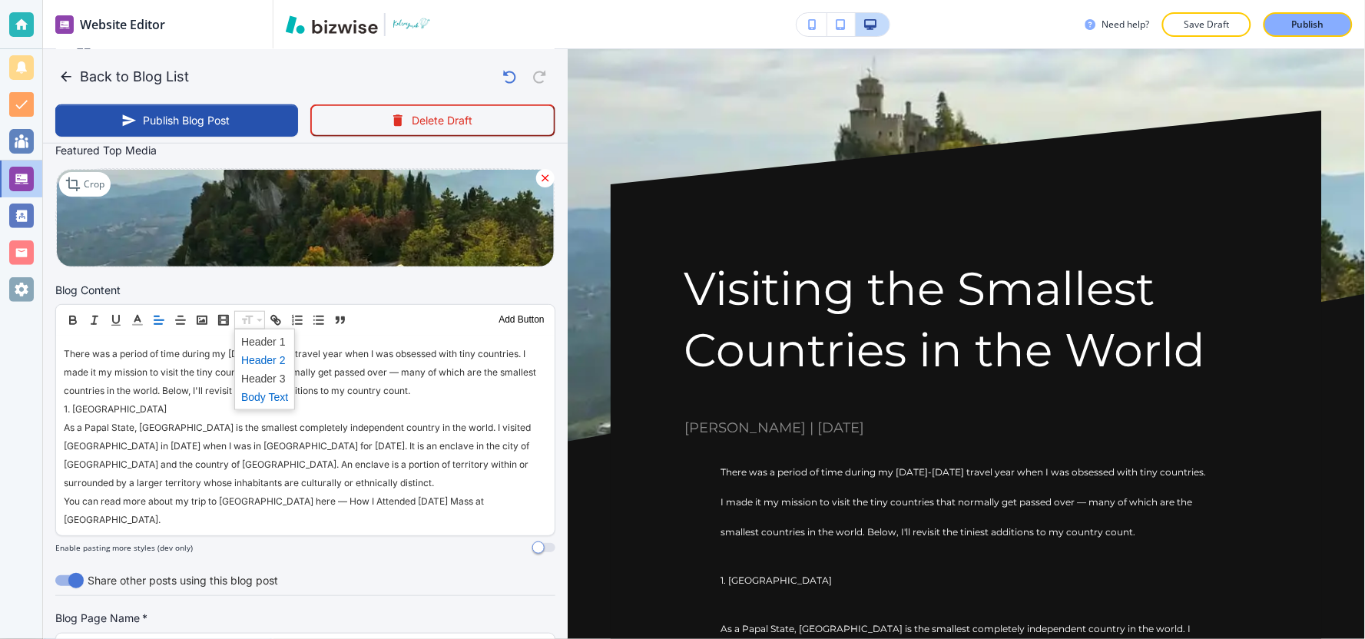
click at [274, 362] on span at bounding box center [264, 360] width 47 height 18
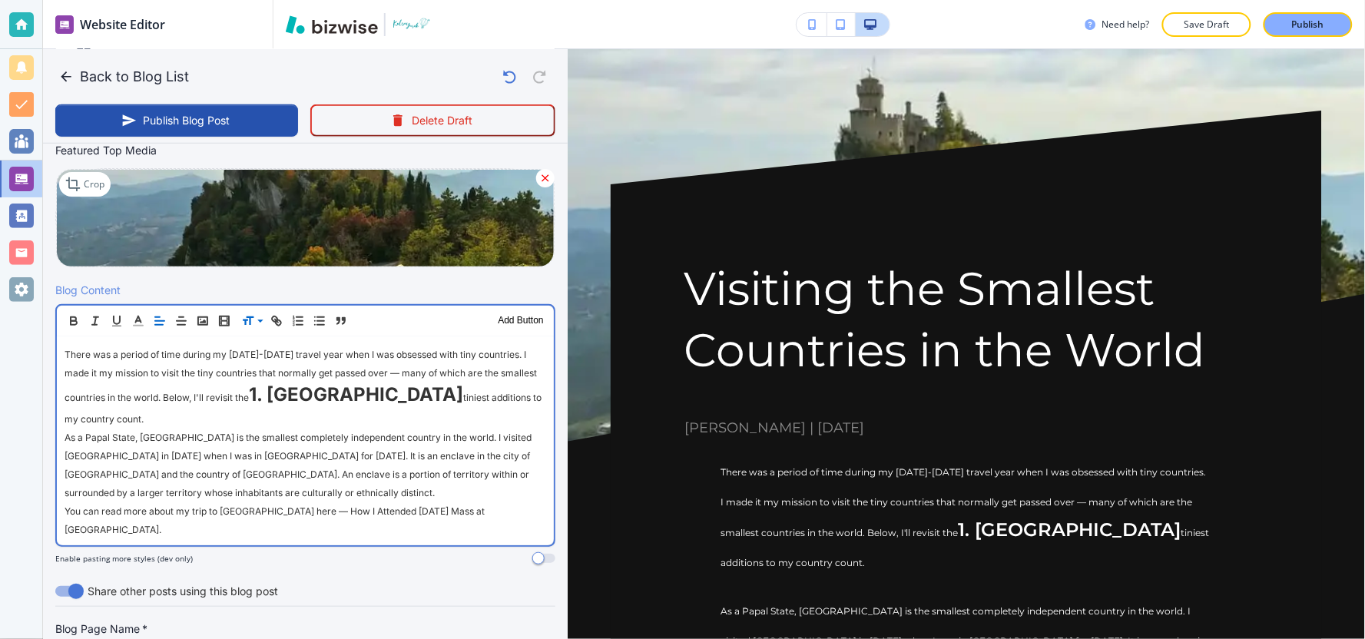
click at [128, 418] on span "tiniest additions to my country count." at bounding box center [304, 408] width 479 height 33
drag, startPoint x: 290, startPoint y: 390, endPoint x: 416, endPoint y: 393, distance: 125.2
click at [416, 393] on p "There was a period of time during my 2019-2020 travel year when I was obsessed …" at bounding box center [306, 385] width 482 height 83
click at [141, 418] on p "There was a period of time during my 2019-2020 travel year when I was obsessed …" at bounding box center [306, 385] width 482 height 83
drag, startPoint x: 290, startPoint y: 397, endPoint x: 411, endPoint y: 394, distance: 120.6
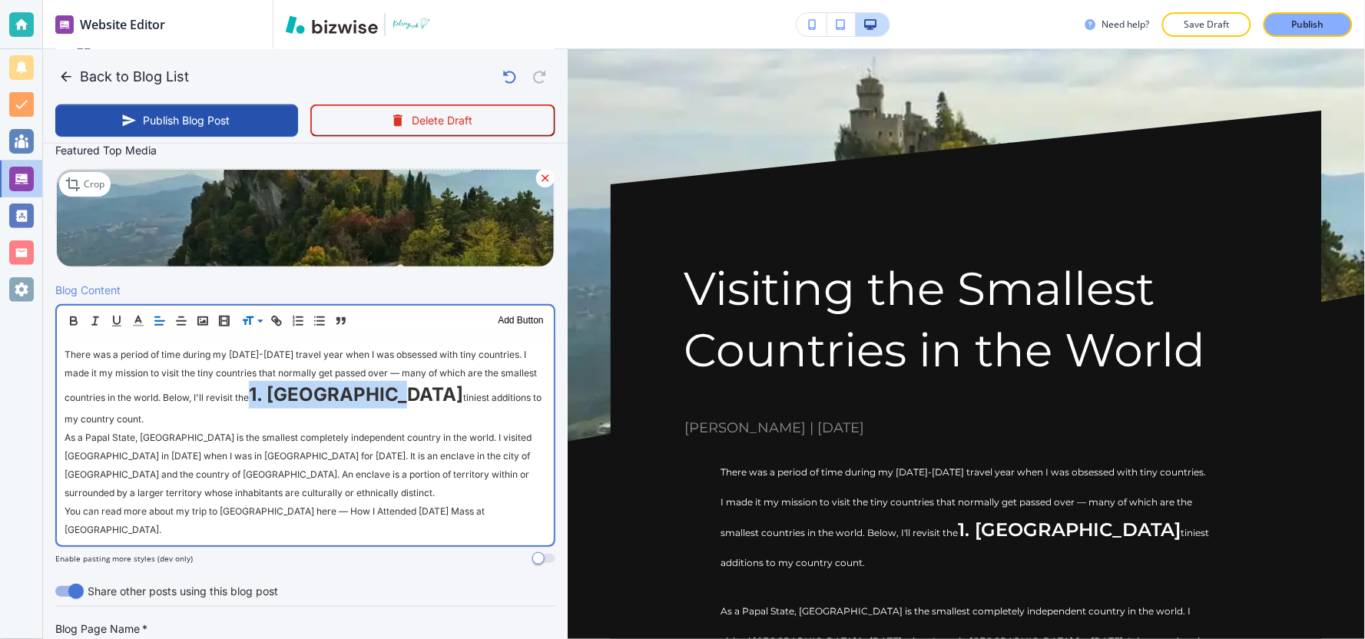
click at [411, 394] on span "1. Vatican City" at bounding box center [356, 394] width 214 height 22
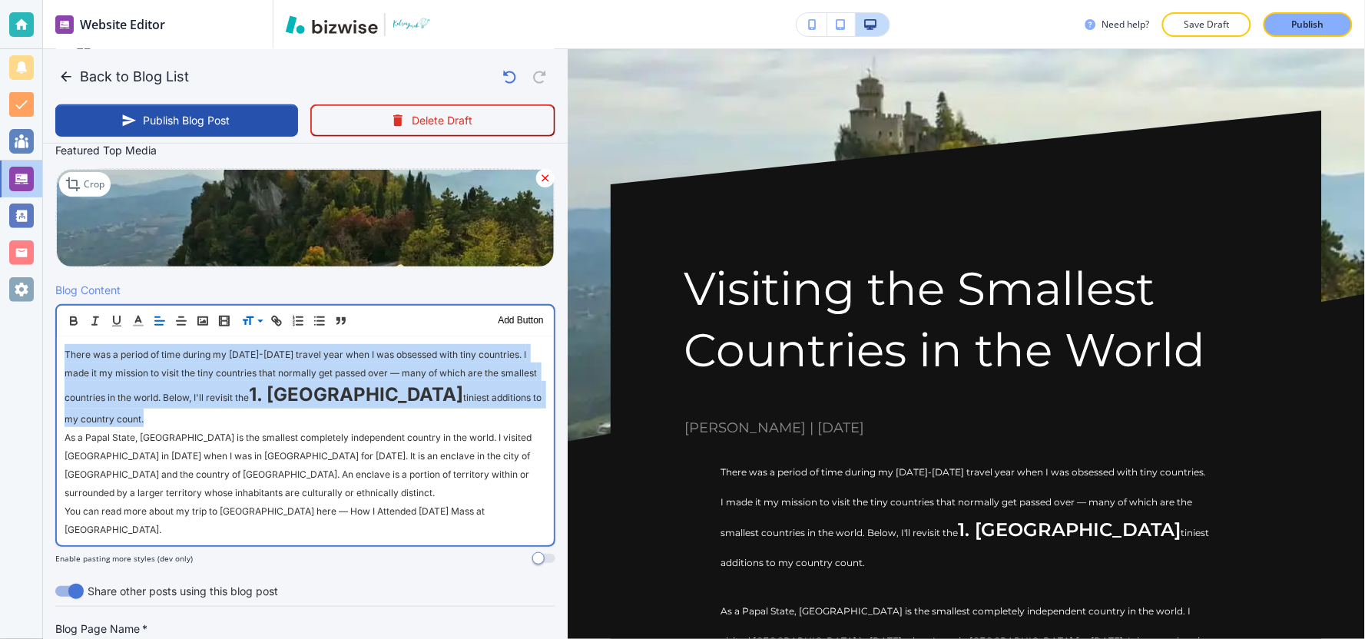
click at [411, 394] on span "1. Vatican City" at bounding box center [356, 394] width 214 height 22
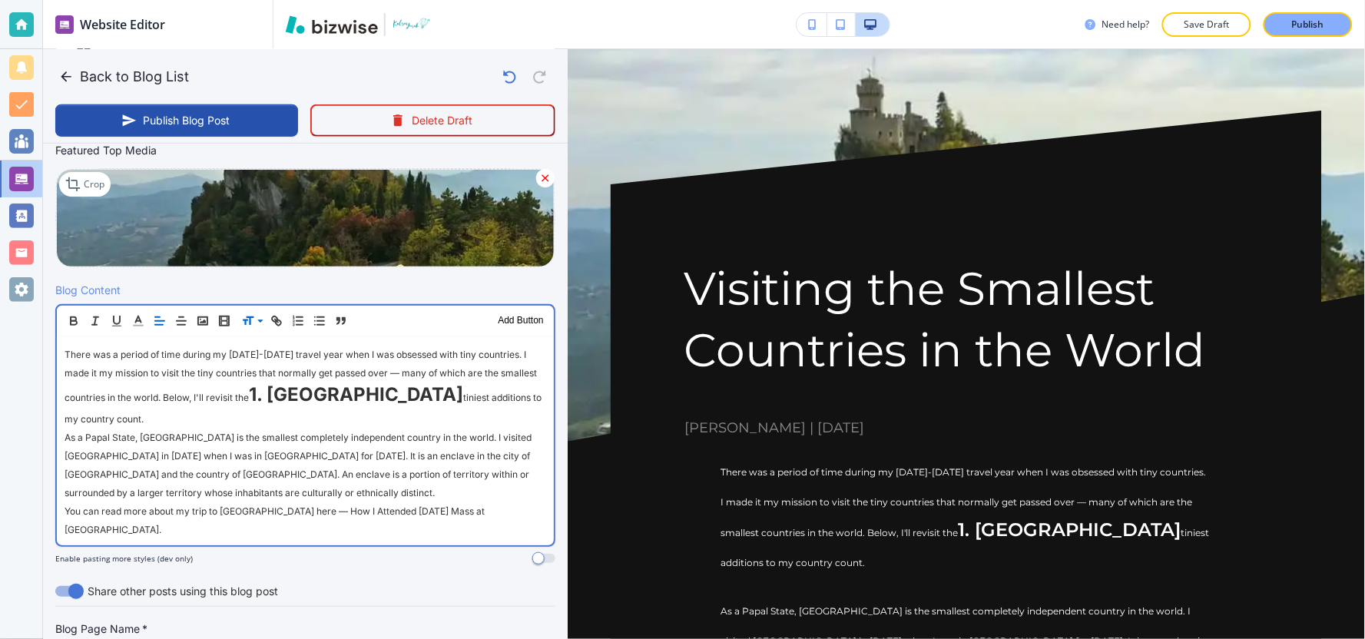
click at [392, 428] on p "As a Papal State, Vatican City is the smallest completely independent country i…" at bounding box center [306, 464] width 482 height 74
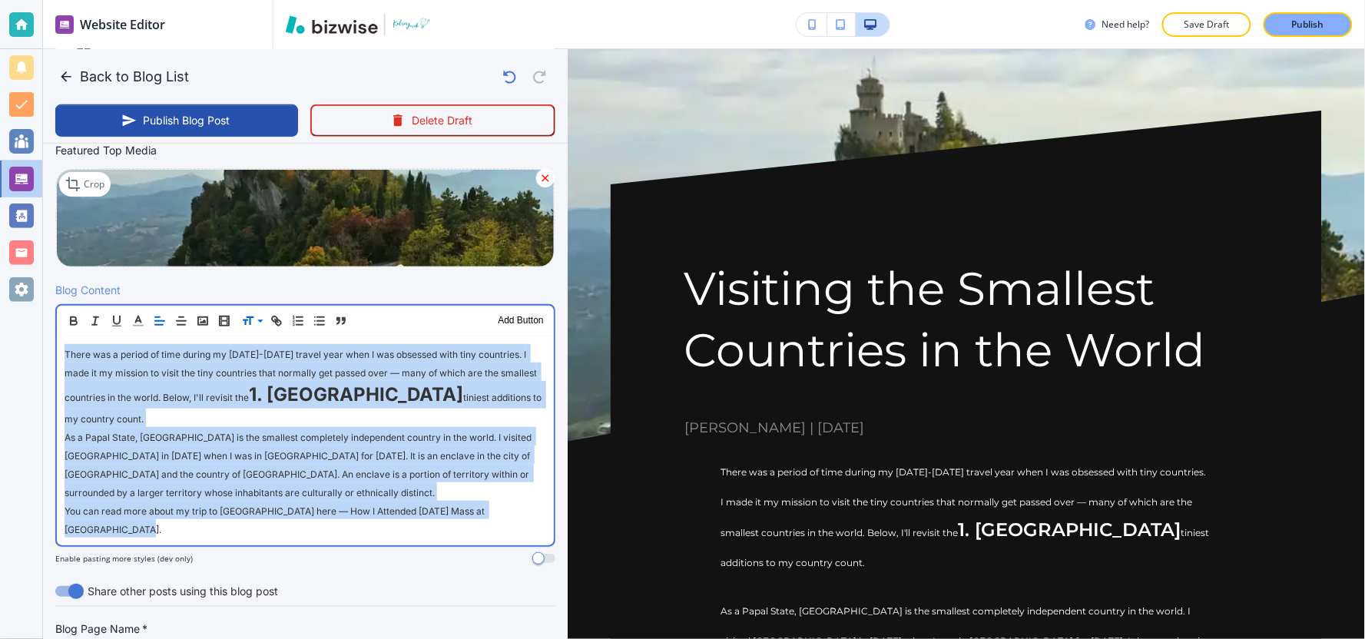
drag, startPoint x: 57, startPoint y: 352, endPoint x: 572, endPoint y: 508, distance: 538.7
click at [1364, 508] on div "Back to Blog List Publish Blog Post Delete Draft Your Blog is automatically sav…" at bounding box center [1365, 319] width 0 height 639
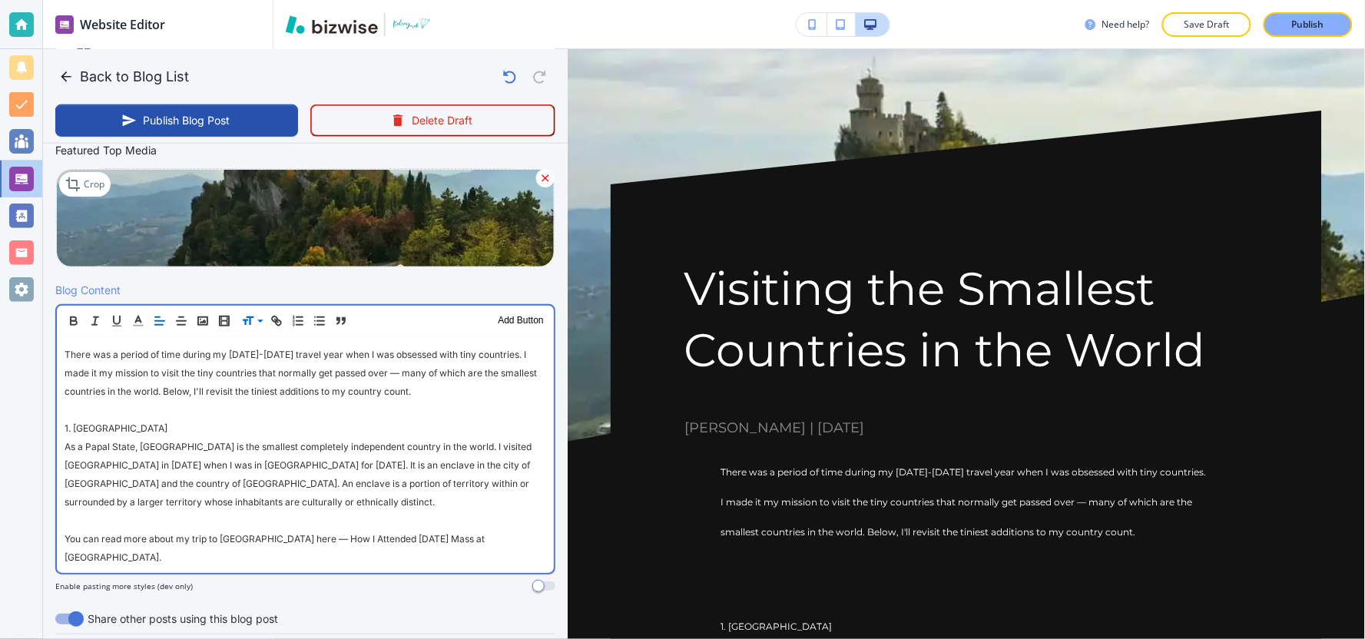
click at [65, 426] on span "1. Vatican City" at bounding box center [116, 428] width 103 height 12
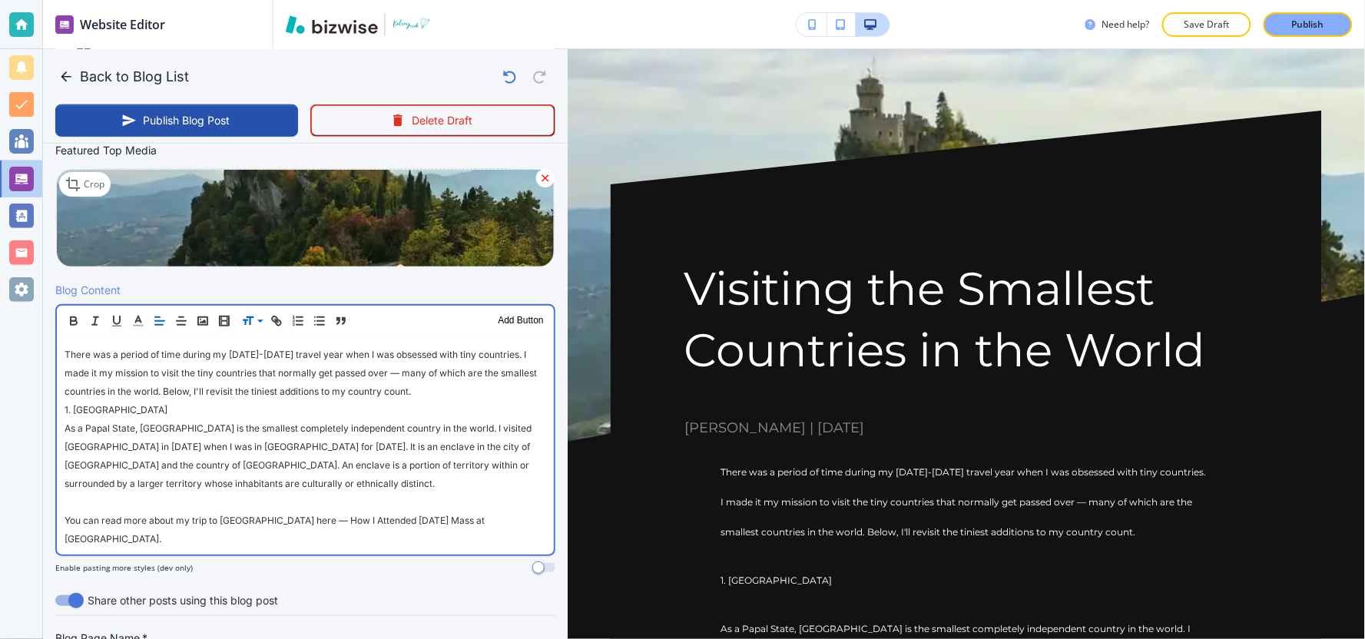
click at [57, 512] on div "There was a period of time during my 2019-2020 travel year when I was obsessed …" at bounding box center [305, 445] width 497 height 218
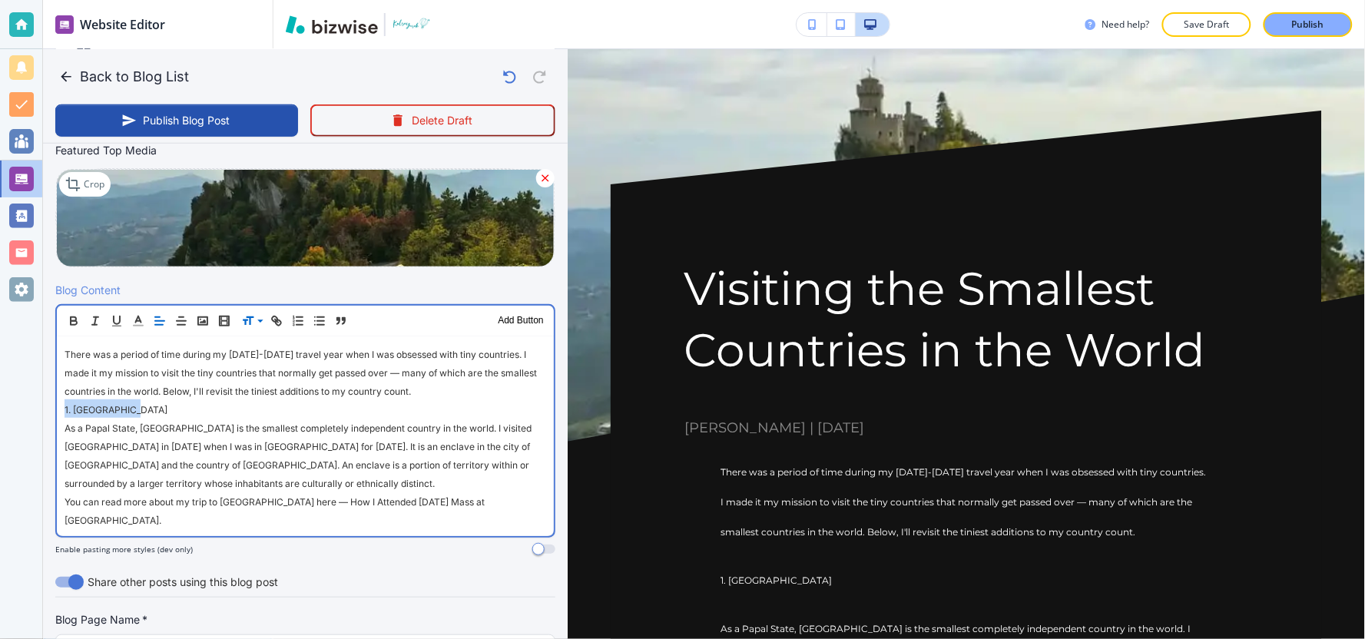
drag, startPoint x: 128, startPoint y: 406, endPoint x: 29, endPoint y: 397, distance: 99.4
click at [29, 397] on div "Website Editor Pages Edit, add, and delete pages or manage your page order Upda…" at bounding box center [682, 319] width 1365 height 639
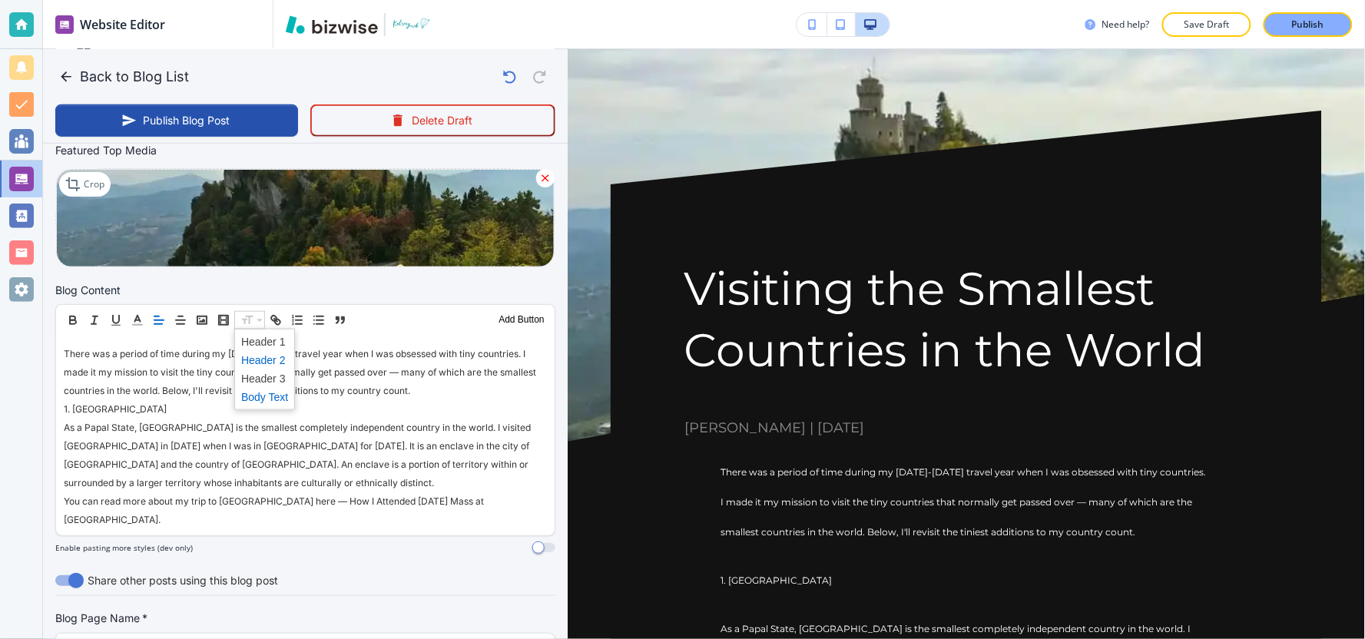
click at [257, 358] on span at bounding box center [264, 360] width 47 height 18
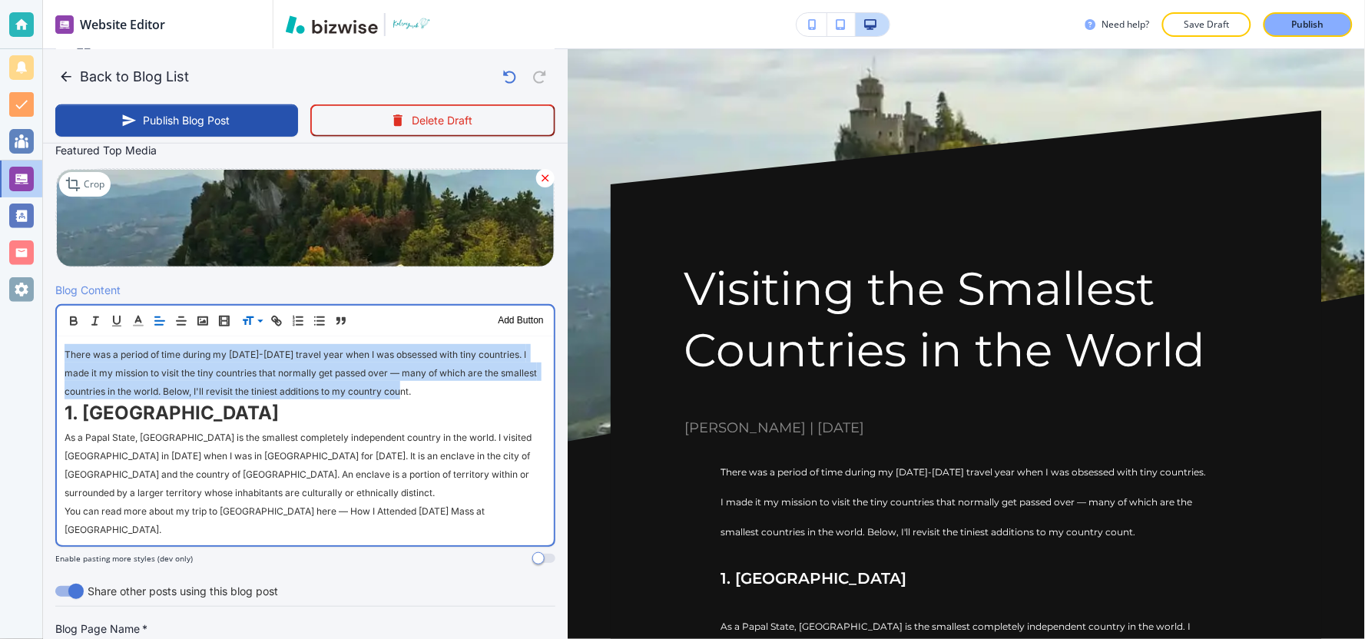
drag, startPoint x: 474, startPoint y: 392, endPoint x: 55, endPoint y: 346, distance: 421.8
click at [55, 346] on div "Header 1 Header 2 Header 3 Body Text Add Button There was a period of time duri…" at bounding box center [305, 425] width 500 height 243
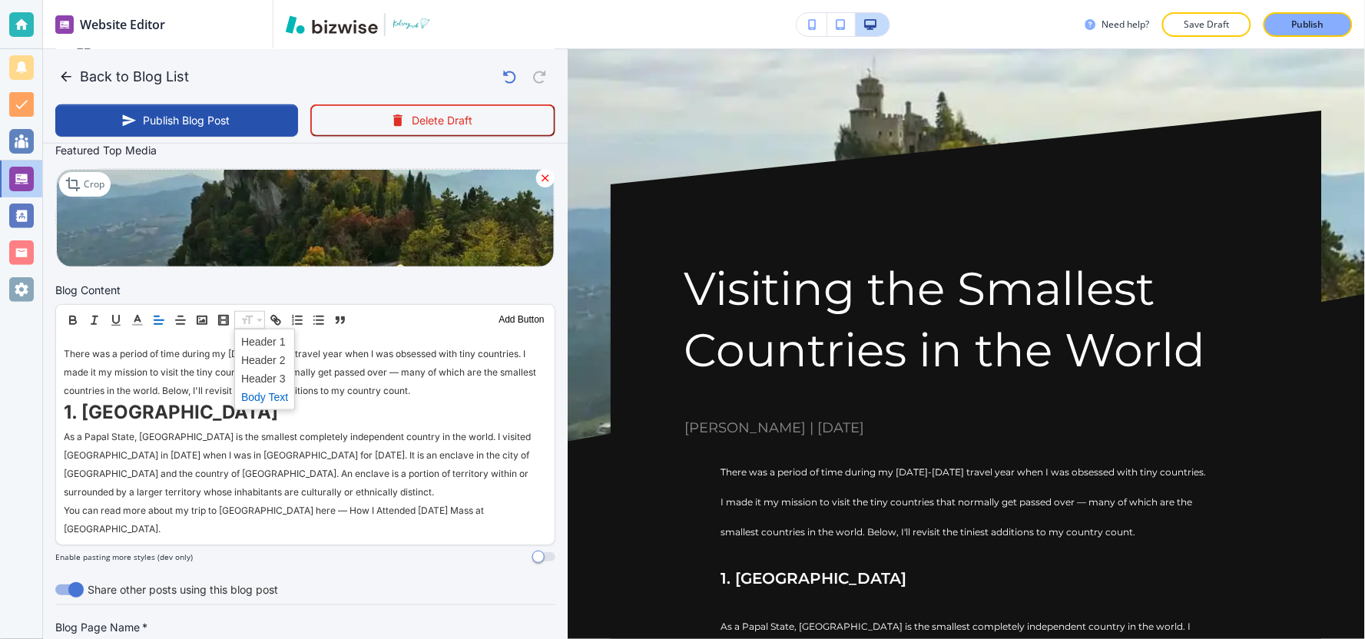
click at [257, 396] on span at bounding box center [264, 397] width 47 height 18
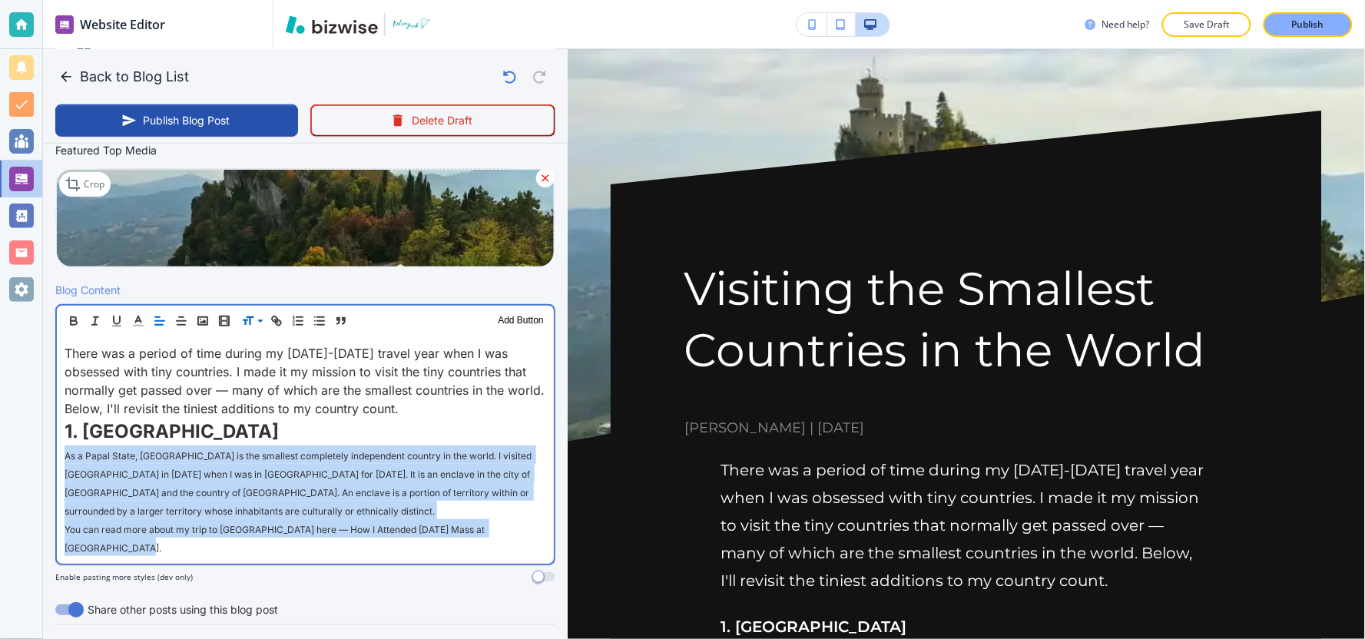
drag, startPoint x: 51, startPoint y: 452, endPoint x: 539, endPoint y: 526, distance: 493.4
click at [539, 526] on div "Blog Content Header 1 Header 2 Header 3 Body Text Add Button There was a period…" at bounding box center [305, 438] width 525 height 313
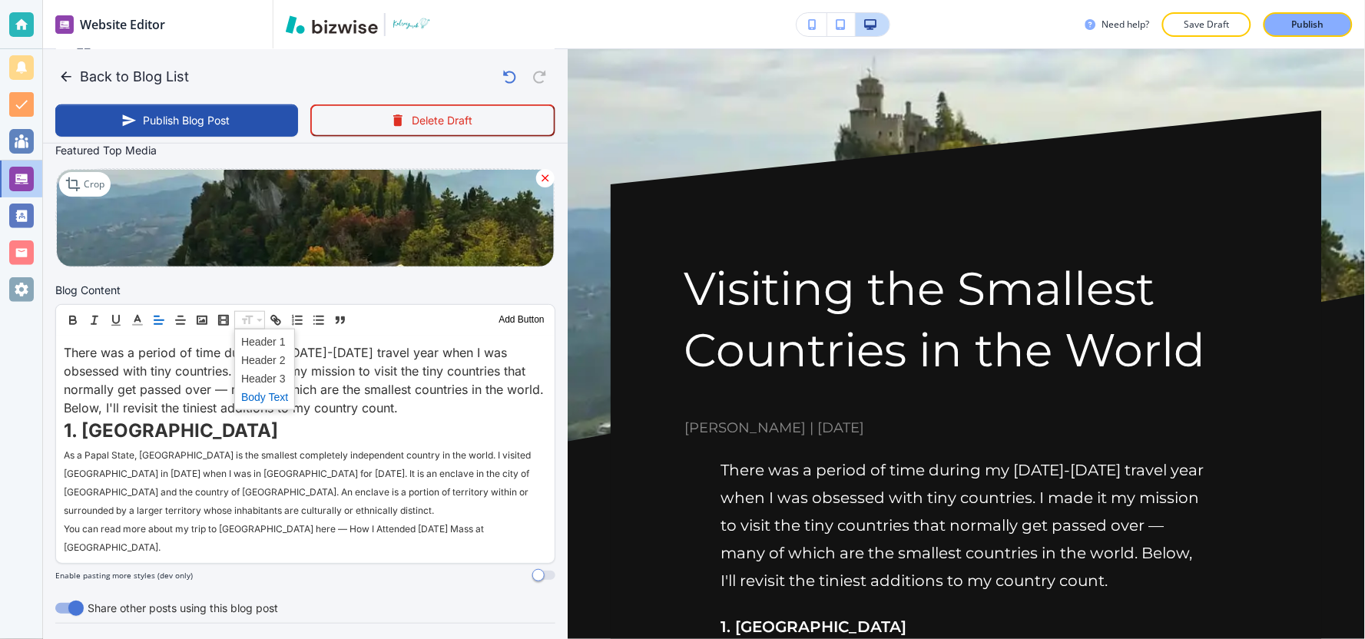
click at [257, 401] on span at bounding box center [264, 397] width 47 height 18
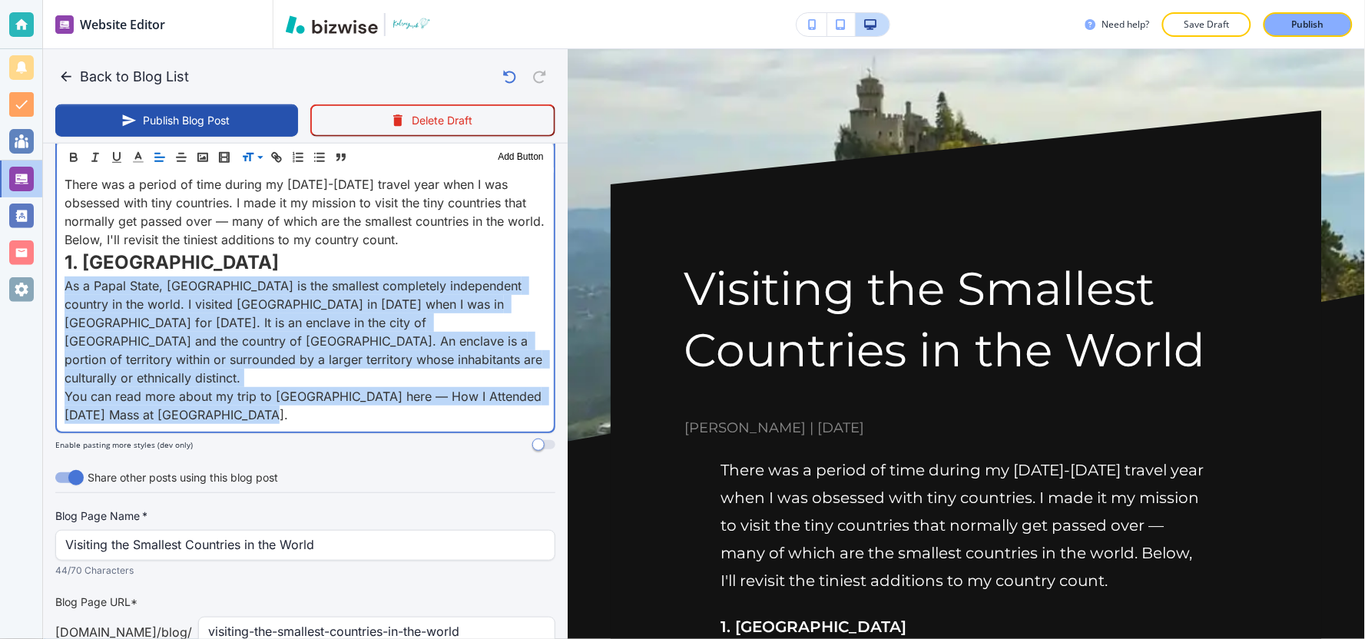
scroll to position [535, 0]
click at [260, 393] on p "You can read more about my trip to Vatican City here — How I Attended Easter Ma…" at bounding box center [306, 404] width 482 height 37
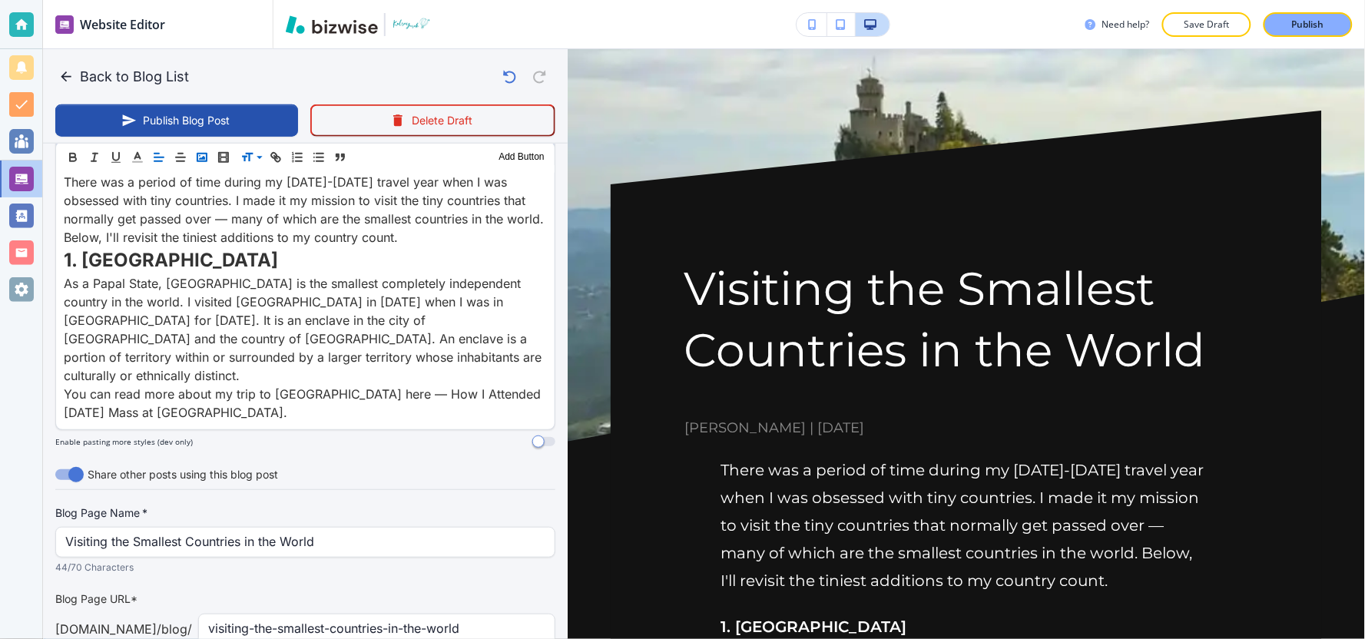
click at [206, 151] on icon "button" at bounding box center [202, 157] width 14 height 14
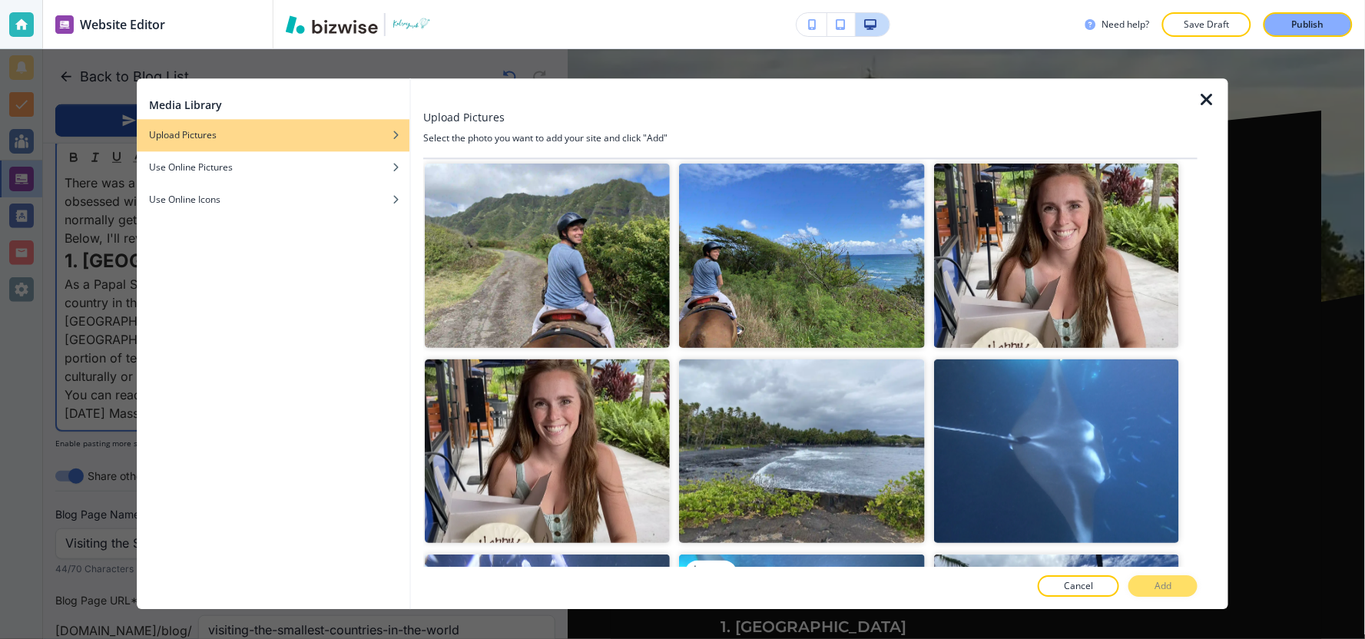
scroll to position [1963, 0]
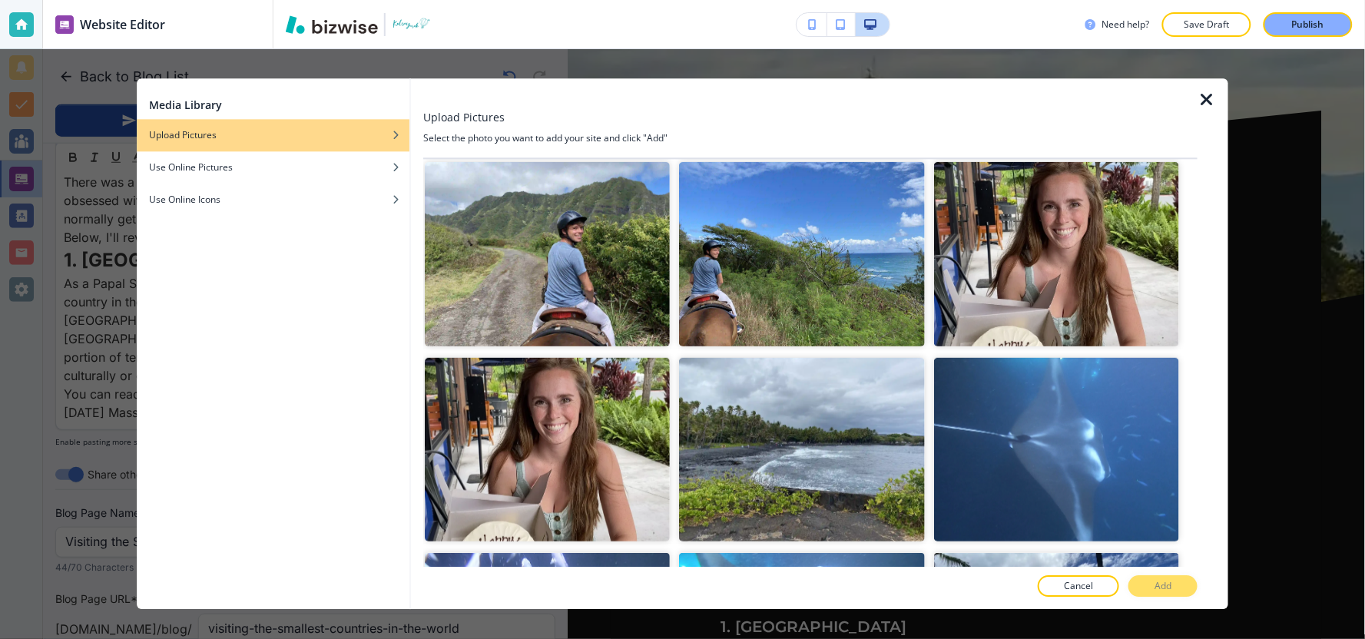
click at [1202, 106] on icon "button" at bounding box center [1206, 100] width 18 height 18
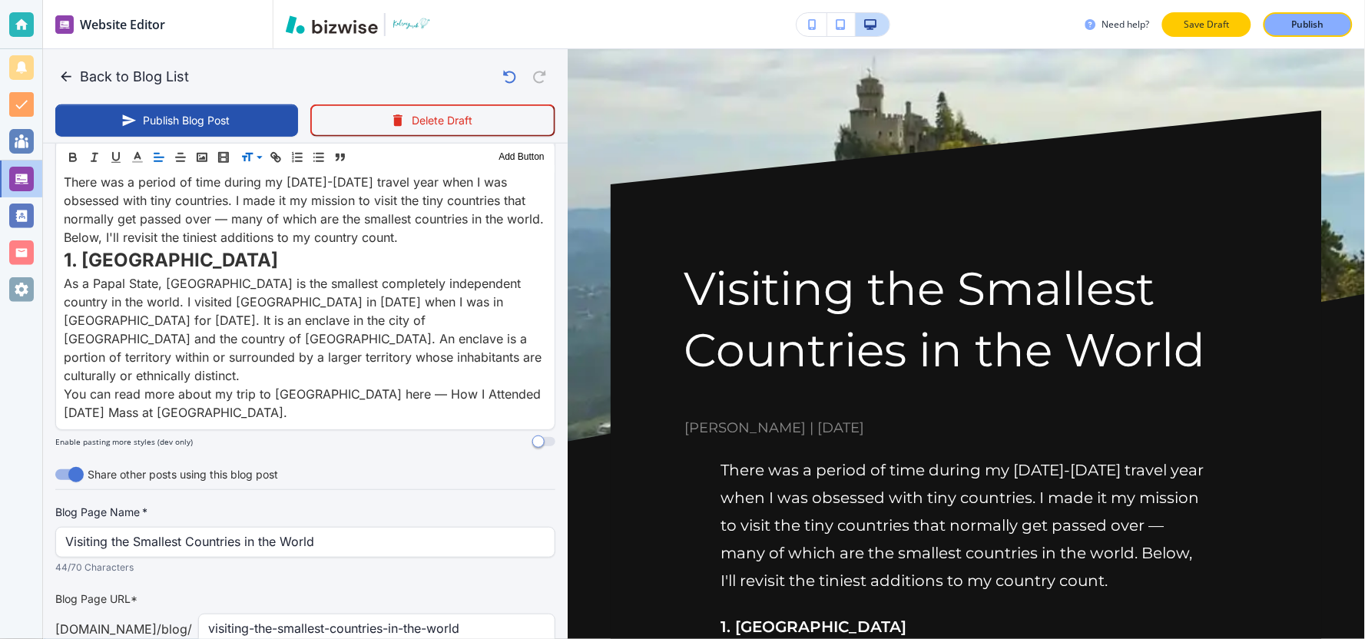
click at [1201, 22] on p "Save Draft" at bounding box center [1206, 25] width 49 height 14
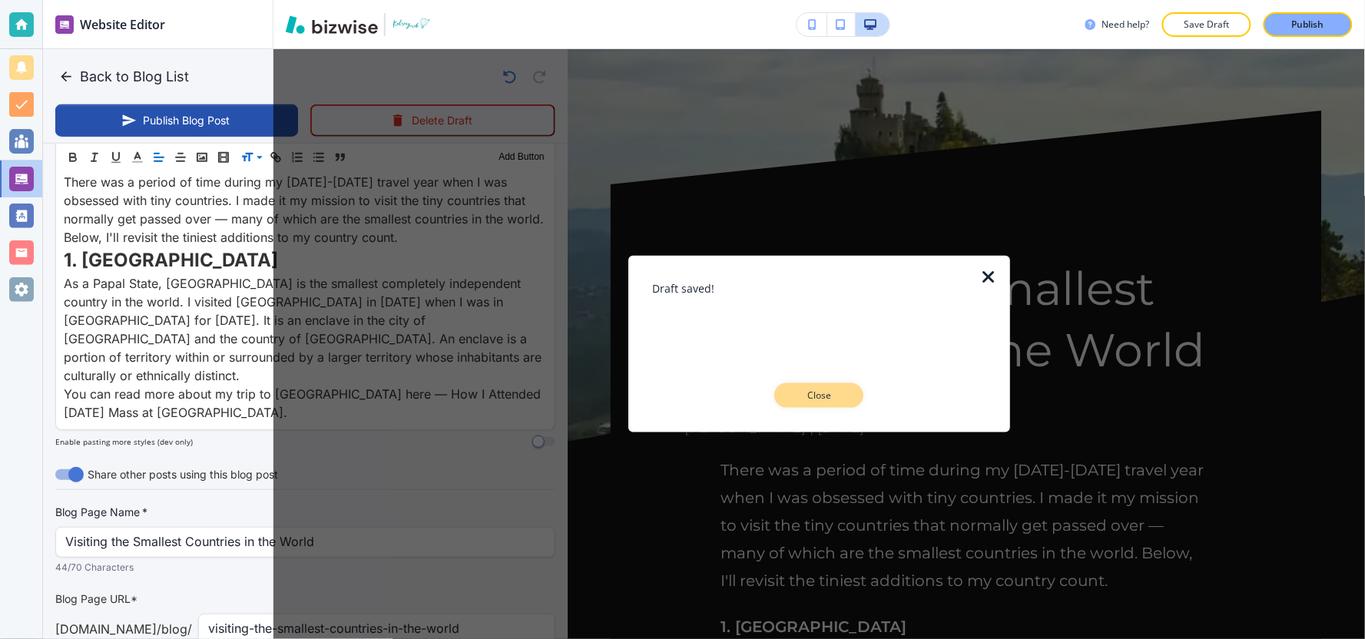
click at [837, 392] on p "Close" at bounding box center [819, 396] width 49 height 14
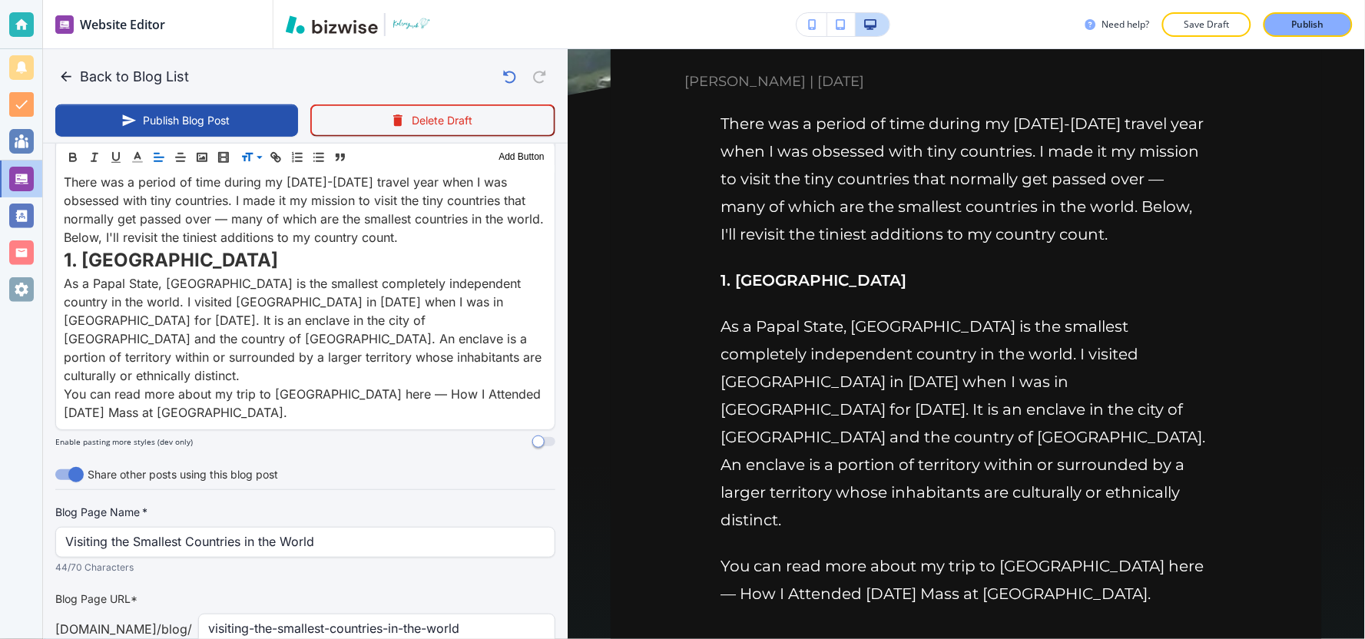
scroll to position [341, 0]
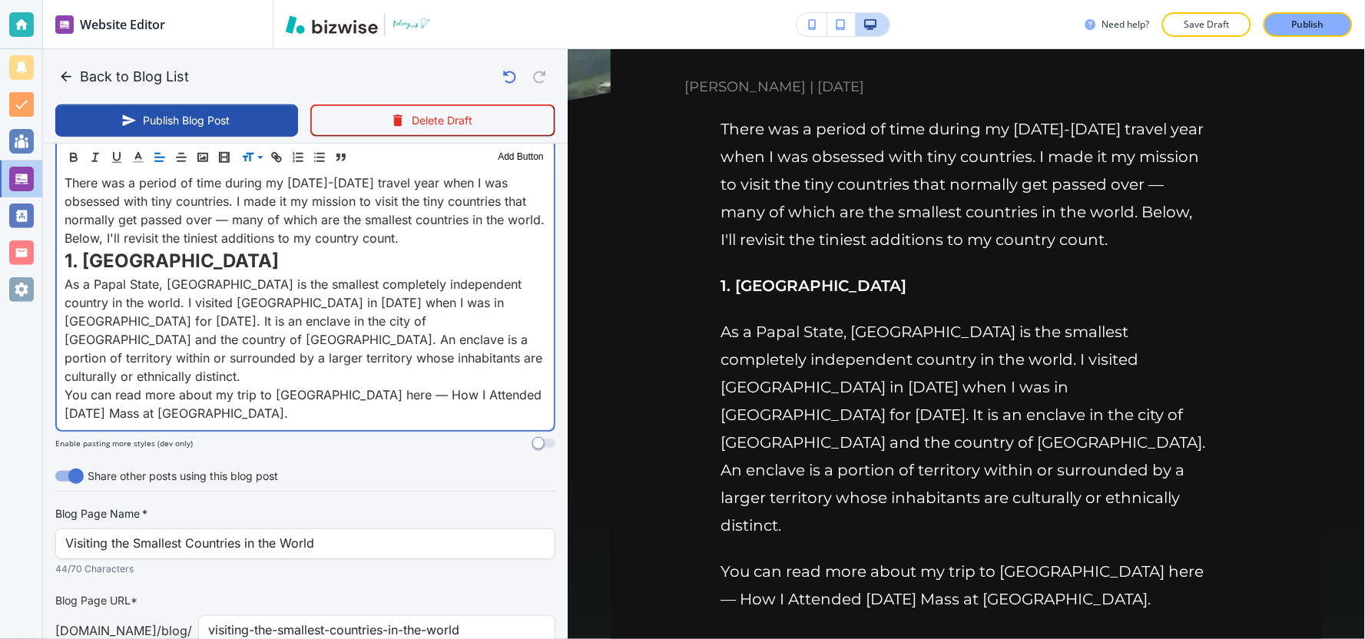
click at [247, 392] on p "You can read more about my trip to Vatican City here — How I Attended Easter Ma…" at bounding box center [306, 404] width 482 height 37
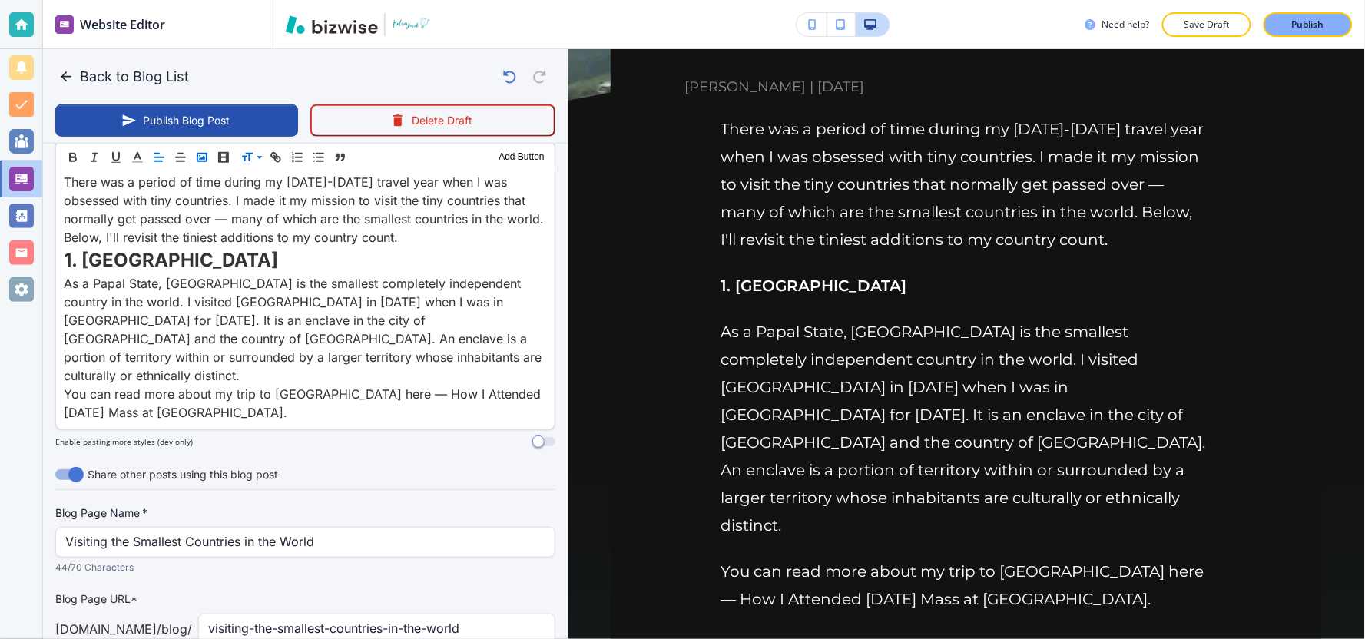
click at [204, 161] on icon "button" at bounding box center [202, 157] width 14 height 14
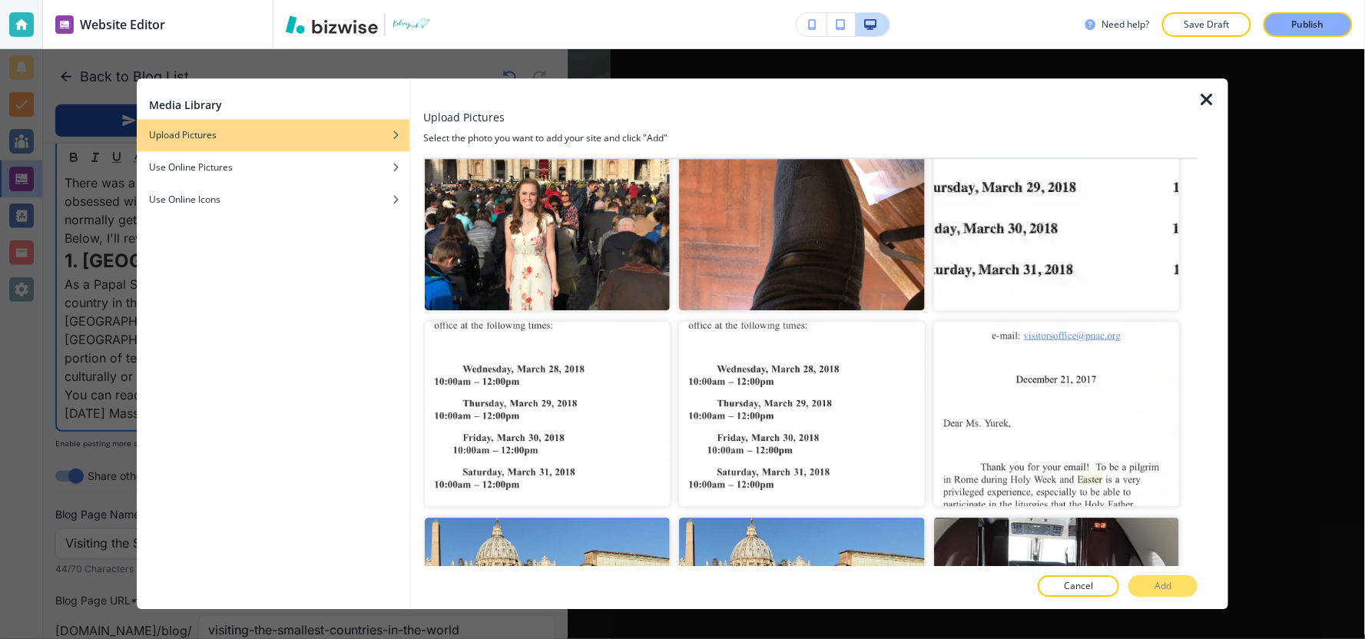
scroll to position [16044, 0]
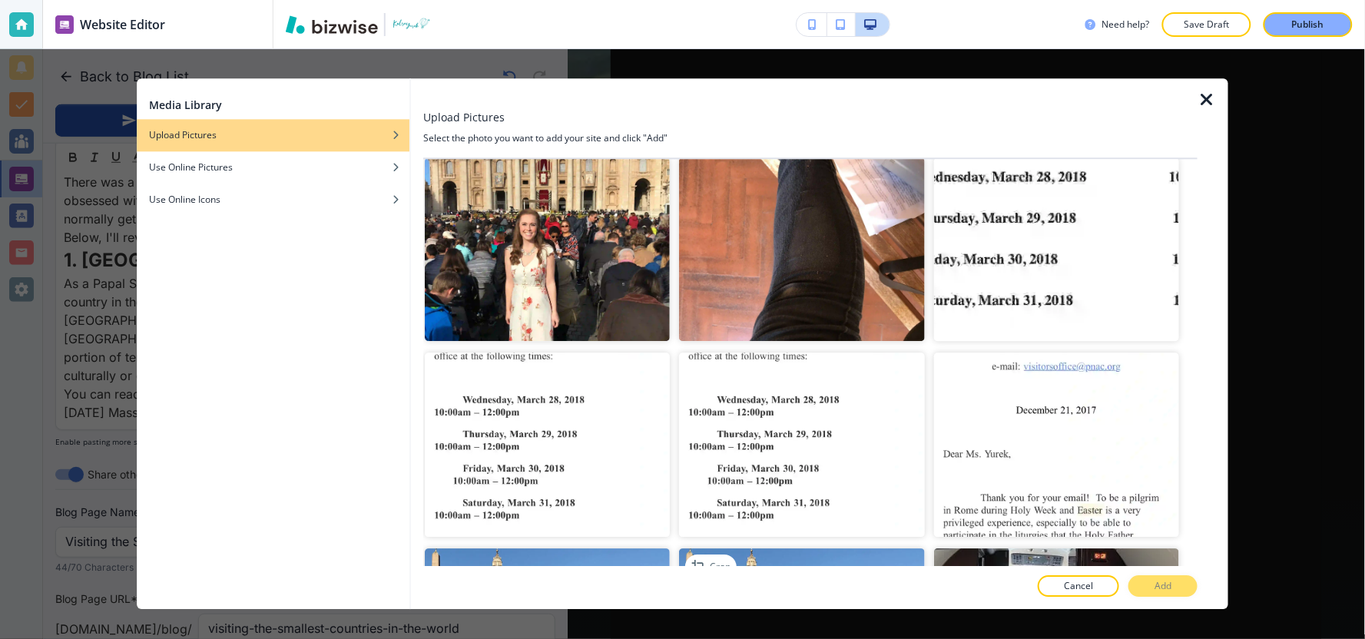
click at [776, 548] on img "button" at bounding box center [801, 640] width 245 height 184
click at [1168, 588] on p "Add" at bounding box center [1162, 587] width 17 height 14
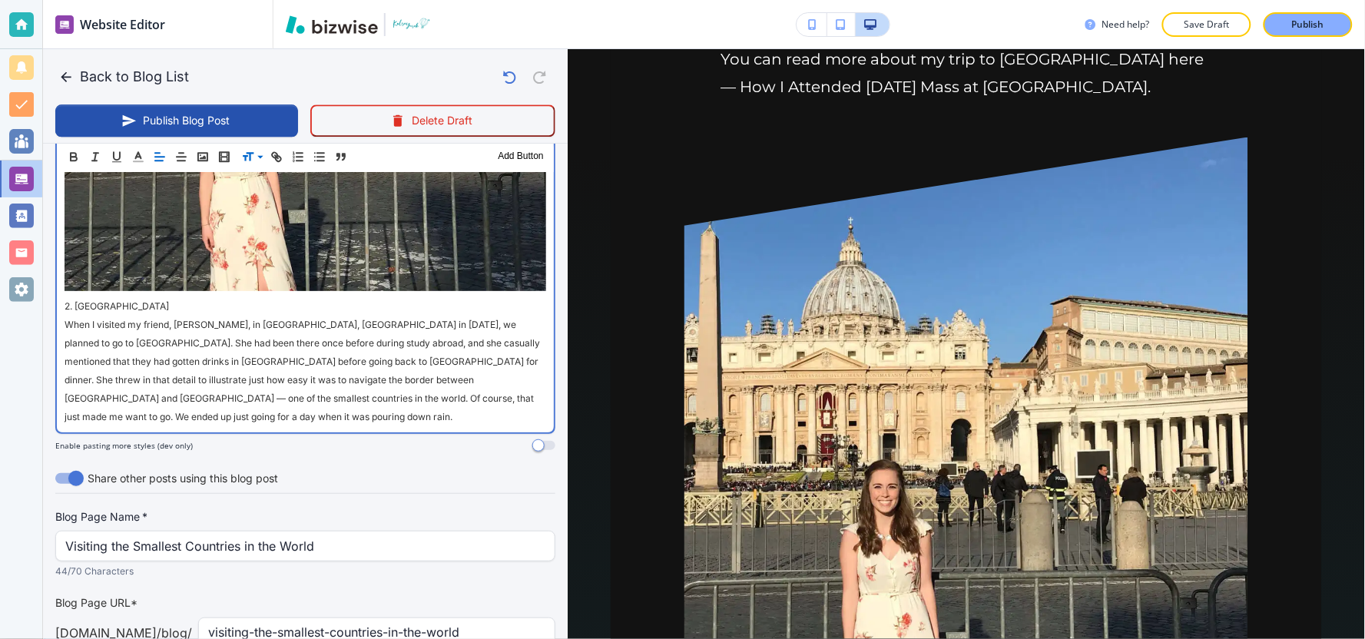
scroll to position [1140, 0]
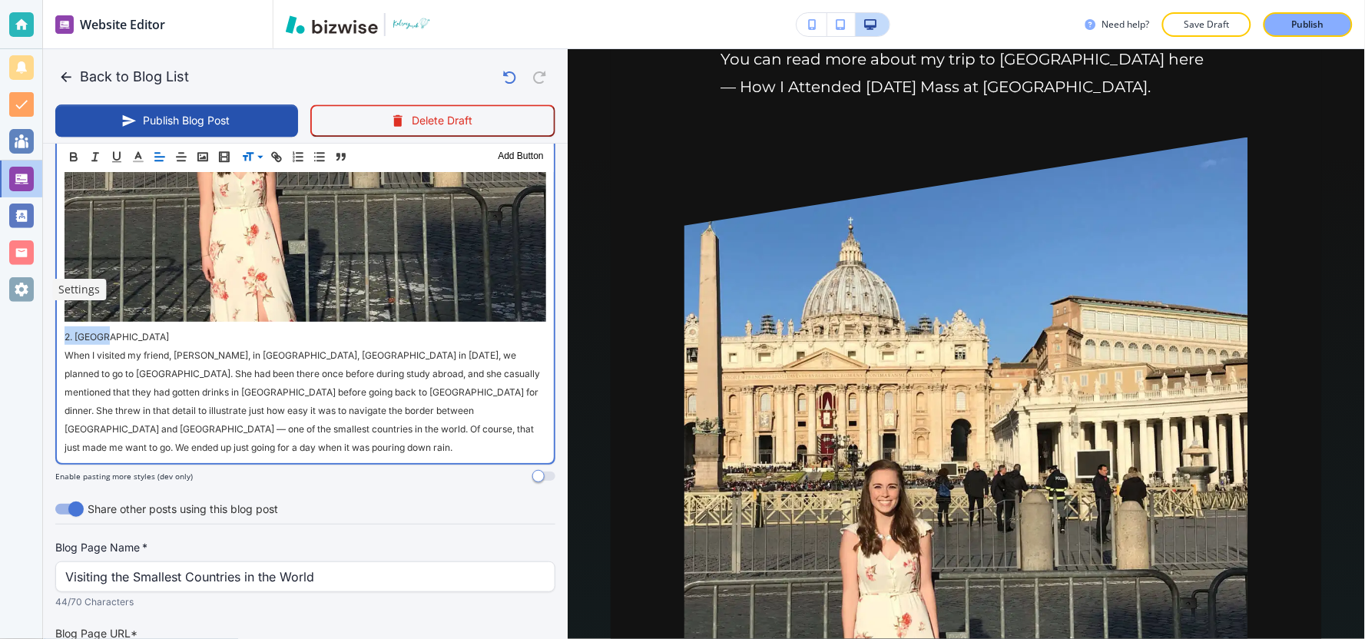
drag, startPoint x: 118, startPoint y: 304, endPoint x: 0, endPoint y: 301, distance: 117.6
click at [0, 301] on div "Website Editor Pages Edit, add, and delete pages or manage your page order Upda…" at bounding box center [682, 319] width 1365 height 639
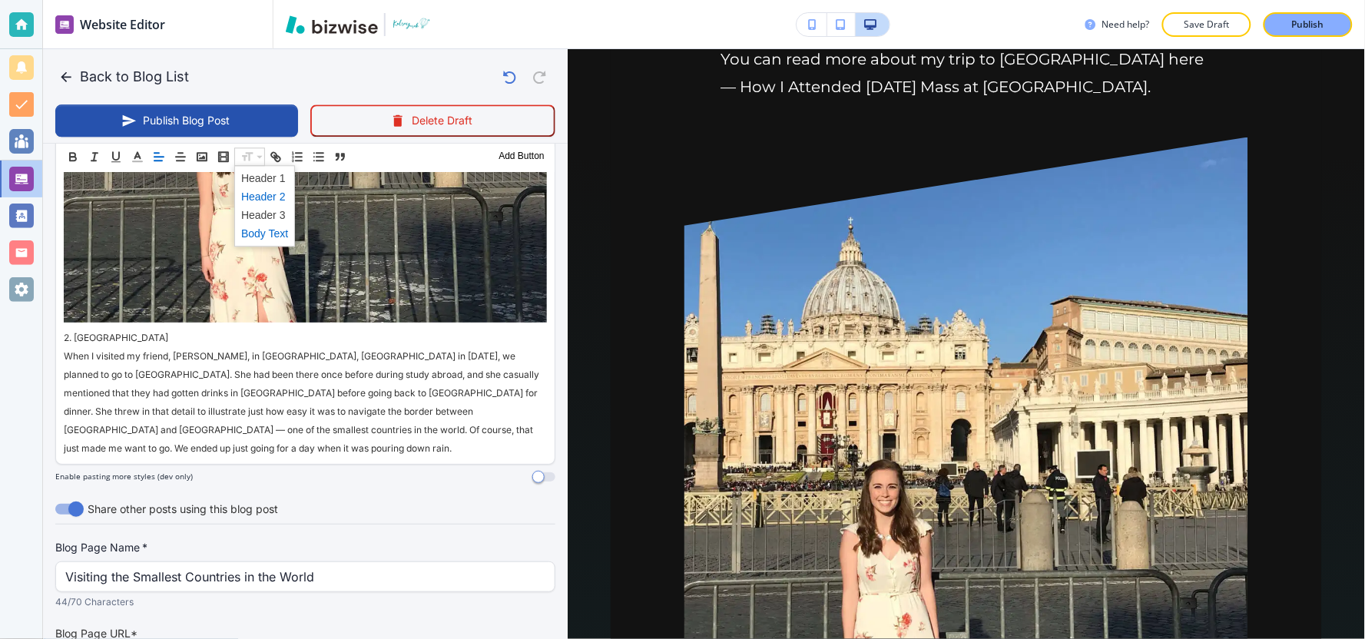
click at [267, 194] on span at bounding box center [264, 196] width 47 height 18
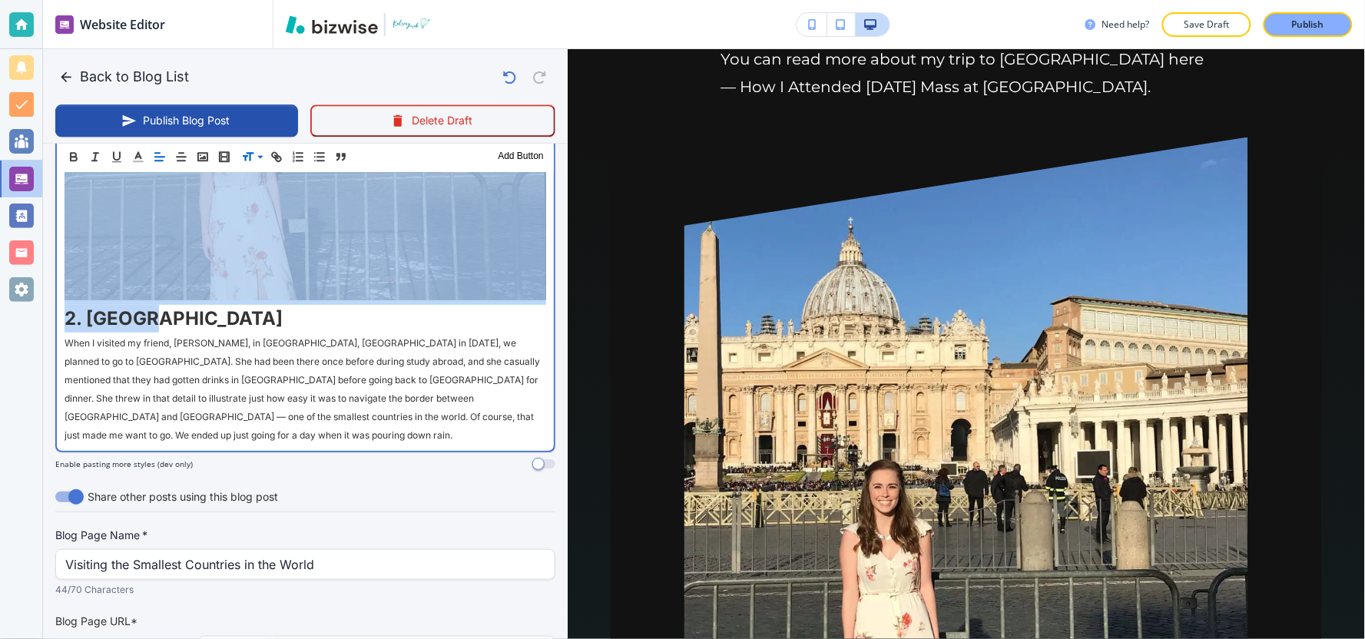
scroll to position [1114, 0]
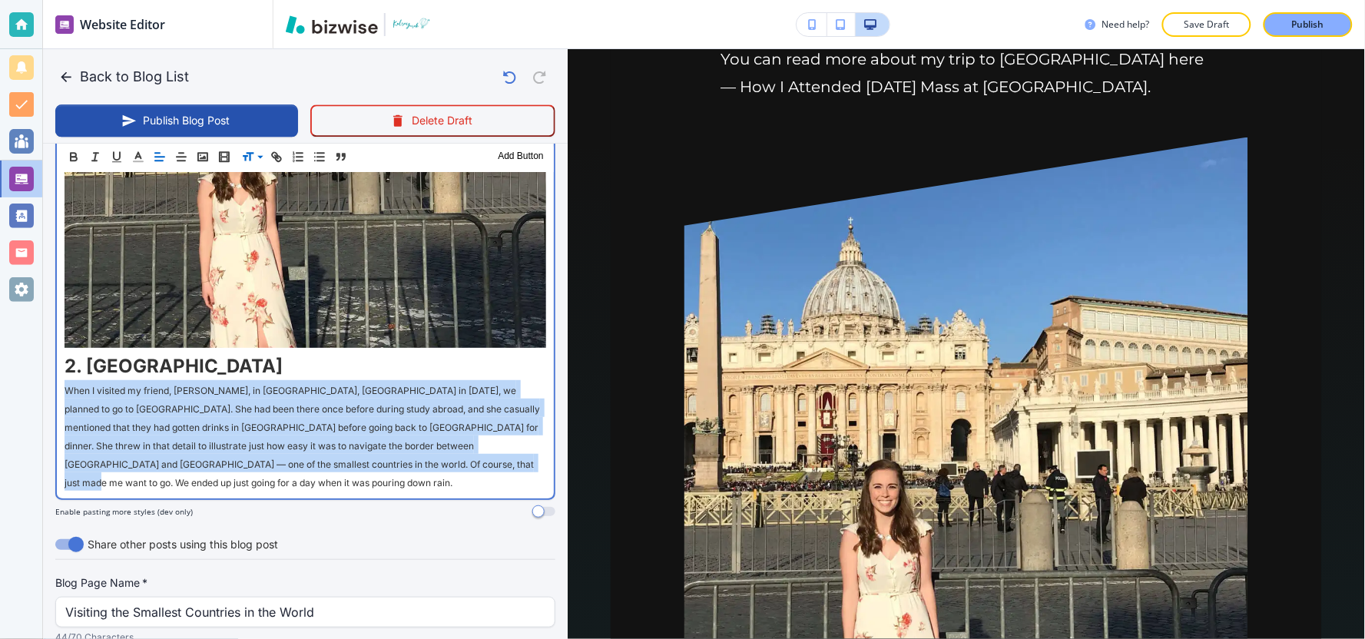
drag, startPoint x: 477, startPoint y: 439, endPoint x: 43, endPoint y: 351, distance: 442.7
click at [43, 351] on div "Blog Content Header 1 Header 2 Header 3 Body Text Add Button There was a period…" at bounding box center [305, 31] width 525 height 997
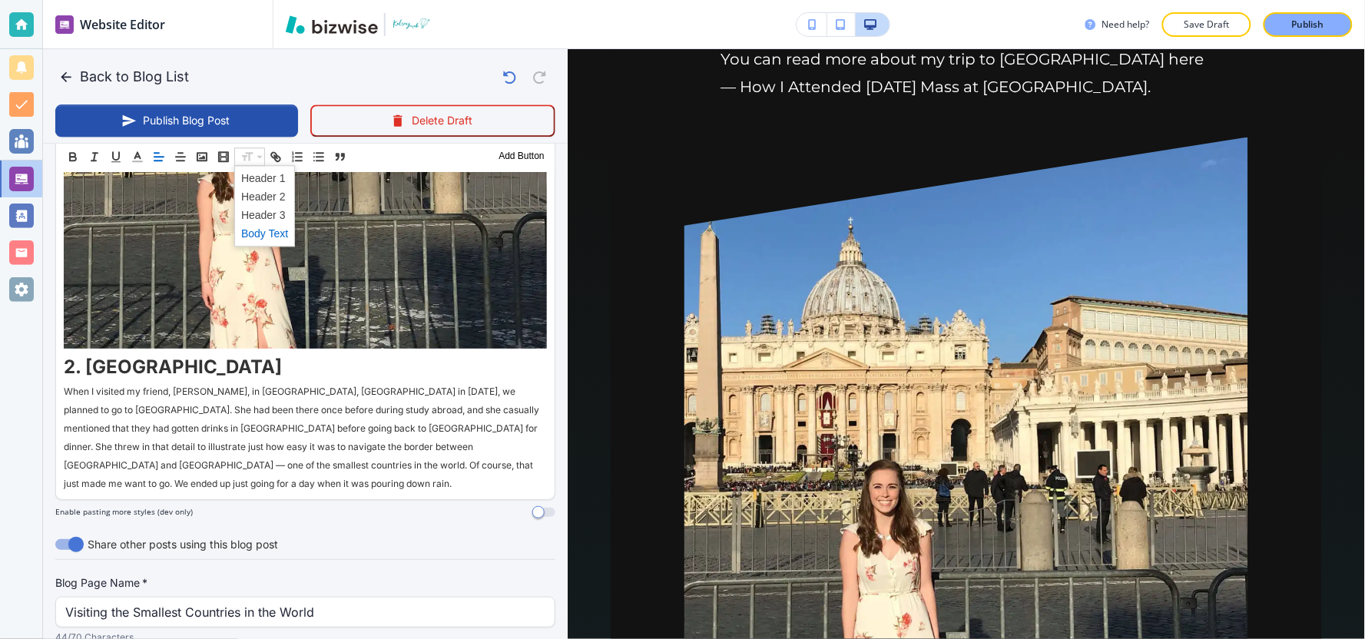
click at [256, 234] on span at bounding box center [264, 233] width 47 height 18
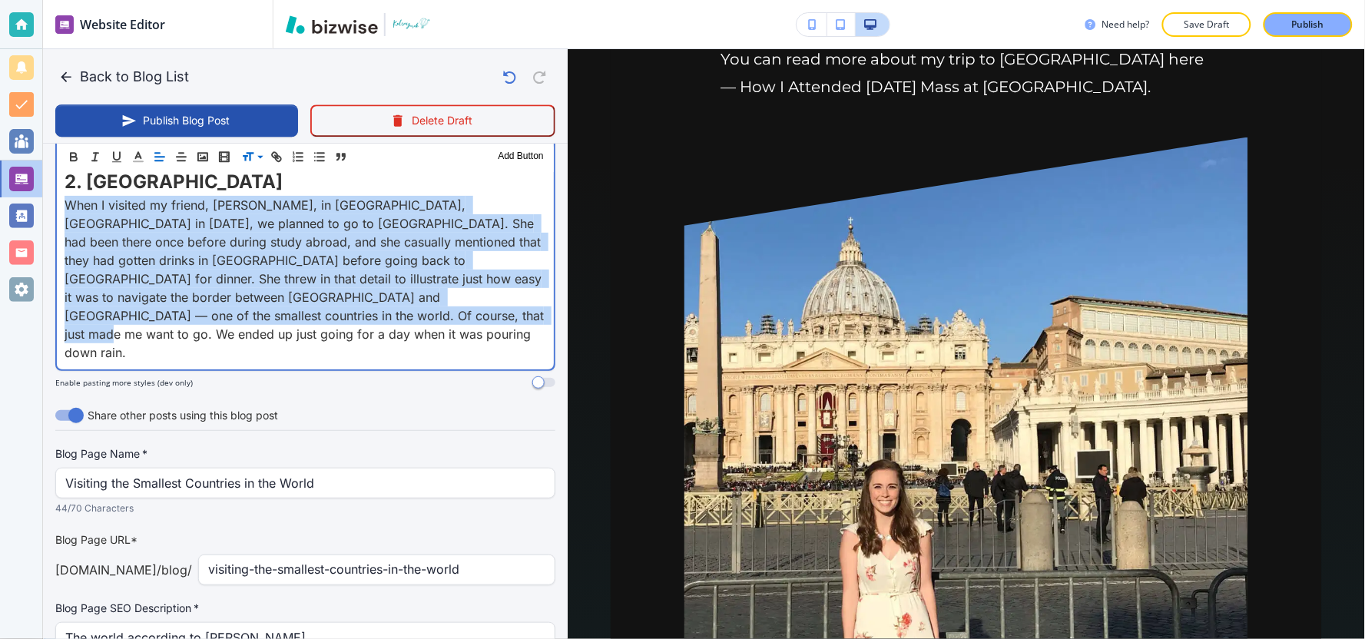
scroll to position [1310, 0]
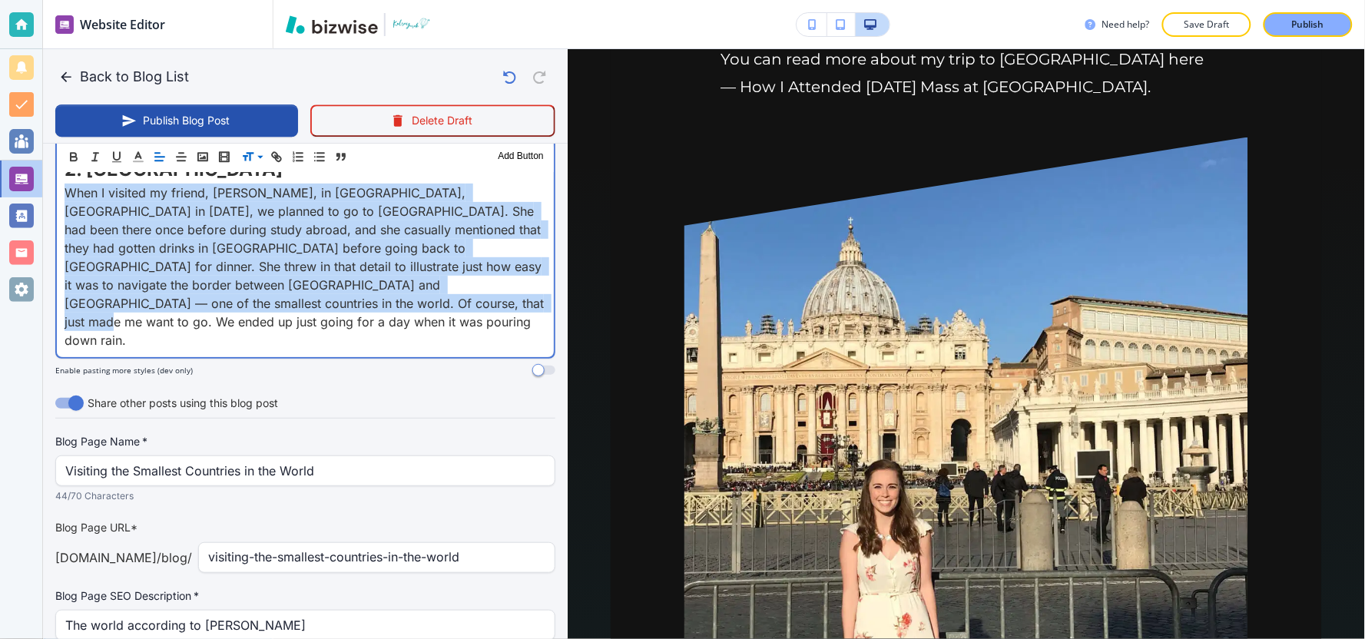
click at [419, 270] on p "When I visited my friend, Caroline, in Albi, France in November 2019, we planne…" at bounding box center [306, 267] width 482 height 166
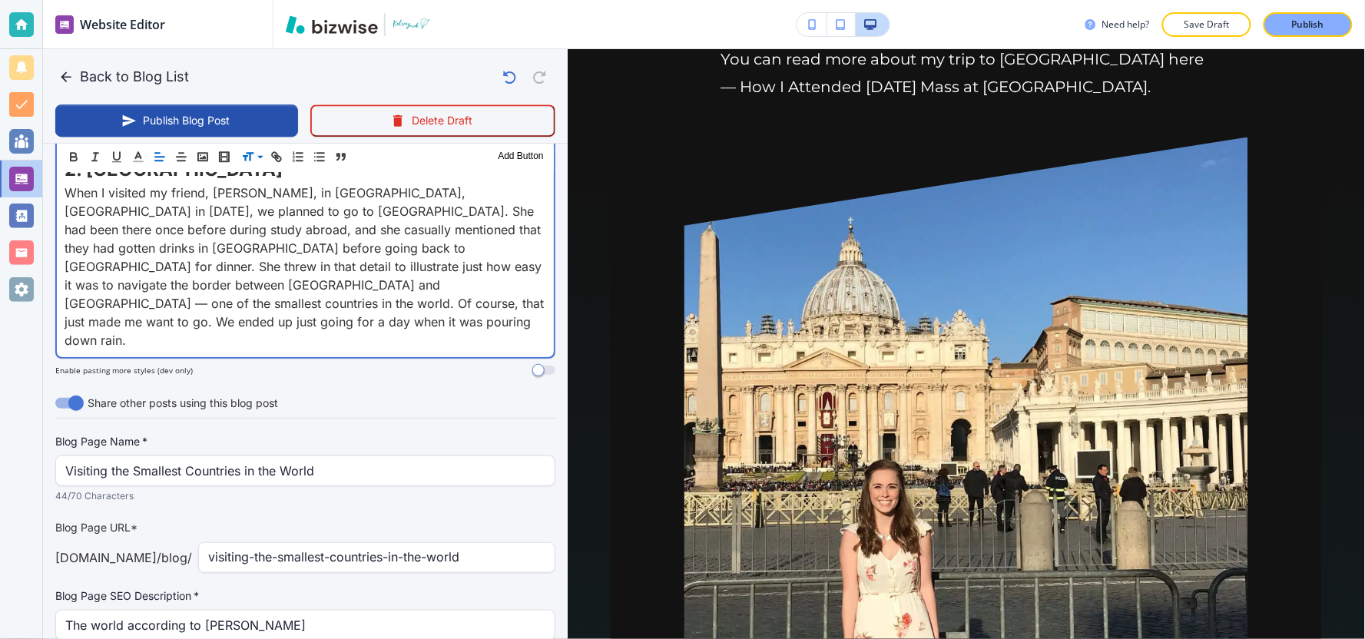
click at [362, 273] on span "When I visited my friend, Caroline, in Albi, France in November 2019, we planne…" at bounding box center [306, 266] width 483 height 163
click at [198, 159] on icon "button" at bounding box center [202, 157] width 14 height 14
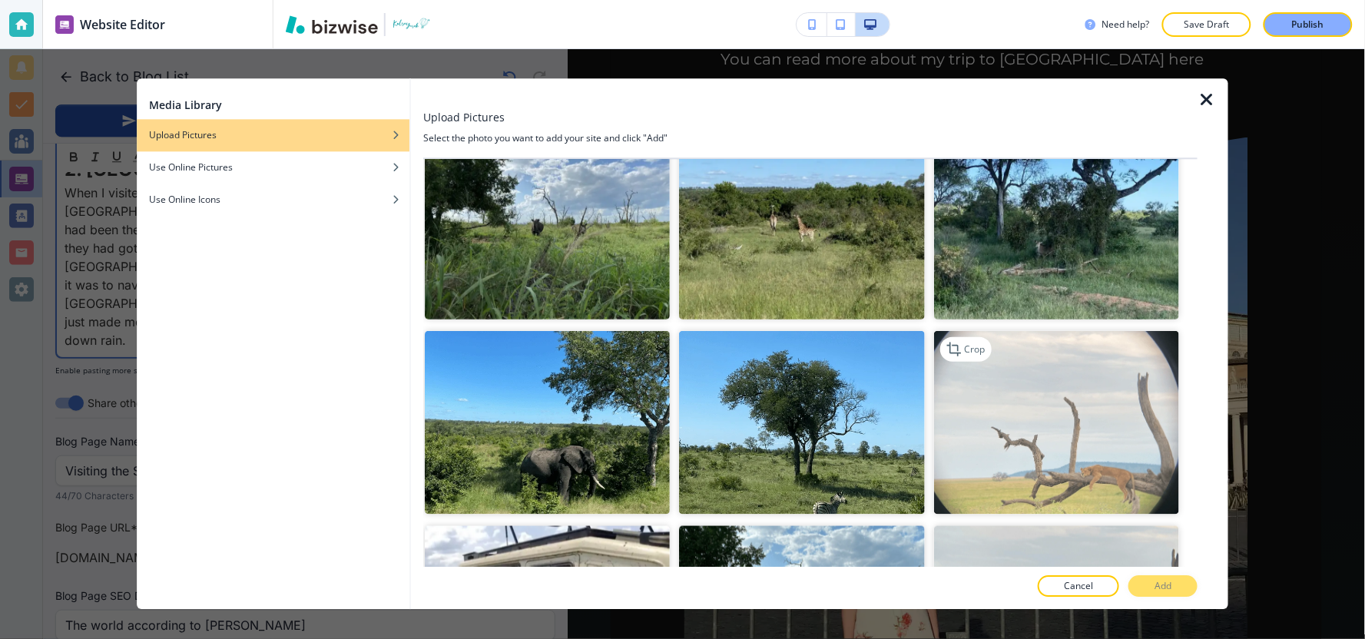
scroll to position [0, 0]
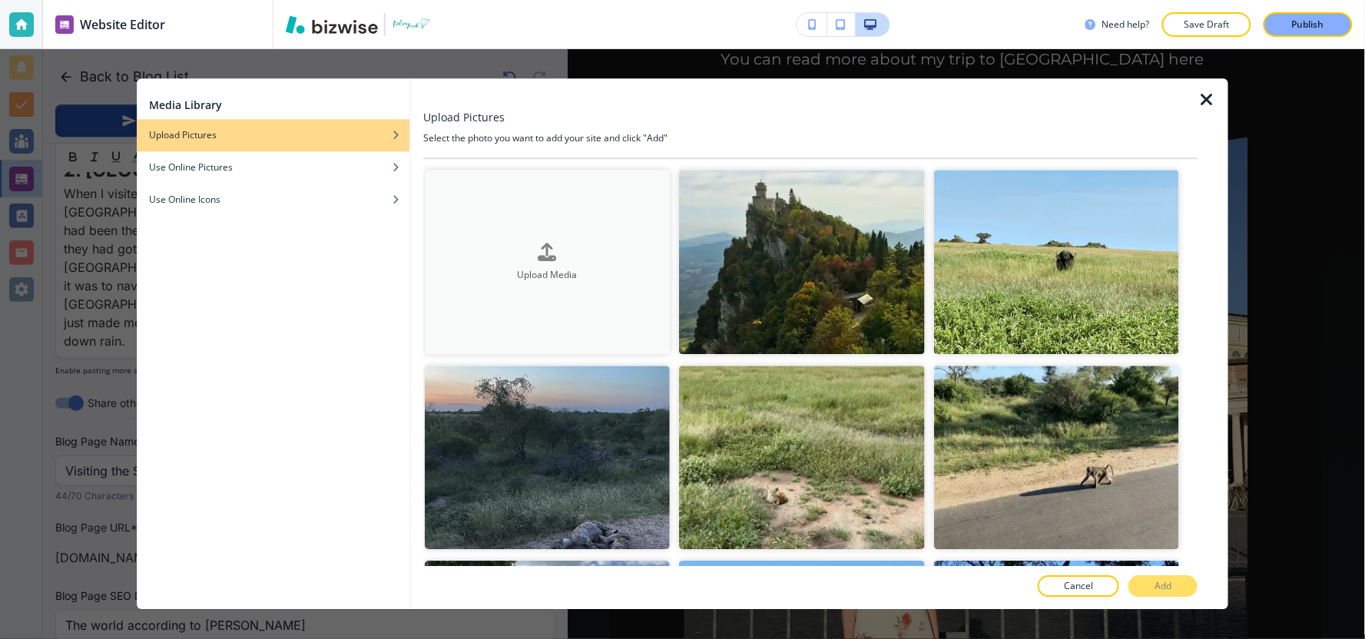
click at [613, 285] on button "Upload Media" at bounding box center [547, 262] width 245 height 184
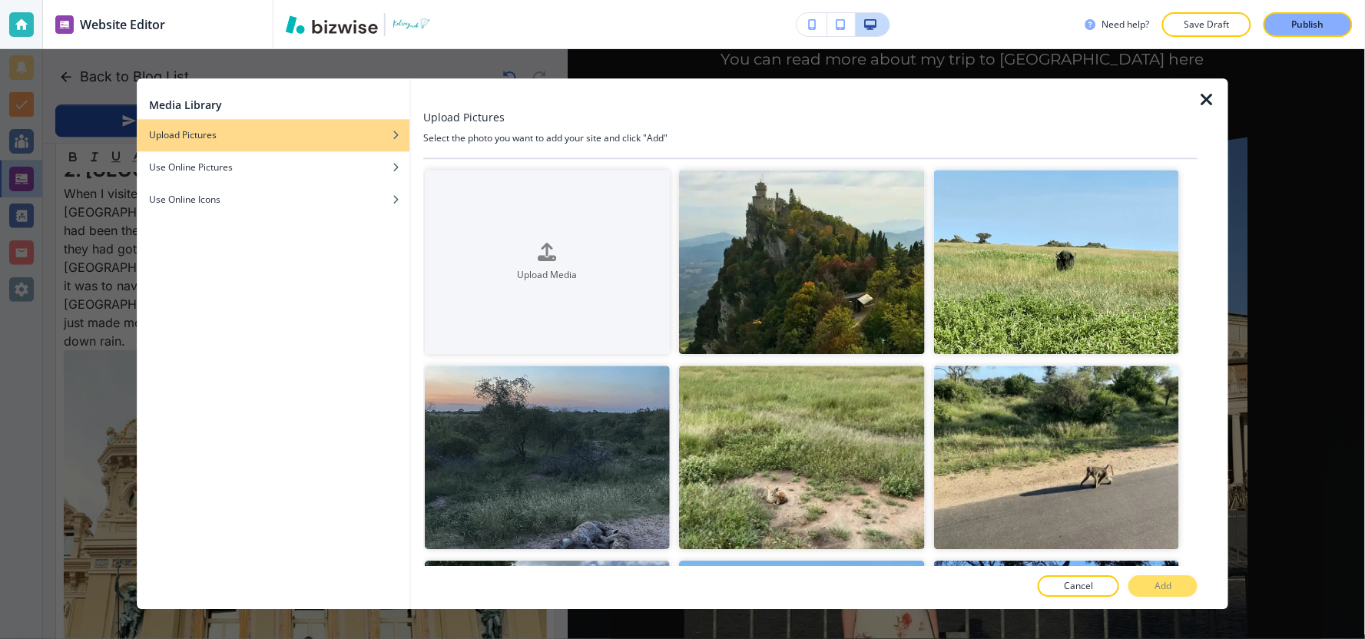
click at [1210, 97] on icon "button" at bounding box center [1206, 100] width 18 height 18
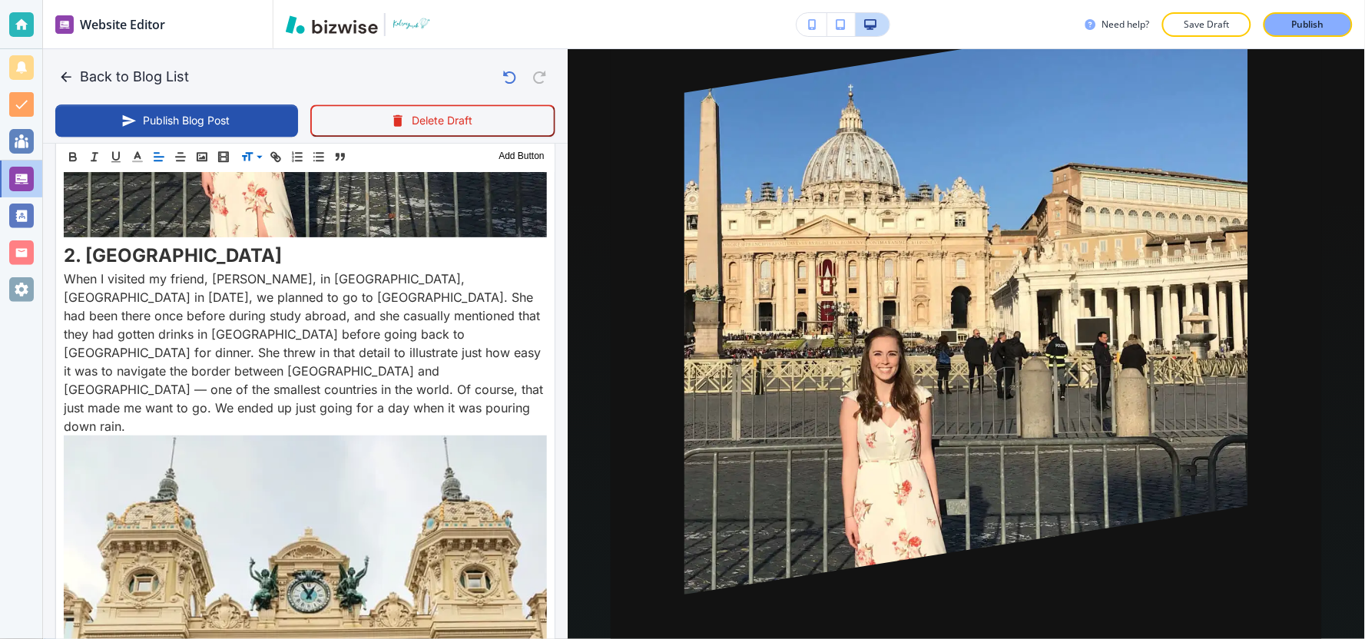
scroll to position [1109, 0]
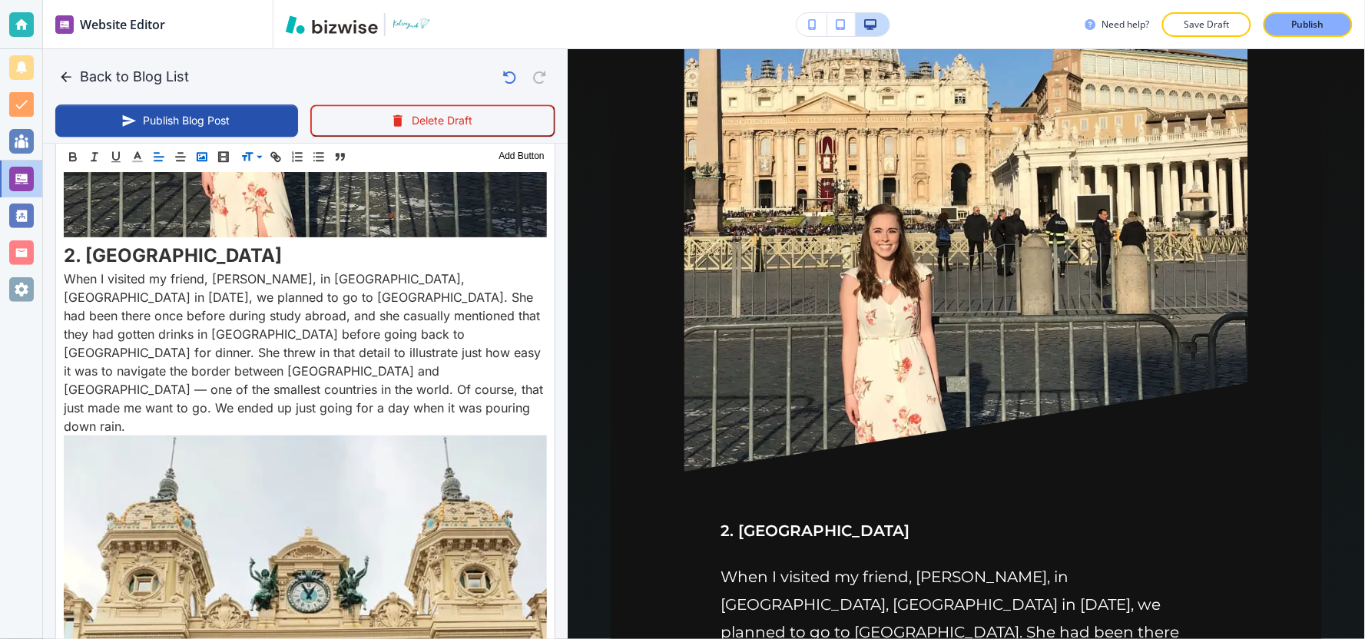
click at [198, 159] on icon "button" at bounding box center [202, 157] width 14 height 14
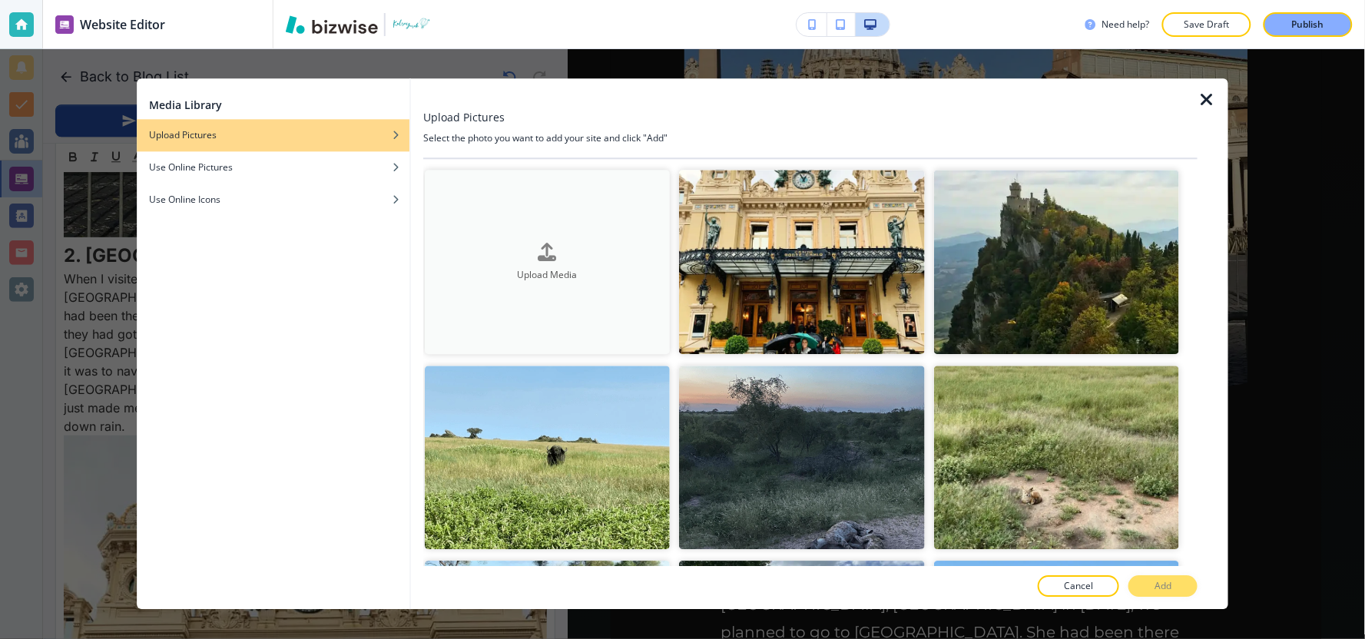
click at [504, 264] on div "button" at bounding box center [547, 265] width 245 height 6
click at [1204, 93] on icon "button" at bounding box center [1206, 100] width 18 height 18
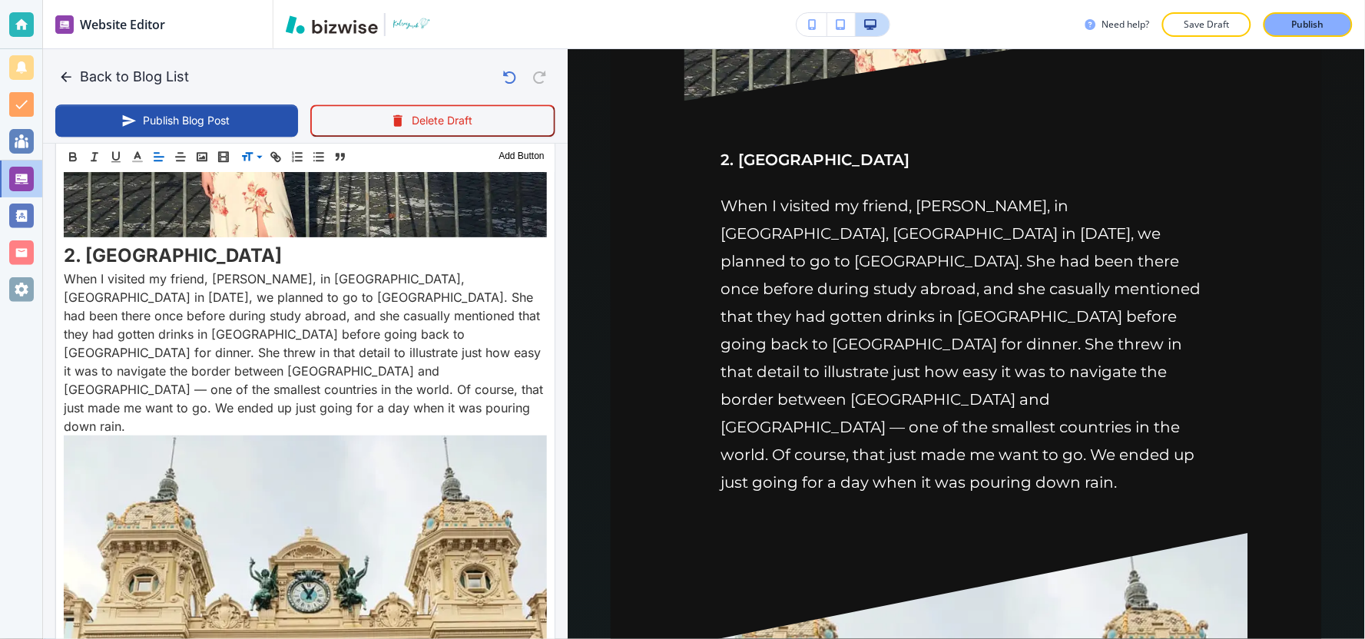
scroll to position [1450, 0]
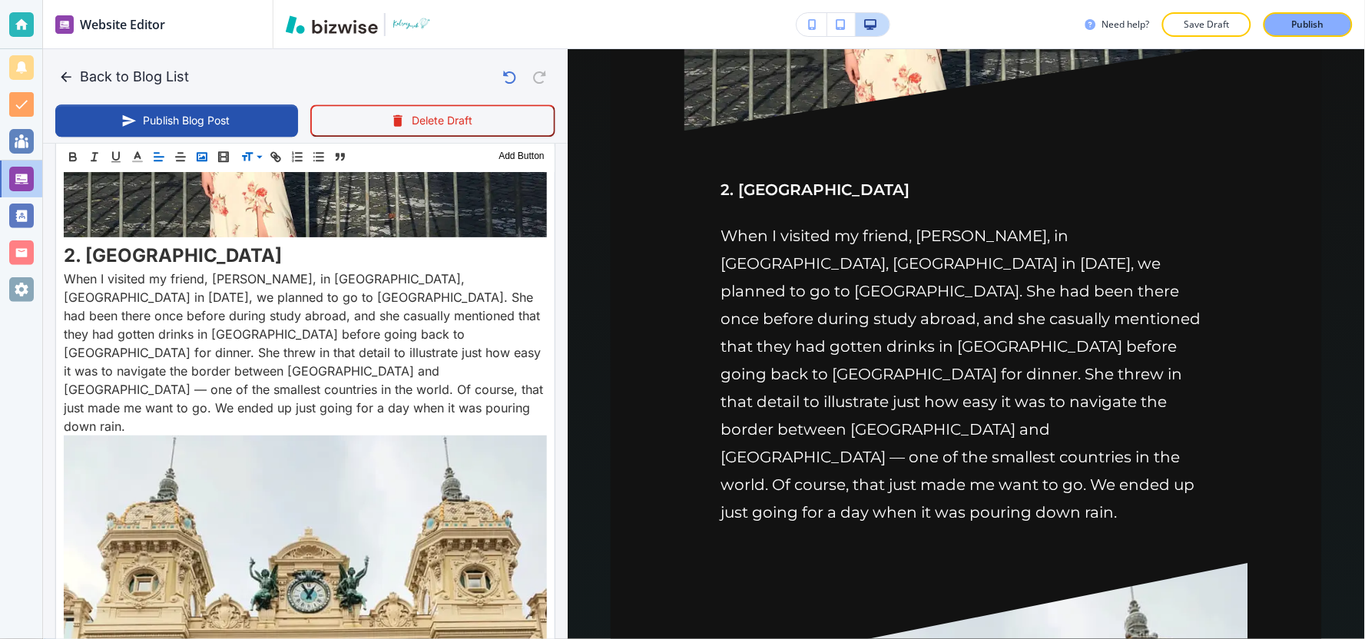
click at [198, 157] on icon "button" at bounding box center [202, 157] width 14 height 14
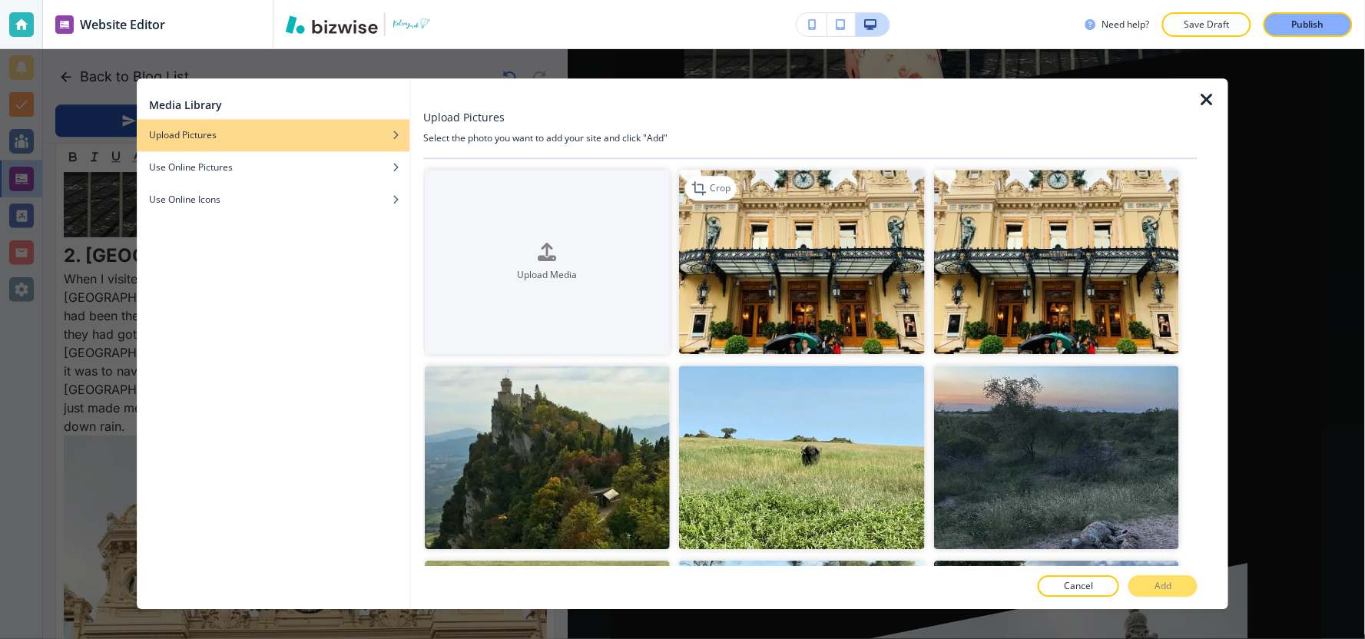
click at [757, 306] on img "button" at bounding box center [801, 262] width 245 height 184
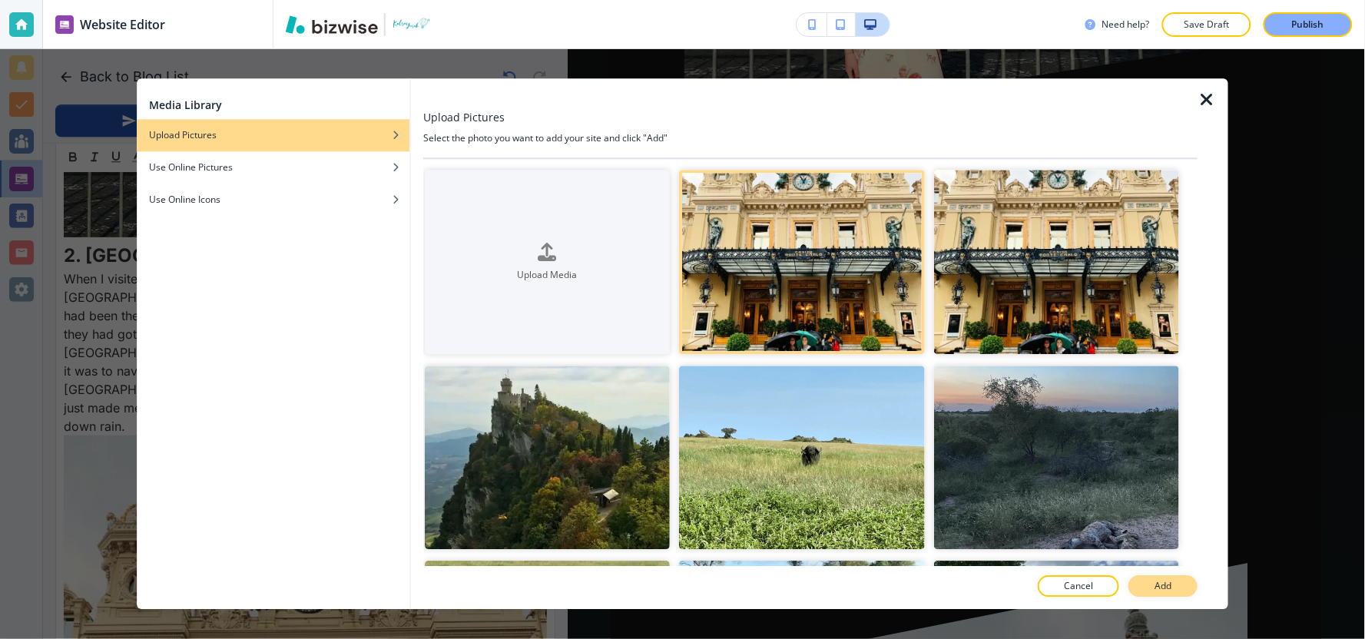
click at [1174, 590] on button "Add" at bounding box center [1162, 587] width 69 height 22
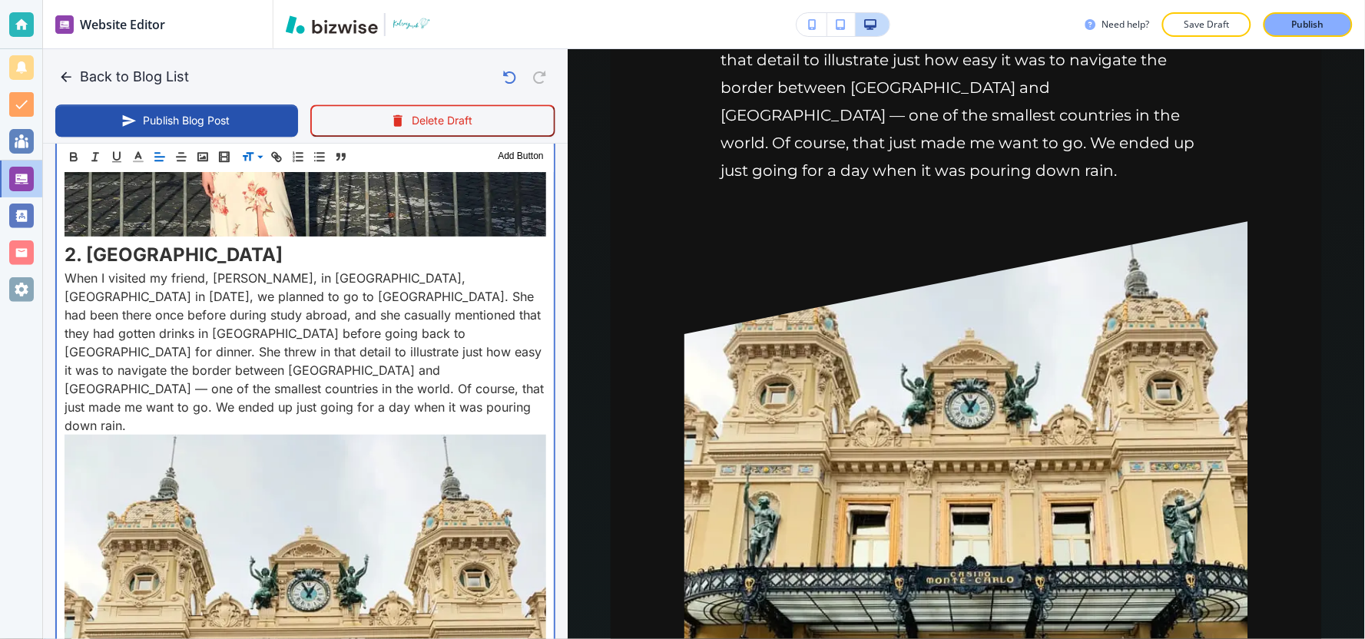
scroll to position [1536, 0]
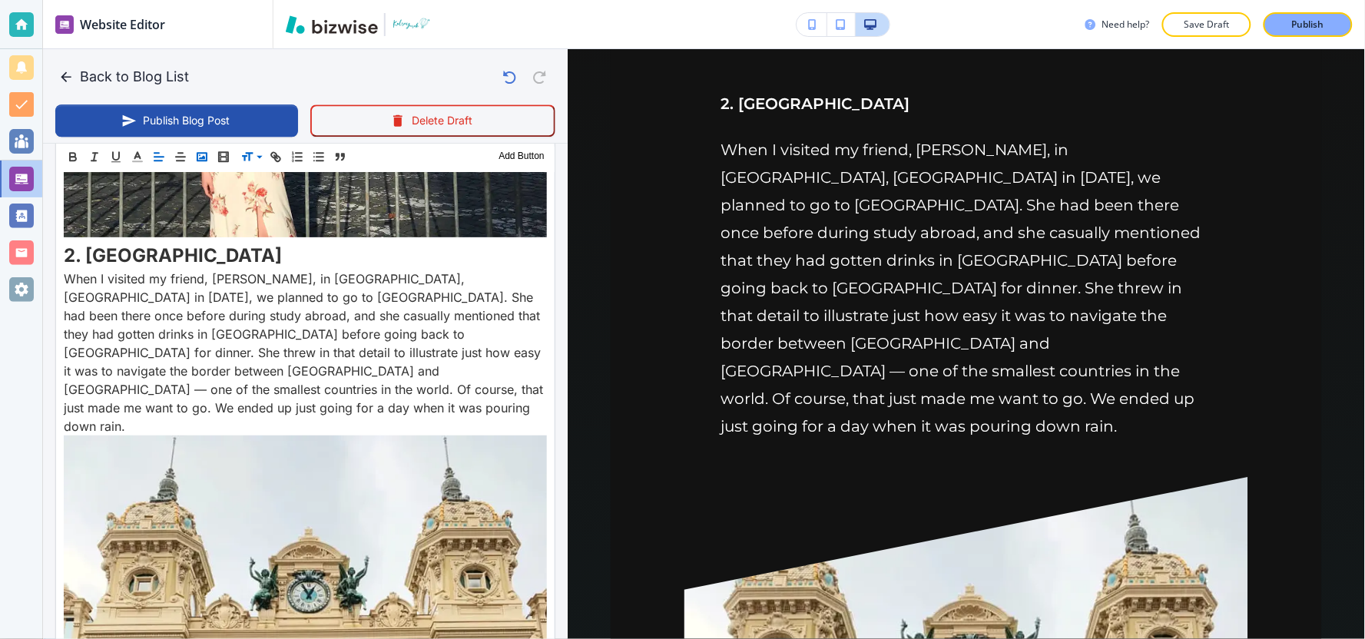
click at [200, 155] on icon "button" at bounding box center [202, 157] width 14 height 14
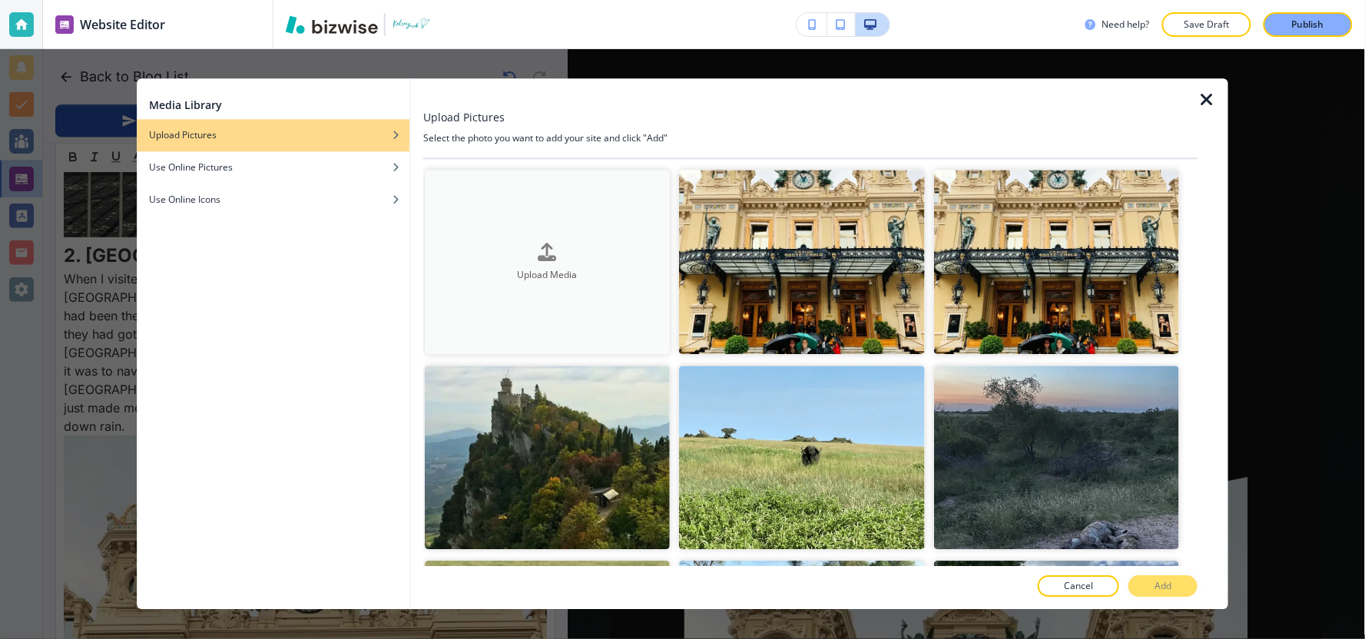
click at [518, 238] on button "Upload Media" at bounding box center [547, 262] width 245 height 184
click at [781, 279] on img "button" at bounding box center [801, 262] width 245 height 184
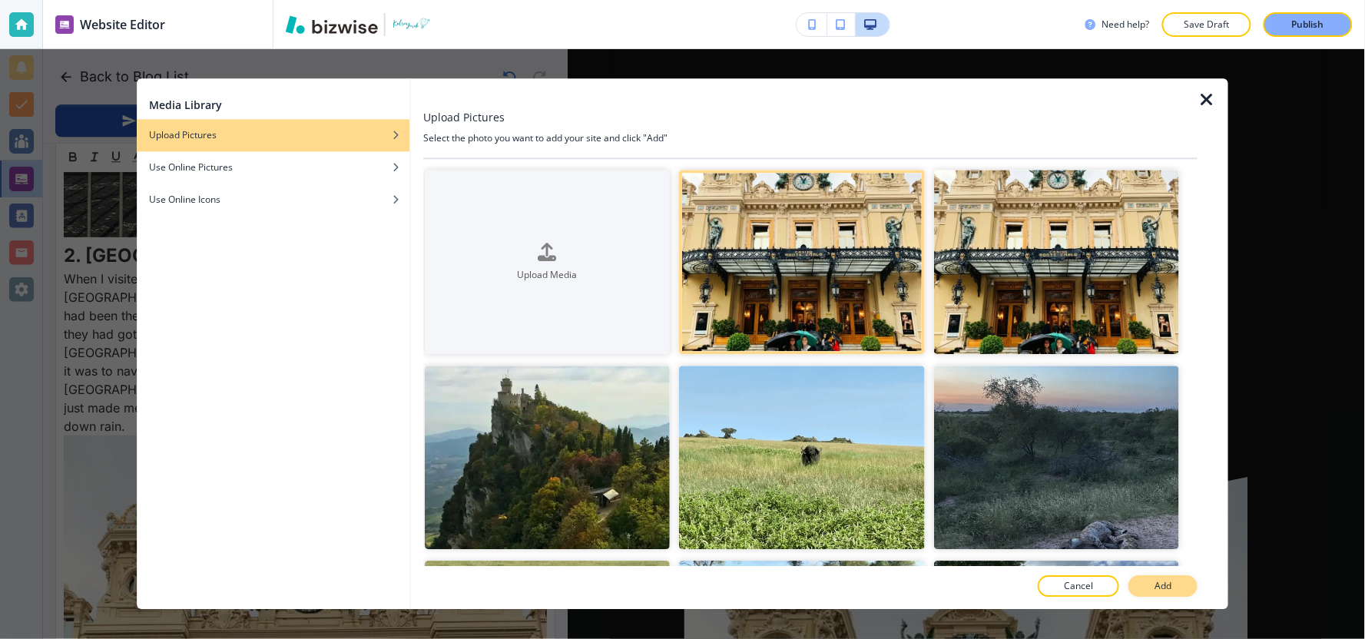
click at [1138, 585] on button "Add" at bounding box center [1162, 587] width 69 height 22
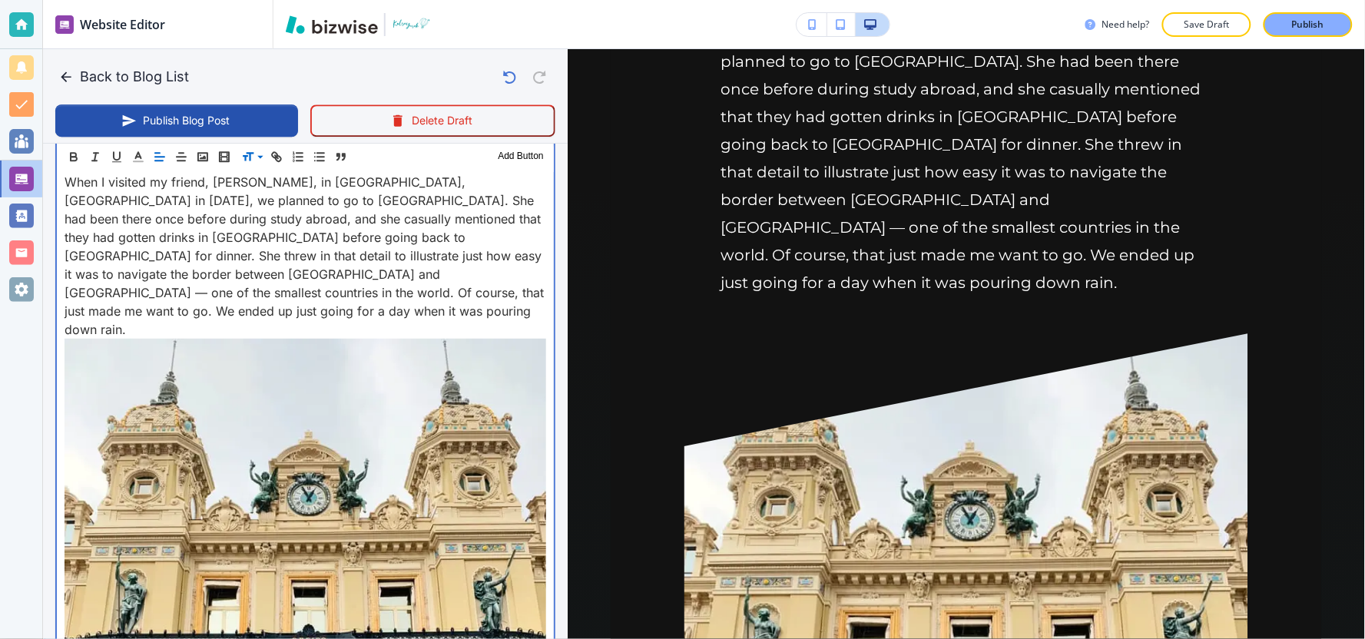
scroll to position [1707, 0]
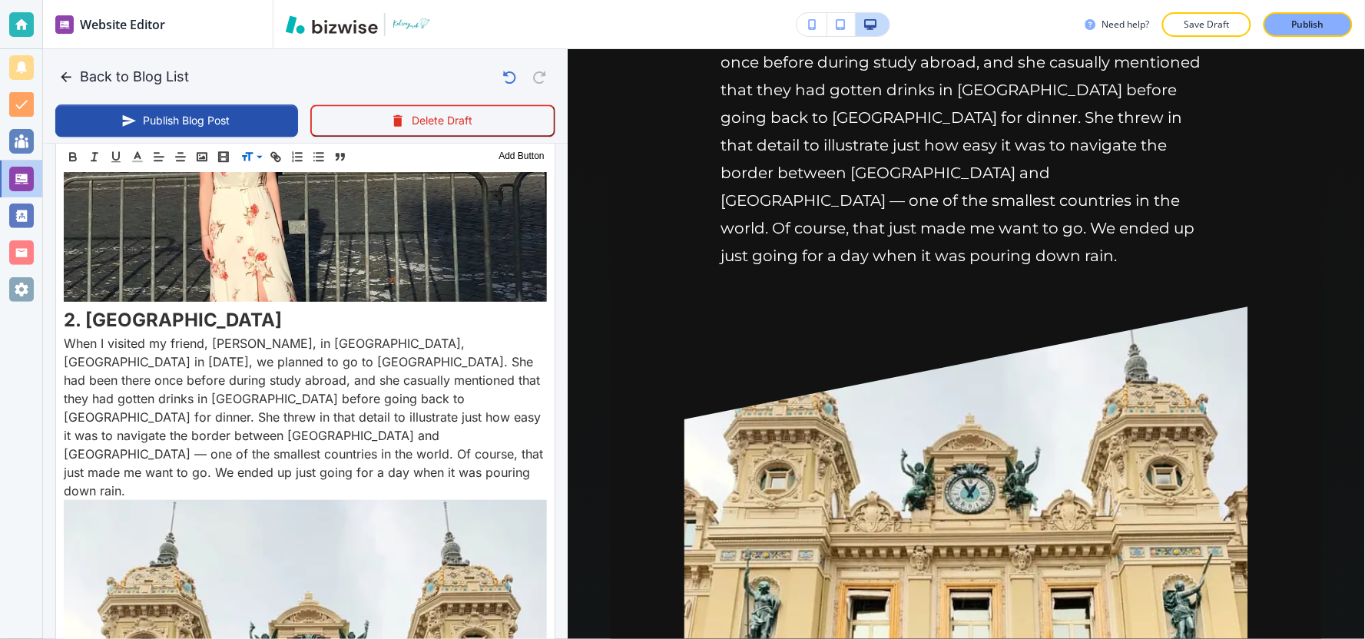
scroll to position [1150, 0]
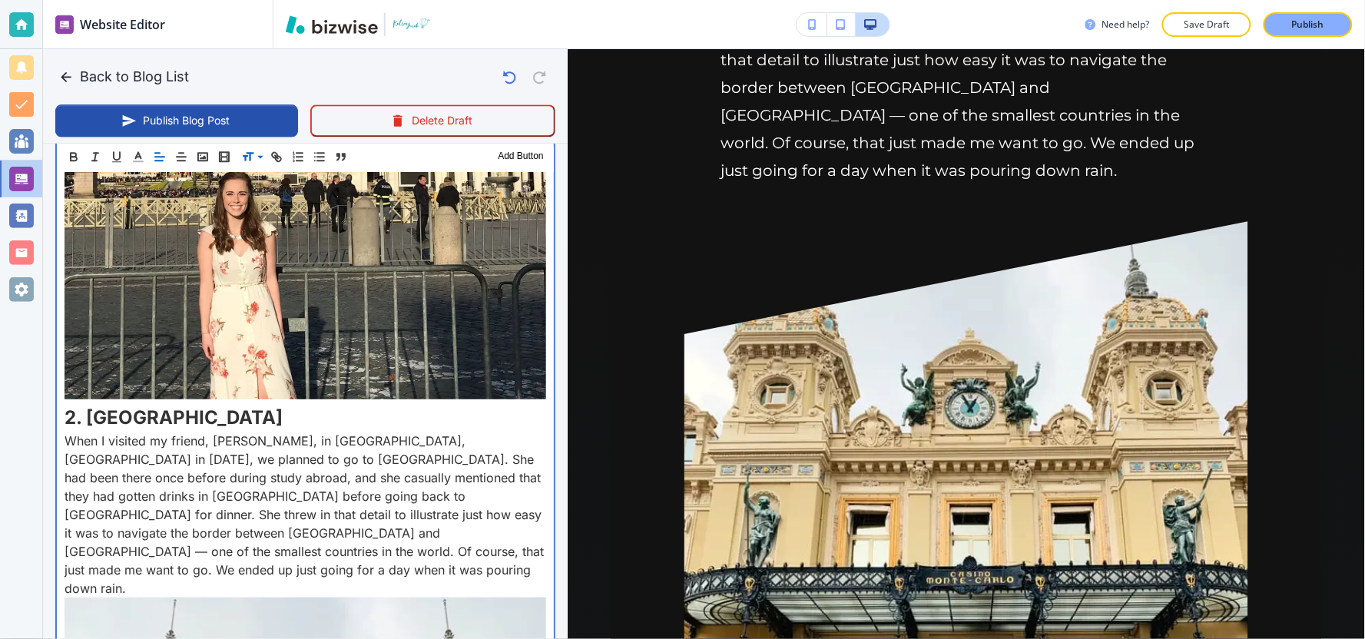
scroll to position [1310, 0]
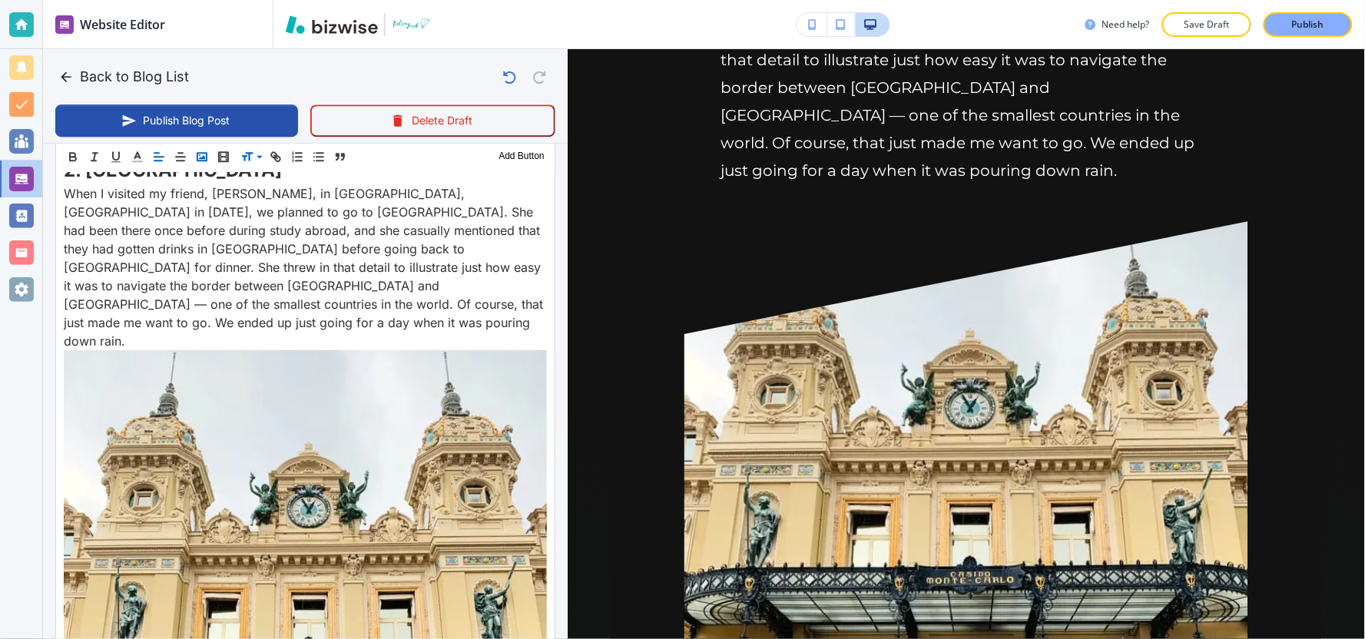
click at [203, 158] on polyline "button" at bounding box center [202, 157] width 6 height 4
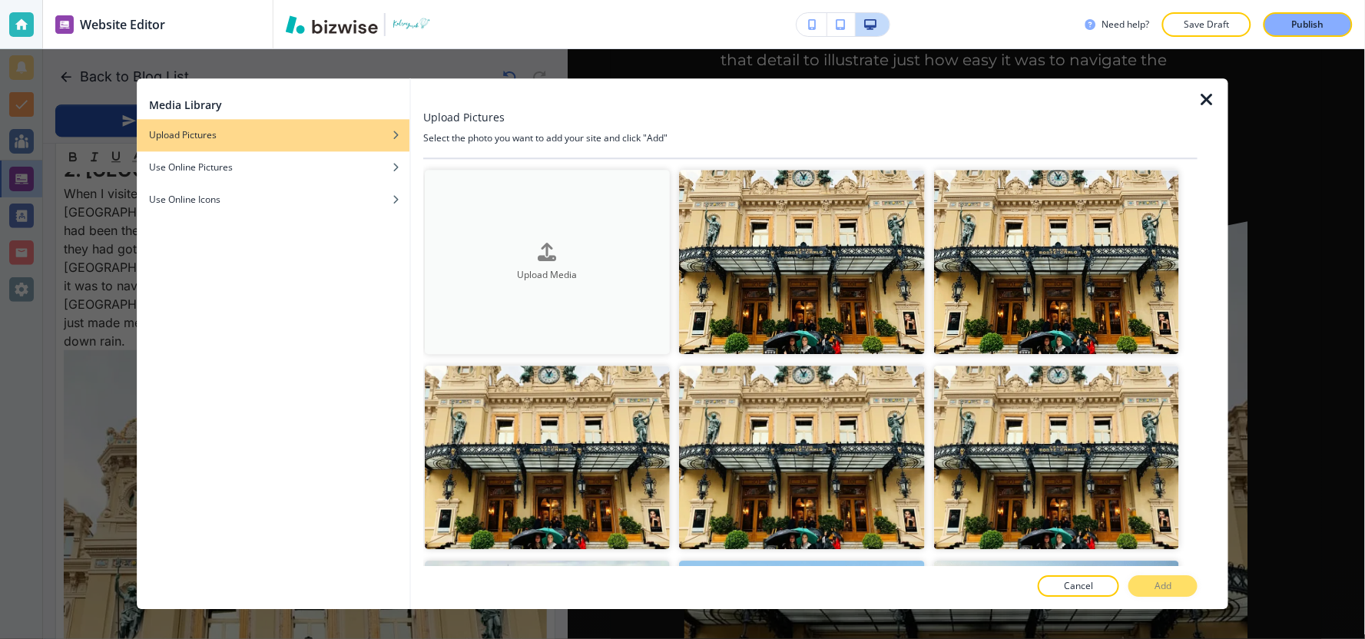
click at [530, 284] on button "Upload Media" at bounding box center [547, 262] width 245 height 184
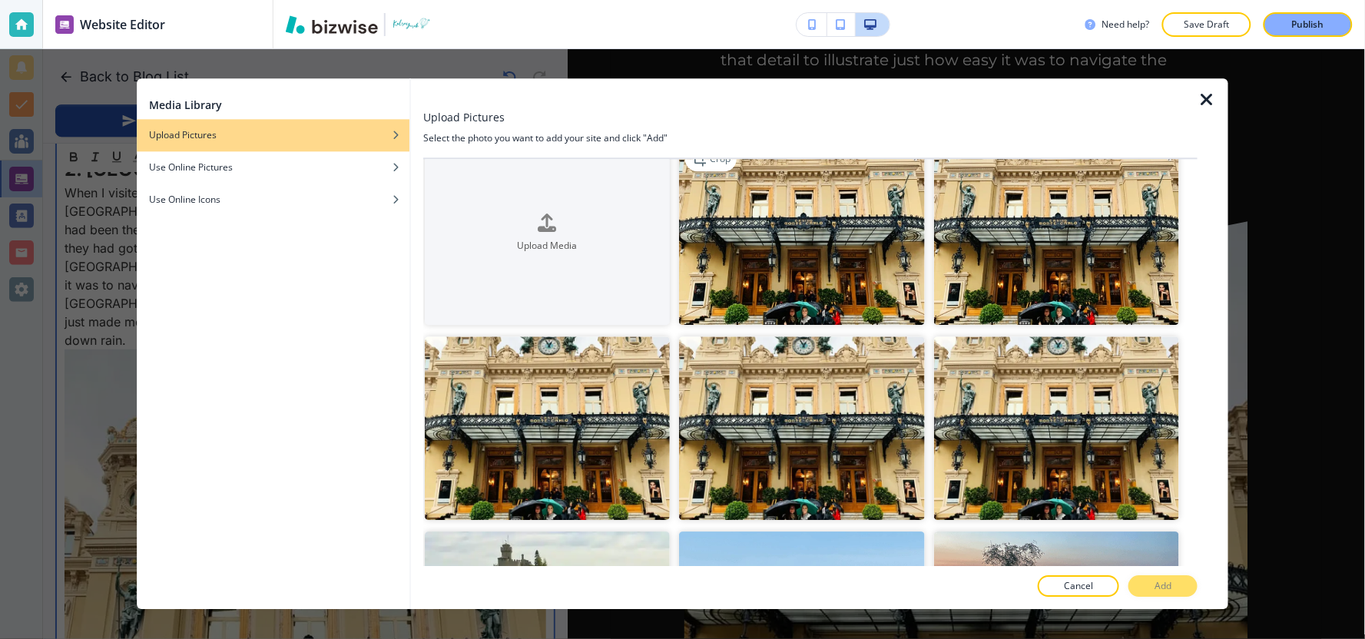
scroll to position [0, 0]
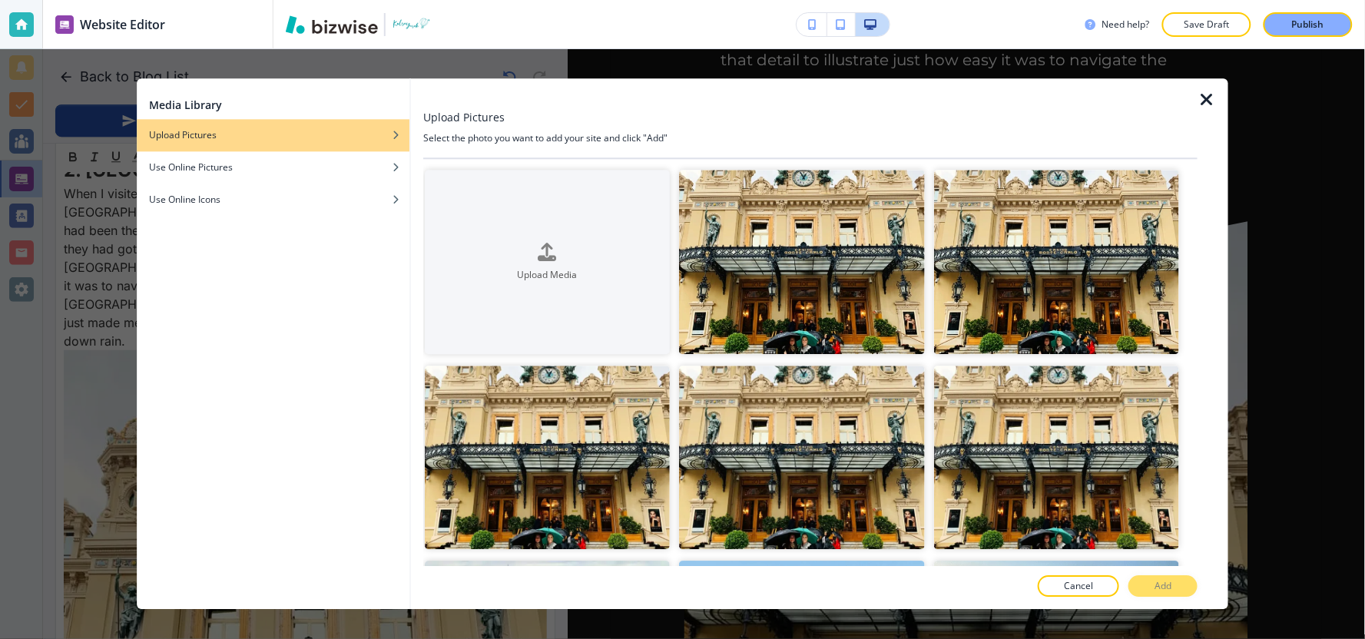
drag, startPoint x: 777, startPoint y: 236, endPoint x: 684, endPoint y: 359, distance: 154.5
click at [684, 359] on div at bounding box center [801, 360] width 245 height 9
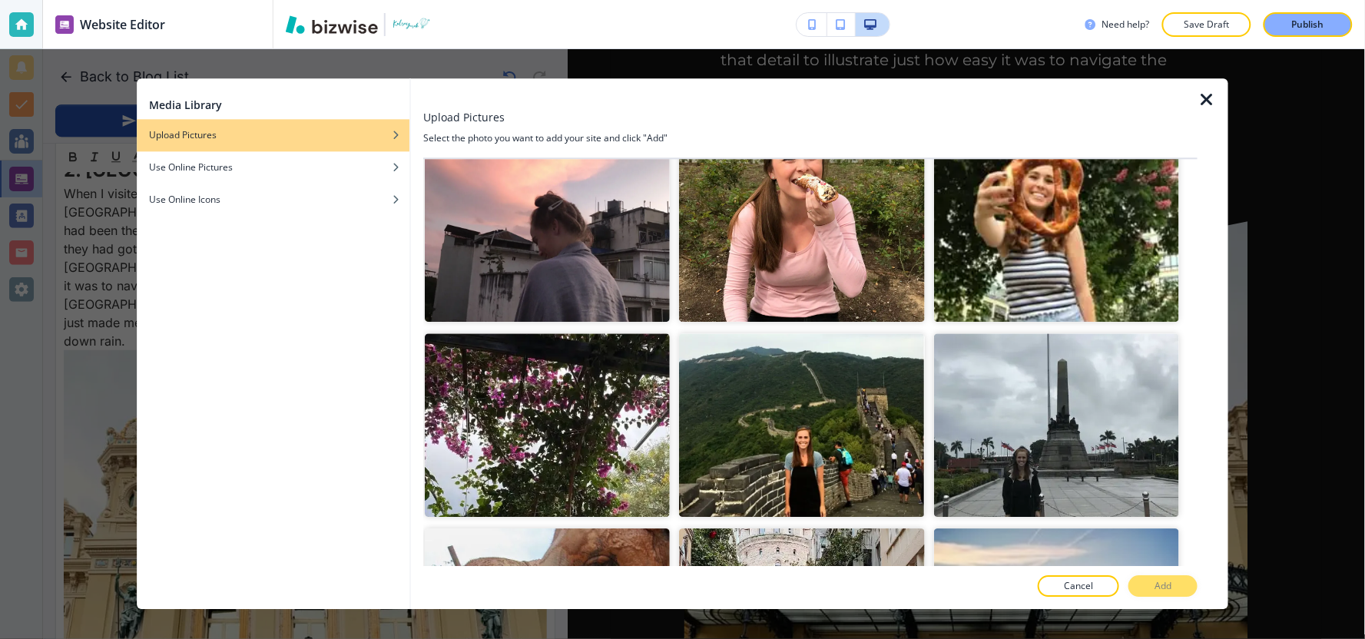
scroll to position [15448, 0]
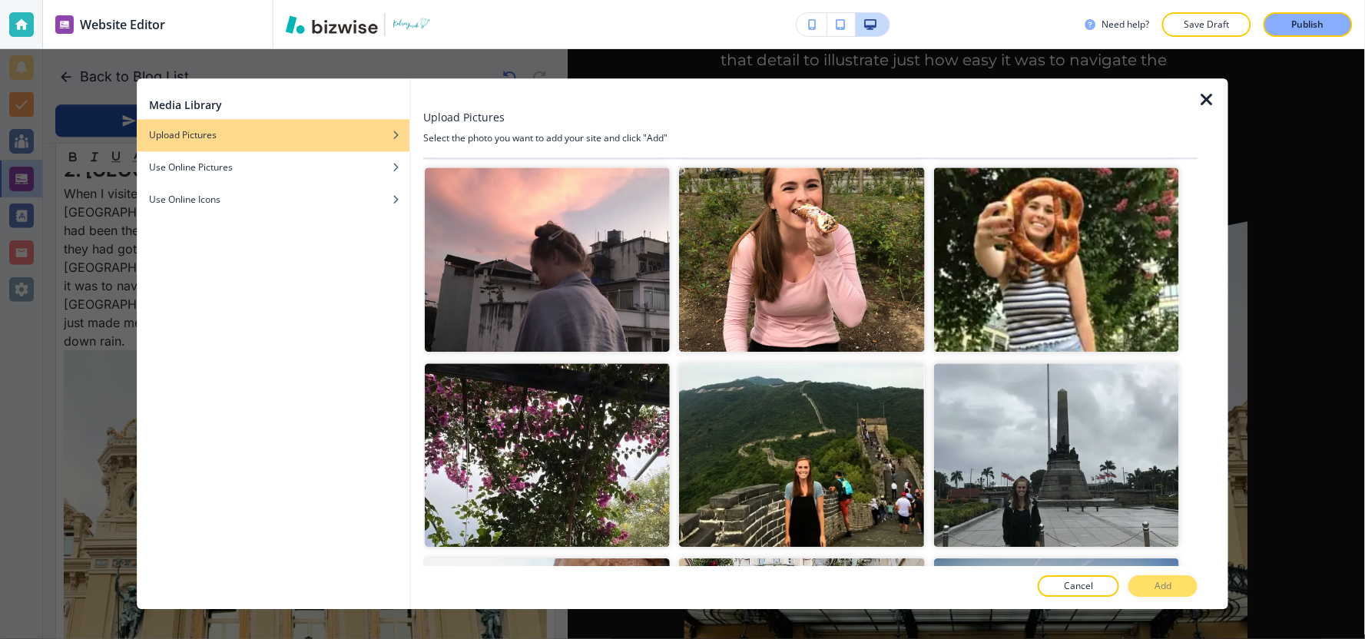
click at [1211, 95] on icon "button" at bounding box center [1206, 100] width 18 height 18
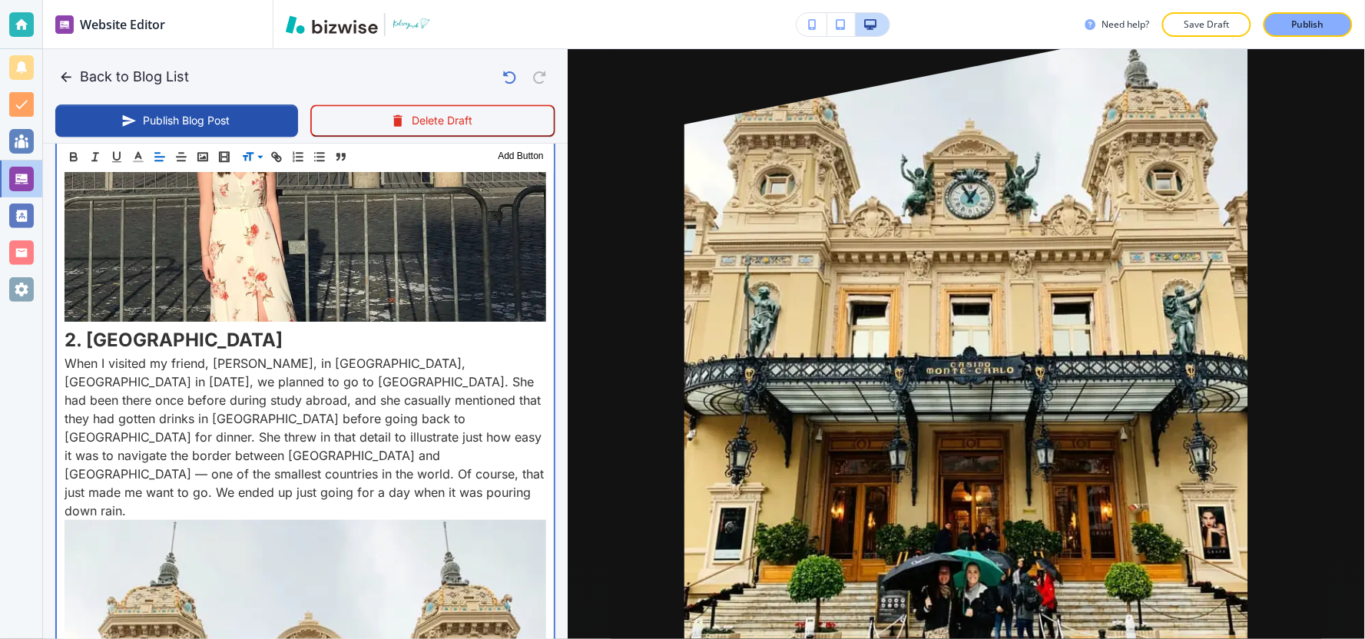
scroll to position [1877, 0]
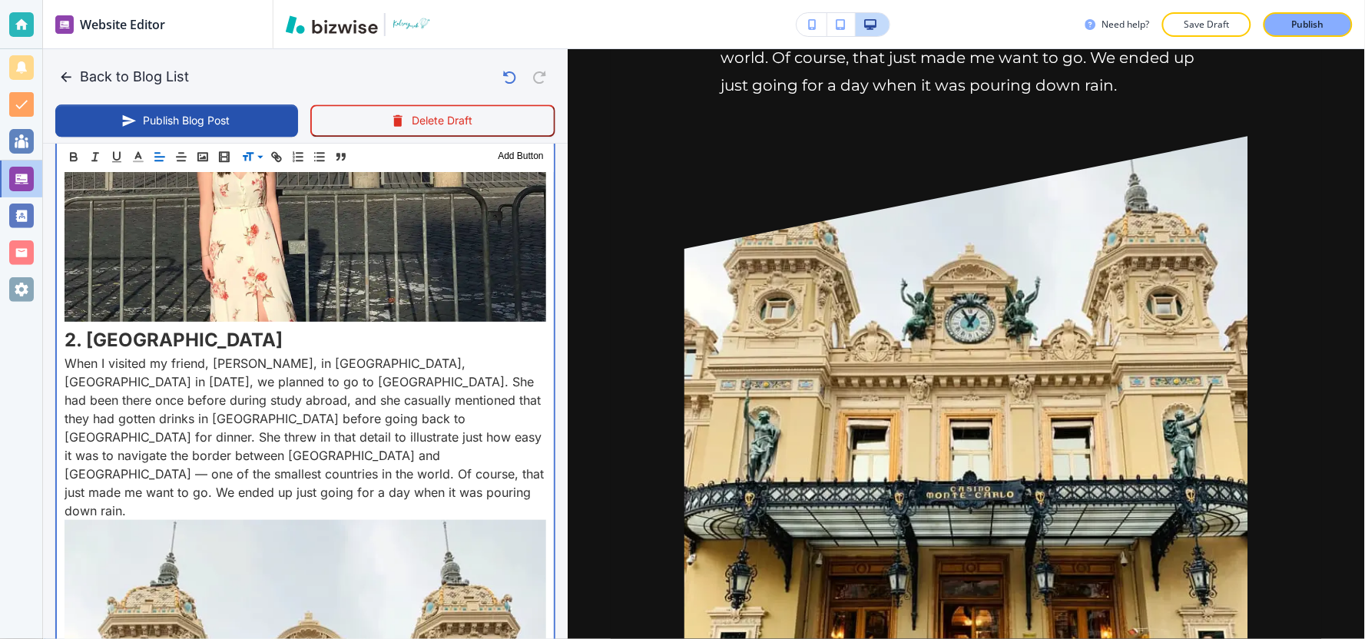
drag, startPoint x: 448, startPoint y: 450, endPoint x: 363, endPoint y: 464, distance: 85.6
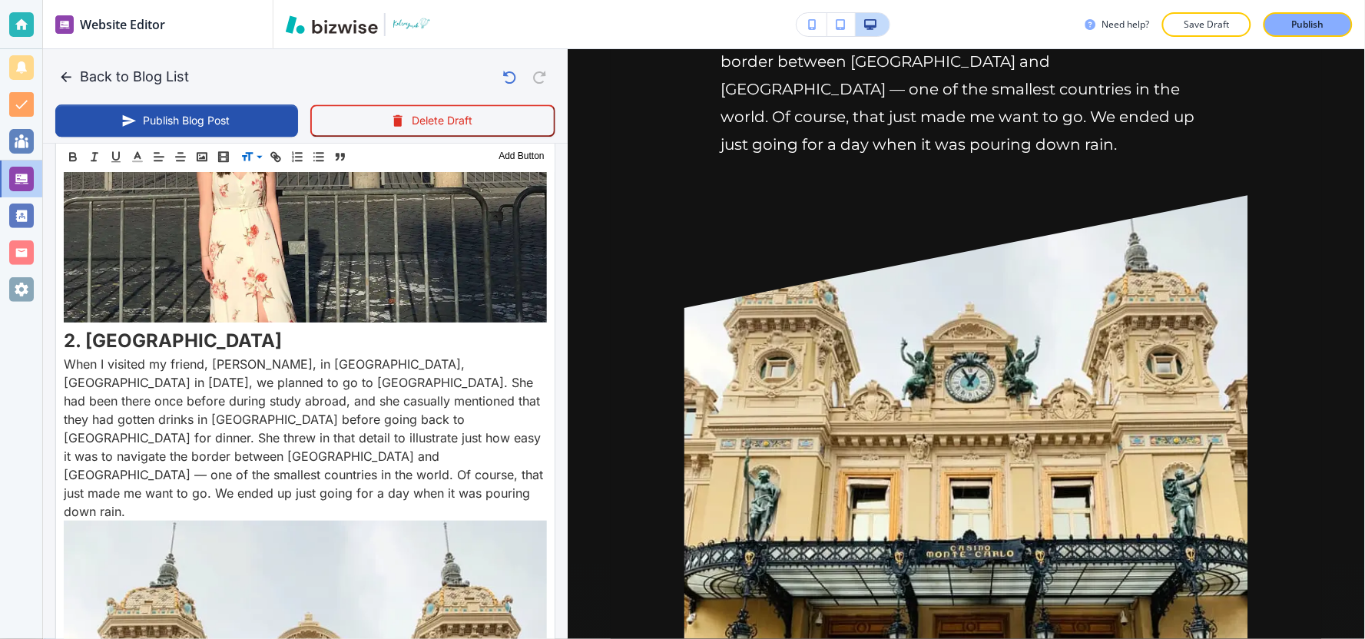
scroll to position [1792, 0]
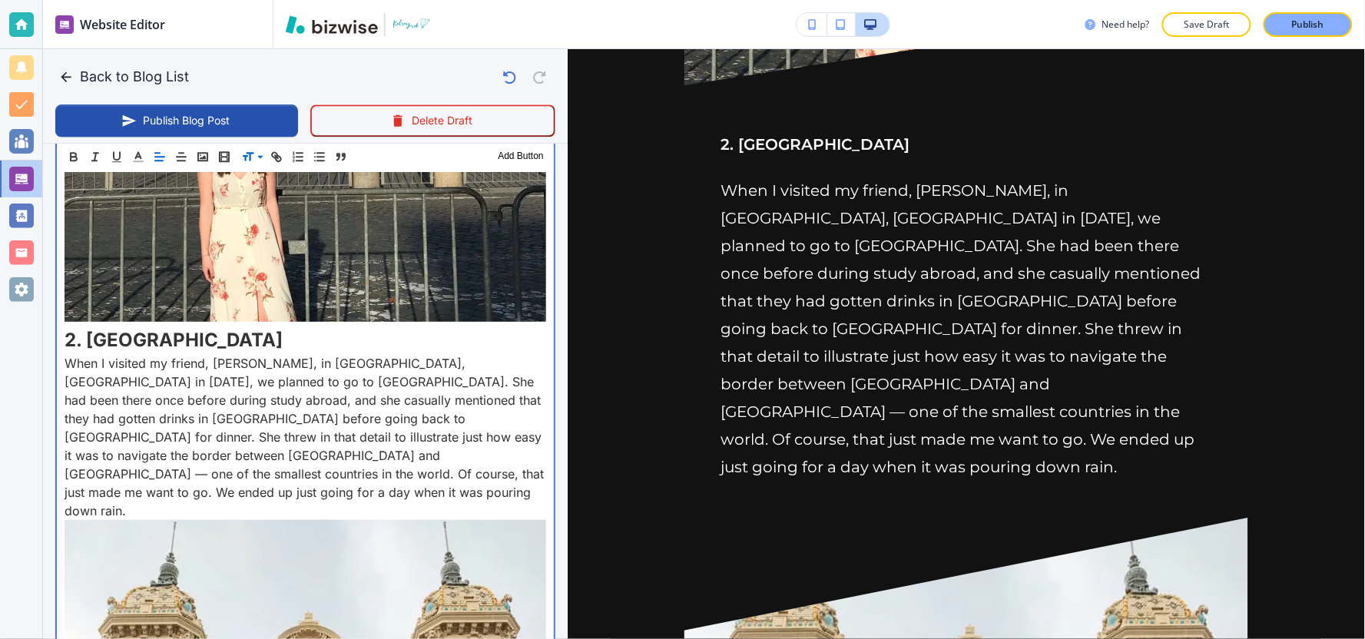
scroll to position [1280, 0]
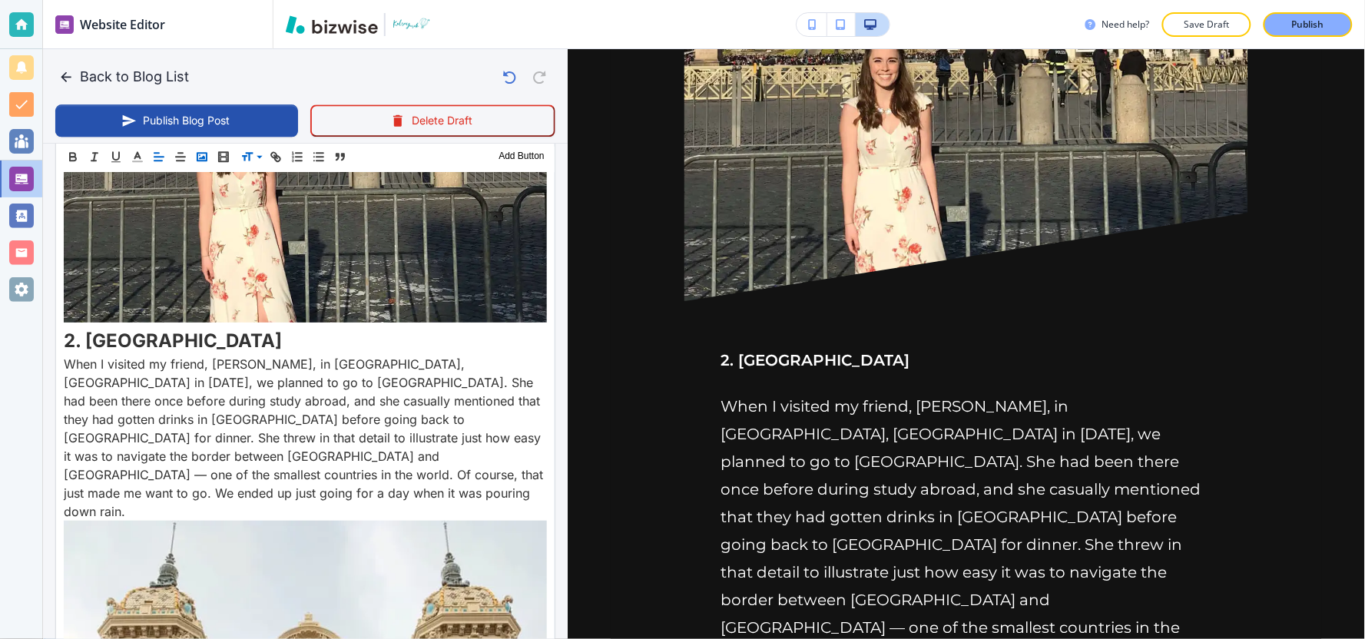
click at [201, 159] on icon "button" at bounding box center [202, 157] width 14 height 14
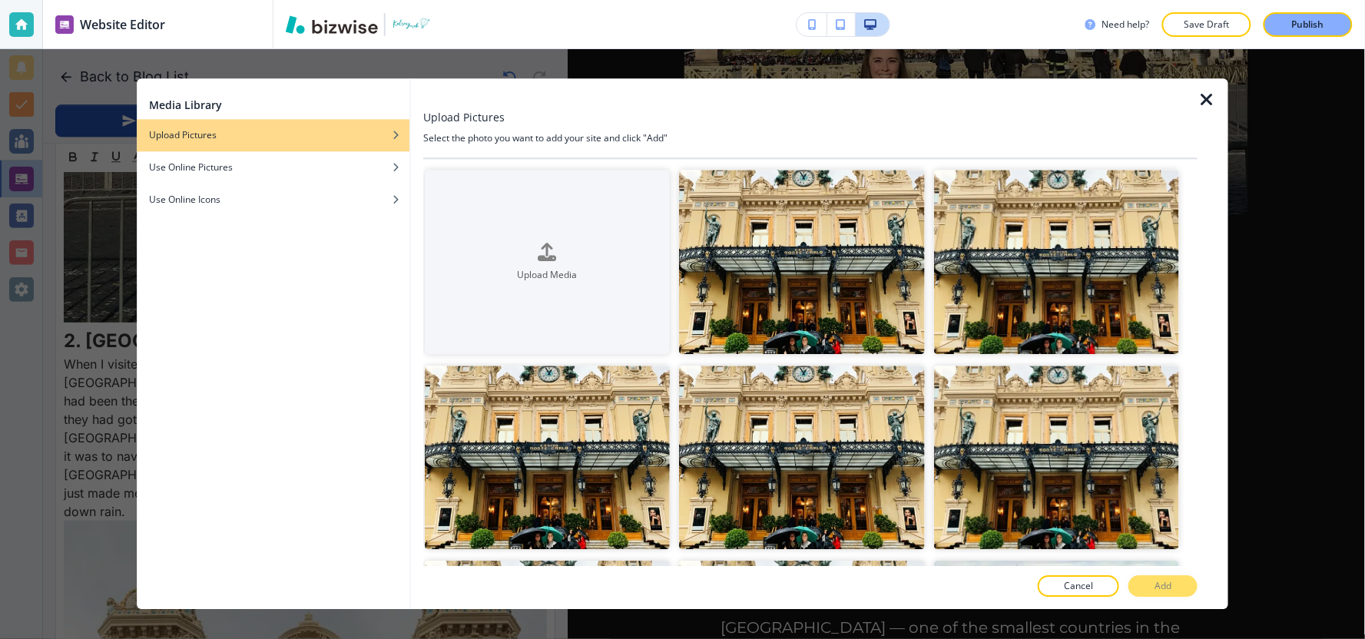
click at [1214, 102] on icon "button" at bounding box center [1206, 100] width 18 height 18
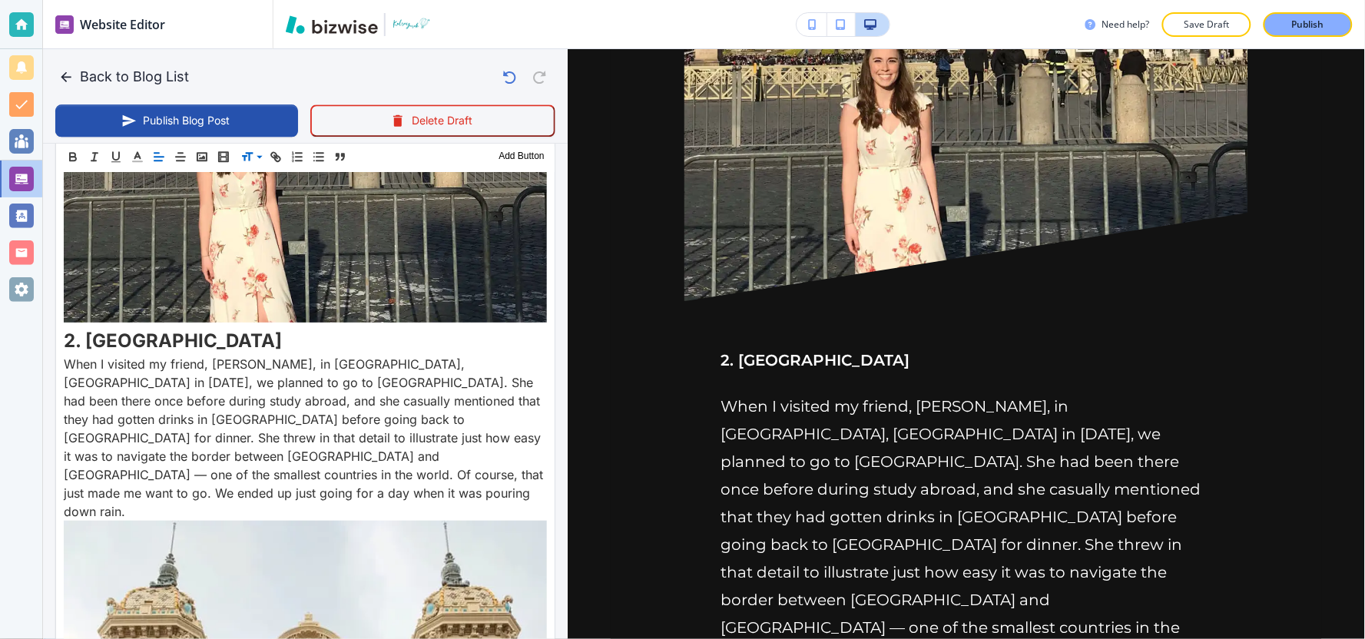
click at [1196, 23] on p "Save Draft" at bounding box center [1206, 25] width 49 height 14
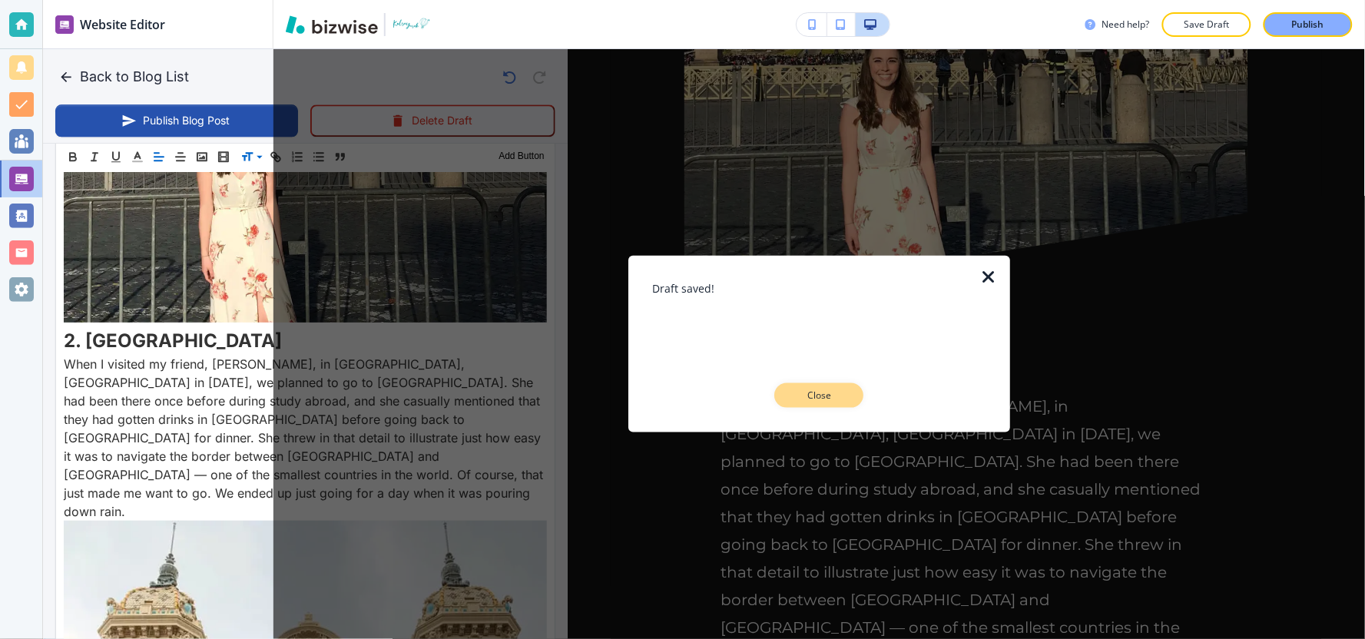
click at [795, 395] on p "Close" at bounding box center [819, 396] width 49 height 14
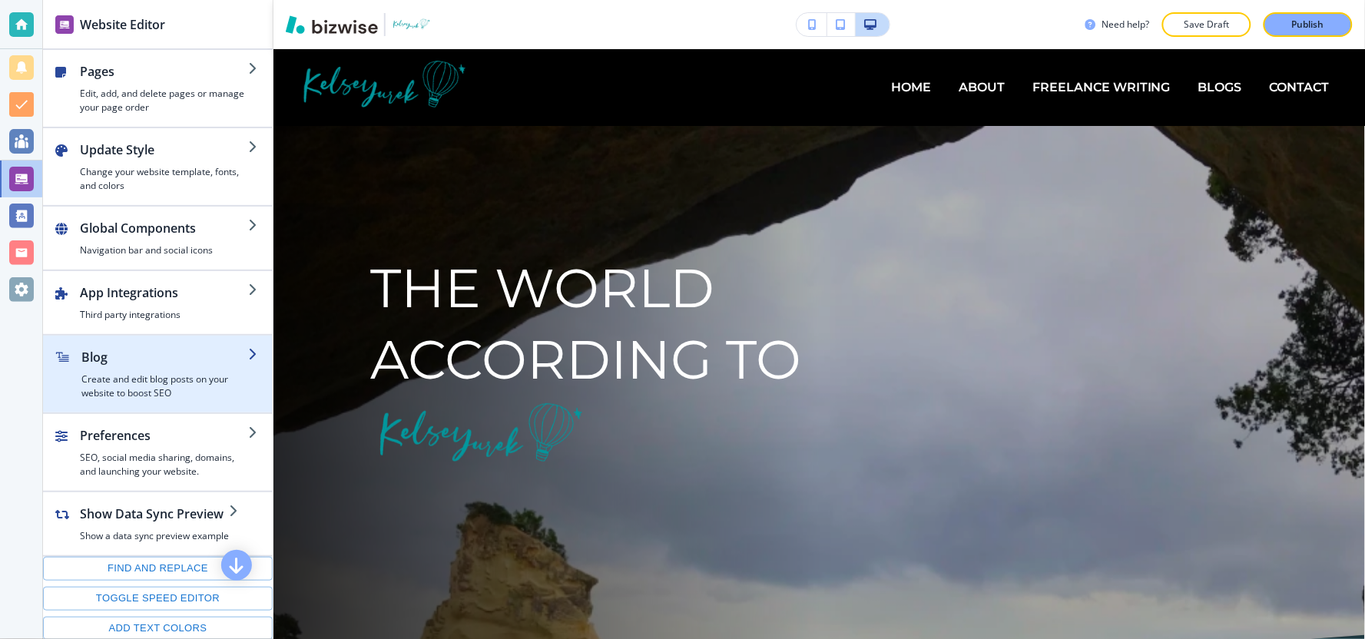
click at [143, 380] on h4 "Create and edit blog posts on your website to boost SEO" at bounding box center [164, 387] width 167 height 28
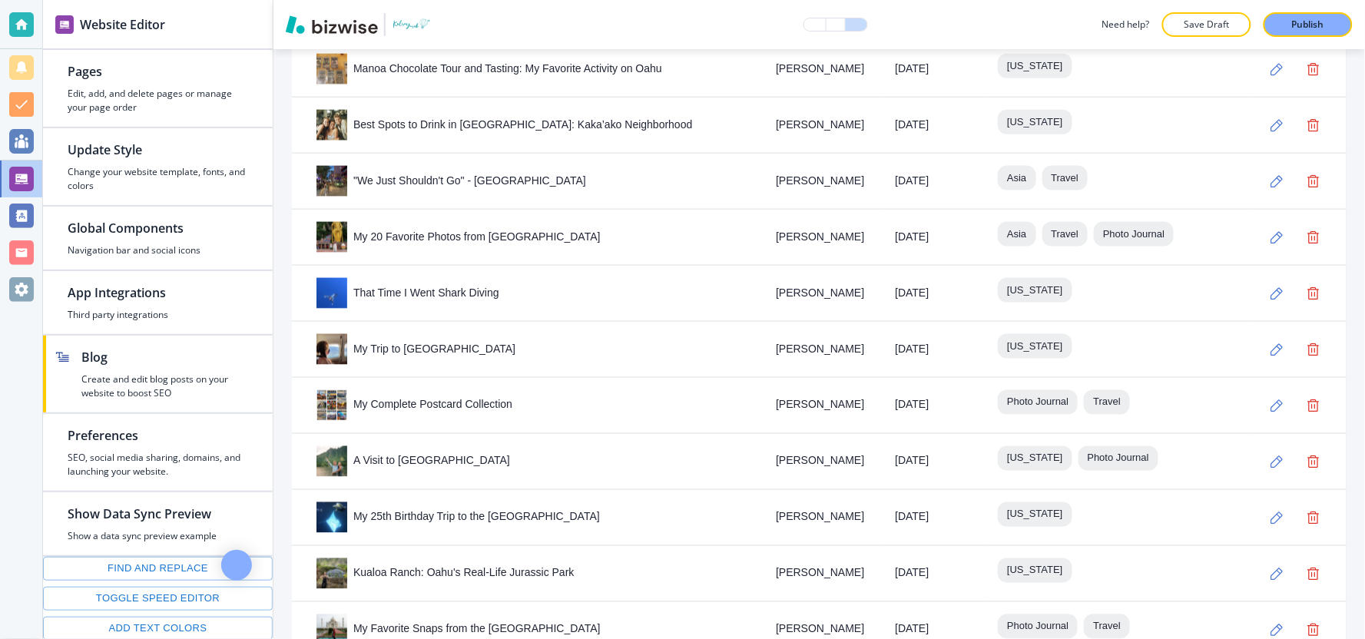
scroll to position [2420, 0]
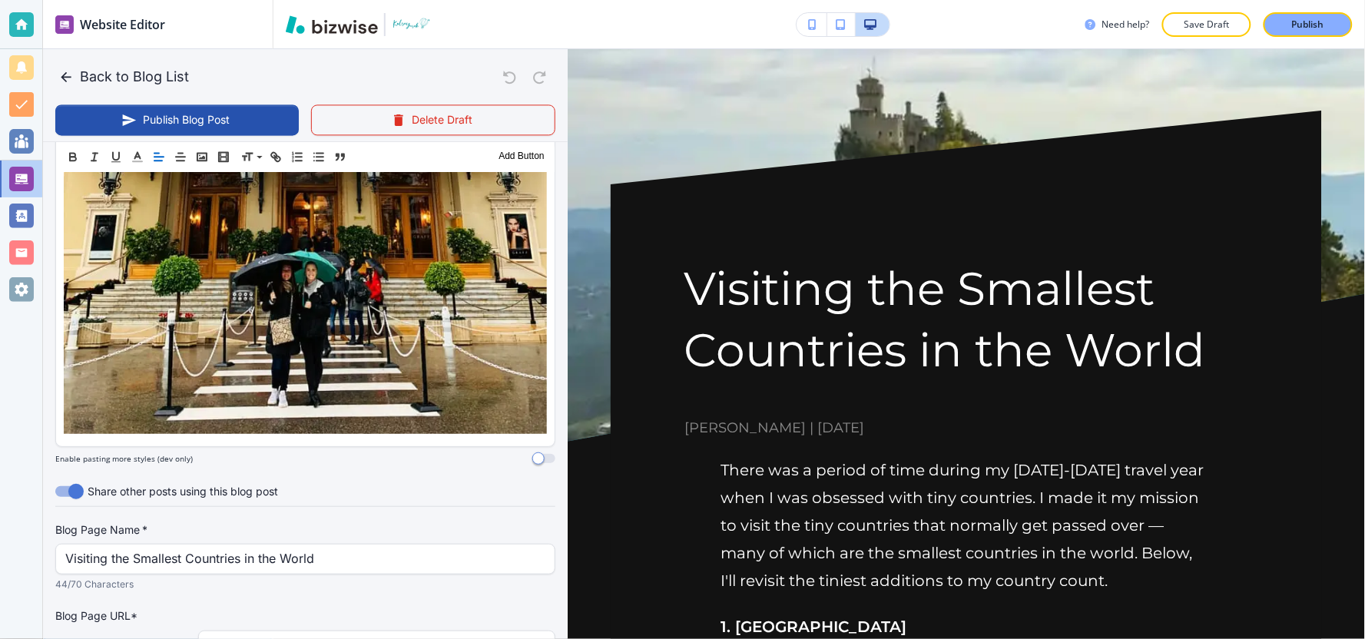
scroll to position [5831, 0]
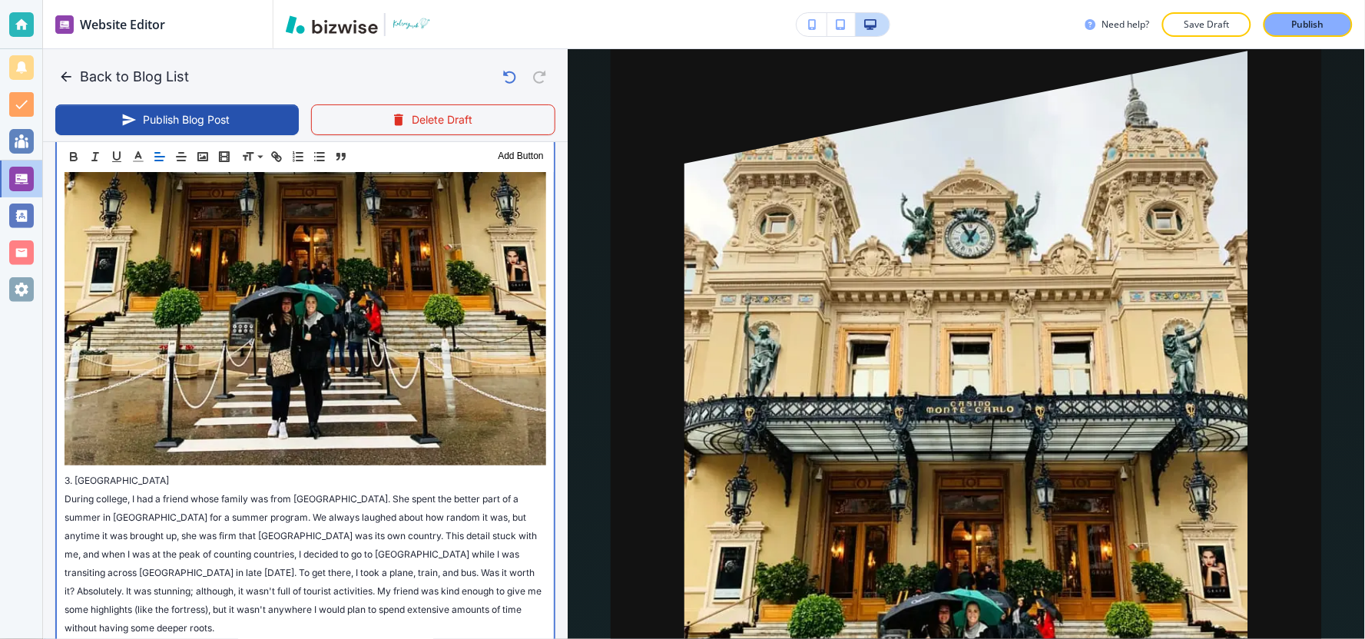
scroll to position [1908, 0]
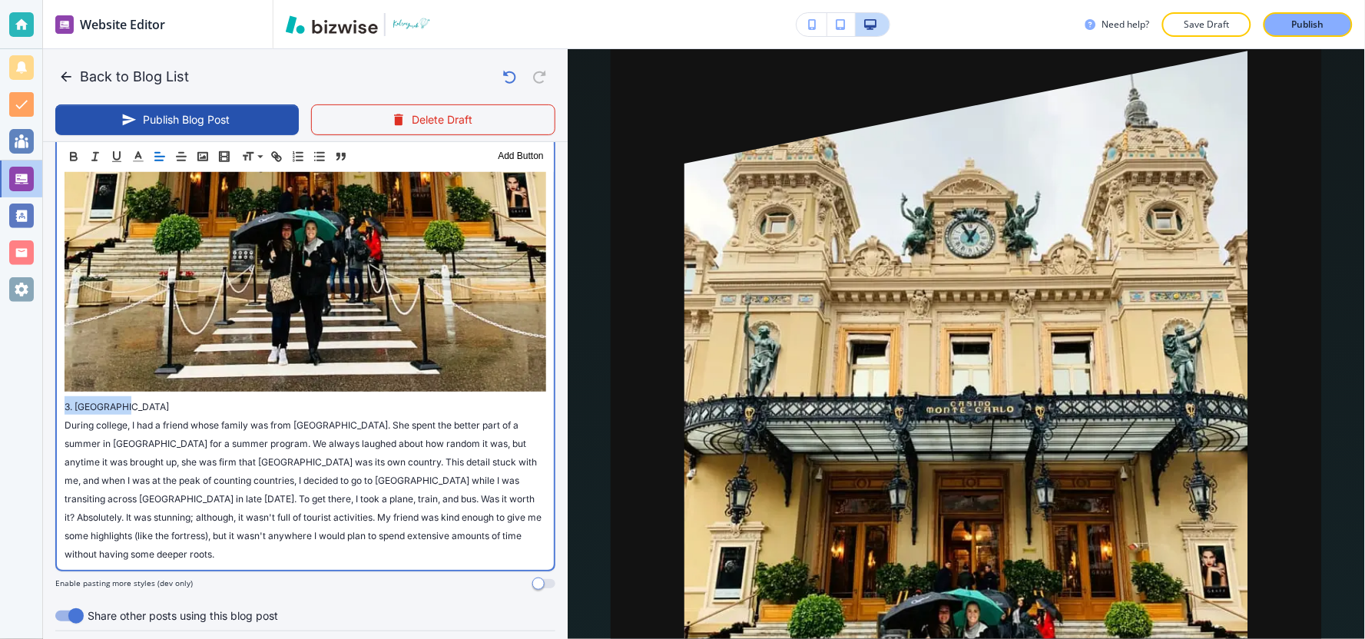
drag, startPoint x: 146, startPoint y: 325, endPoint x: 67, endPoint y: 307, distance: 81.1
click at [10, 330] on div "Website Editor Pages Edit, add, and delete pages or manage your page order Upda…" at bounding box center [682, 319] width 1365 height 639
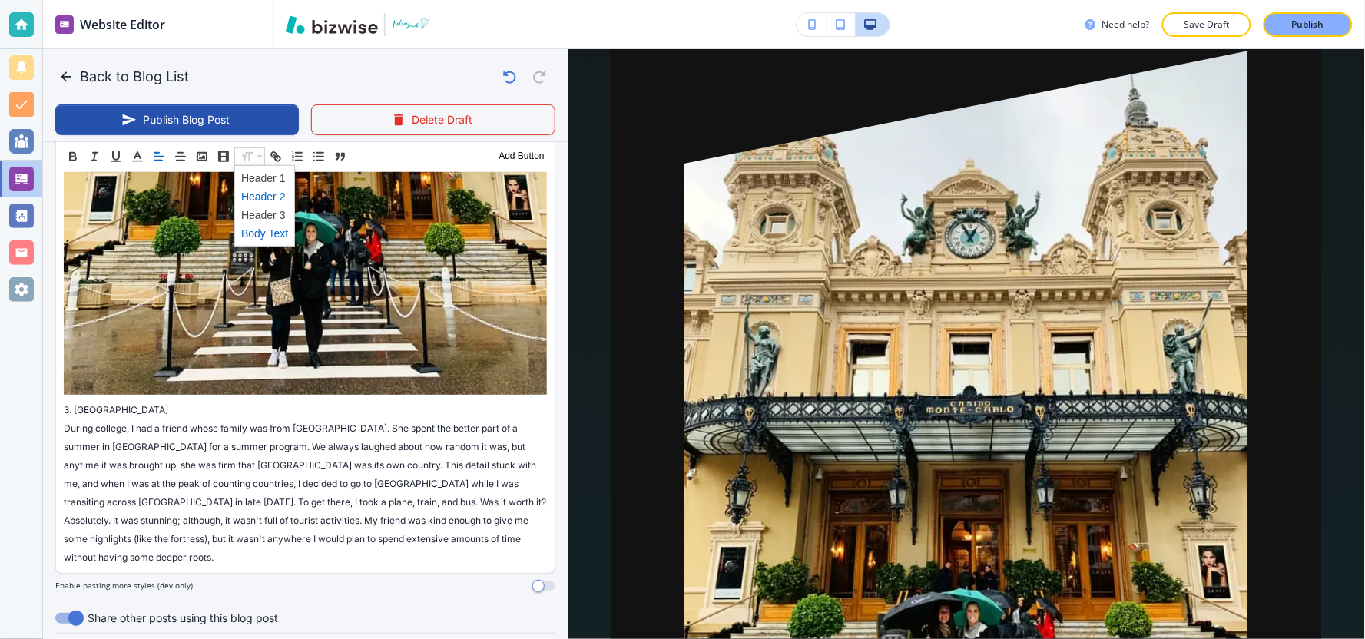
click at [257, 201] on span at bounding box center [264, 196] width 47 height 18
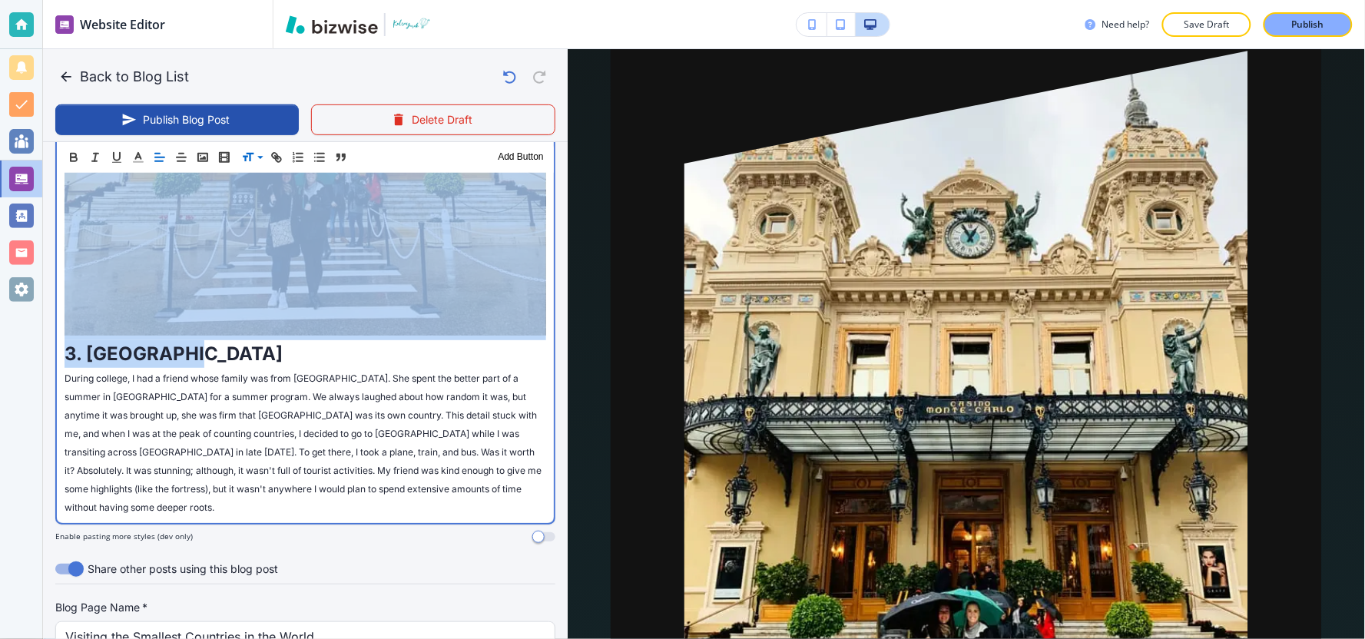
scroll to position [1993, 0]
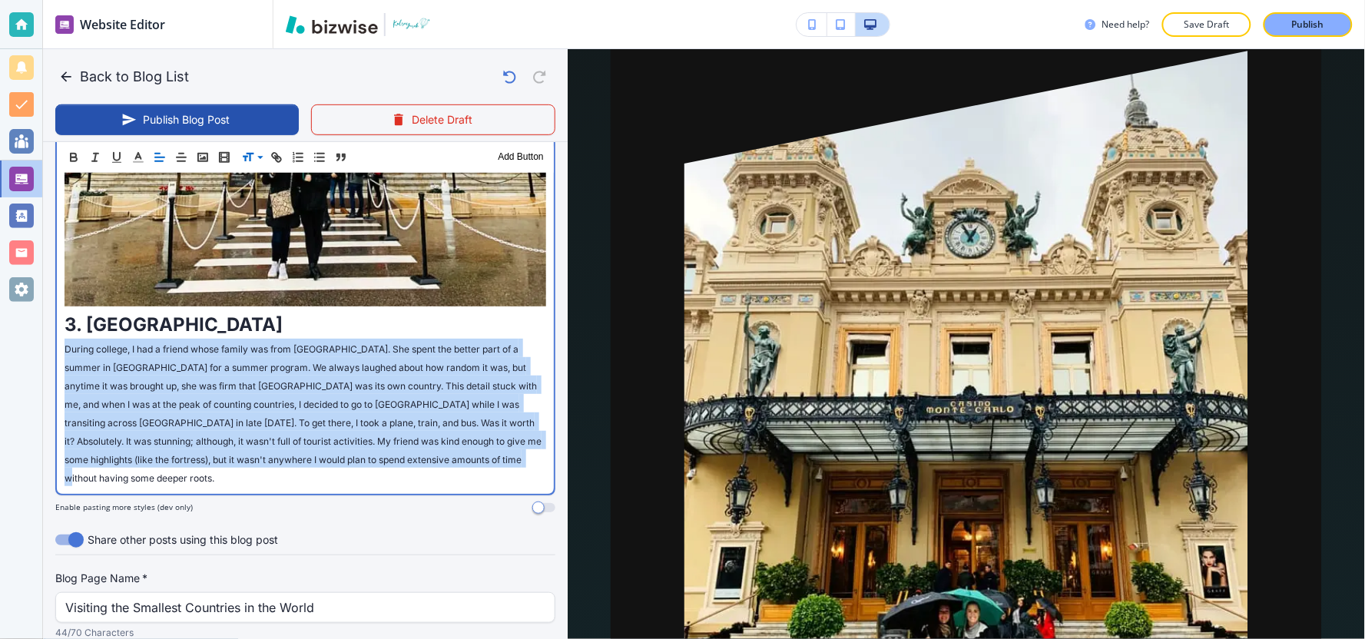
drag, startPoint x: 161, startPoint y: 402, endPoint x: 51, endPoint y: 273, distance: 170.0
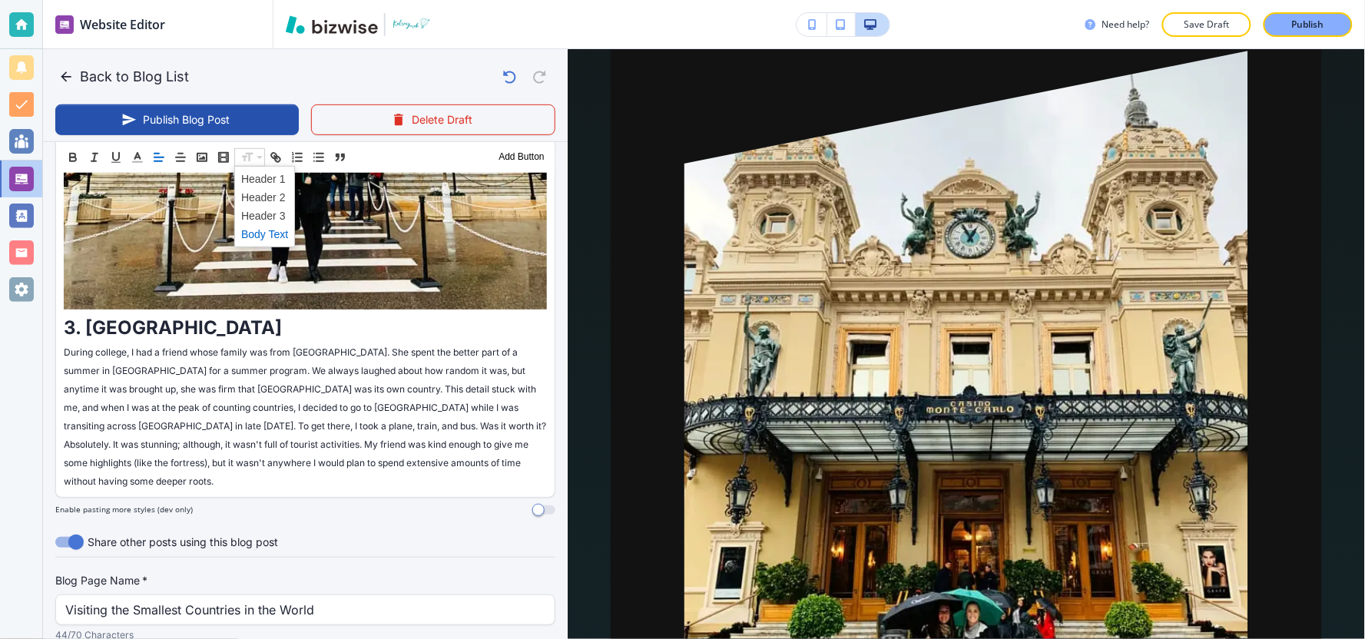
click at [250, 231] on span at bounding box center [264, 233] width 47 height 18
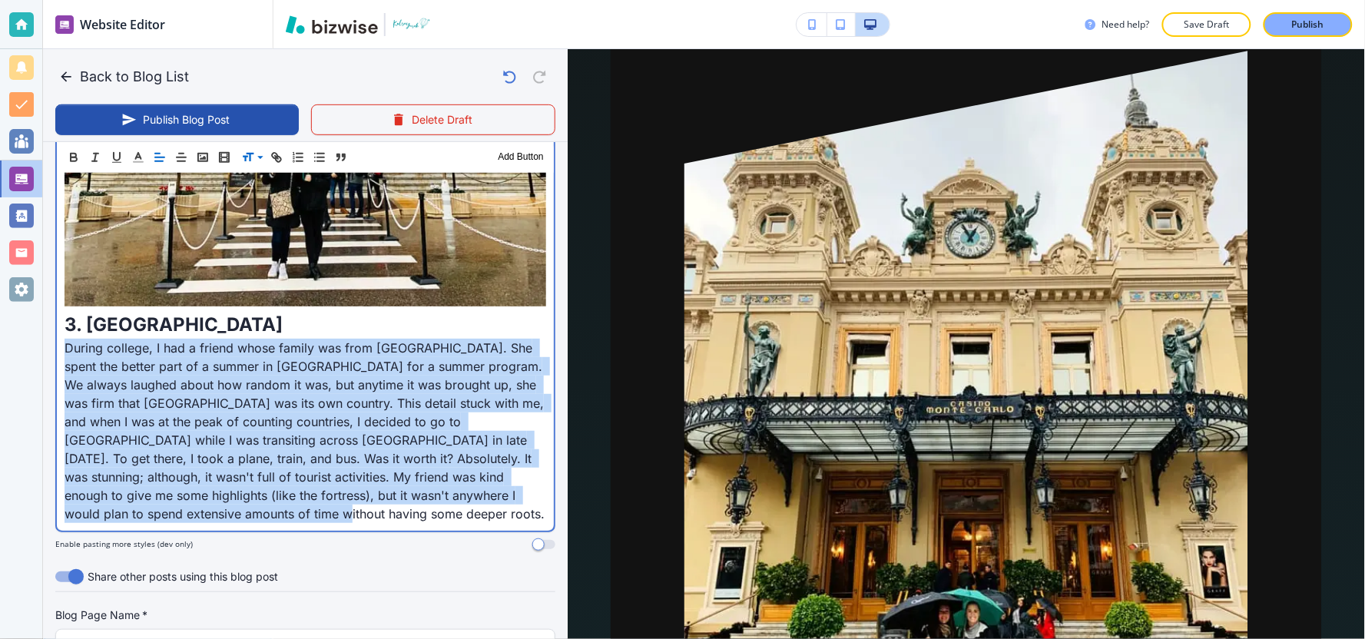
click at [305, 438] on p "During college, I had a friend whose family was from San Marino. She spent the …" at bounding box center [306, 431] width 482 height 184
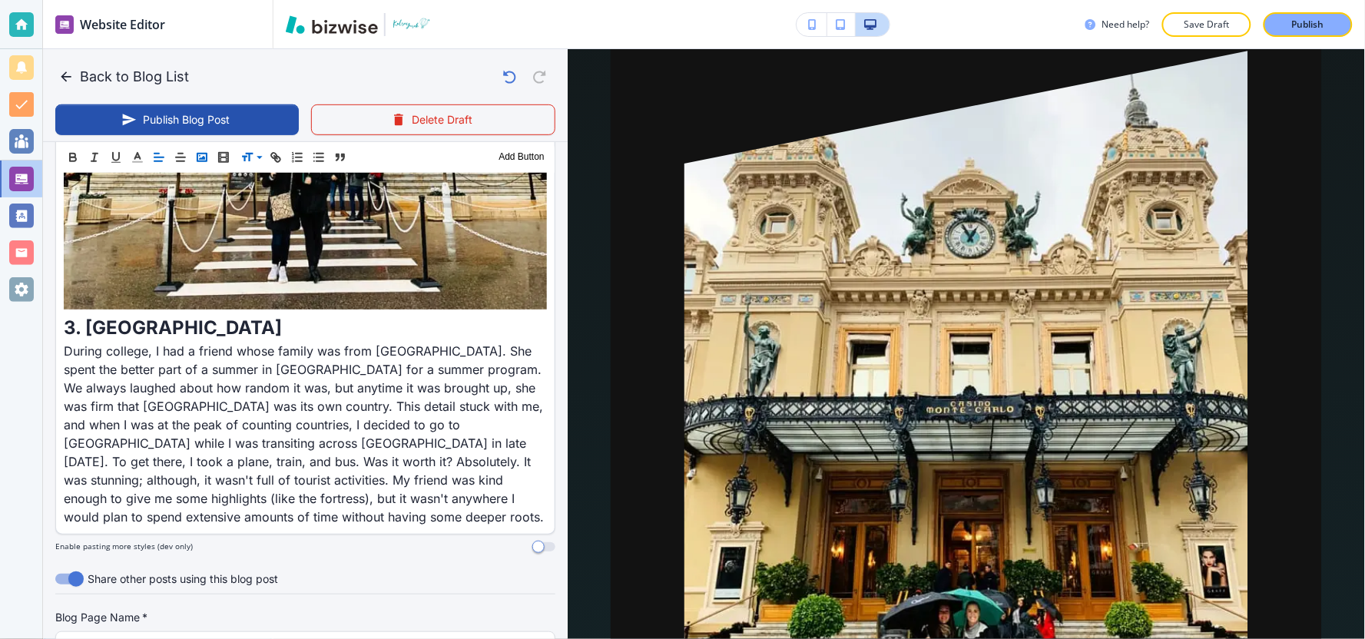
click at [204, 160] on rect "button" at bounding box center [201, 157] width 9 height 8
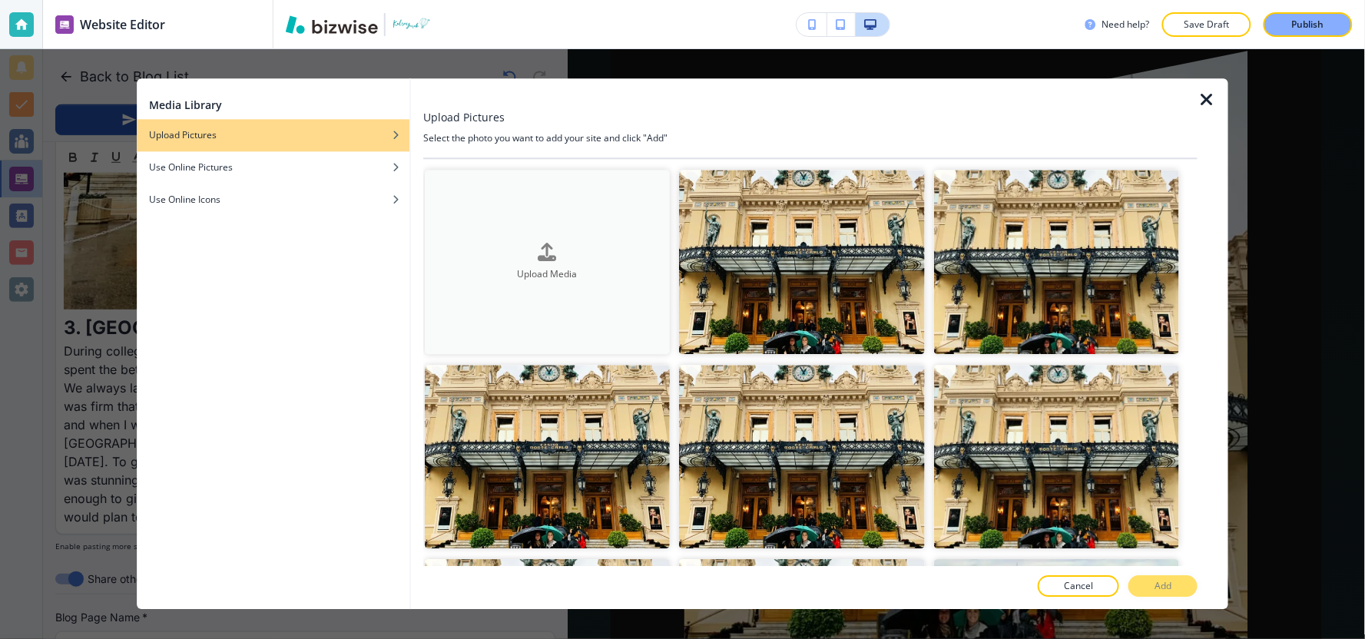
click at [609, 246] on div "Upload Media" at bounding box center [547, 262] width 245 height 38
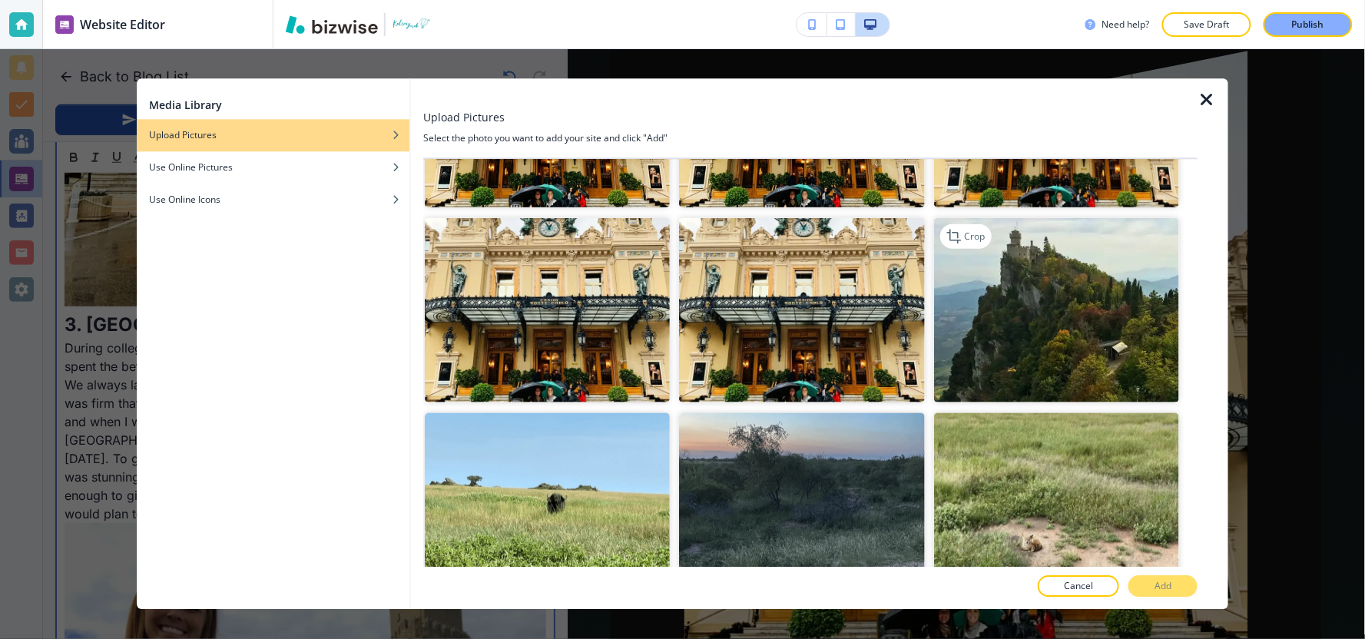
scroll to position [171, 0]
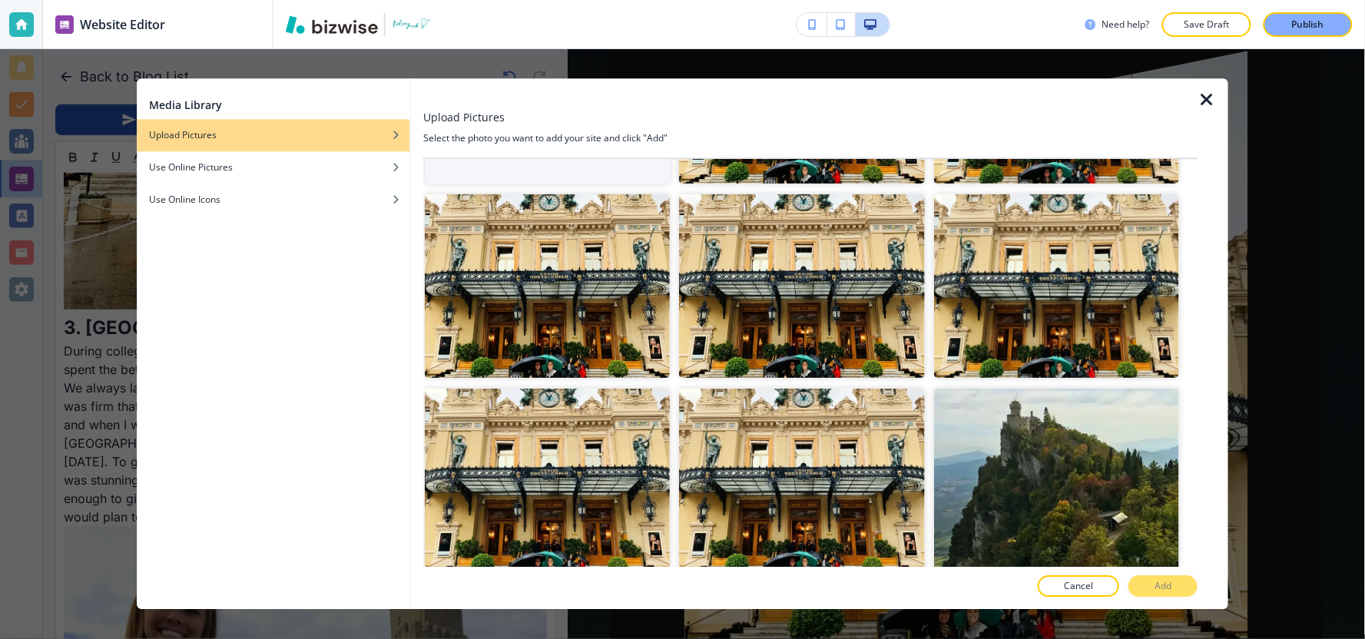
drag, startPoint x: 822, startPoint y: 465, endPoint x: 917, endPoint y: 520, distance: 110.1
click at [925, 520] on div at bounding box center [929, 486] width 9 height 195
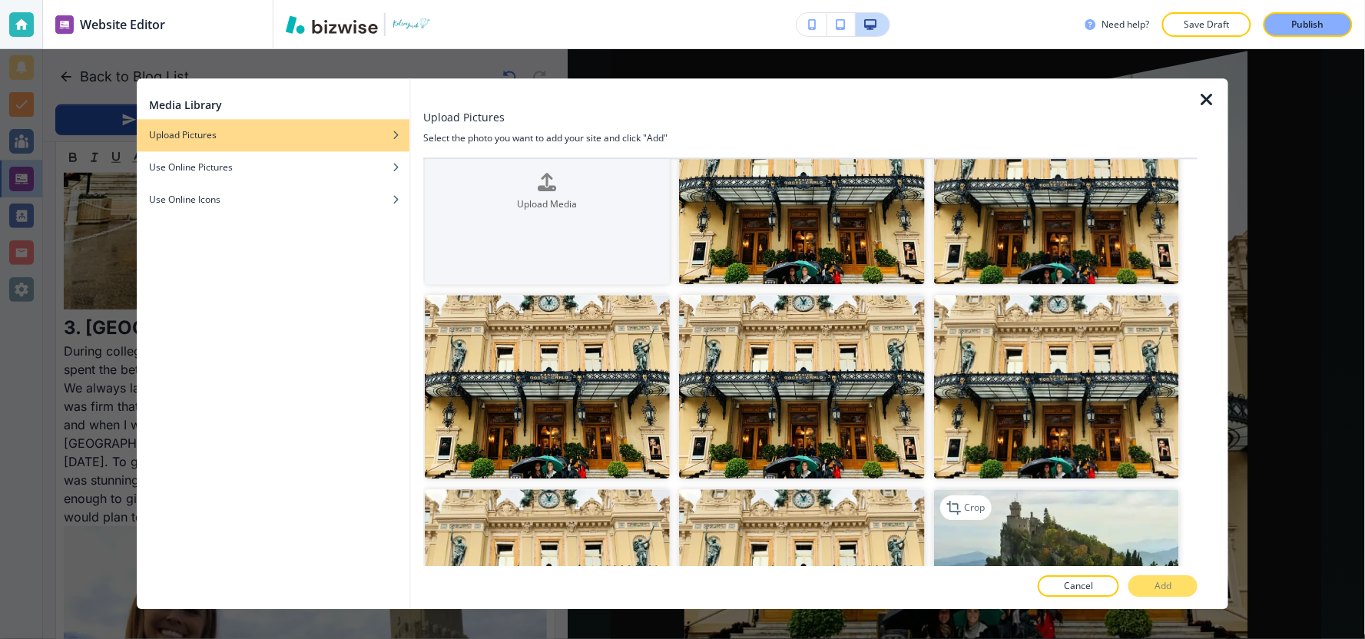
scroll to position [0, 0]
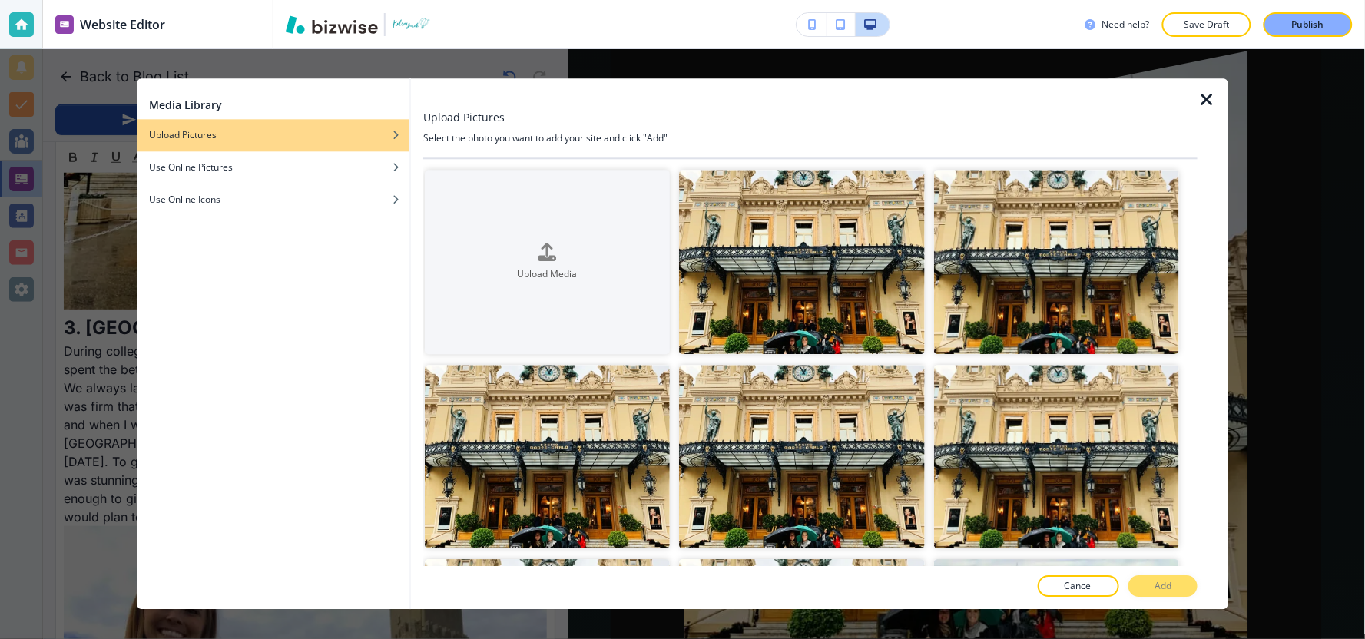
click at [1211, 103] on icon "button" at bounding box center [1206, 100] width 18 height 18
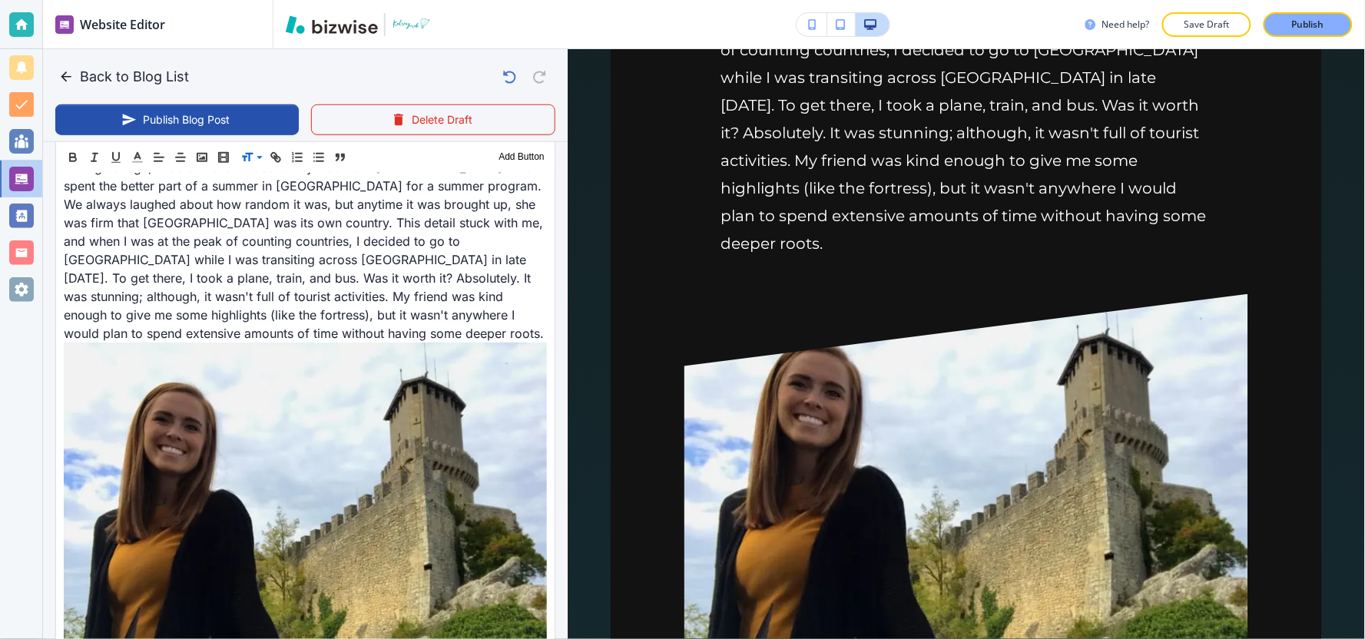
scroll to position [2420, 0]
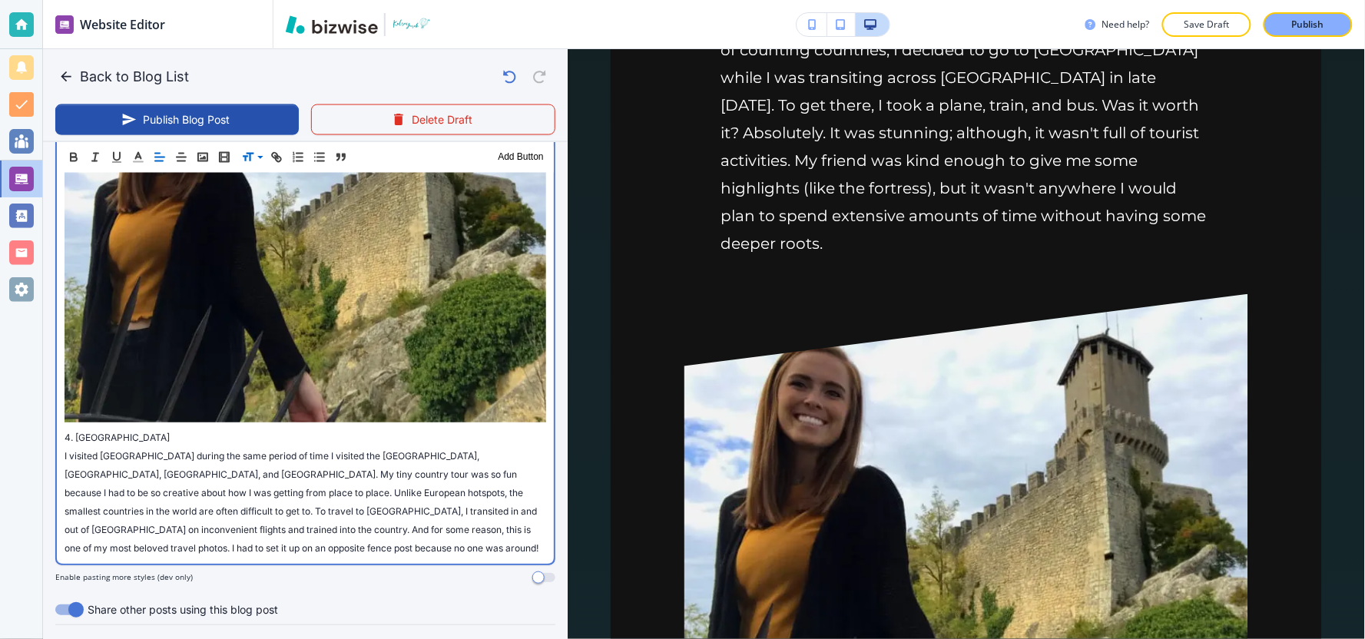
scroll to position [2506, 0]
drag, startPoint x: 177, startPoint y: 340, endPoint x: 56, endPoint y: 336, distance: 120.7
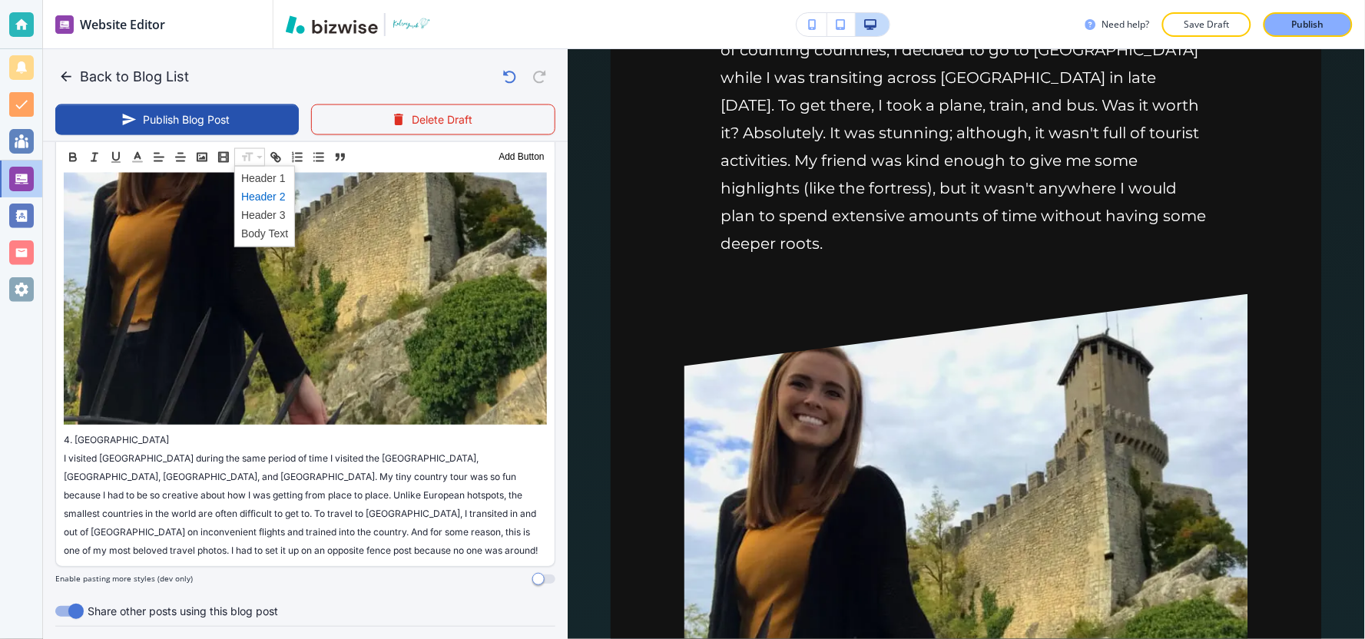
click at [257, 194] on span at bounding box center [264, 196] width 47 height 18
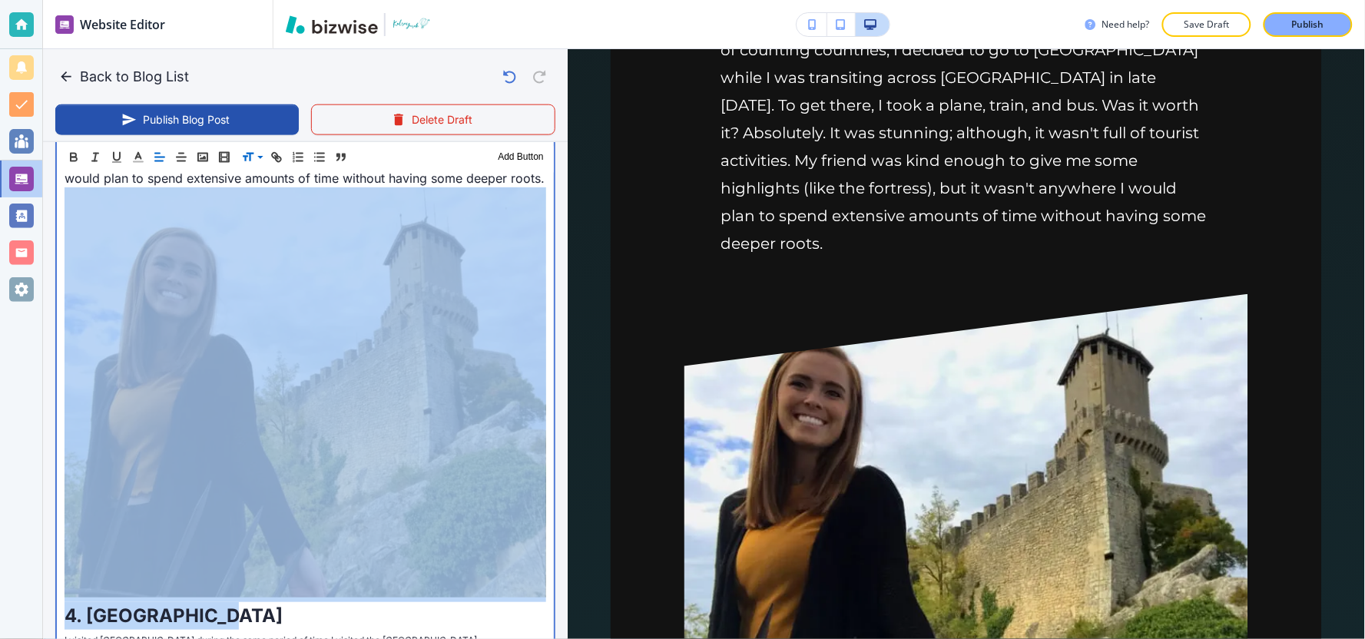
scroll to position [2591, 0]
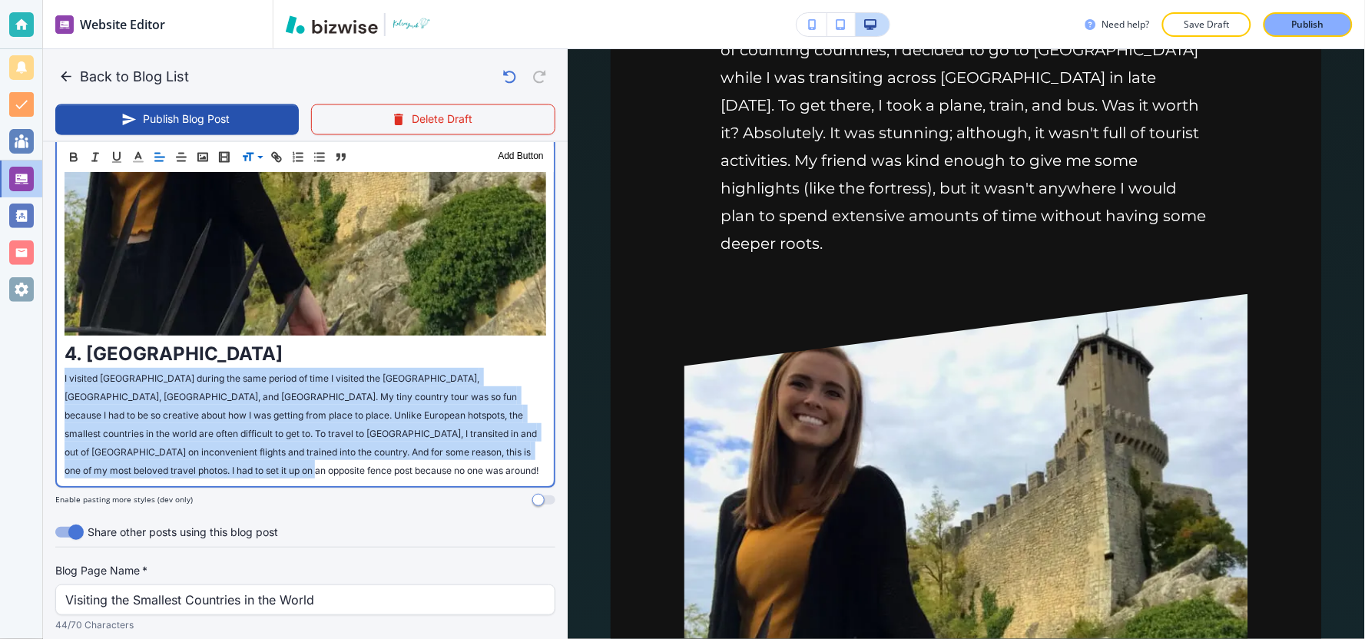
drag, startPoint x: 267, startPoint y: 378, endPoint x: 62, endPoint y: 290, distance: 222.6
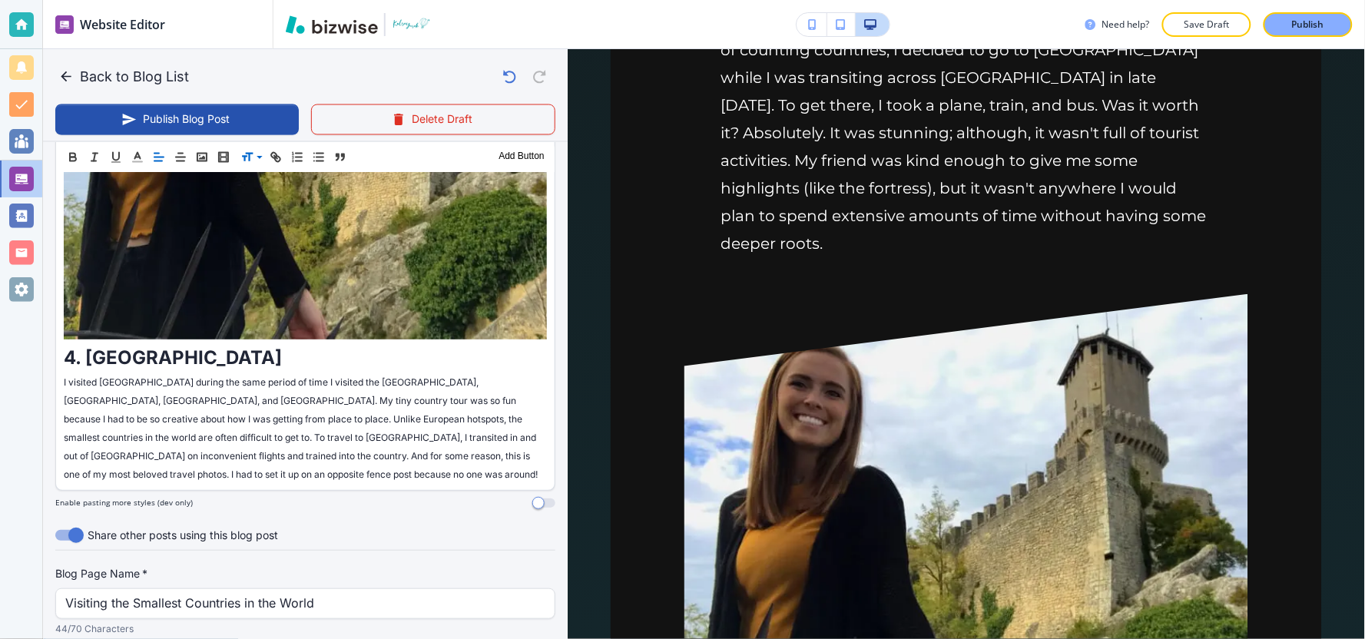
click at [250, 164] on div "Header 1 Header 2 Header 3 Body Text Add Button" at bounding box center [305, 156] width 499 height 31
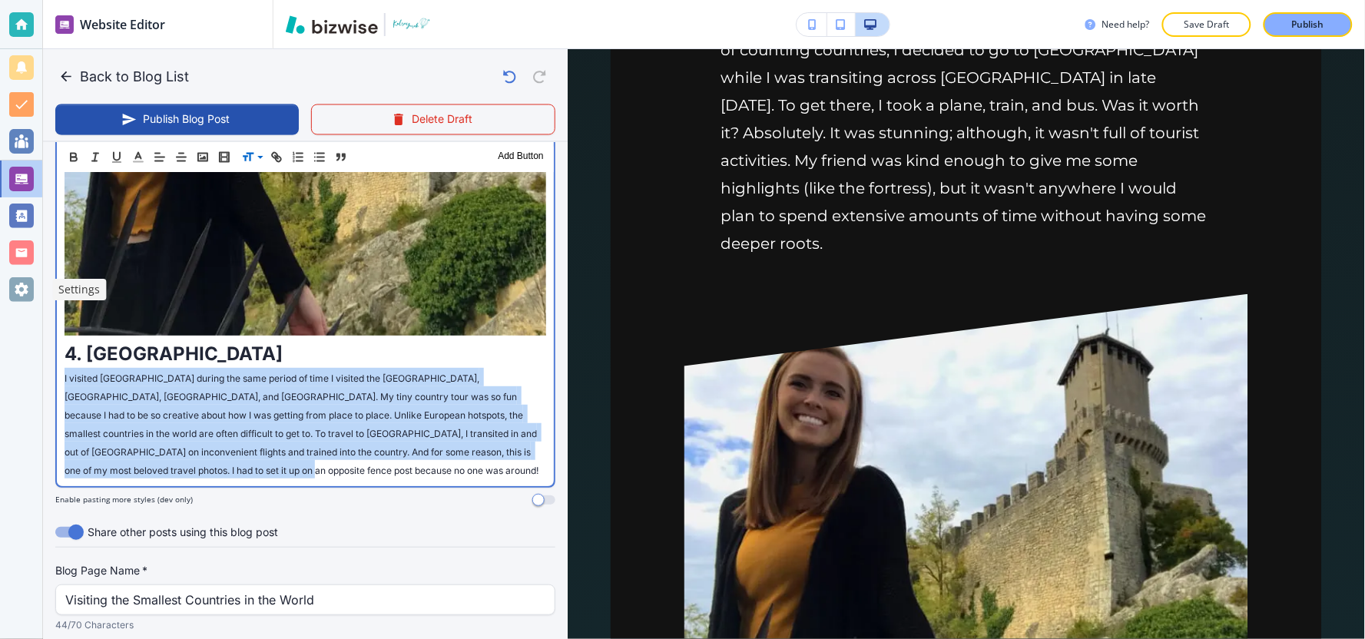
drag, startPoint x: 242, startPoint y: 382, endPoint x: 34, endPoint y: 290, distance: 227.7
click at [34, 290] on div "Website Editor Pages Edit, add, and delete pages or manage your page order Upda…" at bounding box center [682, 319] width 1365 height 639
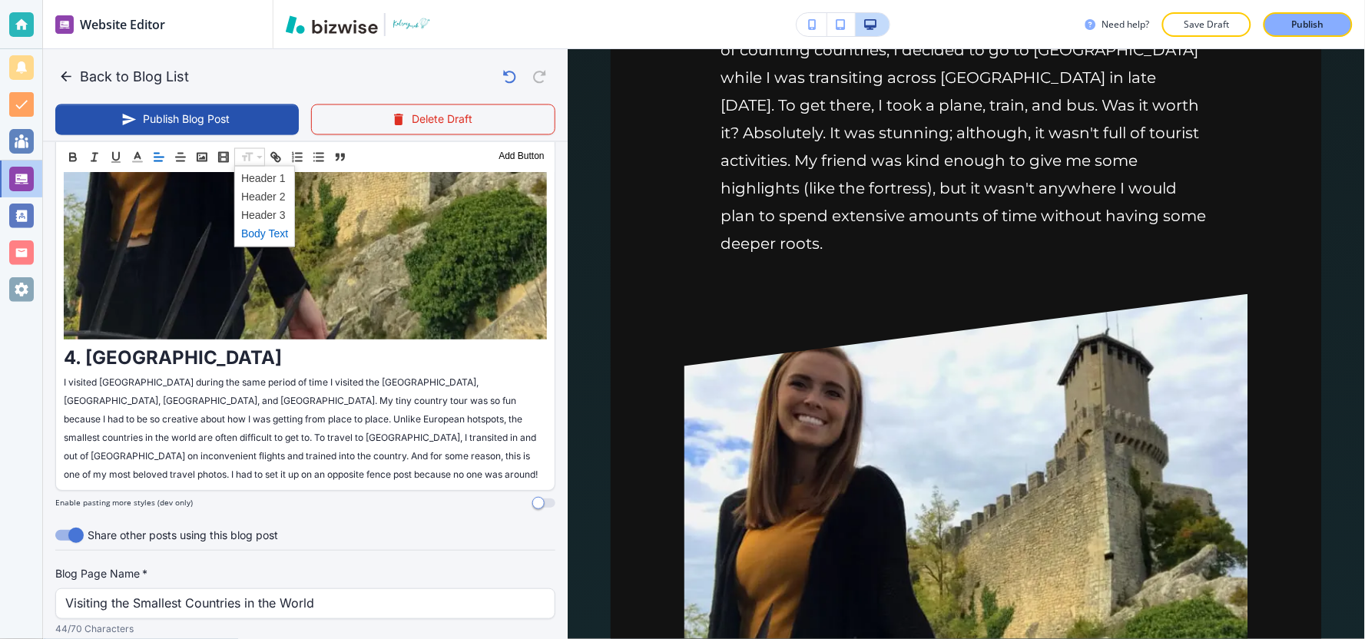
click at [260, 234] on span at bounding box center [264, 233] width 47 height 18
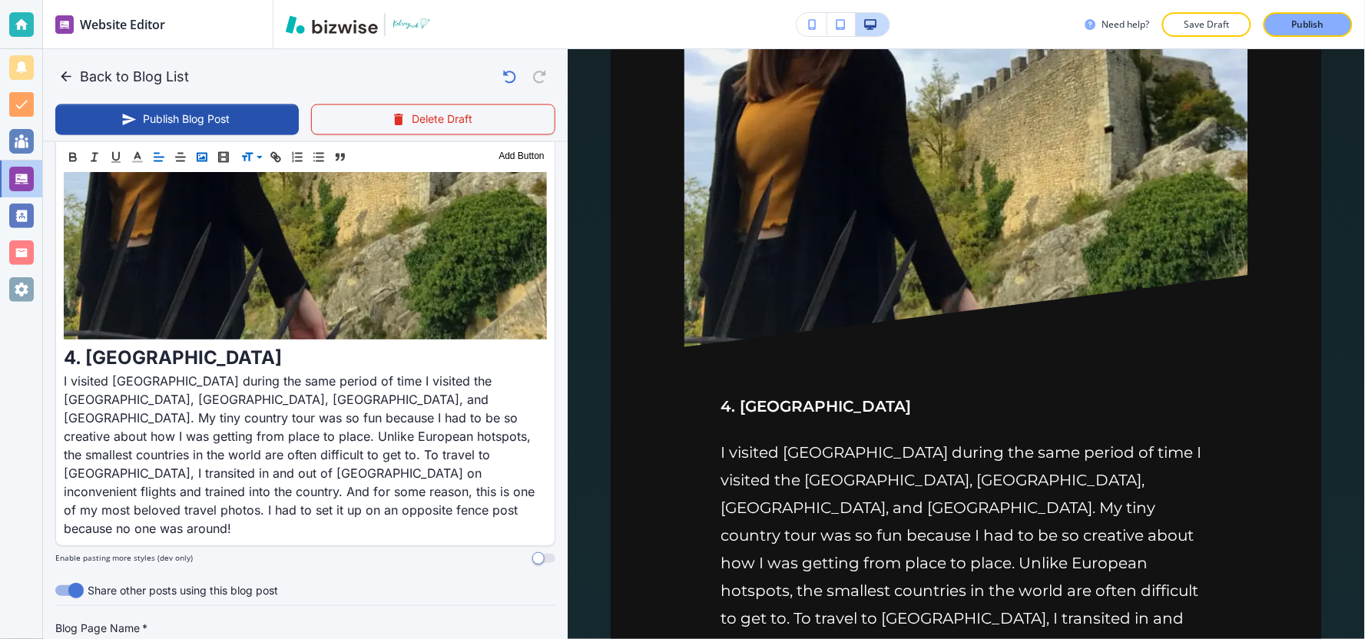
click at [202, 157] on polyline "button" at bounding box center [202, 157] width 6 height 4
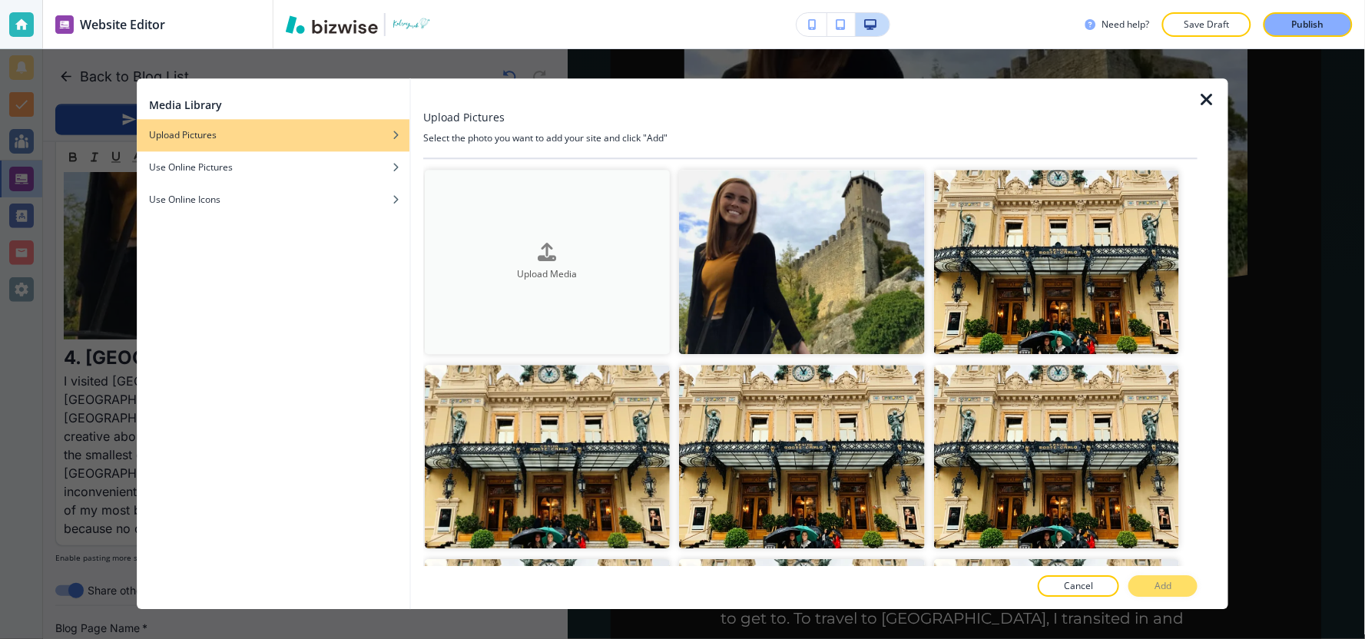
click at [632, 292] on button "Upload Media" at bounding box center [547, 262] width 245 height 184
click at [1207, 96] on icon "button" at bounding box center [1206, 100] width 18 height 18
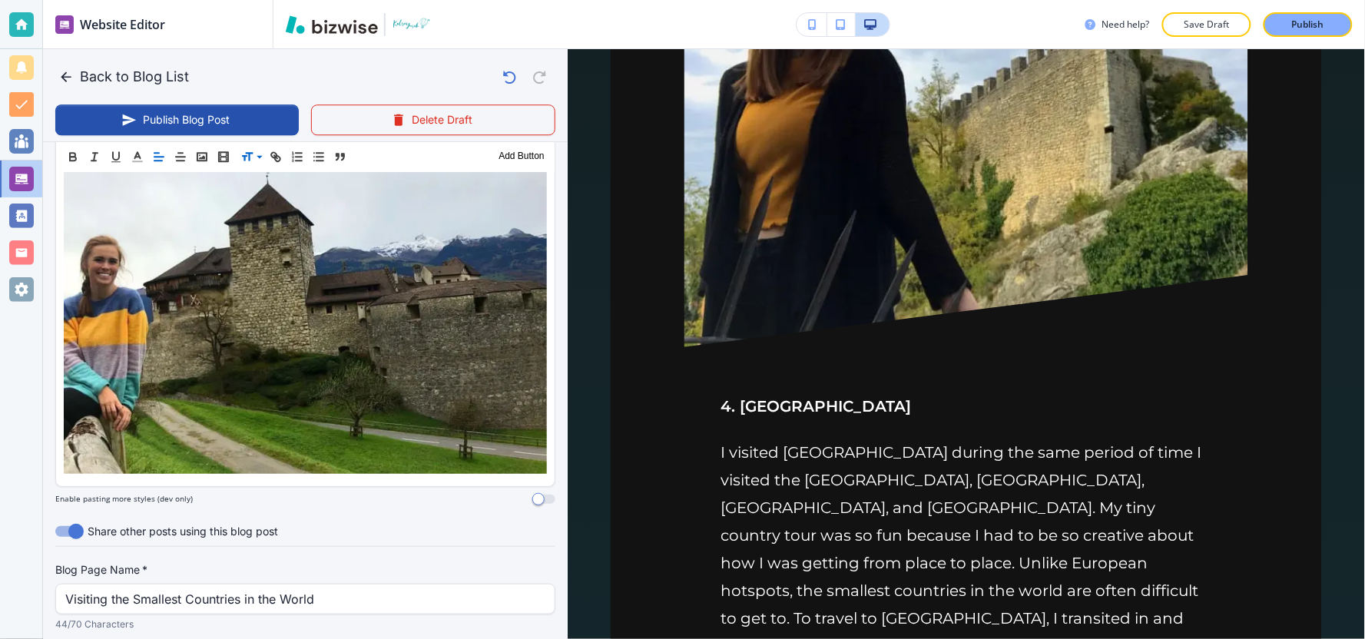
scroll to position [3841, 0]
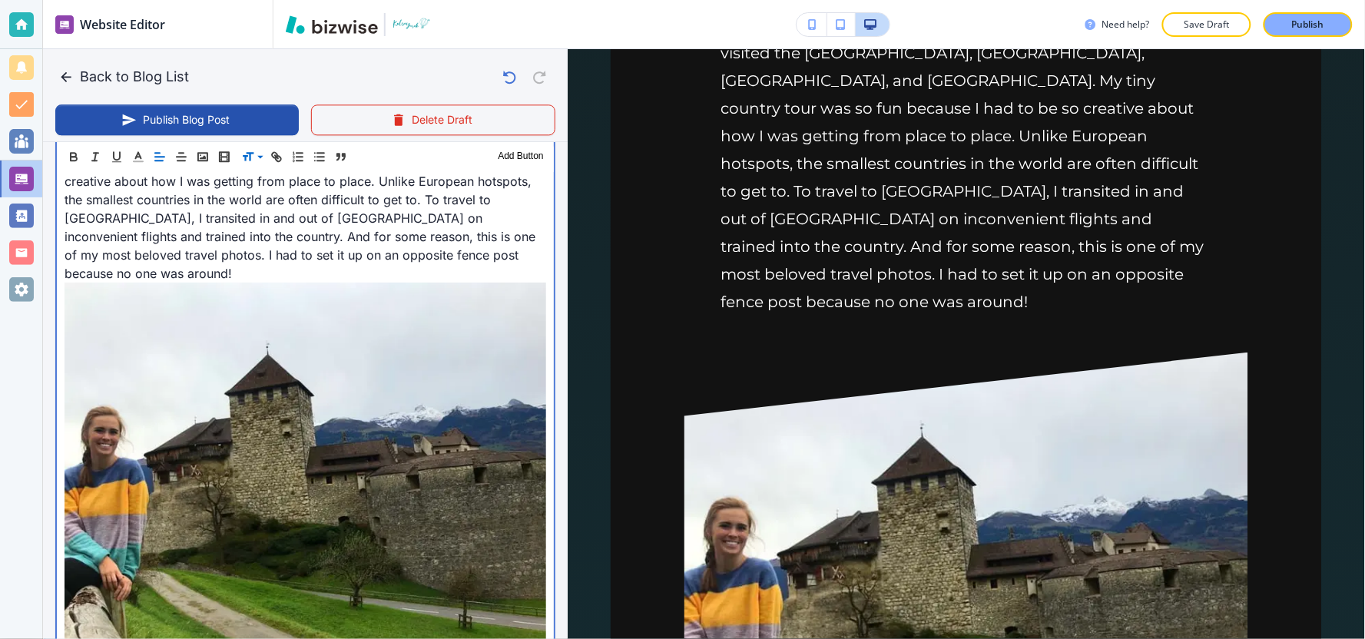
scroll to position [2932, 0]
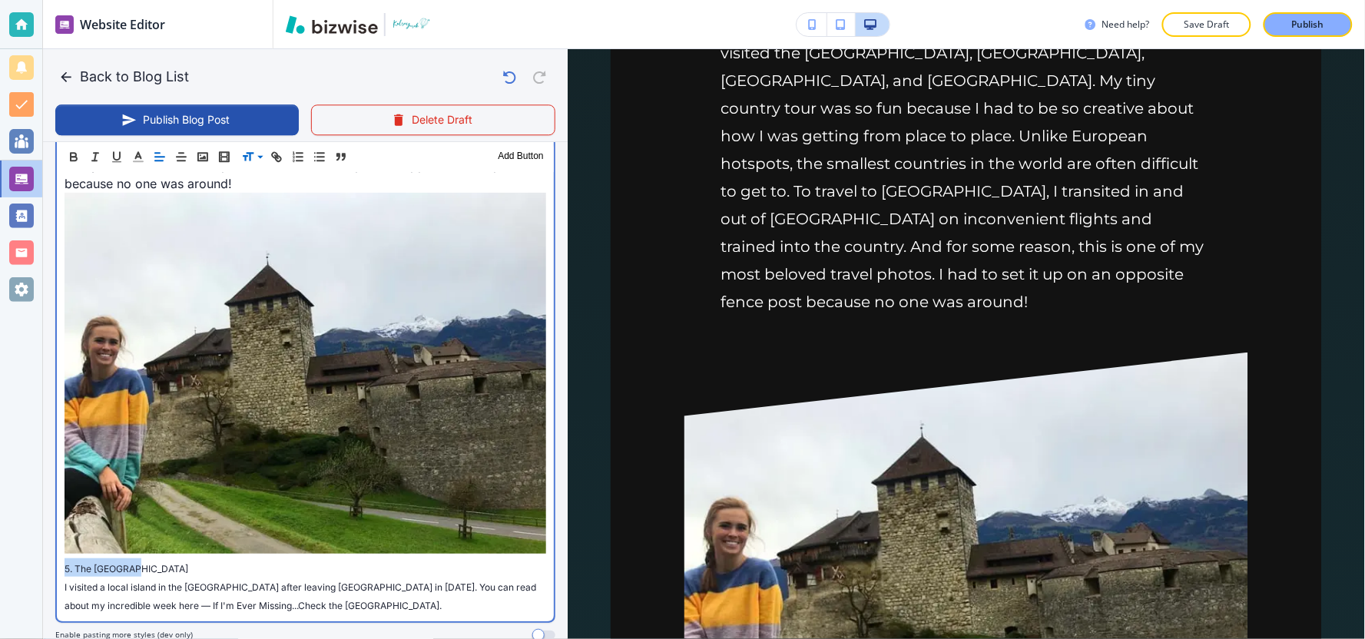
drag, startPoint x: 152, startPoint y: 451, endPoint x: 9, endPoint y: 438, distance: 143.5
click at [6, 443] on div "Website Editor Pages Edit, add, and delete pages or manage your page order Upda…" at bounding box center [682, 319] width 1365 height 639
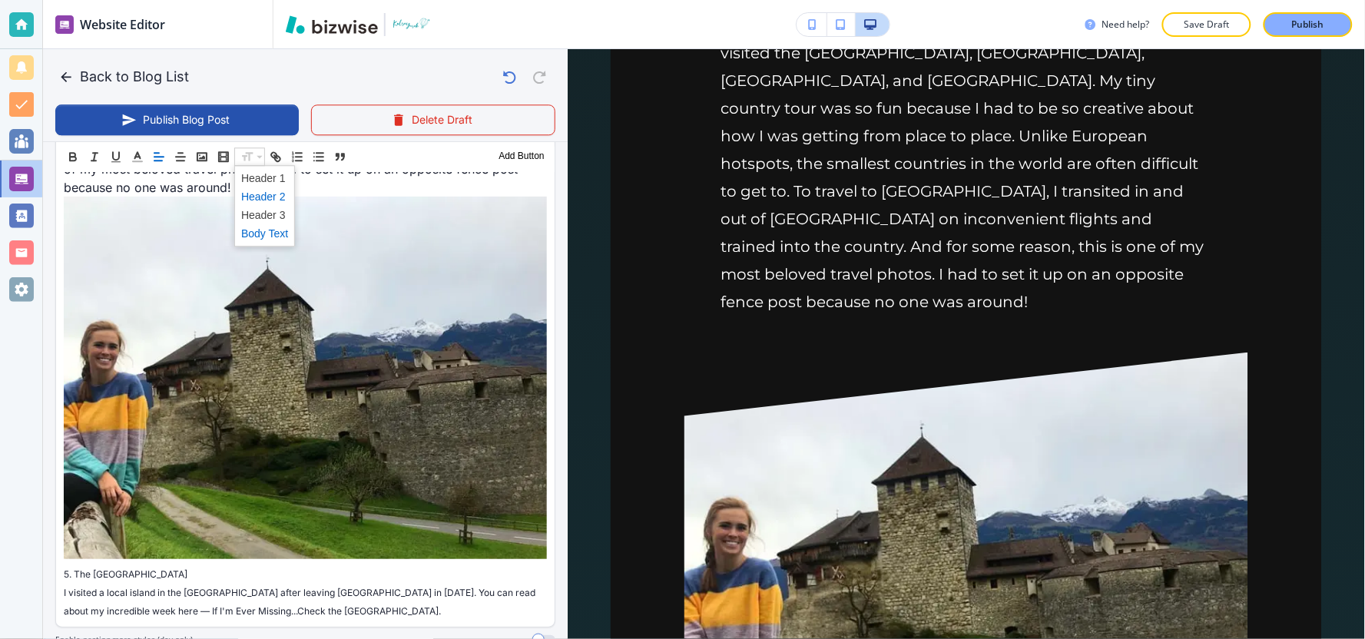
click at [252, 197] on span at bounding box center [264, 196] width 47 height 18
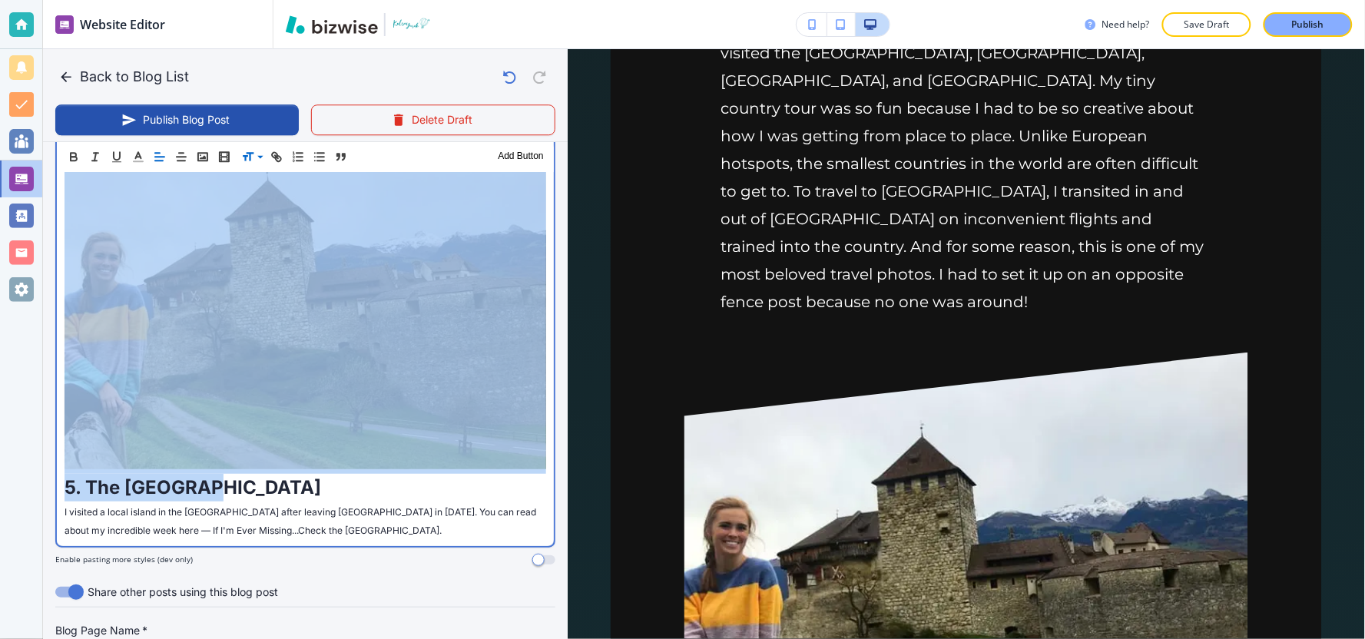
scroll to position [3017, 0]
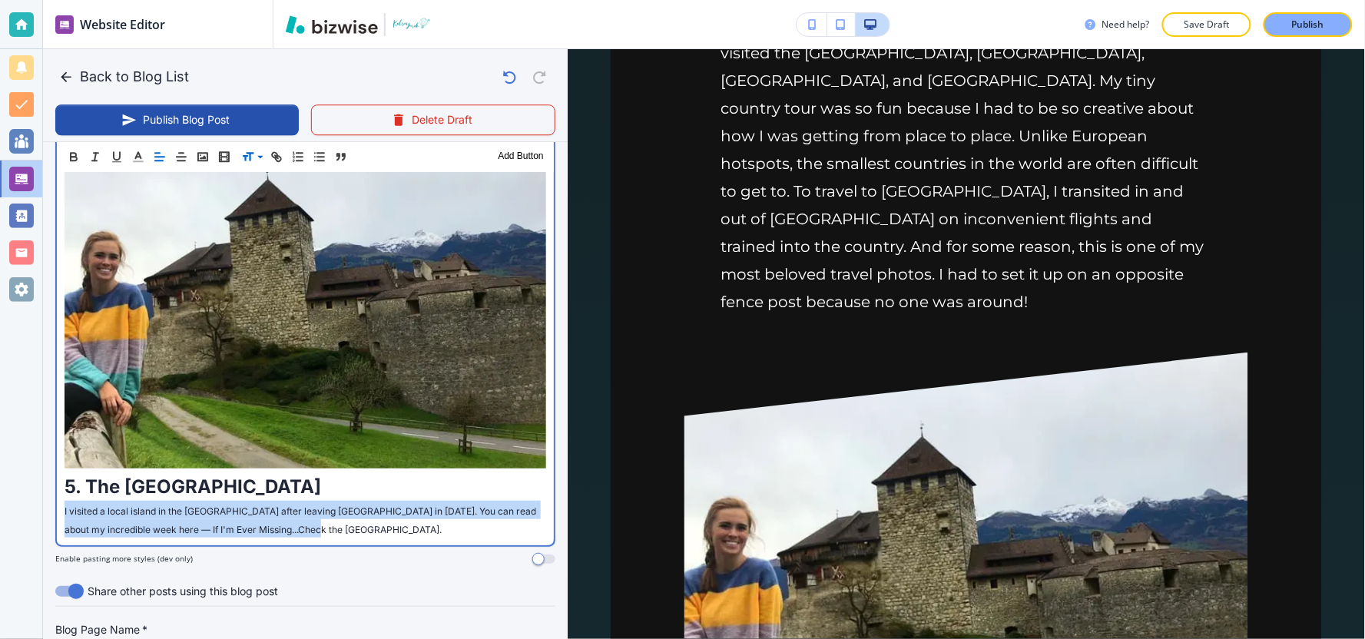
drag, startPoint x: 309, startPoint y: 412, endPoint x: 23, endPoint y: 386, distance: 286.9
click at [23, 386] on div "Website Editor Pages Edit, add, and delete pages or manage your page order Upda…" at bounding box center [682, 319] width 1365 height 639
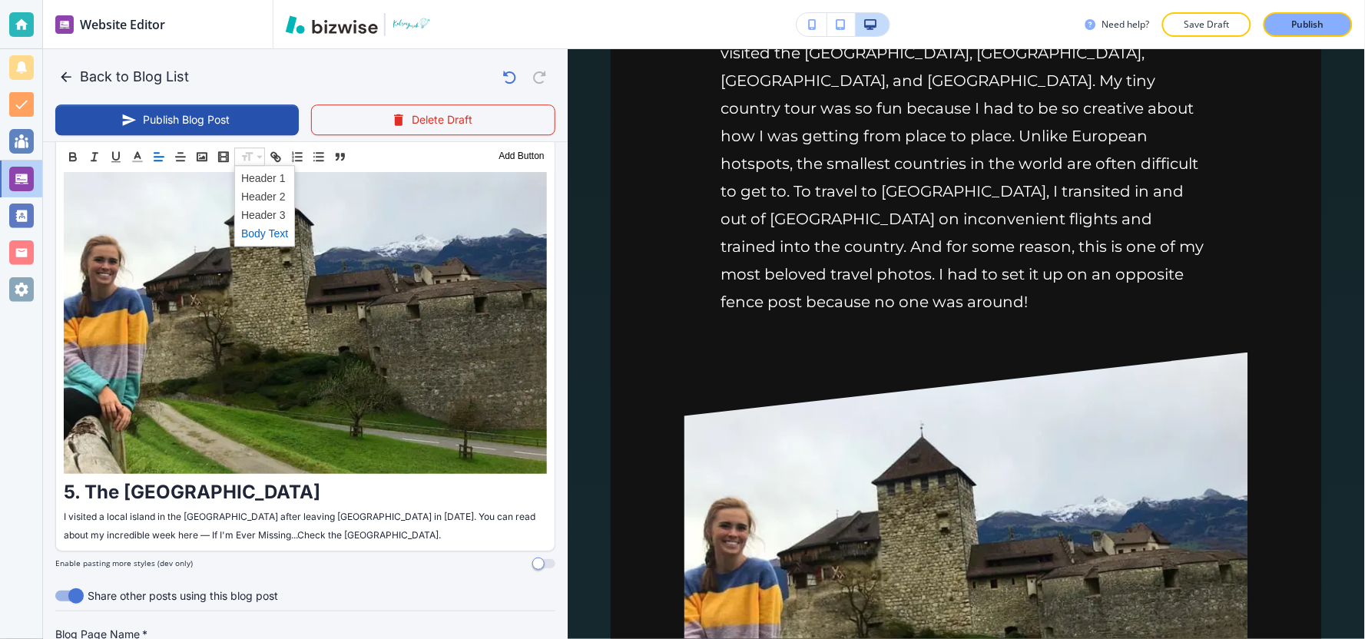
click at [250, 236] on span at bounding box center [264, 233] width 47 height 18
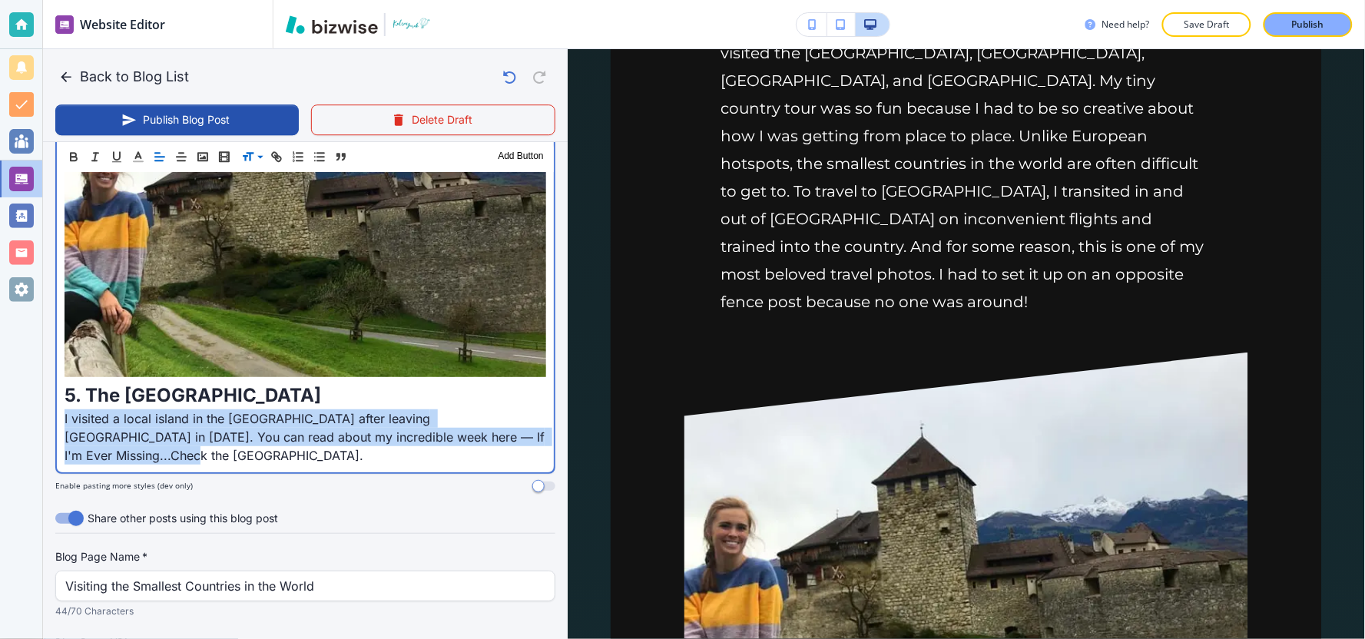
scroll to position [3185, 0]
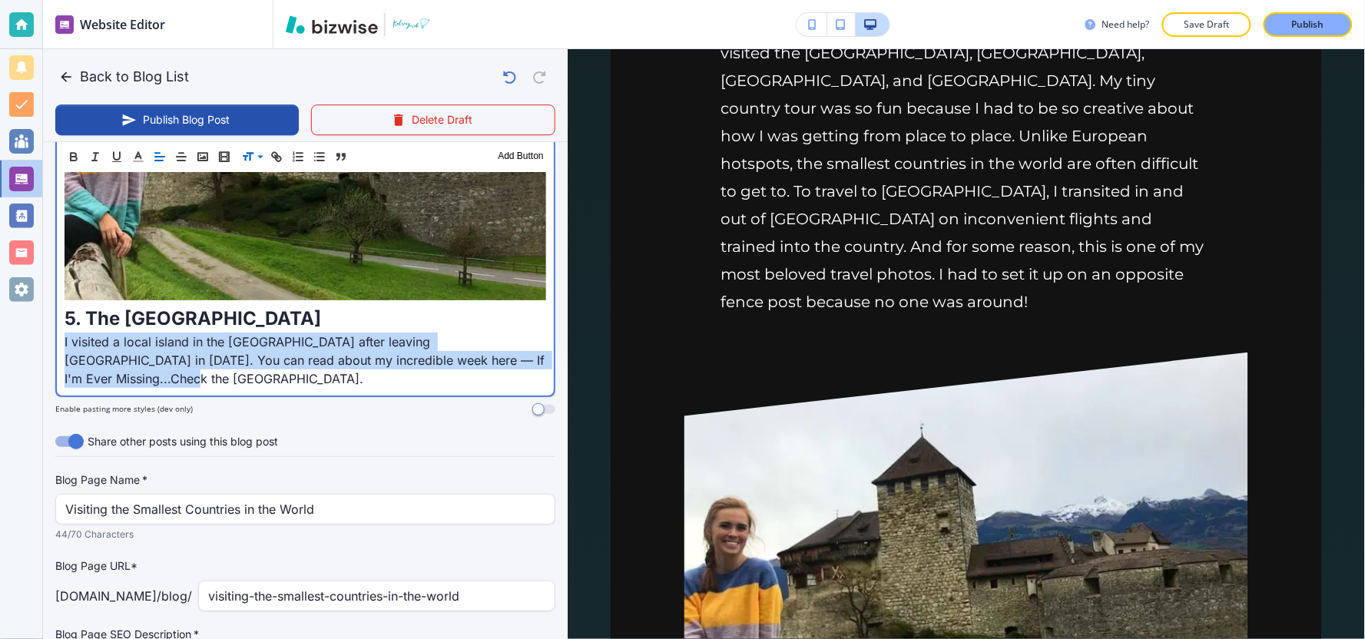
click at [163, 333] on p "I visited a local island in the Maldives after leaving Nepal in October 2019. Y…" at bounding box center [306, 360] width 482 height 55
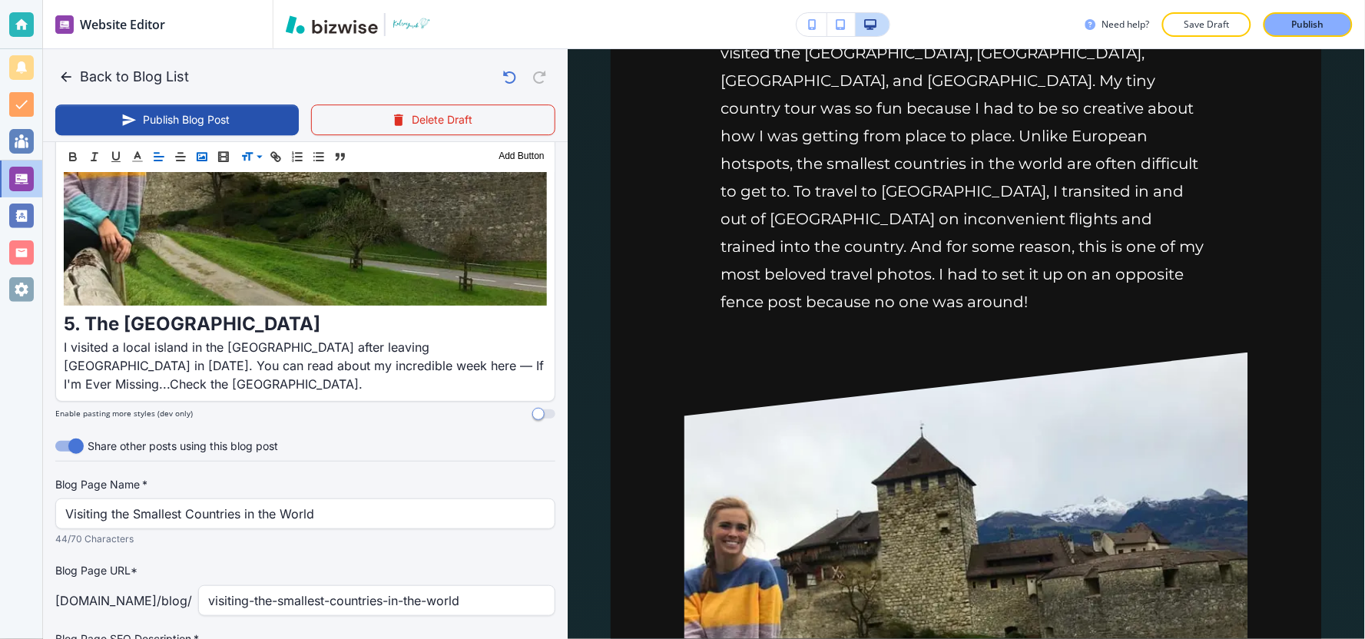
click at [197, 155] on rect "button" at bounding box center [201, 157] width 9 height 8
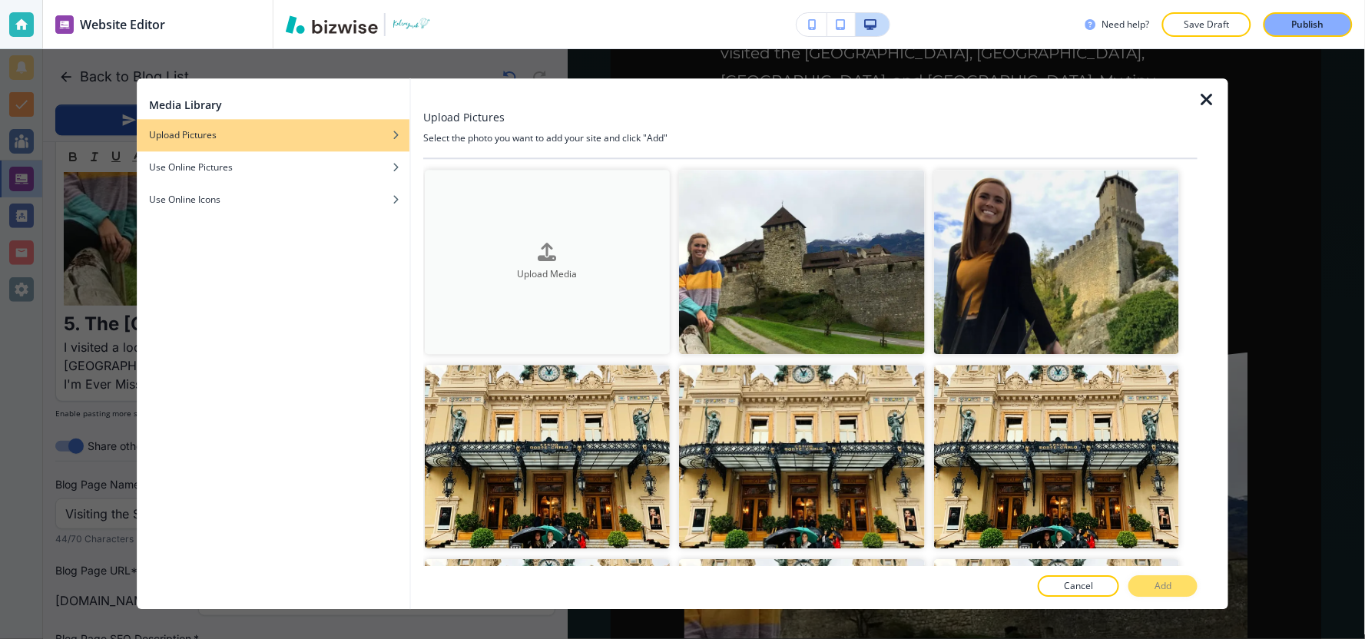
click at [590, 227] on button "Upload Media" at bounding box center [547, 262] width 245 height 184
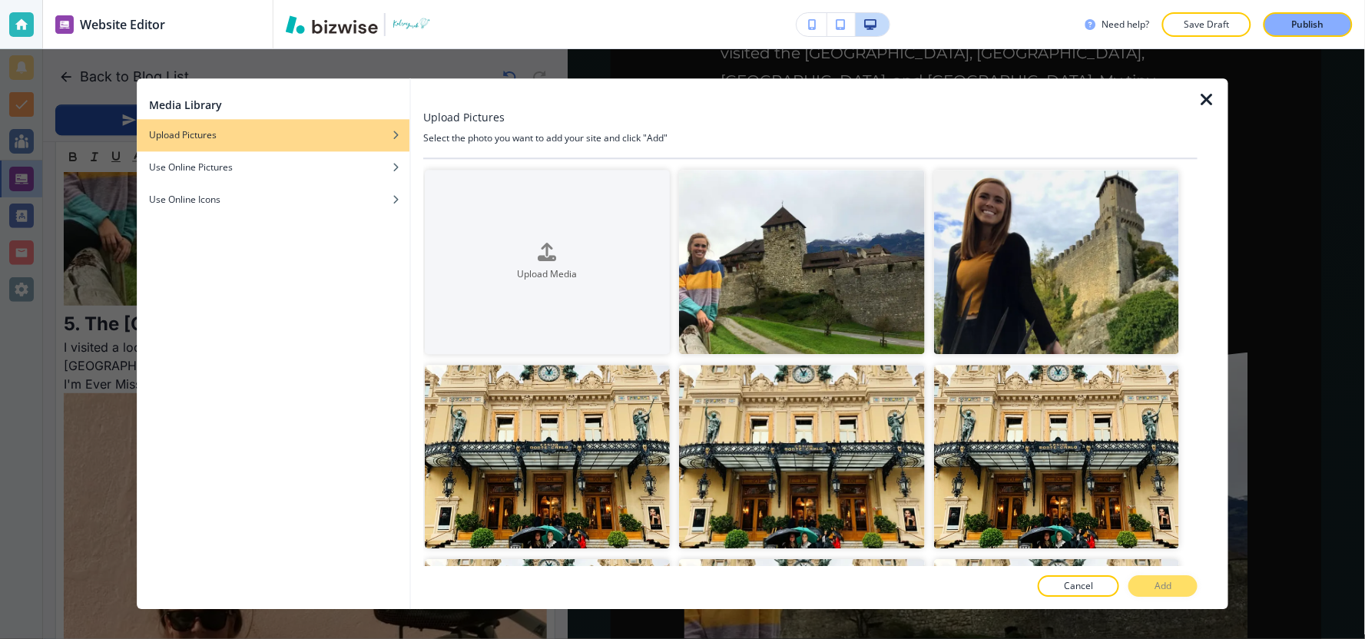
click at [1207, 100] on icon "button" at bounding box center [1206, 100] width 18 height 18
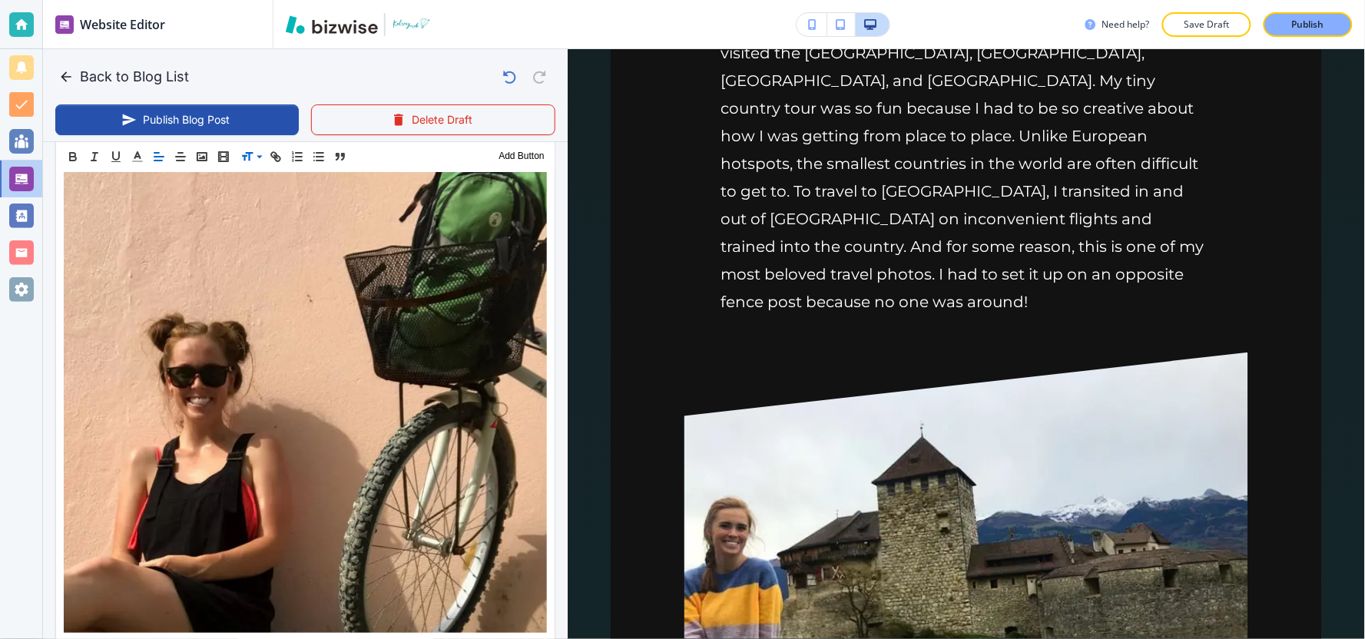
scroll to position [3661, 0]
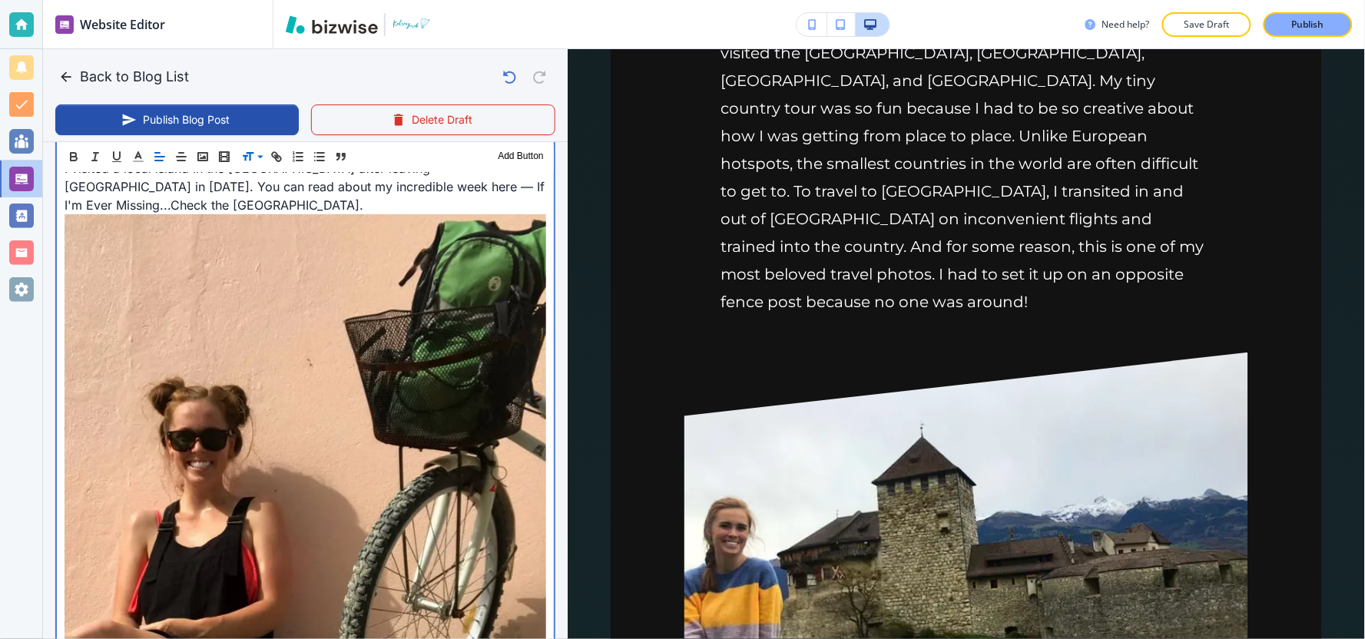
scroll to position [3700, 0]
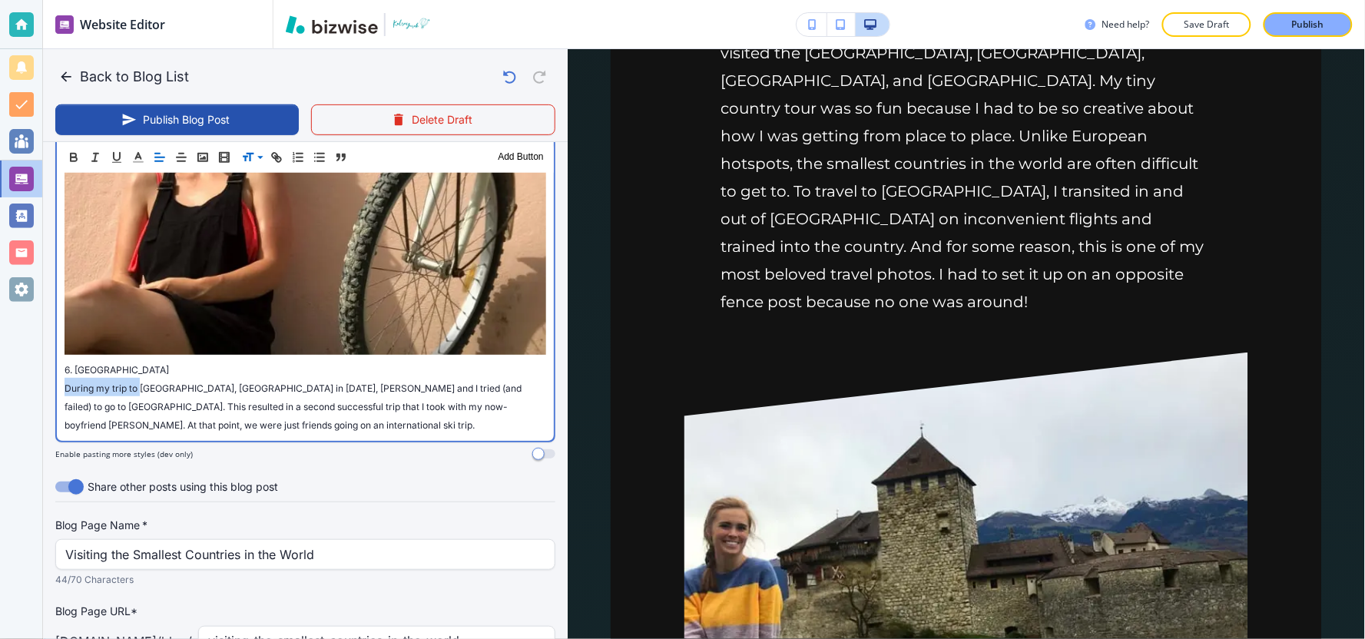
drag, startPoint x: 141, startPoint y: 248, endPoint x: 21, endPoint y: 249, distance: 119.8
click at [21, 249] on div "Website Editor Pages Edit, add, and delete pages or manage your page order Upda…" at bounding box center [682, 319] width 1365 height 639
click at [121, 233] on p "I visited a local island in the Maldives after leaving Nepal in October 2019. Y…" at bounding box center [306, 98] width 482 height 560
drag, startPoint x: 97, startPoint y: 236, endPoint x: 40, endPoint y: 238, distance: 56.9
click at [40, 238] on div "Website Editor Pages Edit, add, and delete pages or manage your page order Upda…" at bounding box center [682, 319] width 1365 height 639
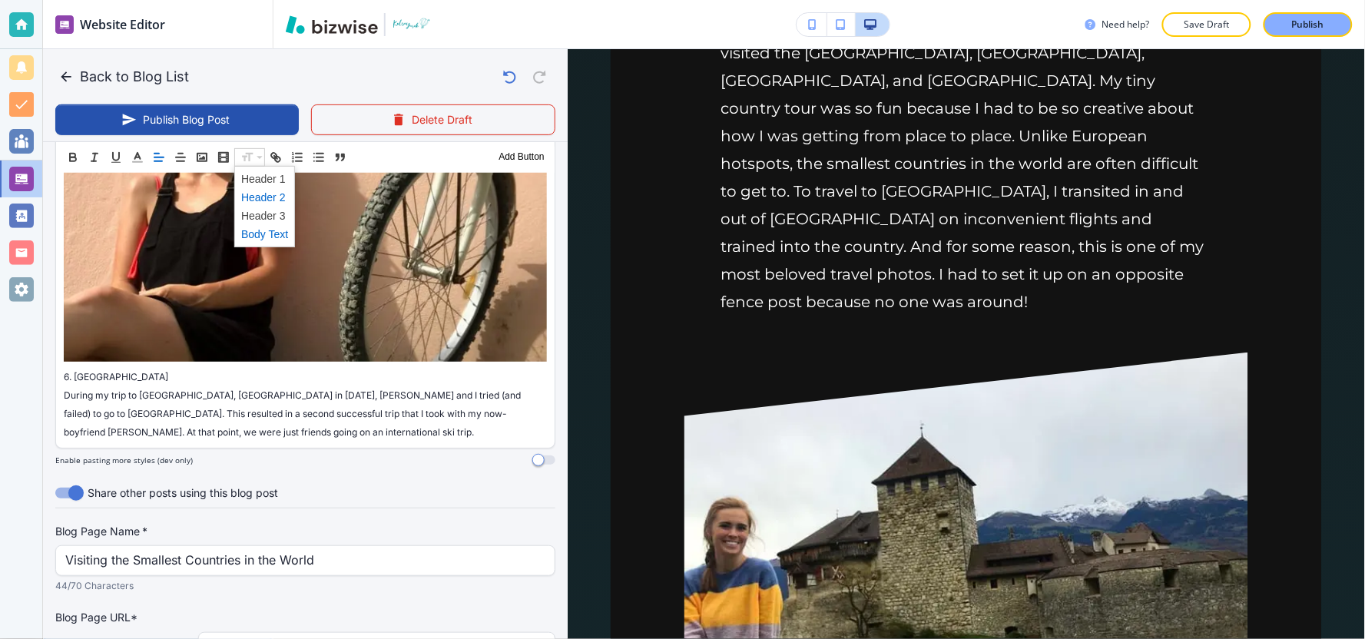
click at [250, 196] on span at bounding box center [264, 196] width 47 height 18
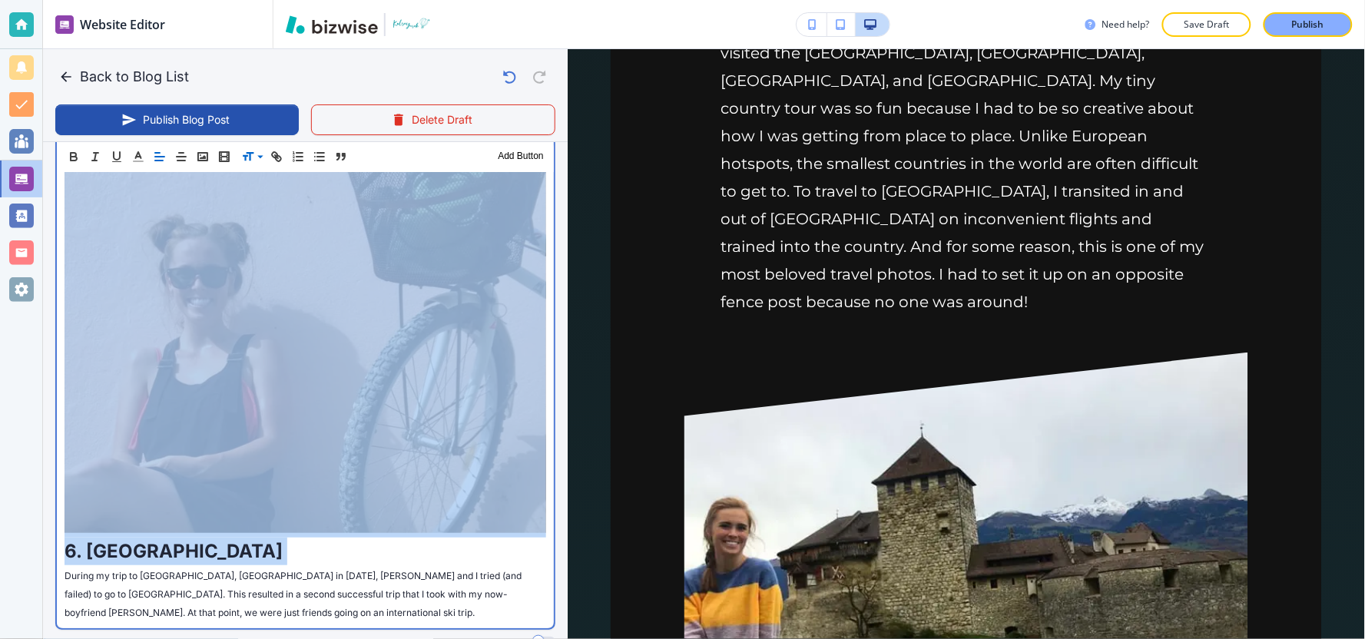
scroll to position [3529, 0]
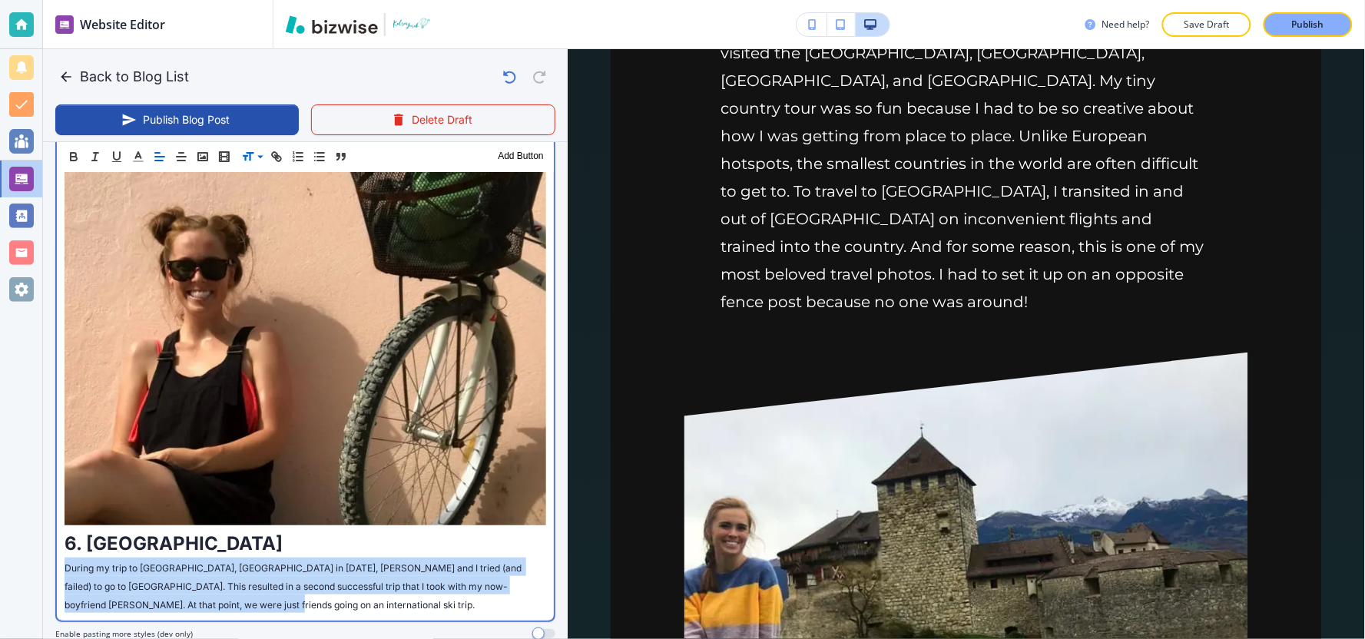
drag, startPoint x: 253, startPoint y: 476, endPoint x: 28, endPoint y: 440, distance: 228.7
click at [28, 440] on div "Website Editor Pages Edit, add, and delete pages or manage your page order Upda…" at bounding box center [682, 319] width 1365 height 639
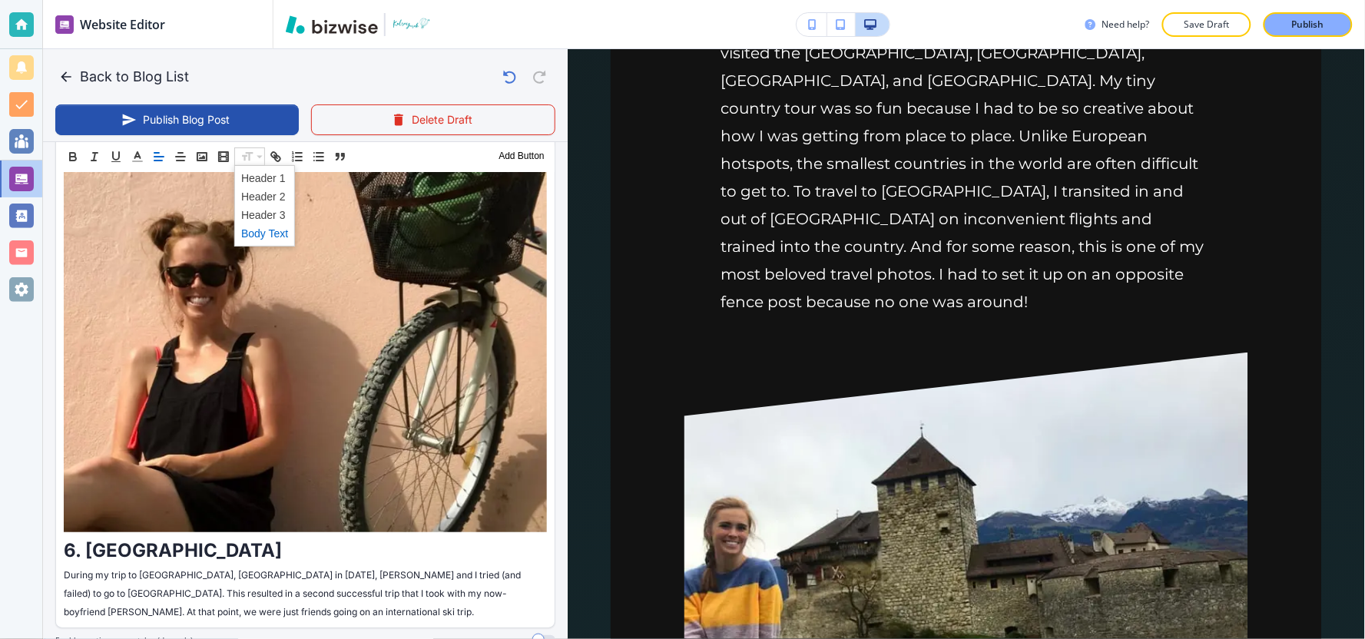
click at [256, 231] on span at bounding box center [264, 233] width 47 height 18
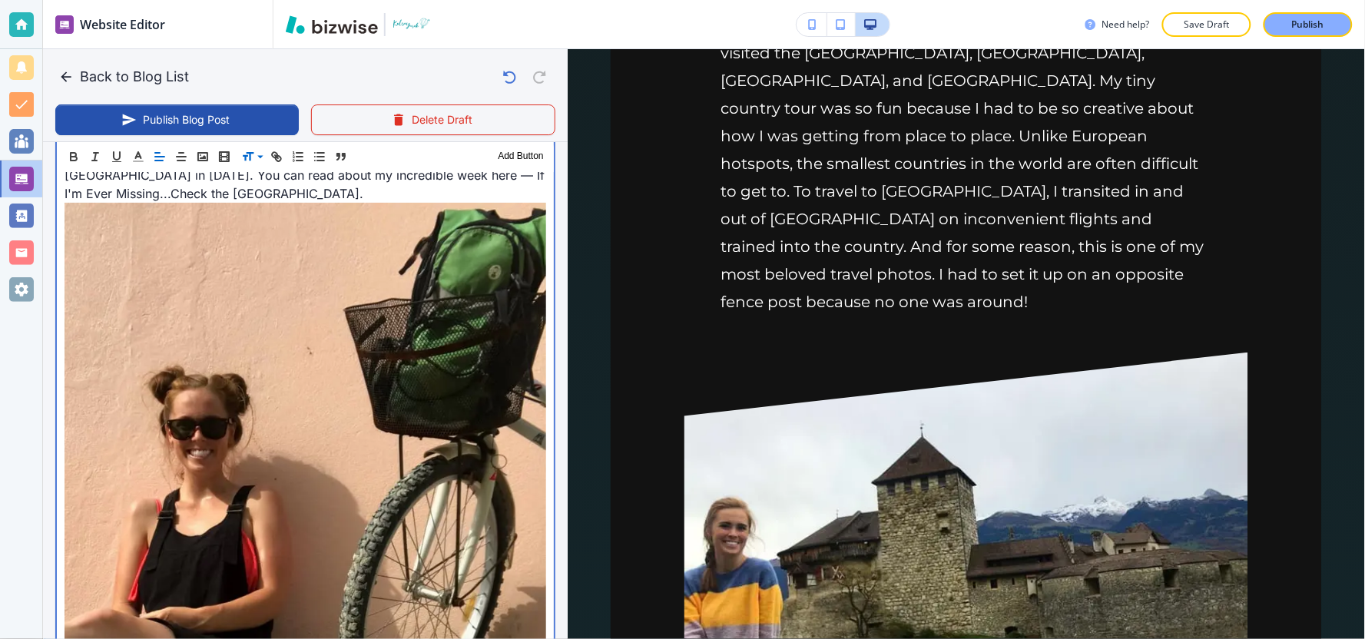
scroll to position [3700, 0]
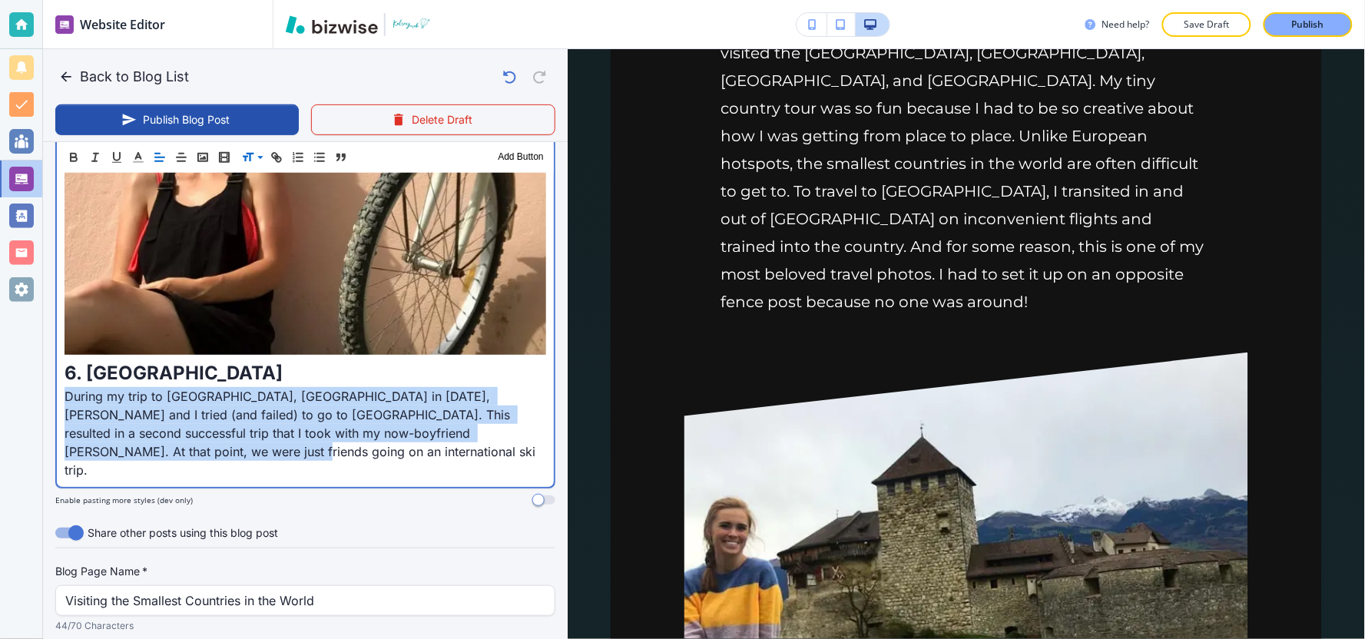
click at [115, 387] on p "During my trip to Albi, France in November 2019, Caroline and I tried (and fail…" at bounding box center [306, 433] width 482 height 92
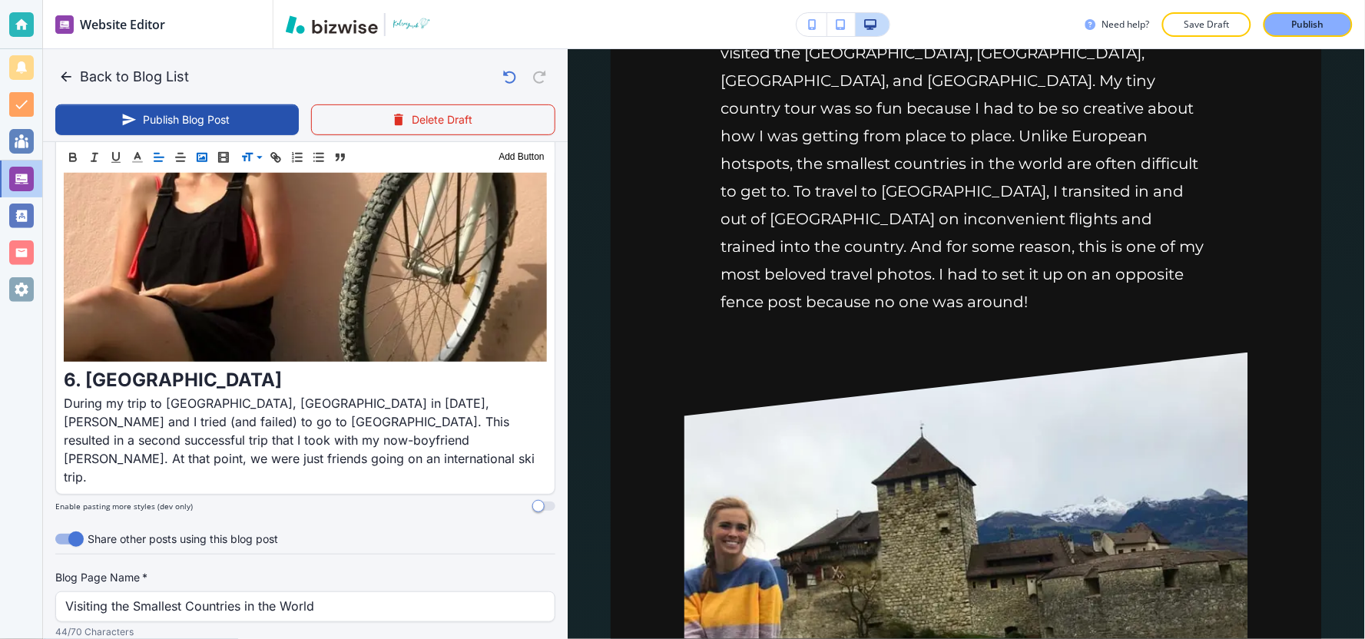
click at [205, 157] on icon "button" at bounding box center [202, 157] width 14 height 14
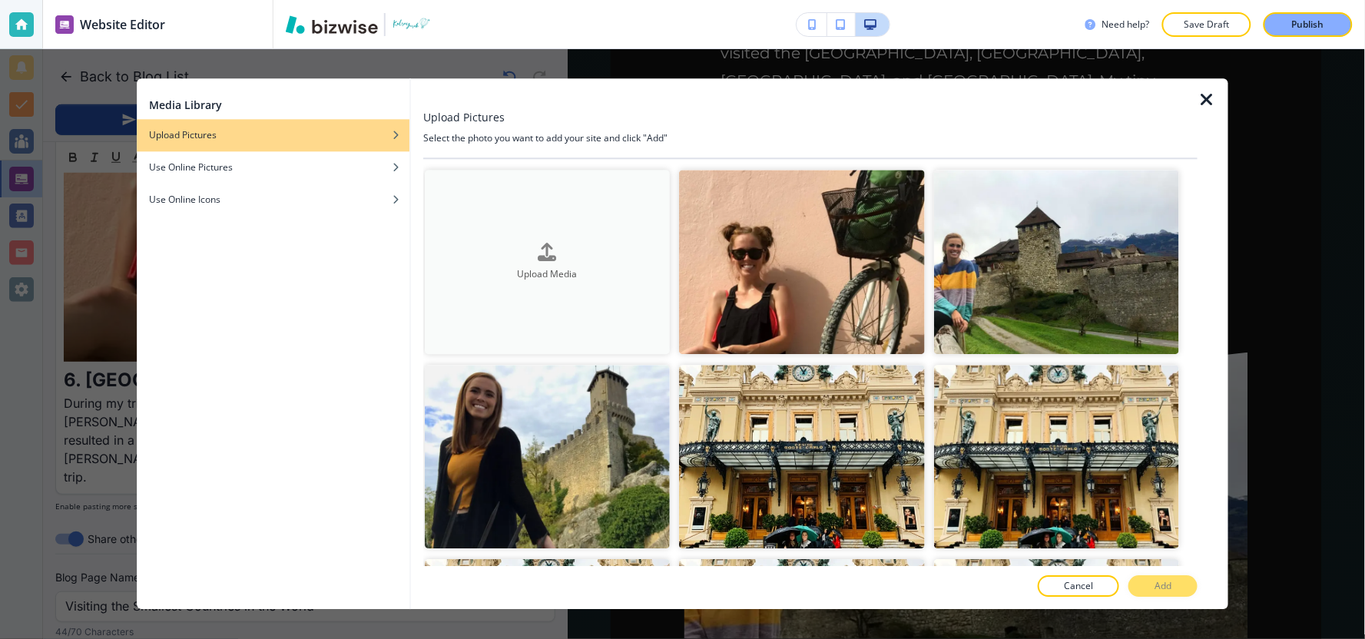
click at [576, 296] on button "Upload Media" at bounding box center [547, 262] width 245 height 184
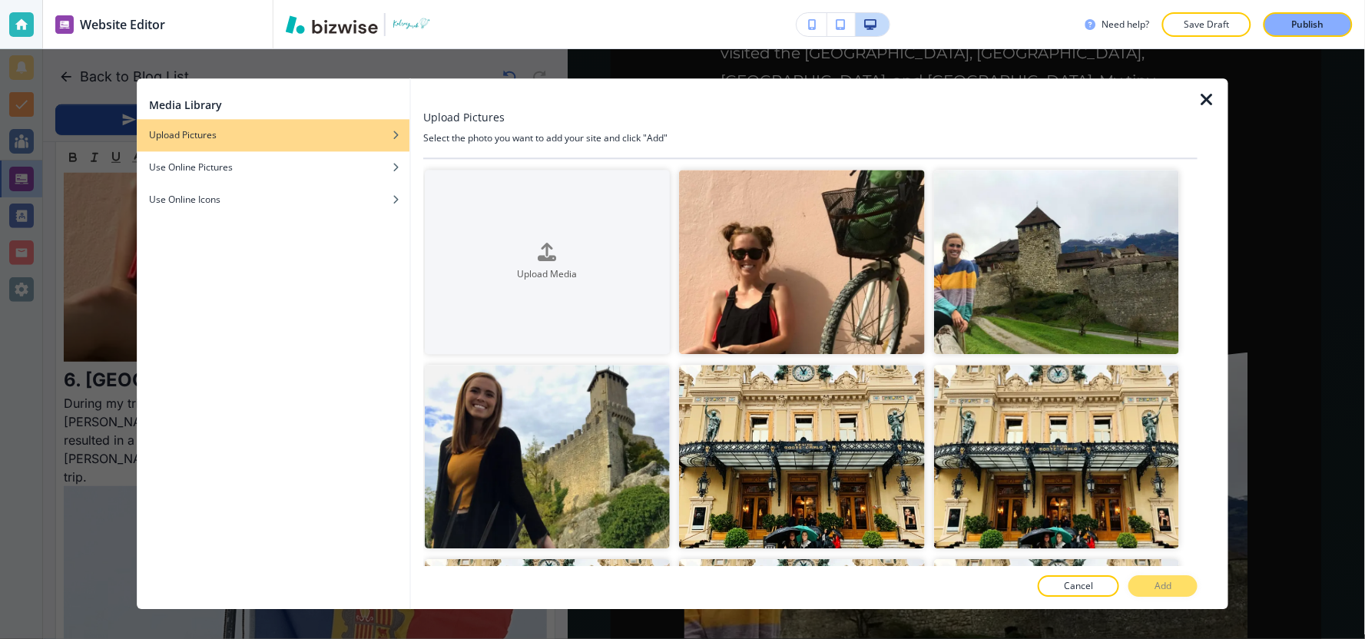
click at [1214, 97] on icon "button" at bounding box center [1206, 100] width 18 height 18
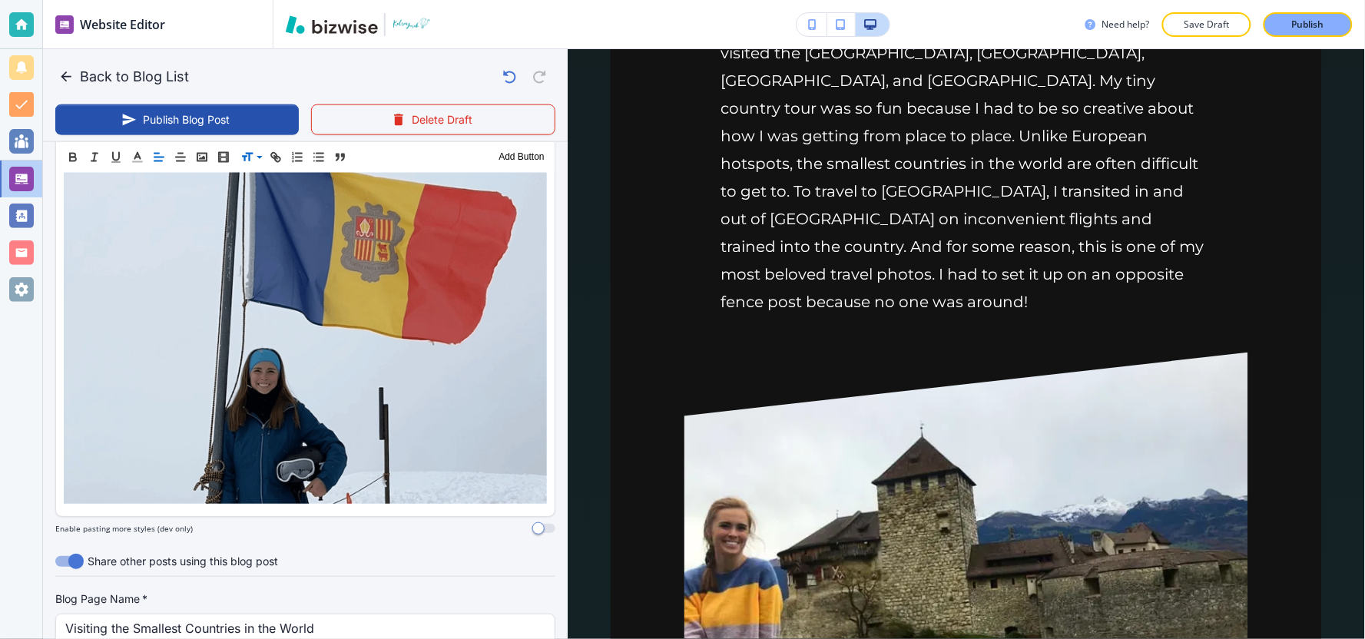
scroll to position [3988, 0]
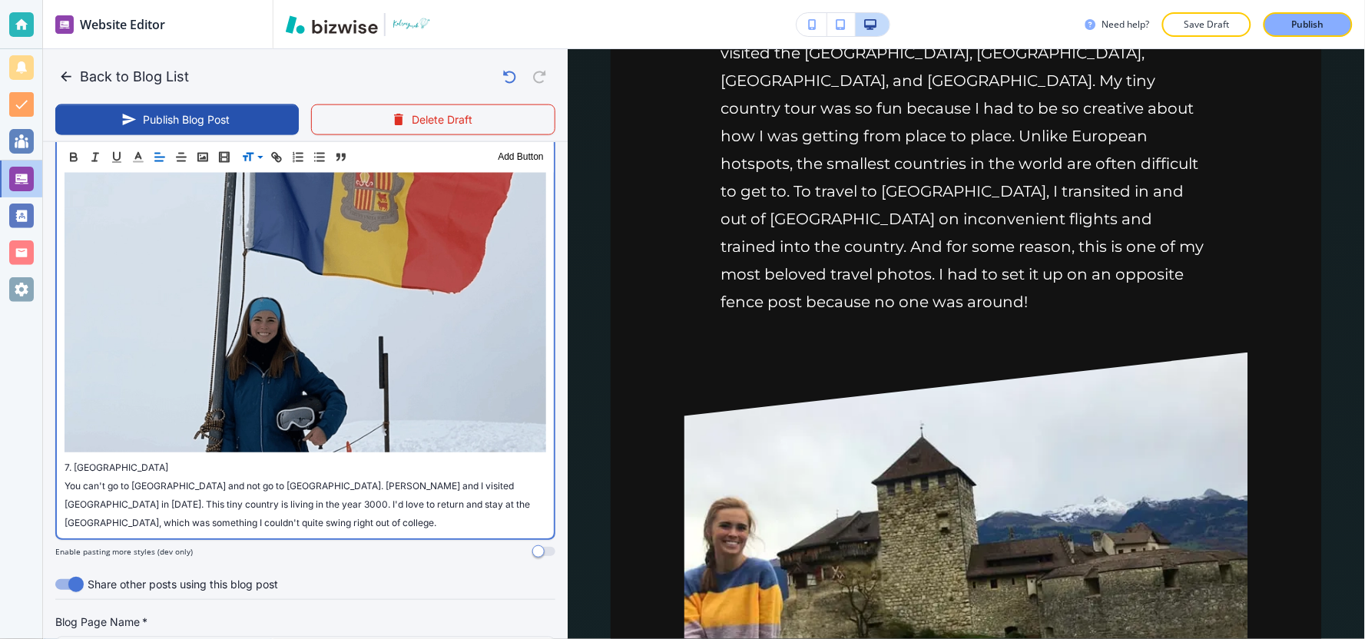
scroll to position [4127, 0]
drag, startPoint x: 134, startPoint y: 311, endPoint x: 18, endPoint y: 313, distance: 115.2
click at [18, 313] on div "Website Editor Pages Edit, add, and delete pages or manage your page order Upda…" at bounding box center [682, 319] width 1365 height 639
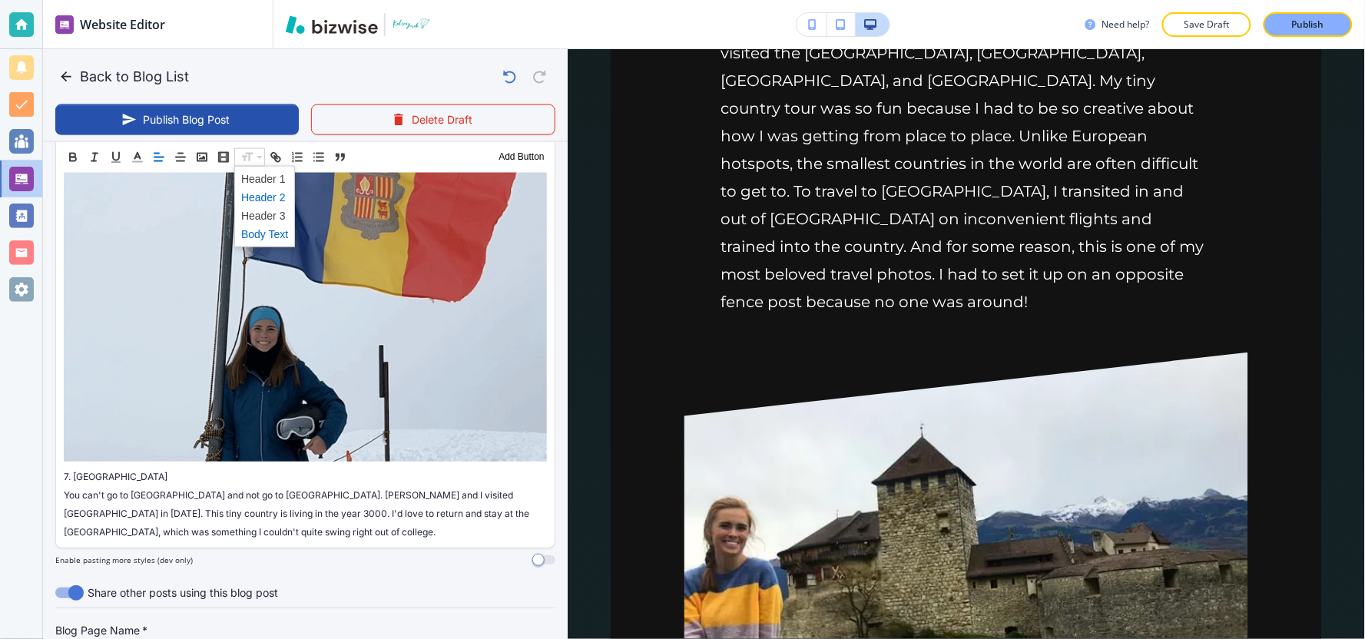
click at [264, 200] on span at bounding box center [264, 196] width 47 height 18
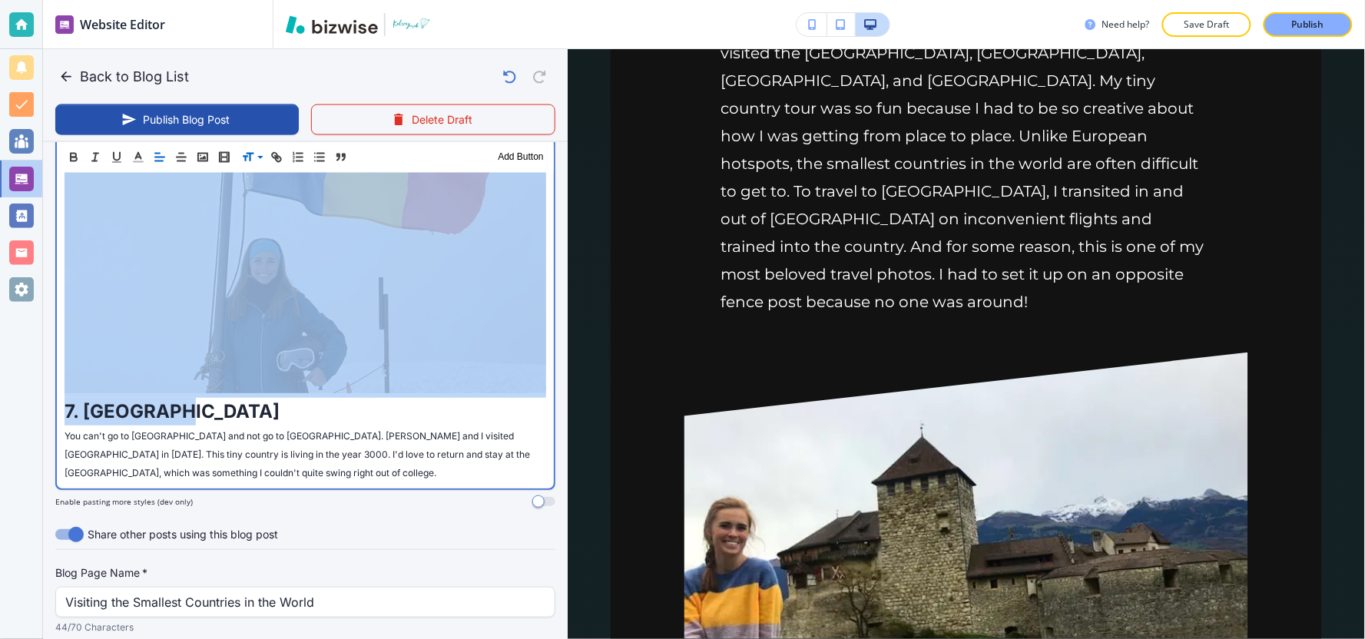
scroll to position [4156, 0]
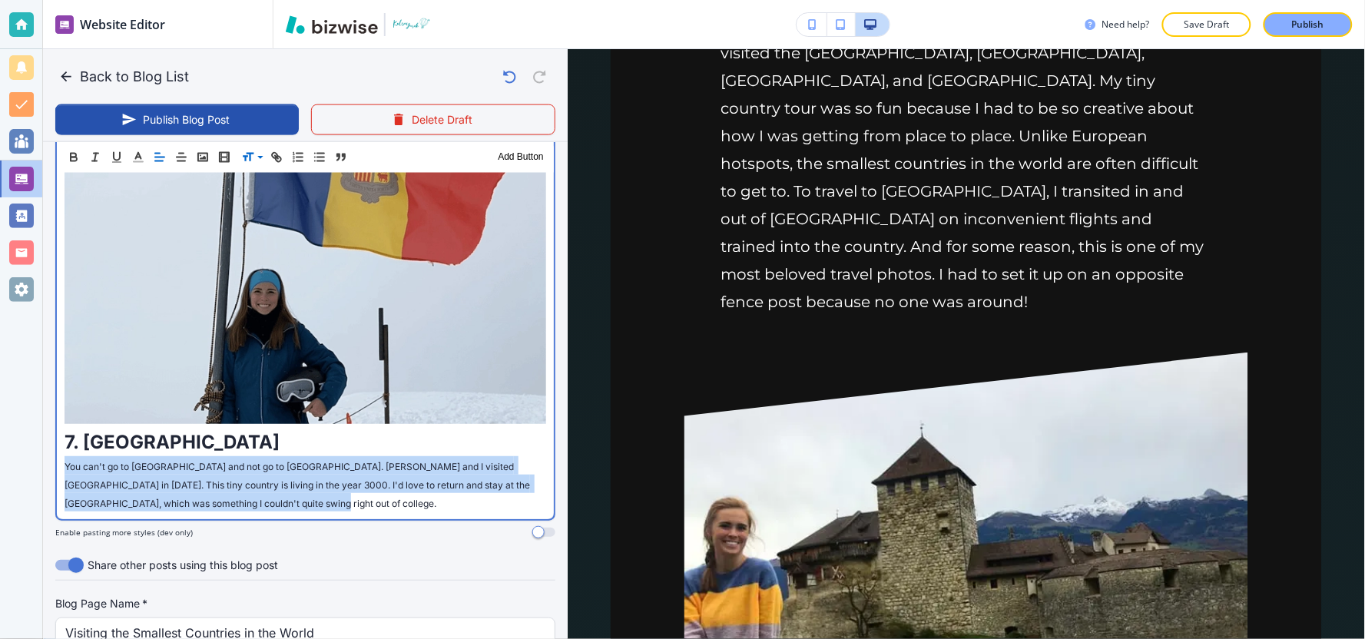
drag, startPoint x: 307, startPoint y: 356, endPoint x: 48, endPoint y: 313, distance: 263.2
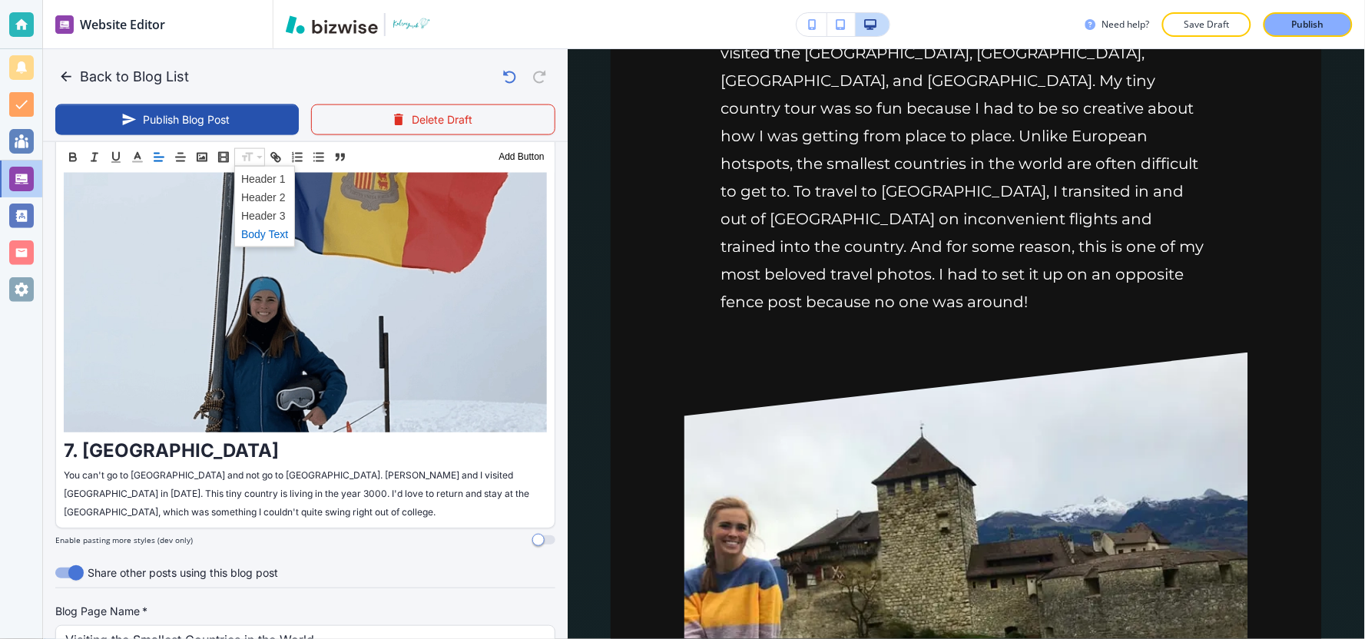
click at [260, 234] on span at bounding box center [264, 233] width 47 height 18
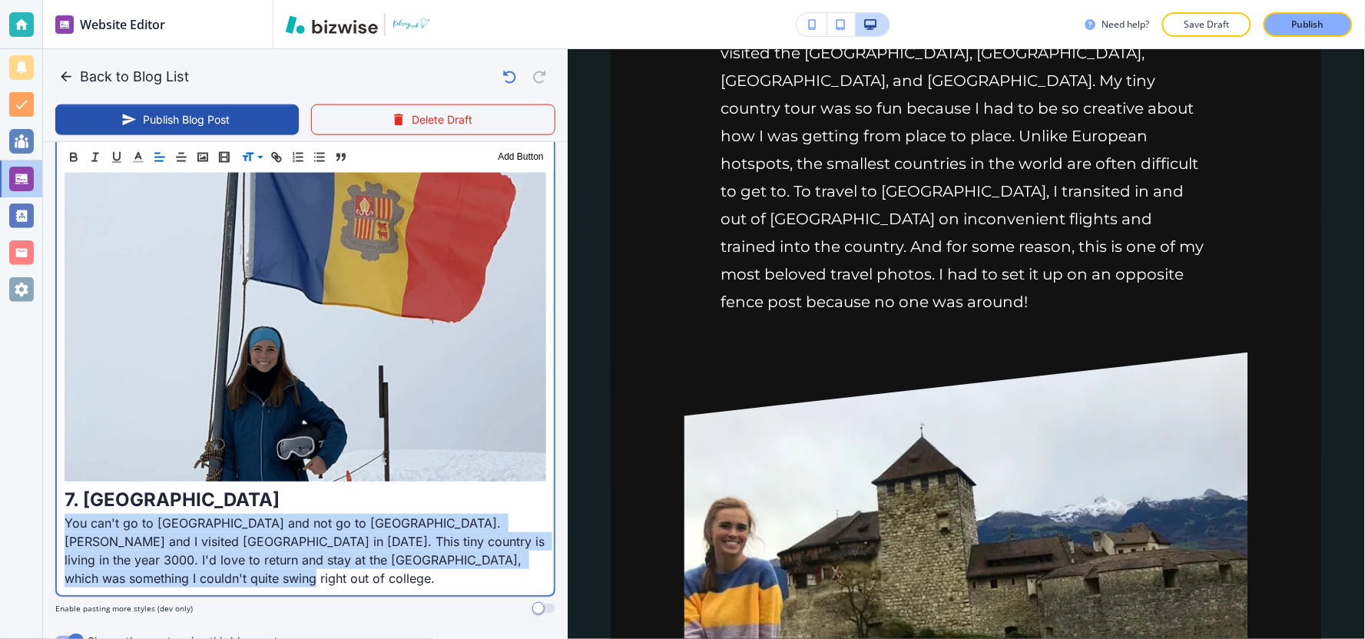
scroll to position [4212, 0]
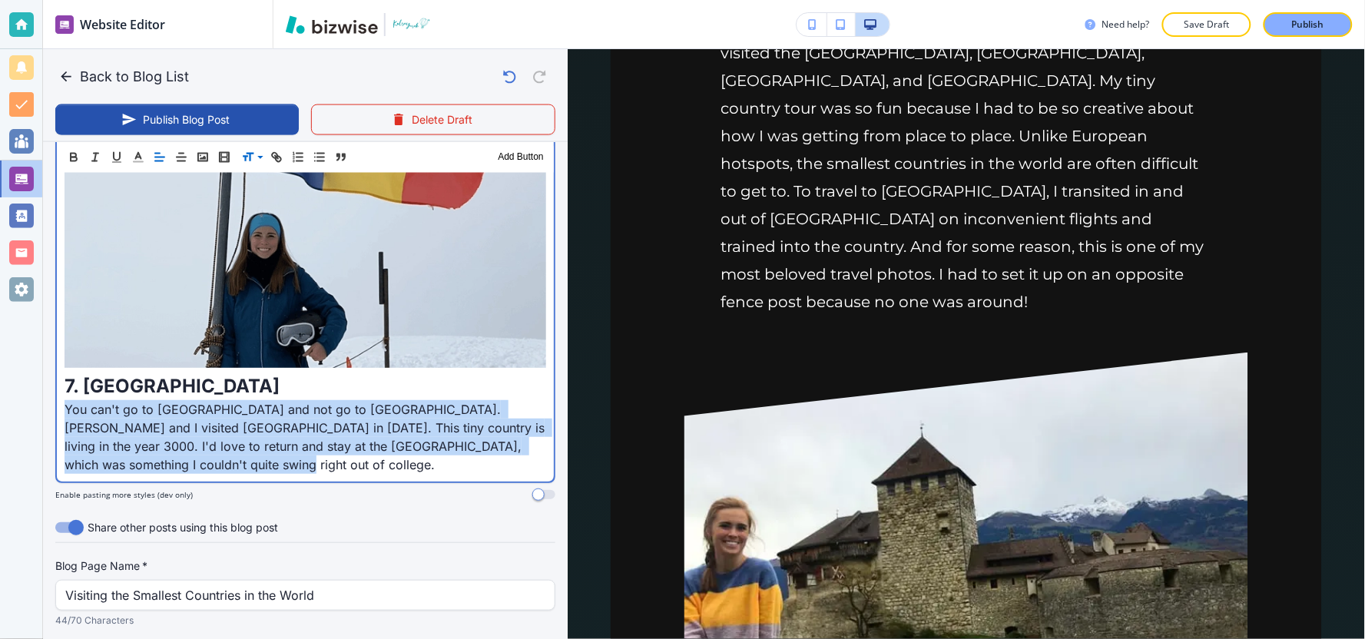
click at [217, 400] on p "You can't go to Southeast Asia and not go to Singapore. Caroline and I visited …" at bounding box center [306, 437] width 482 height 74
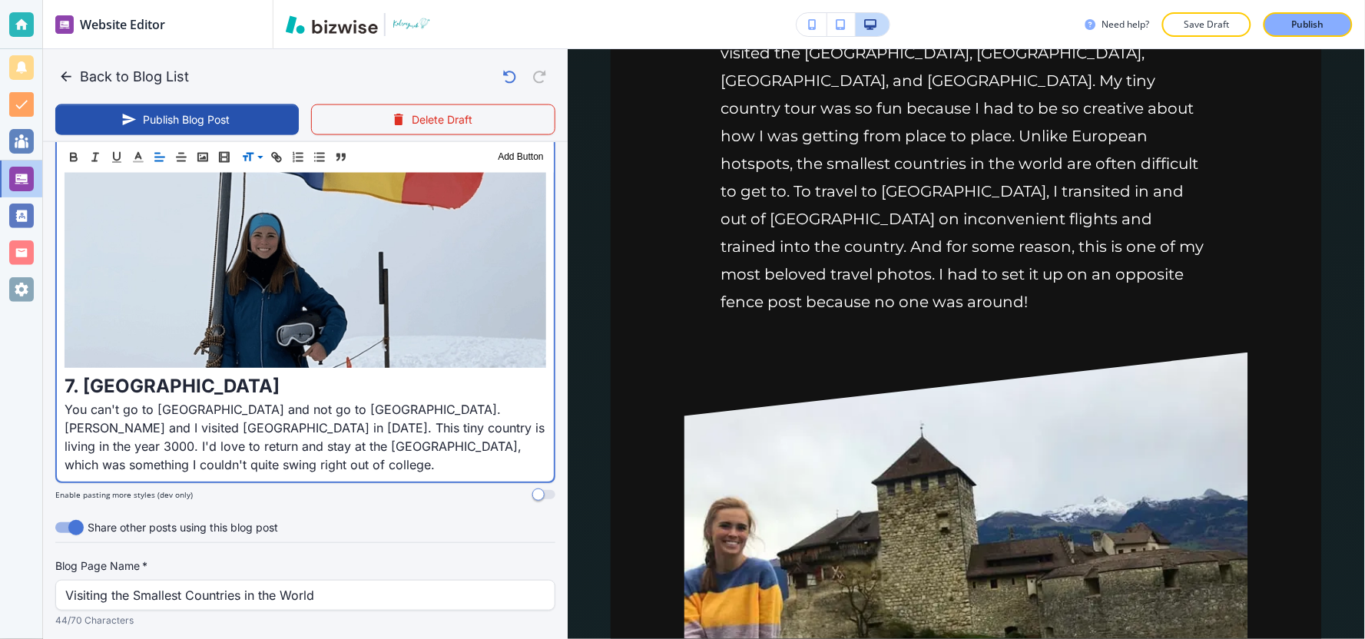
click at [220, 400] on p "You can't go to Southeast Asia and not go to Singapore. Caroline and I visited …" at bounding box center [306, 437] width 482 height 74
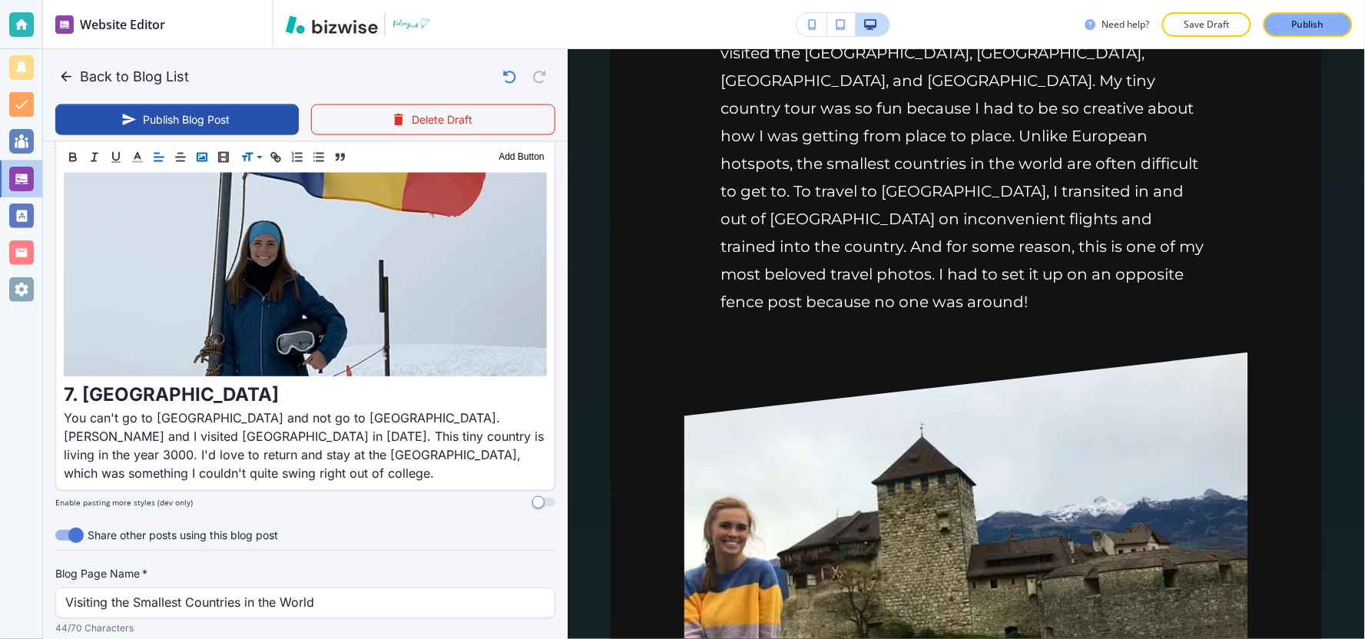
click at [197, 159] on rect "button" at bounding box center [201, 157] width 9 height 8
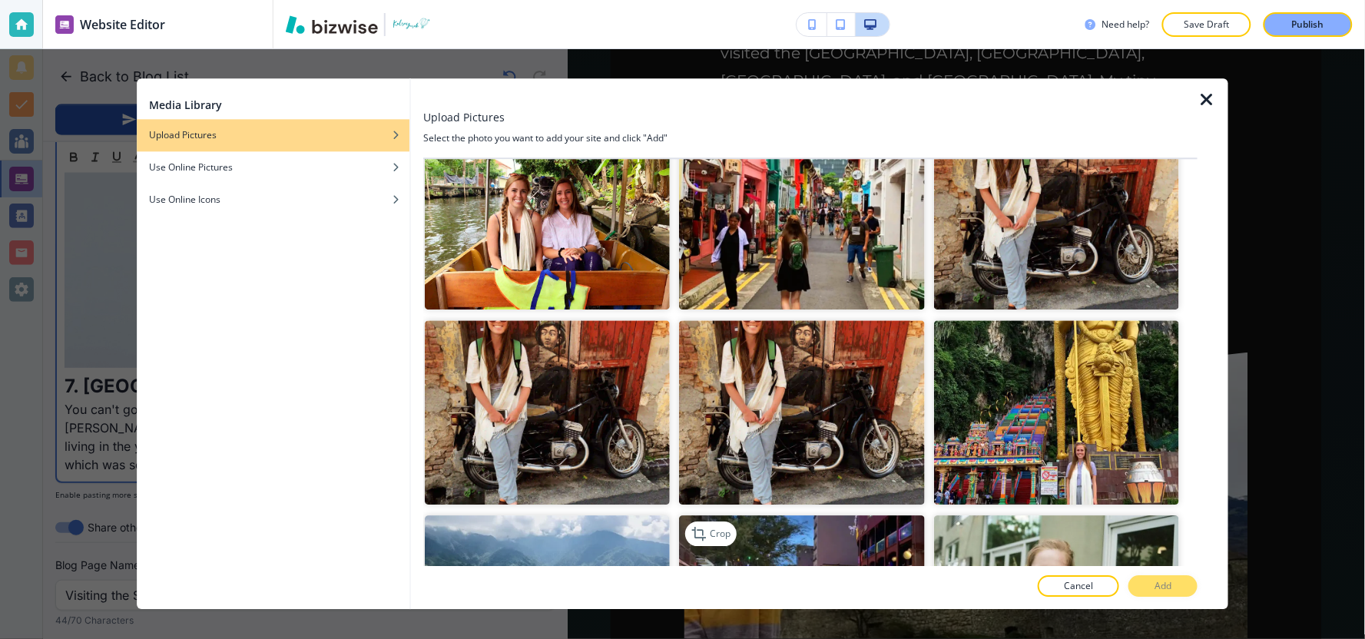
scroll to position [10912, 0]
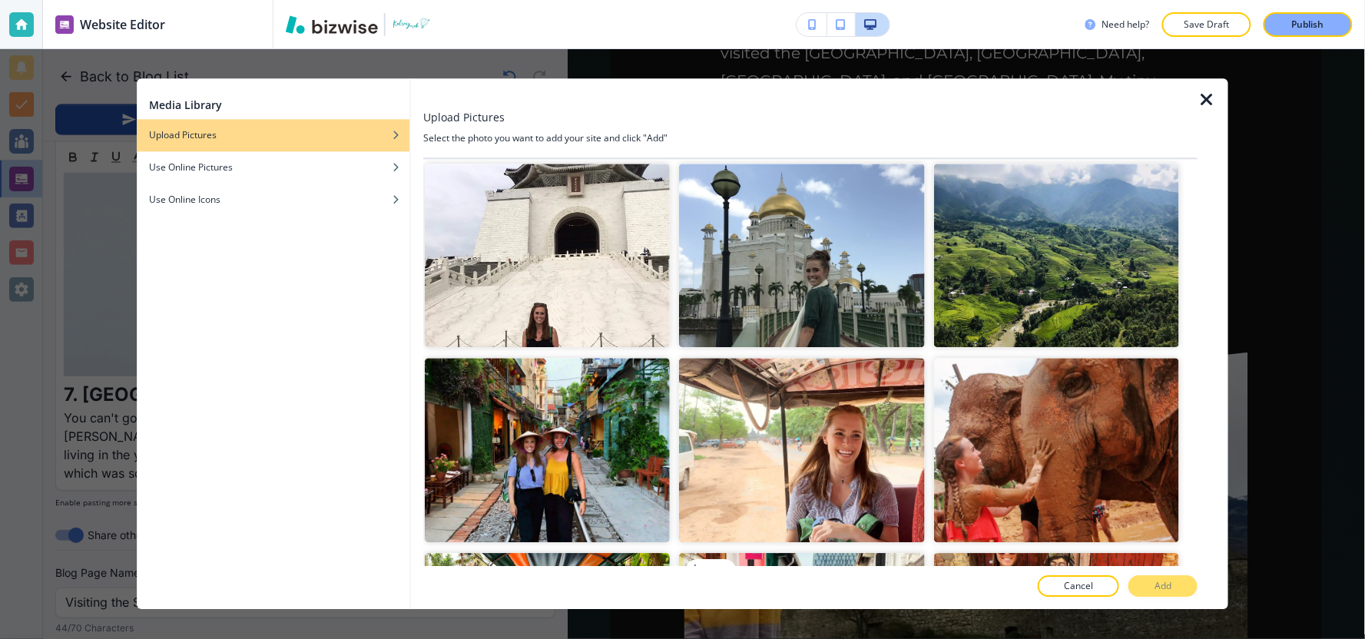
click at [811, 553] on img "button" at bounding box center [801, 645] width 245 height 184
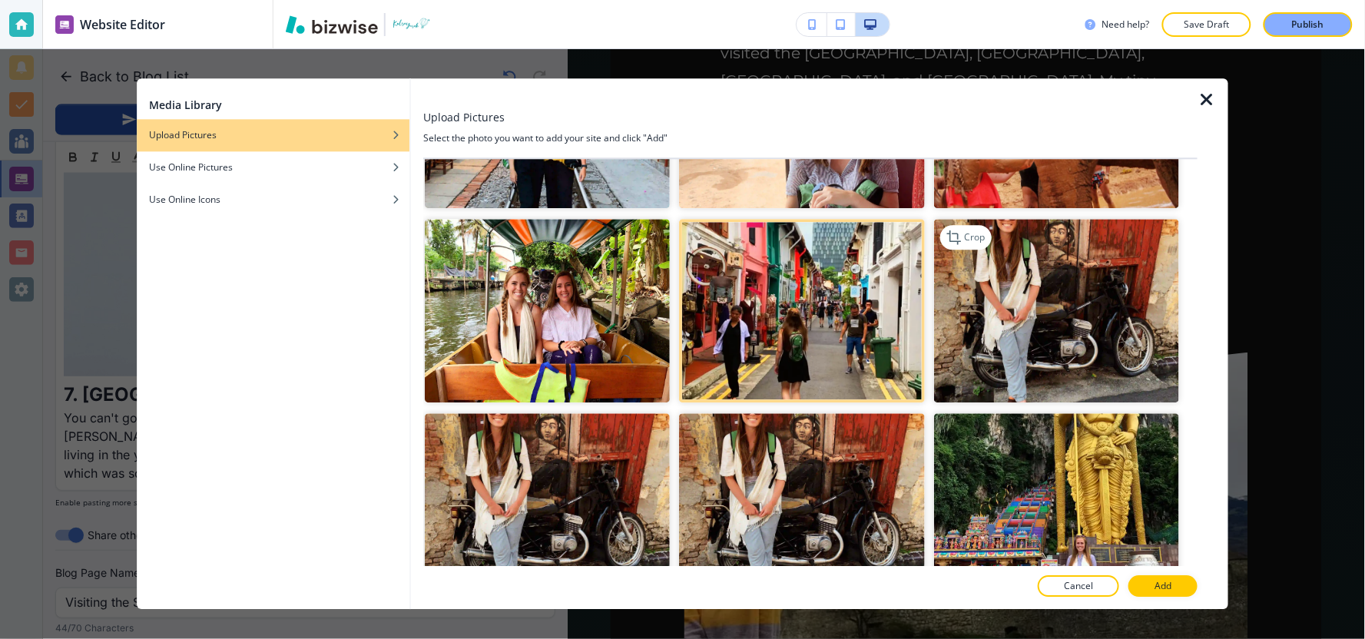
scroll to position [11254, 0]
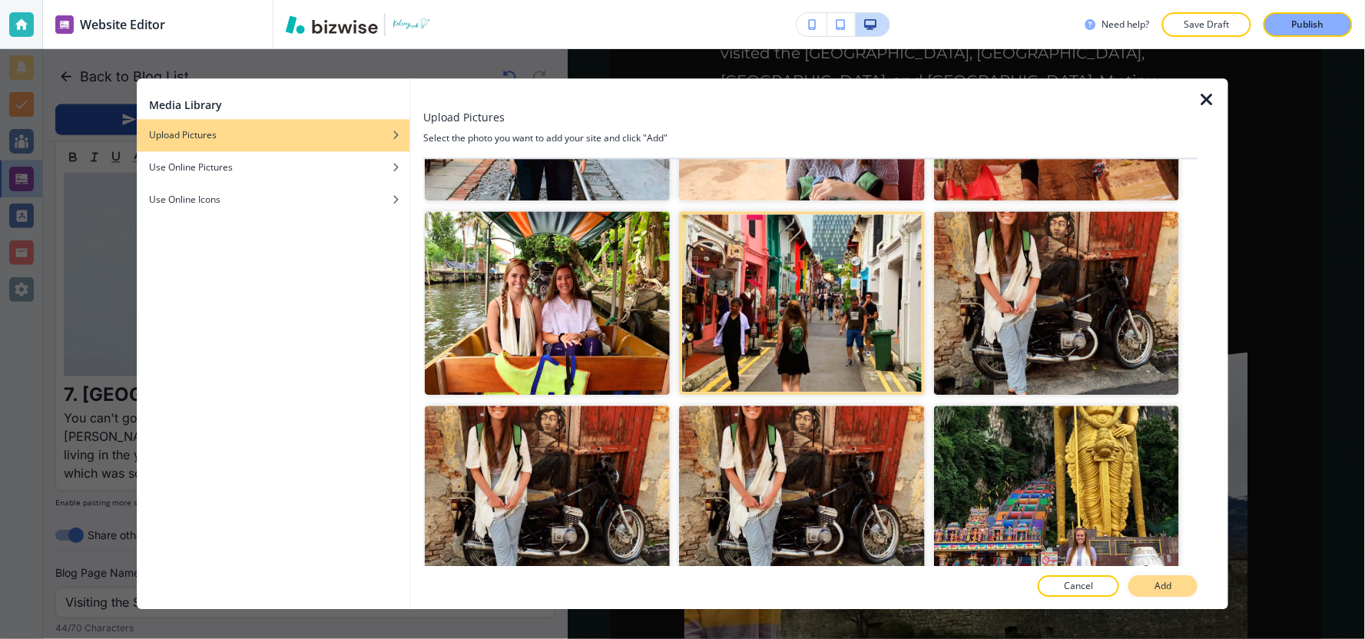
click at [1176, 591] on button "Add" at bounding box center [1162, 587] width 69 height 22
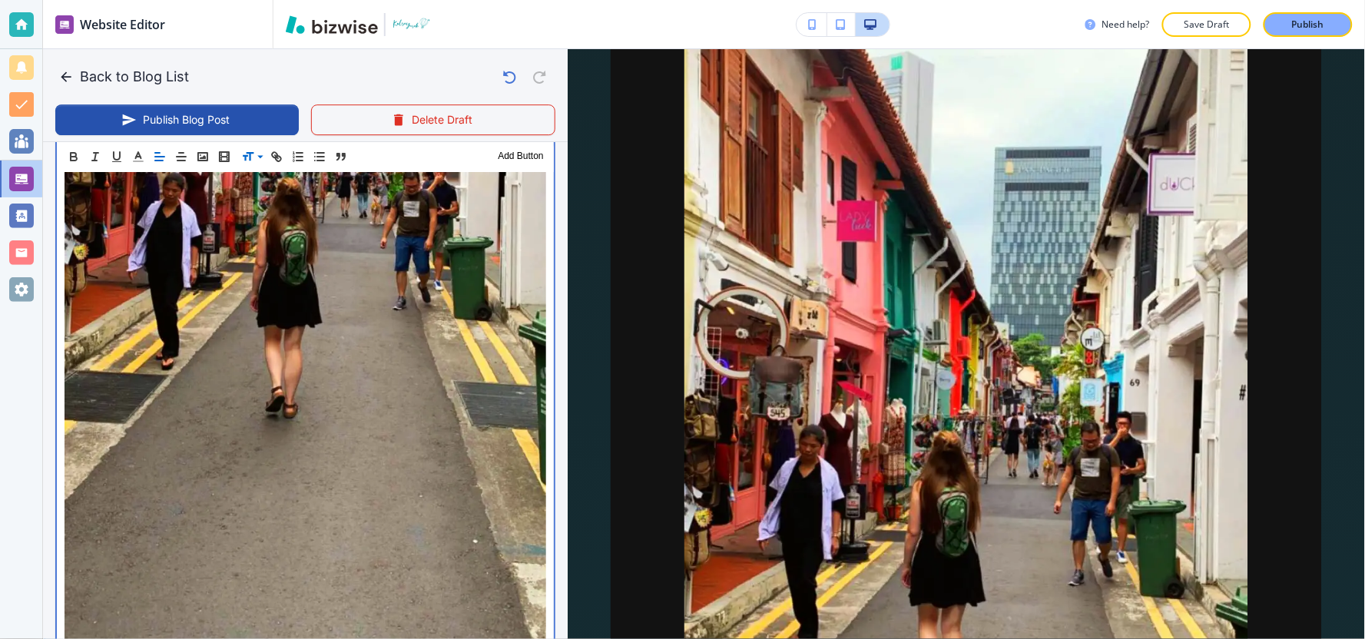
scroll to position [5255, 0]
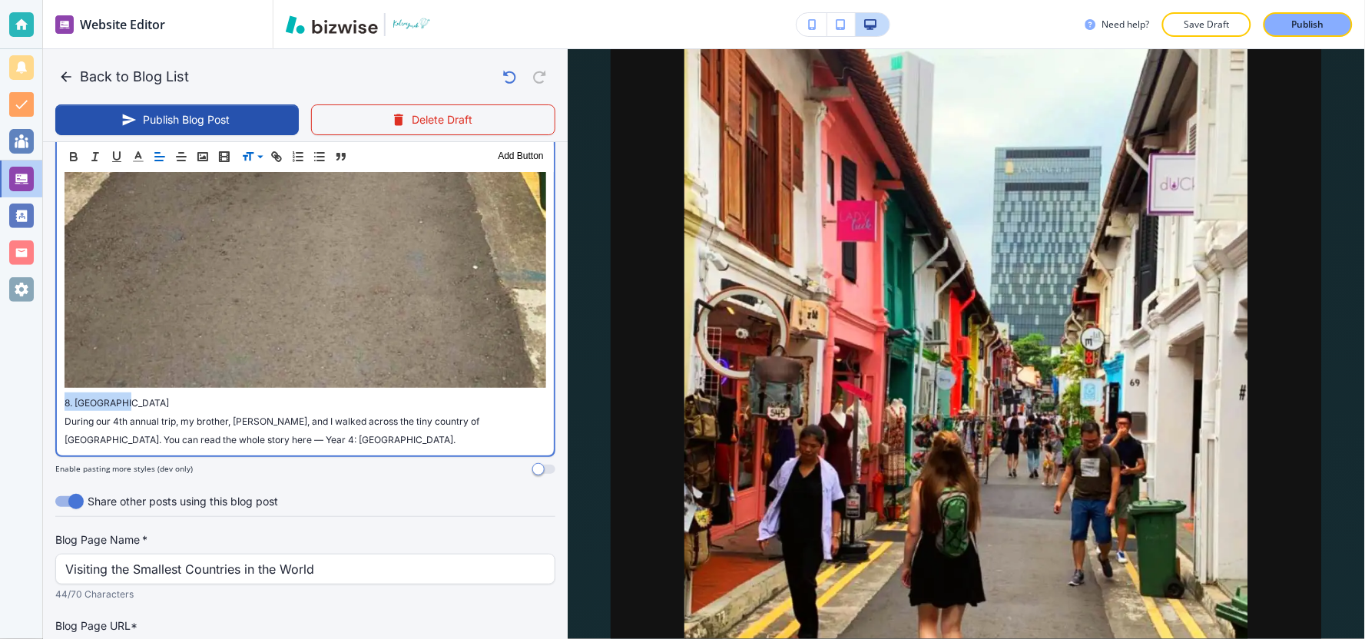
drag, startPoint x: 134, startPoint y: 224, endPoint x: 0, endPoint y: 218, distance: 133.8
click at [0, 218] on div "Website Editor Pages Edit, add, and delete pages or manage your page order Upda…" at bounding box center [682, 319] width 1365 height 639
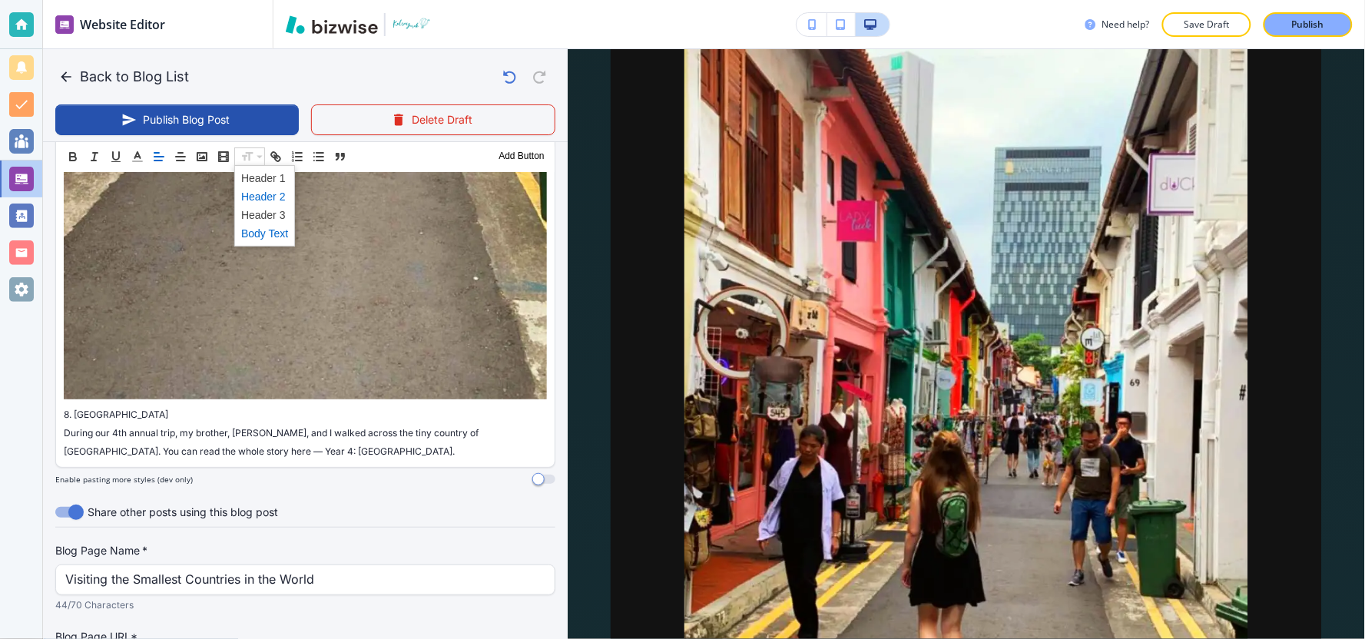
click at [244, 200] on span at bounding box center [264, 196] width 47 height 18
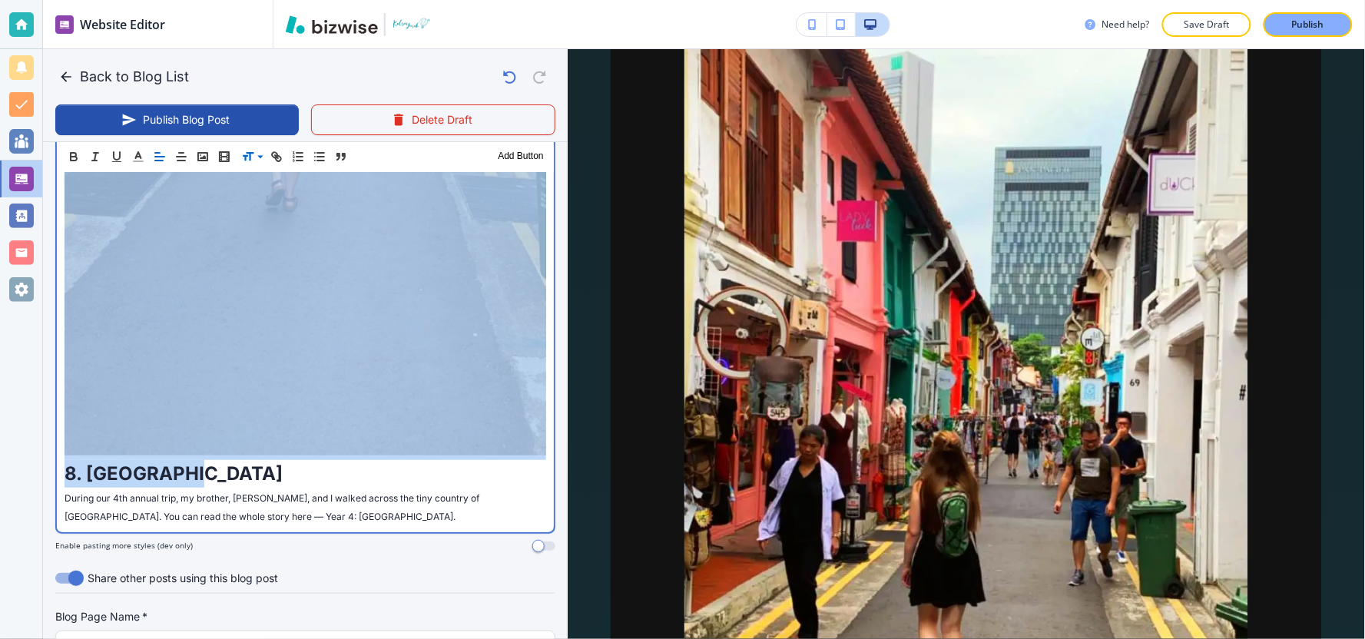
scroll to position [5264, 0]
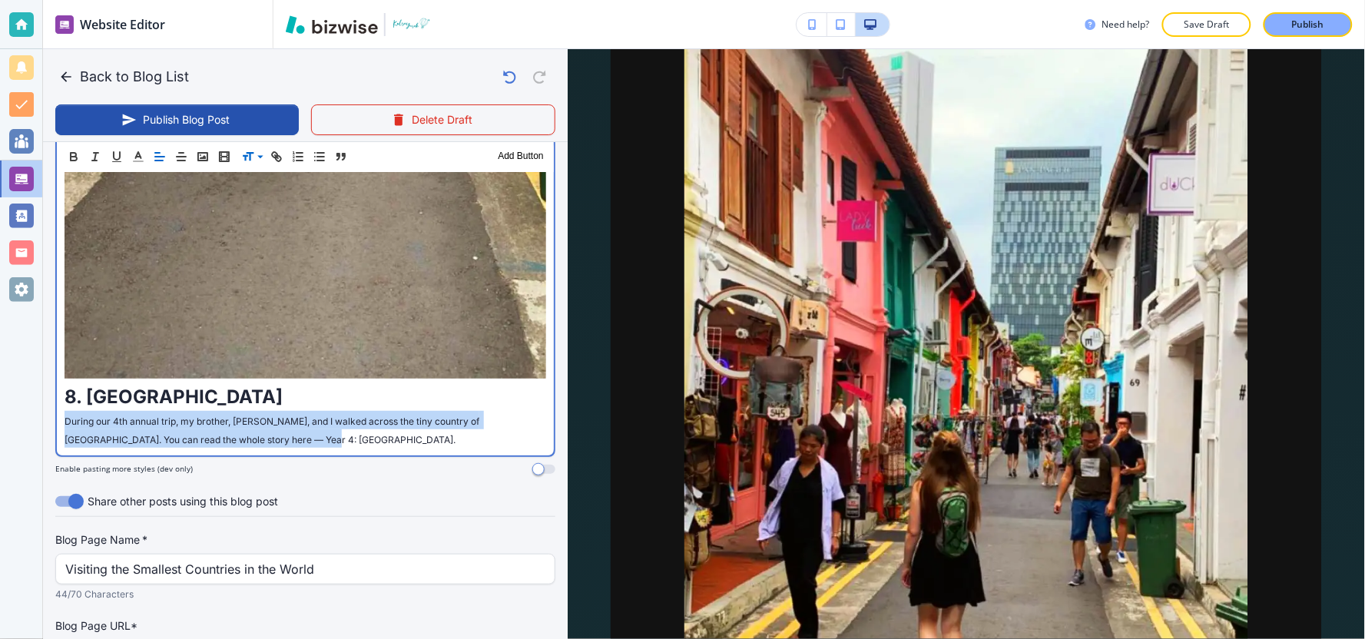
drag, startPoint x: 302, startPoint y: 270, endPoint x: 52, endPoint y: 248, distance: 250.6
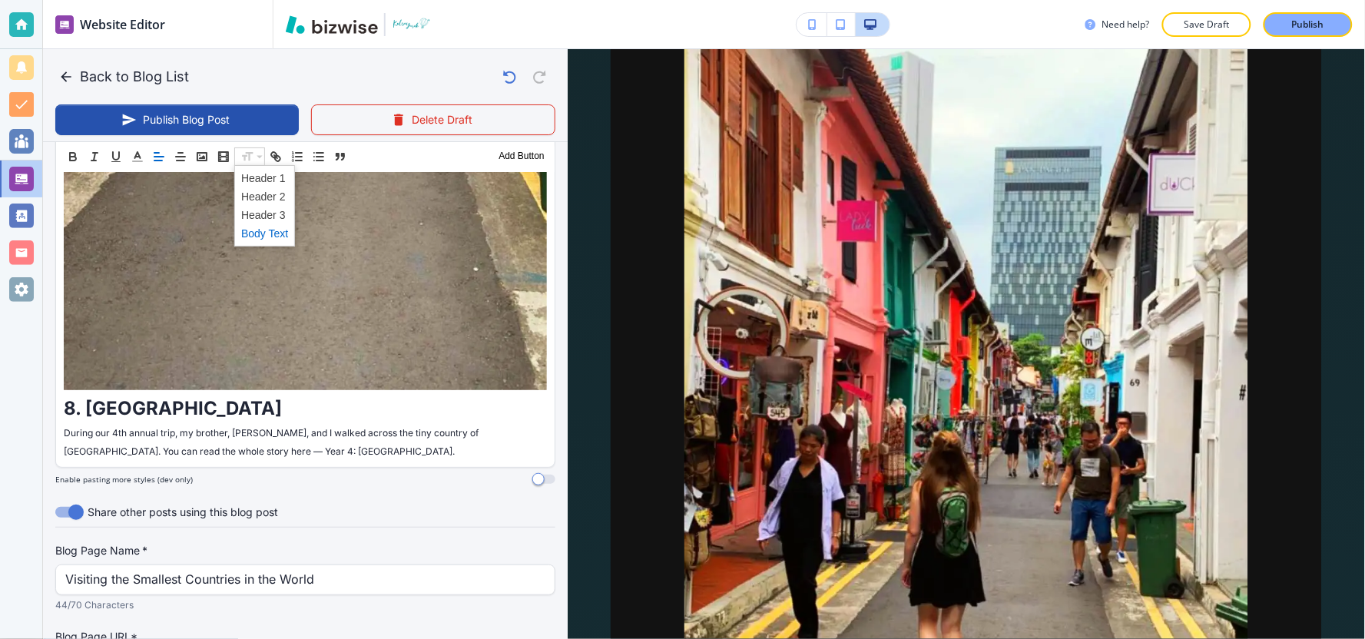
click at [262, 239] on span at bounding box center [264, 233] width 47 height 18
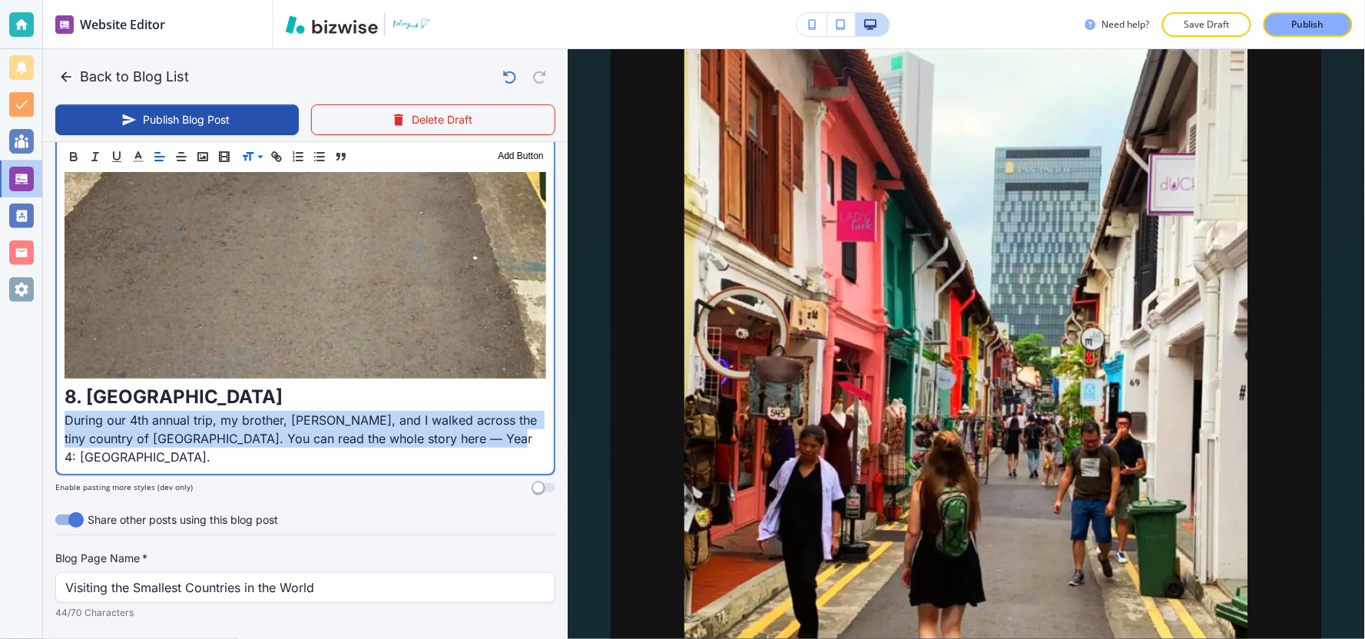
click at [505, 411] on p "During our 4th annual trip, my brother, Jake, and I walked across the tiny coun…" at bounding box center [306, 438] width 482 height 55
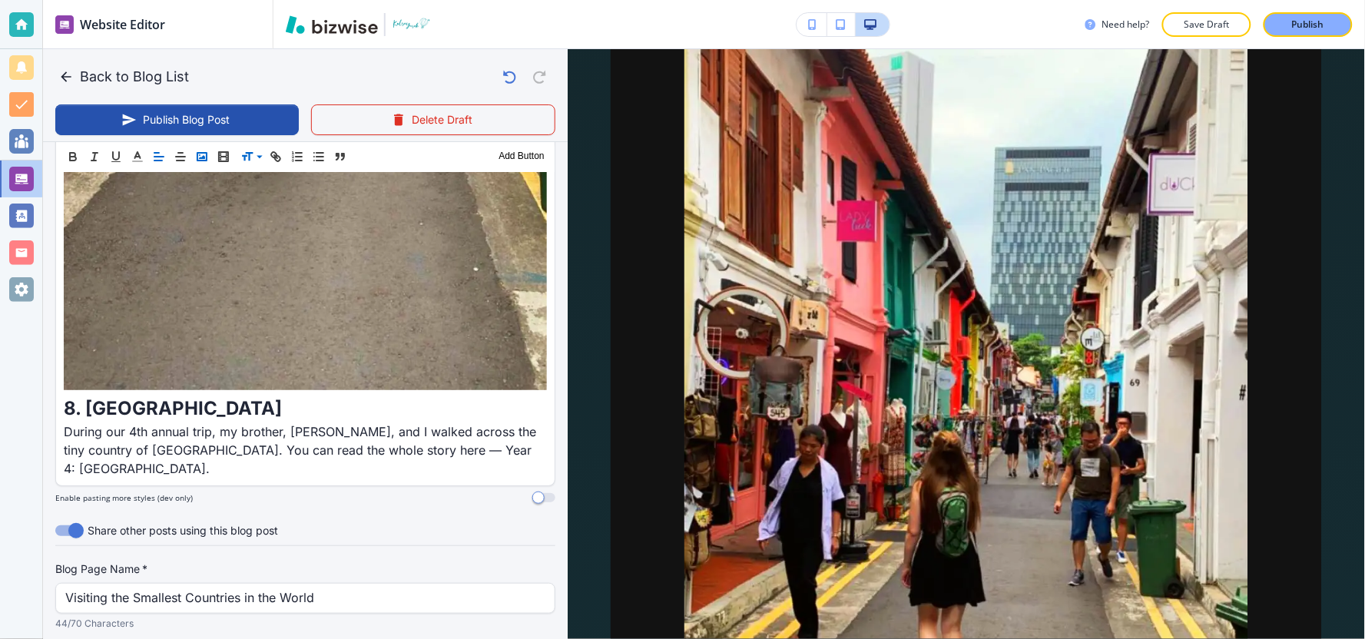
click at [202, 155] on icon "button" at bounding box center [202, 157] width 14 height 14
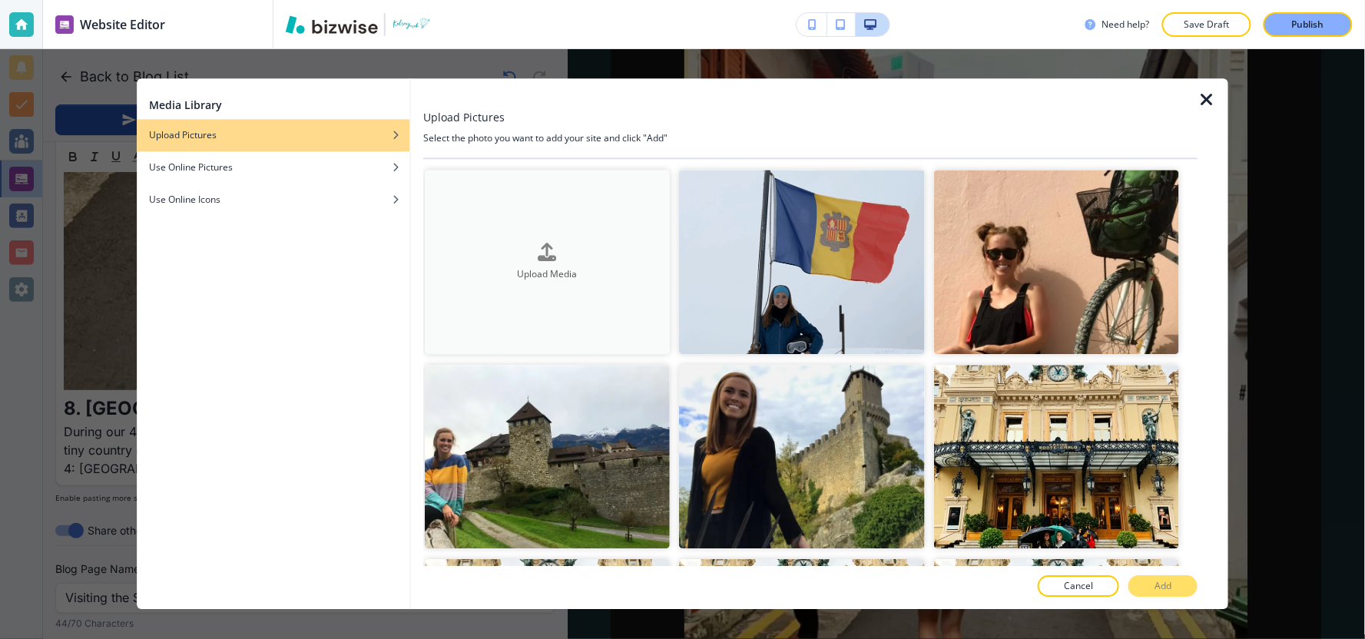
click at [594, 261] on div "button" at bounding box center [547, 264] width 245 height 6
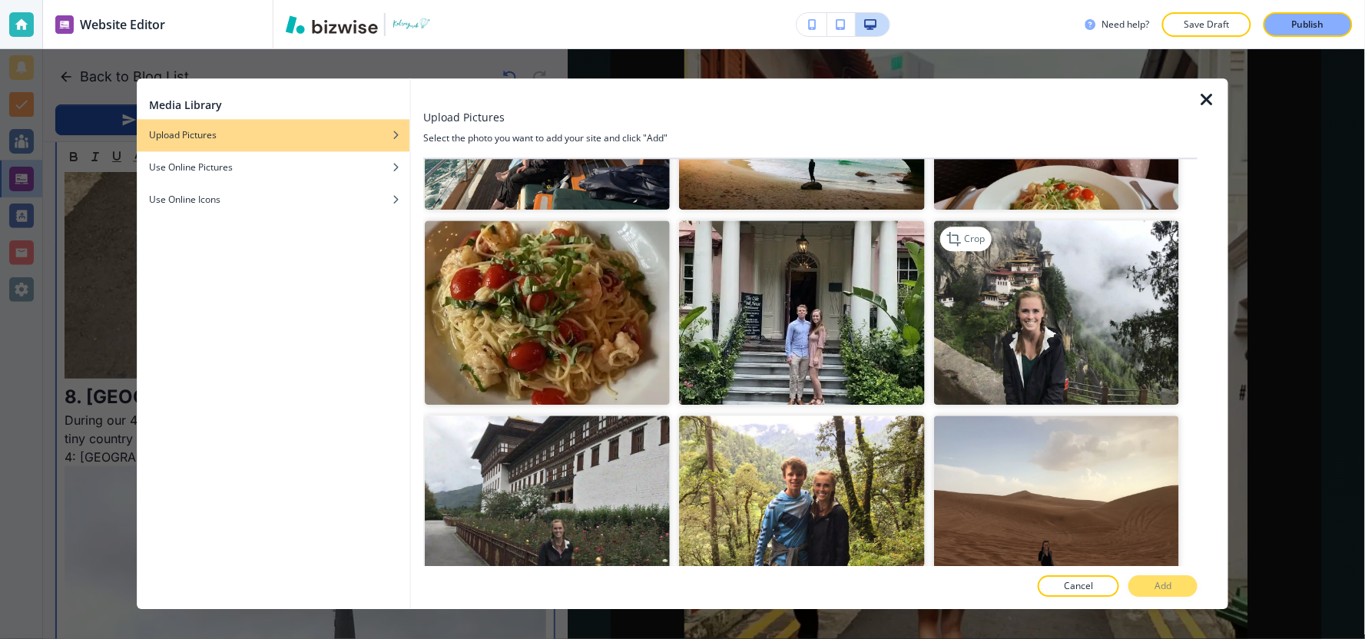
scroll to position [13826, 0]
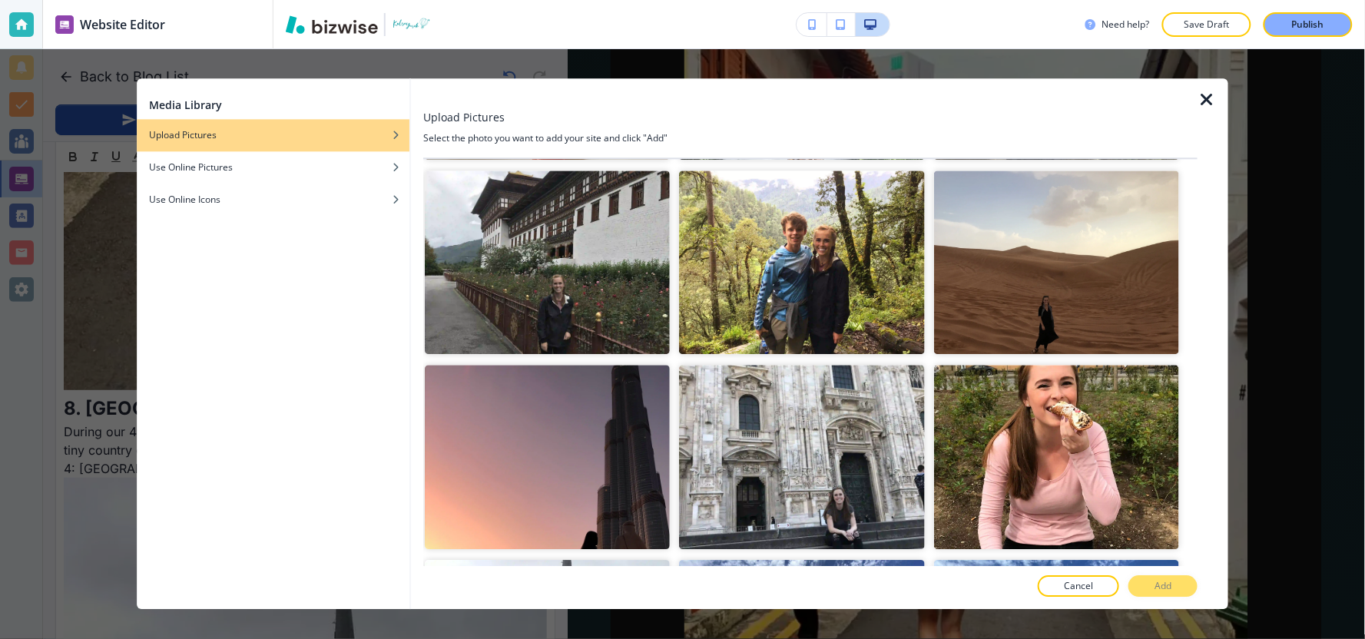
click at [1207, 98] on icon "button" at bounding box center [1206, 100] width 18 height 18
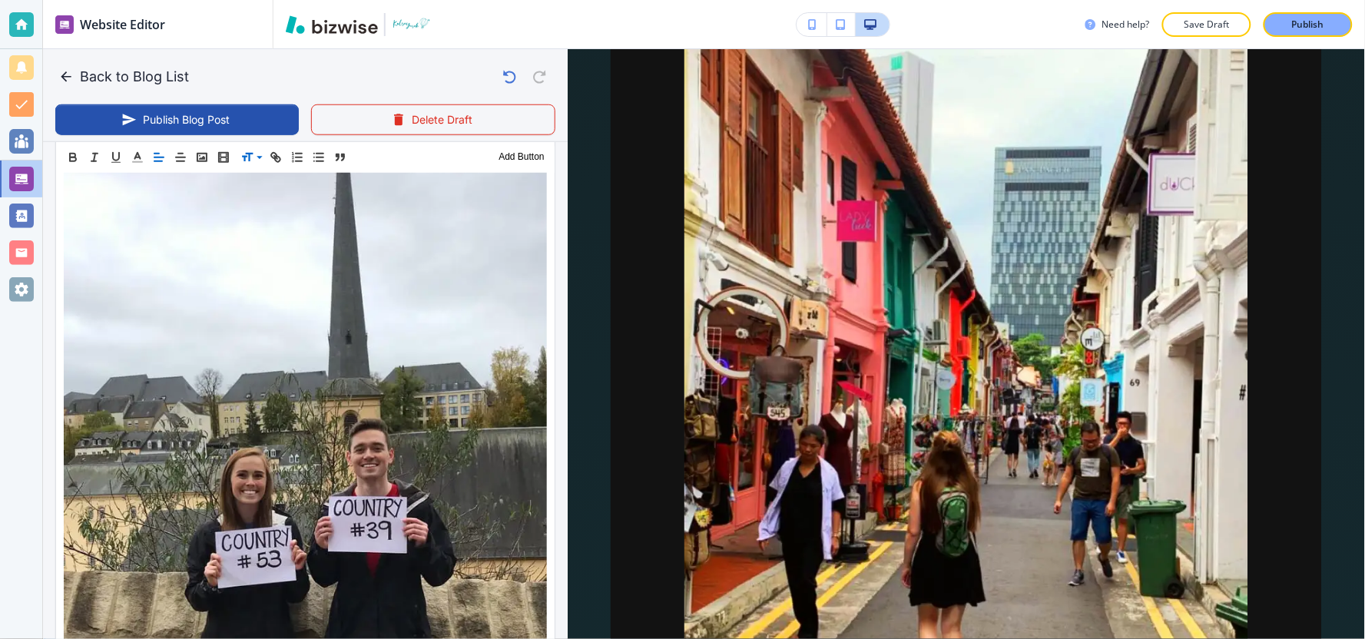
scroll to position [5690, 0]
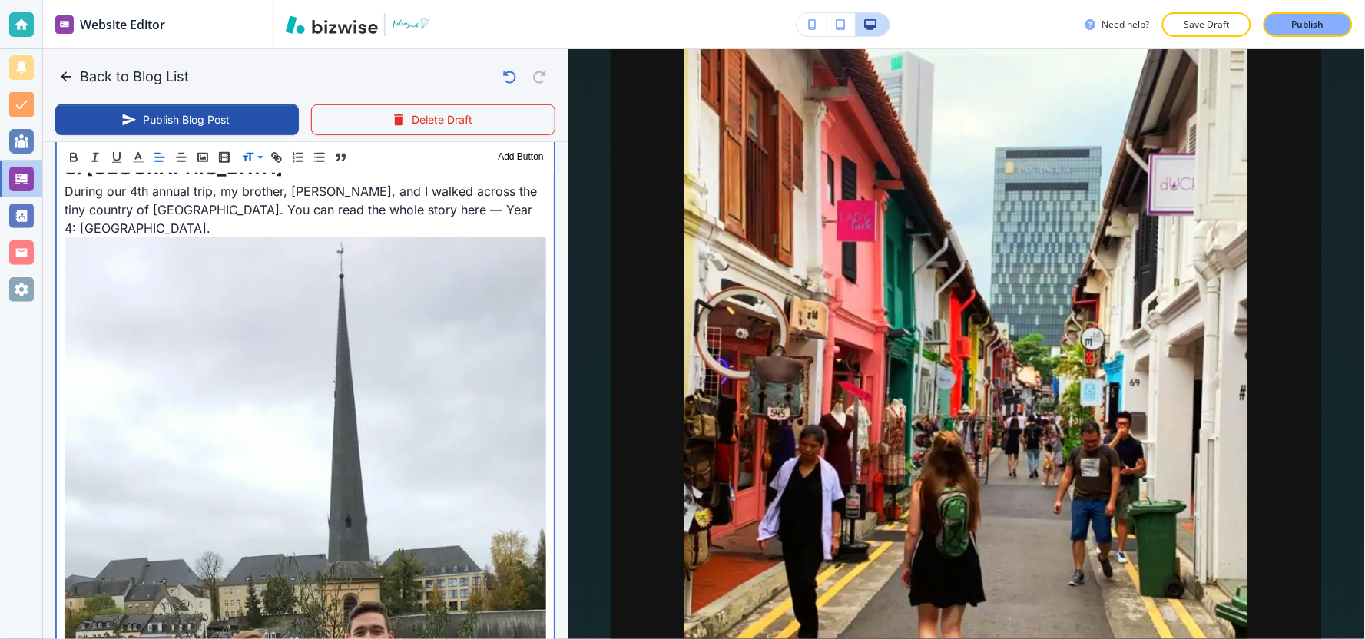
scroll to position [5834, 0]
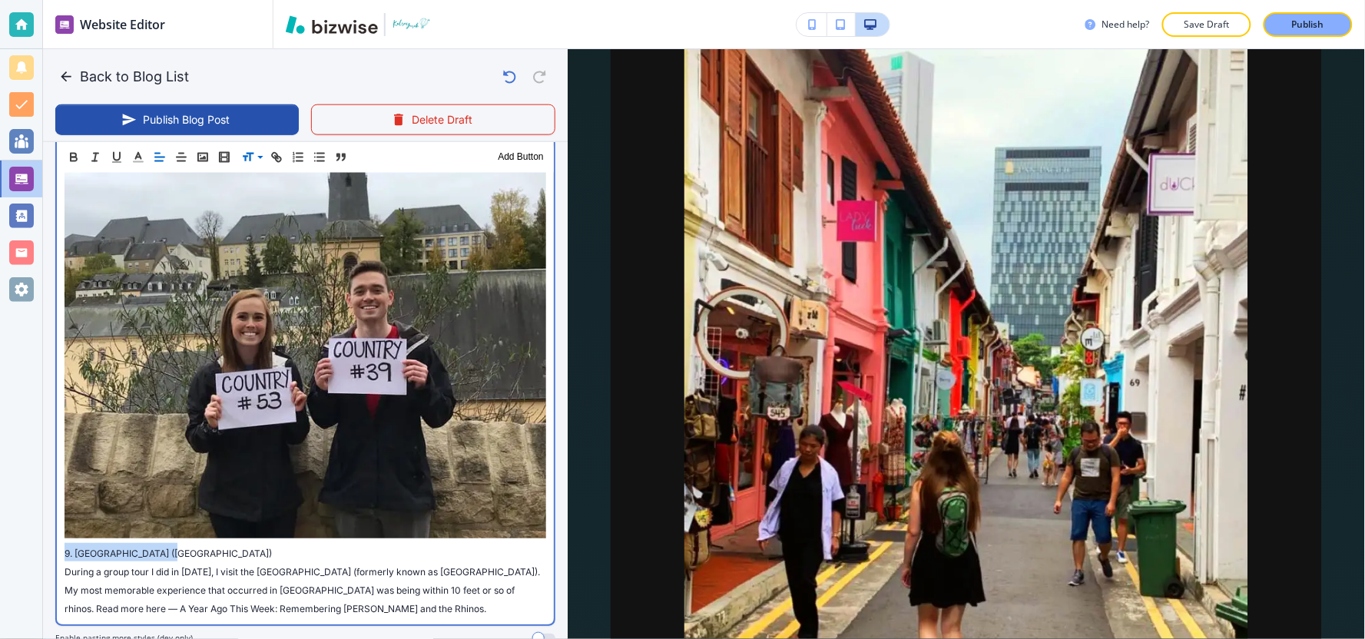
drag, startPoint x: 174, startPoint y: 342, endPoint x: 33, endPoint y: 342, distance: 140.6
click at [33, 342] on div "Website Editor Pages Edit, add, and delete pages or manage your page order Upda…" at bounding box center [682, 319] width 1365 height 639
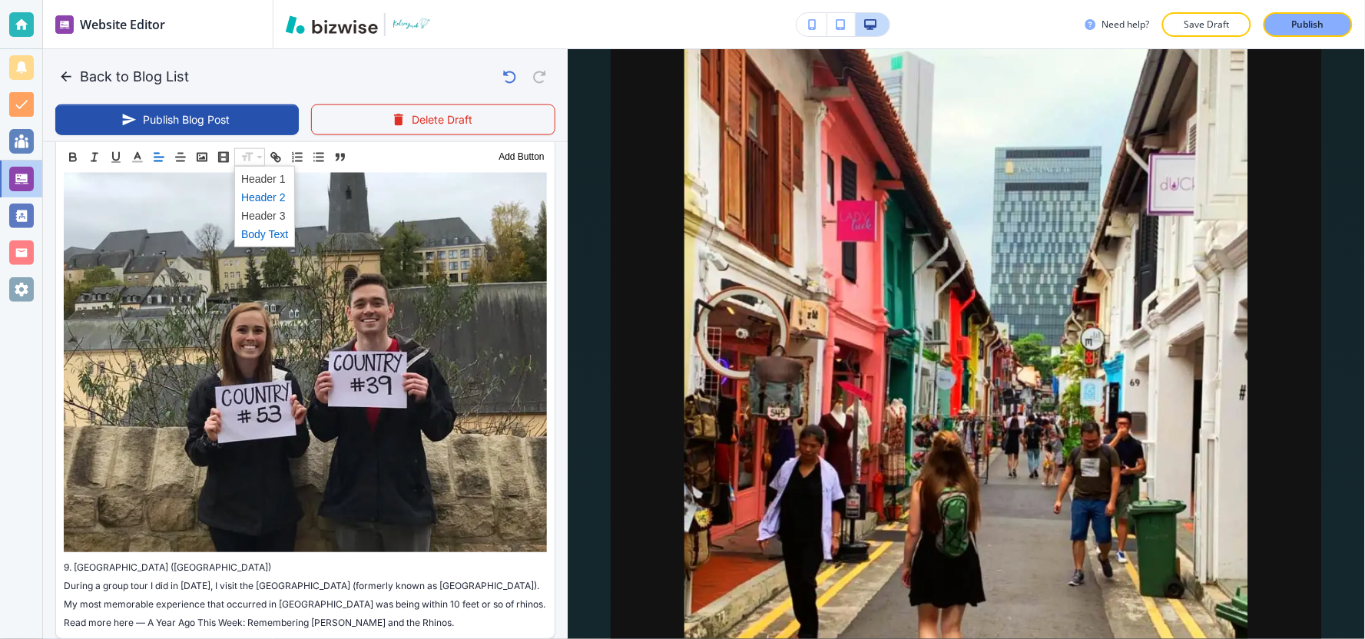
click at [257, 197] on span at bounding box center [264, 196] width 47 height 18
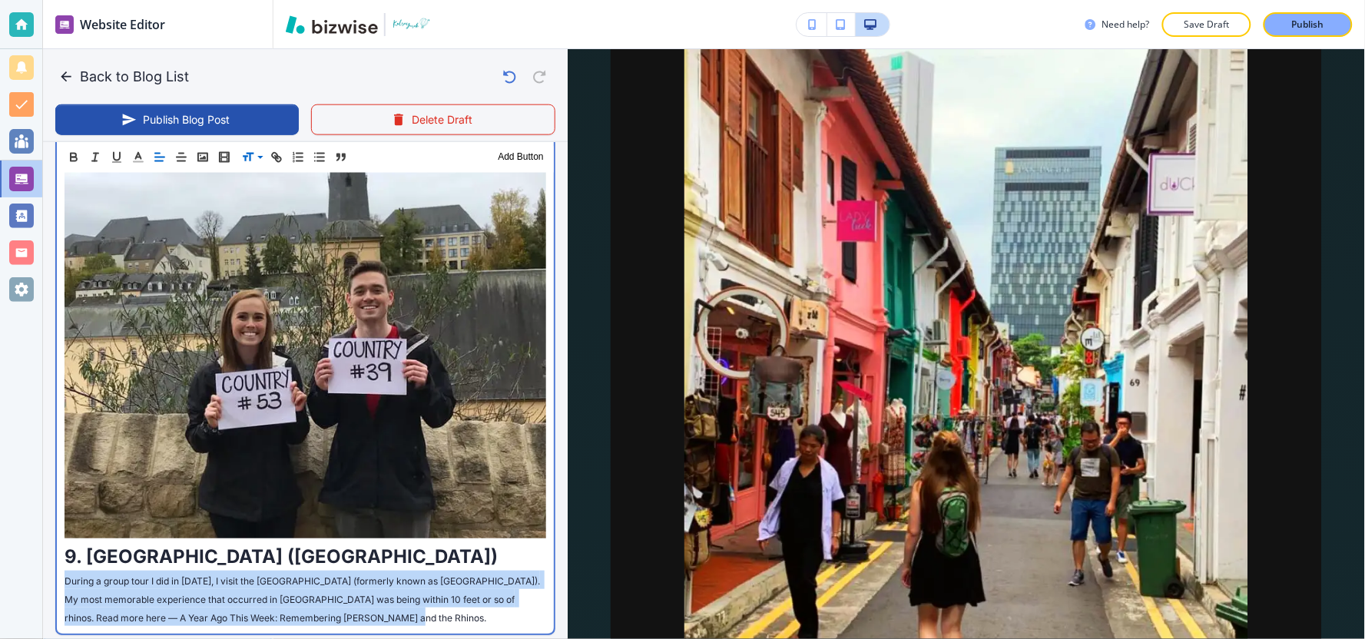
drag, startPoint x: 418, startPoint y: 406, endPoint x: 56, endPoint y: 377, distance: 362.9
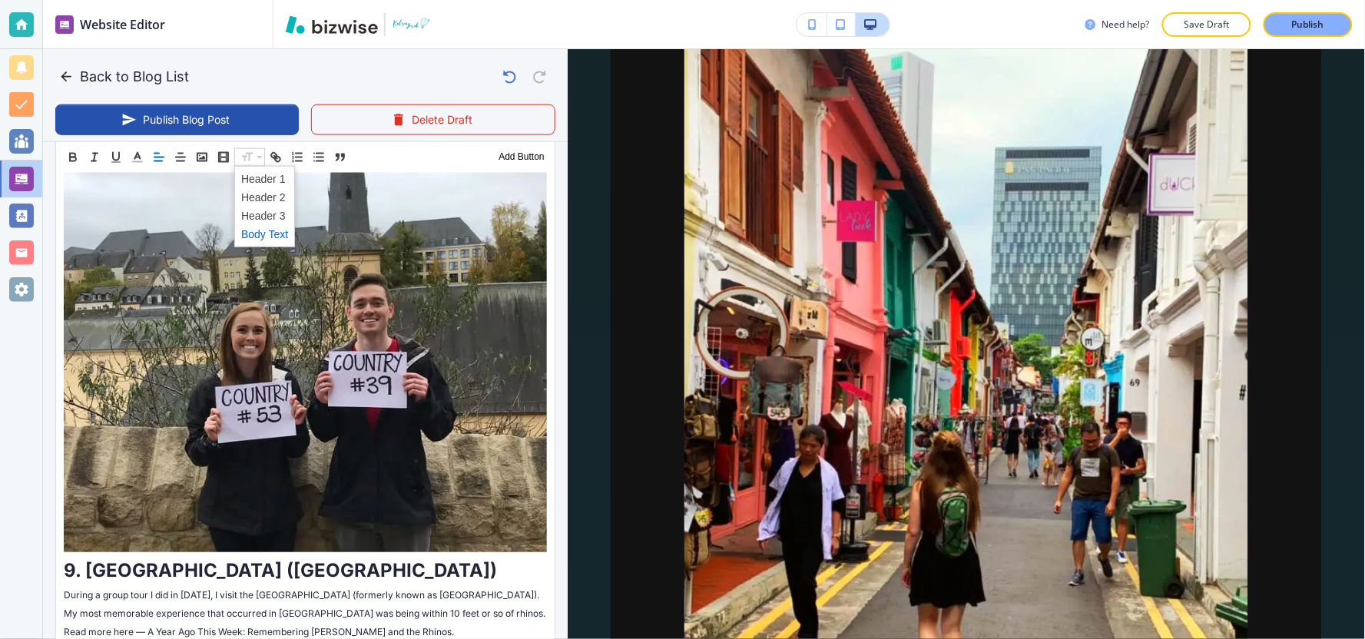
click at [267, 234] on span at bounding box center [264, 233] width 47 height 18
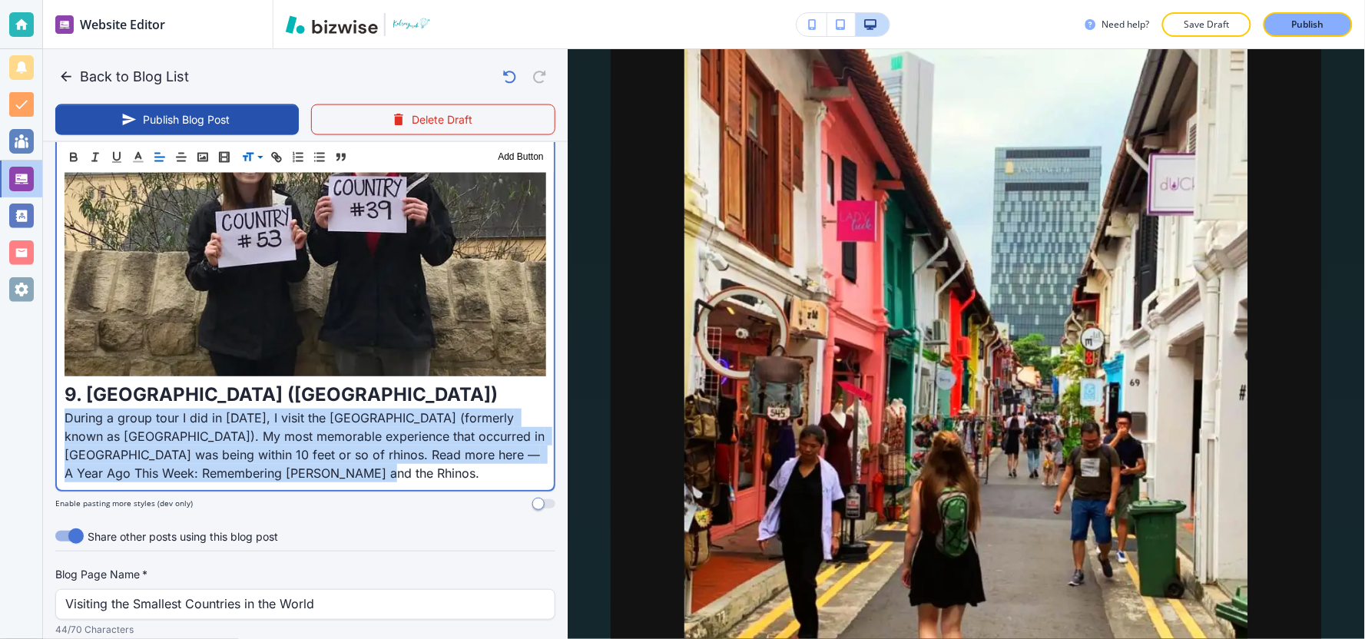
scroll to position [5997, 0]
click at [379, 408] on p "During a group tour I did in February 2020, I visit the Kingdom of Eswatini (fo…" at bounding box center [306, 445] width 482 height 74
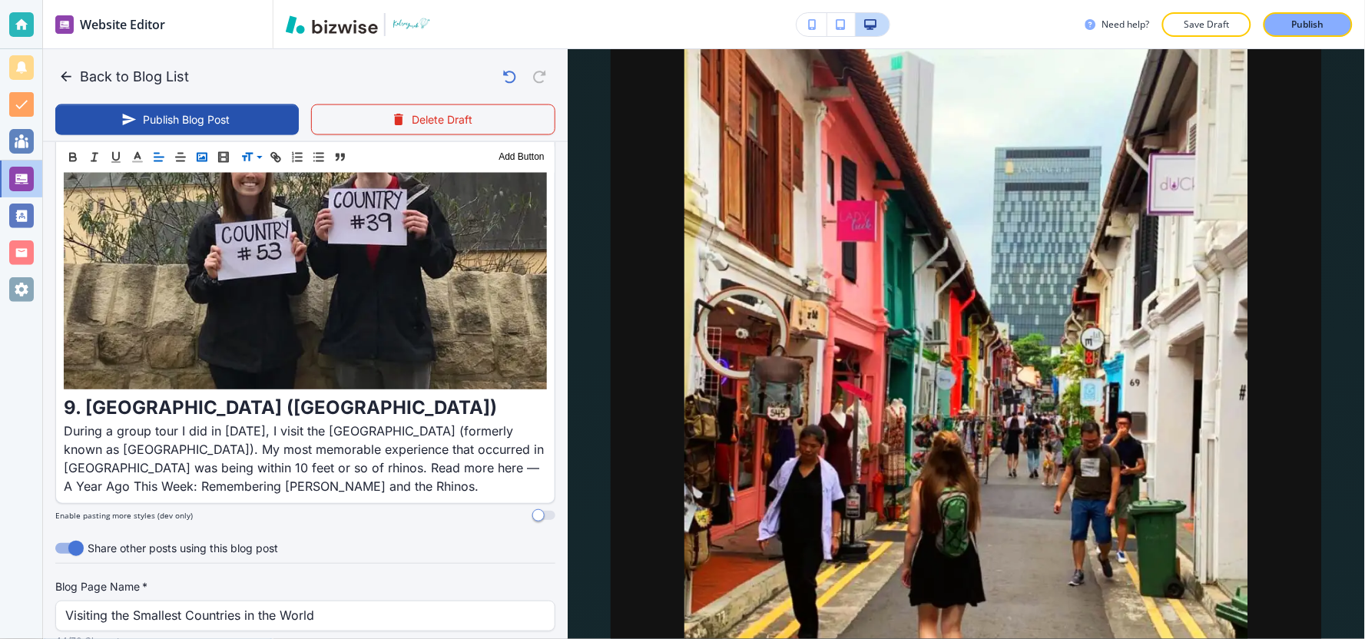
click at [204, 160] on rect "button" at bounding box center [201, 157] width 9 height 8
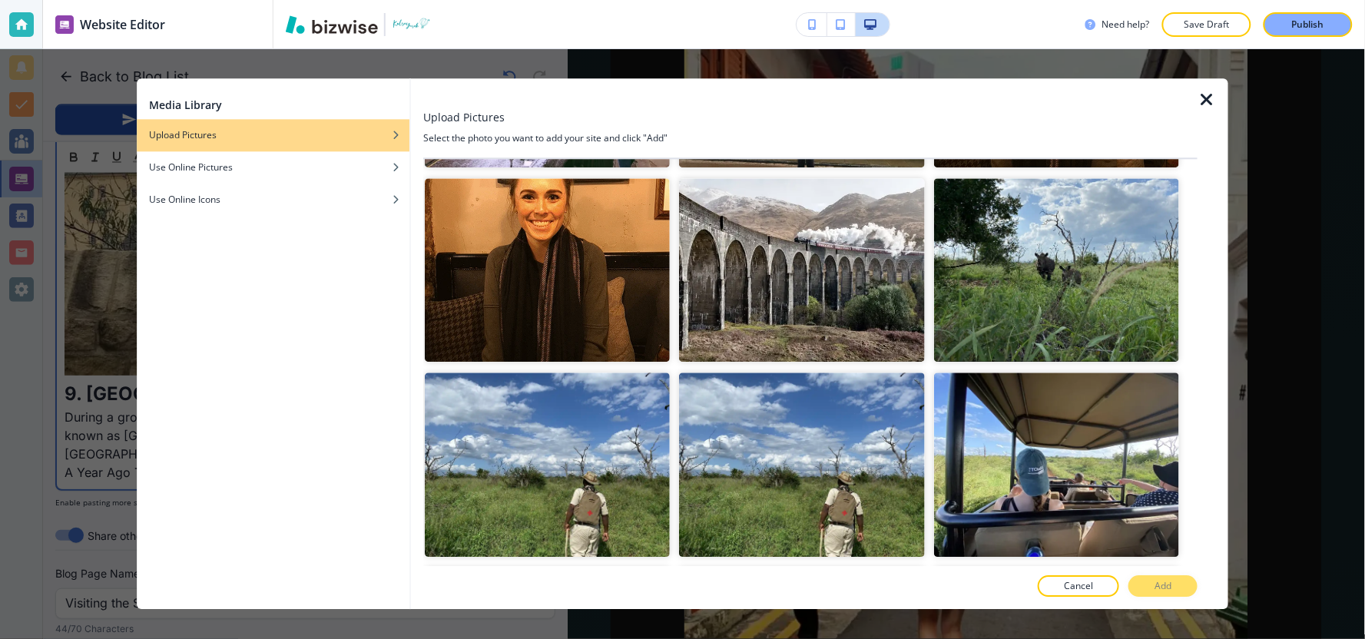
scroll to position [20056, 0]
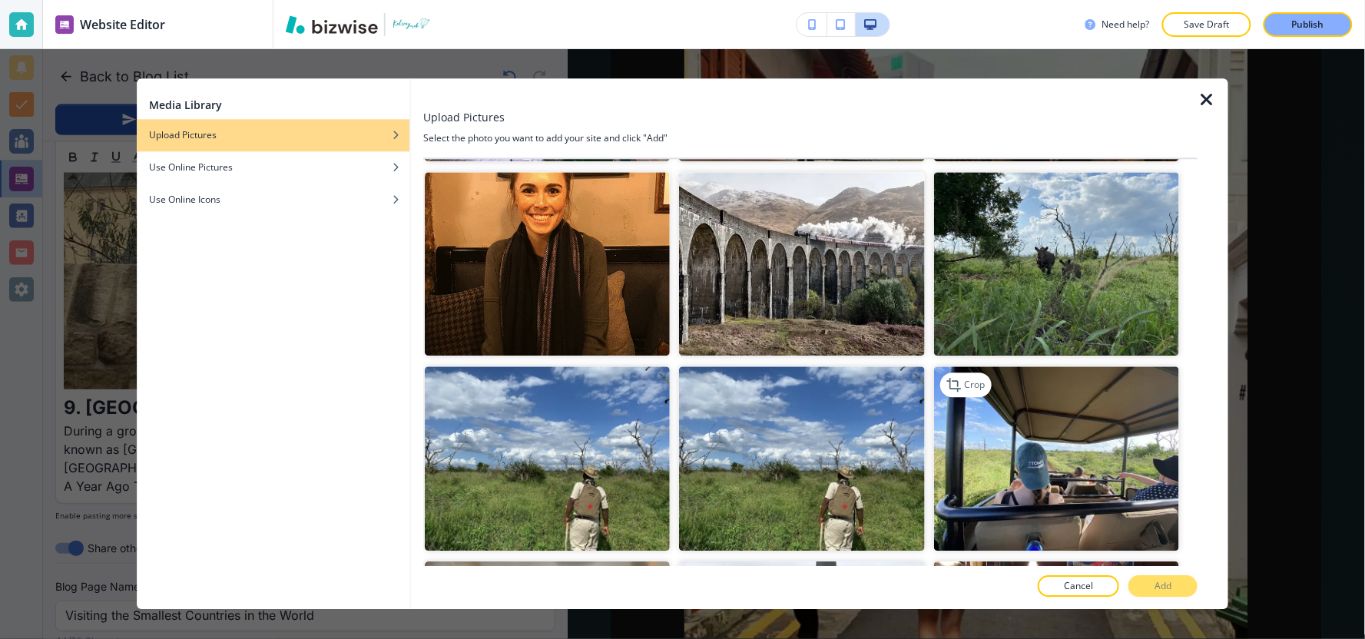
click at [1034, 367] on img "button" at bounding box center [1056, 459] width 245 height 184
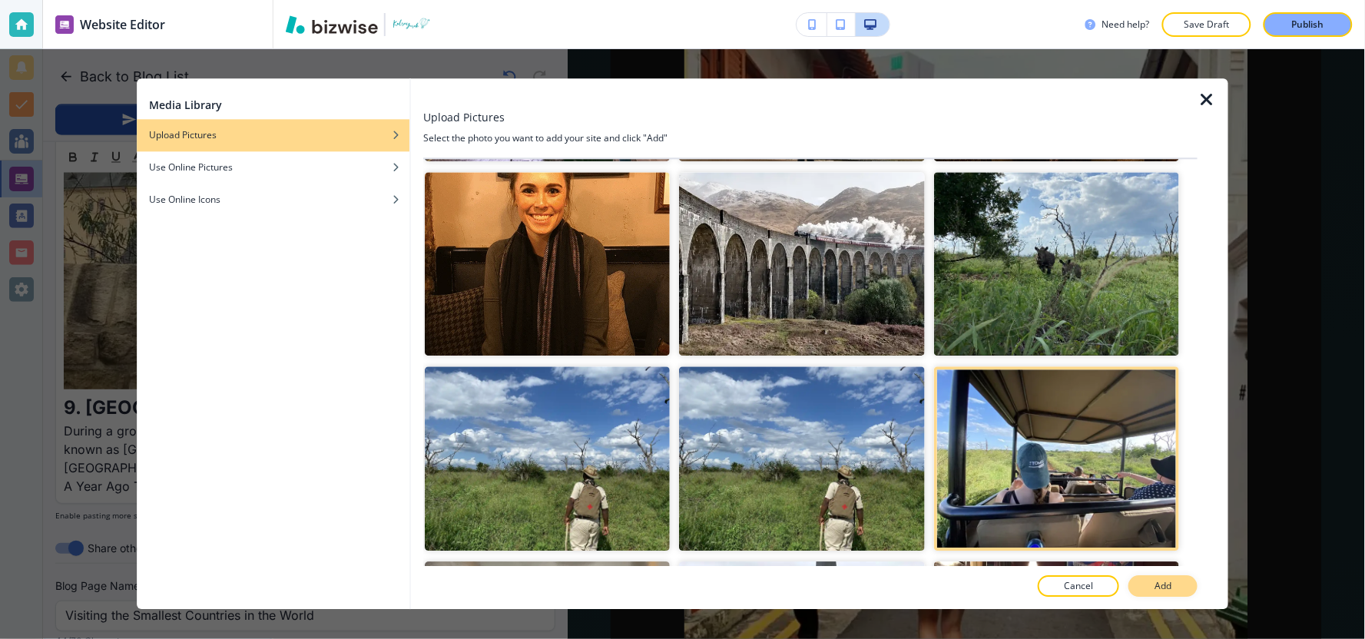
click at [1154, 589] on button "Add" at bounding box center [1162, 587] width 69 height 22
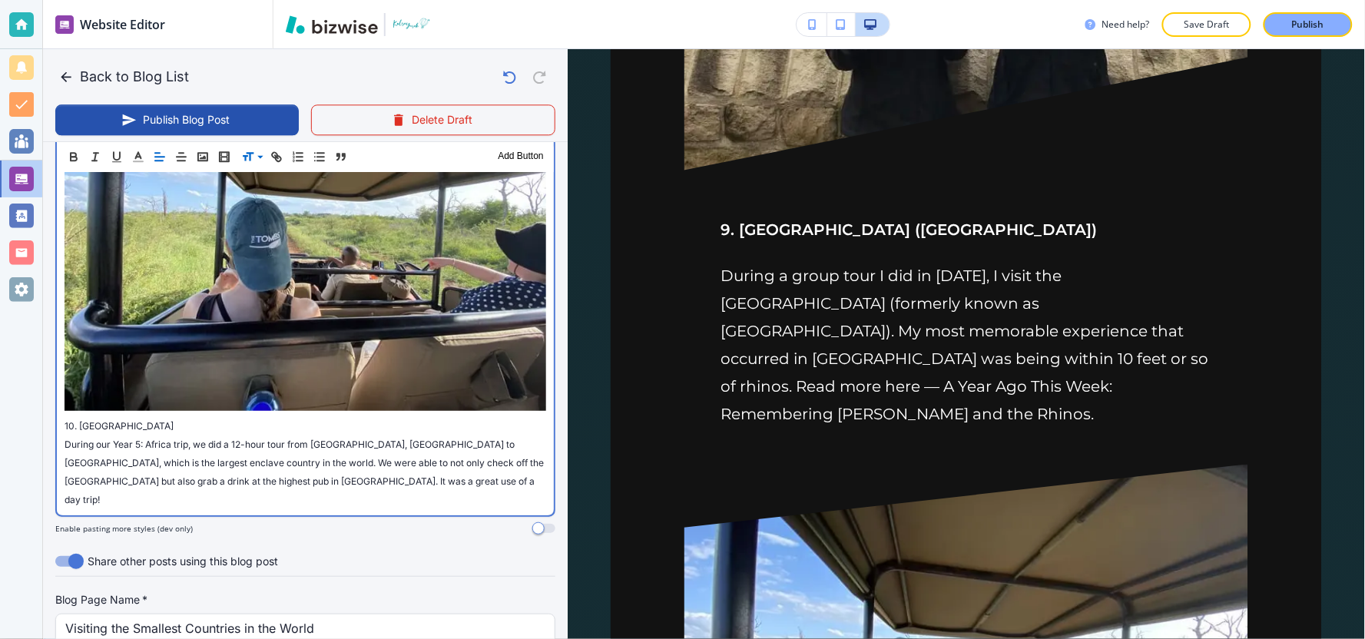
scroll to position [6258, 0]
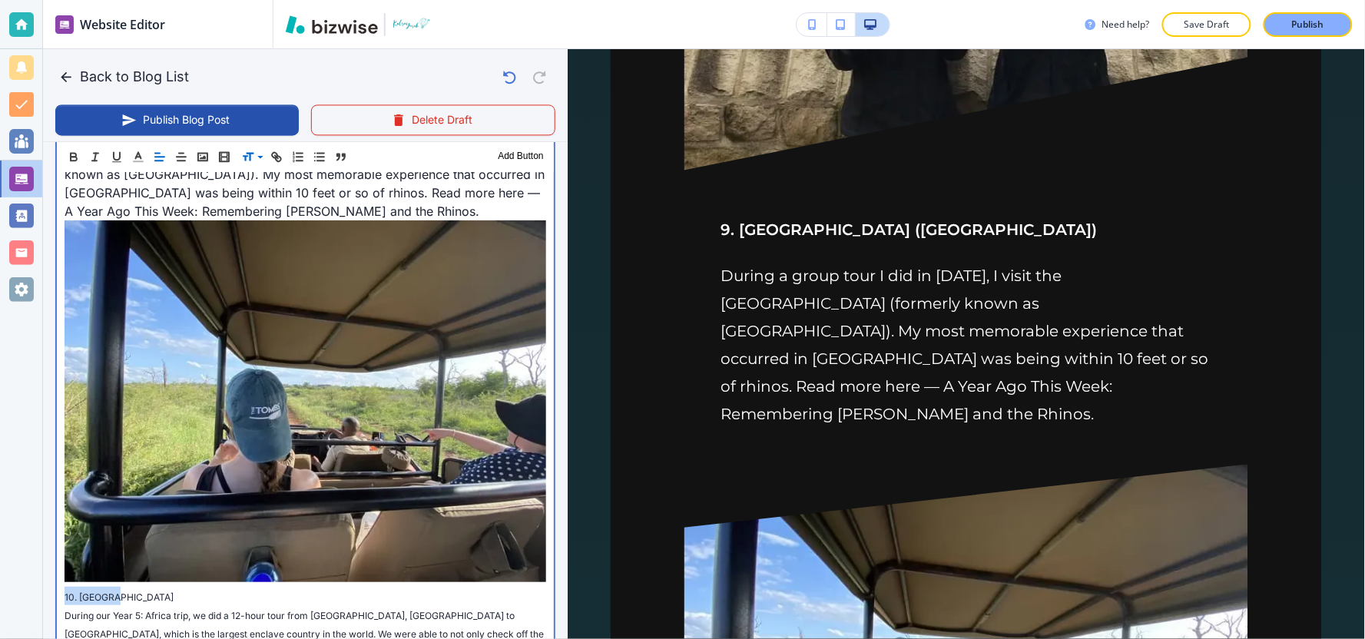
drag, startPoint x: 127, startPoint y: 375, endPoint x: 41, endPoint y: 379, distance: 85.3
click at [41, 379] on div "Website Editor Pages Edit, add, and delete pages or manage your page order Upda…" at bounding box center [682, 319] width 1365 height 639
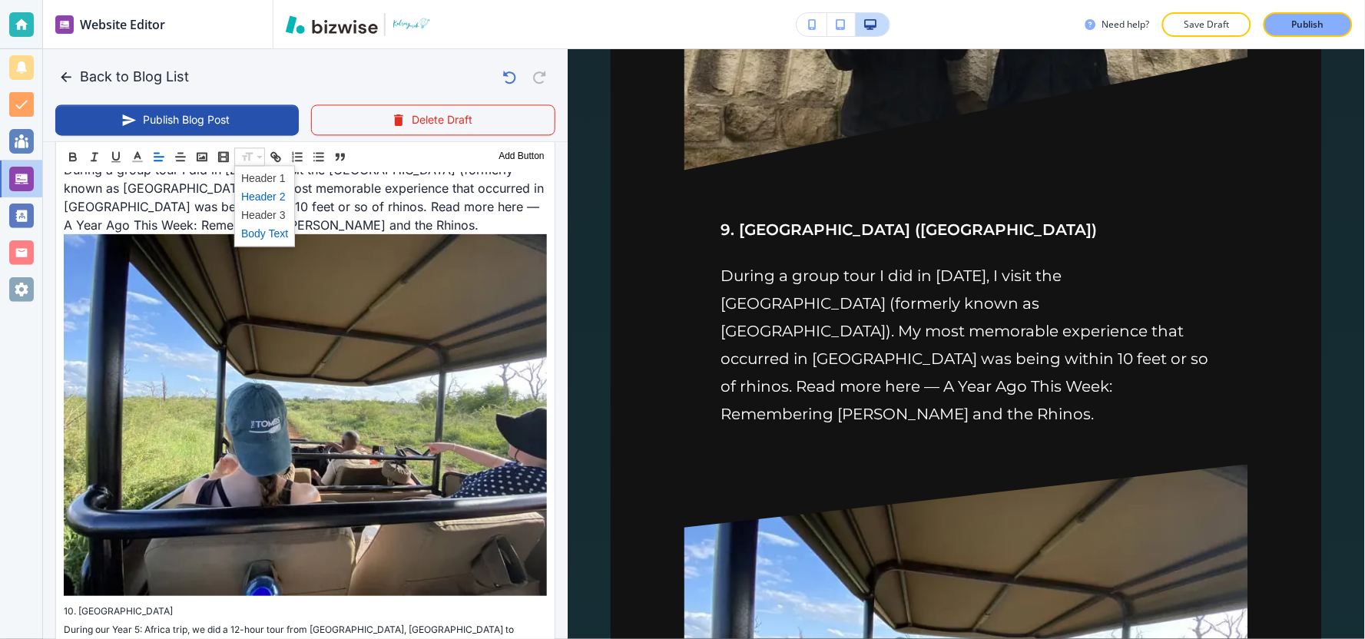
click at [263, 200] on span at bounding box center [264, 196] width 47 height 18
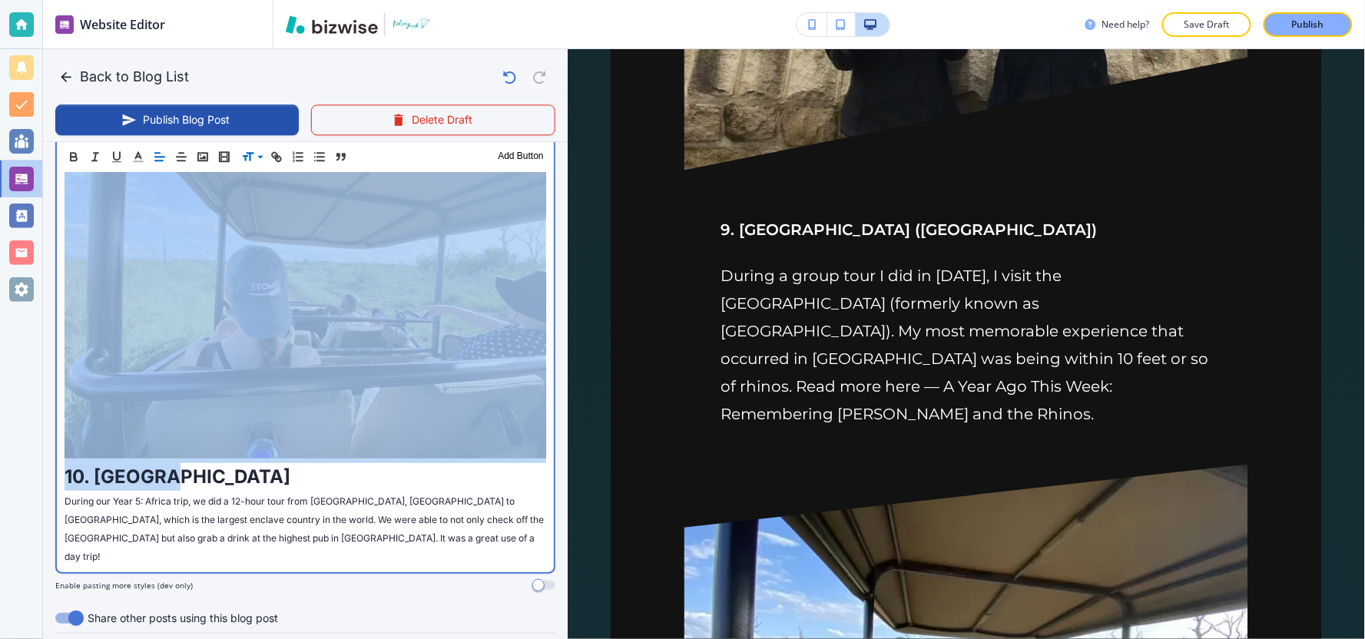
scroll to position [6353, 0]
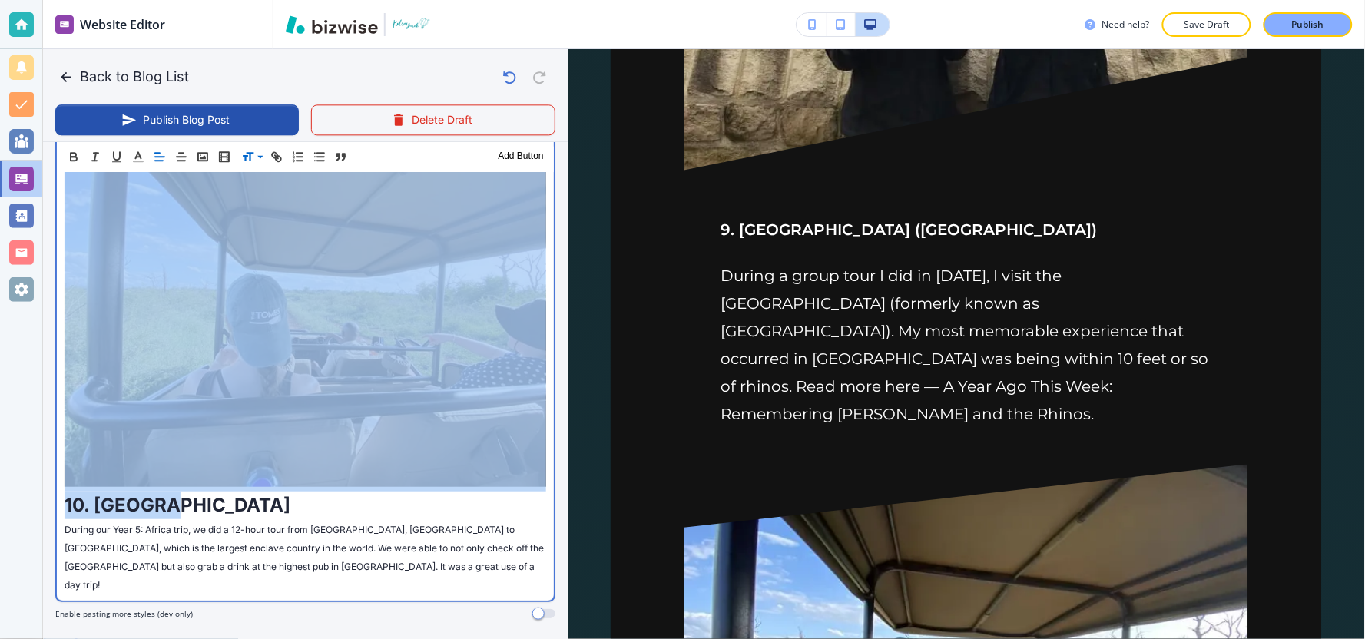
click at [228, 290] on p "During a group tour I did in February 2020, I visit the Kingdom of Eswatini (fo…" at bounding box center [306, 284] width 482 height 467
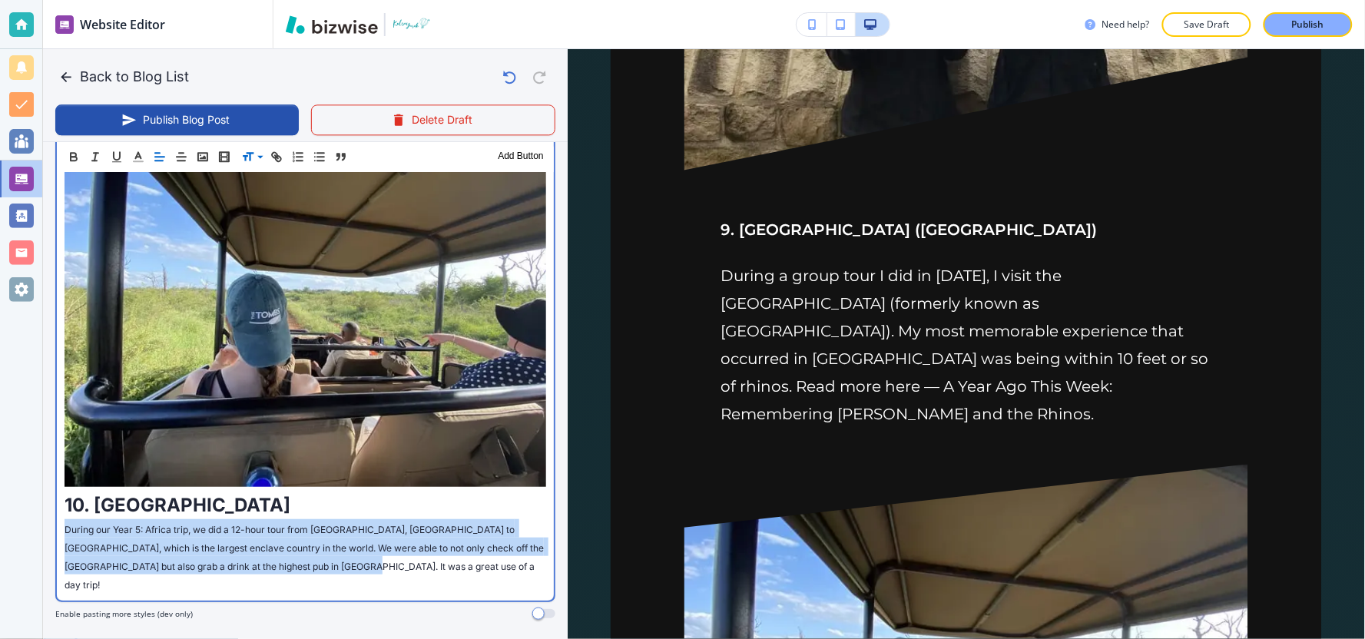
drag, startPoint x: 332, startPoint y: 343, endPoint x: 28, endPoint y: 315, distance: 304.7
click at [28, 315] on div "Website Editor Pages Edit, add, and delete pages or manage your page order Upda…" at bounding box center [682, 319] width 1365 height 639
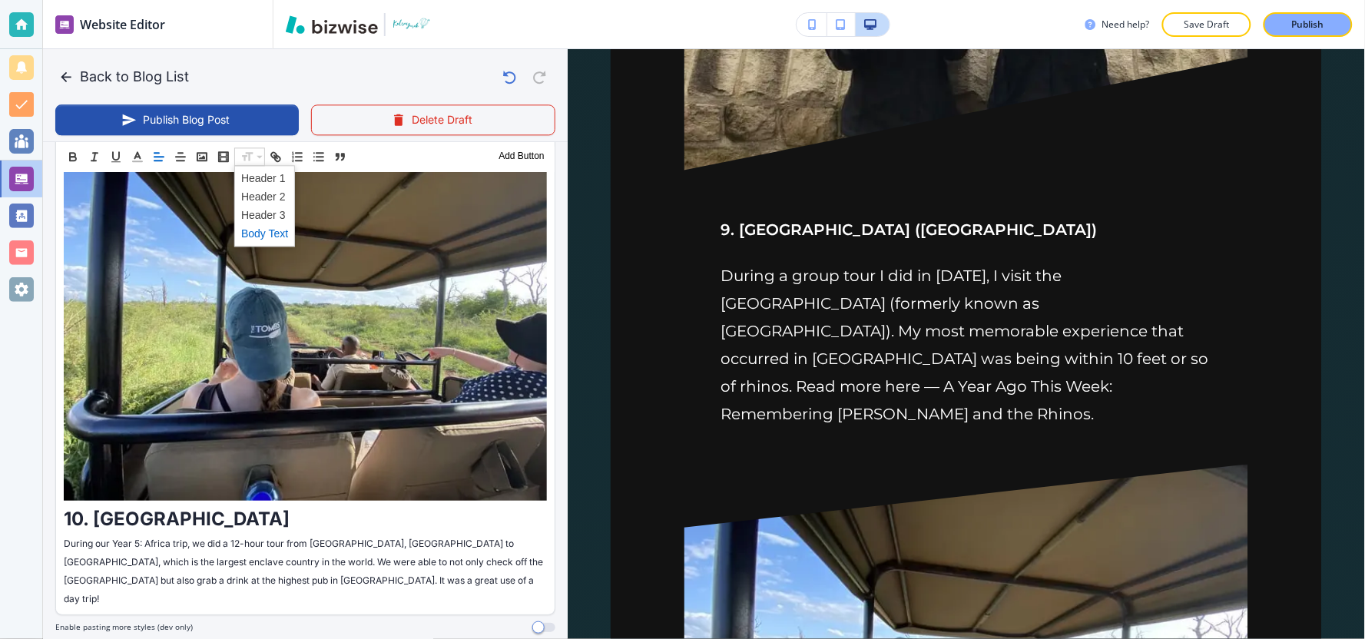
click at [257, 233] on span at bounding box center [264, 233] width 47 height 18
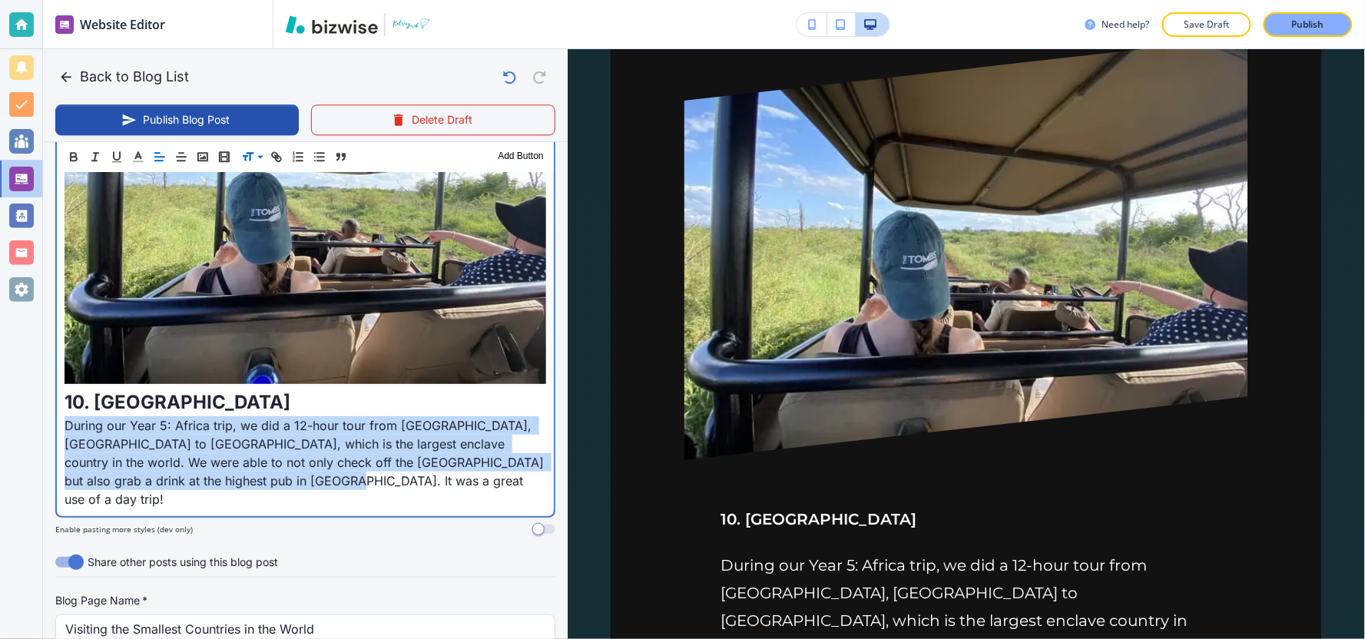
scroll to position [6200, 0]
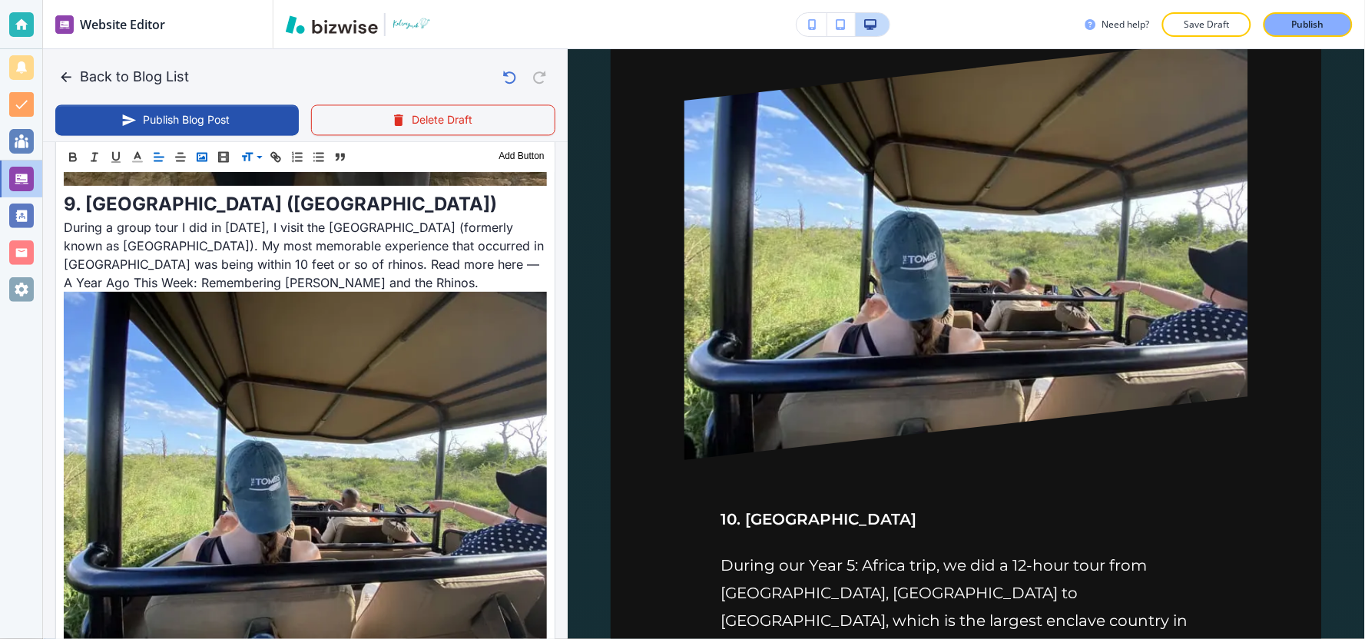
click at [200, 160] on rect "button" at bounding box center [201, 157] width 9 height 8
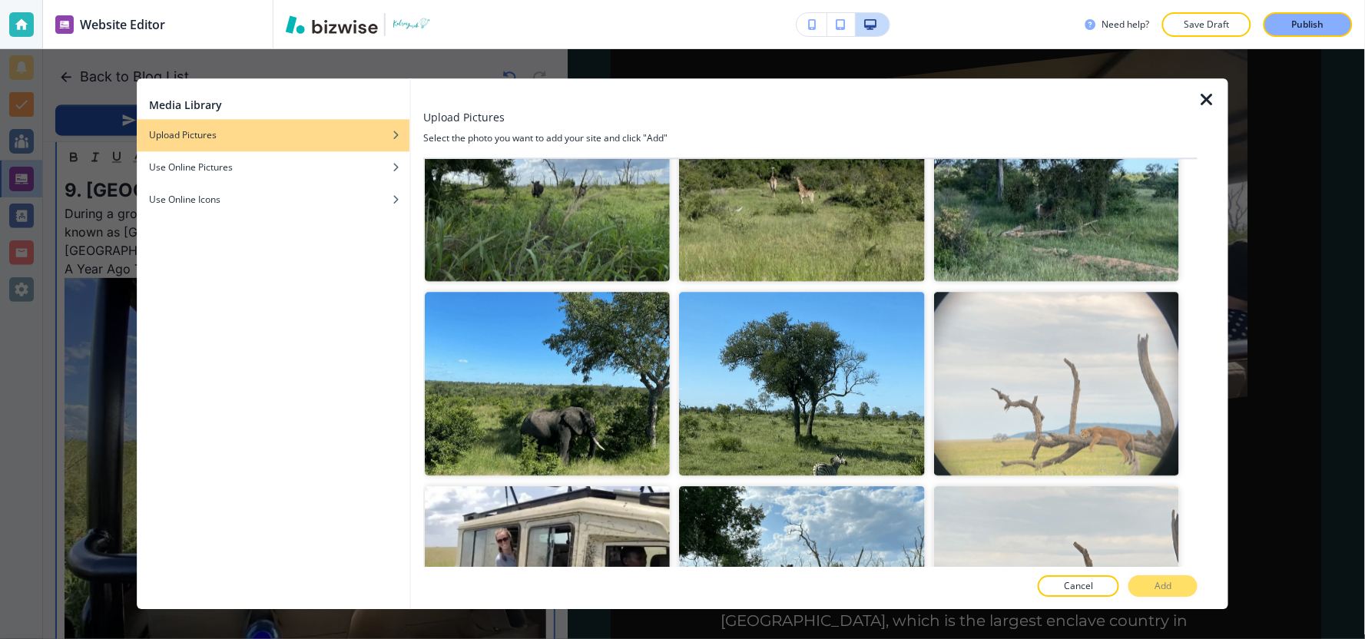
scroll to position [0, 0]
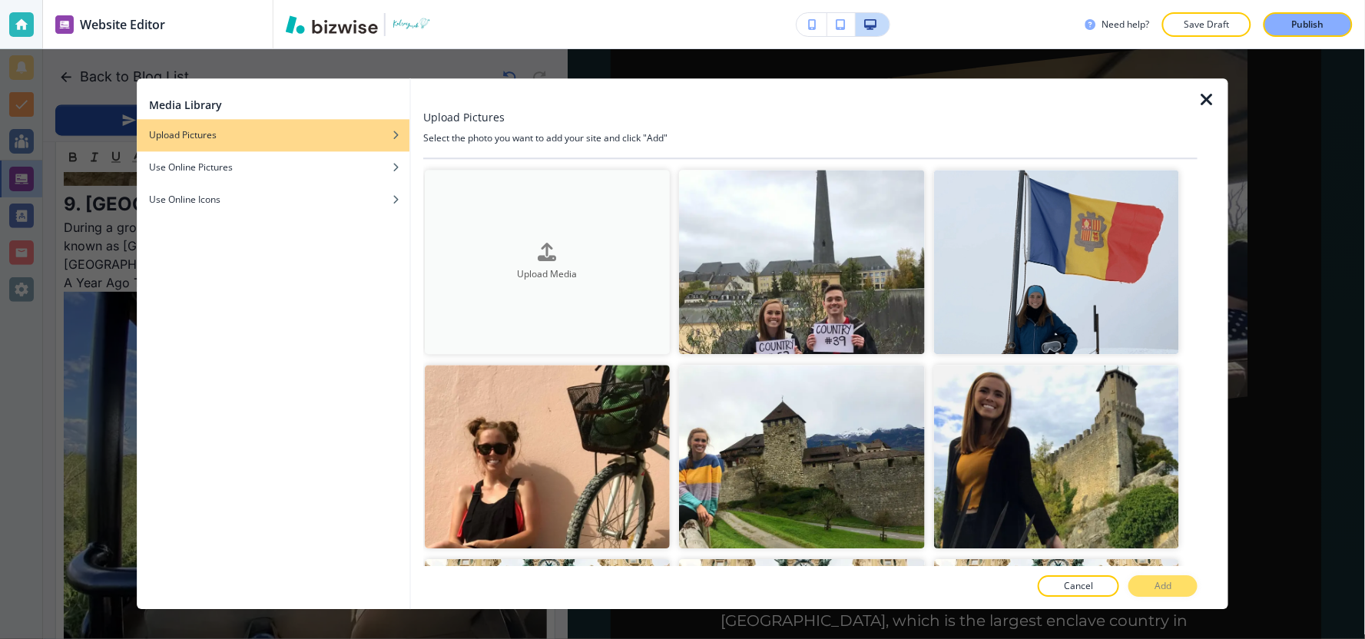
click at [641, 310] on button "Upload Media" at bounding box center [547, 262] width 245 height 184
click at [1214, 101] on icon "button" at bounding box center [1206, 100] width 18 height 18
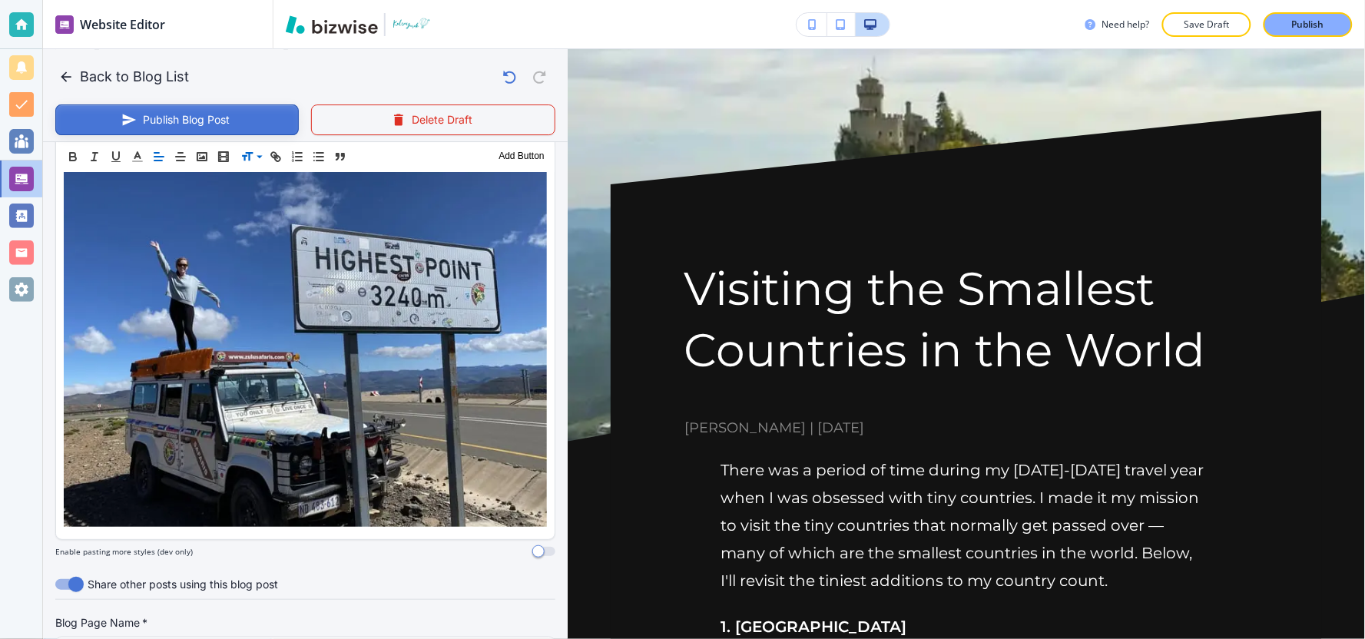
click at [254, 125] on button "Publish Blog Post" at bounding box center [176, 119] width 243 height 31
click at [117, 84] on button "Back to Blog List" at bounding box center [125, 76] width 140 height 31
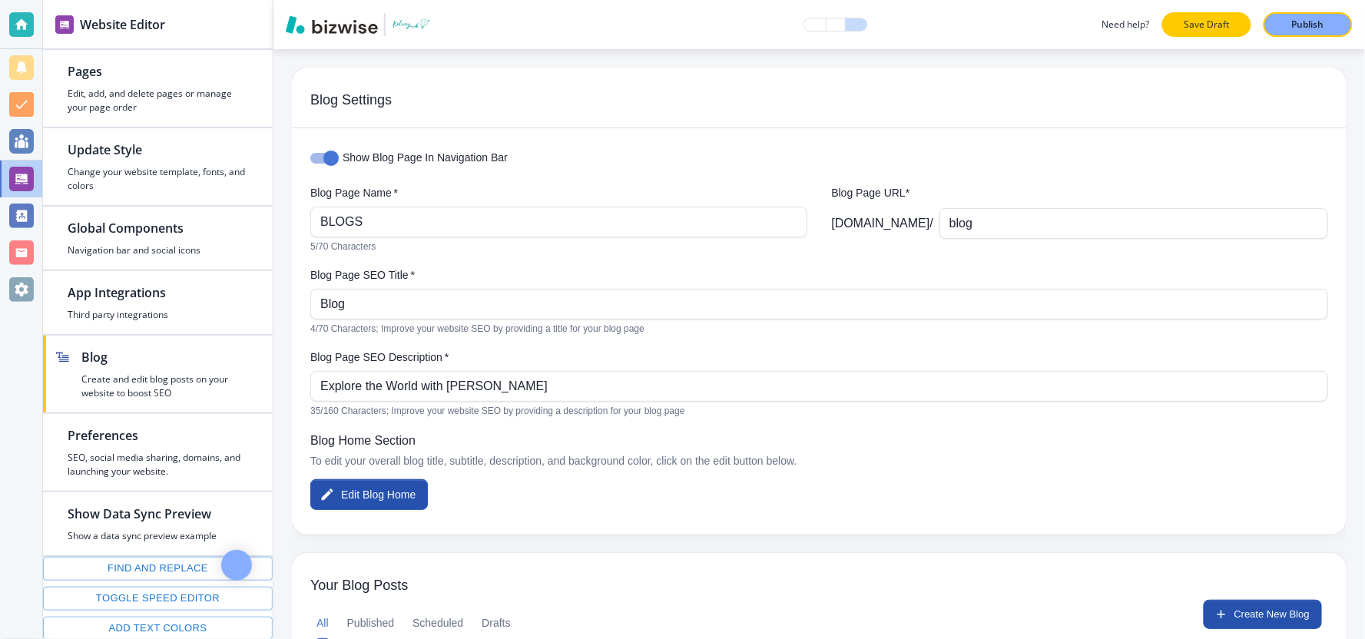
click at [1240, 20] on button "Save Draft" at bounding box center [1206, 24] width 89 height 25
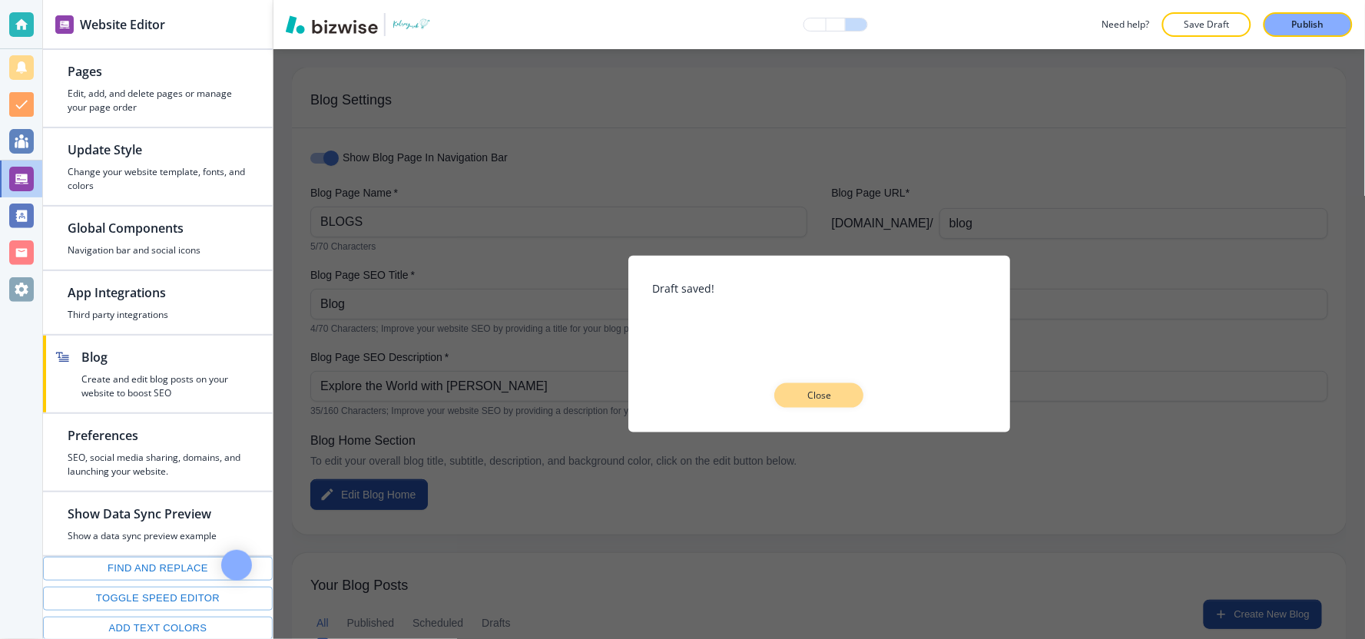
click at [841, 399] on p "Close" at bounding box center [819, 396] width 49 height 14
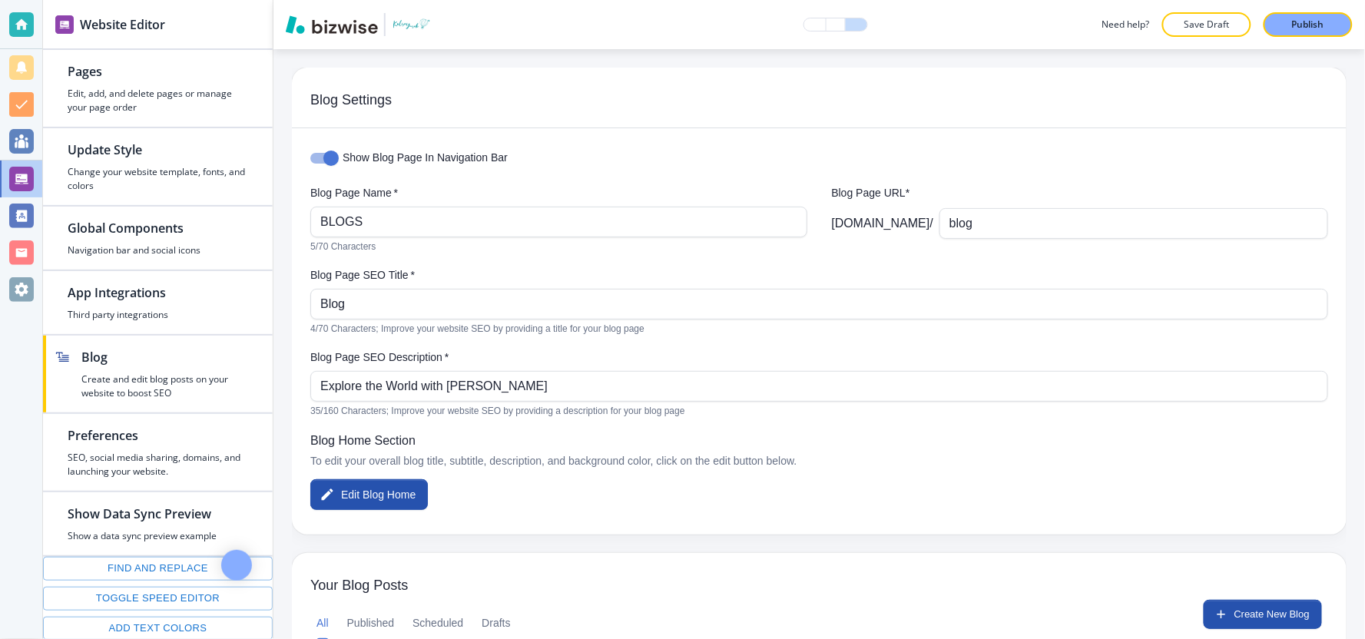
scroll to position [256, 0]
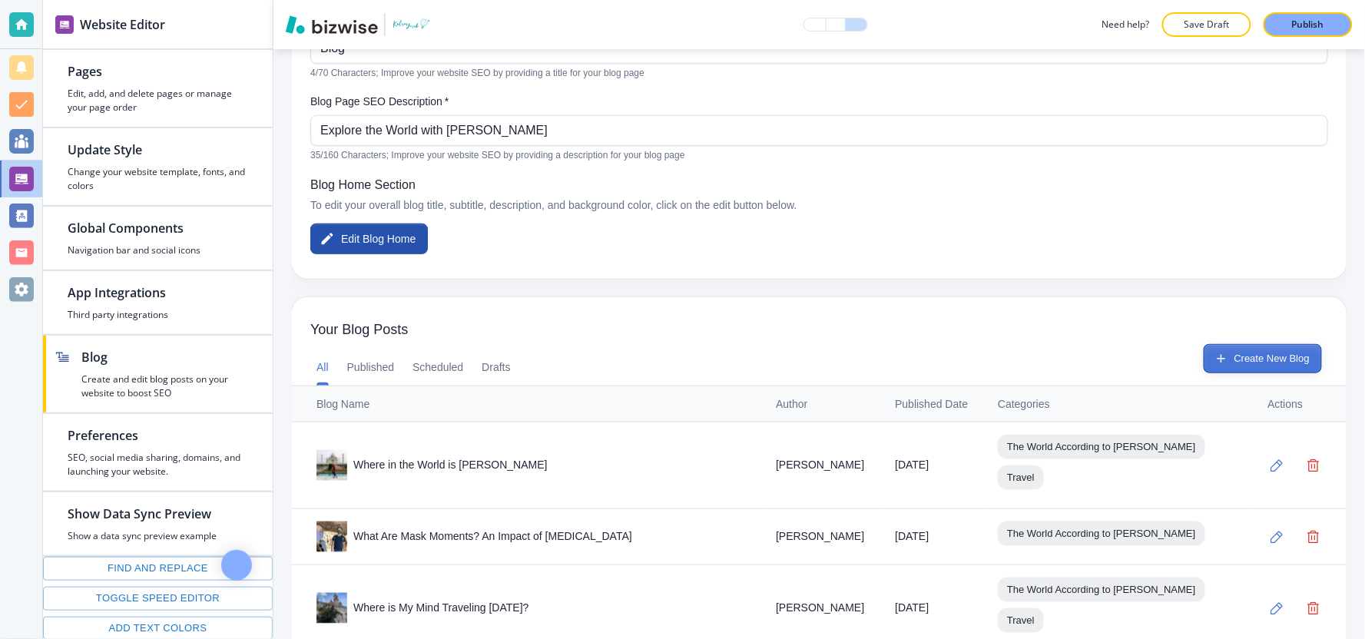
click at [1252, 356] on button "Create New Blog" at bounding box center [1263, 358] width 118 height 29
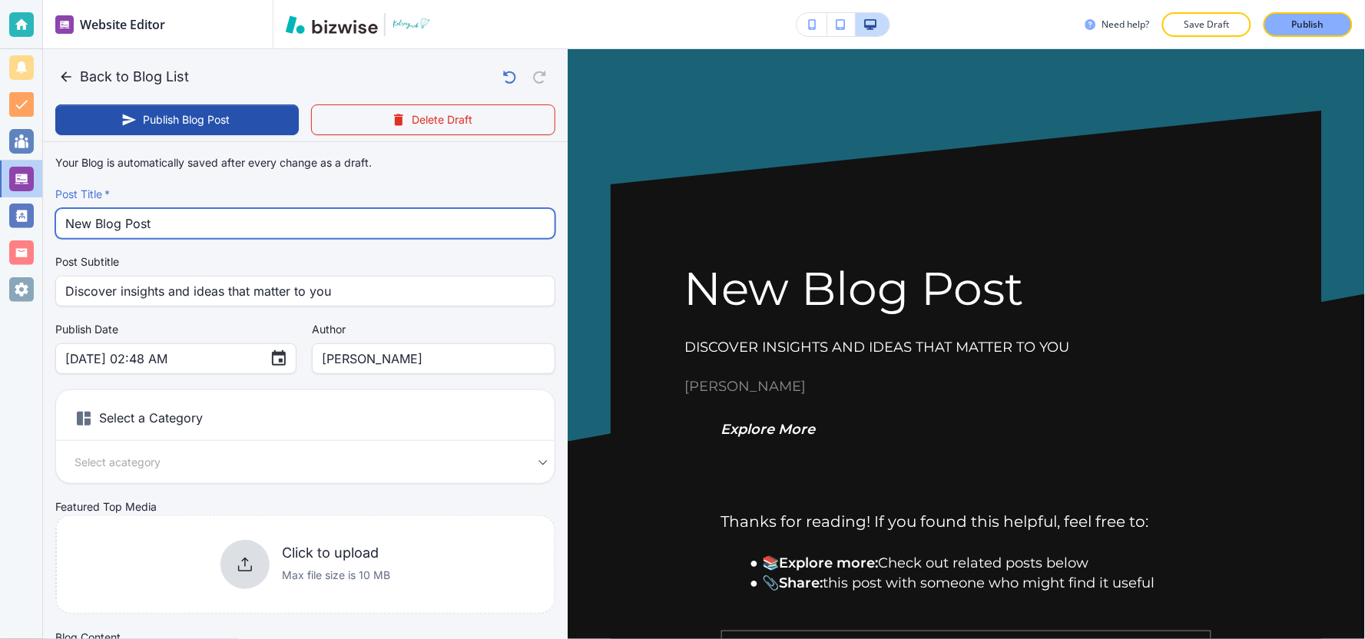
drag, startPoint x: 178, startPoint y: 227, endPoint x: 0, endPoint y: 254, distance: 180.2
click at [0, 254] on div "Website Editor Pages Edit, add, and delete pages or manage your page order Upda…" at bounding box center [682, 319] width 1365 height 639
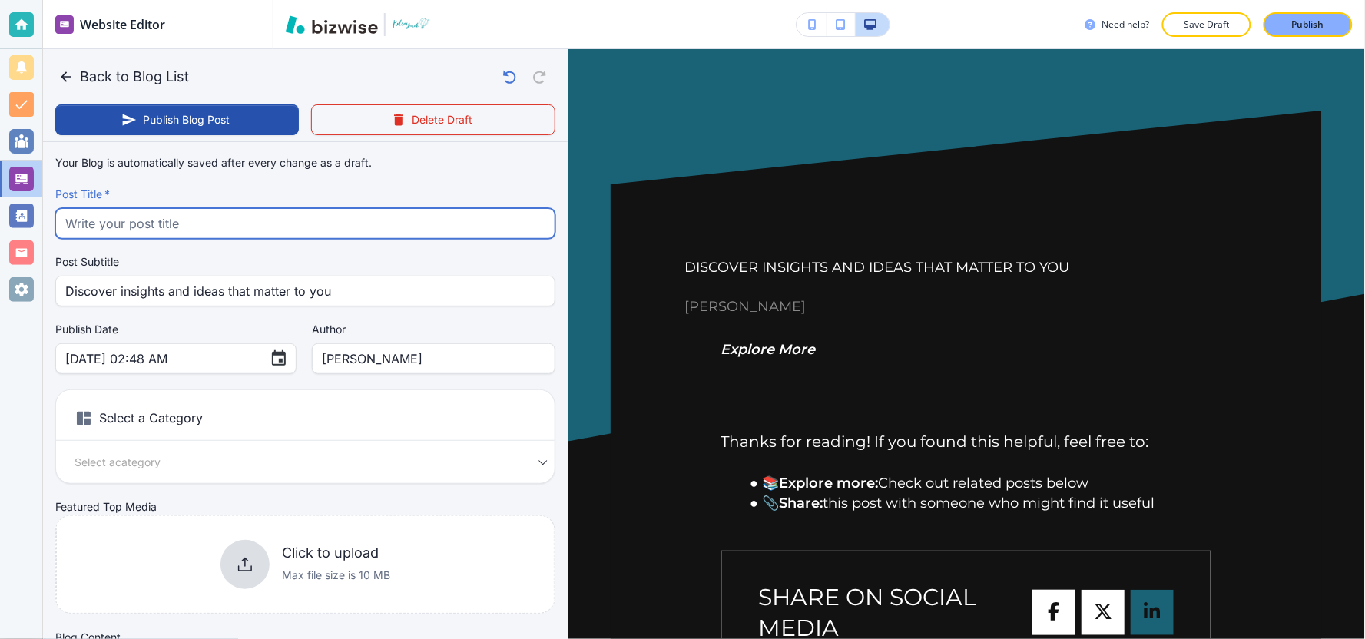
paste input "Year 5: [GEOGRAPHIC_DATA]"
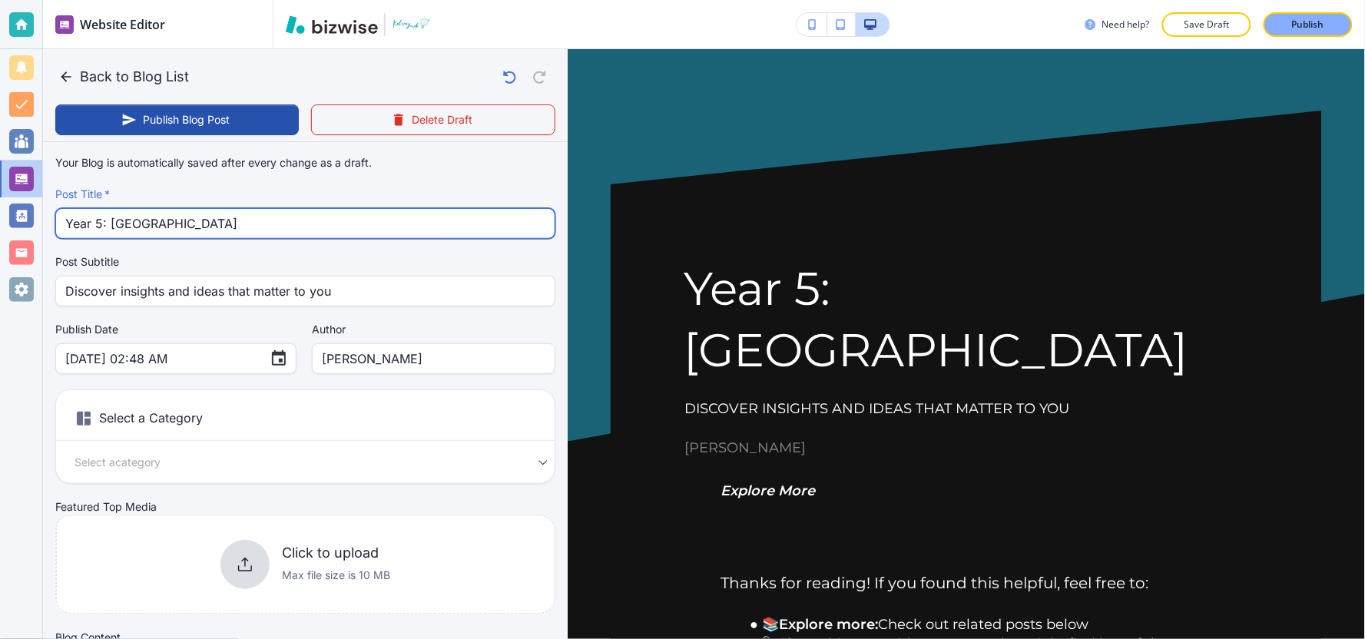
scroll to position [85, 0]
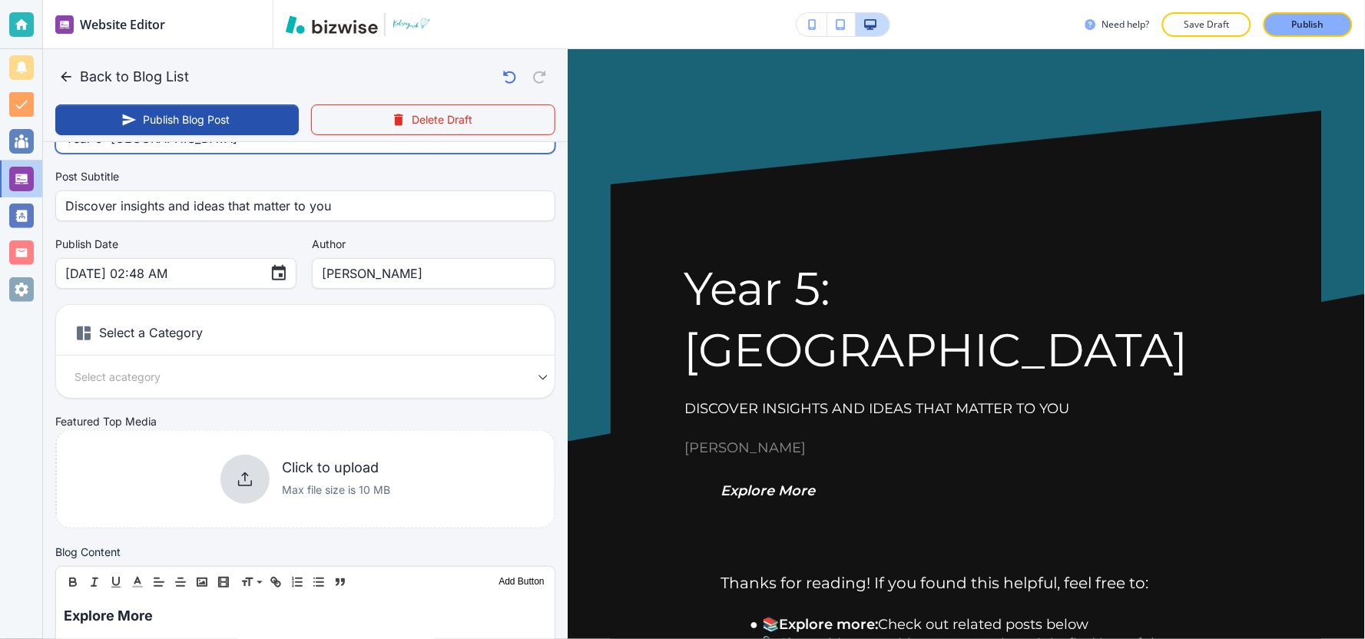
type input "Year 5: [GEOGRAPHIC_DATA]"
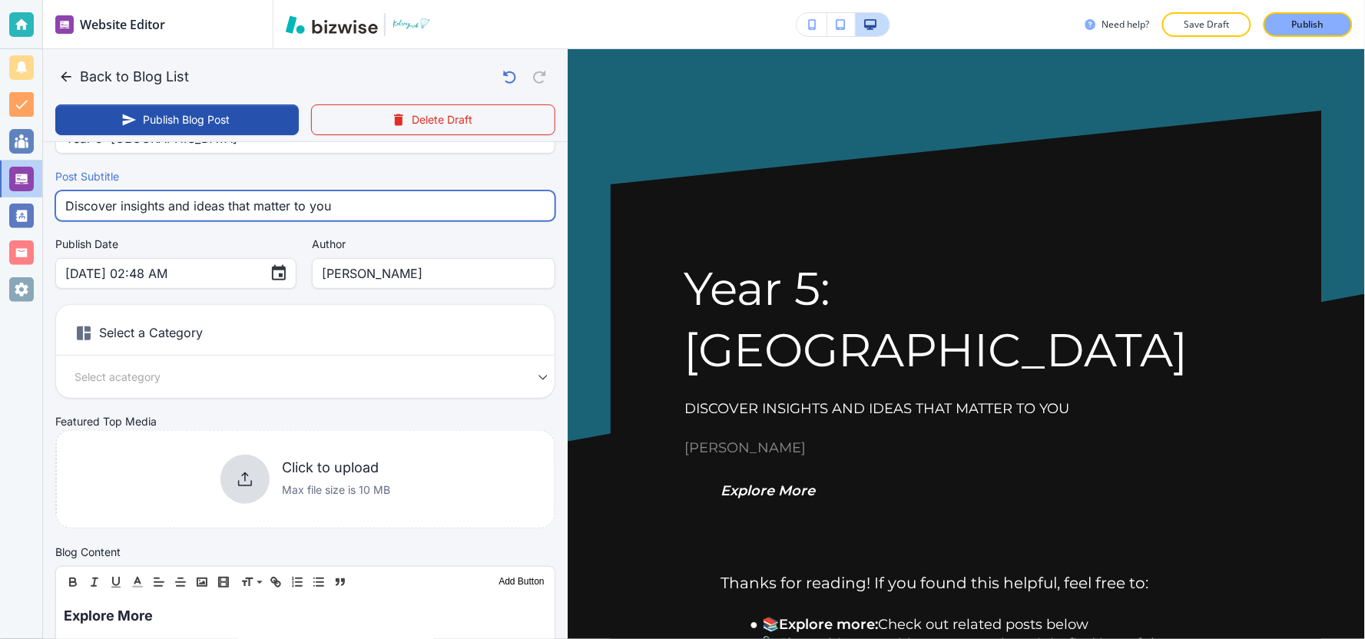
drag, startPoint x: 372, startPoint y: 202, endPoint x: 0, endPoint y: 250, distance: 374.8
click at [0, 250] on div "Website Editor Pages Edit, add, and delete pages or manage your page order Upda…" at bounding box center [682, 319] width 1365 height 639
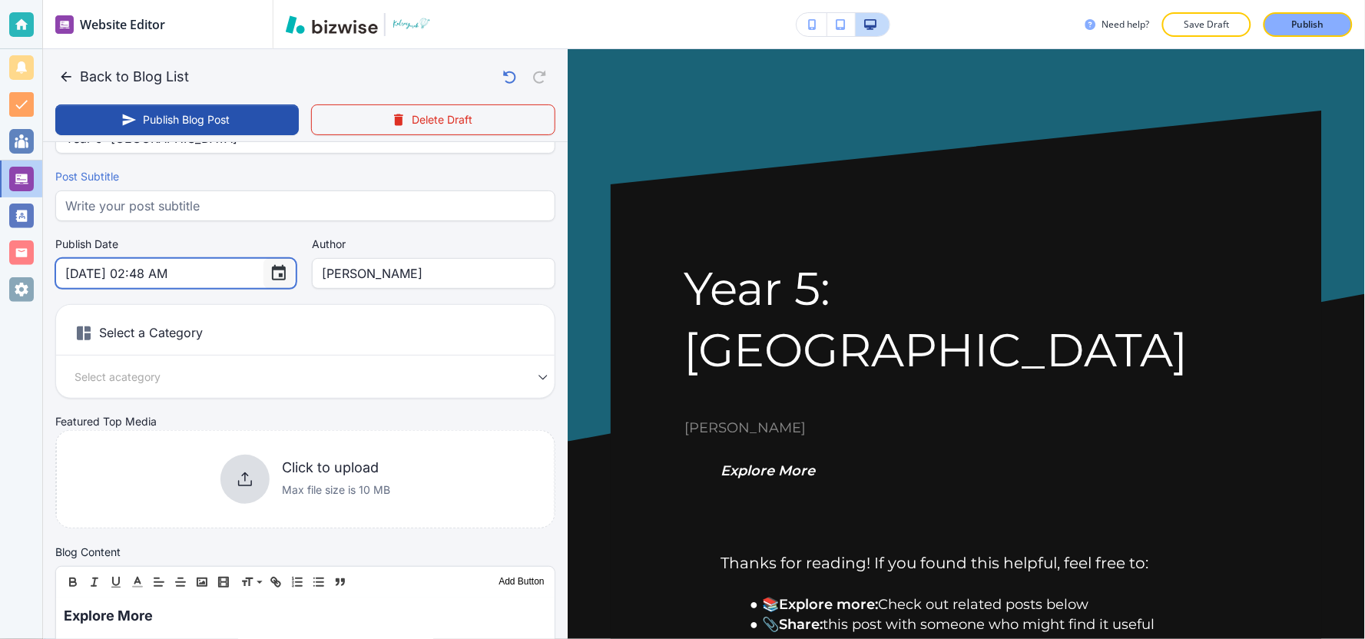
click at [270, 275] on icon "Choose date, selected date is Sep 26, 2025" at bounding box center [279, 273] width 18 height 18
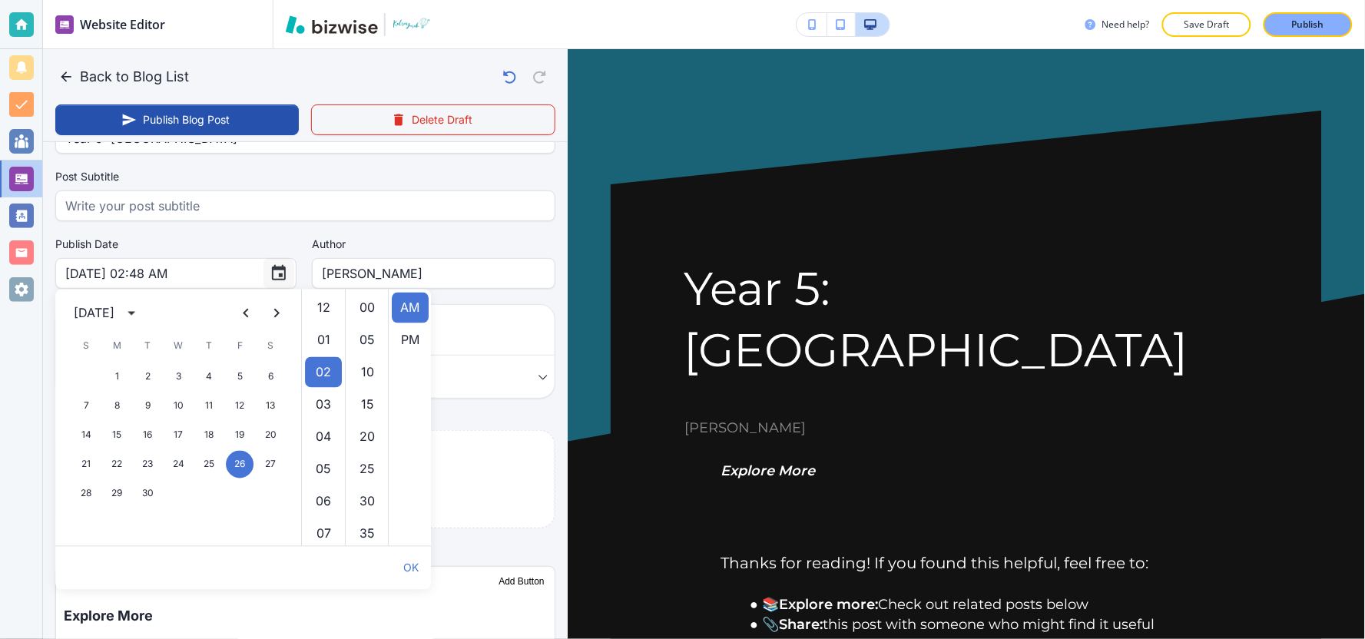
scroll to position [65, 0]
click at [135, 313] on icon "calendar view is open, switch to year view" at bounding box center [132, 314] width 8 height 4
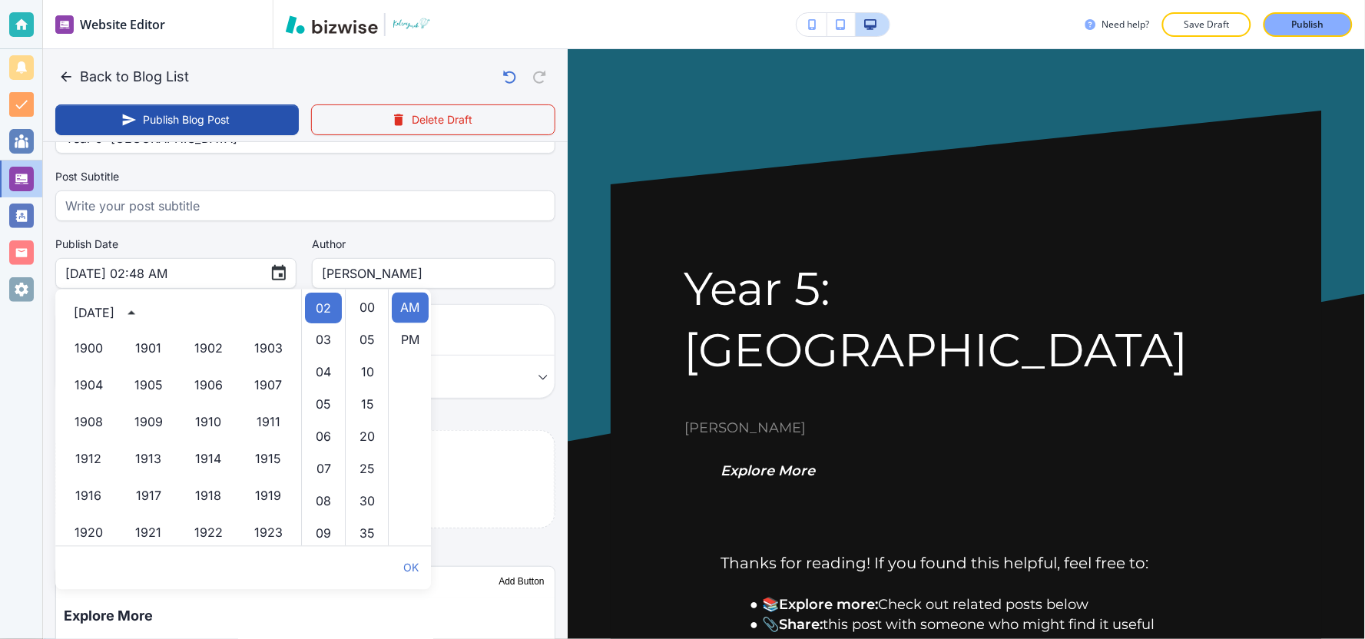
scroll to position [1053, 0]
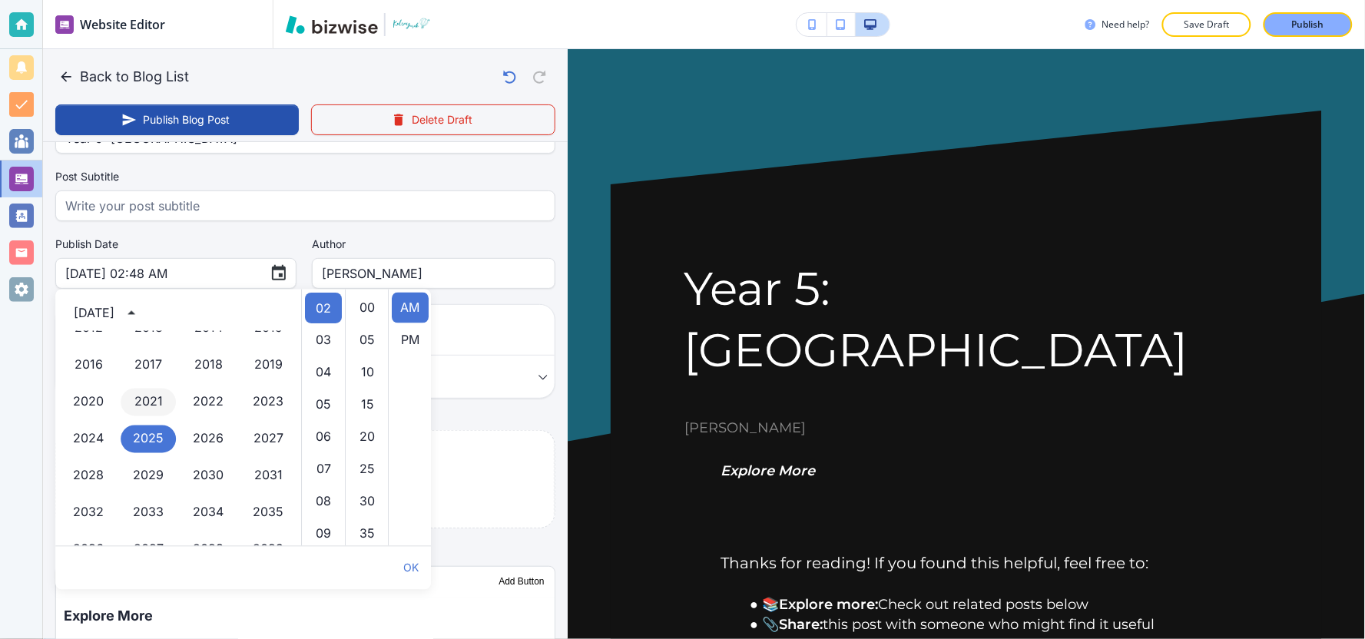
click at [147, 405] on button "2021" at bounding box center [148, 403] width 55 height 28
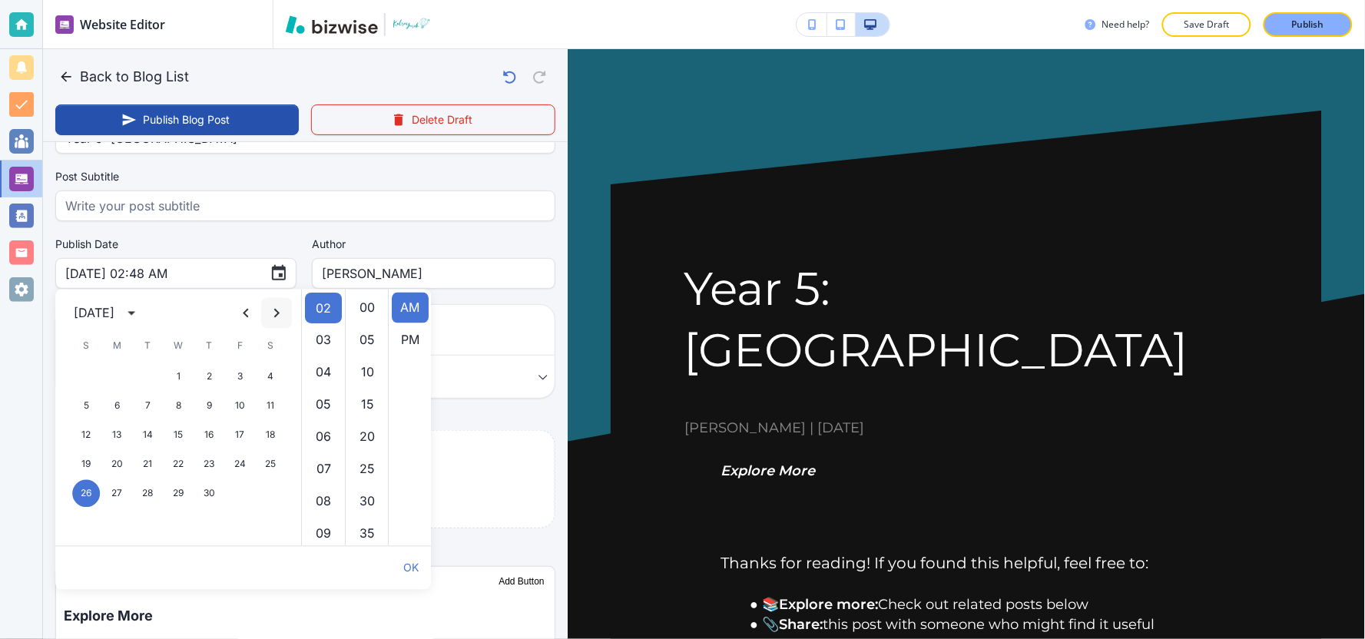
click at [271, 311] on icon "Next month" at bounding box center [276, 313] width 18 height 18
click at [181, 376] on button "1" at bounding box center [178, 377] width 28 height 28
click at [234, 375] on button "3" at bounding box center [240, 377] width 28 height 28
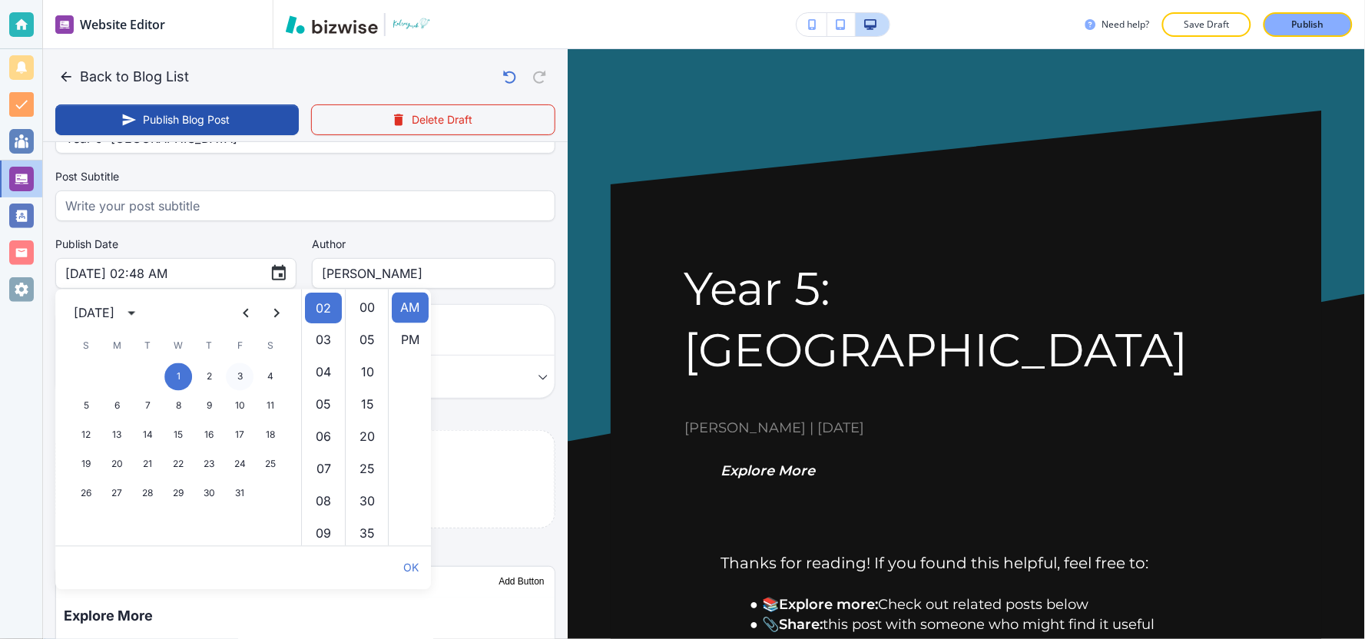
type input "[DATE] 02:48 AM"
click at [28, 371] on div at bounding box center [21, 319] width 42 height 639
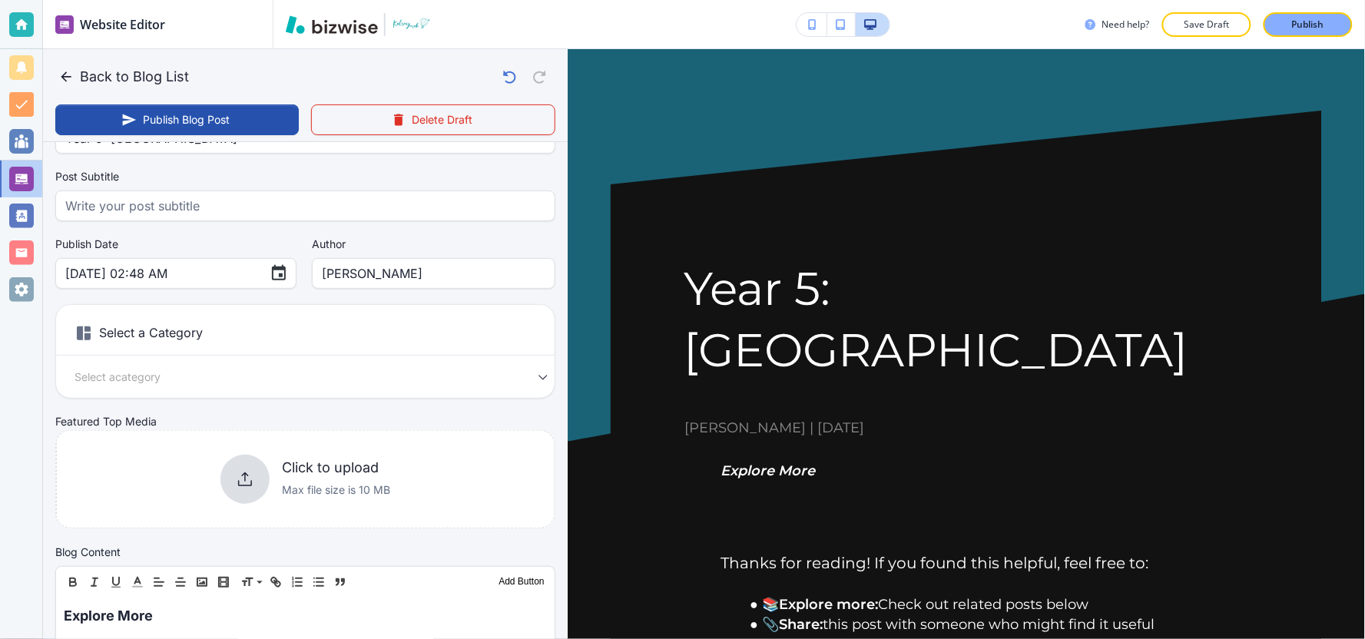
click at [319, 388] on div "Select a Category Select a category Select a Category" at bounding box center [305, 351] width 500 height 94
click at [162, 359] on div "Select a Category Select a category Select a Category" at bounding box center [305, 351] width 500 height 94
click at [162, 365] on div "Select a Category Select a category Select a Category" at bounding box center [305, 351] width 500 height 94
click at [162, 0] on body "Website Editor Pages Edit, add, and delete pages or manage your page order Upda…" at bounding box center [682, 0] width 1365 height 0
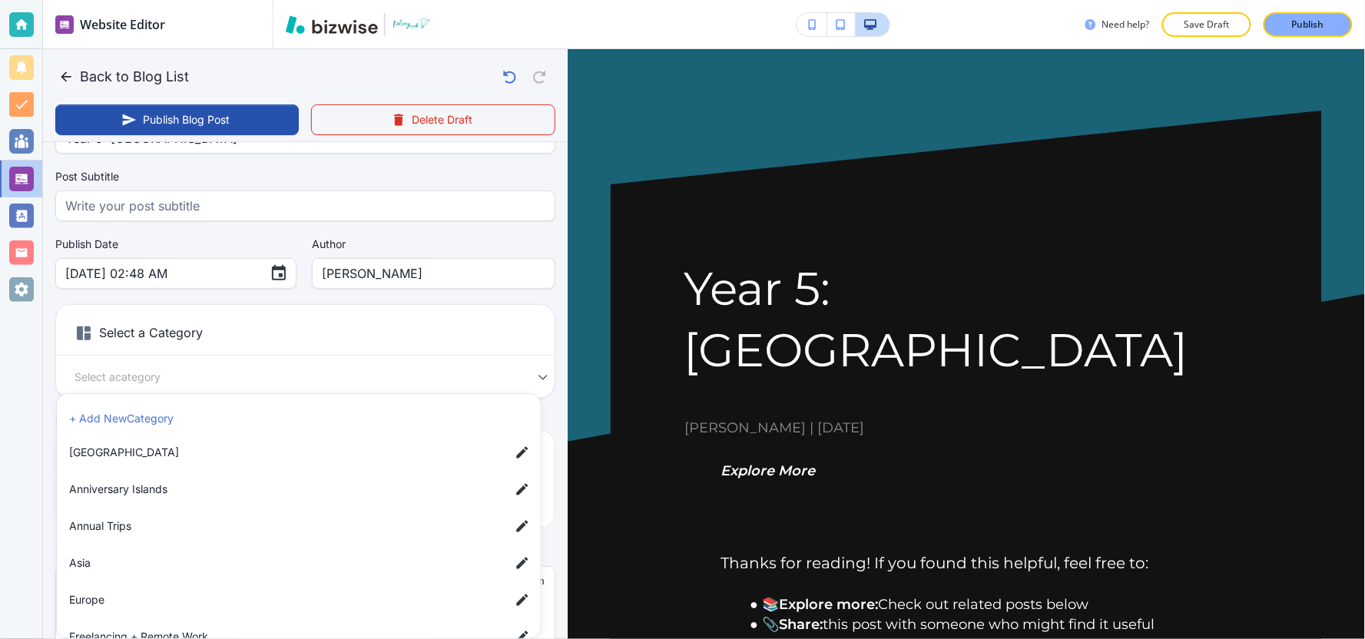
click at [170, 463] on li "[GEOGRAPHIC_DATA]" at bounding box center [302, 452] width 478 height 31
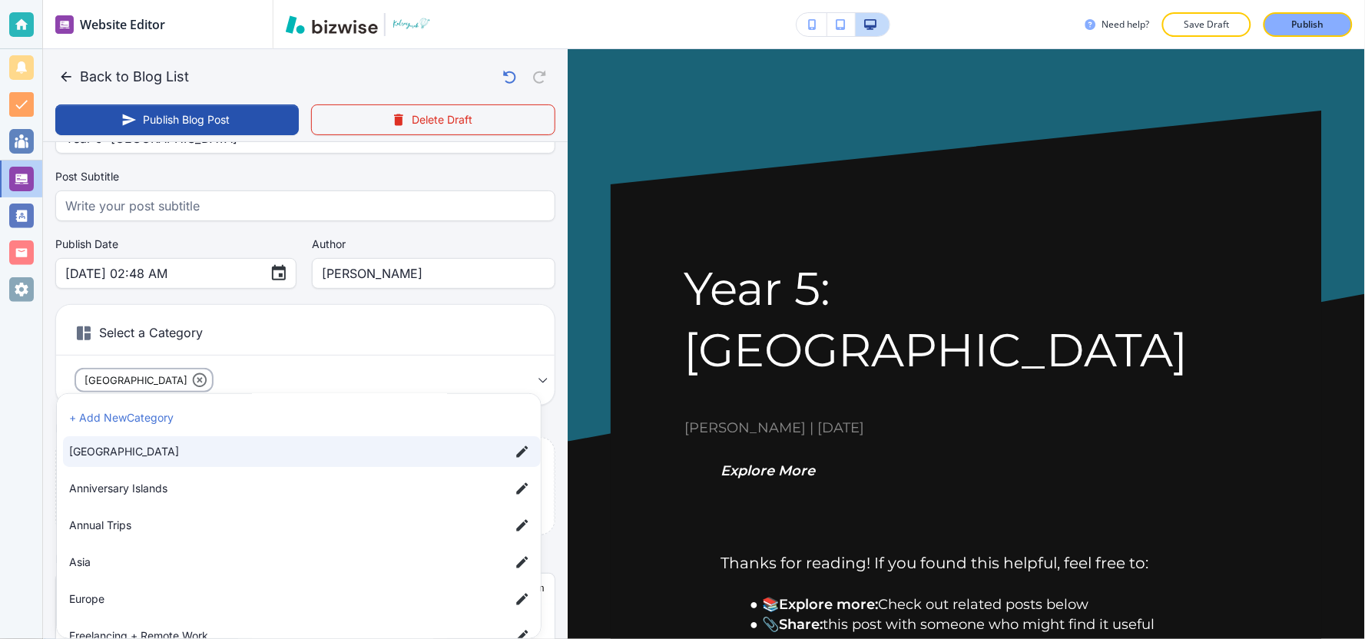
scroll to position [0, 0]
click at [173, 532] on span "Annual Trips" at bounding box center [283, 526] width 429 height 17
type input "a3a567d38588cf2eb42f5,a8e6b56ddbc4318baedd5"
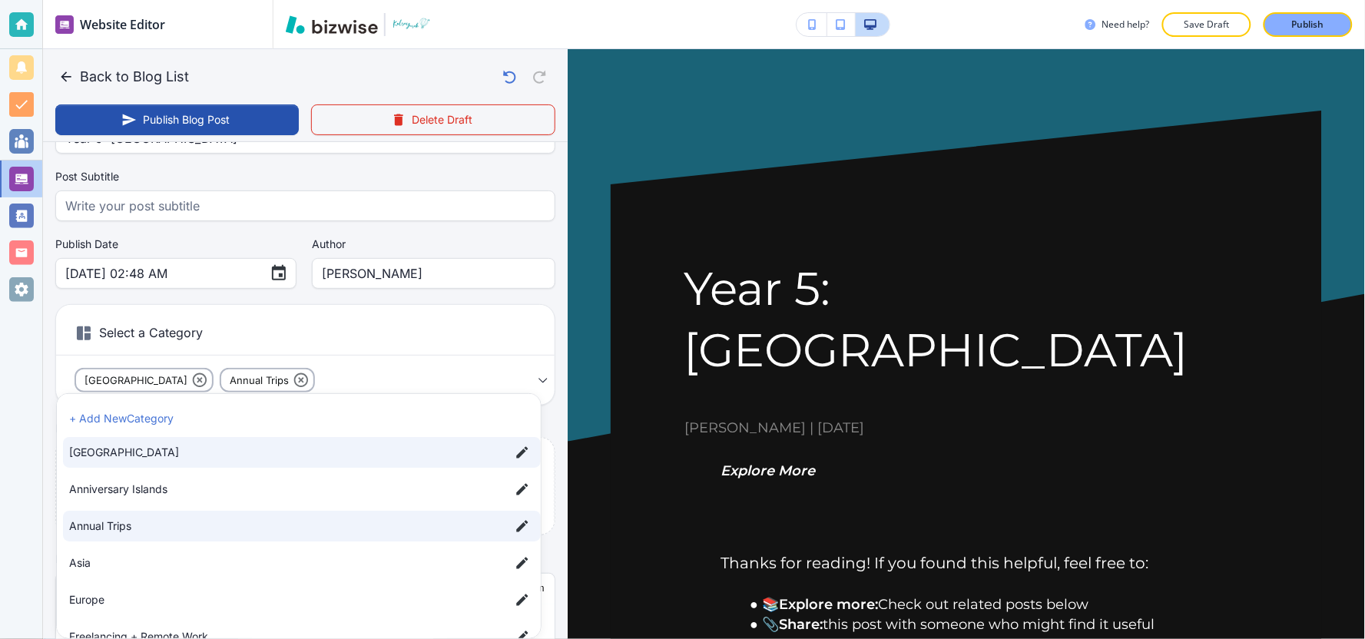
click at [424, 361] on div at bounding box center [682, 319] width 1365 height 639
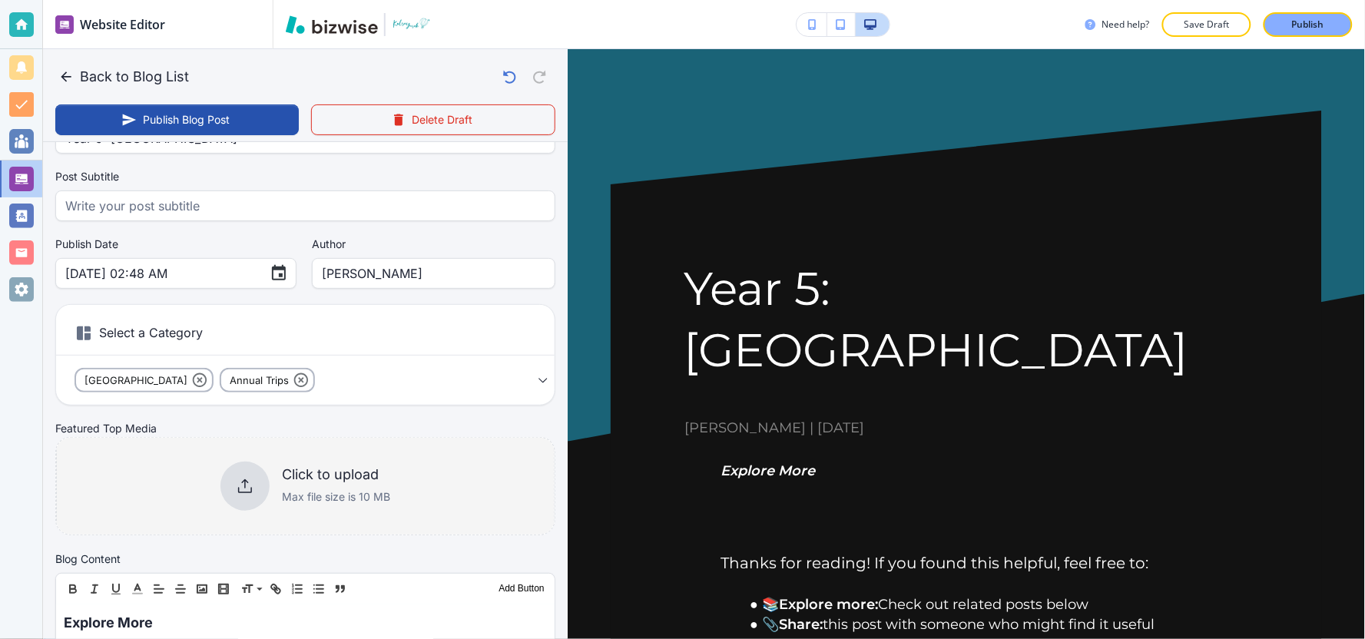
click at [209, 502] on div "Click to upload Max file size is 10 MB" at bounding box center [305, 486] width 499 height 124
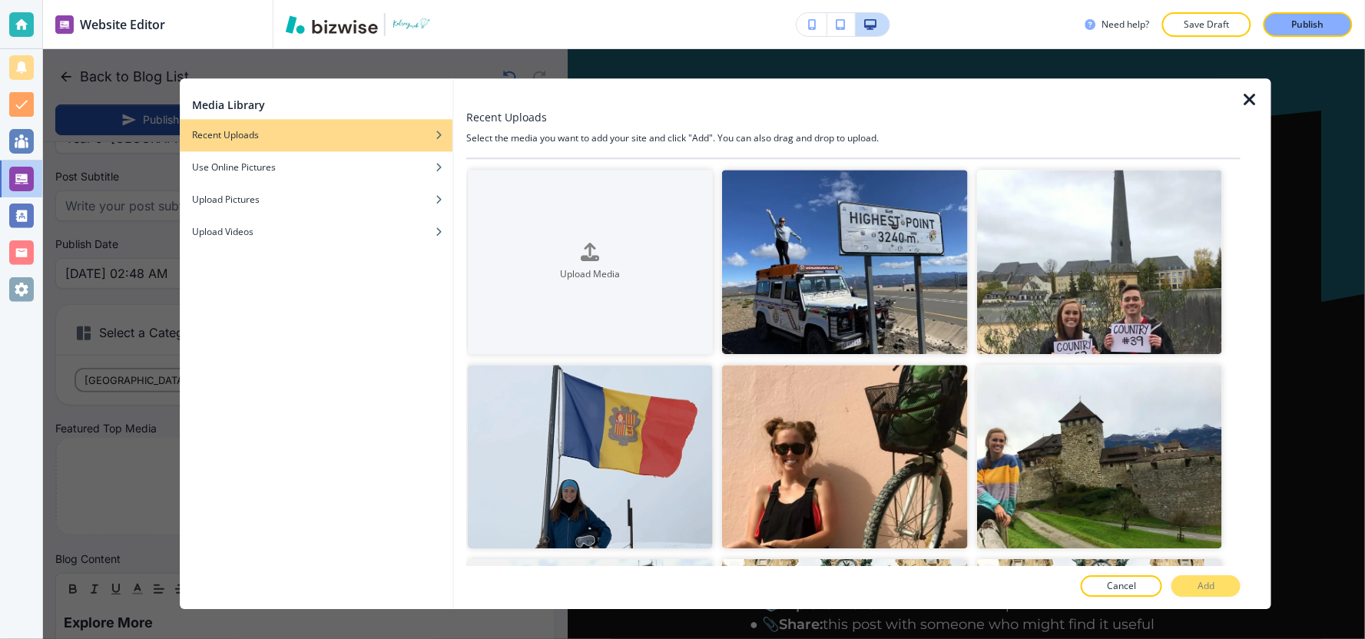
click at [1247, 95] on icon "button" at bounding box center [1250, 100] width 18 height 18
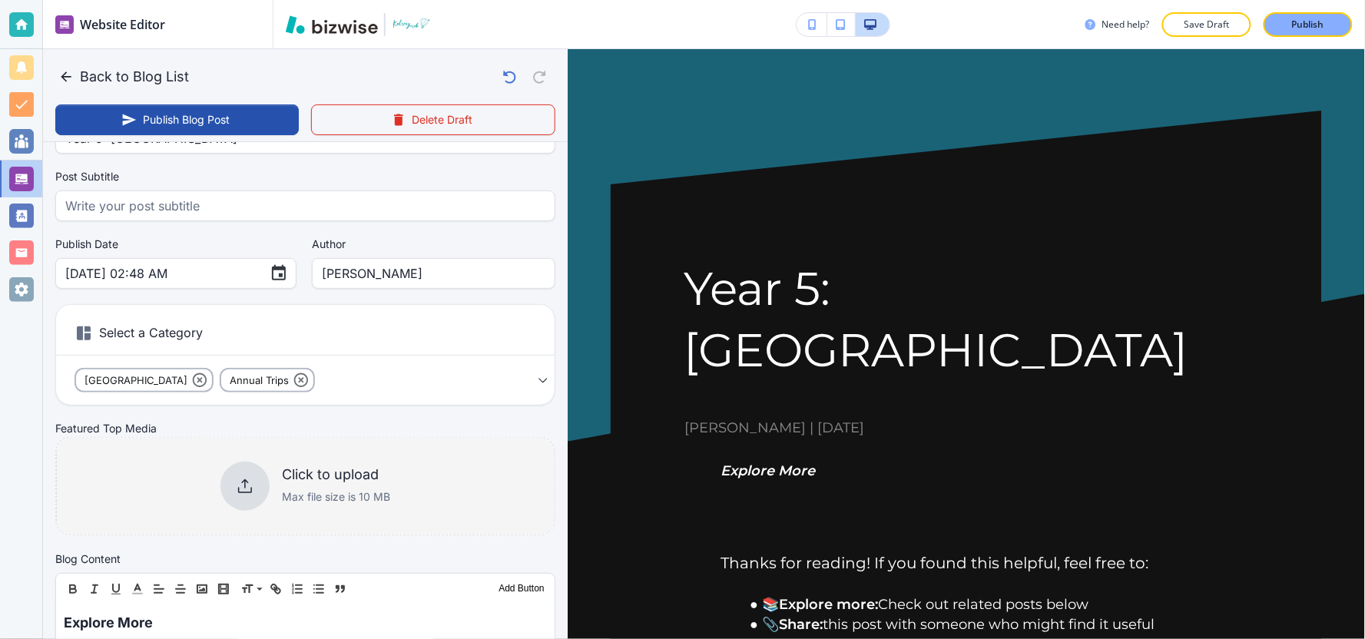
click at [257, 497] on div at bounding box center [244, 486] width 49 height 49
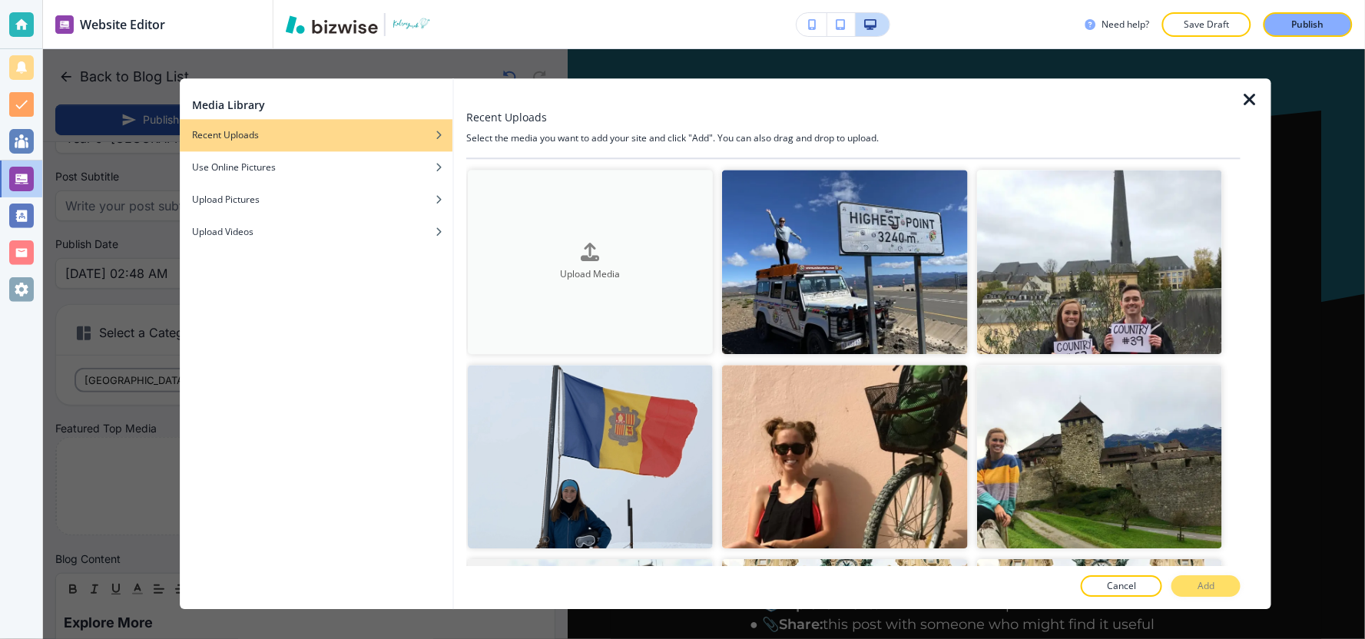
click at [630, 273] on h4 "Upload Media" at bounding box center [590, 274] width 245 height 14
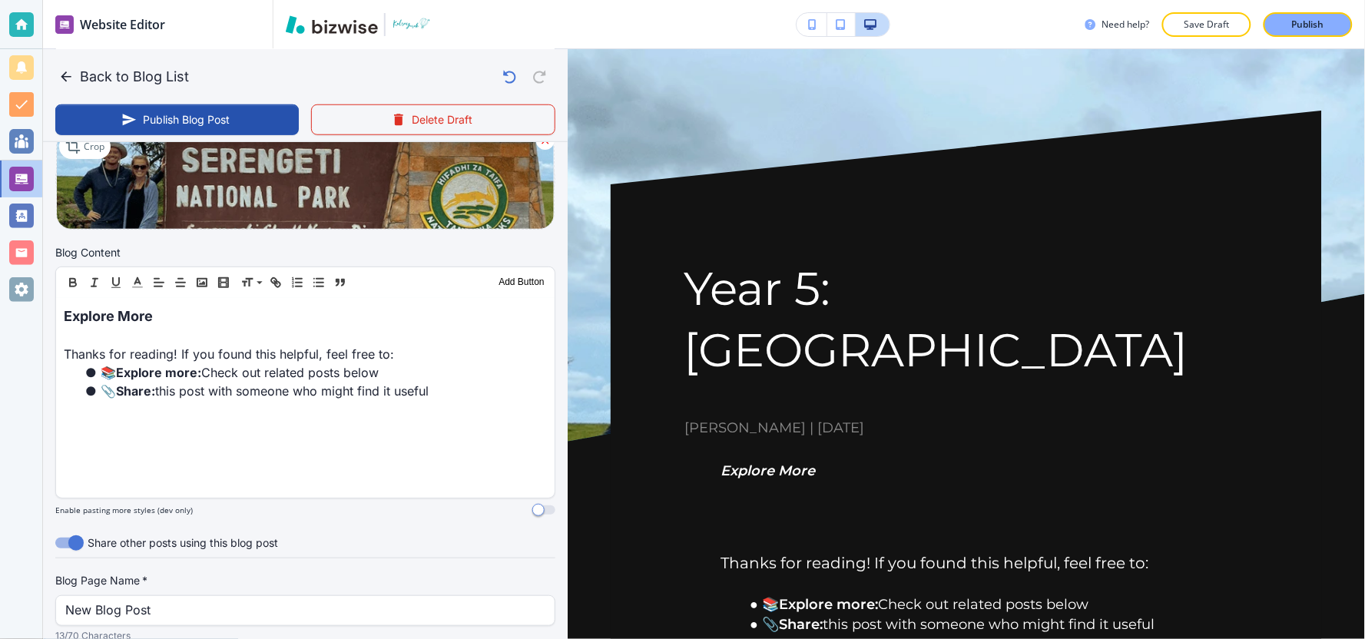
scroll to position [426, 0]
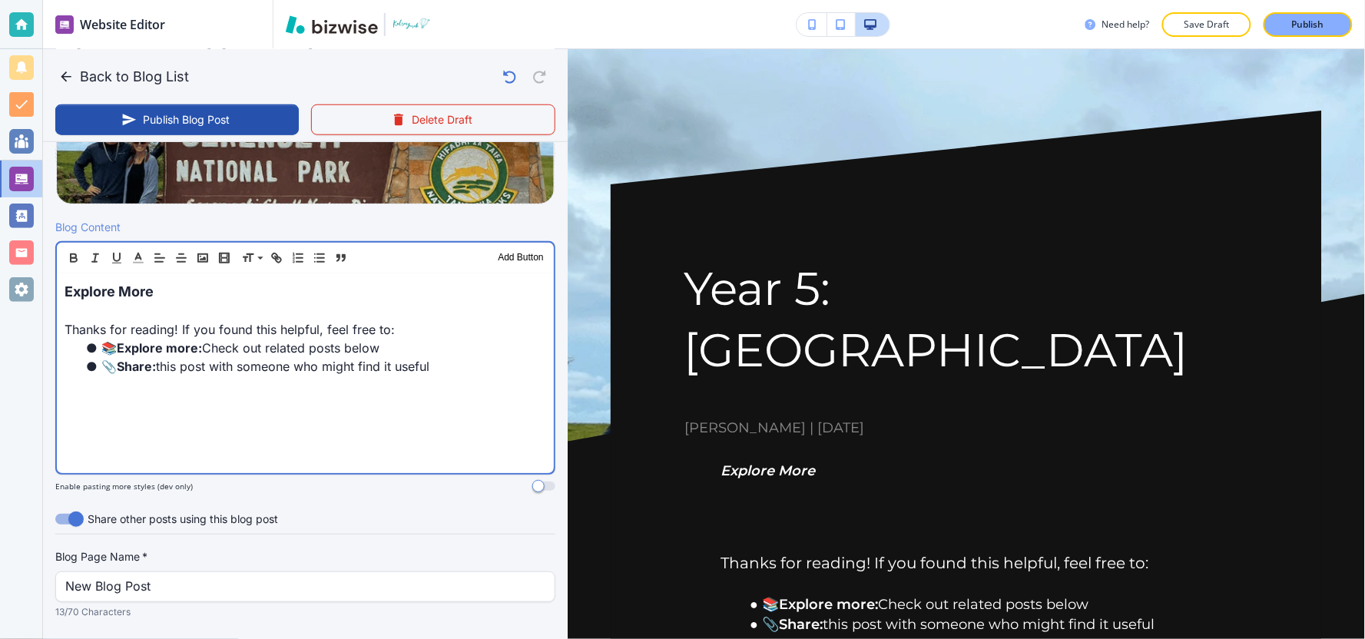
drag, startPoint x: 440, startPoint y: 364, endPoint x: 58, endPoint y: 296, distance: 387.8
click at [58, 296] on div "Explore More Thanks for reading! If you found this helpful, feel free to: 📚 Exp…" at bounding box center [305, 373] width 497 height 200
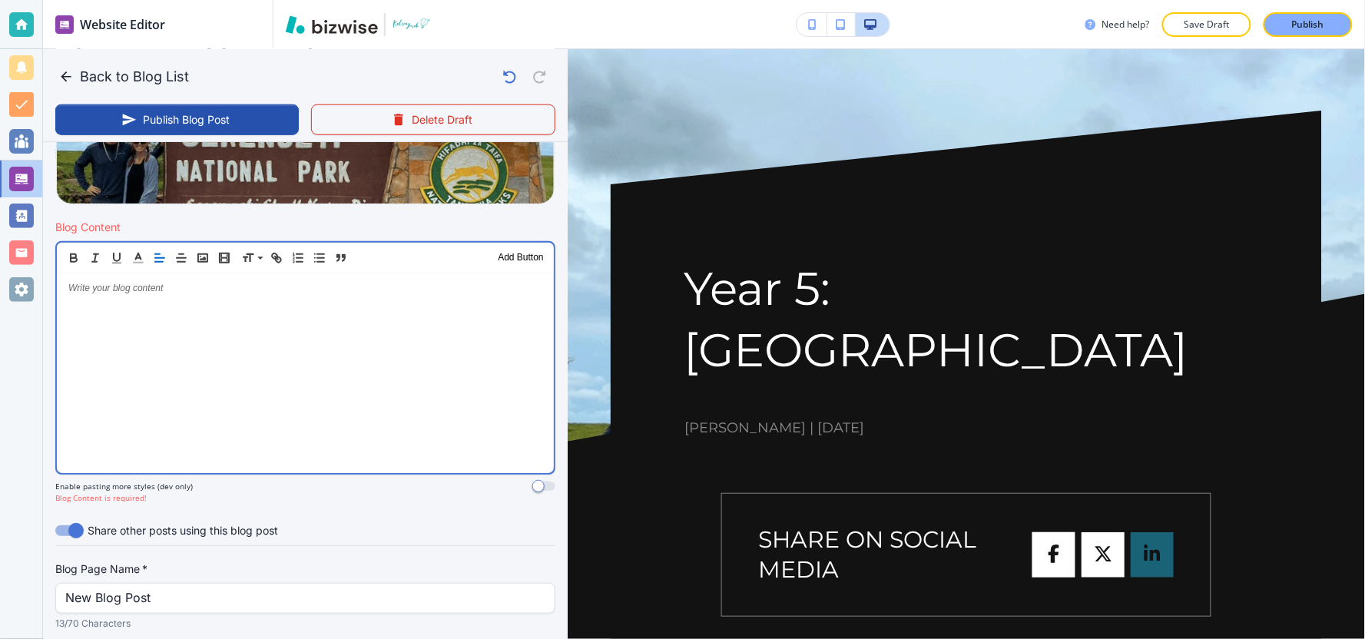
scroll to position [633, 0]
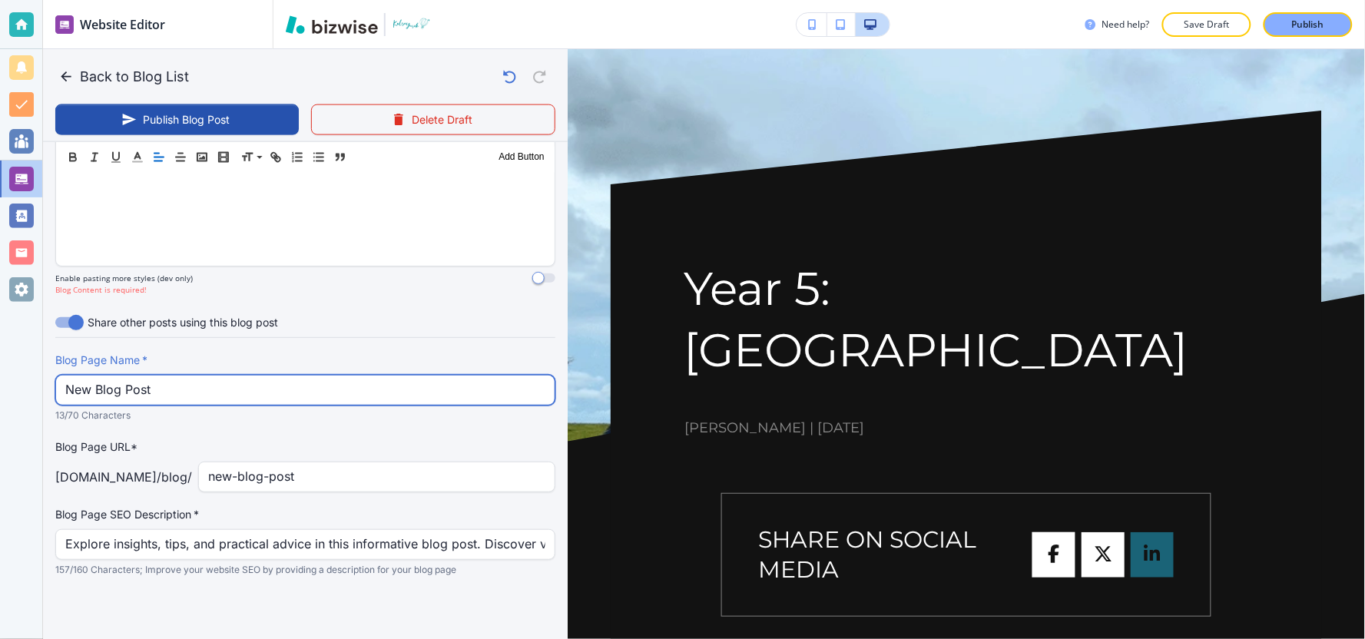
drag, startPoint x: 177, startPoint y: 384, endPoint x: 0, endPoint y: 393, distance: 177.7
click at [0, 393] on div "Website Editor Pages Edit, add, and delete pages or manage your page order Upda…" at bounding box center [682, 319] width 1365 height 639
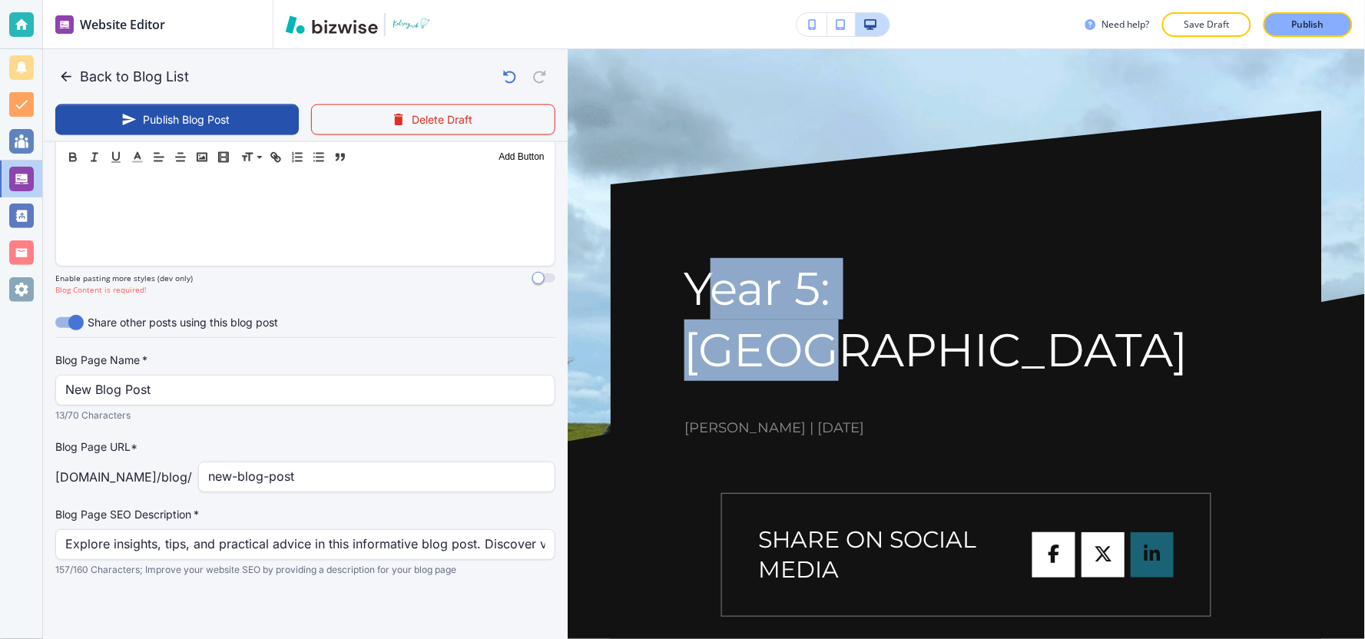
drag, startPoint x: 704, startPoint y: 300, endPoint x: 969, endPoint y: 303, distance: 265.0
click at [956, 305] on h1 "Year 5: [GEOGRAPHIC_DATA]" at bounding box center [966, 319] width 564 height 123
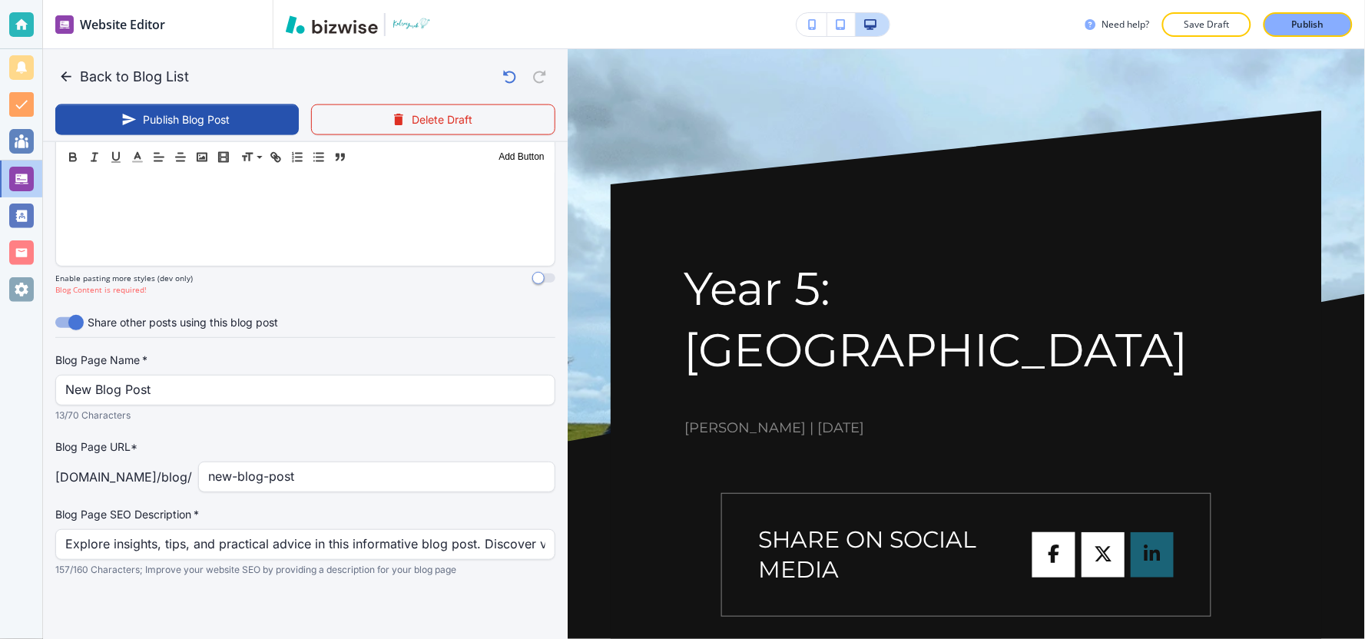
click at [987, 297] on h1 "Year 5: [GEOGRAPHIC_DATA]" at bounding box center [966, 319] width 564 height 123
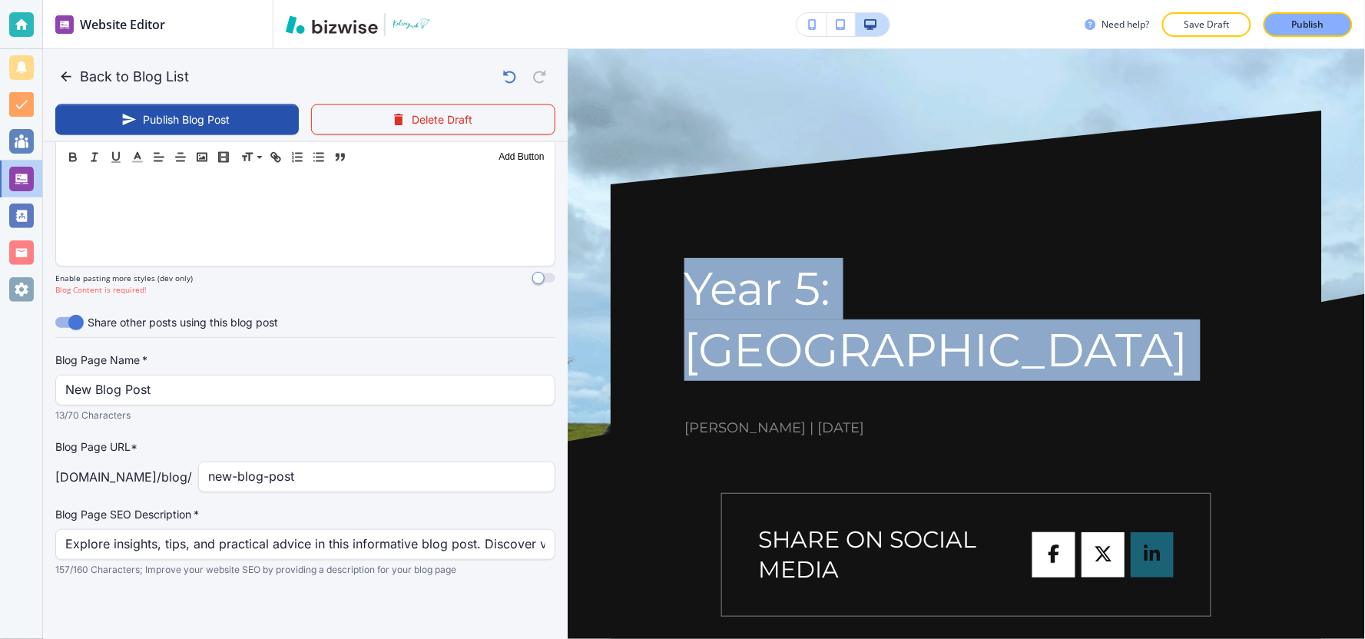
drag, startPoint x: 987, startPoint y: 297, endPoint x: 639, endPoint y: 290, distance: 348.0
click at [639, 290] on div "Year 5: Africa Kelsey Yurek | December 3, 2021 SHARE ON SOCIAL MEDIA" at bounding box center [966, 419] width 711 height 617
copy div "Year 5: [GEOGRAPHIC_DATA]"
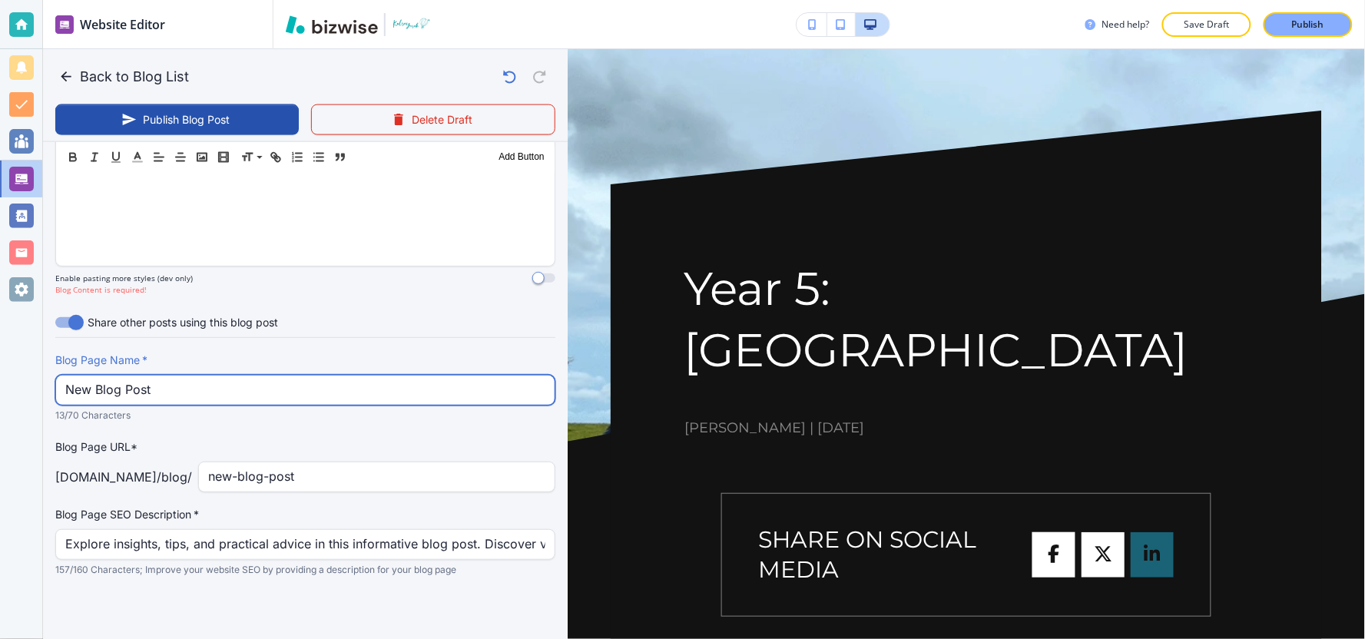
click at [257, 388] on input "New Blog Post" at bounding box center [305, 390] width 480 height 29
paste input "Year 5: [GEOGRAPHIC_DATA]"
type input "Year 5: [GEOGRAPHIC_DATA]"
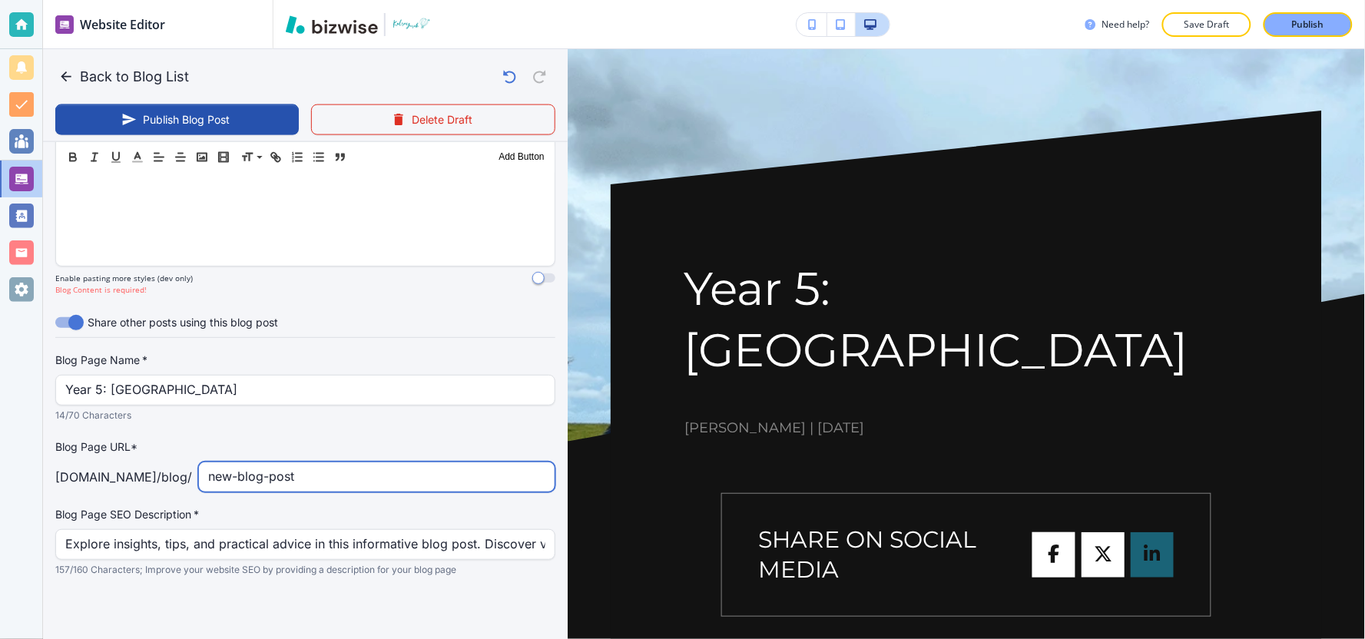
drag, startPoint x: 313, startPoint y: 475, endPoint x: 151, endPoint y: 472, distance: 161.3
click at [151, 472] on div "kelseyyurek.com /blog / new-blog-post ​" at bounding box center [305, 477] width 500 height 31
type input "year-5-[GEOGRAPHIC_DATA]"
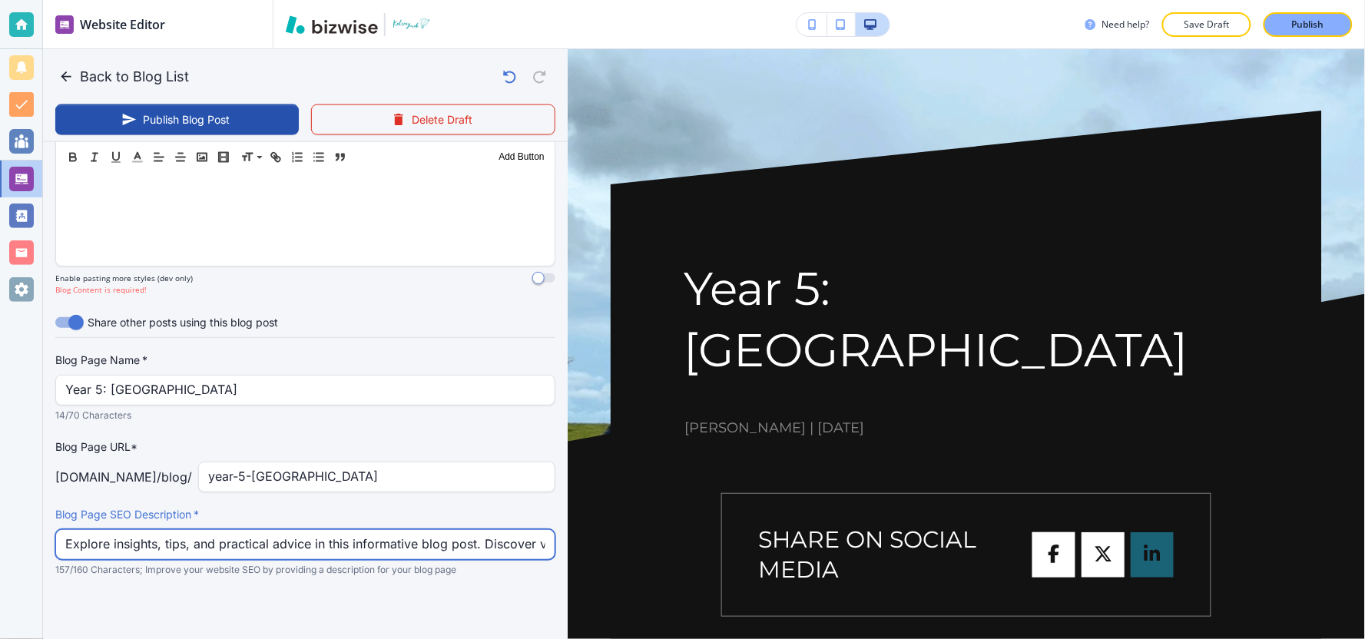
click at [269, 555] on input "Explore insights, tips, and practical advice in this informative blog post. Dis…" at bounding box center [305, 544] width 480 height 29
click at [270, 555] on input "Explore insights, tips, and practical advice in this informative blog post. Dis…" at bounding box center [305, 544] width 480 height 29
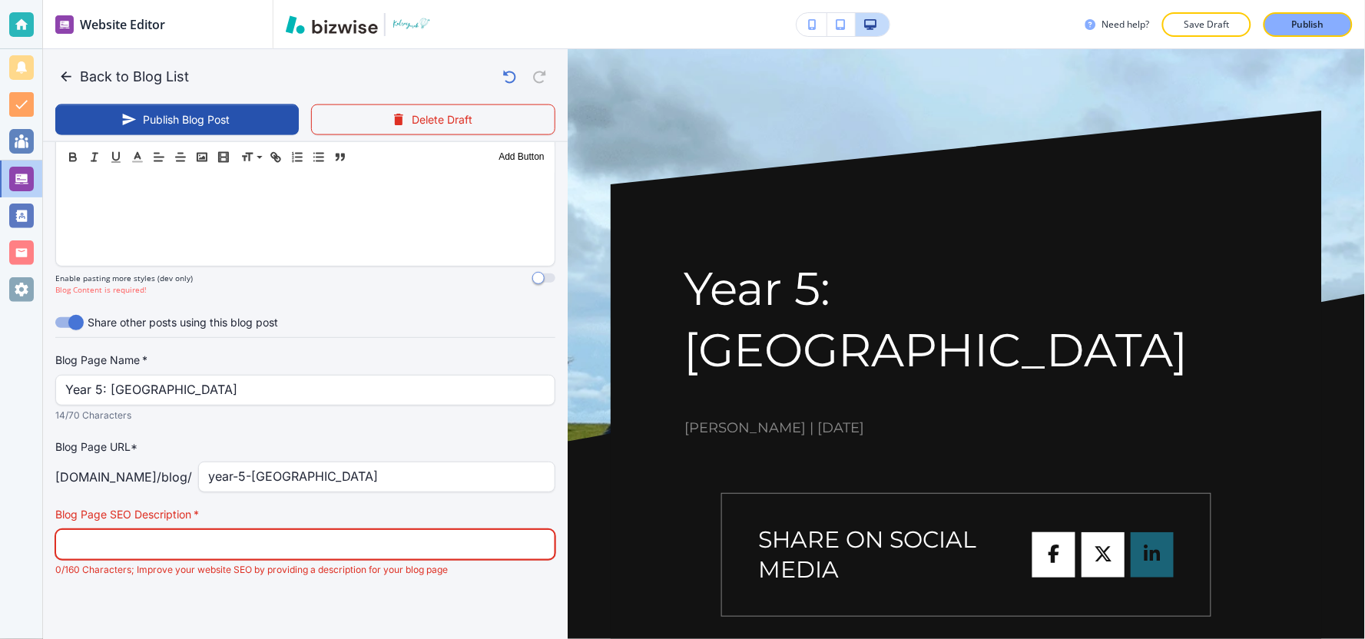
paste input "This is part 5 of my annual trip series"
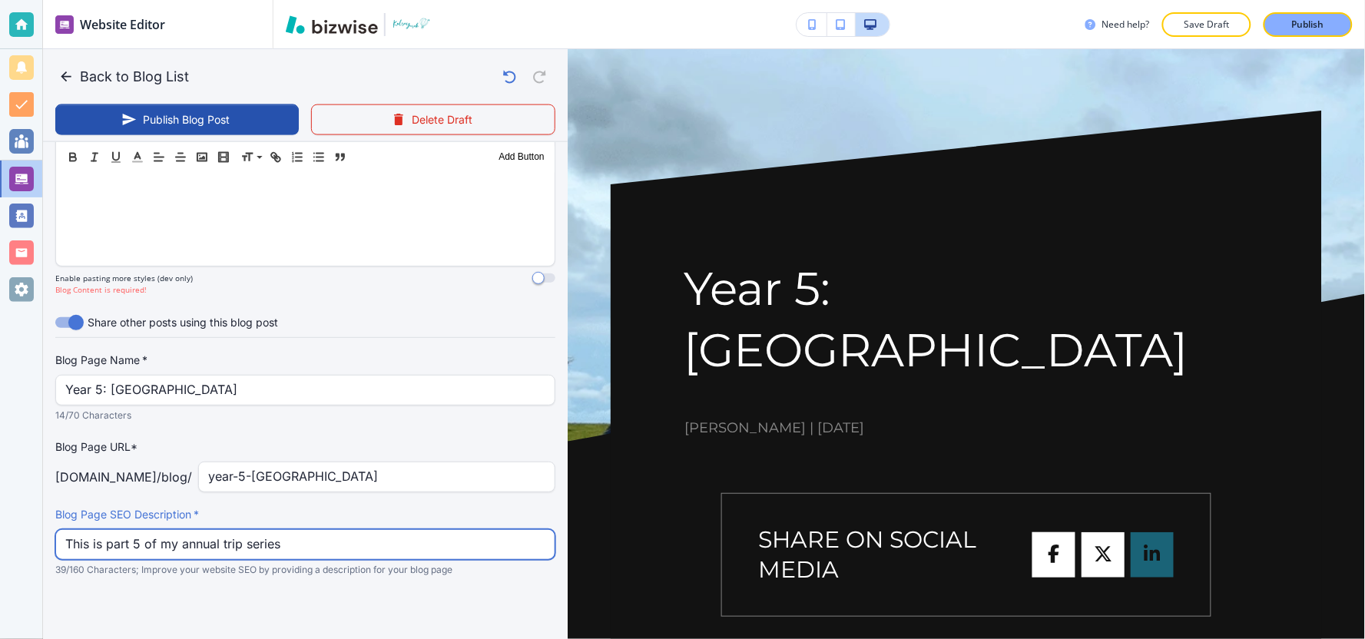
type input "This is part 5 of my annual trip series"
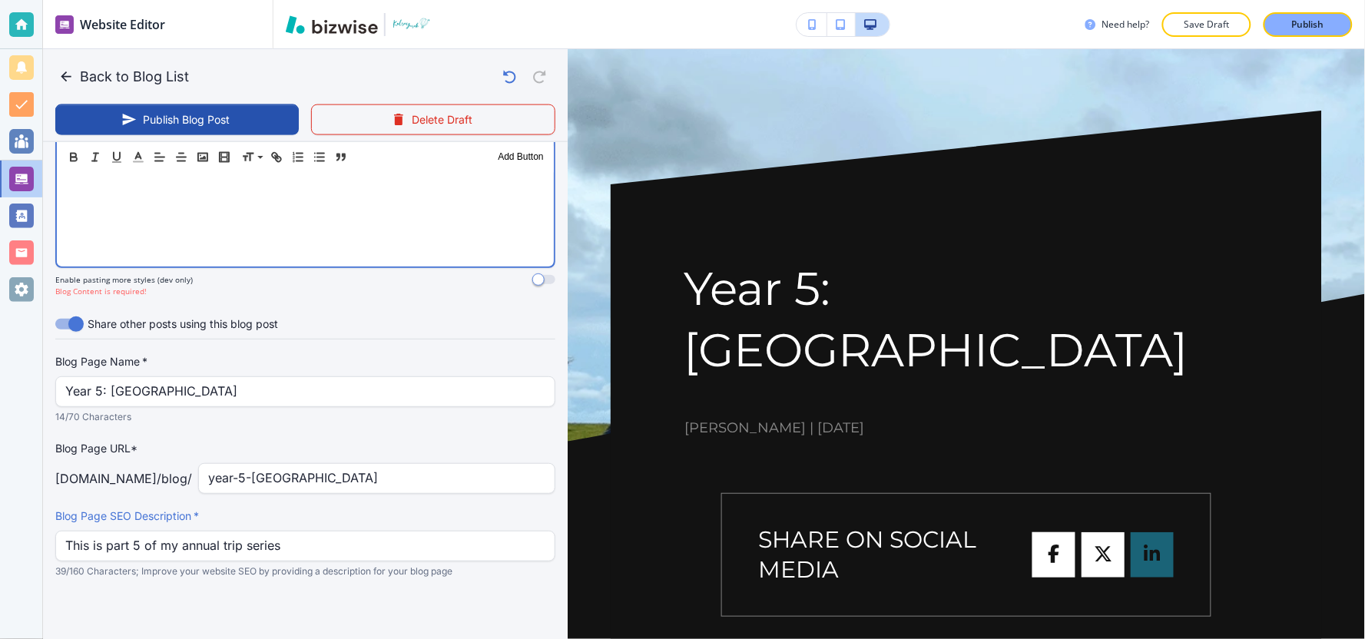
click at [229, 241] on div at bounding box center [305, 167] width 497 height 200
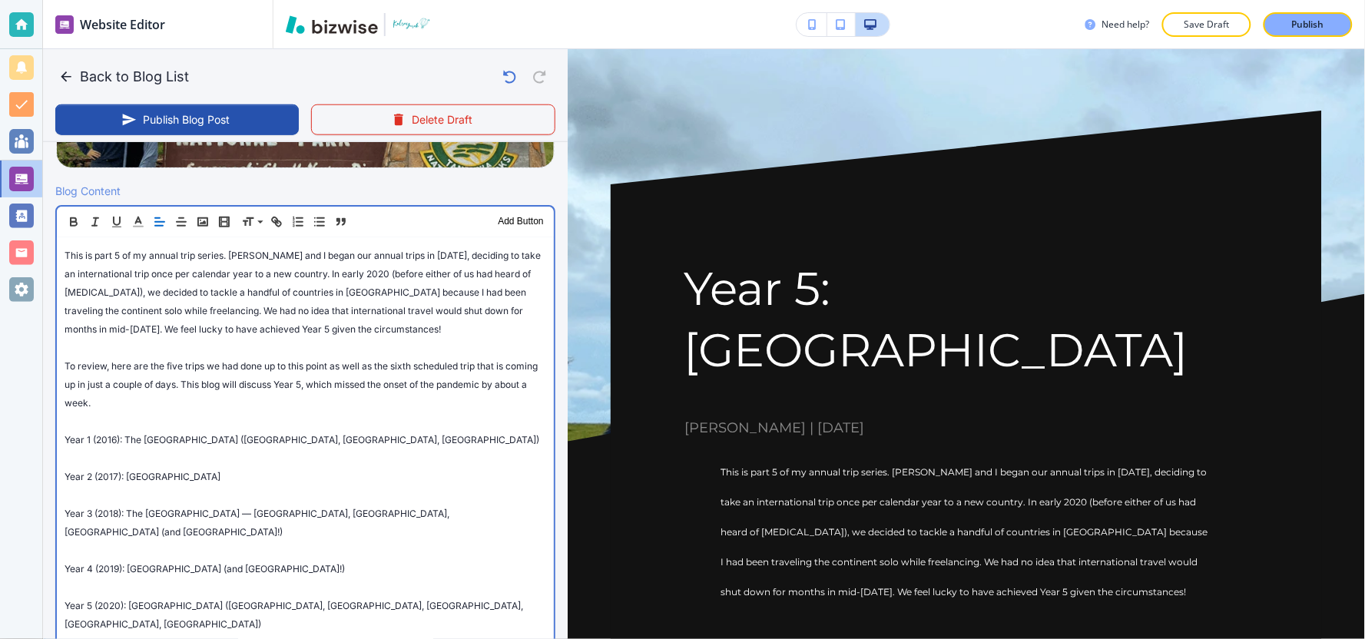
scroll to position [377, 0]
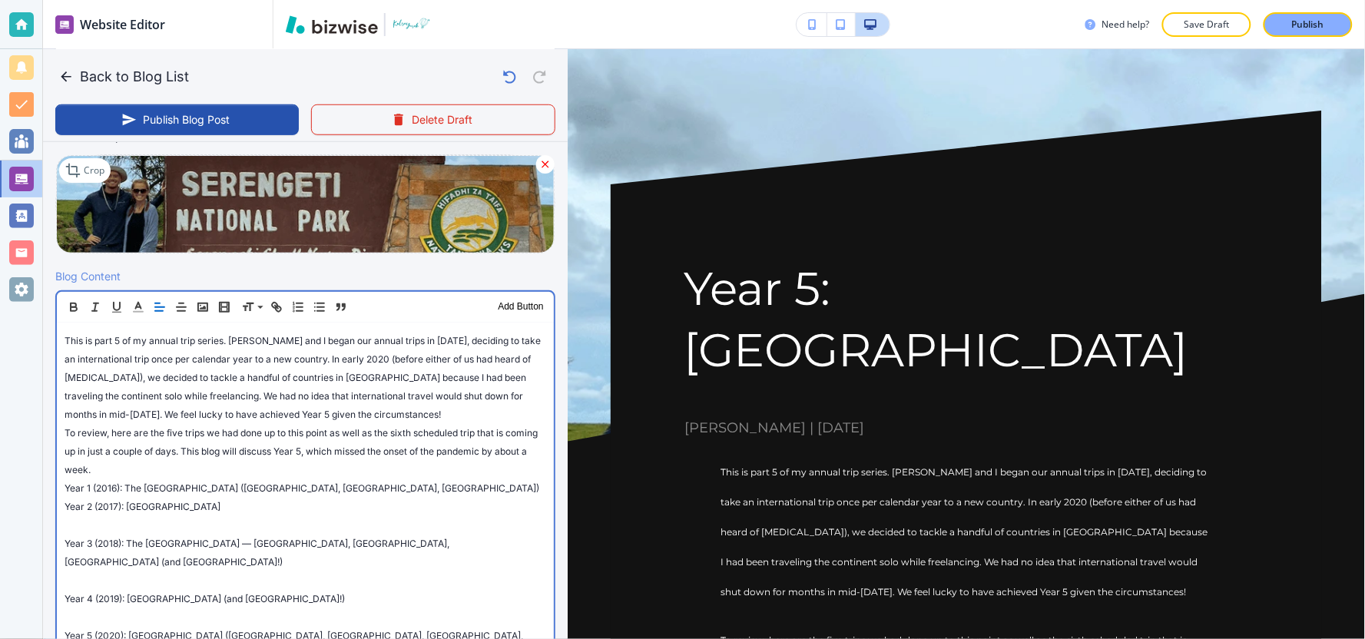
click at [65, 547] on span "Year 3 (2018): The [GEOGRAPHIC_DATA] — [GEOGRAPHIC_DATA], [GEOGRAPHIC_DATA], [G…" at bounding box center [258, 553] width 387 height 30
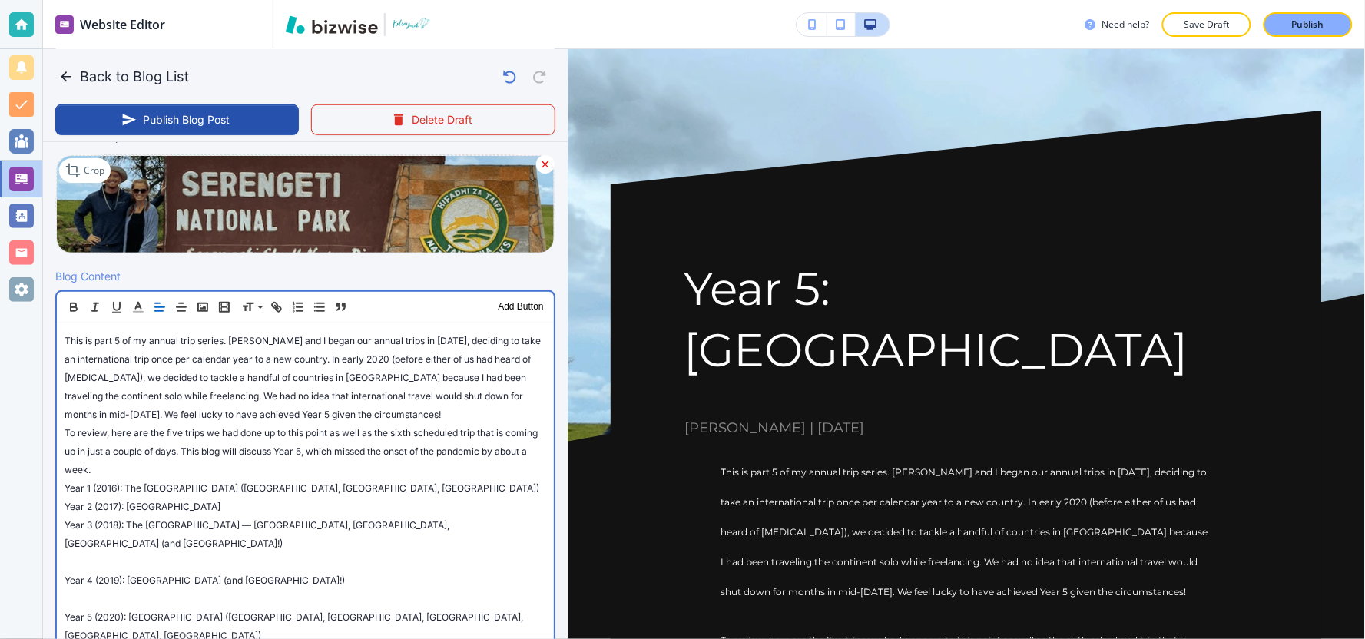
click at [65, 575] on span "Year 4 (2019): [GEOGRAPHIC_DATA] (and [GEOGRAPHIC_DATA]!)" at bounding box center [205, 581] width 280 height 12
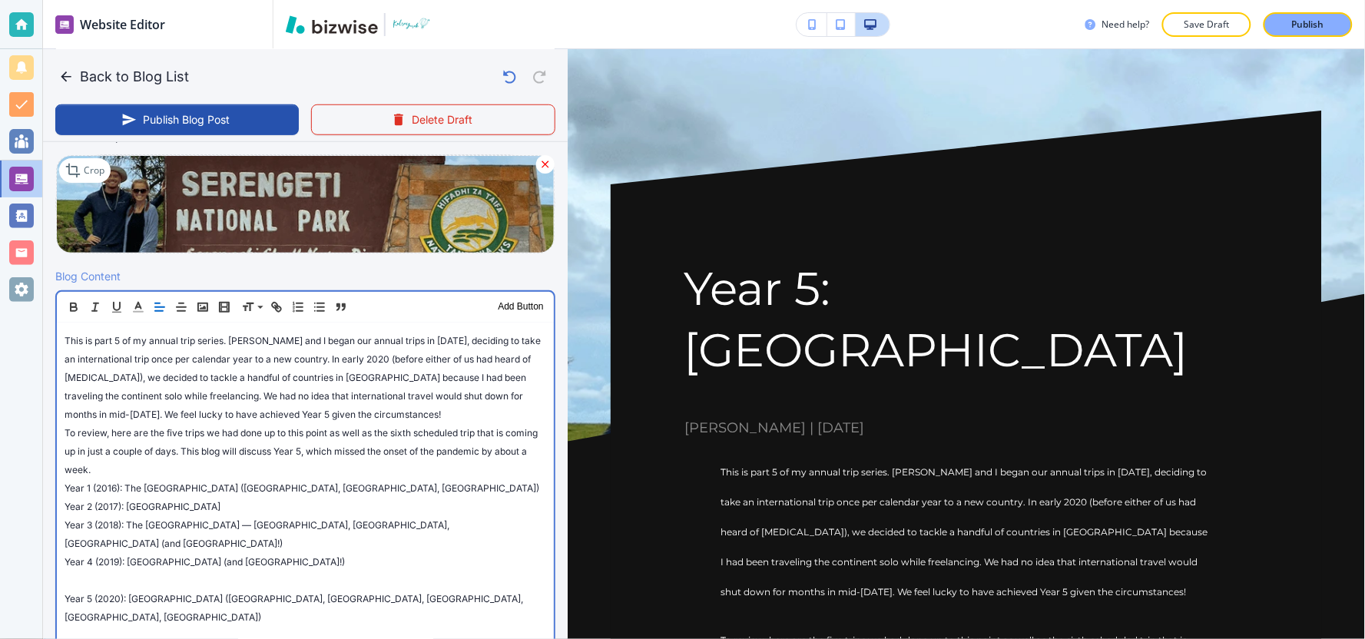
click at [65, 593] on span "Year 5 (2020): [GEOGRAPHIC_DATA] ([GEOGRAPHIC_DATA], [GEOGRAPHIC_DATA], [GEOGRA…" at bounding box center [295, 608] width 461 height 30
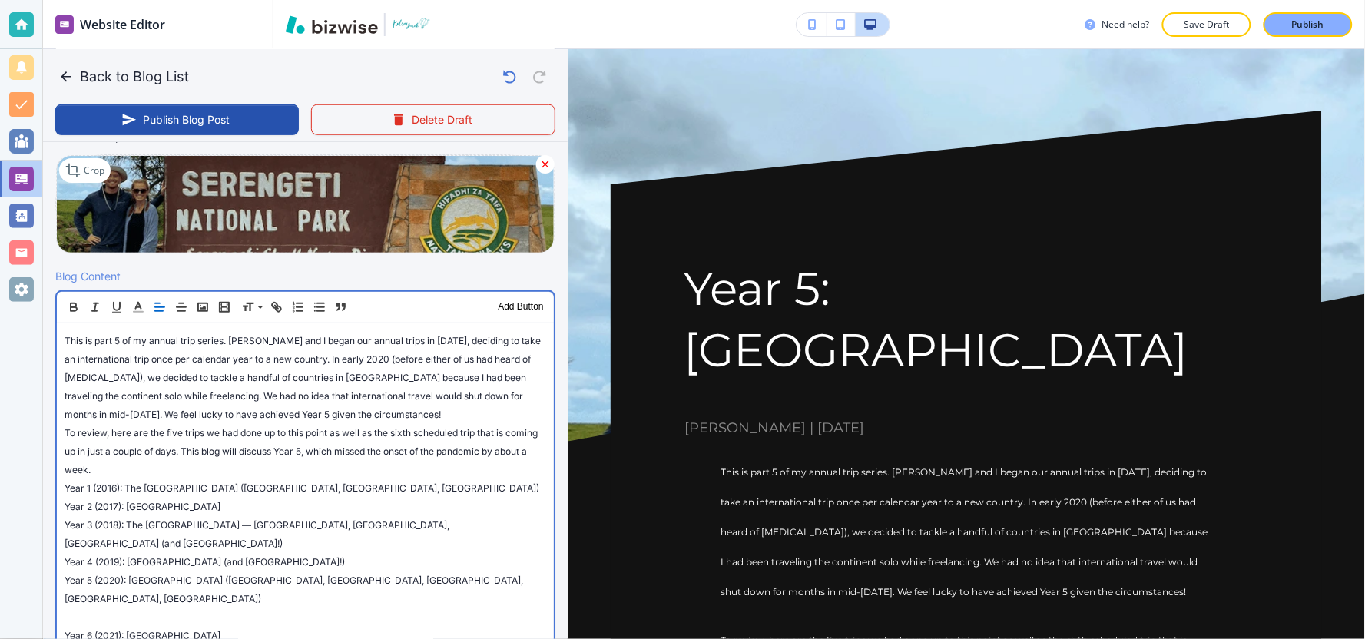
click at [65, 630] on span "Year 6 (2021): [GEOGRAPHIC_DATA]" at bounding box center [143, 636] width 156 height 12
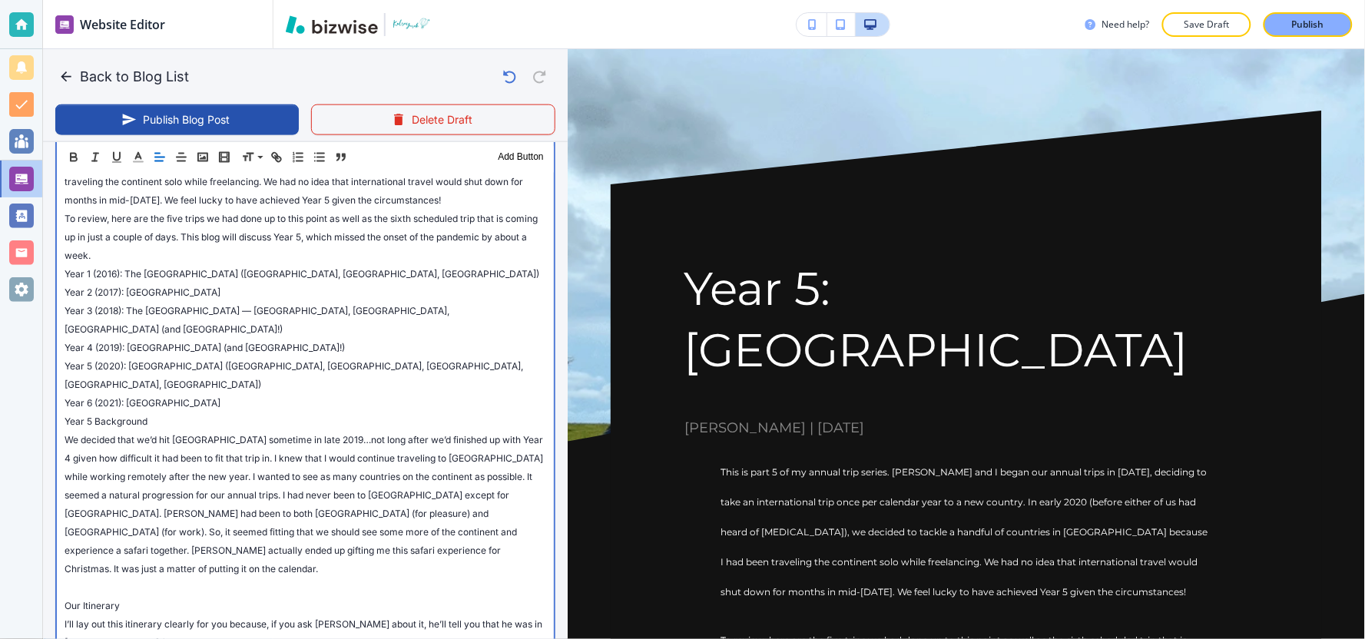
scroll to position [633, 0]
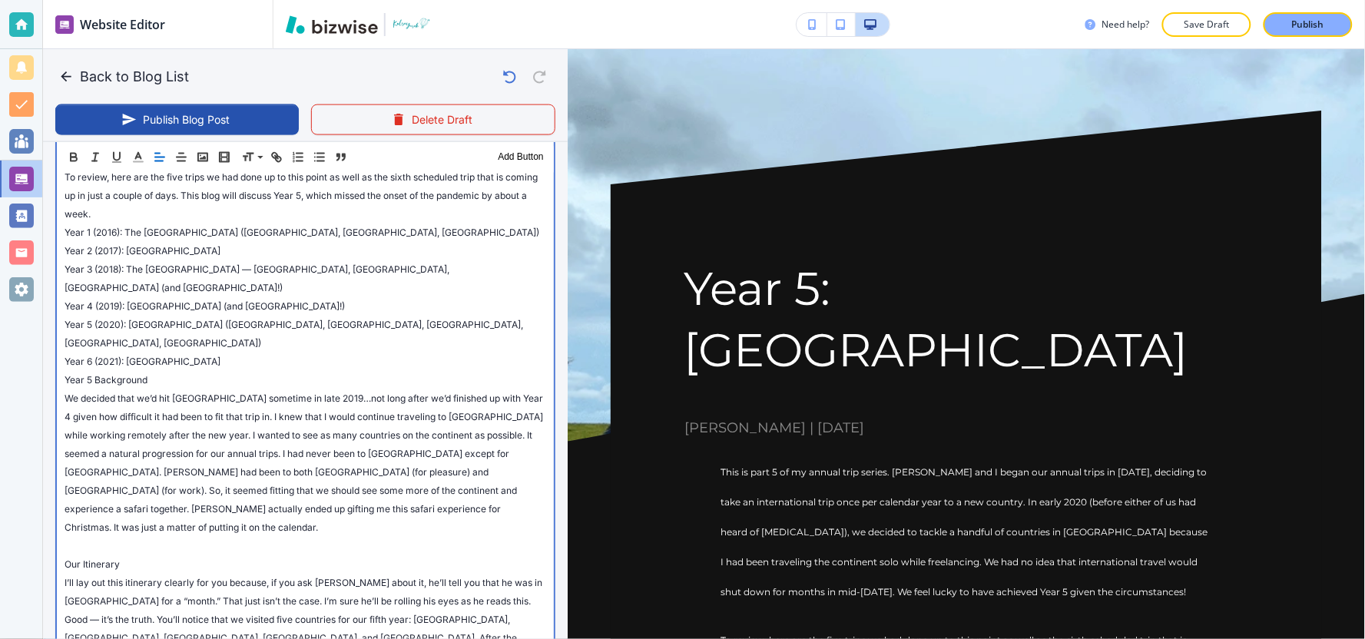
click at [65, 558] on span "Our Itinerary" at bounding box center [92, 564] width 55 height 12
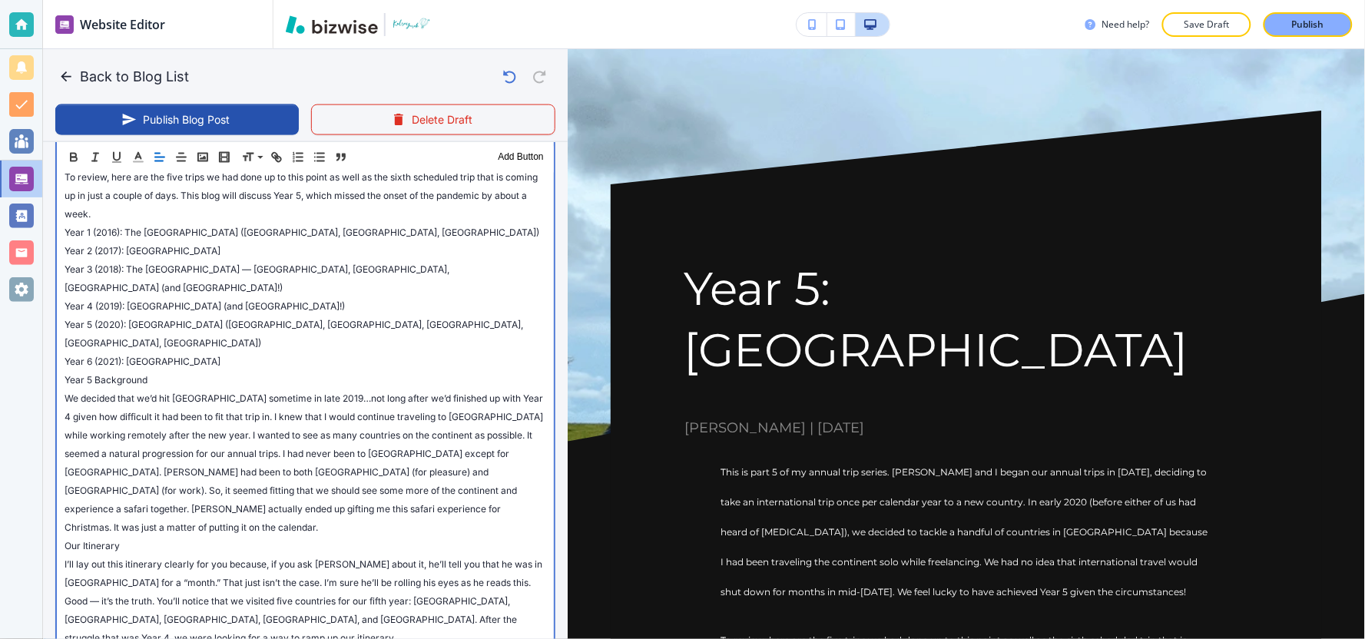
scroll to position [718, 0]
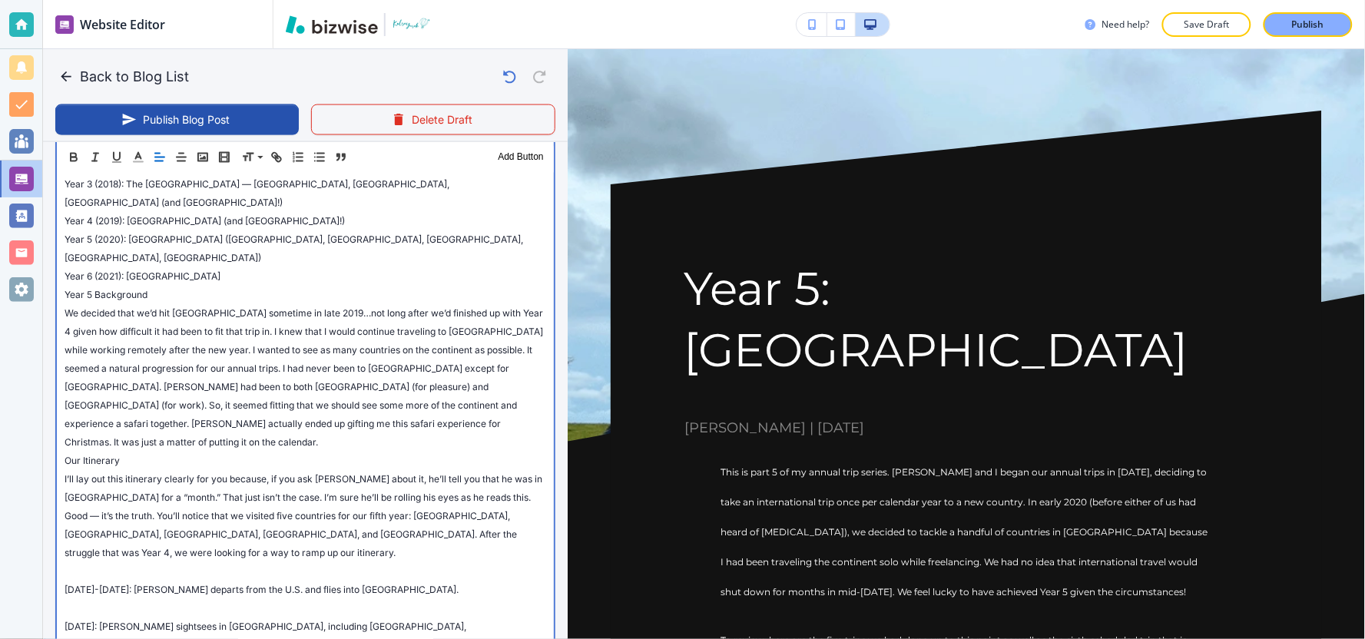
click at [65, 584] on span "[DATE]-[DATE]: [PERSON_NAME] departs from the U.S. and flies into [GEOGRAPHIC_D…" at bounding box center [262, 590] width 394 height 12
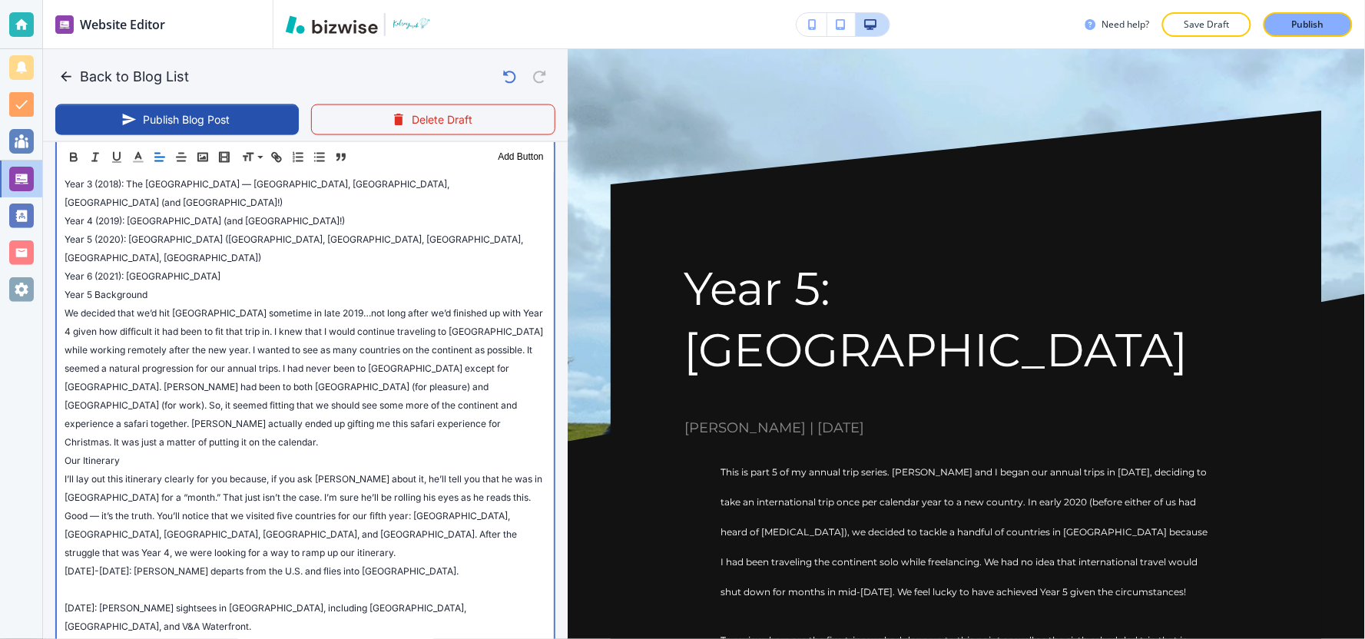
click at [65, 602] on span "[DATE]: [PERSON_NAME] sightsees in [GEOGRAPHIC_DATA], including [GEOGRAPHIC_DAT…" at bounding box center [267, 617] width 404 height 30
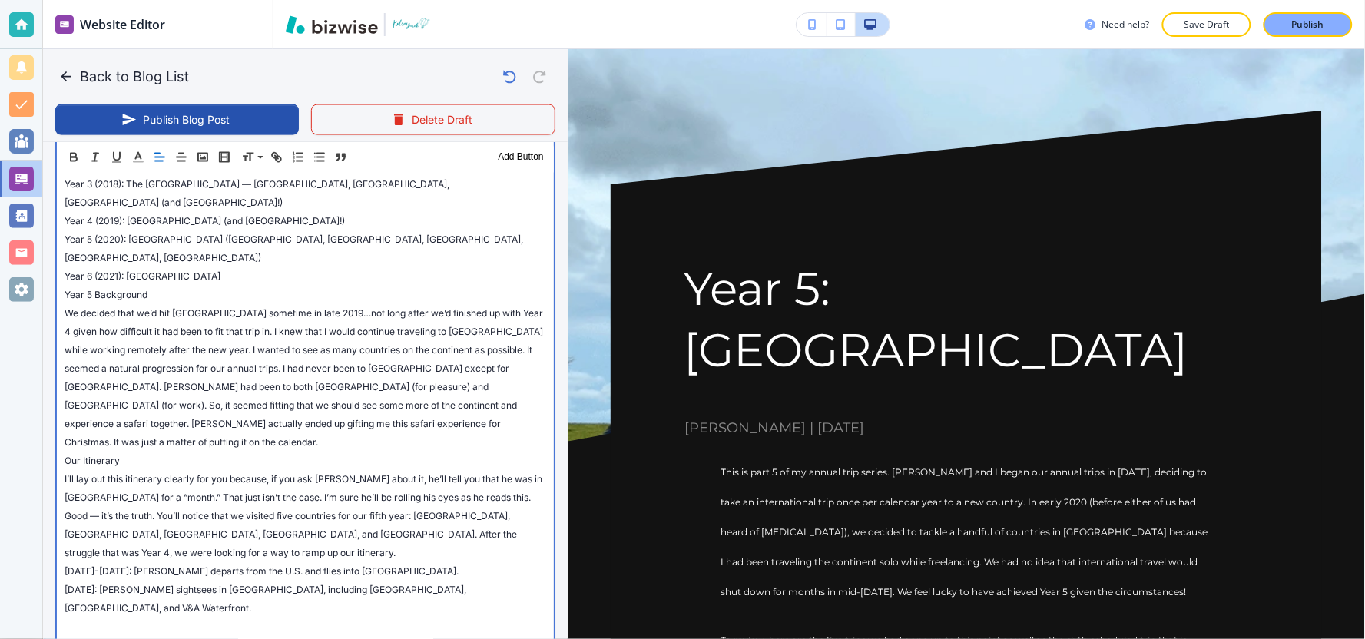
click at [62, 555] on div "This is part 5 of my annual trip series. [PERSON_NAME] and I began our annual t…" at bounding box center [305, 395] width 497 height 826
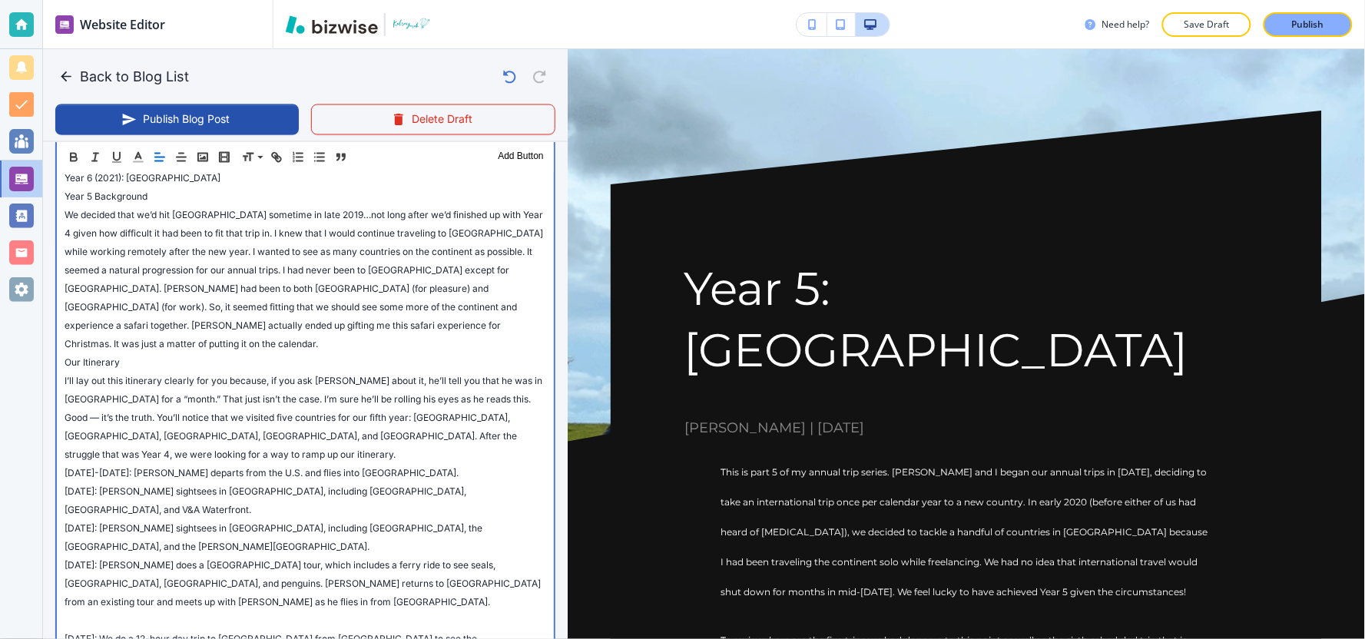
scroll to position [889, 0]
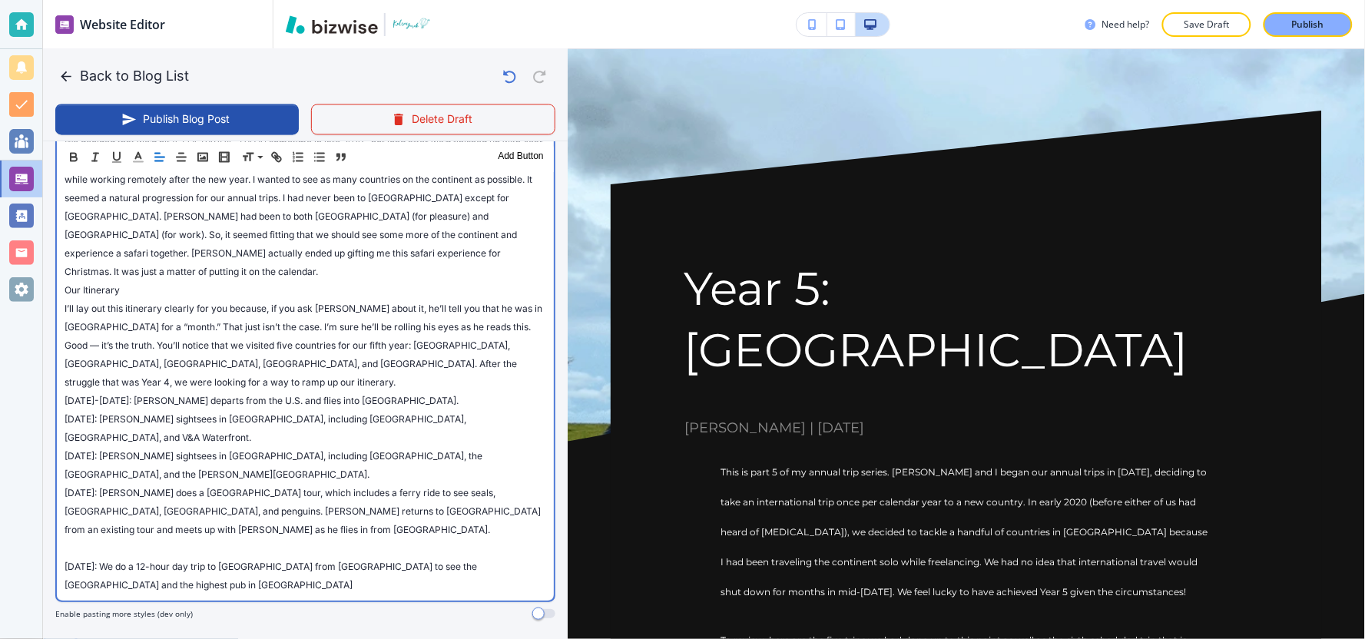
click at [65, 561] on span "[DATE]: We do a 12-hour day trip to [GEOGRAPHIC_DATA] from [GEOGRAPHIC_DATA] to…" at bounding box center [272, 576] width 415 height 30
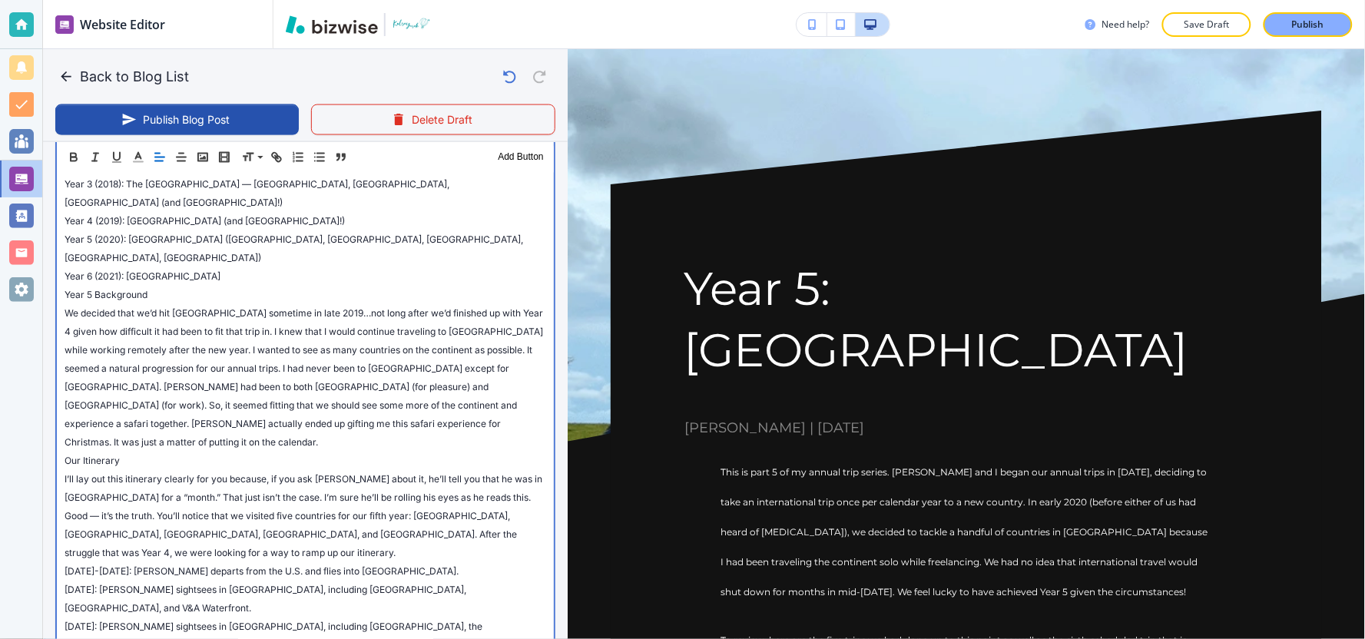
scroll to position [633, 0]
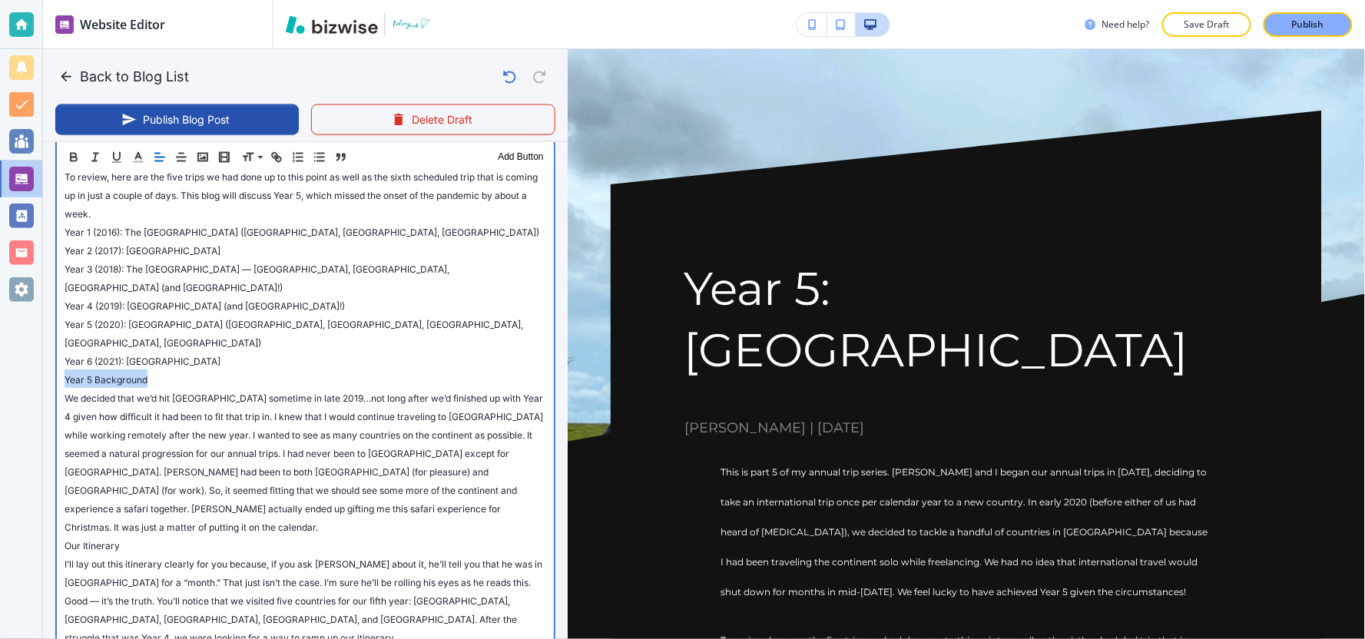
drag, startPoint x: 149, startPoint y: 340, endPoint x: 65, endPoint y: 340, distance: 84.5
click at [65, 369] on p "Year 5 Background" at bounding box center [306, 378] width 482 height 18
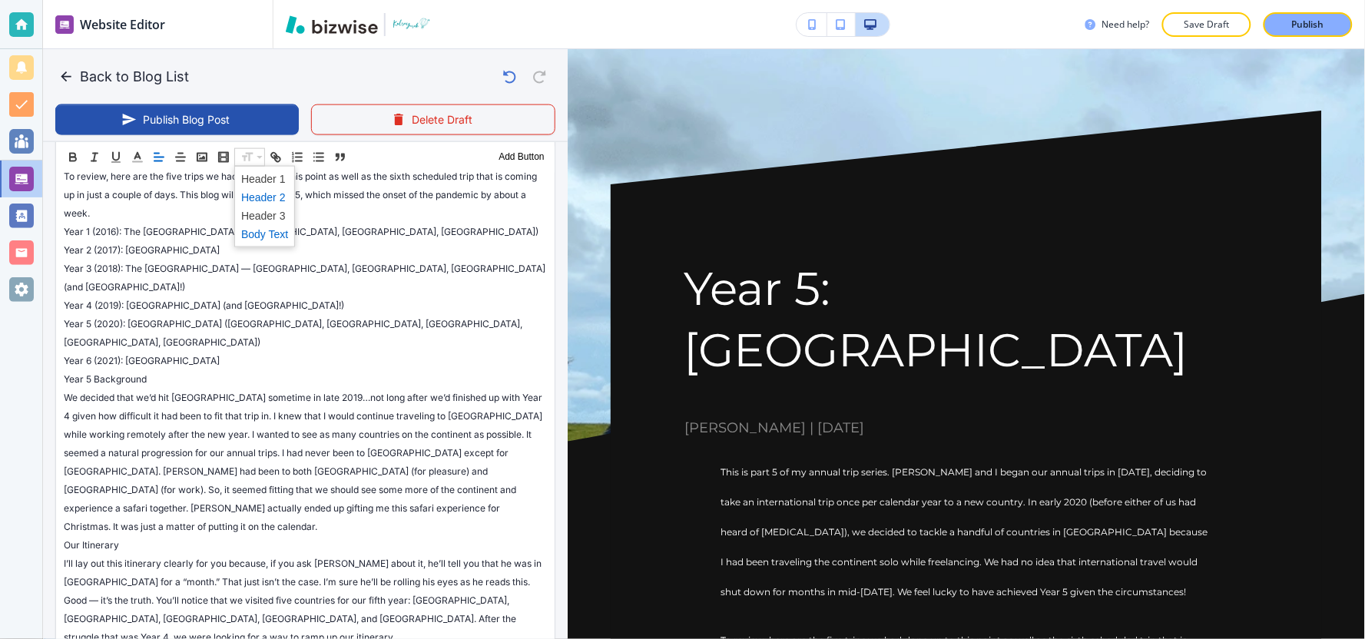
click at [254, 200] on span at bounding box center [264, 196] width 47 height 18
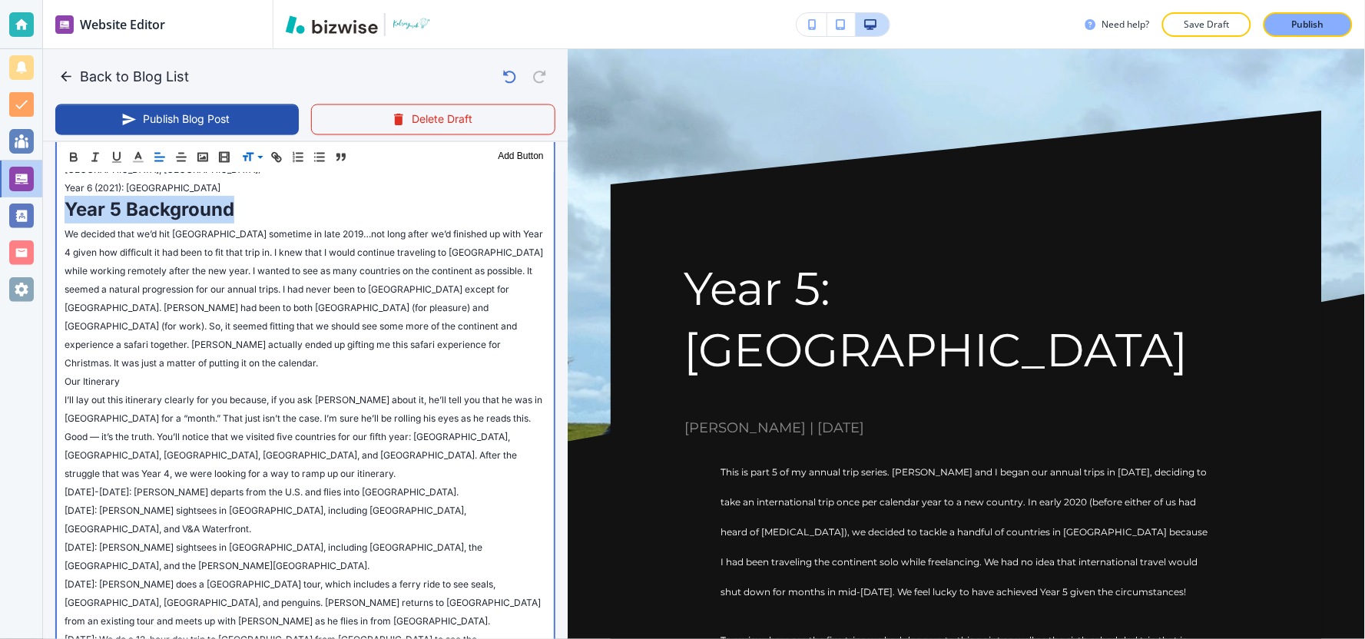
scroll to position [803, 0]
drag, startPoint x: 132, startPoint y: 329, endPoint x: 2, endPoint y: 329, distance: 130.6
click at [2, 329] on div "Website Editor Pages Edit, add, and delete pages or manage your page order Upda…" at bounding box center [682, 319] width 1365 height 639
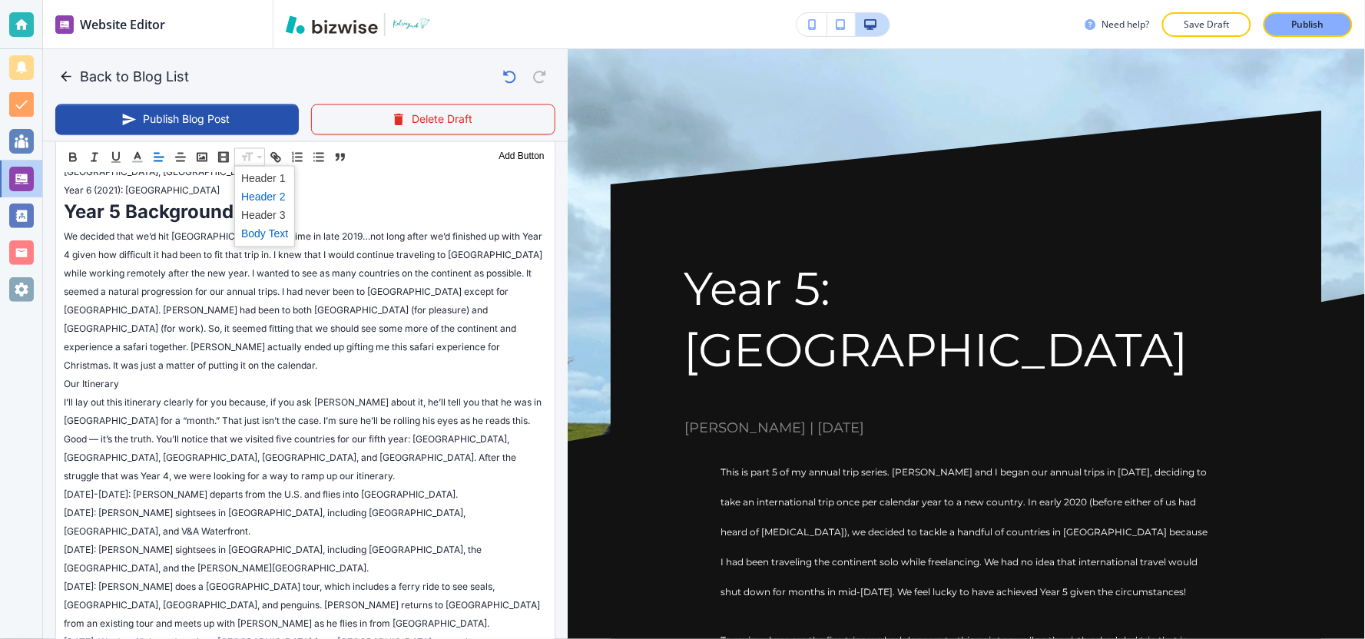
click at [258, 194] on span at bounding box center [264, 196] width 47 height 18
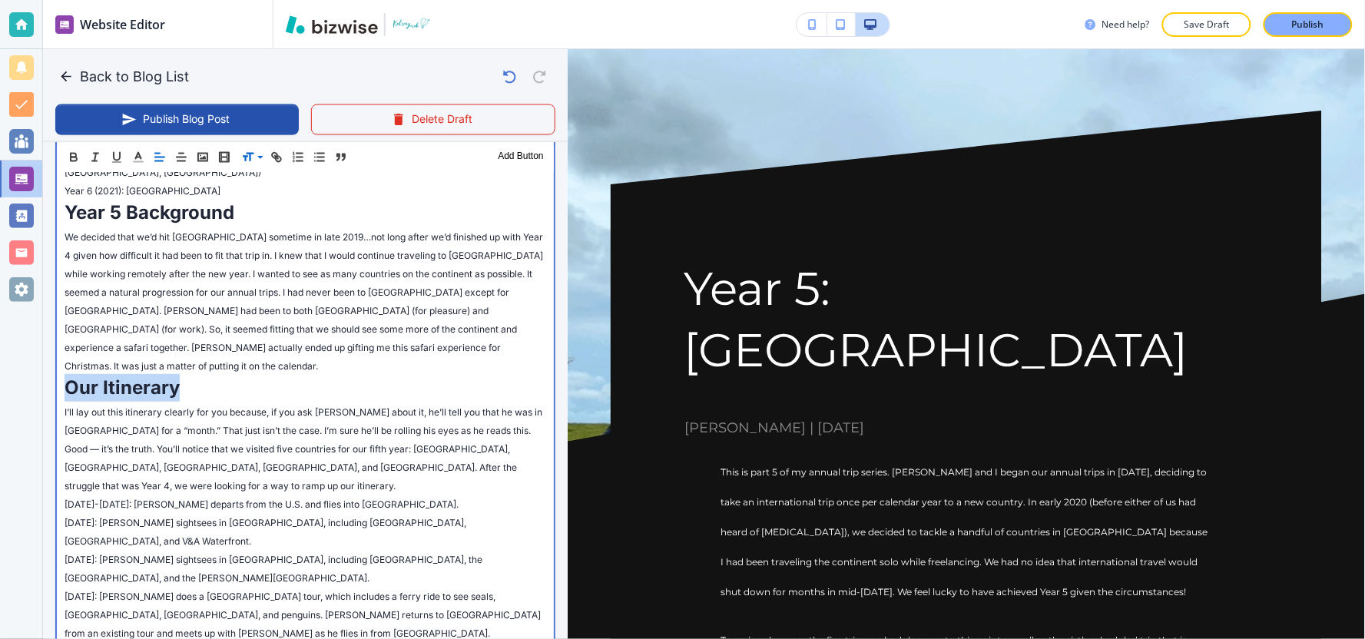
scroll to position [373, 0]
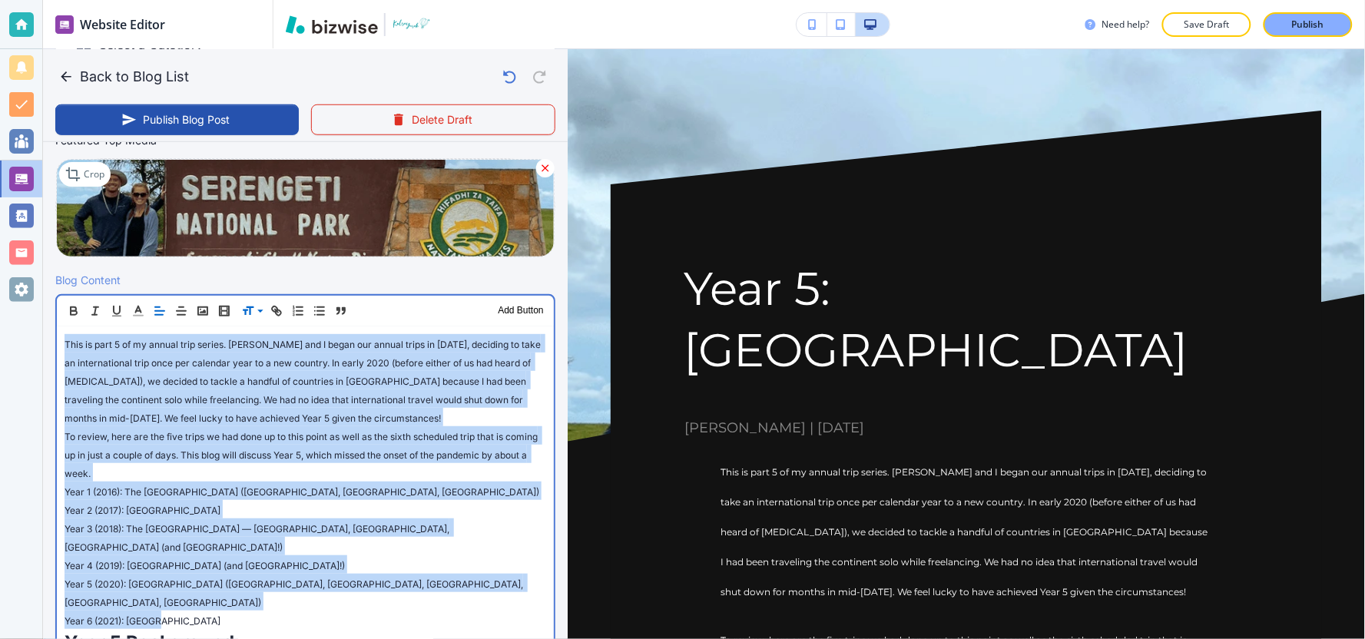
drag, startPoint x: 143, startPoint y: 581, endPoint x: 55, endPoint y: 338, distance: 258.3
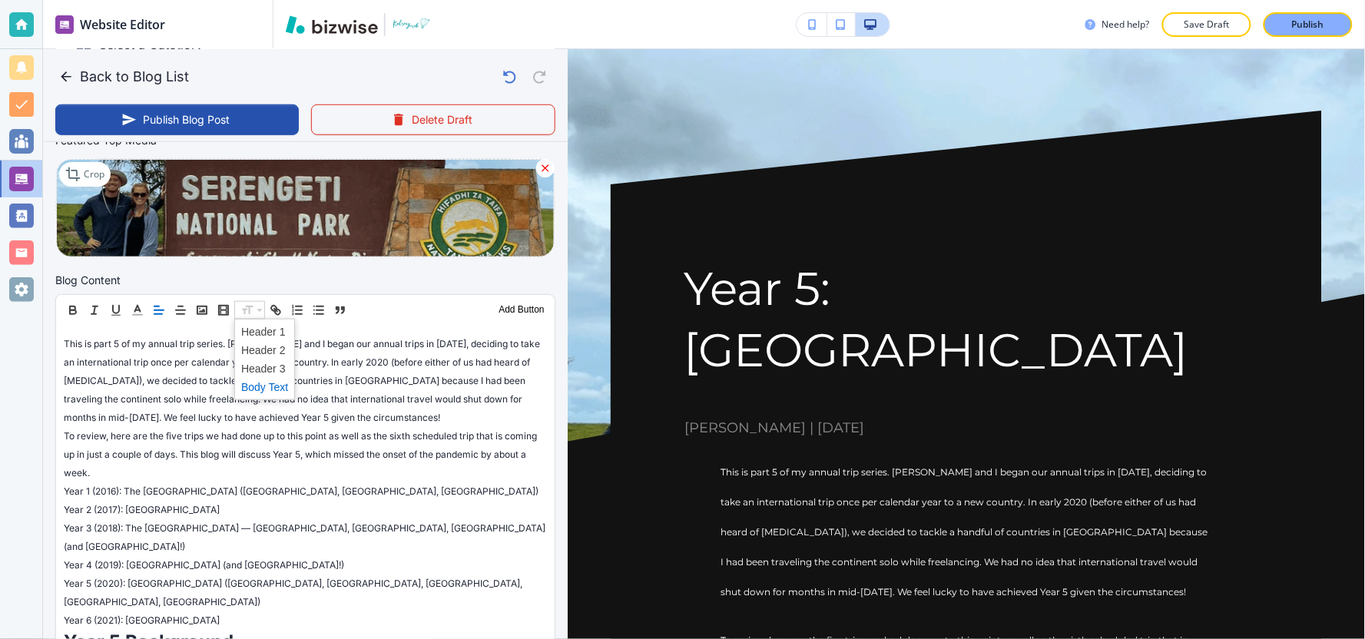
click at [257, 386] on span at bounding box center [264, 387] width 47 height 18
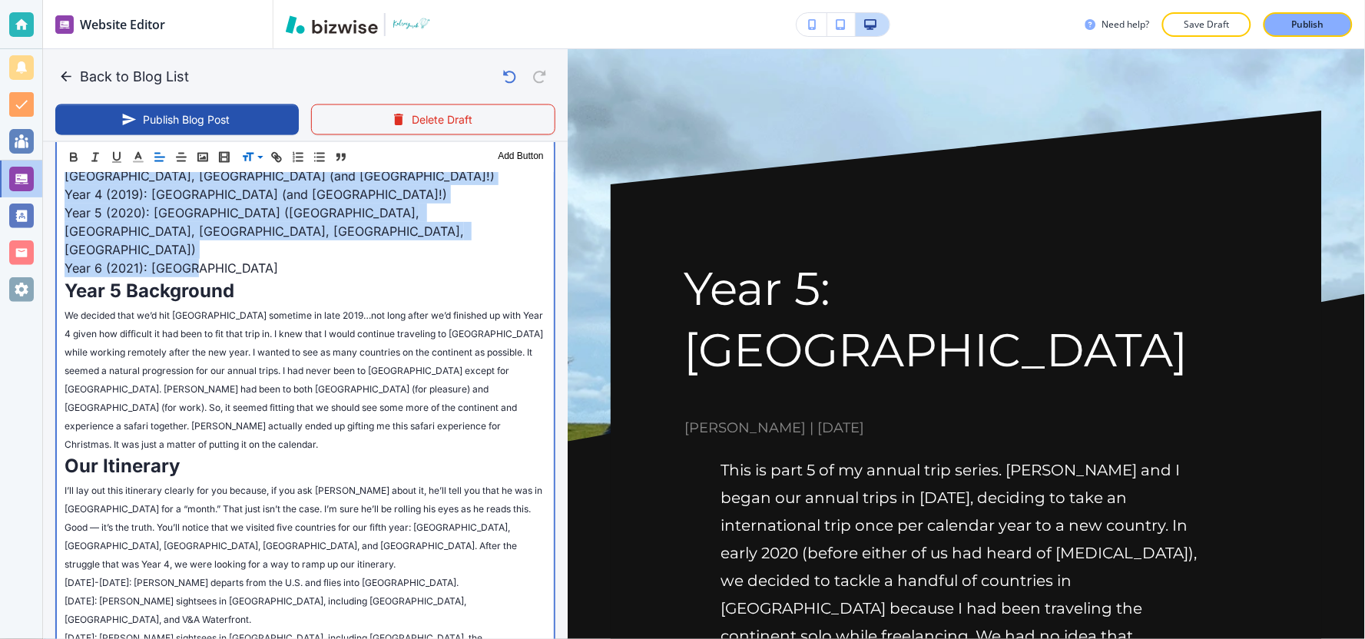
scroll to position [800, 0]
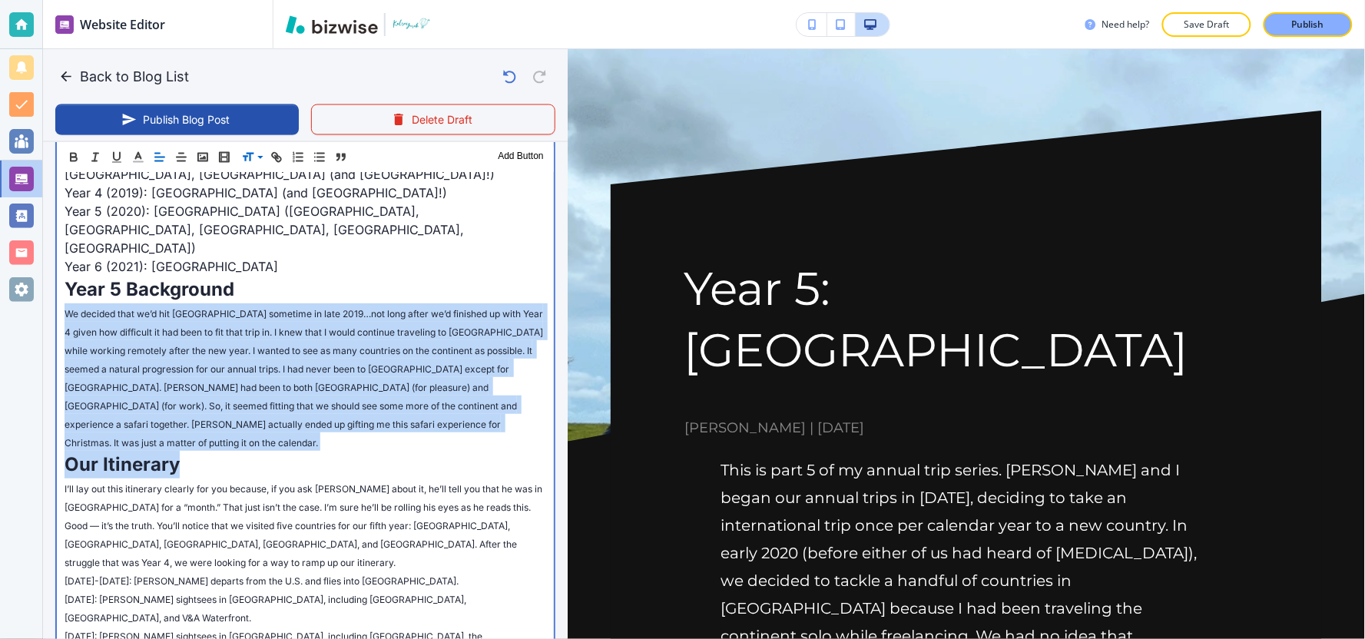
drag, startPoint x: 65, startPoint y: 257, endPoint x: 342, endPoint y: 378, distance: 302.7
click at [342, 378] on div "This is part 5 of my annual trip series. [PERSON_NAME] and I began our annual t…" at bounding box center [305, 330] width 497 height 863
click at [342, 373] on p "We decided that we’d hit [GEOGRAPHIC_DATA] sometime in late 2019…not long after…" at bounding box center [306, 376] width 482 height 147
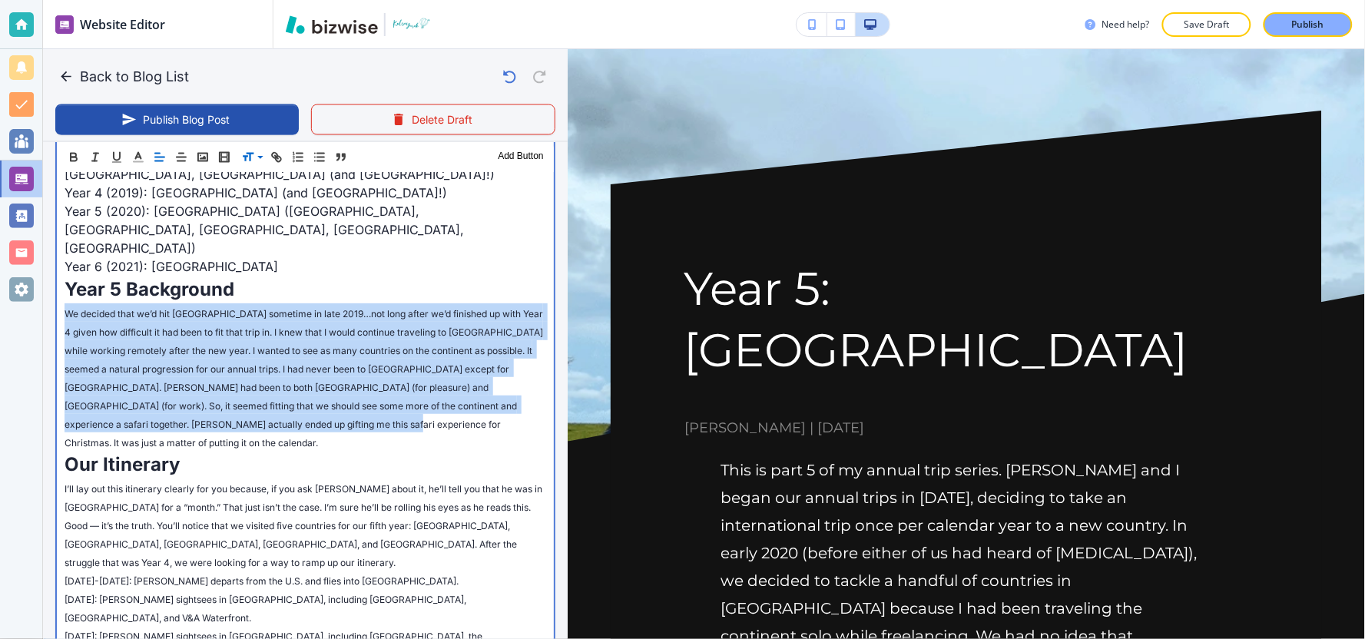
drag, startPoint x: 327, startPoint y: 367, endPoint x: 55, endPoint y: 263, distance: 291.3
click at [57, 263] on div "This is part 5 of my annual trip series. [PERSON_NAME] and I began our annual t…" at bounding box center [305, 330] width 497 height 863
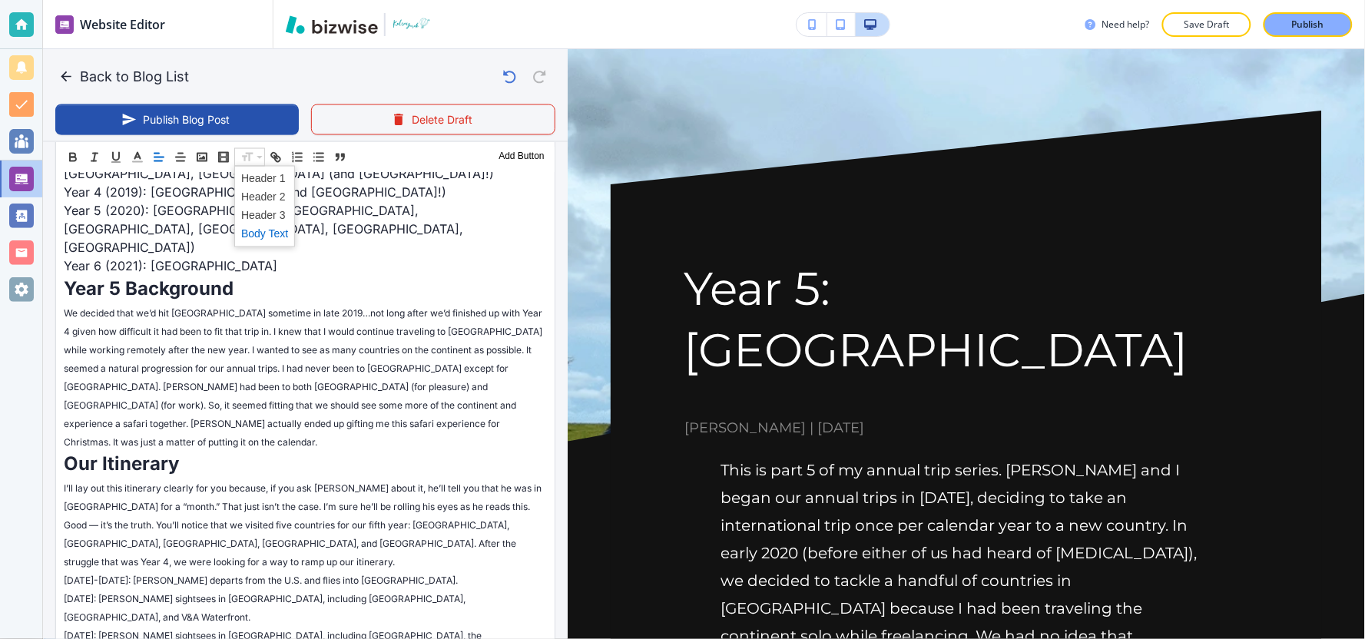
drag, startPoint x: 259, startPoint y: 232, endPoint x: 258, endPoint y: 248, distance: 16.1
click at [259, 233] on span at bounding box center [264, 233] width 47 height 18
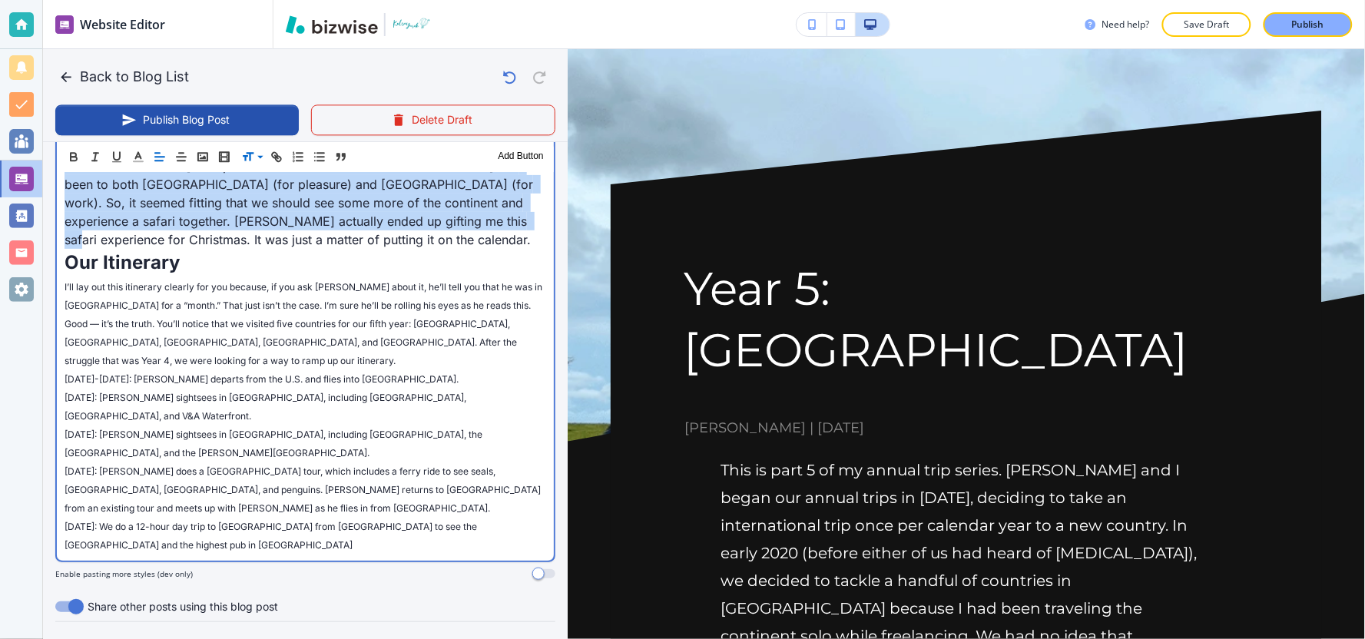
scroll to position [1055, 0]
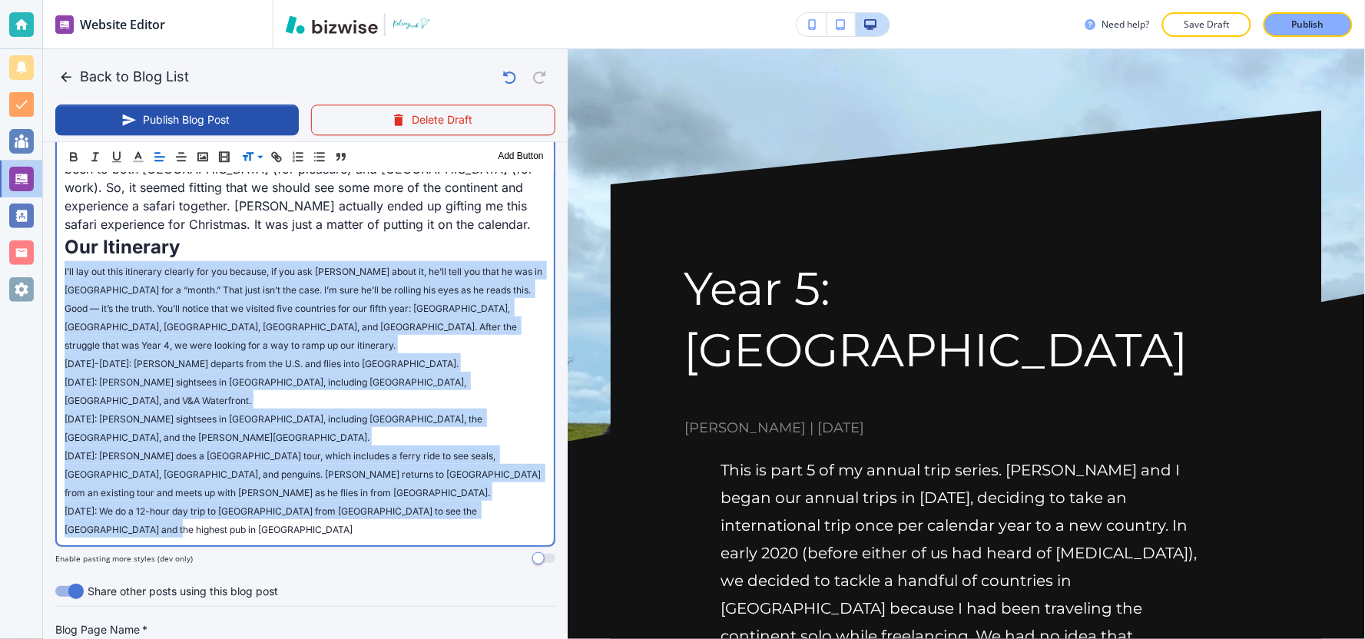
drag, startPoint x: 61, startPoint y: 197, endPoint x: 313, endPoint y: 396, distance: 320.4
click at [313, 396] on div "This is part 5 of my annual trip series. [PERSON_NAME] and I began our annual t…" at bounding box center [305, 95] width 497 height 900
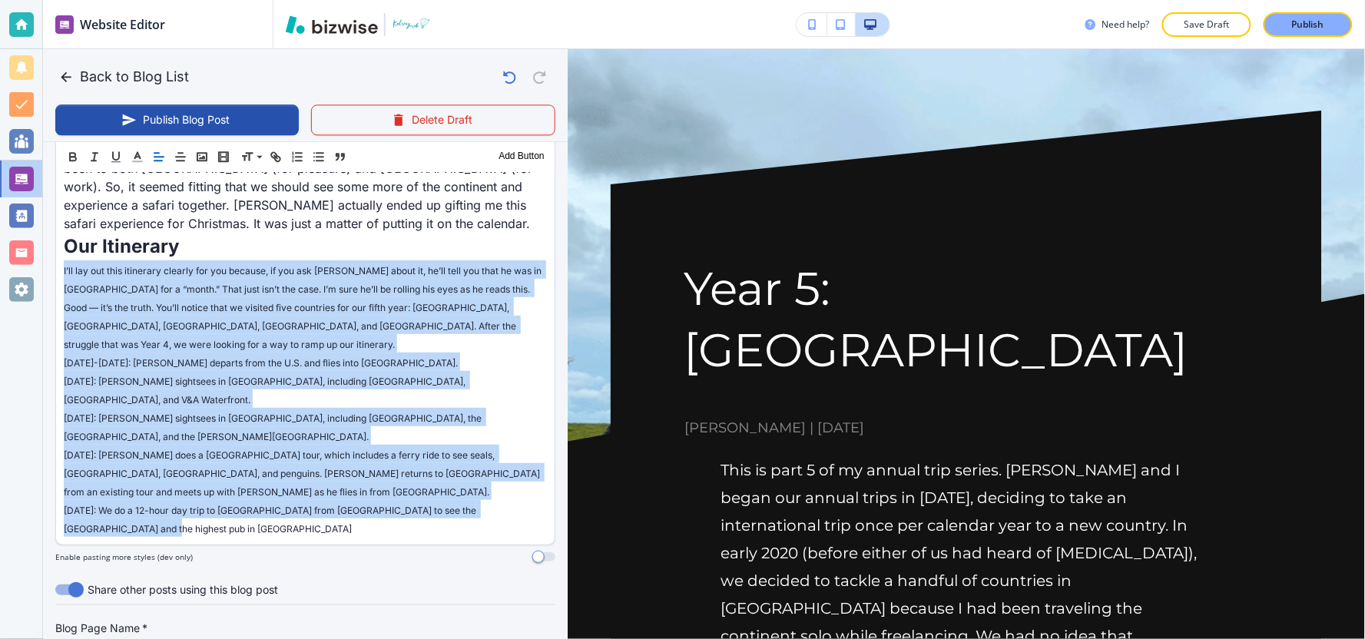
drag, startPoint x: 244, startPoint y: 160, endPoint x: 252, endPoint y: 171, distance: 13.2
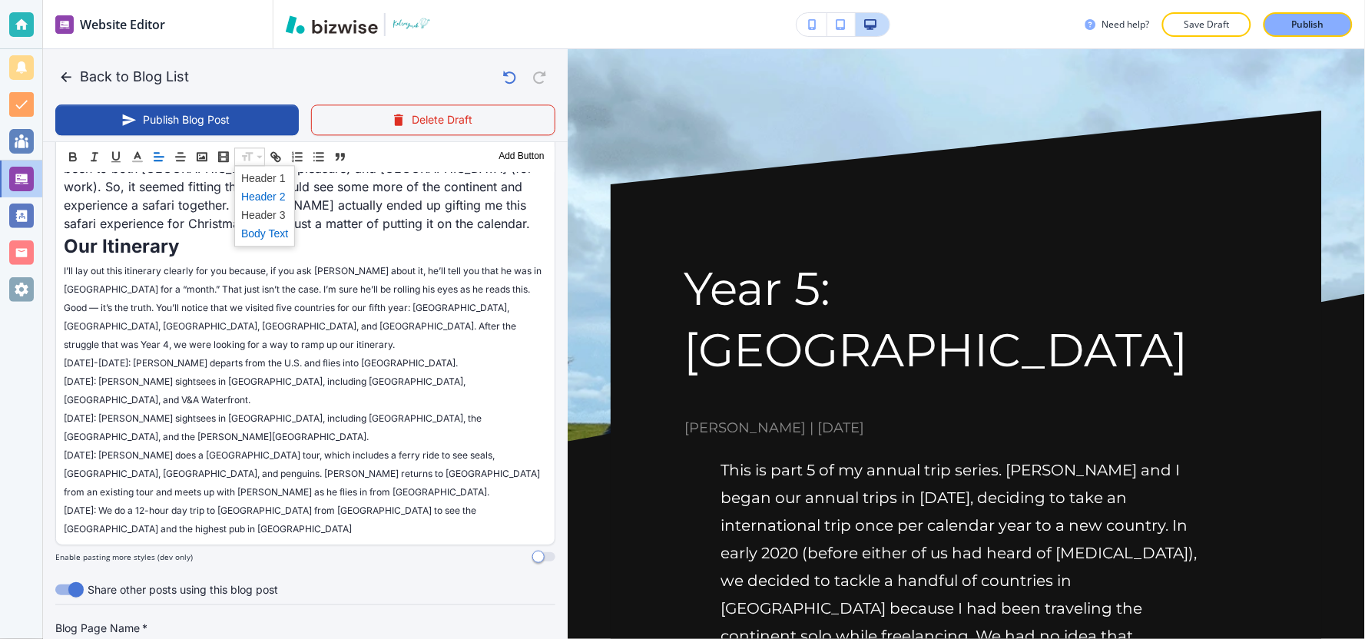
click at [261, 197] on span at bounding box center [264, 196] width 47 height 18
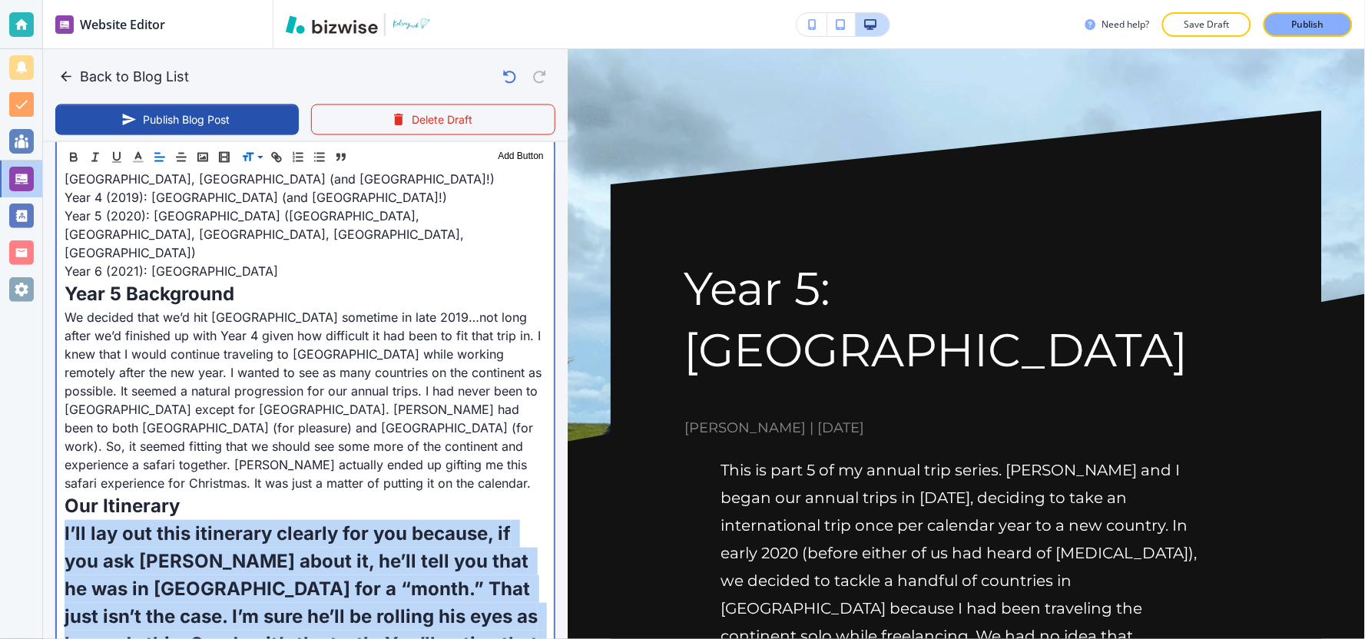
scroll to position [969, 0]
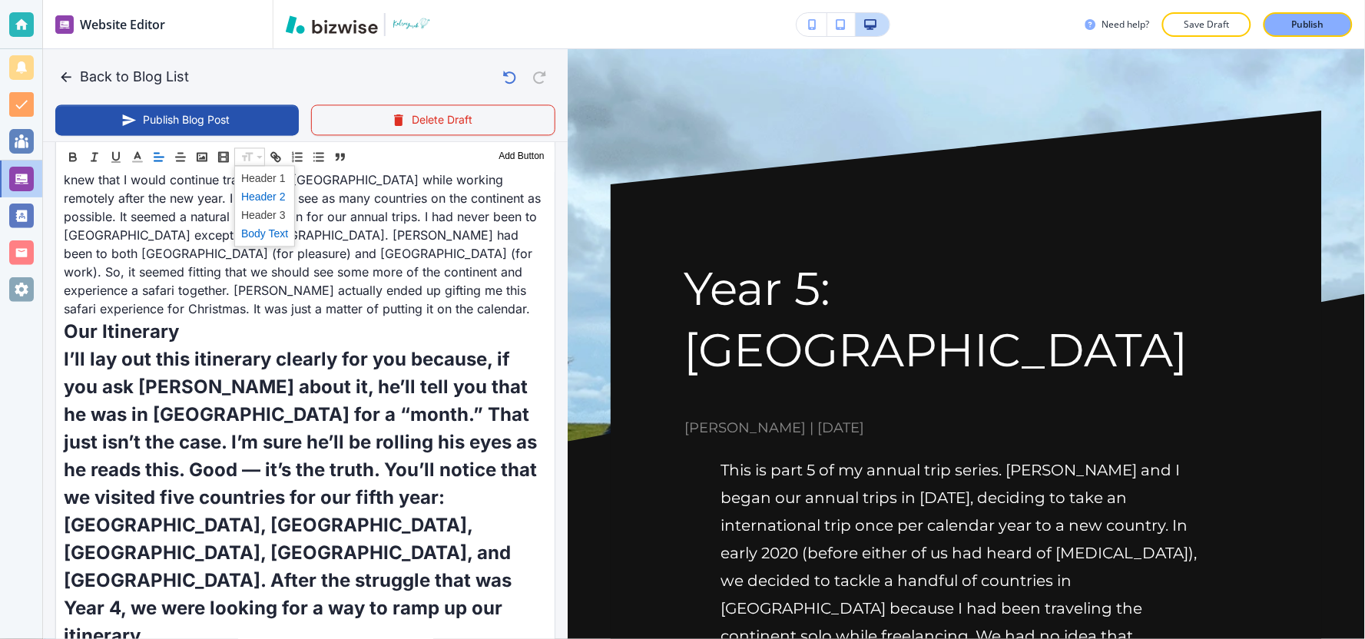
click at [264, 228] on span at bounding box center [264, 233] width 47 height 18
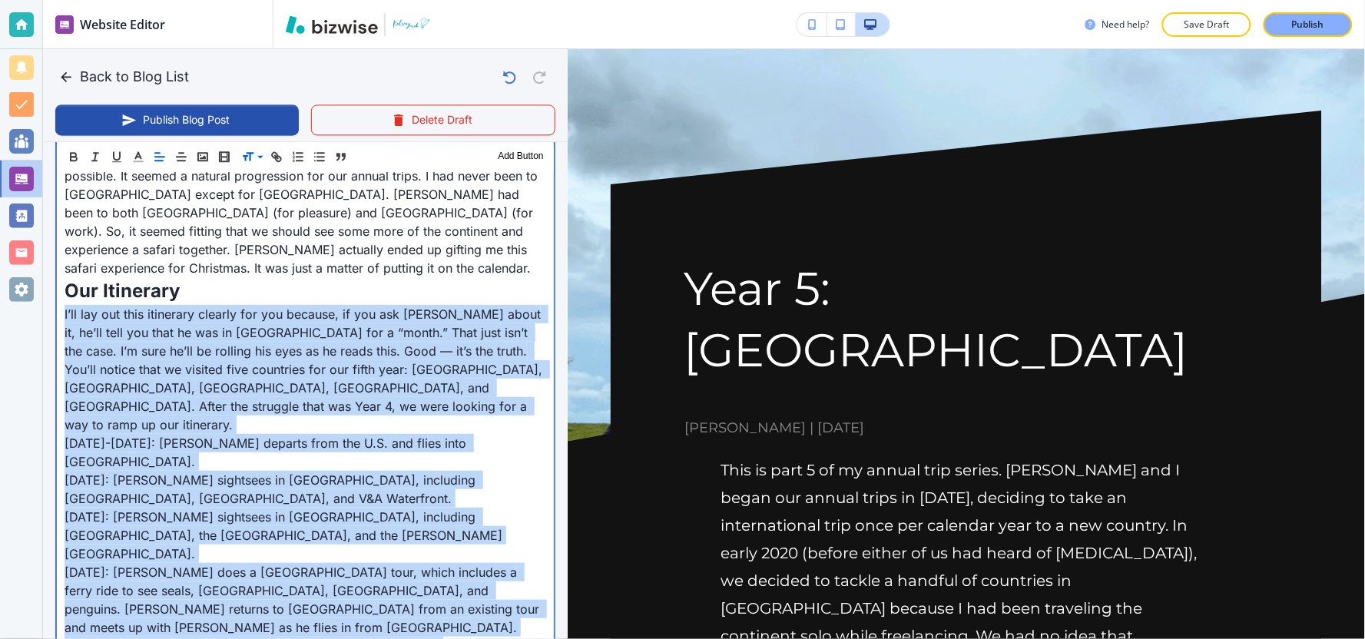
scroll to position [1225, 0]
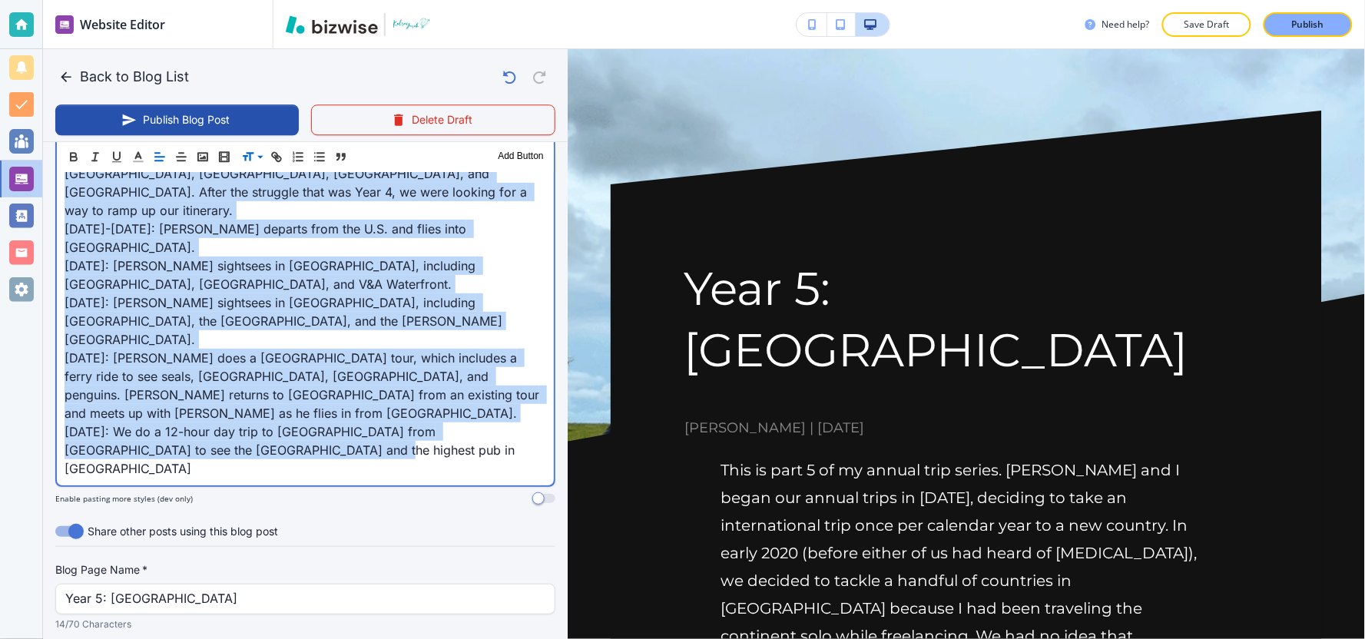
click at [333, 422] on p "[DATE]: We do a 12-hour day trip to [GEOGRAPHIC_DATA] from [GEOGRAPHIC_DATA] to…" at bounding box center [306, 449] width 482 height 55
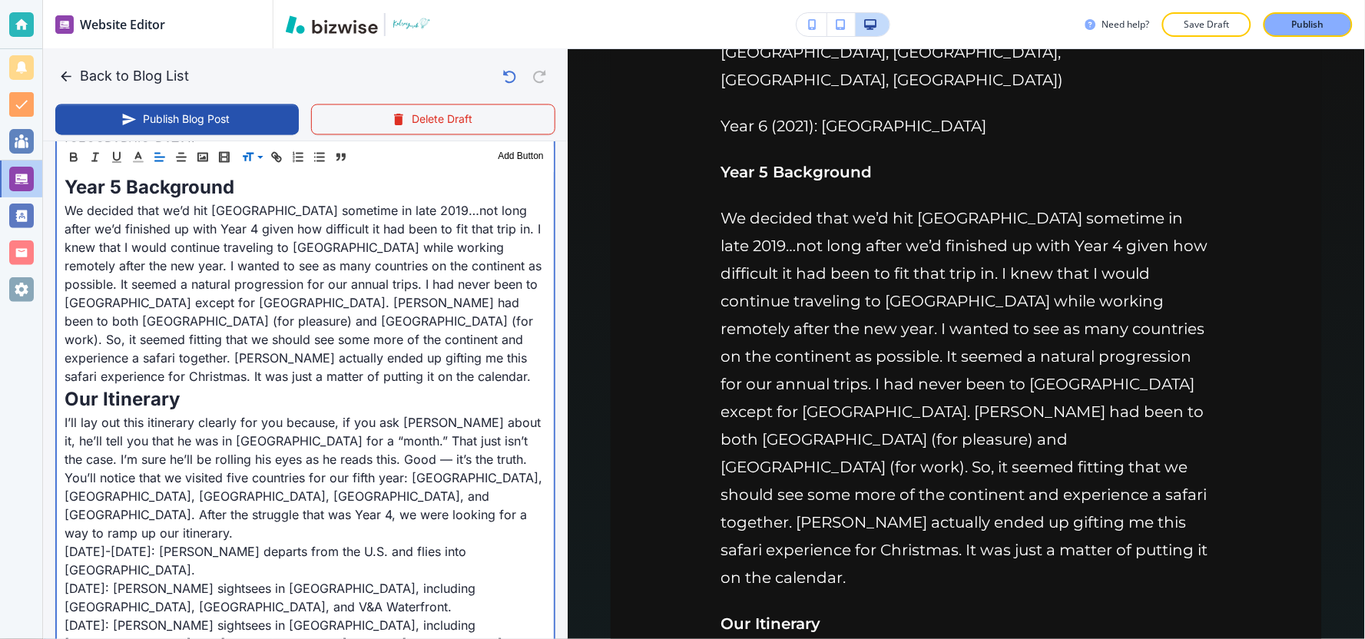
scroll to position [884, 0]
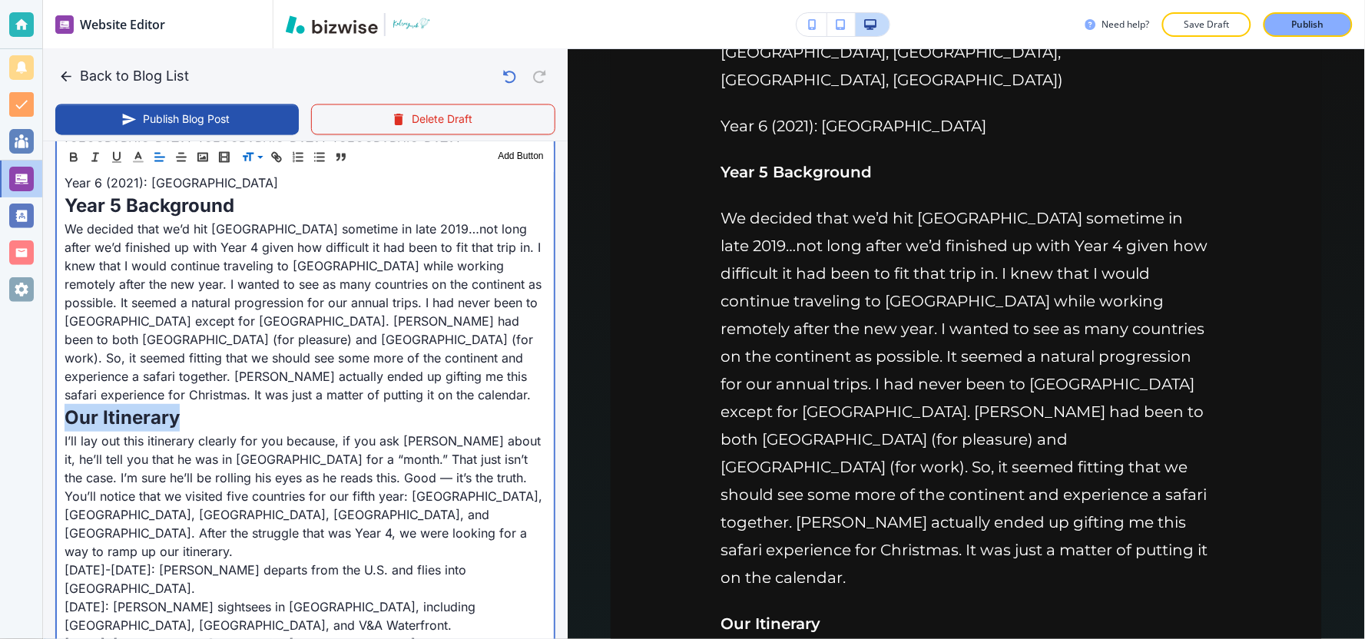
drag, startPoint x: 180, startPoint y: 349, endPoint x: 46, endPoint y: 348, distance: 133.7
click at [46, 348] on div "Blog Content Header 1 Header 2 Header 3 Body Text Add Button This is part 5 of …" at bounding box center [305, 309] width 525 height 1097
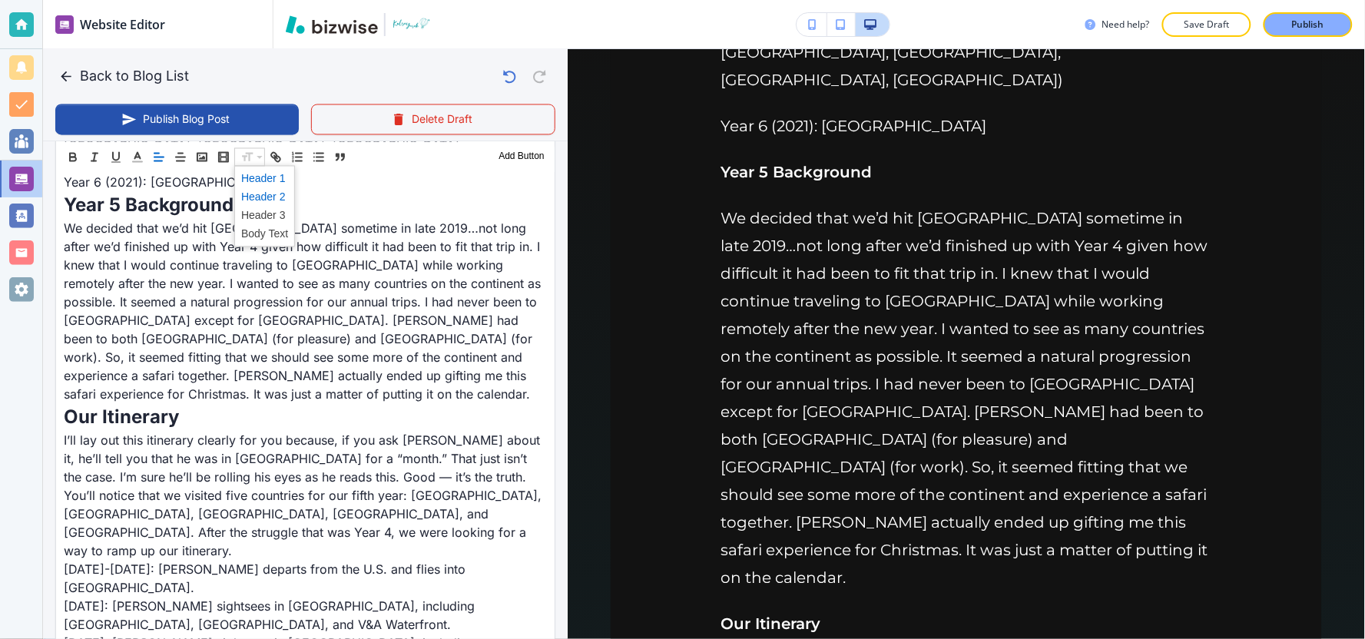
click at [258, 182] on span at bounding box center [264, 178] width 47 height 18
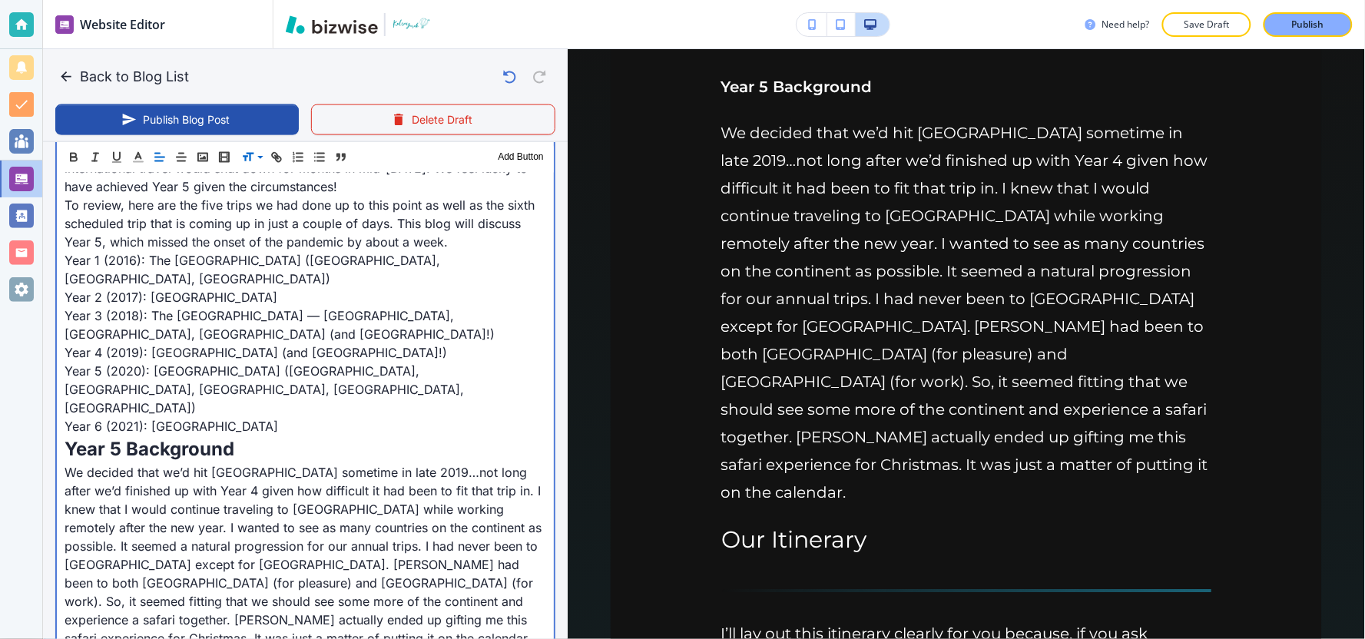
scroll to position [628, 0]
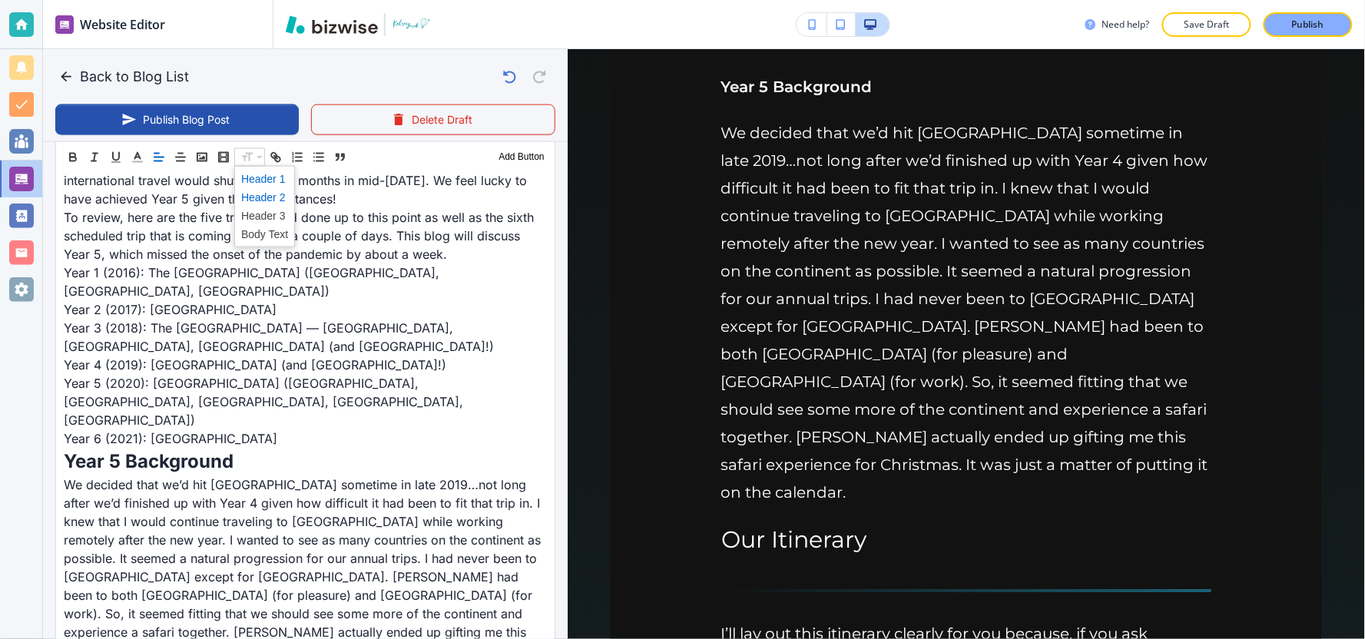
click at [257, 196] on span at bounding box center [264, 196] width 47 height 18
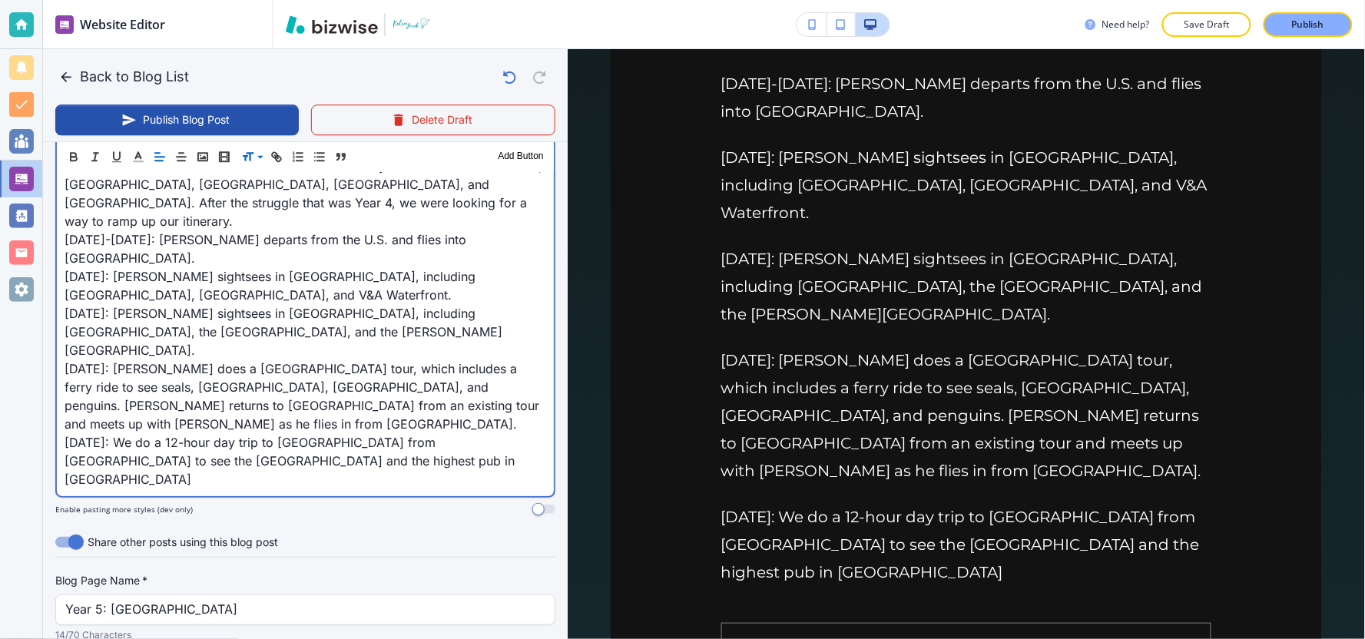
scroll to position [1285, 0]
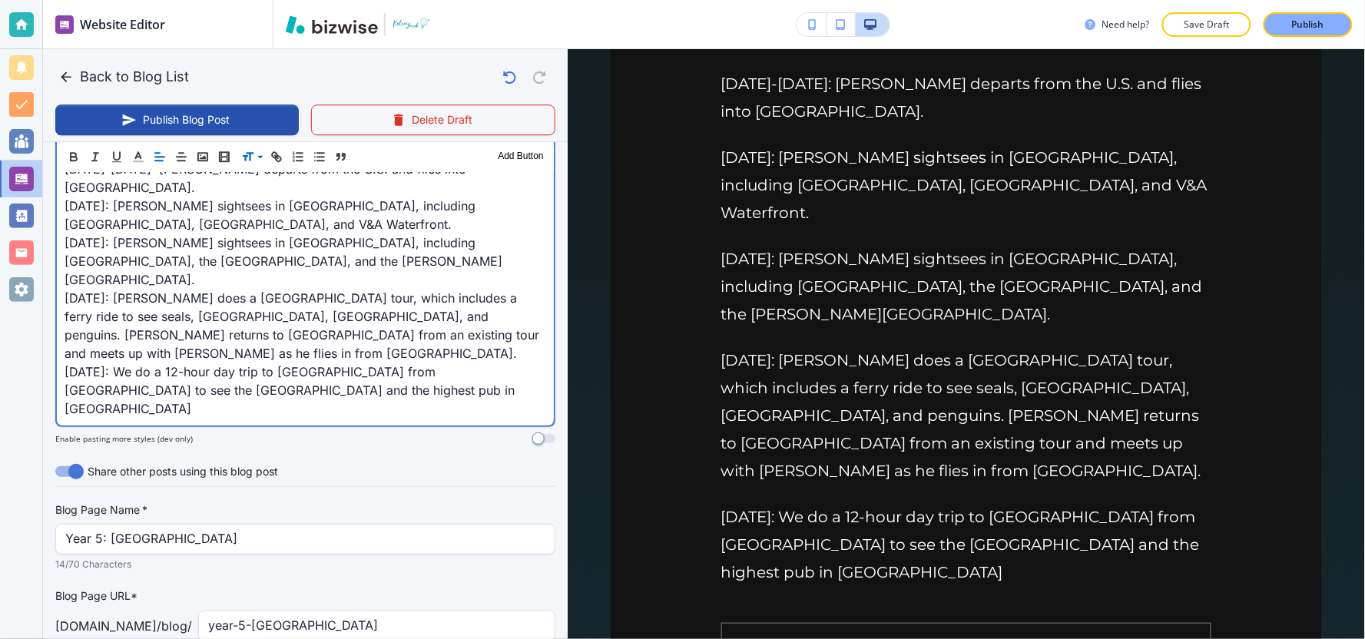
click at [279, 363] on p "[DATE]: We do a 12-hour day trip to [GEOGRAPHIC_DATA] from [GEOGRAPHIC_DATA] to…" at bounding box center [306, 390] width 482 height 55
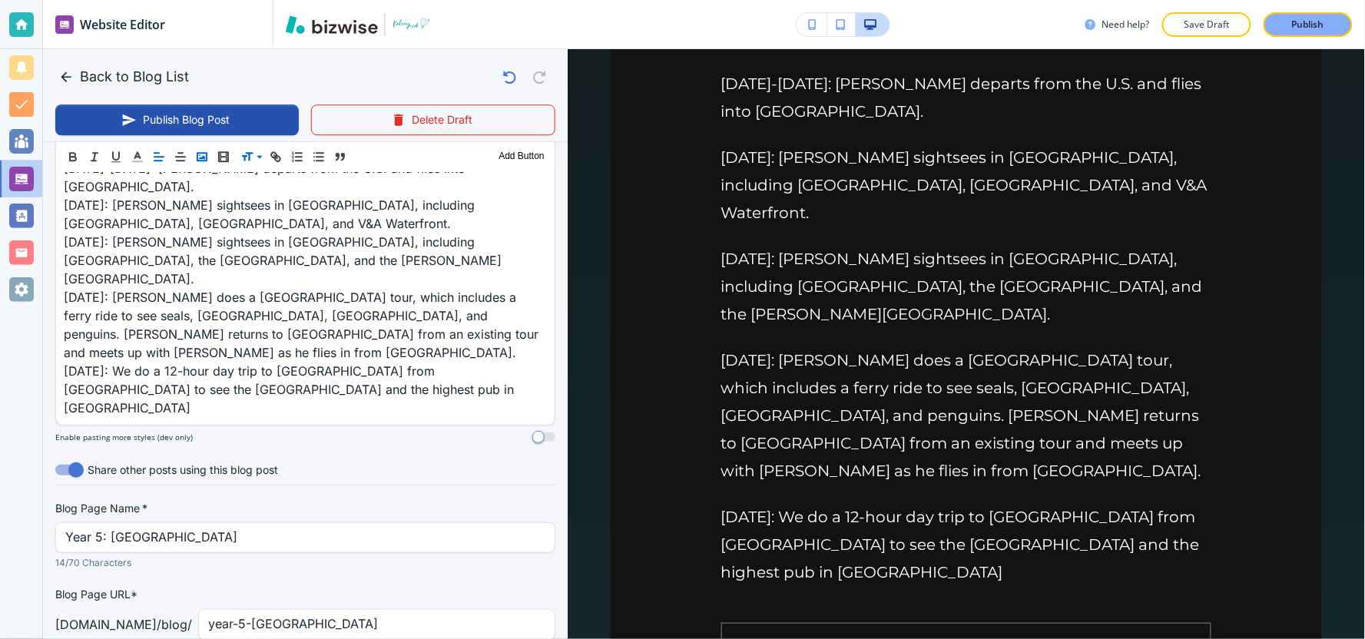
click at [206, 159] on rect "button" at bounding box center [201, 157] width 9 height 8
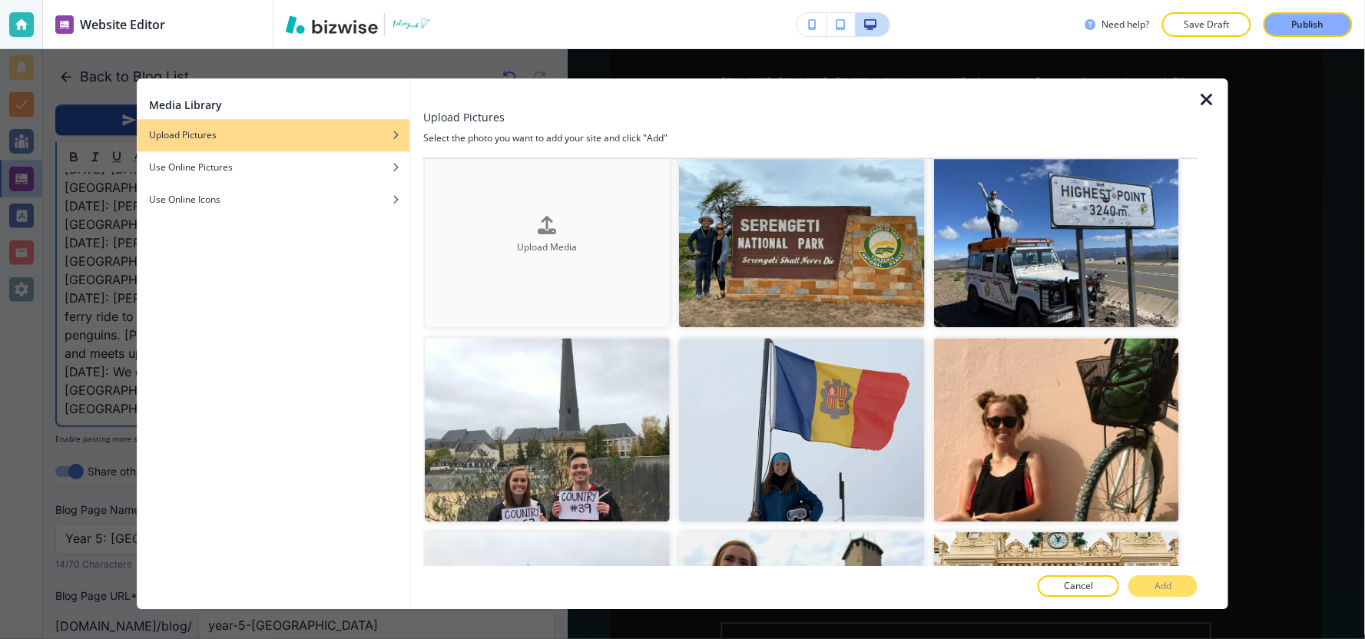
scroll to position [0, 0]
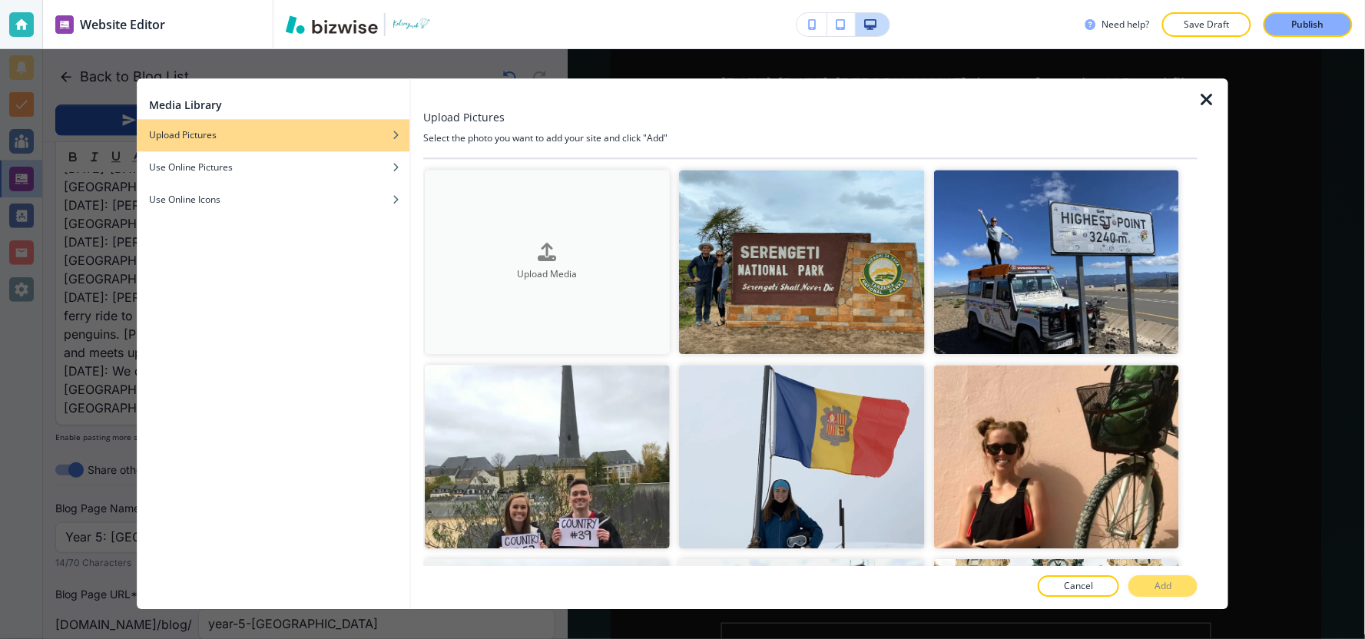
click at [556, 269] on h4 "Upload Media" at bounding box center [547, 274] width 245 height 14
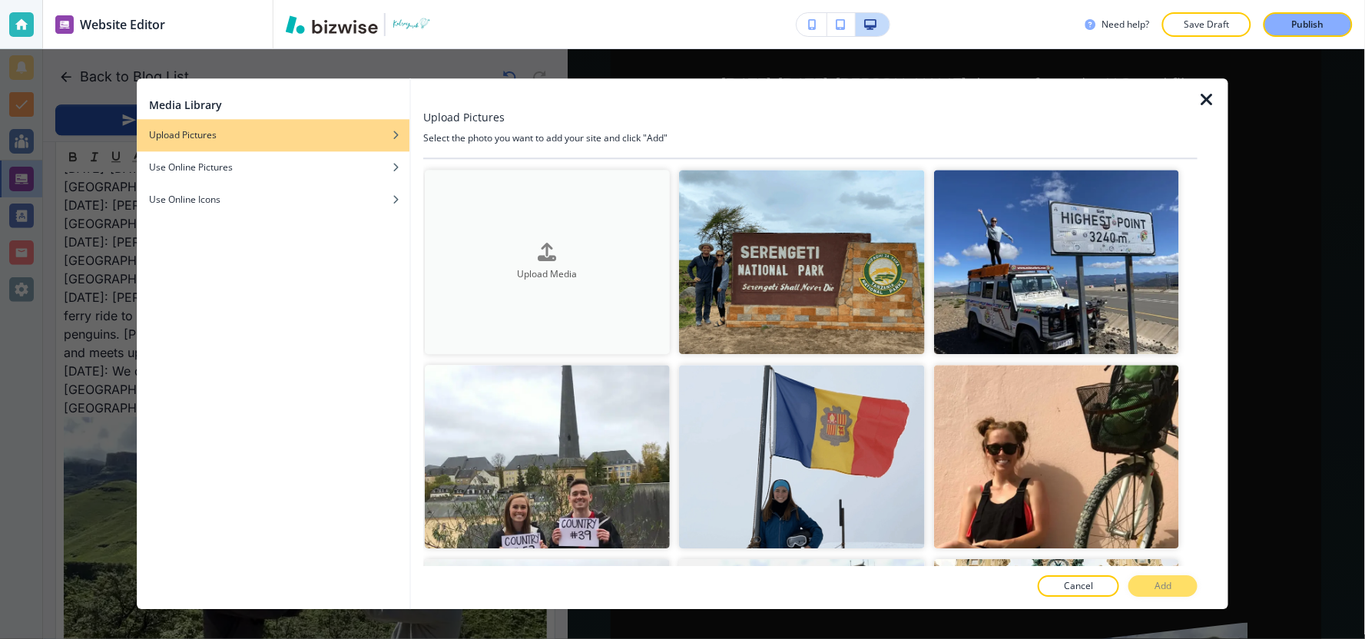
click at [505, 273] on h4 "Upload Media" at bounding box center [547, 274] width 245 height 14
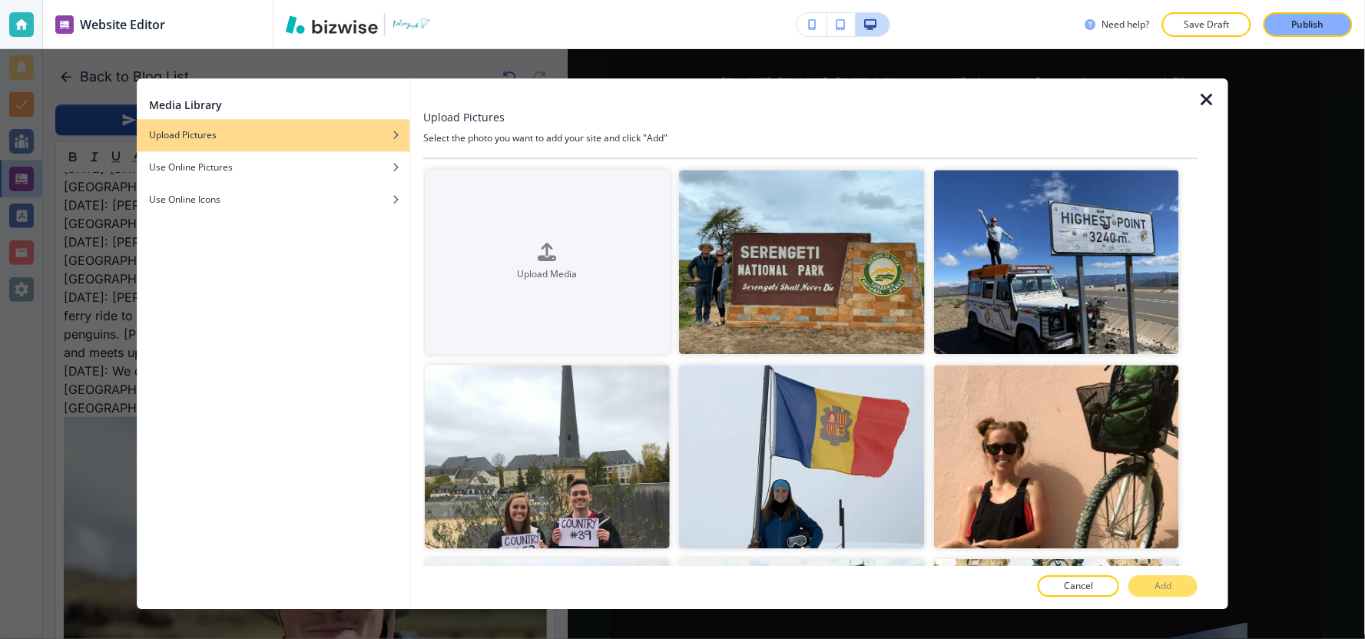
click at [1204, 105] on icon "button" at bounding box center [1206, 100] width 18 height 18
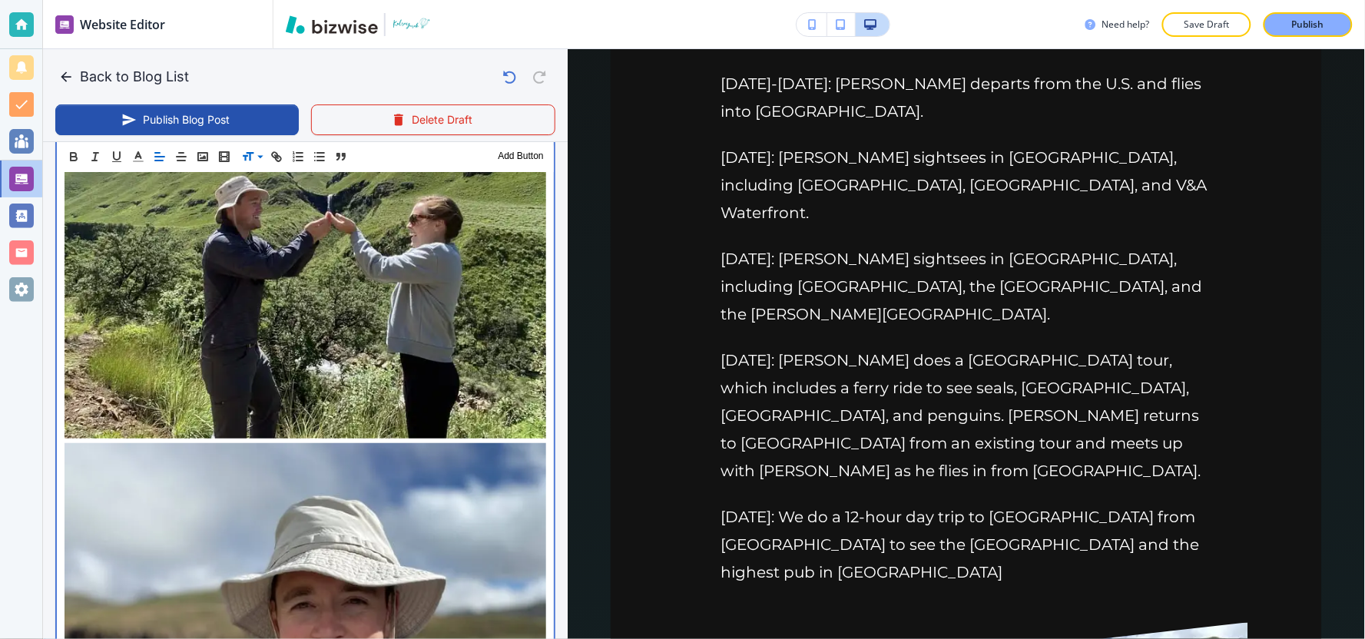
scroll to position [1370, 0]
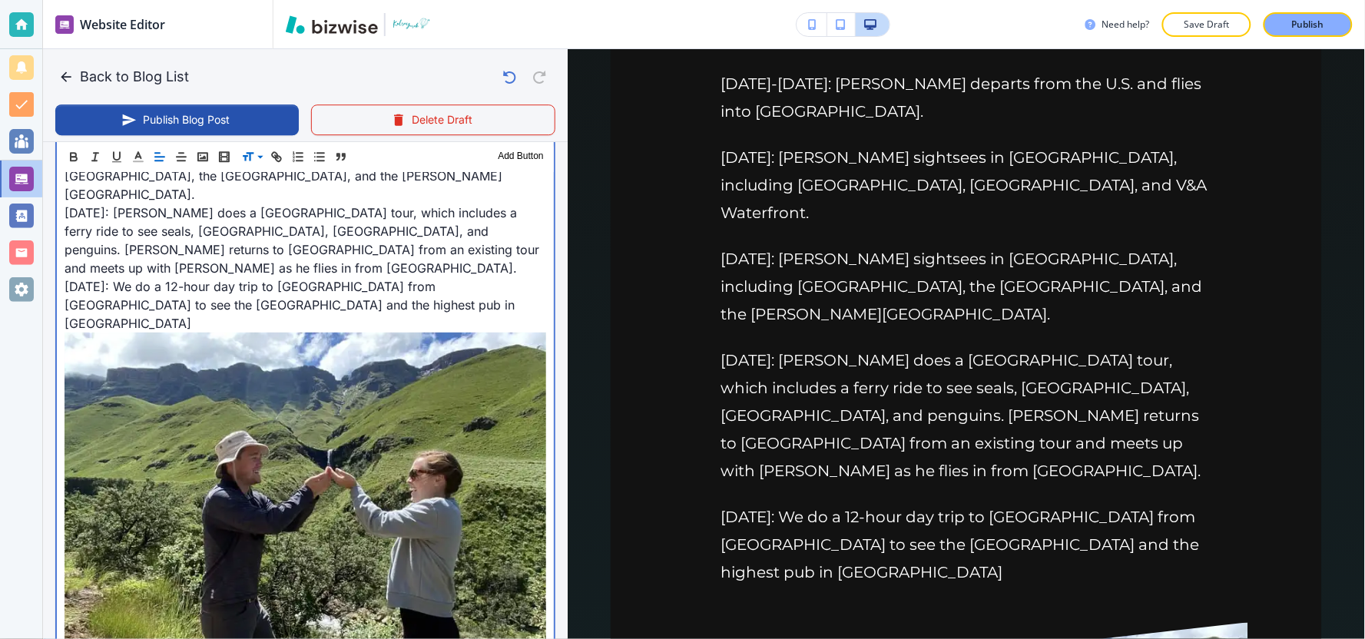
click at [448, 518] on img at bounding box center [306, 513] width 482 height 361
click at [535, 508] on div "This is part 5 of my annual trip series. [PERSON_NAME] and I began our annual t…" at bounding box center [305, 340] width 497 height 2023
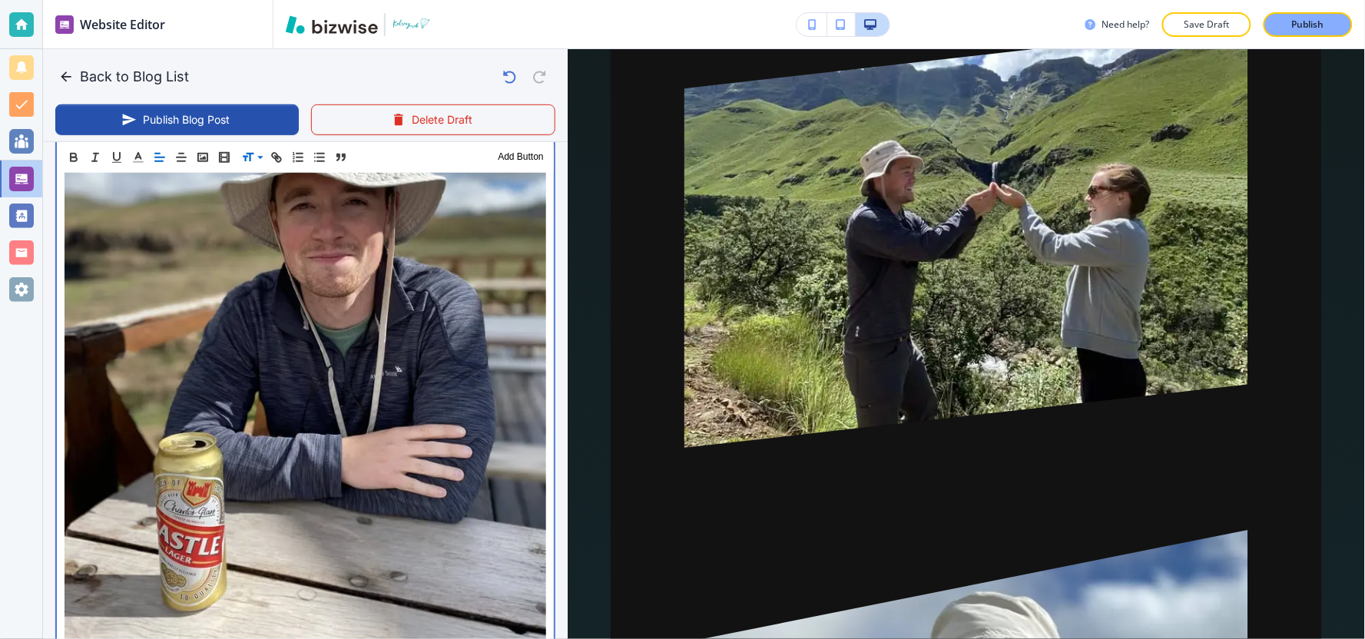
scroll to position [2224, 0]
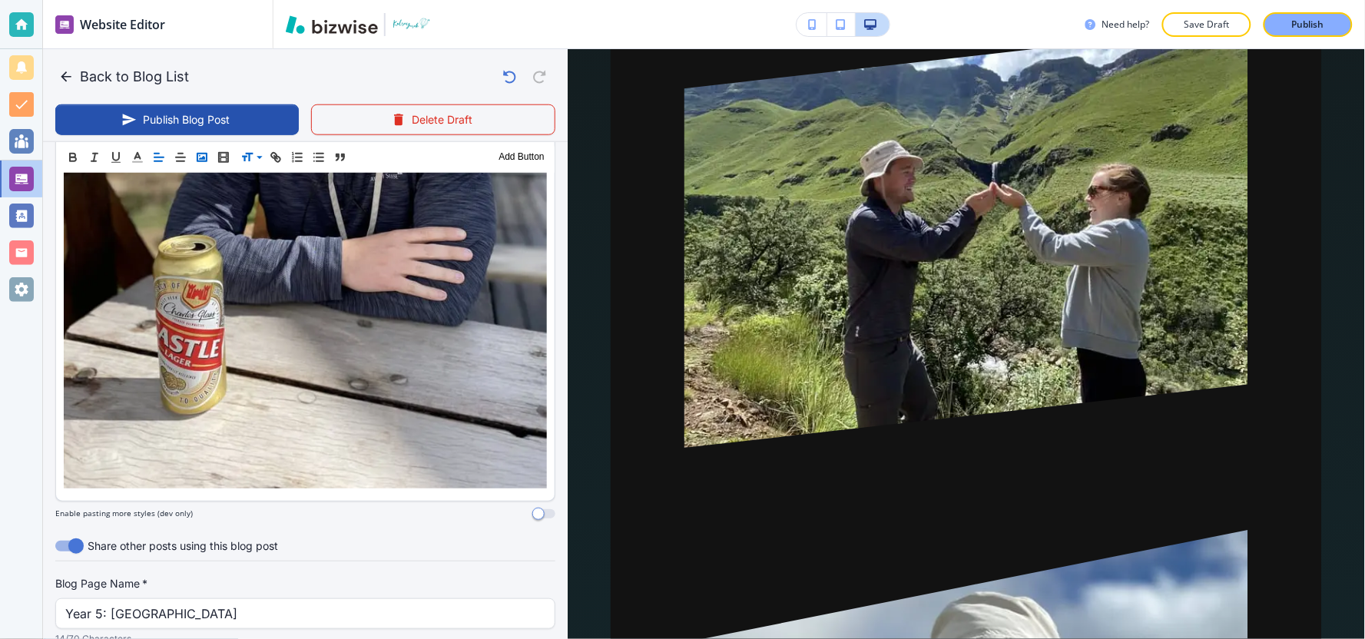
click at [200, 151] on icon "button" at bounding box center [202, 157] width 14 height 14
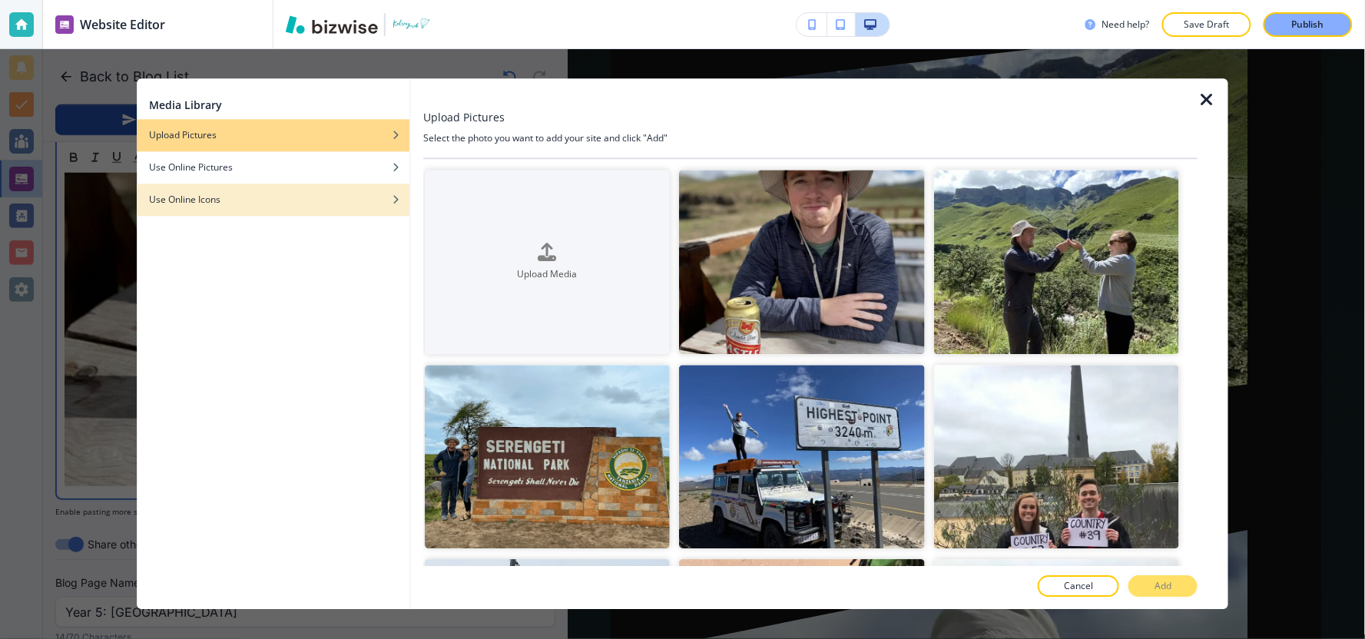
scroll to position [1905, 0]
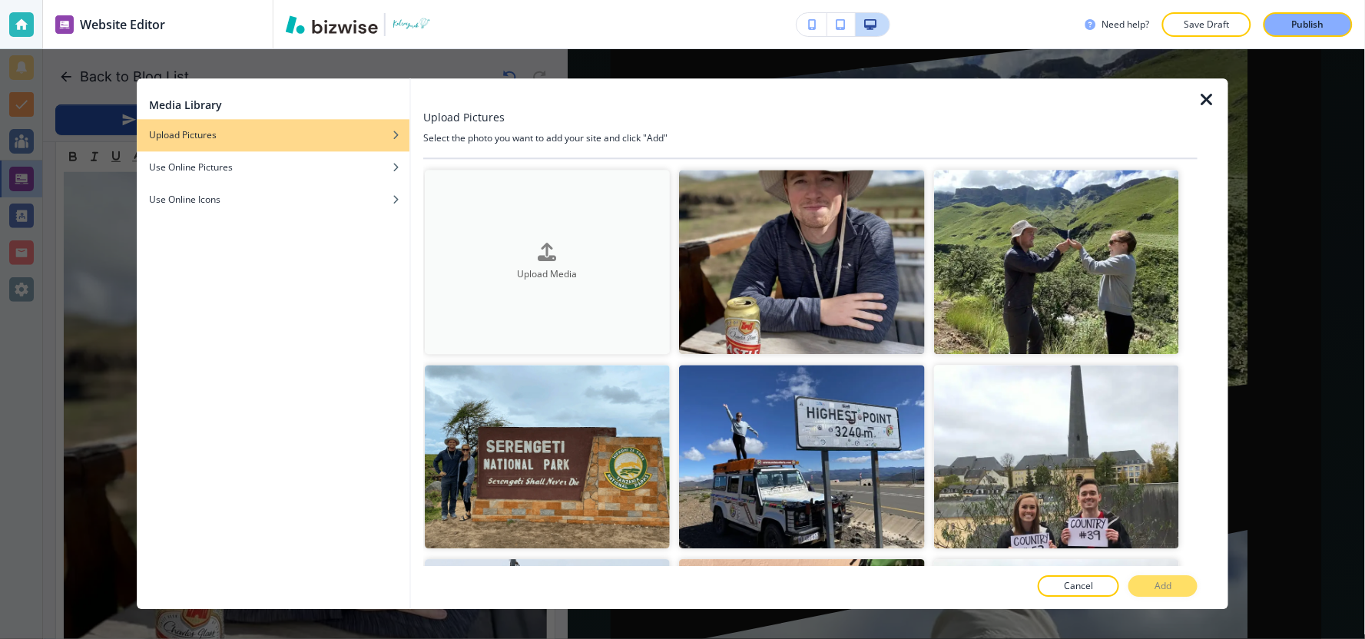
click at [623, 261] on div "button" at bounding box center [547, 264] width 245 height 6
click at [1204, 105] on icon "button" at bounding box center [1206, 100] width 18 height 18
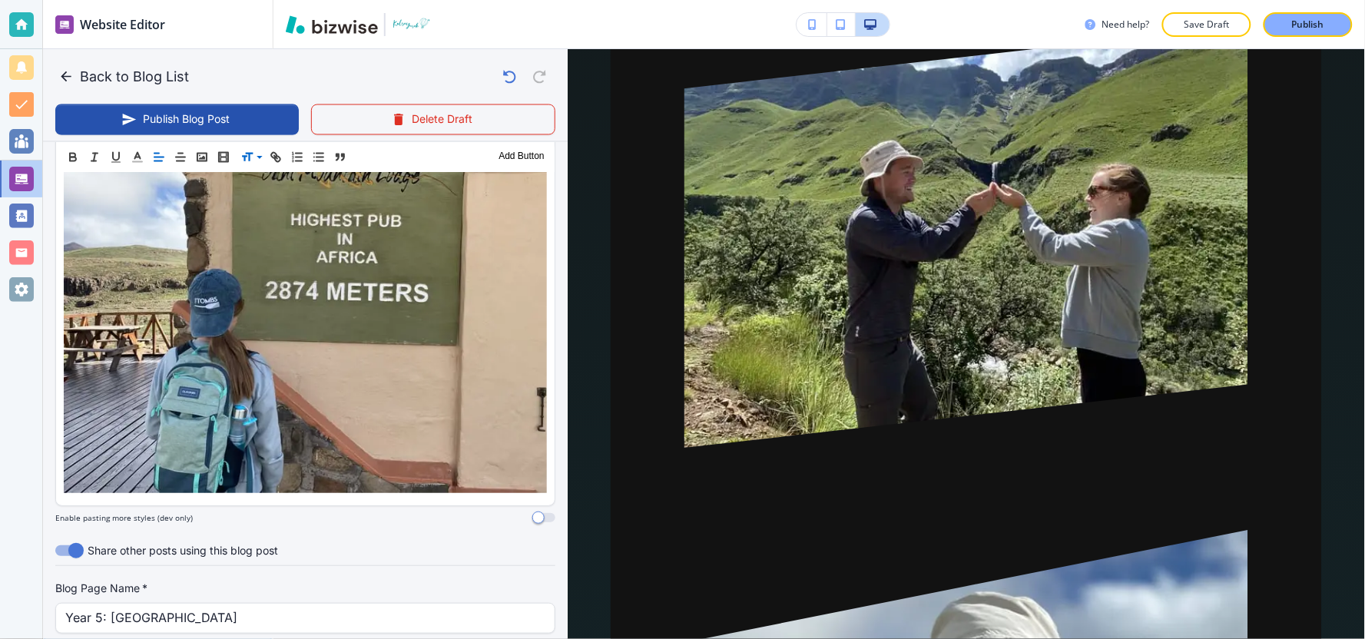
scroll to position [2587, 0]
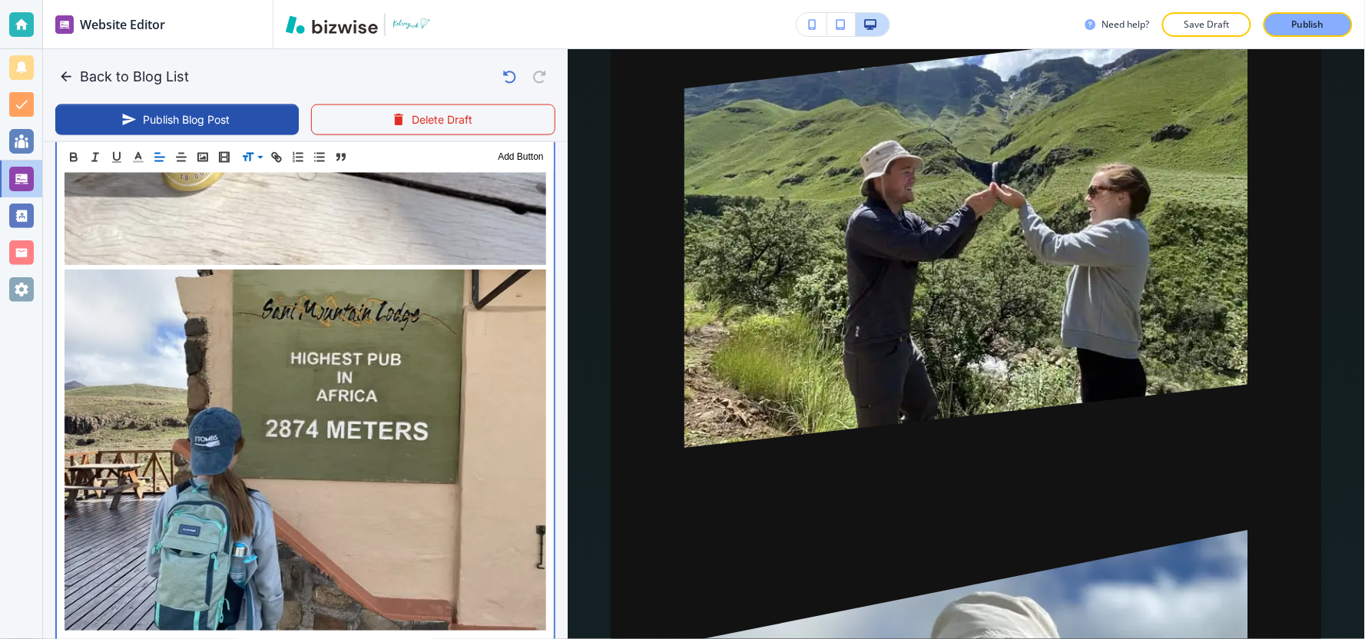
scroll to position [2591, 0]
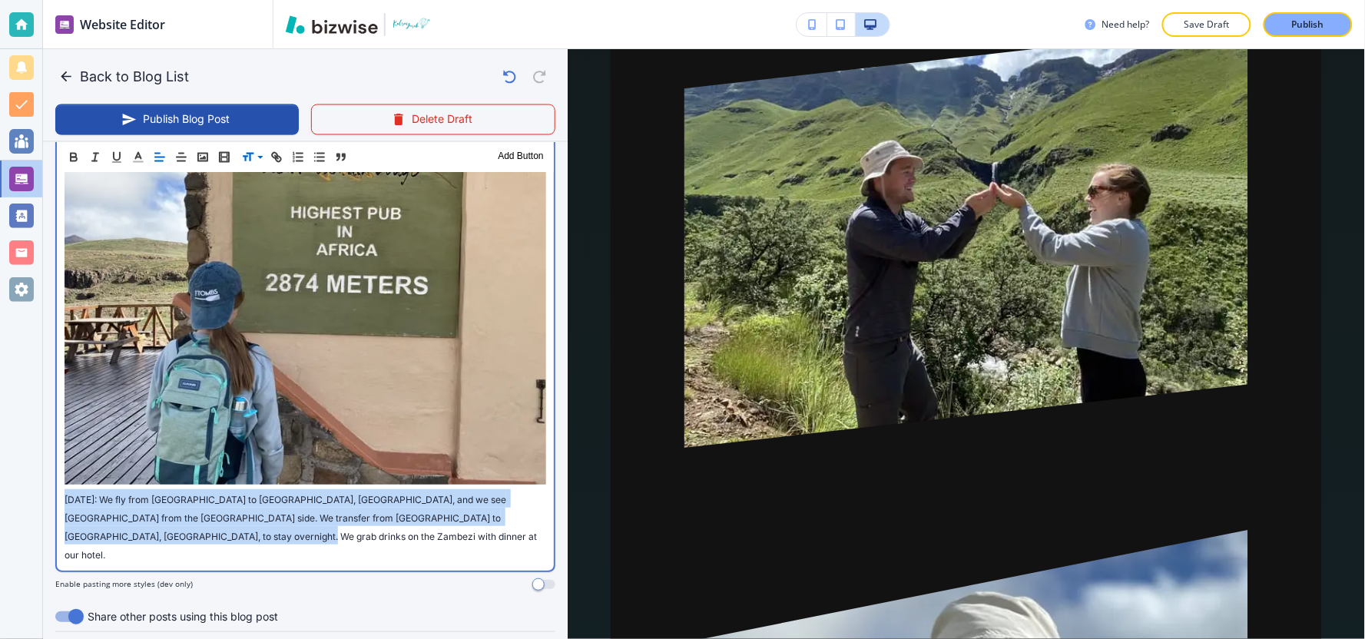
drag, startPoint x: 181, startPoint y: 367, endPoint x: 58, endPoint y: 323, distance: 131.2
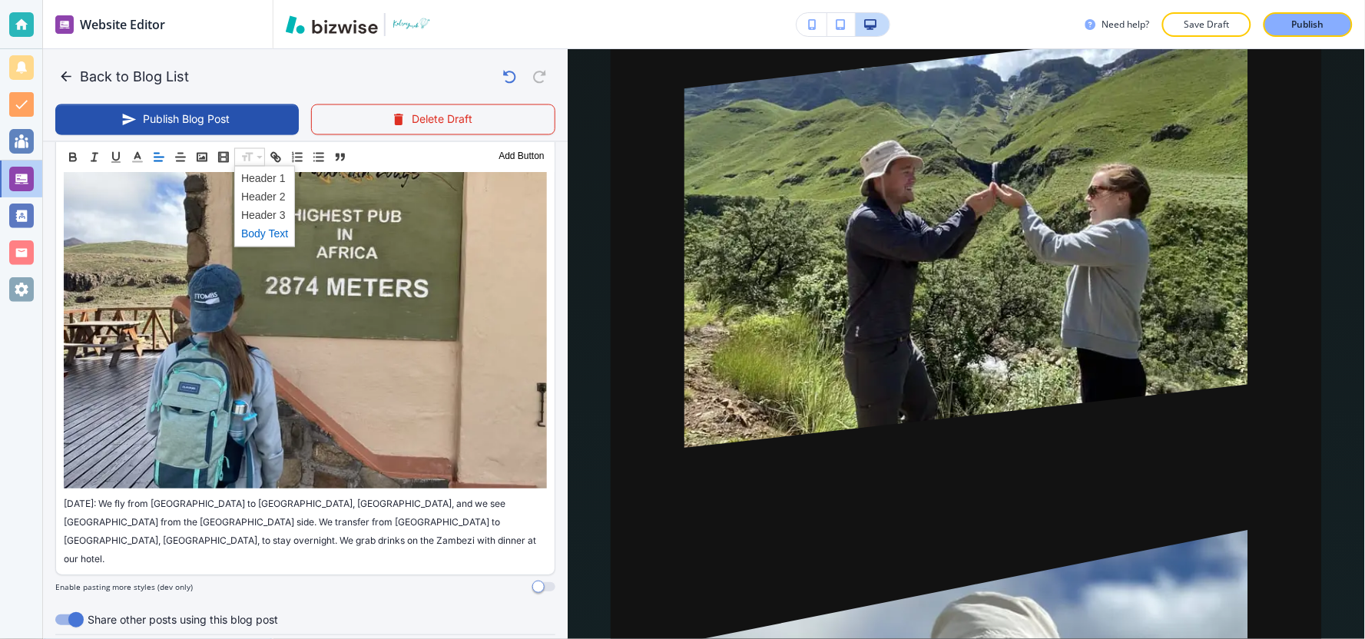
click at [260, 236] on span at bounding box center [264, 233] width 47 height 18
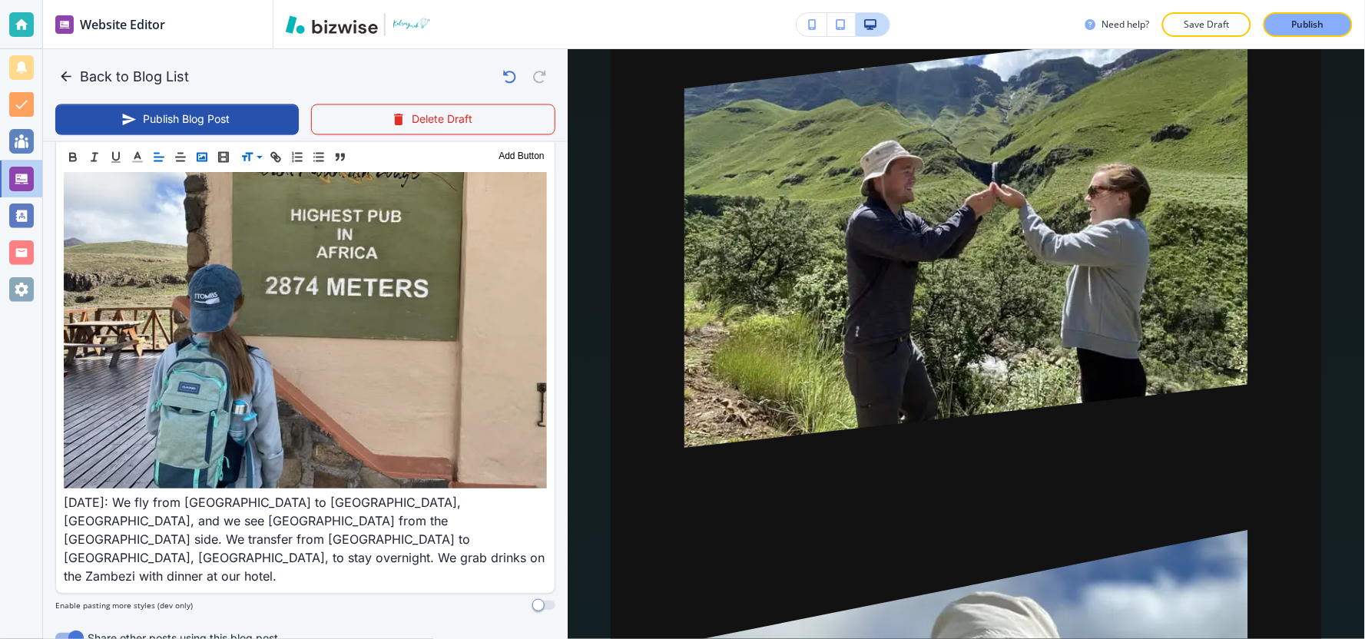
click at [196, 157] on icon "button" at bounding box center [202, 157] width 14 height 14
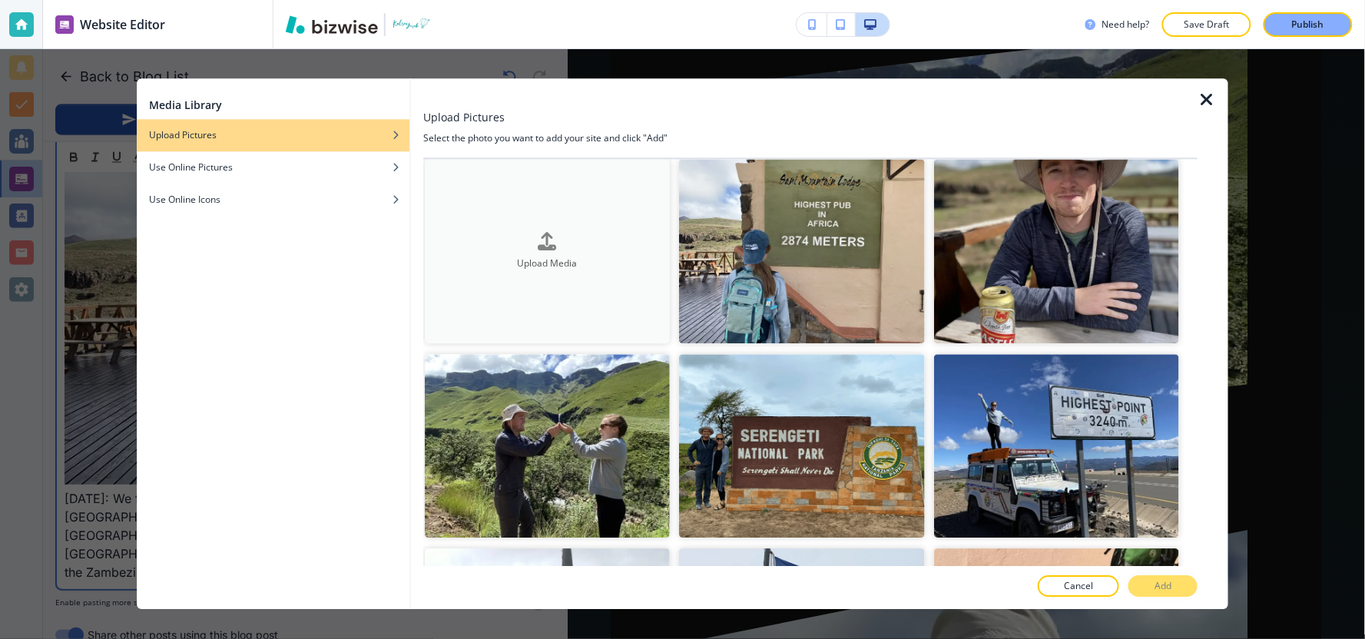
scroll to position [0, 0]
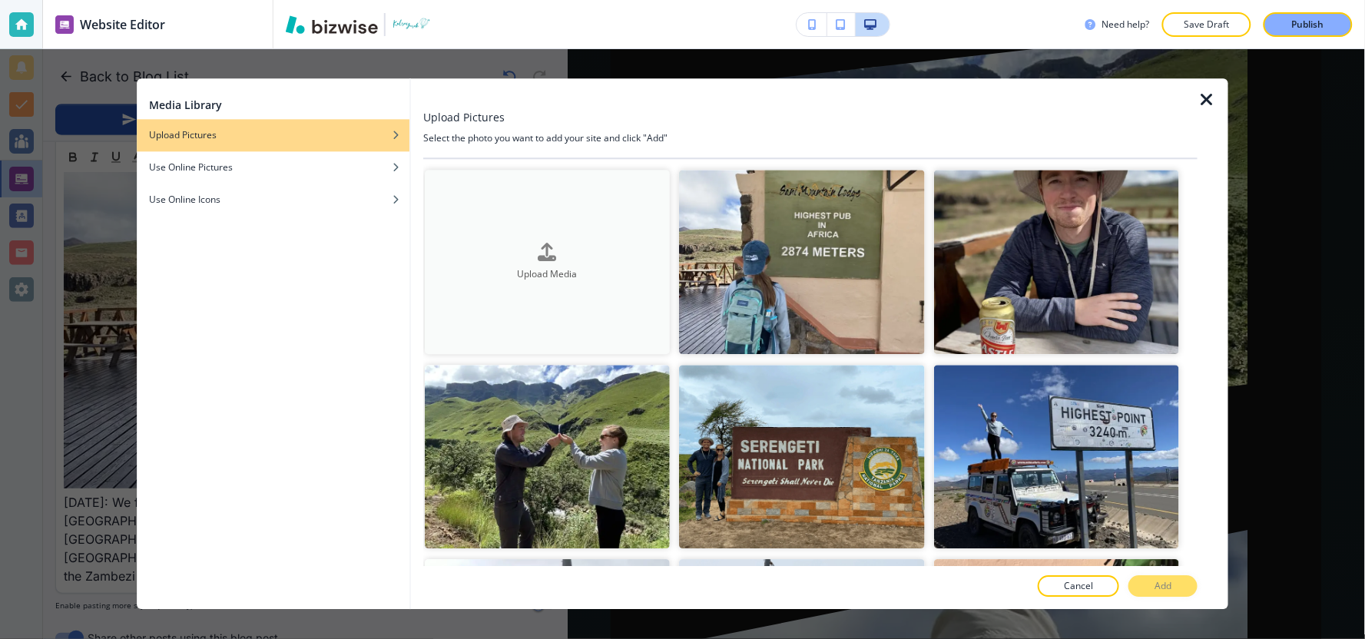
click at [601, 320] on button "Upload Media" at bounding box center [547, 262] width 245 height 184
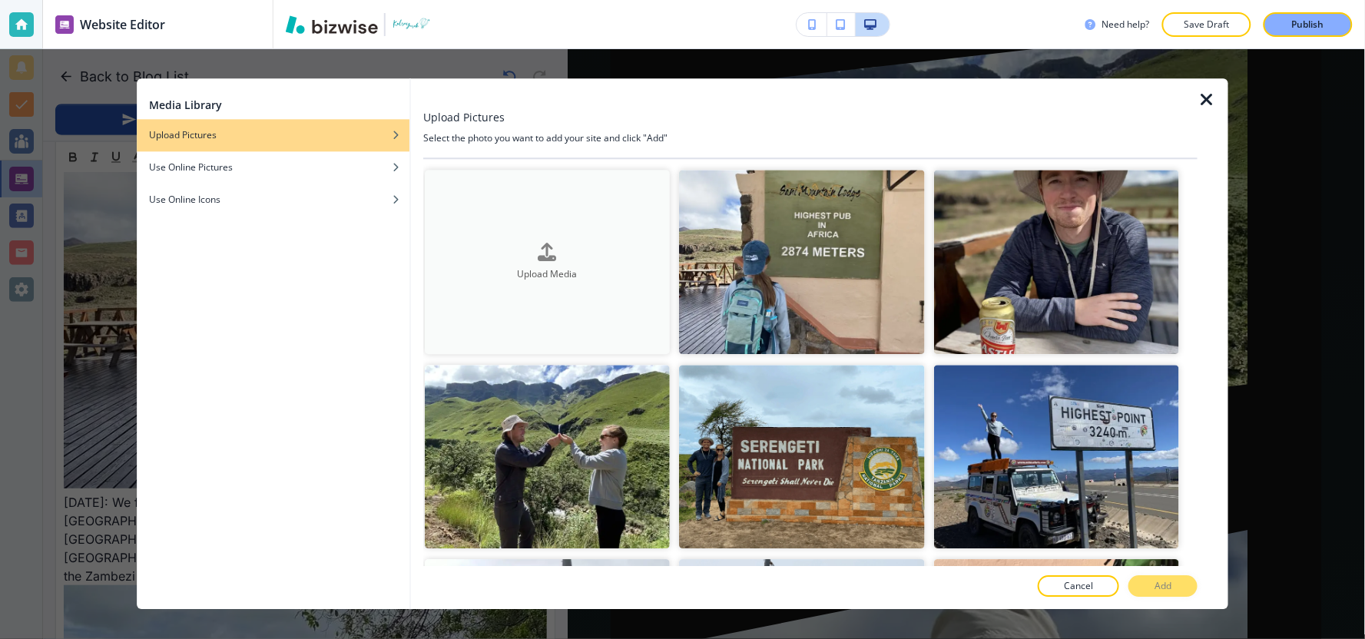
click at [602, 312] on button "Upload Media" at bounding box center [547, 262] width 245 height 184
click at [1209, 104] on icon "button" at bounding box center [1206, 100] width 18 height 18
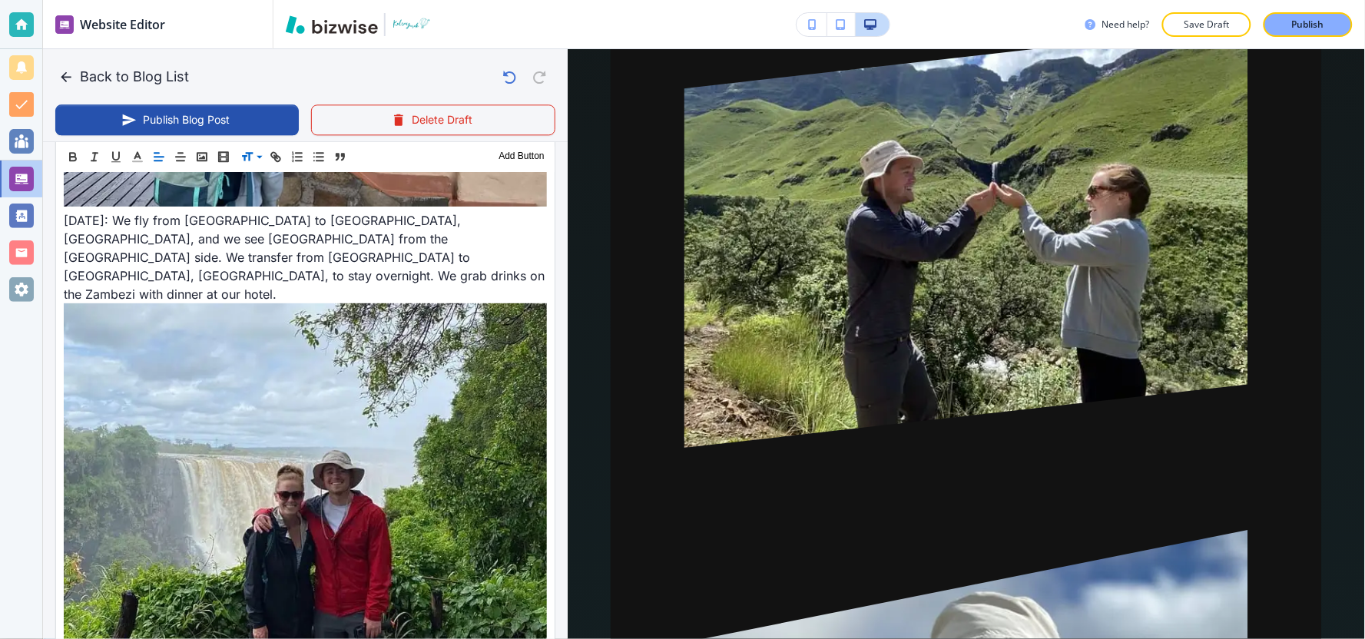
scroll to position [2847, 0]
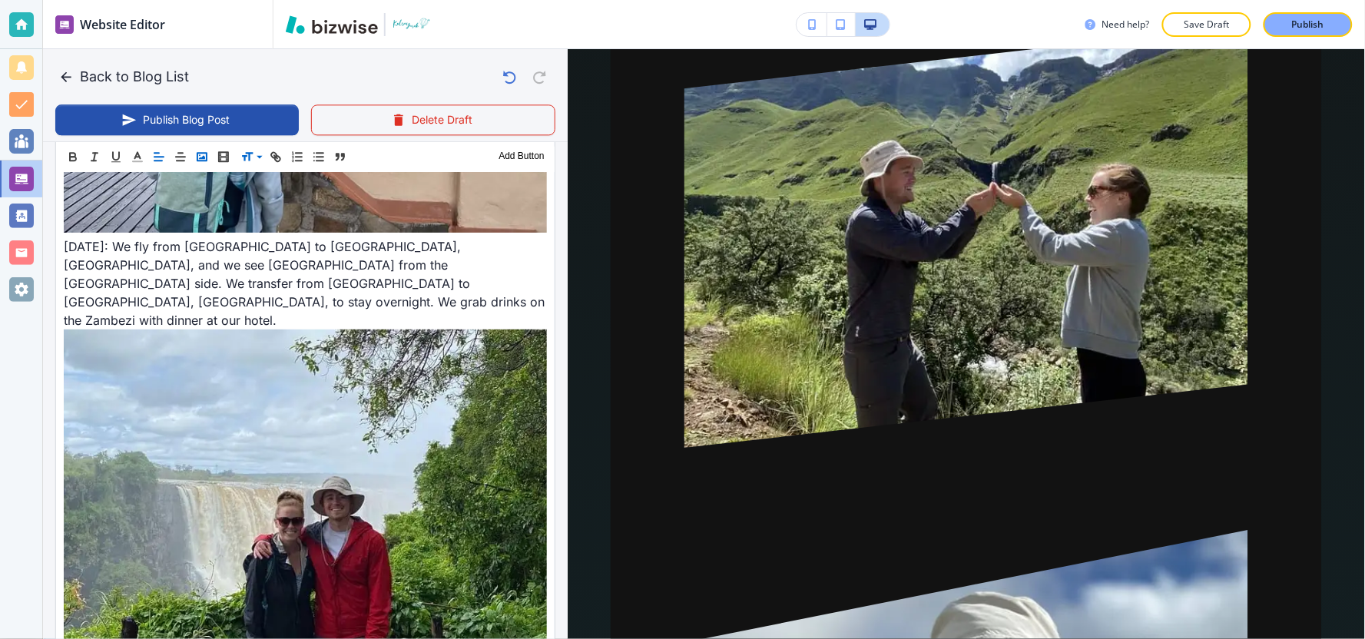
click at [201, 162] on icon "button" at bounding box center [202, 157] width 14 height 14
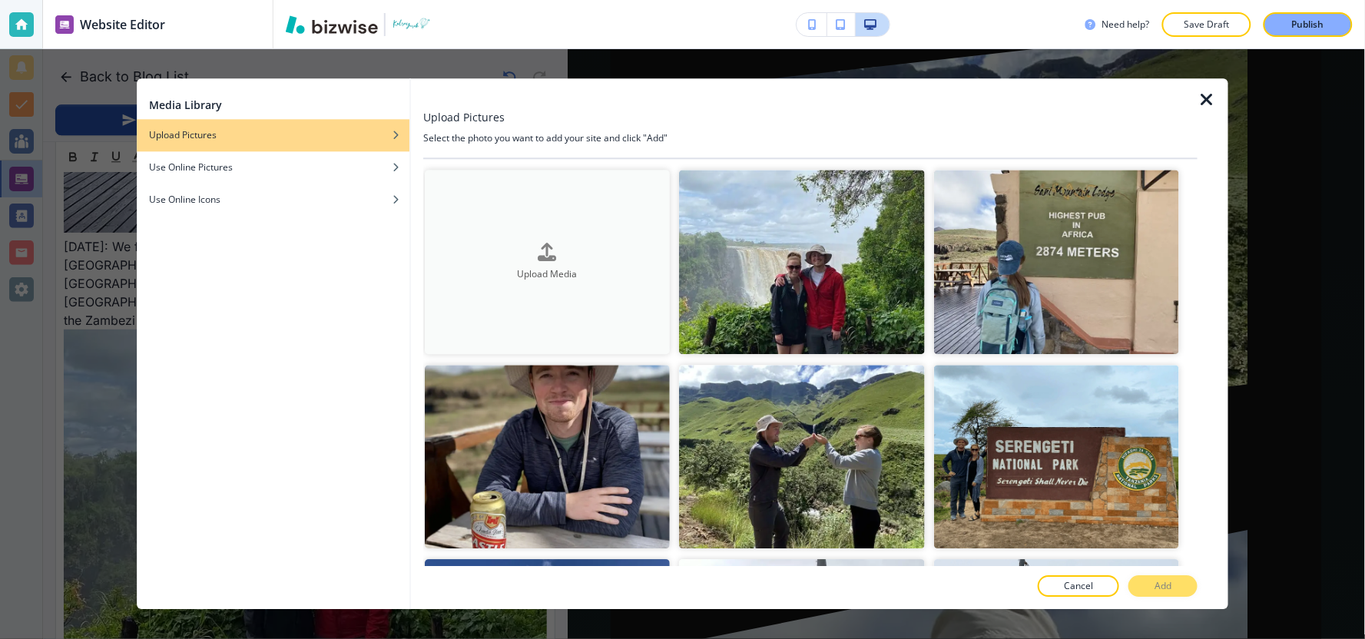
click at [512, 248] on div "Upload Media" at bounding box center [547, 262] width 245 height 38
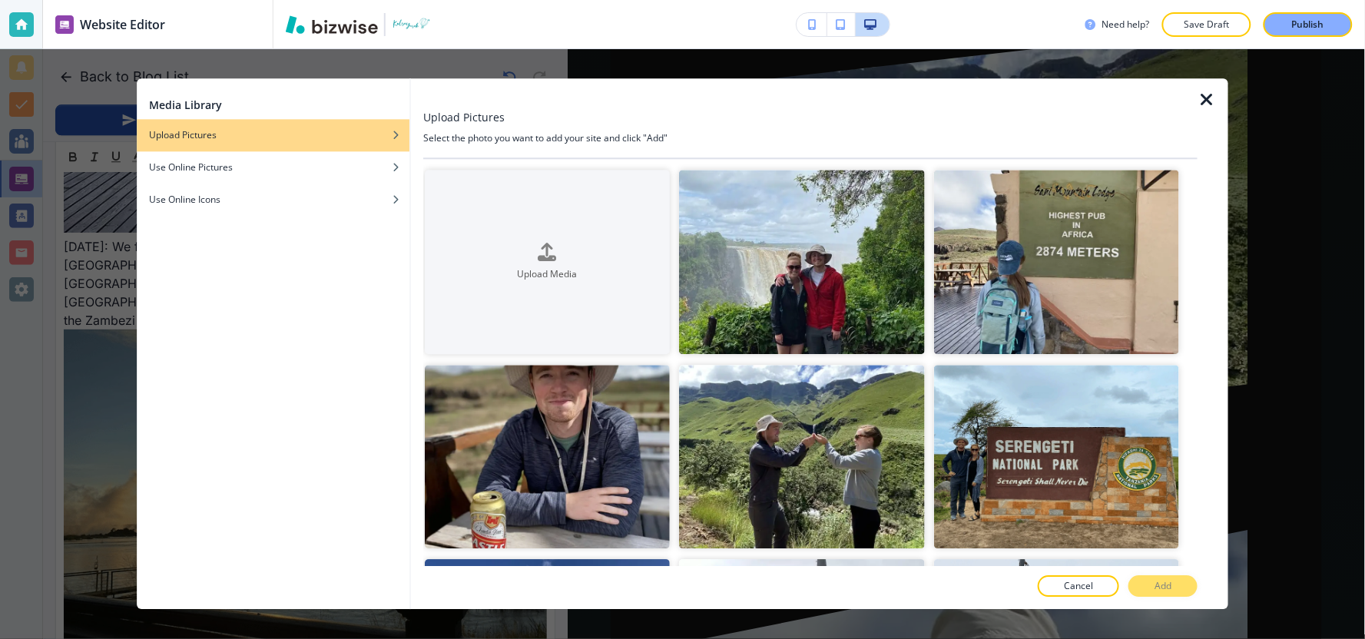
click at [1207, 103] on icon "button" at bounding box center [1206, 100] width 18 height 18
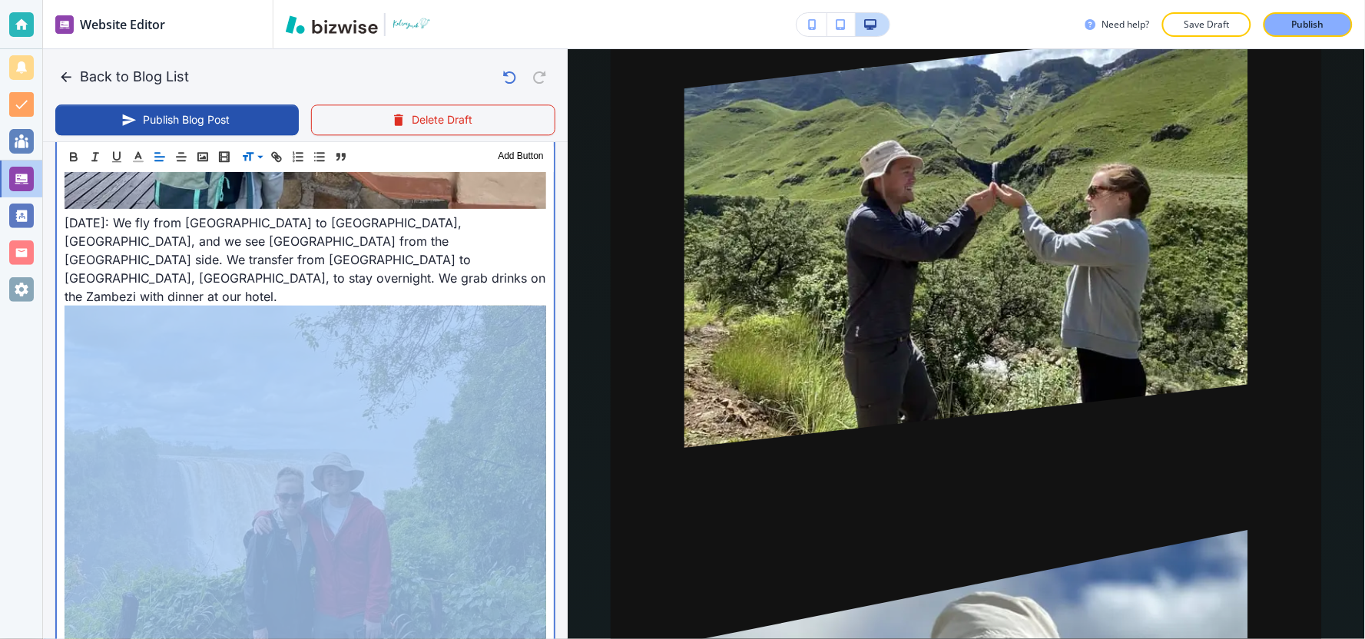
scroll to position [2761, 0]
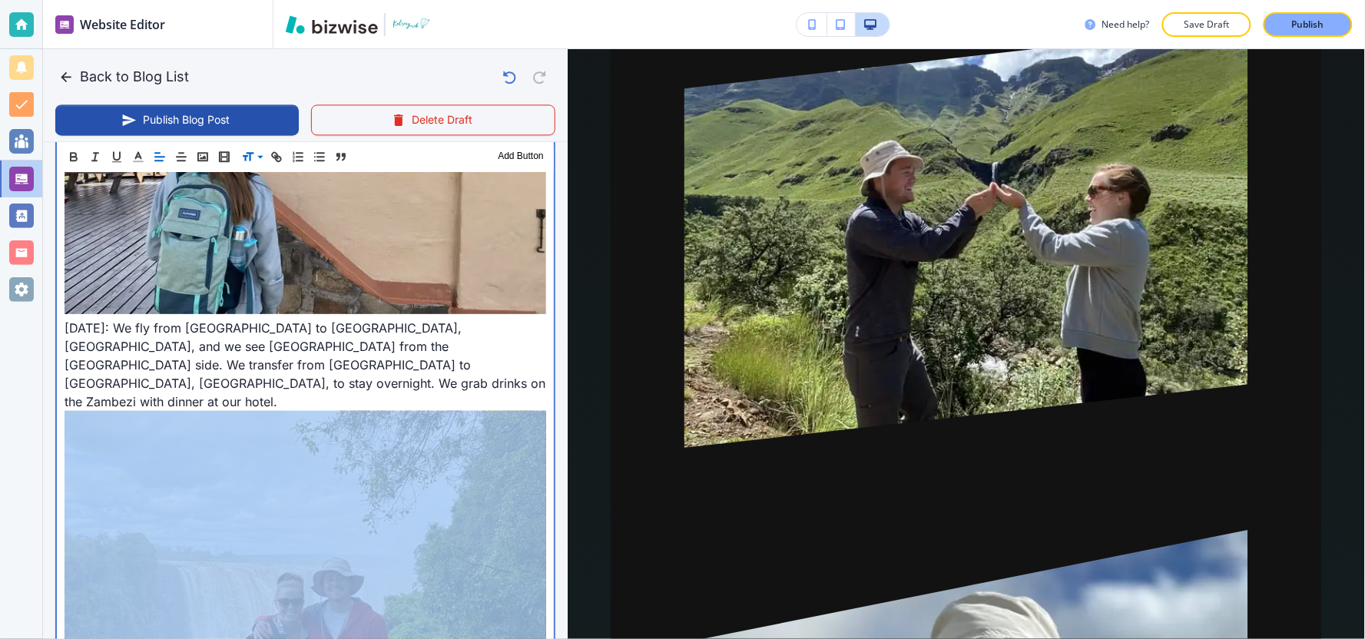
click at [313, 469] on img at bounding box center [306, 592] width 482 height 363
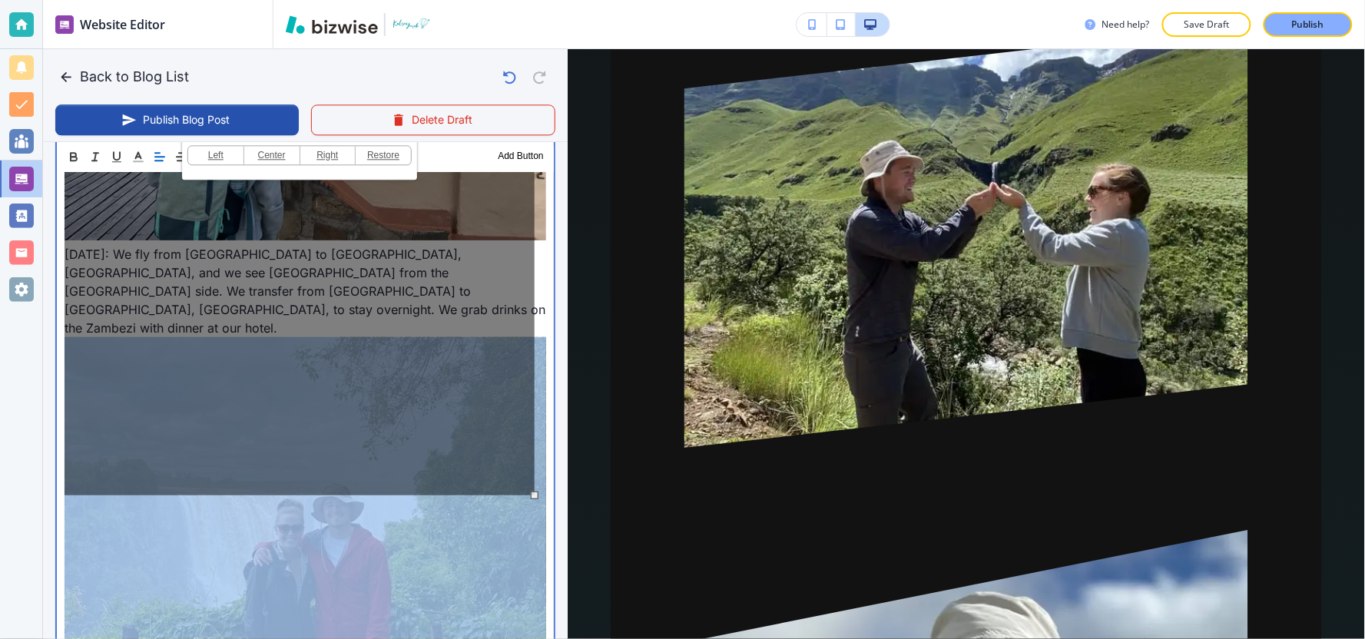
scroll to position [2932, 0]
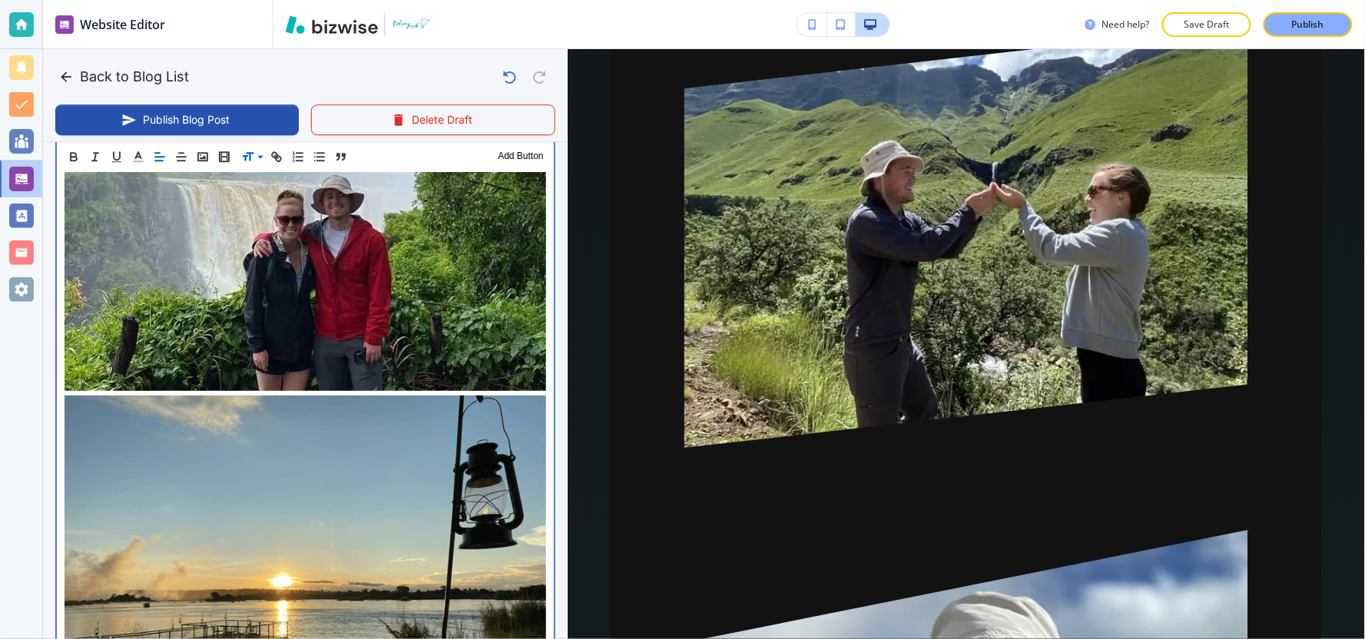
scroll to position [3188, 0]
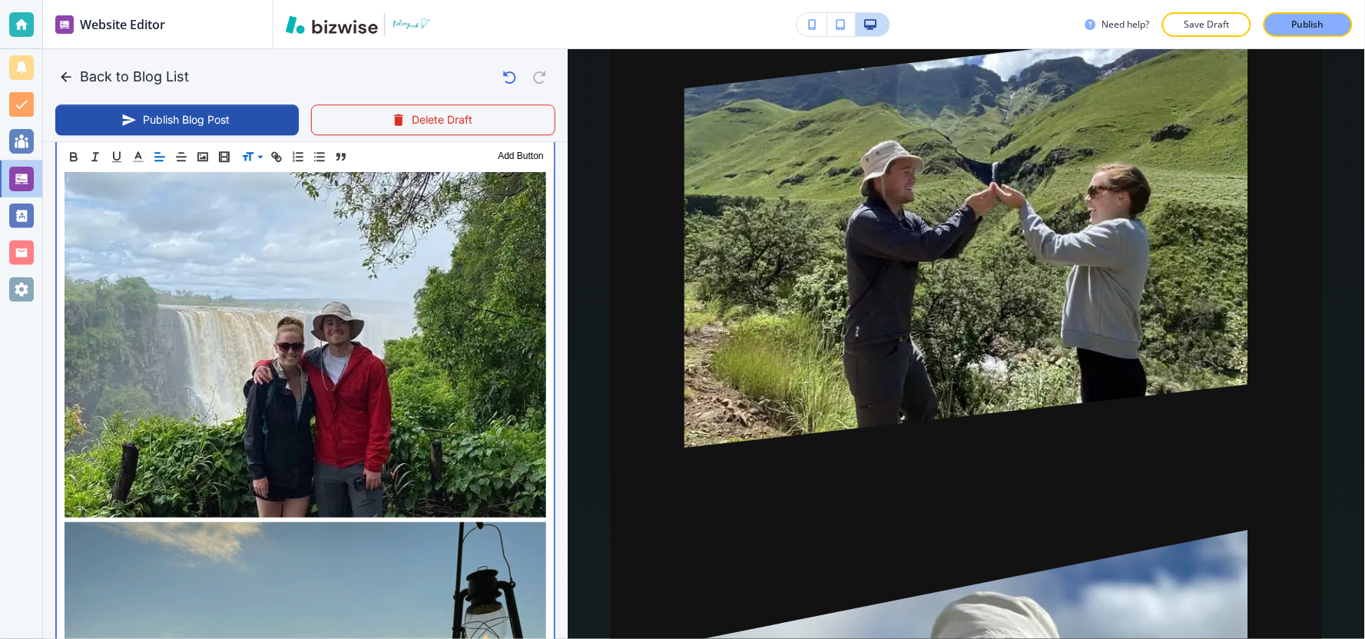
scroll to position [3359, 0]
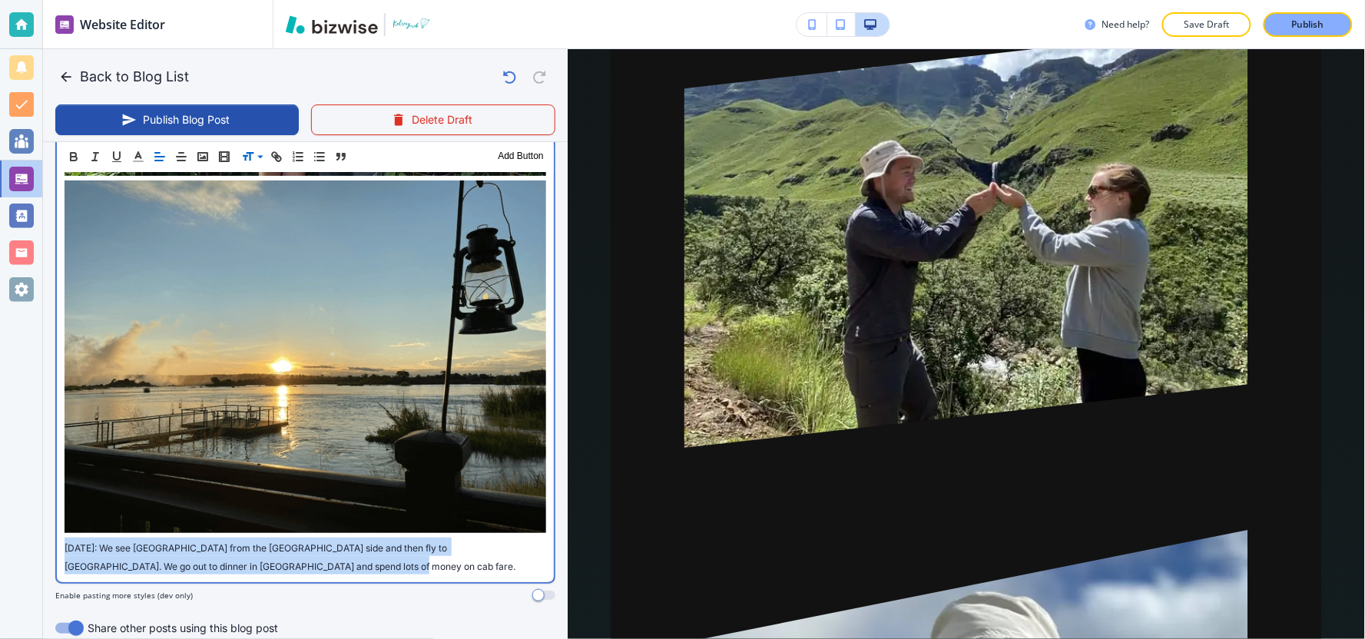
drag, startPoint x: 349, startPoint y: 362, endPoint x: 55, endPoint y: 338, distance: 295.2
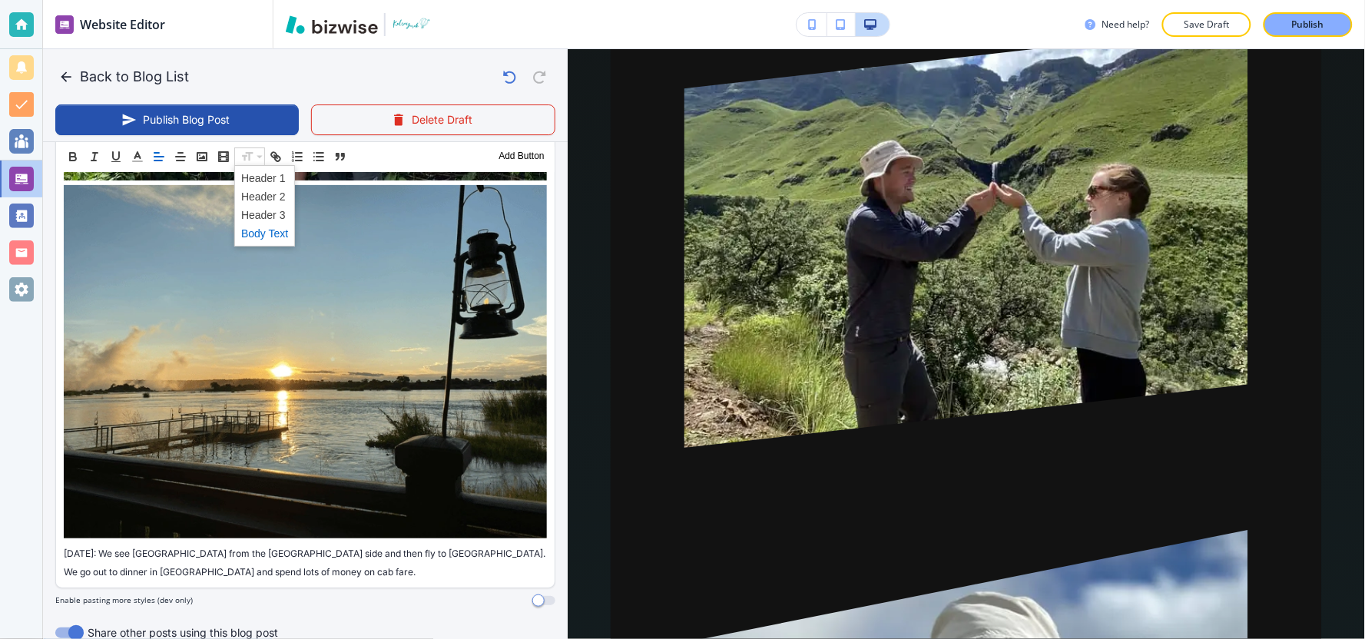
click at [273, 237] on span at bounding box center [264, 233] width 47 height 18
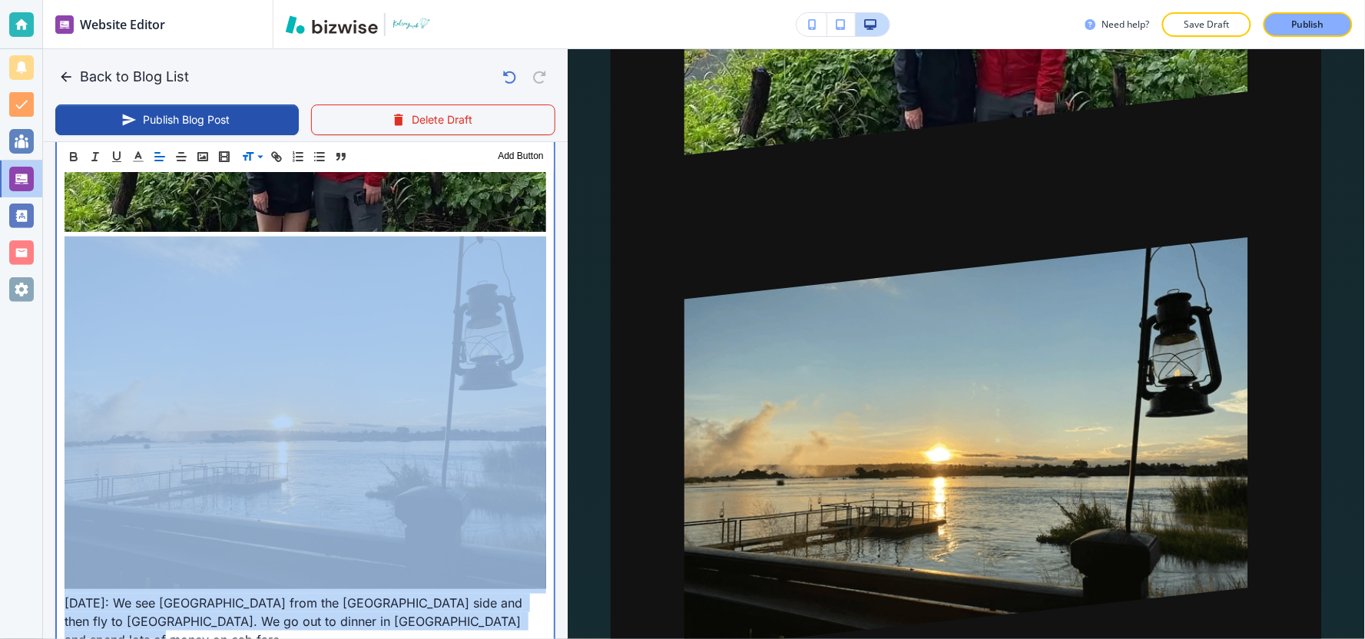
scroll to position [3444, 0]
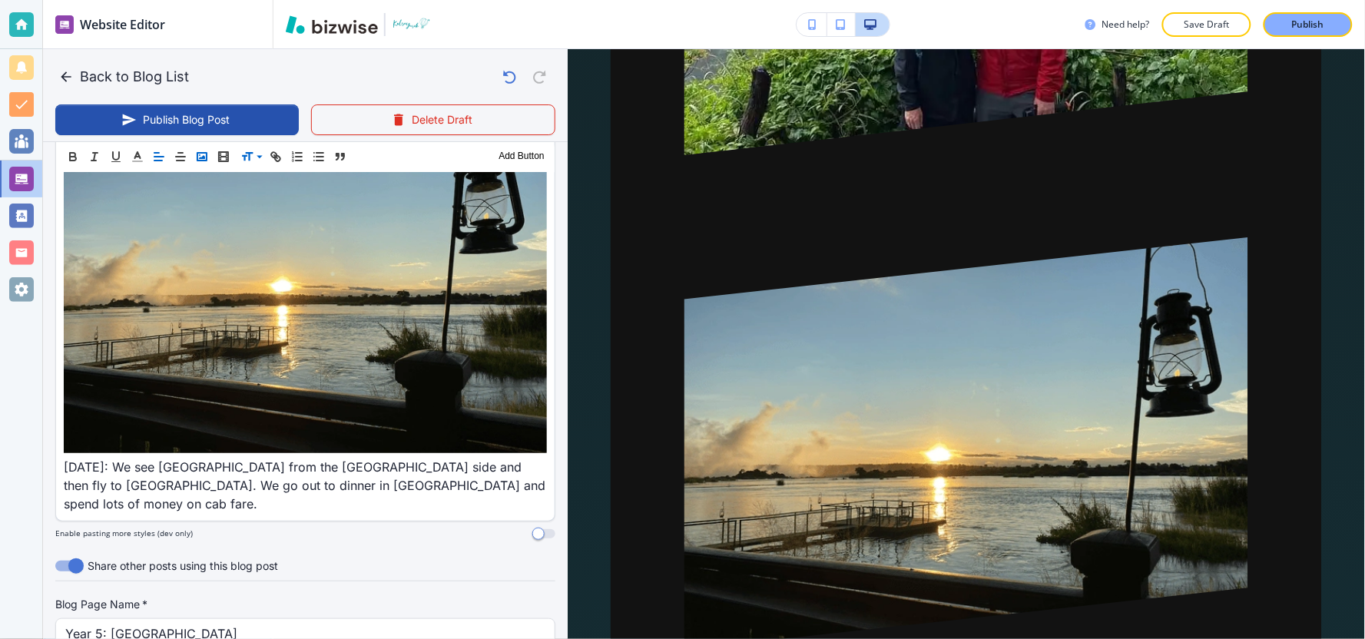
click at [204, 159] on icon "button" at bounding box center [202, 157] width 14 height 14
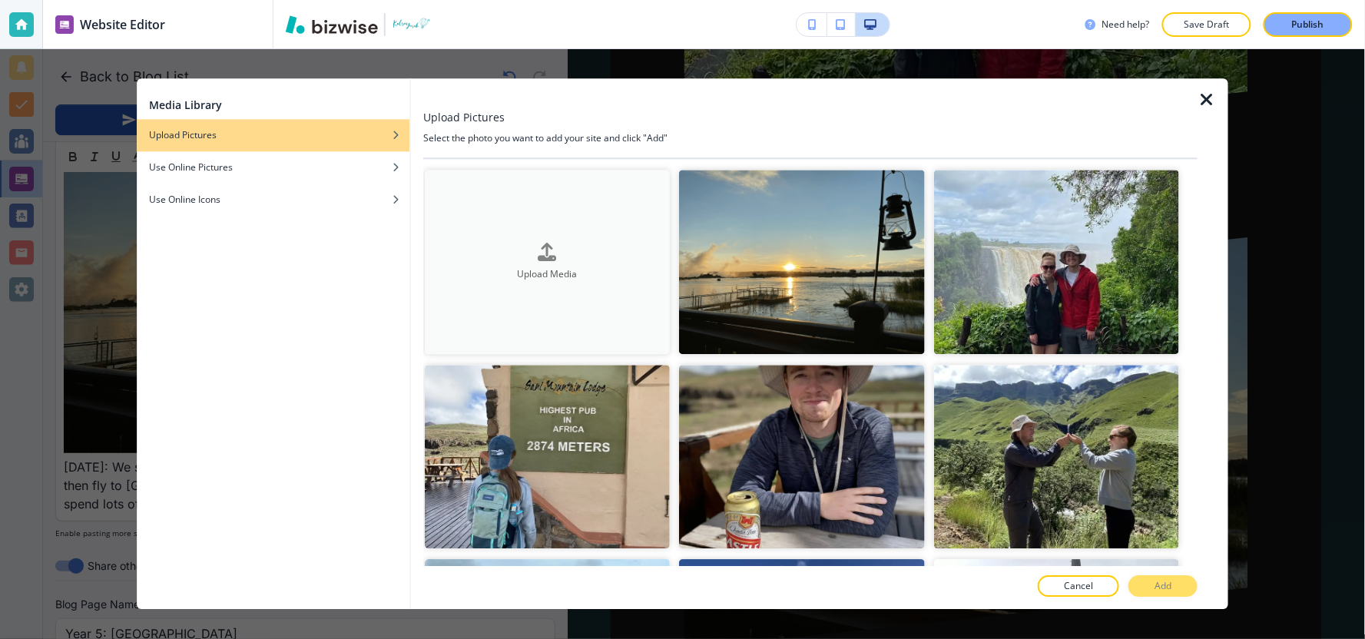
click at [621, 293] on button "Upload Media" at bounding box center [547, 262] width 245 height 184
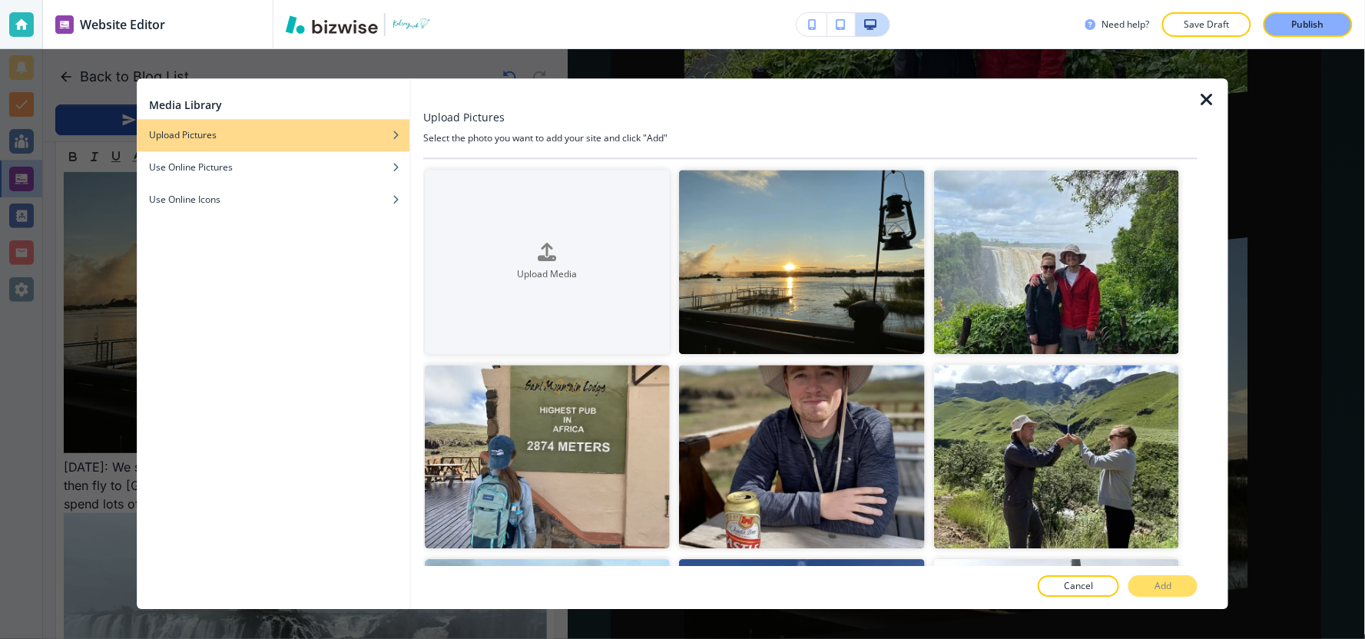
click at [1203, 103] on icon "button" at bounding box center [1206, 100] width 18 height 18
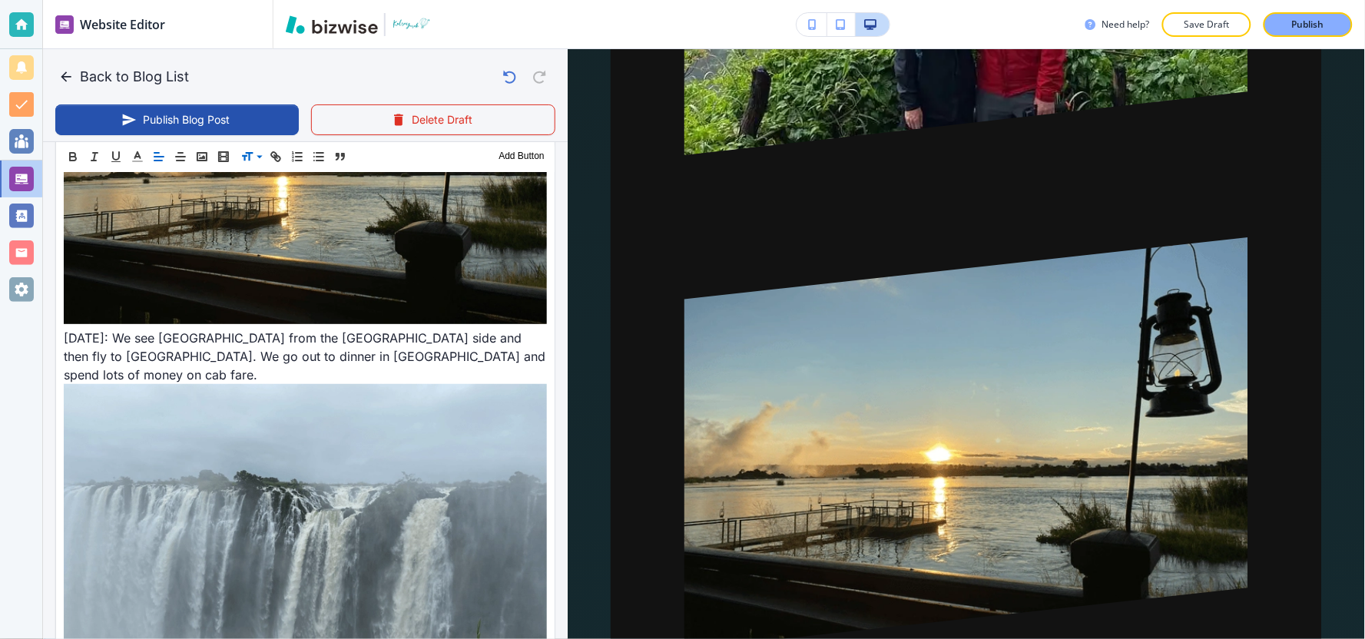
scroll to position [3565, 0]
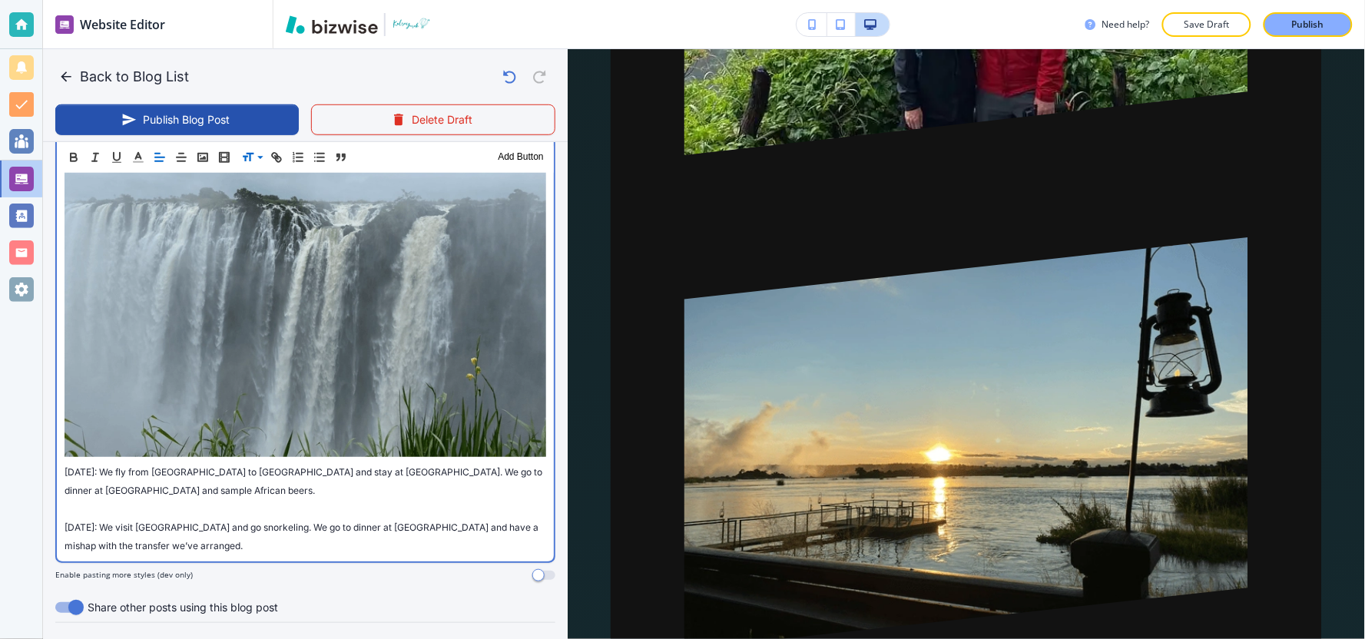
scroll to position [3742, 0]
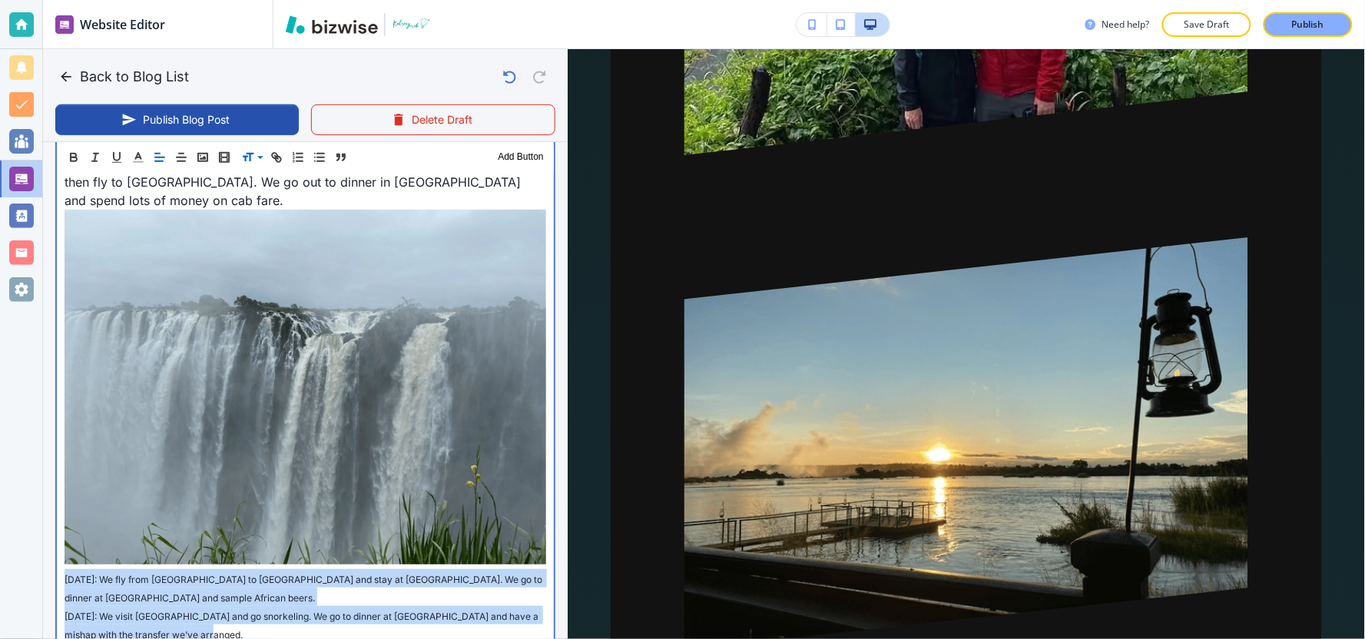
drag, startPoint x: 203, startPoint y: 412, endPoint x: 60, endPoint y: 355, distance: 153.8
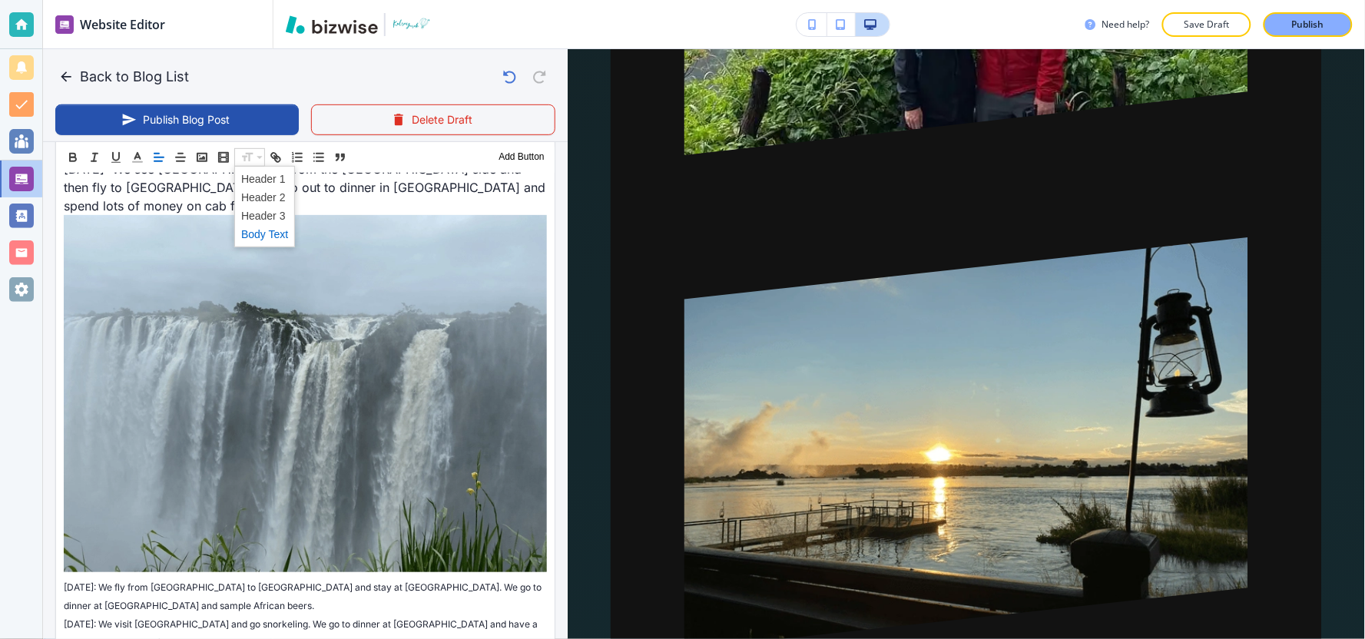
click at [251, 235] on span at bounding box center [264, 233] width 47 height 18
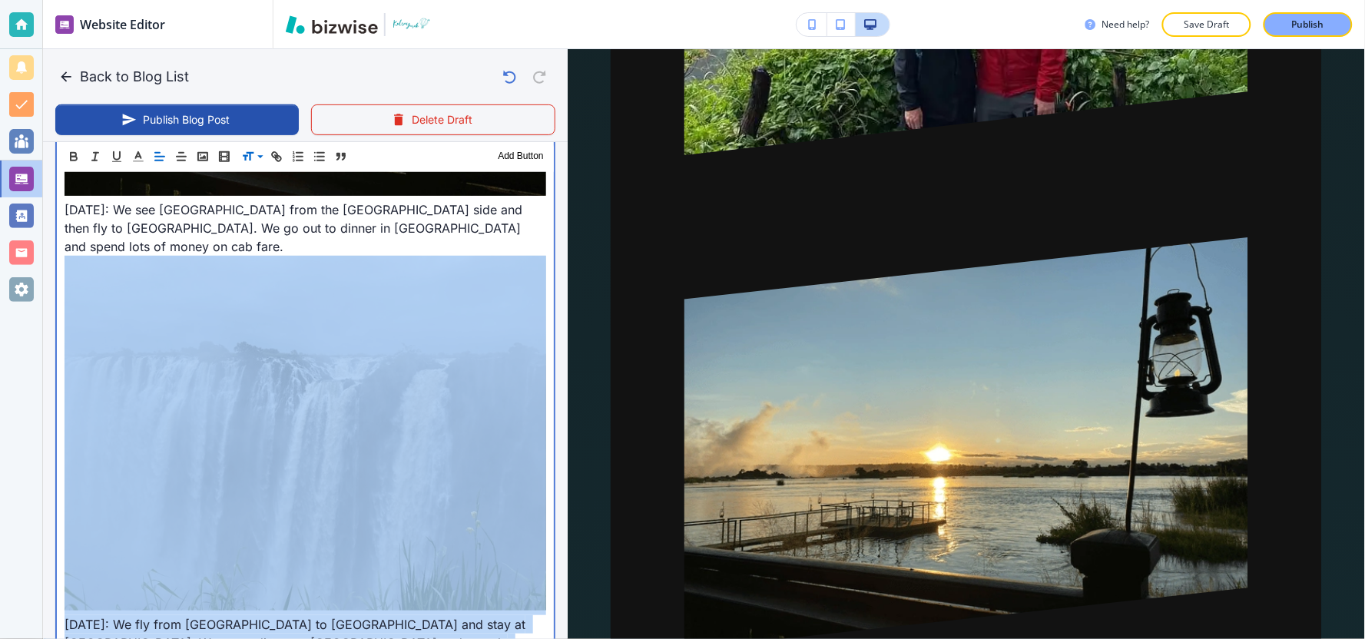
scroll to position [3723, 0]
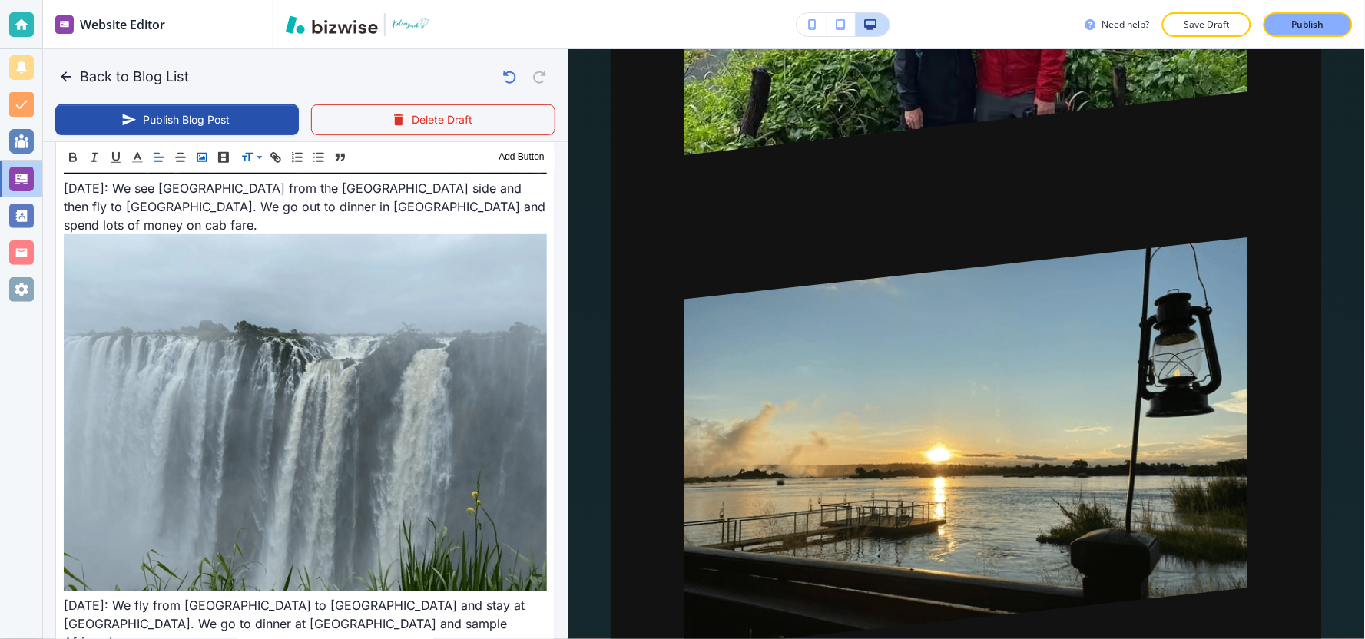
click at [198, 154] on icon "button" at bounding box center [202, 157] width 14 height 14
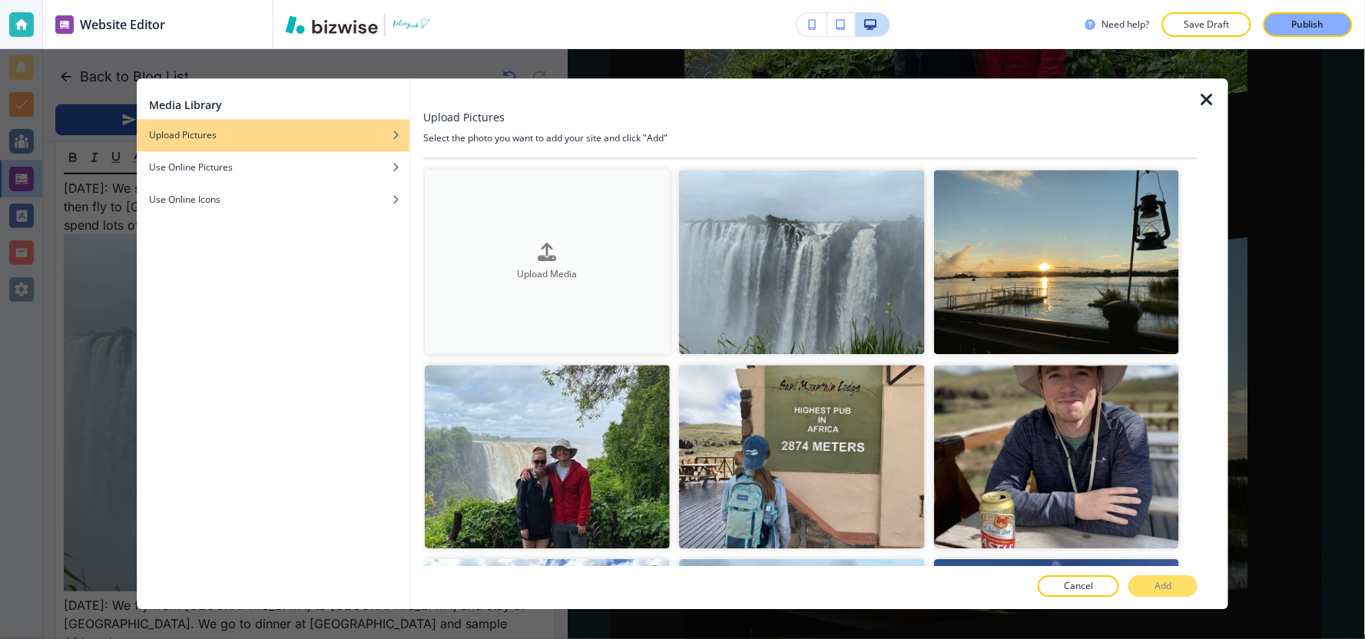
click at [515, 262] on div "button" at bounding box center [547, 264] width 245 height 6
click at [1207, 101] on icon "button" at bounding box center [1206, 100] width 18 height 18
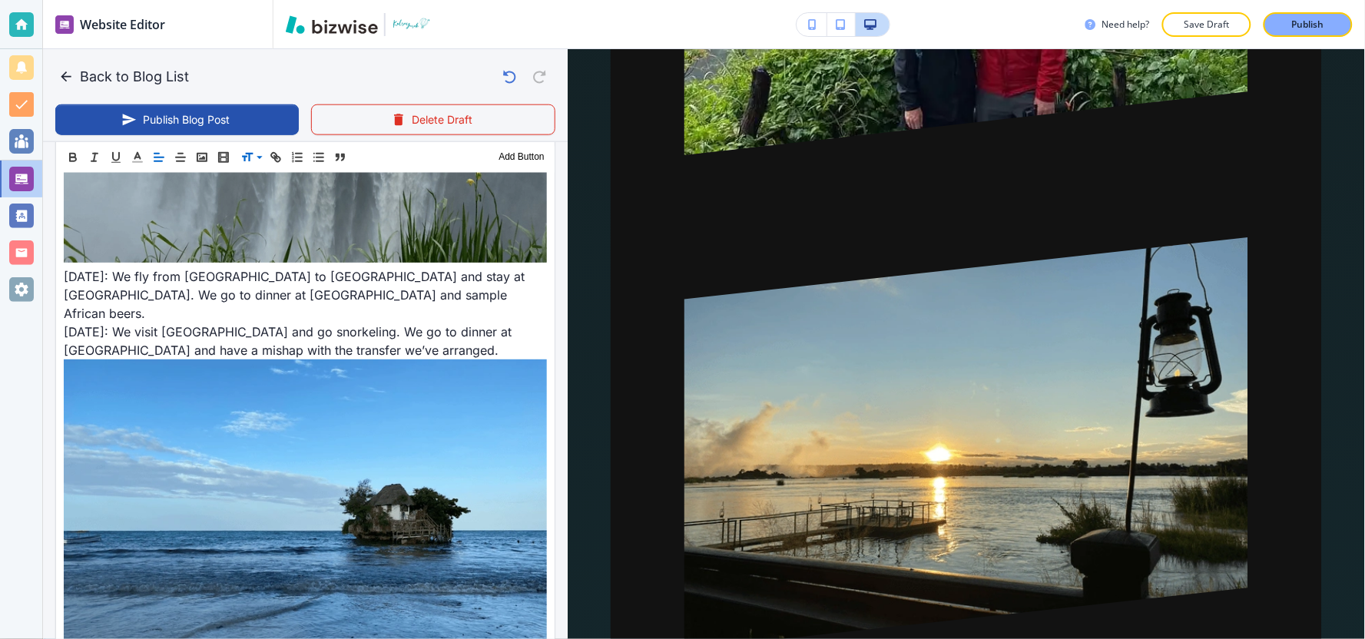
scroll to position [4065, 0]
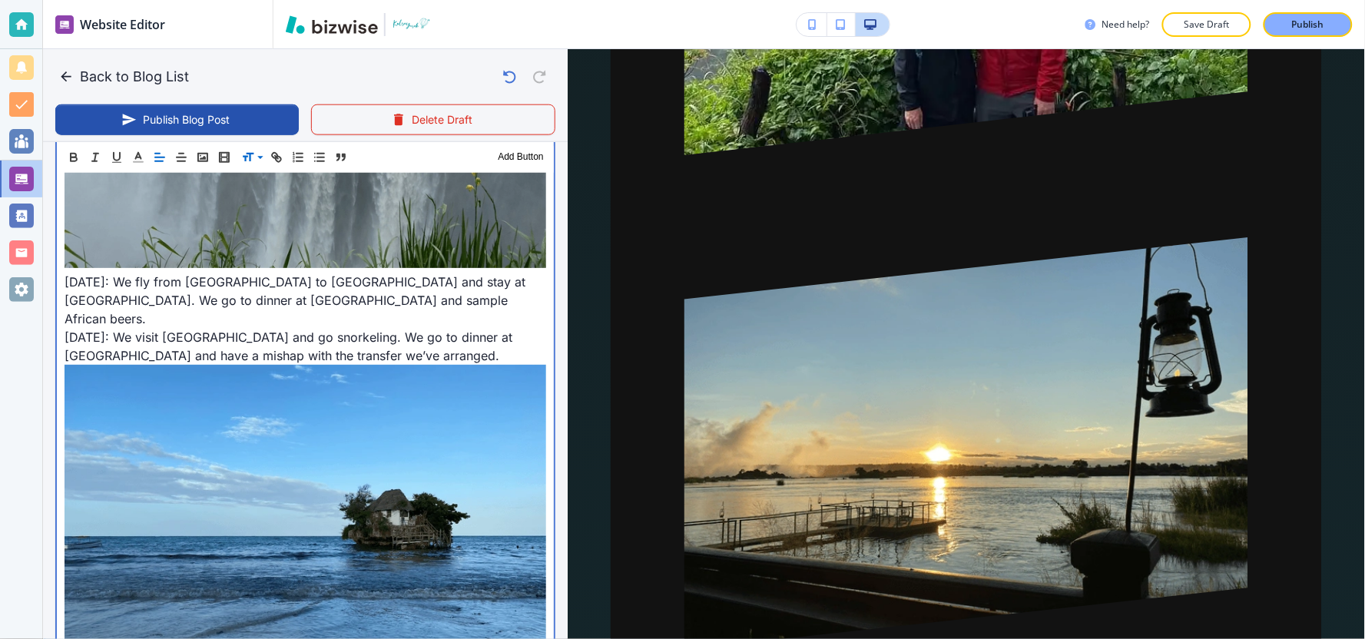
scroll to position [4042, 0]
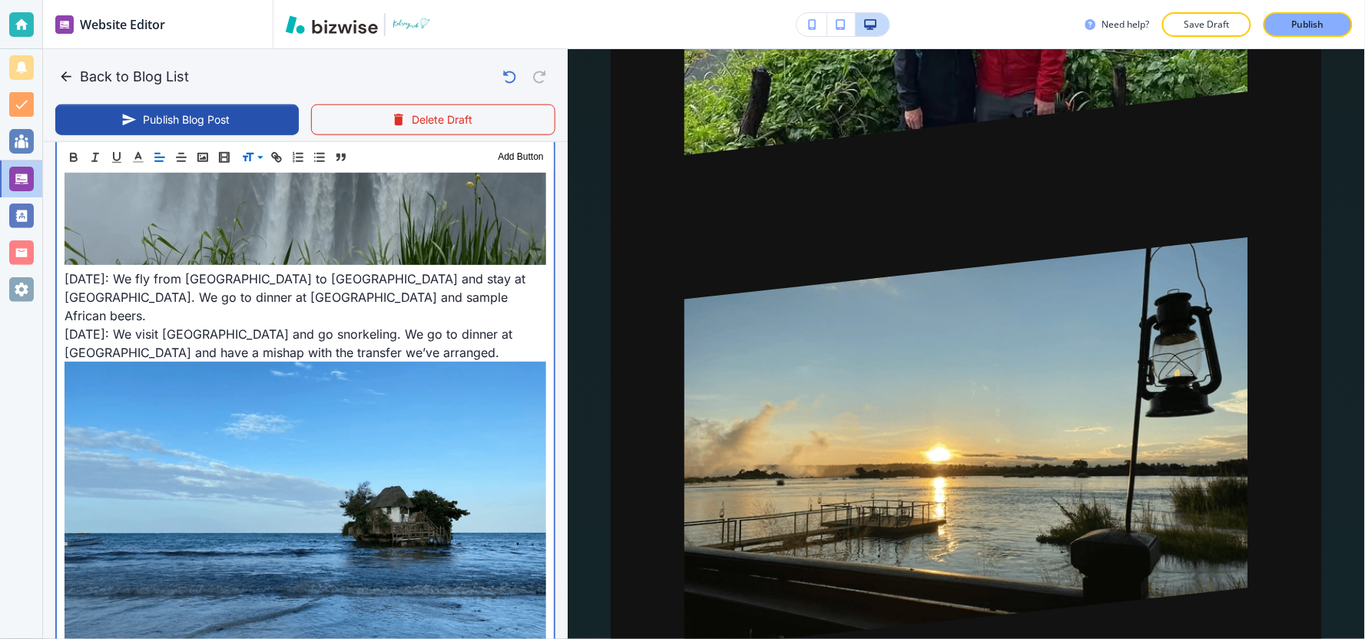
drag, startPoint x: 118, startPoint y: 585, endPoint x: 5, endPoint y: 495, distance: 144.3
click at [5, 495] on div "Website Editor Pages Edit, add, and delete pages or manage your page order Upda…" at bounding box center [682, 319] width 1365 height 639
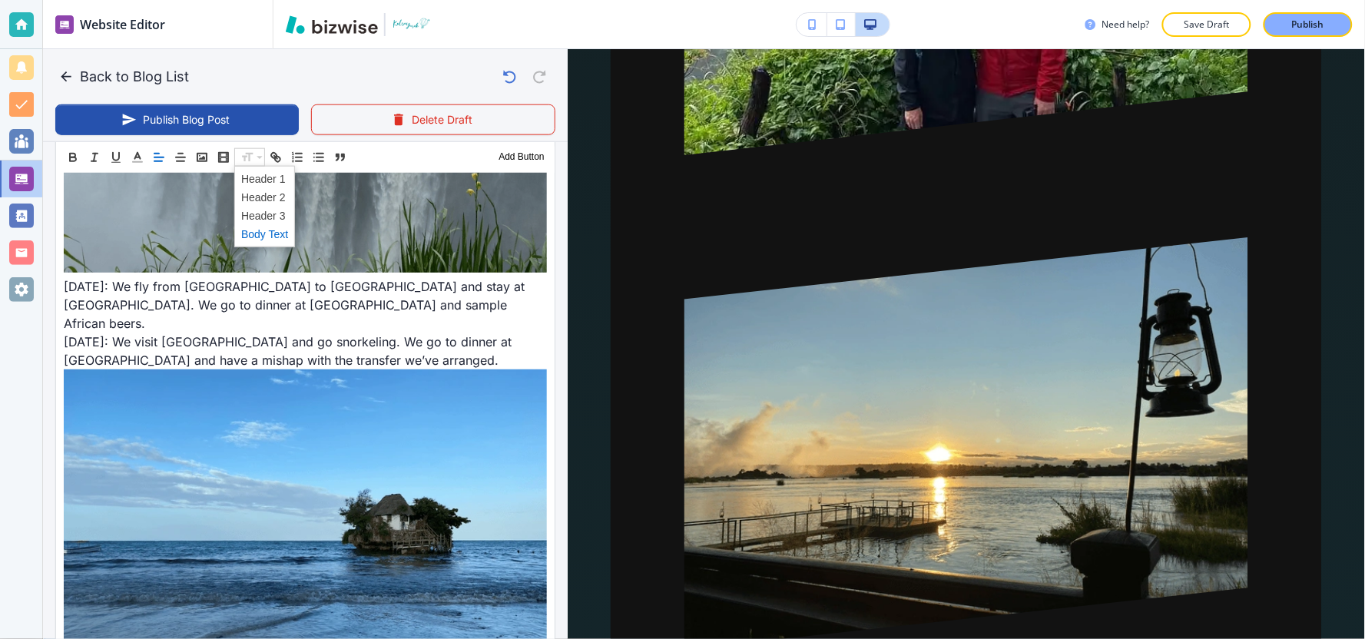
click at [254, 237] on span at bounding box center [264, 233] width 47 height 18
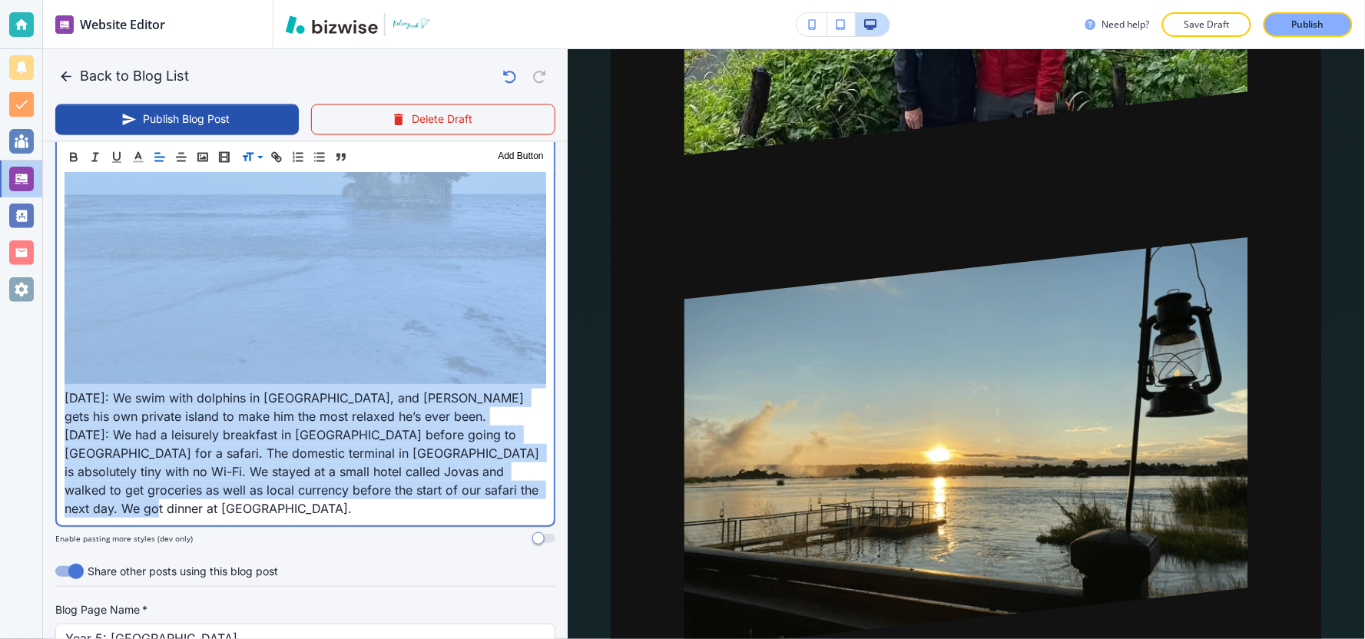
scroll to position [4125, 0]
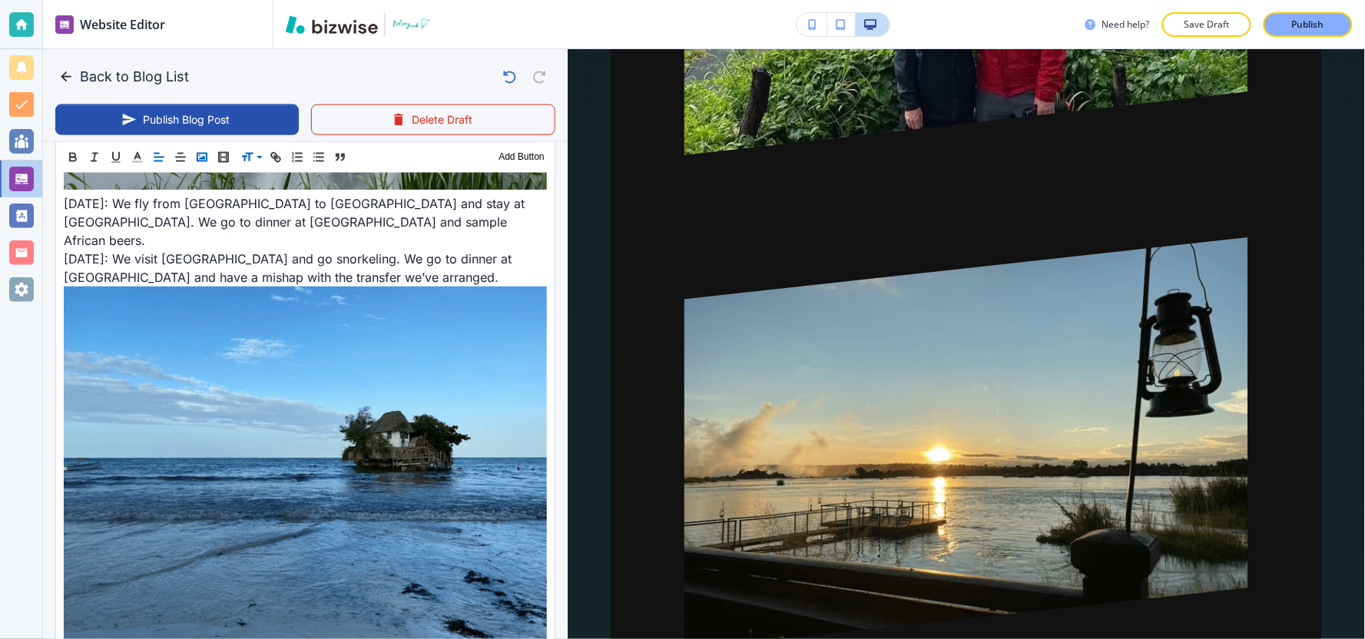
click at [197, 153] on rect "button" at bounding box center [201, 157] width 9 height 8
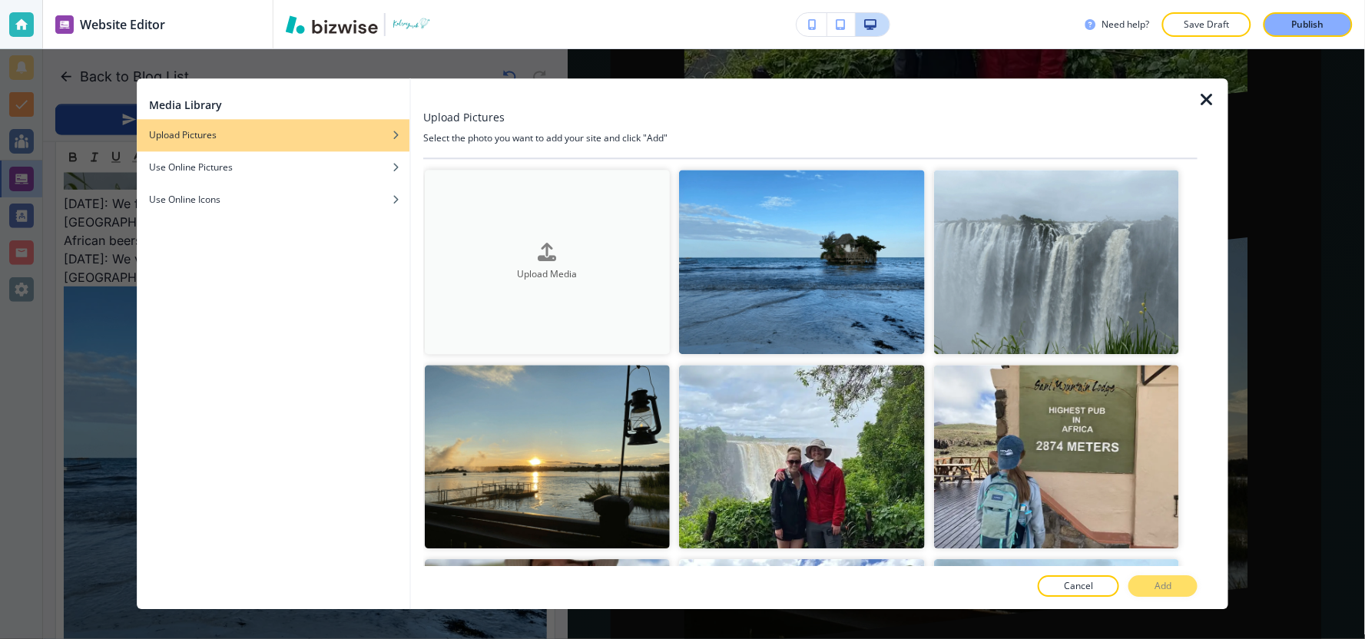
click at [600, 287] on button "Upload Media" at bounding box center [547, 262] width 245 height 184
click at [1201, 97] on icon "button" at bounding box center [1206, 100] width 18 height 18
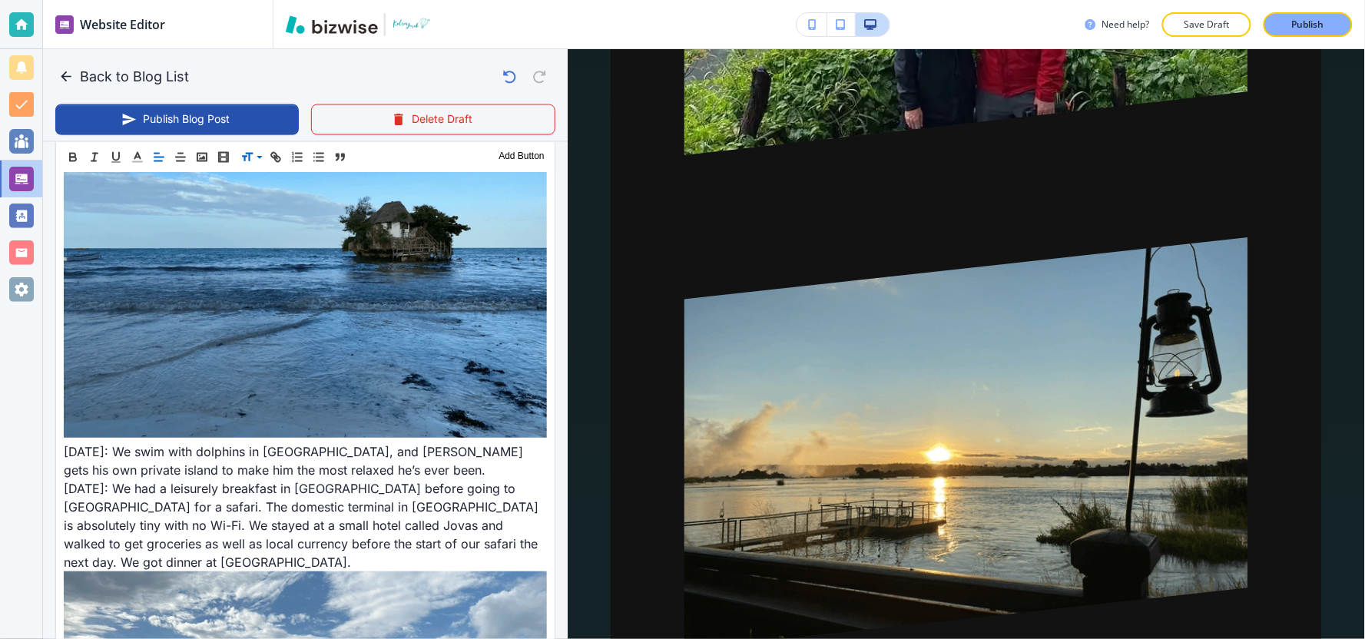
scroll to position [4551, 0]
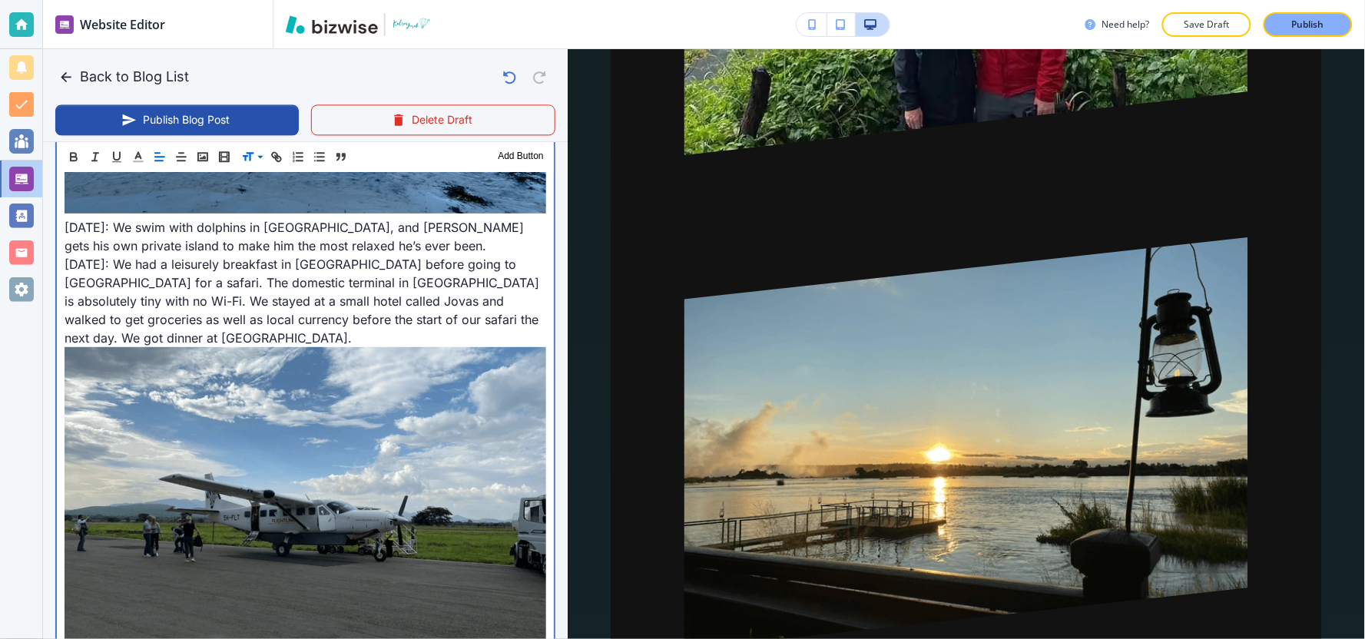
click at [533, 427] on img at bounding box center [306, 525] width 482 height 357
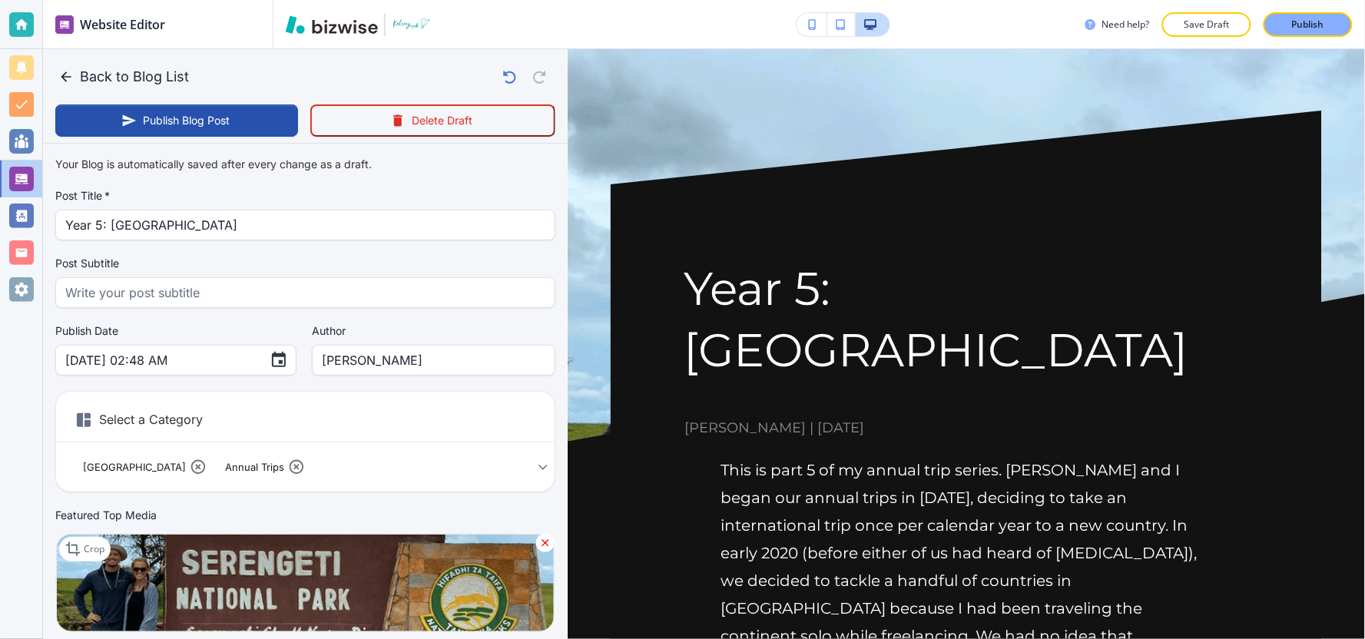
scroll to position [4864, 0]
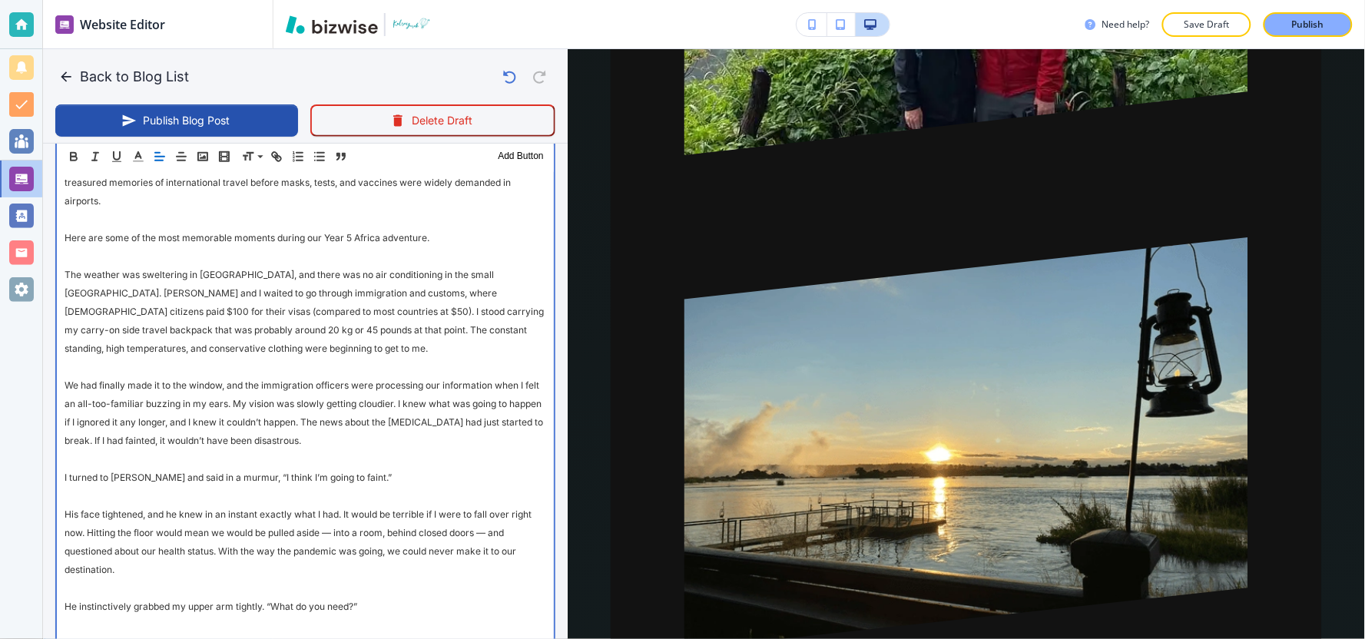
scroll to position [5408, 0]
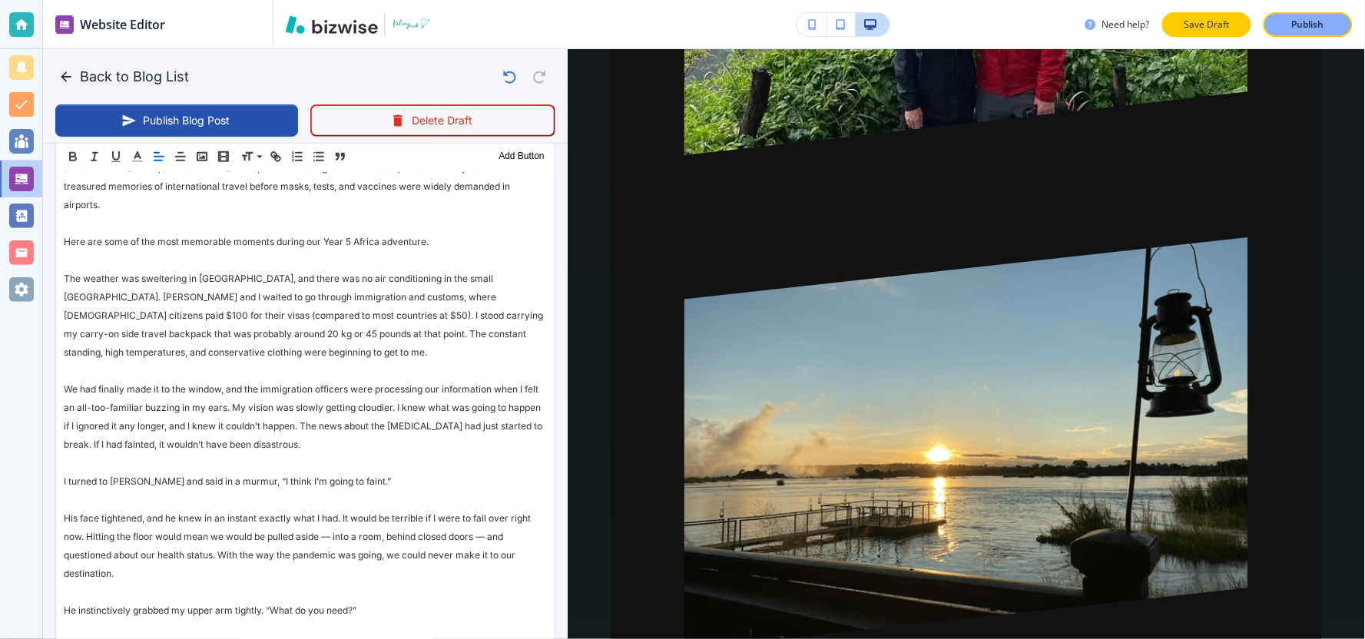
click at [1211, 19] on p "Save Draft" at bounding box center [1206, 25] width 49 height 14
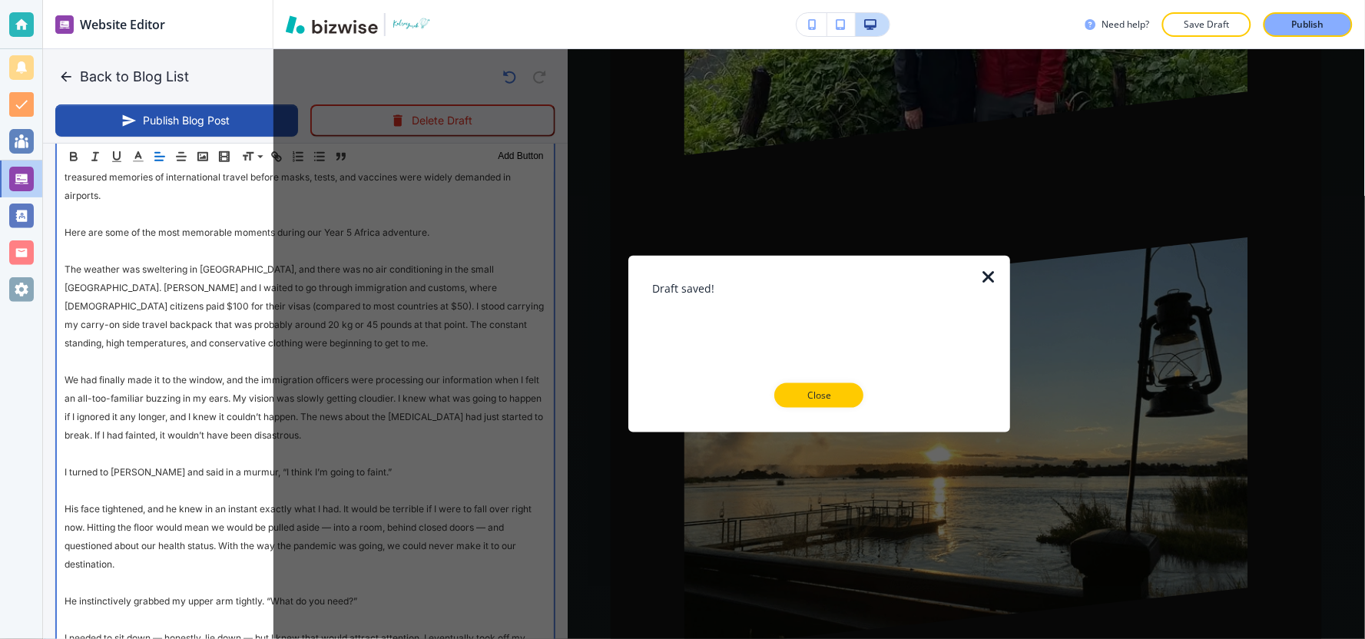
click at [196, 499] on p "His face tightened, and he knew in an instant exactly what I had. It would be t…" at bounding box center [306, 536] width 482 height 74
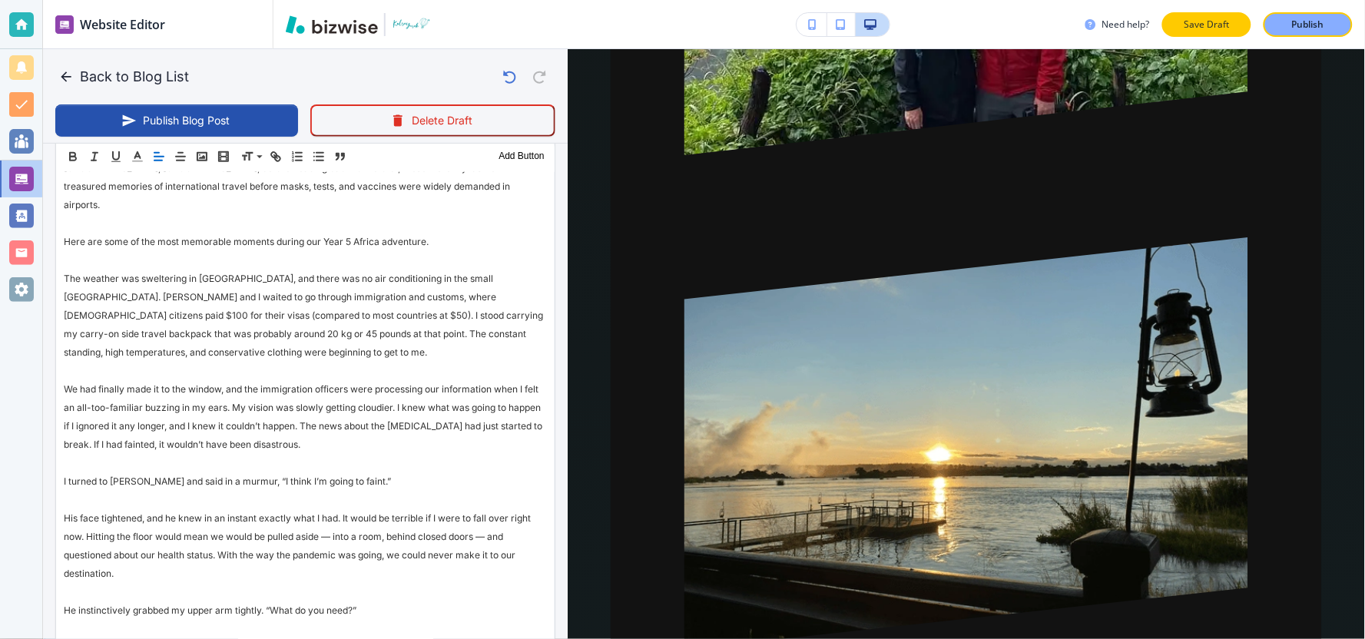
click at [1210, 28] on p "Save Draft" at bounding box center [1206, 25] width 49 height 14
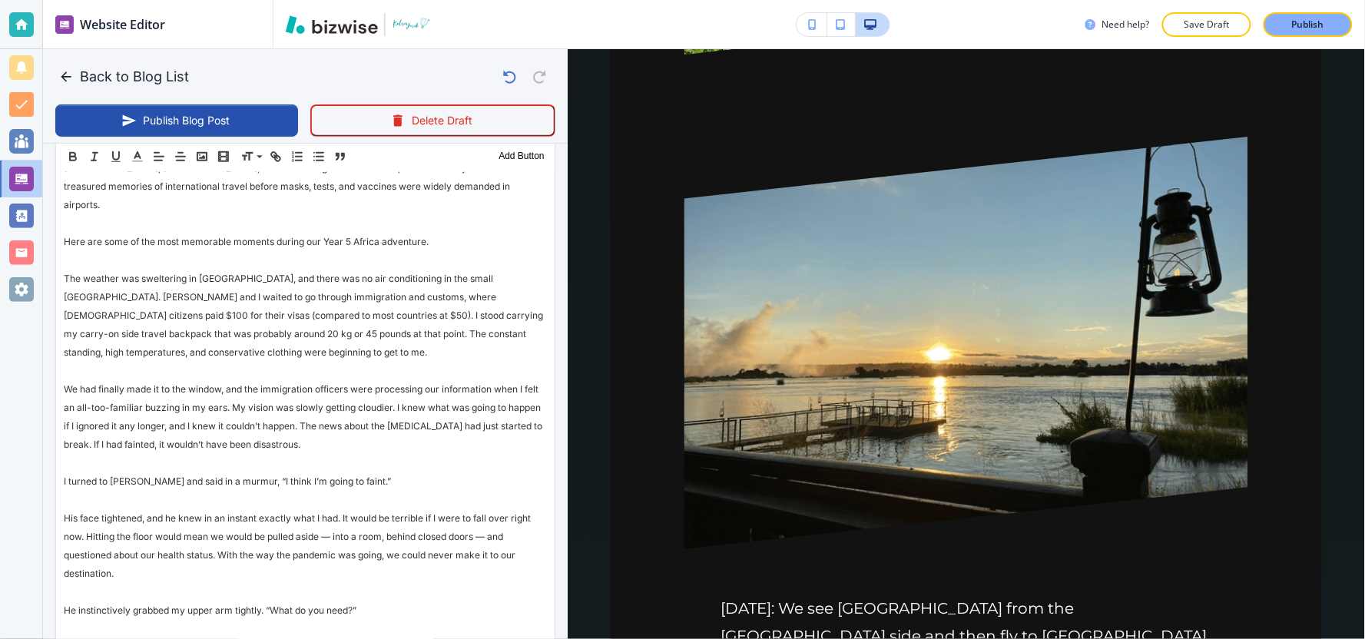
scroll to position [5120, 0]
